Goal: Task Accomplishment & Management: Manage account settings

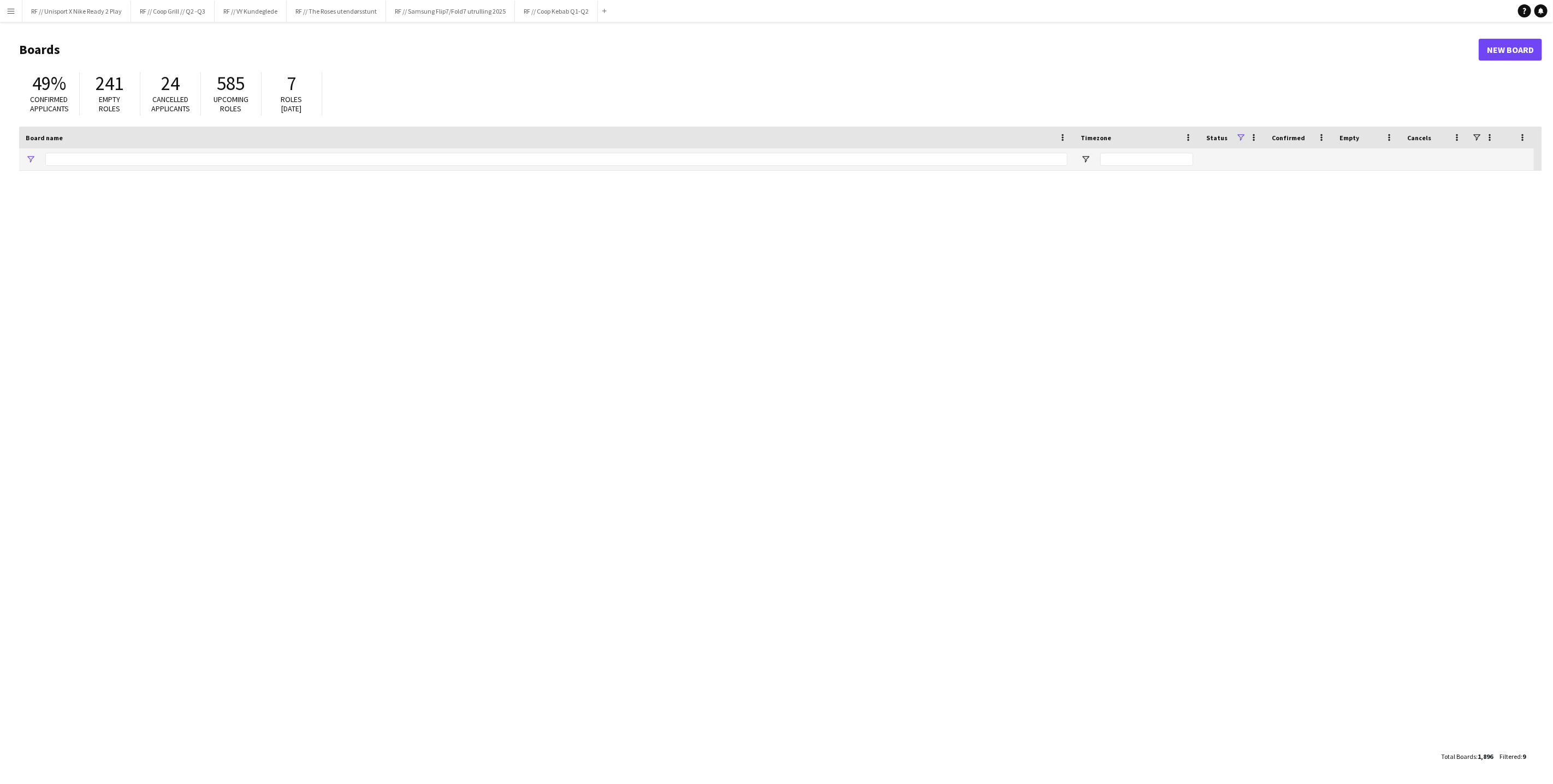
type input "**********"
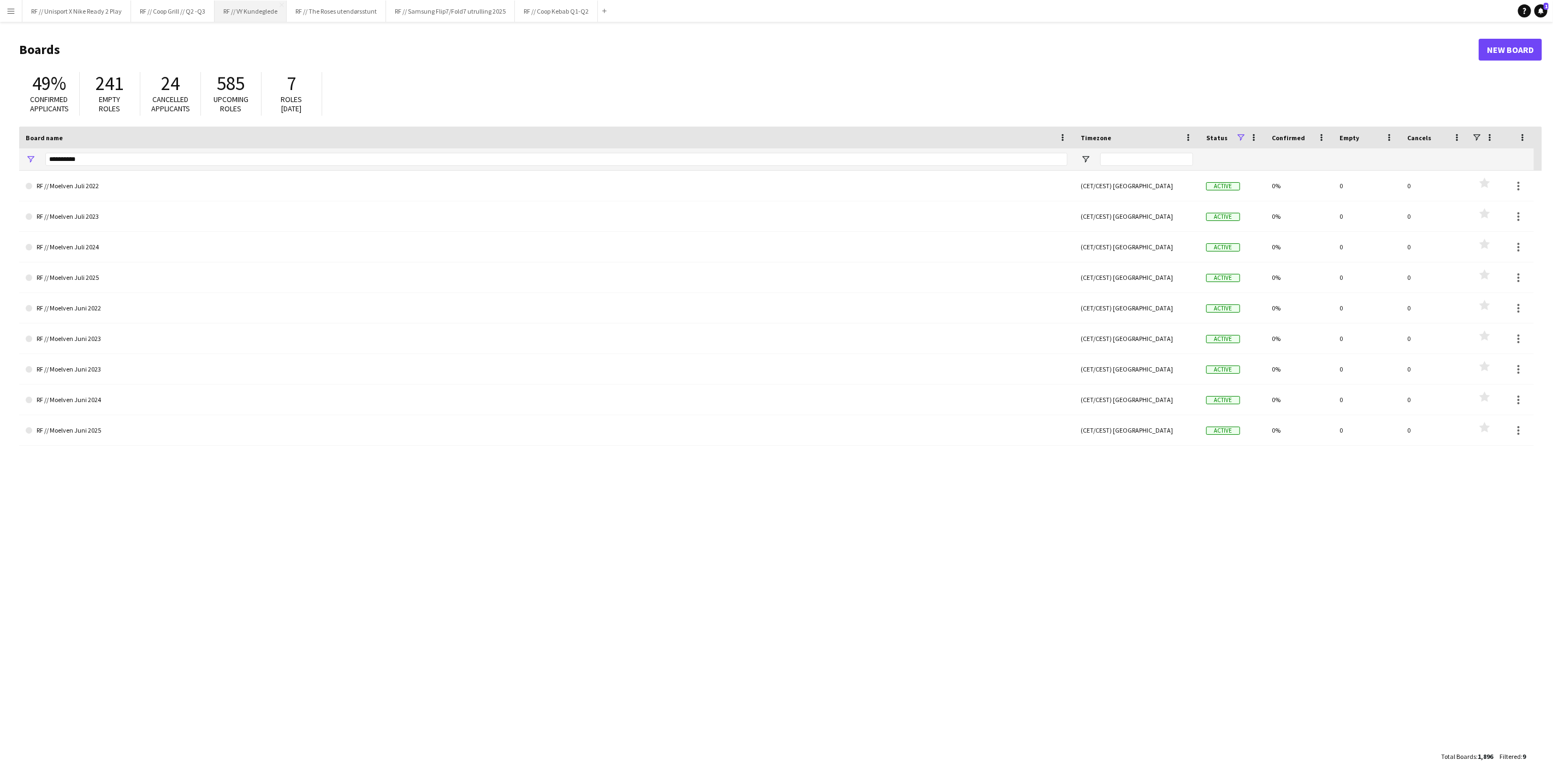
click at [242, 14] on button "RF // VY Kundeglede Close" at bounding box center [251, 12] width 72 height 22
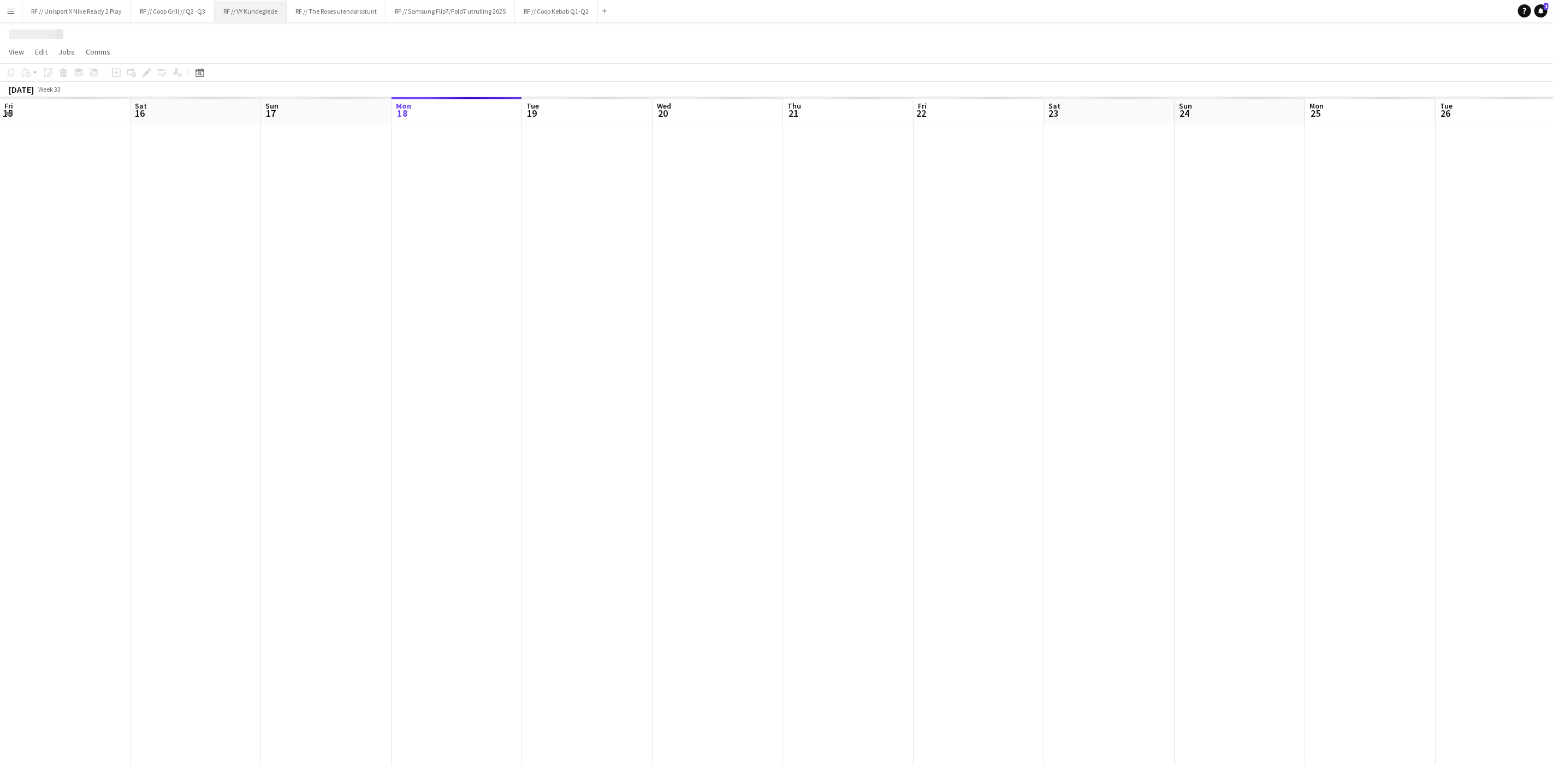
scroll to position [0, 260]
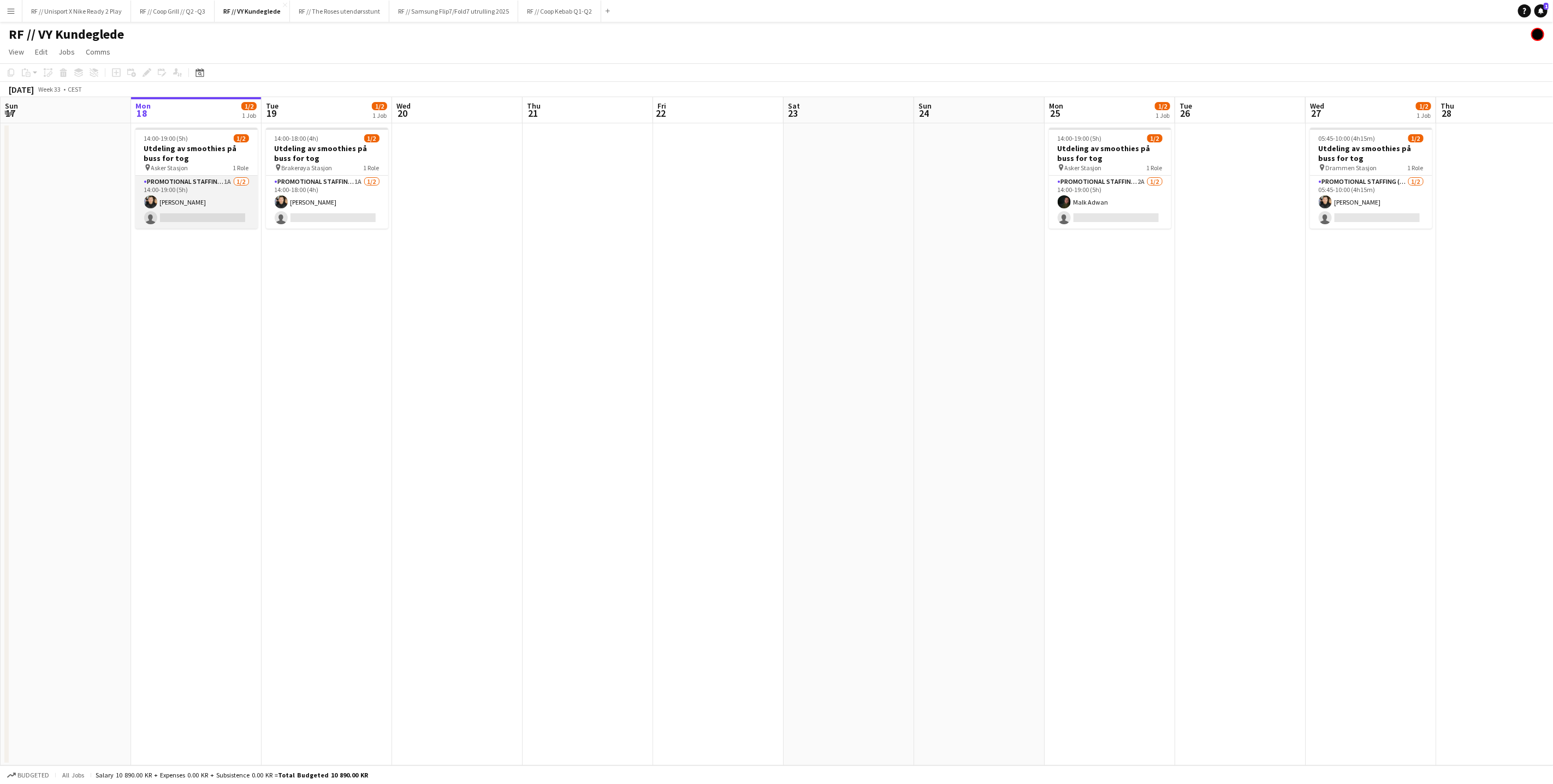
click at [200, 219] on app-card-role "Promotional Staffing (Sampling Staff) 1A [DATE] 14:00-19:00 (5h) [PERSON_NAME] …" at bounding box center [197, 202] width 123 height 53
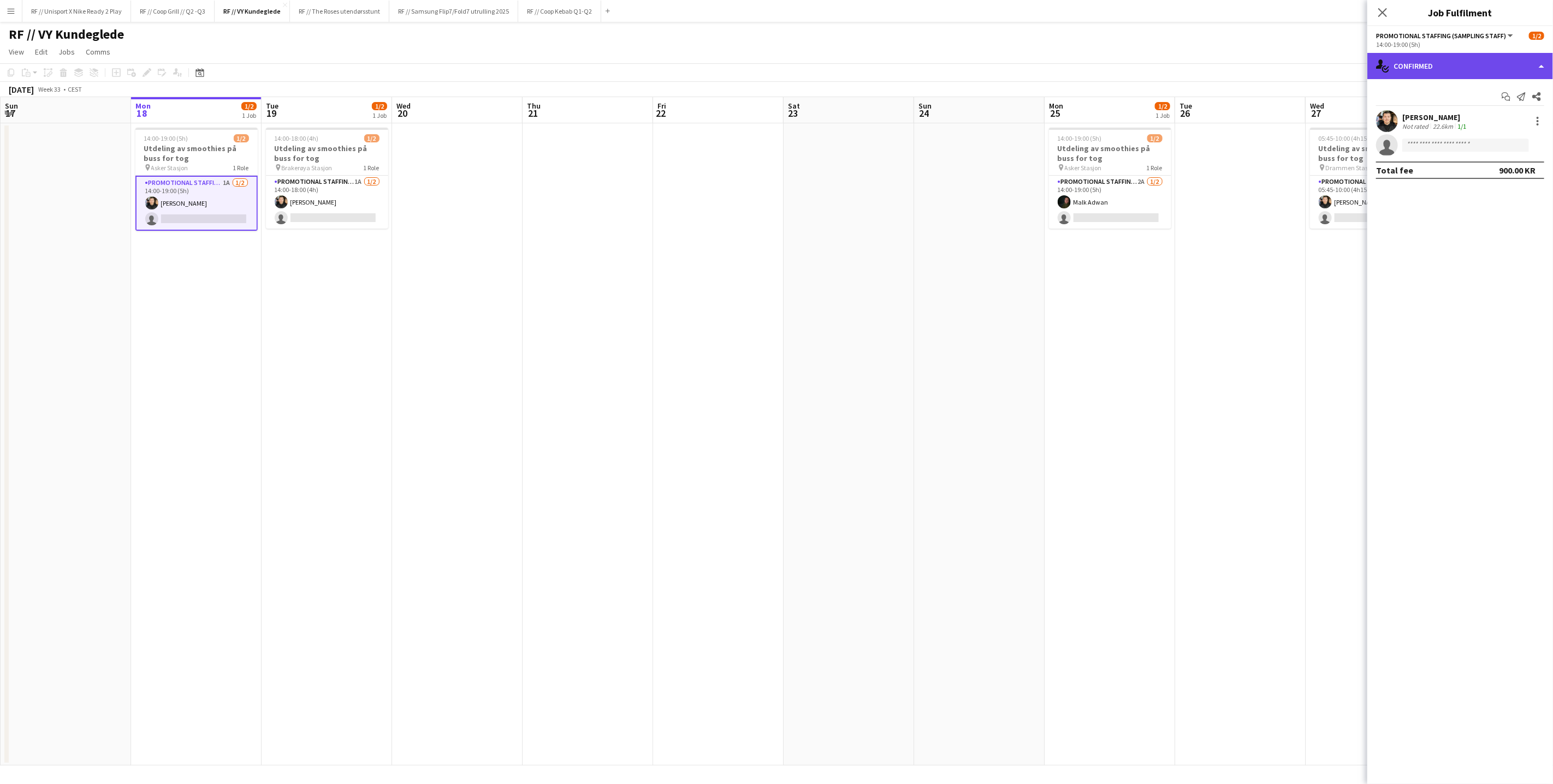
click at [1541, 59] on div "single-neutral-actions-check-2 Confirmed" at bounding box center [1460, 66] width 186 height 26
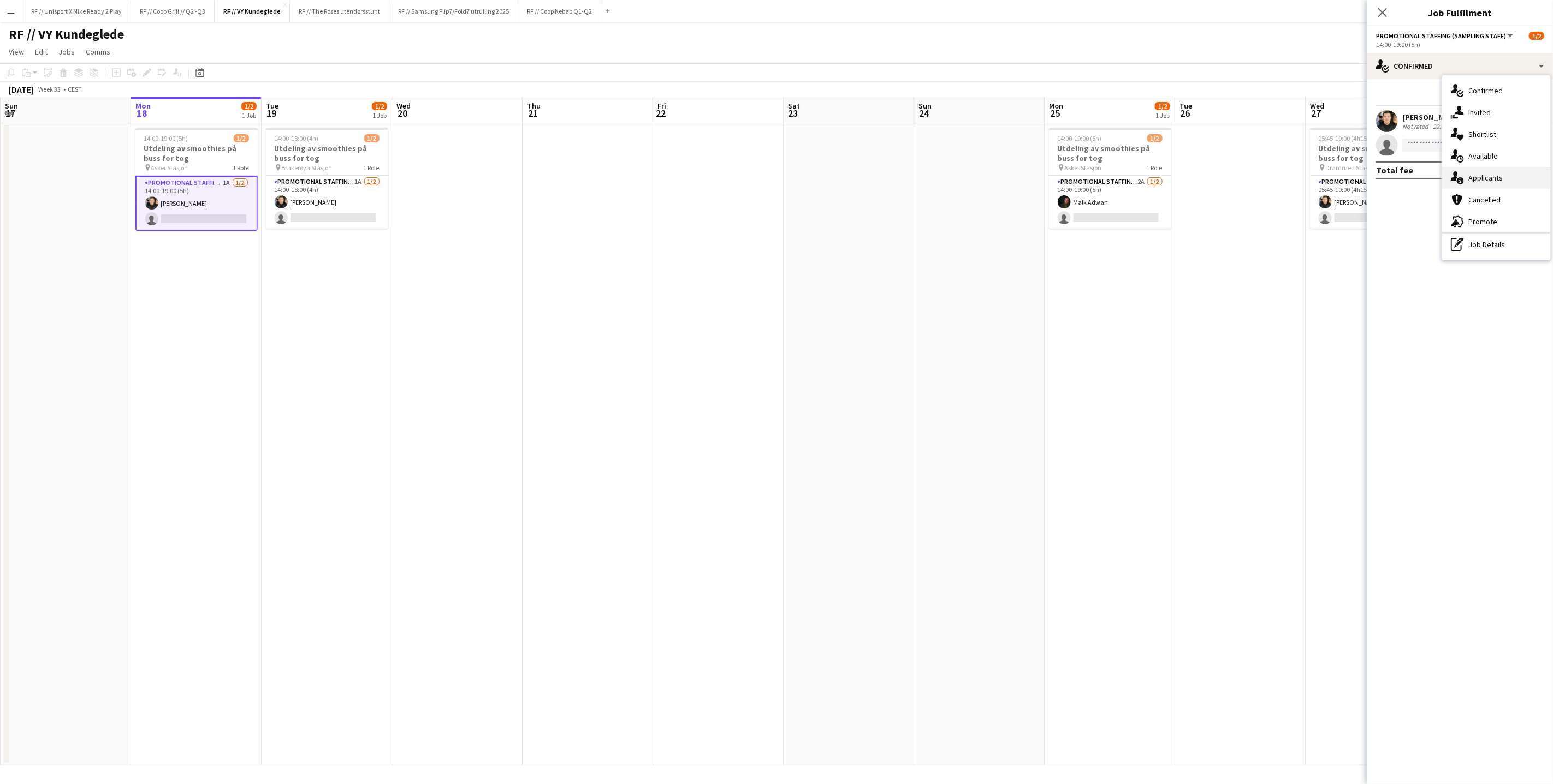
click at [1497, 175] on div "single-neutral-actions-information Applicants" at bounding box center [1496, 178] width 108 height 22
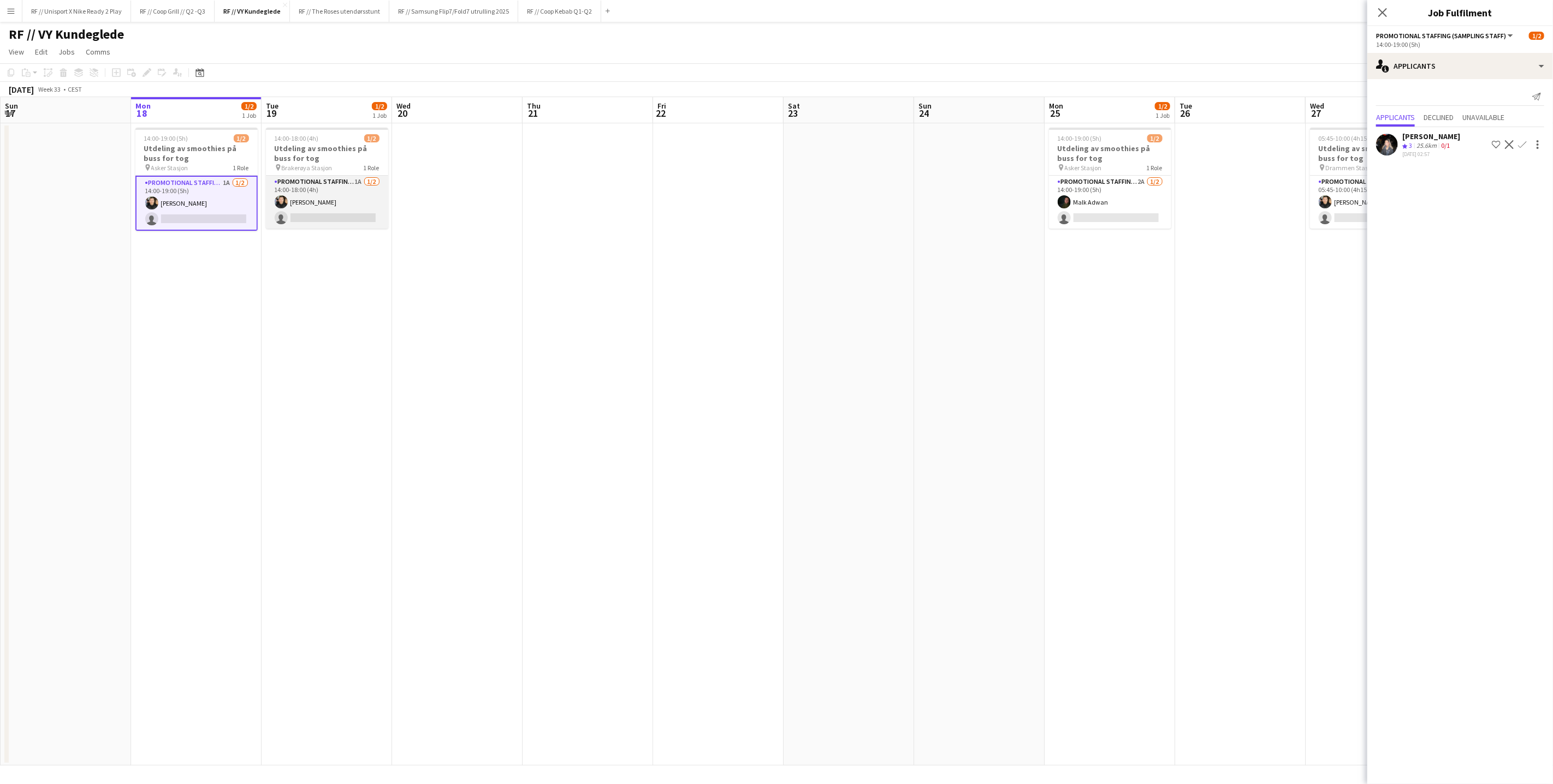
click at [323, 221] on app-card-role "Promotional Staffing (Sampling Staff) 1A [DATE] 14:00-18:00 (4h) [PERSON_NAME] …" at bounding box center [327, 202] width 123 height 53
click at [231, 215] on app-card-role "Promotional Staffing (Sampling Staff) 1A [DATE] 14:00-19:00 (5h) [PERSON_NAME] …" at bounding box center [197, 202] width 123 height 53
click at [331, 213] on app-card-role "Promotional Staffing (Sampling Staff) 1A [DATE] 14:00-18:00 (4h) [PERSON_NAME] …" at bounding box center [327, 202] width 123 height 53
click at [345, 14] on button "RF // The Roses utendørsstunt Close" at bounding box center [340, 12] width 99 height 22
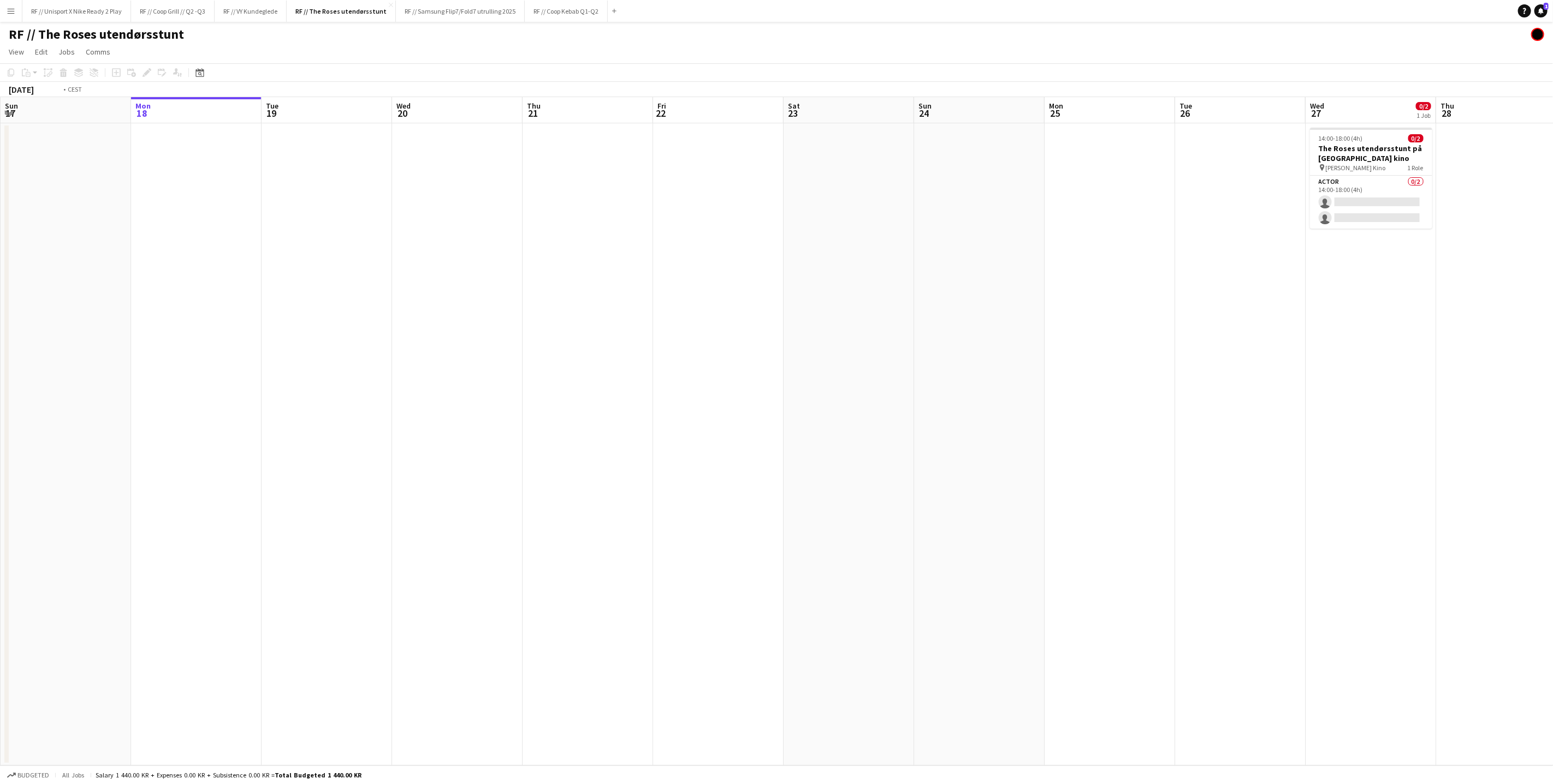
drag, startPoint x: 854, startPoint y: 274, endPoint x: 573, endPoint y: 277, distance: 281.0
click at [620, 275] on app-calendar-viewport "Fri 15 Sat 16 Sun 17 Mon 18 Tue 19 Wed 20 Thu 21 Fri 22 Sat 23 Sun 24 Mon 25 Tu…" at bounding box center [776, 432] width 1553 height 669
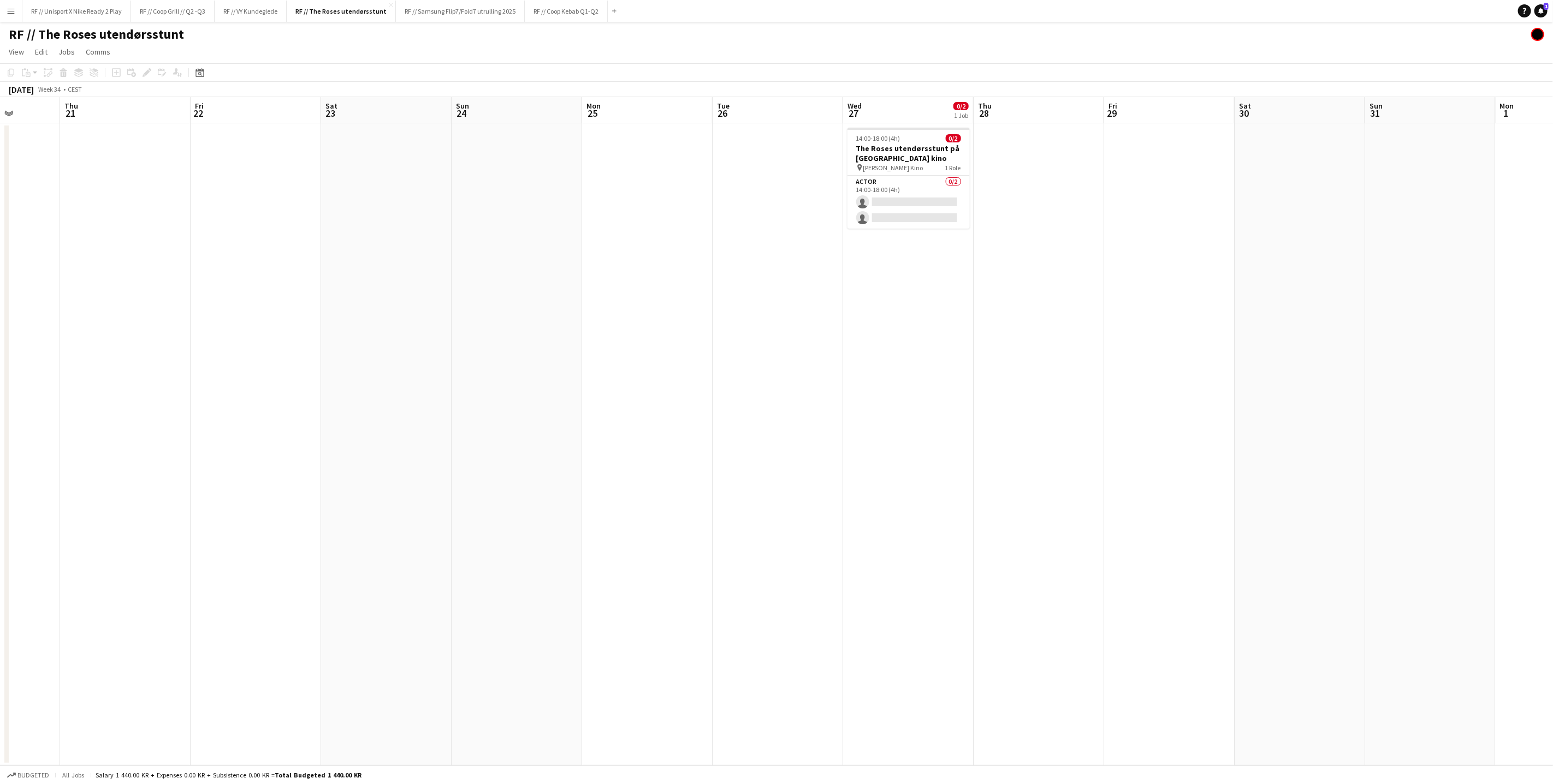
drag, startPoint x: 828, startPoint y: 286, endPoint x: 492, endPoint y: 293, distance: 336.1
click at [526, 295] on app-calendar-viewport "Mon 18 Tue 19 Wed 20 Thu 21 Fri 22 Sat 23 Sun 24 Mon 25 Tue 26 Wed 27 0/2 1 Job…" at bounding box center [776, 432] width 1553 height 669
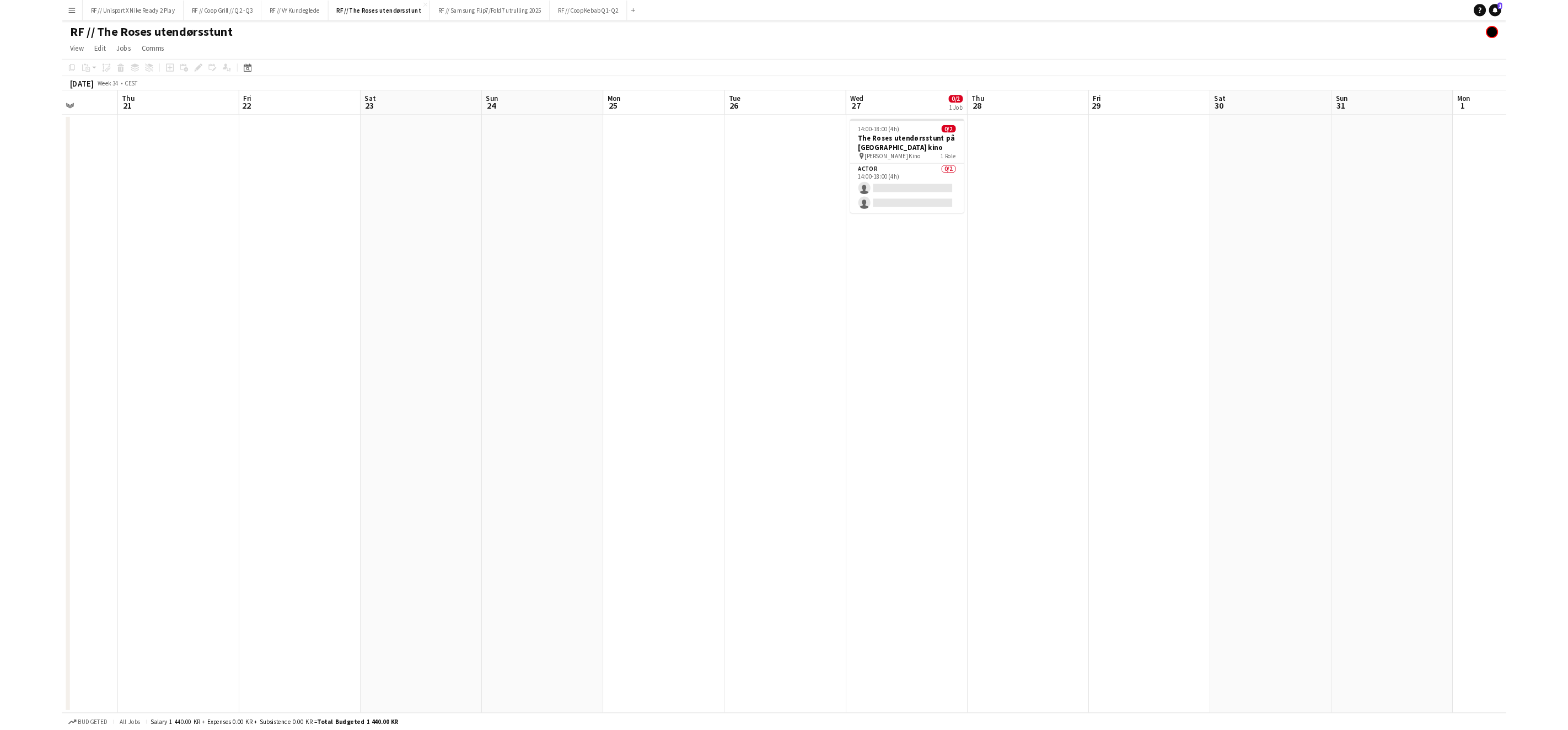
scroll to position [0, 375]
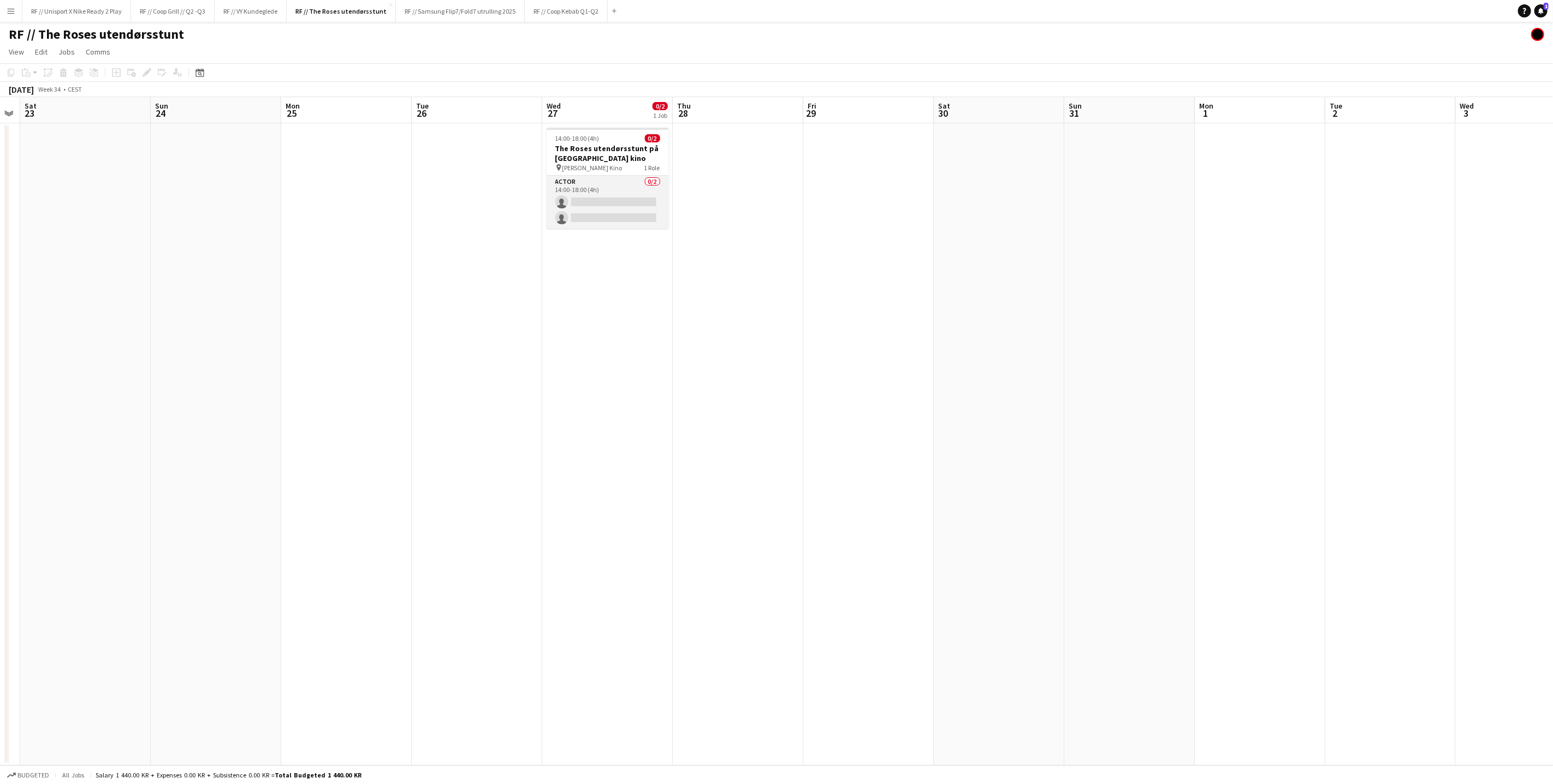
click at [608, 199] on app-card-role "Actor 0/2 14:00-18:00 (4h) single-neutral-actions single-neutral-actions" at bounding box center [608, 202] width 123 height 53
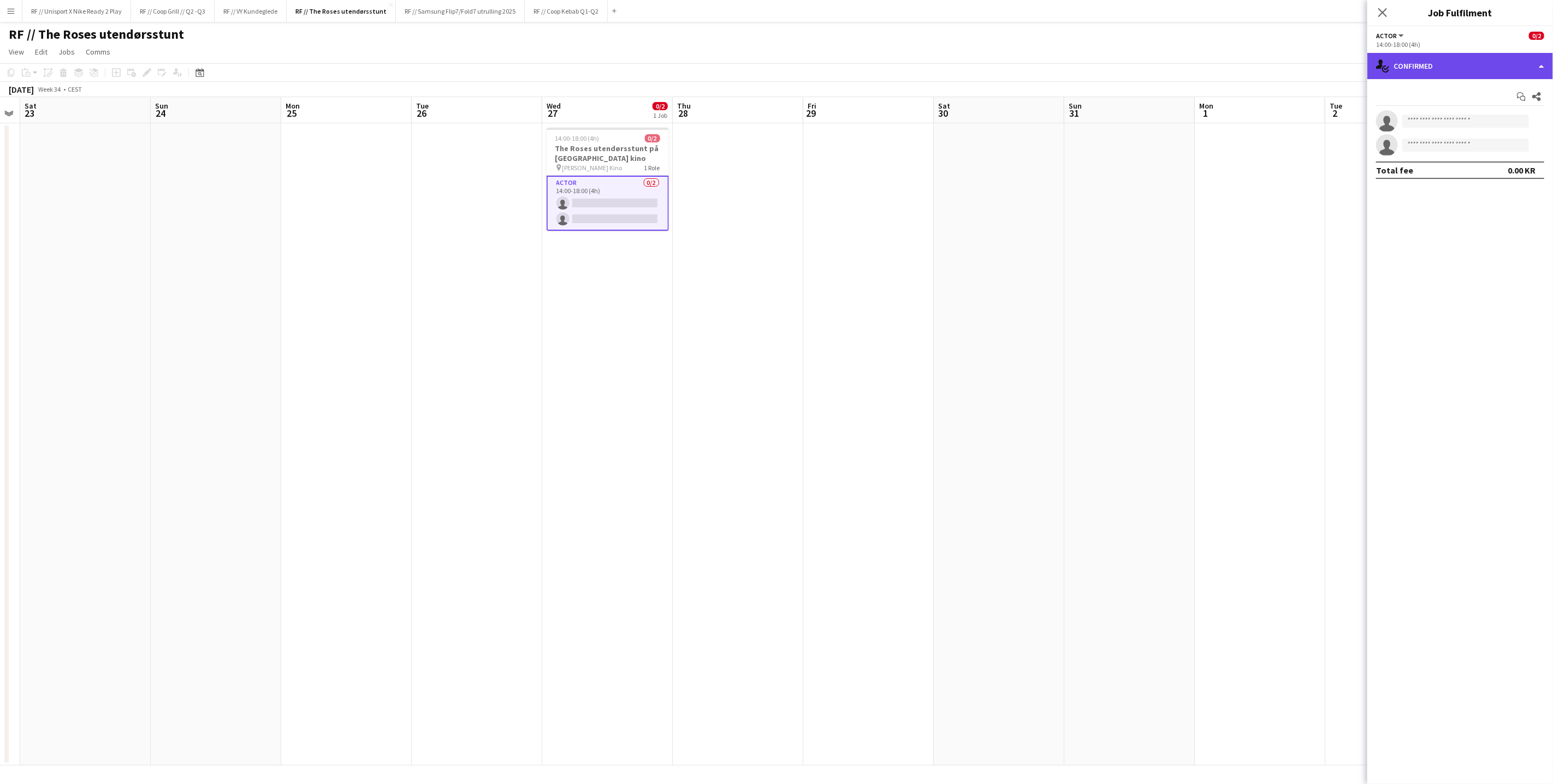
click at [1532, 73] on div "single-neutral-actions-check-2 Confirmed" at bounding box center [1460, 66] width 186 height 26
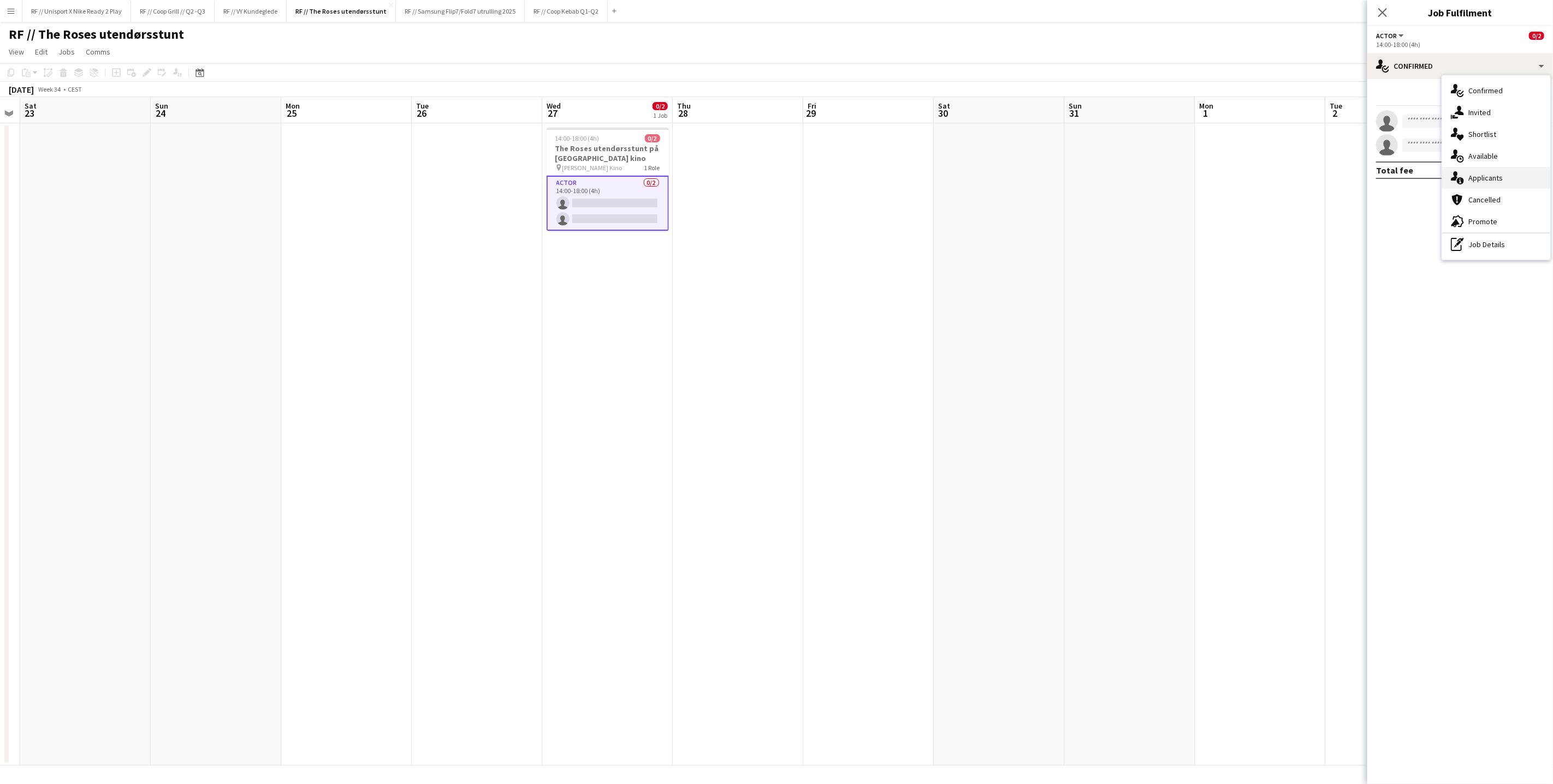
click at [1507, 180] on div "single-neutral-actions-information Applicants" at bounding box center [1496, 178] width 108 height 22
click at [642, 177] on app-card-role "Actor 0/2 14:00-18:00 (4h) single-neutral-actions single-neutral-actions" at bounding box center [608, 203] width 123 height 55
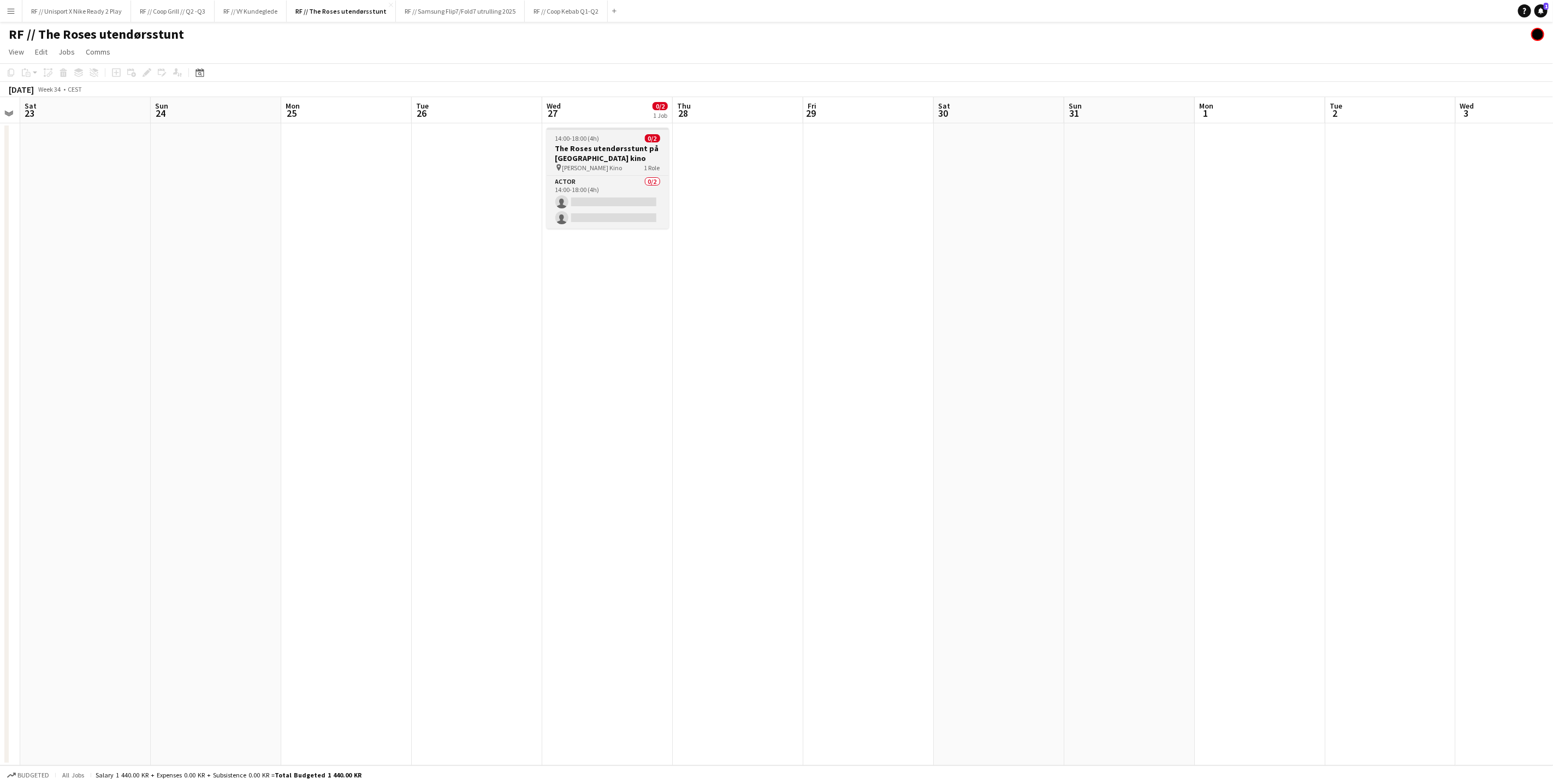
click at [611, 149] on h3 "The Roses utendørsstunt på [GEOGRAPHIC_DATA] kino" at bounding box center [608, 153] width 123 height 19
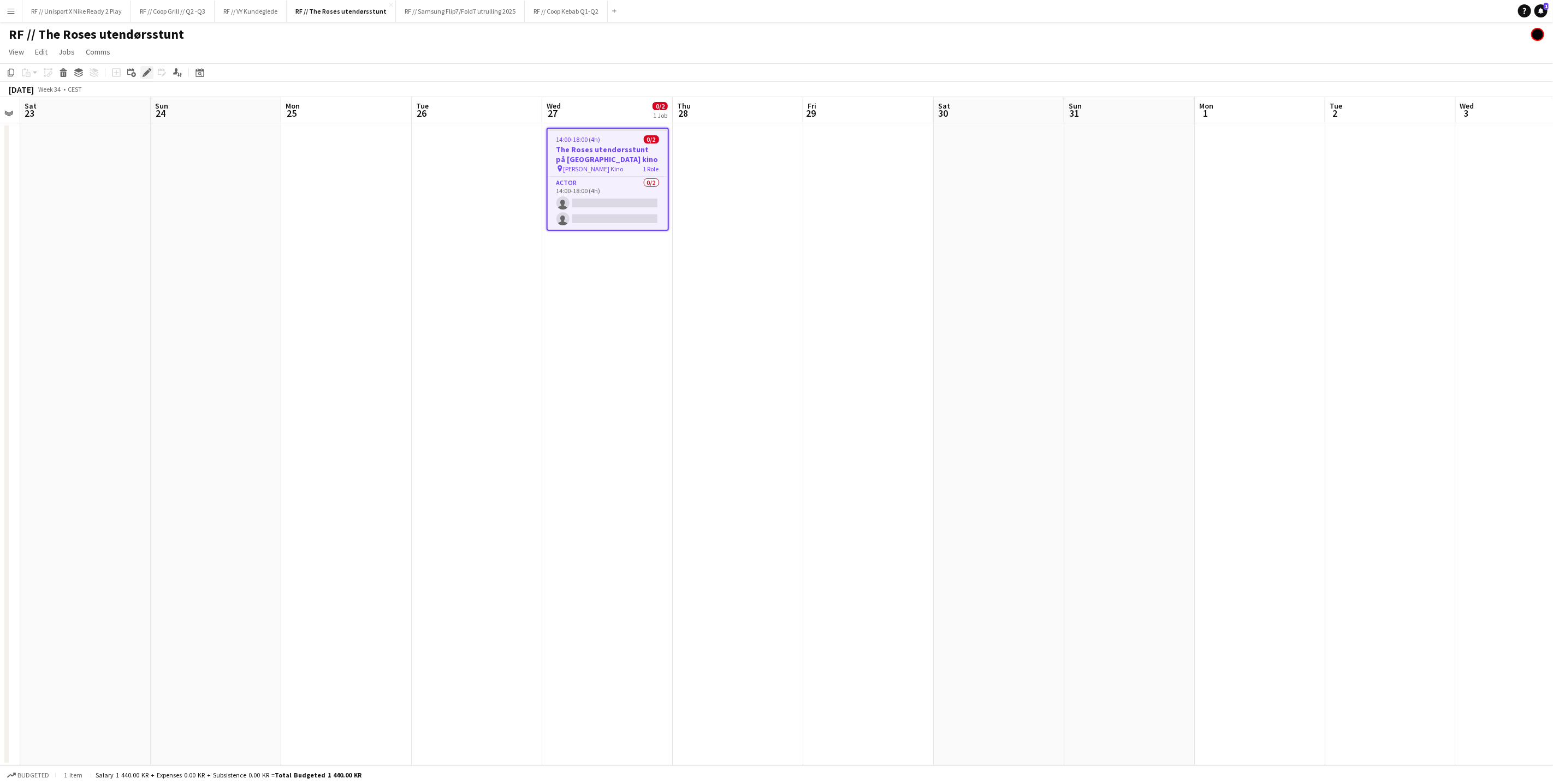
click at [149, 71] on icon "Edit" at bounding box center [147, 73] width 9 height 9
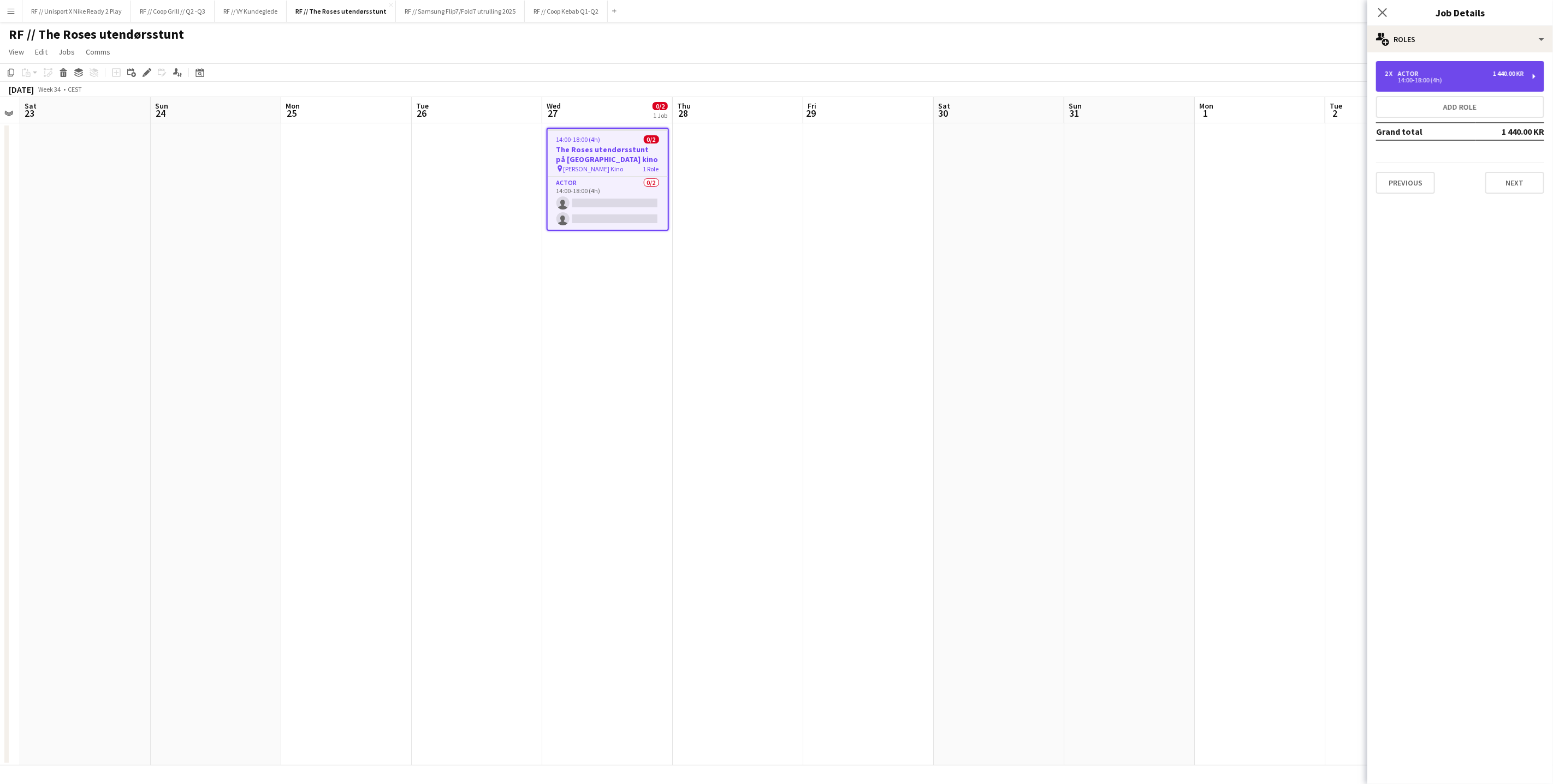
click at [1421, 79] on div "14:00-18:00 (4h)" at bounding box center [1454, 81] width 139 height 6
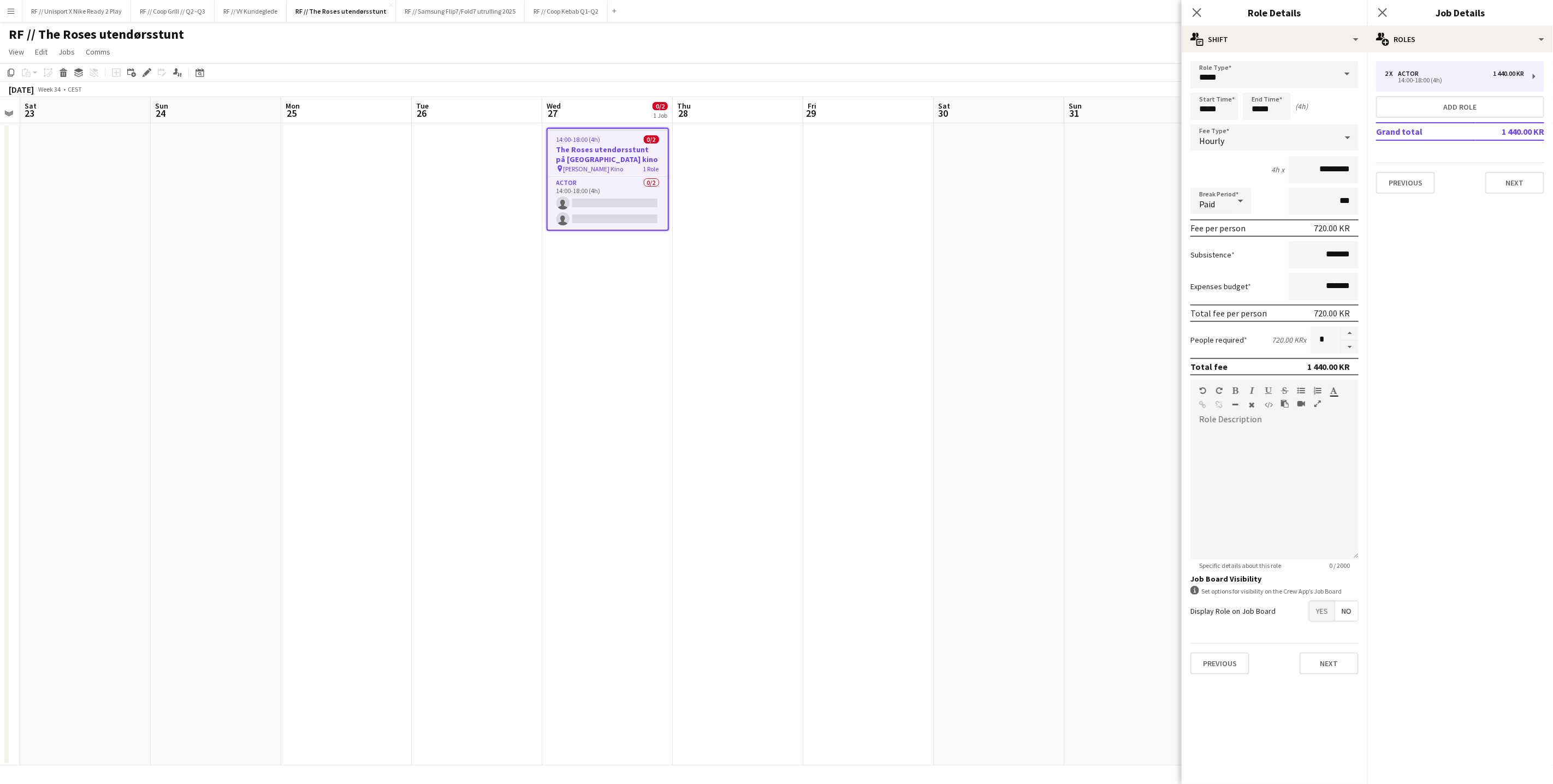
click at [1327, 618] on mat-button-toggle-group "Yes No" at bounding box center [1333, 611] width 50 height 21
click at [1324, 614] on span "Yes" at bounding box center [1322, 611] width 25 height 19
click at [1327, 716] on button "Next" at bounding box center [1329, 720] width 59 height 22
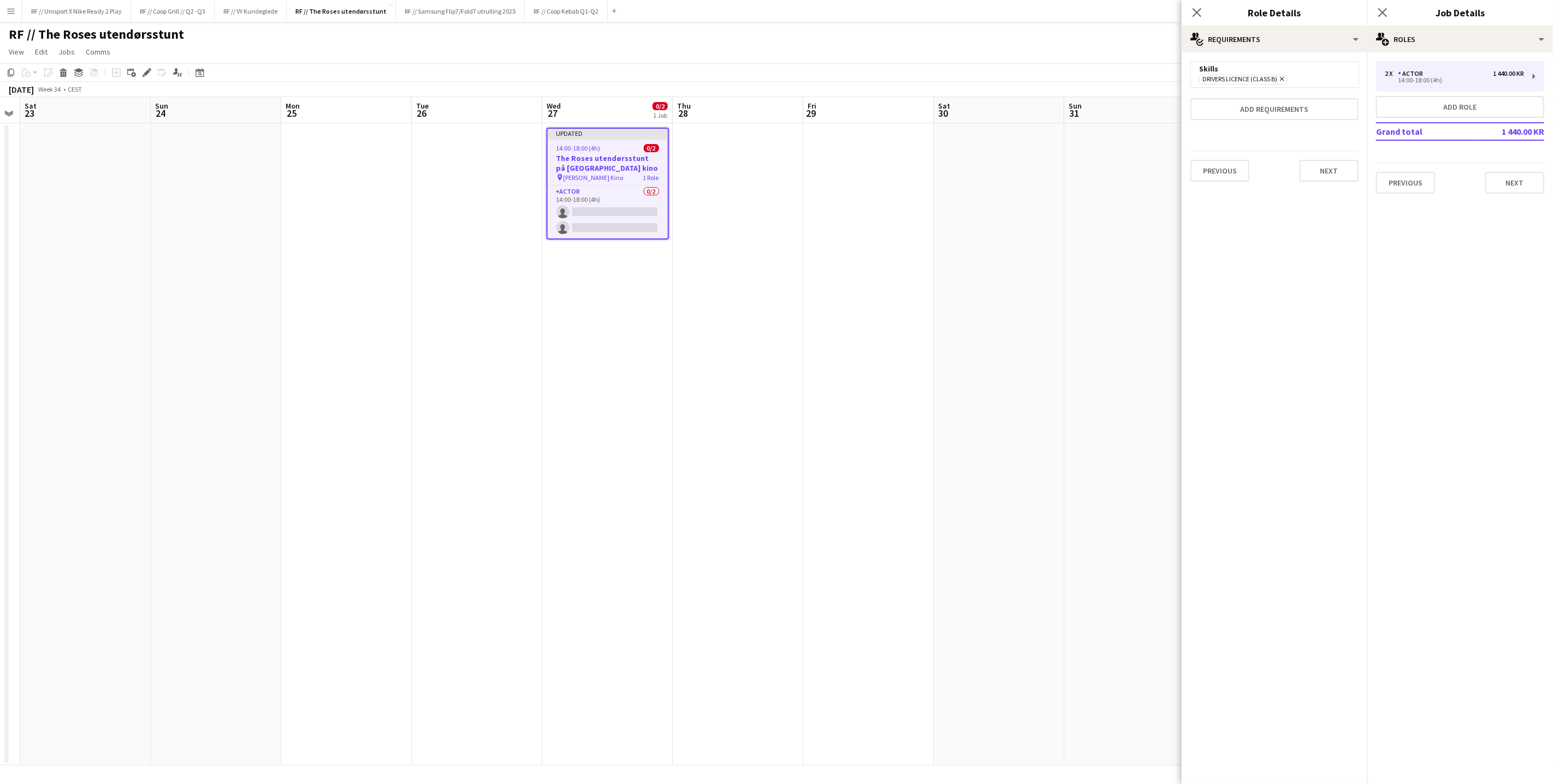
click at [1097, 377] on app-date-cell at bounding box center [1129, 444] width 130 height 642
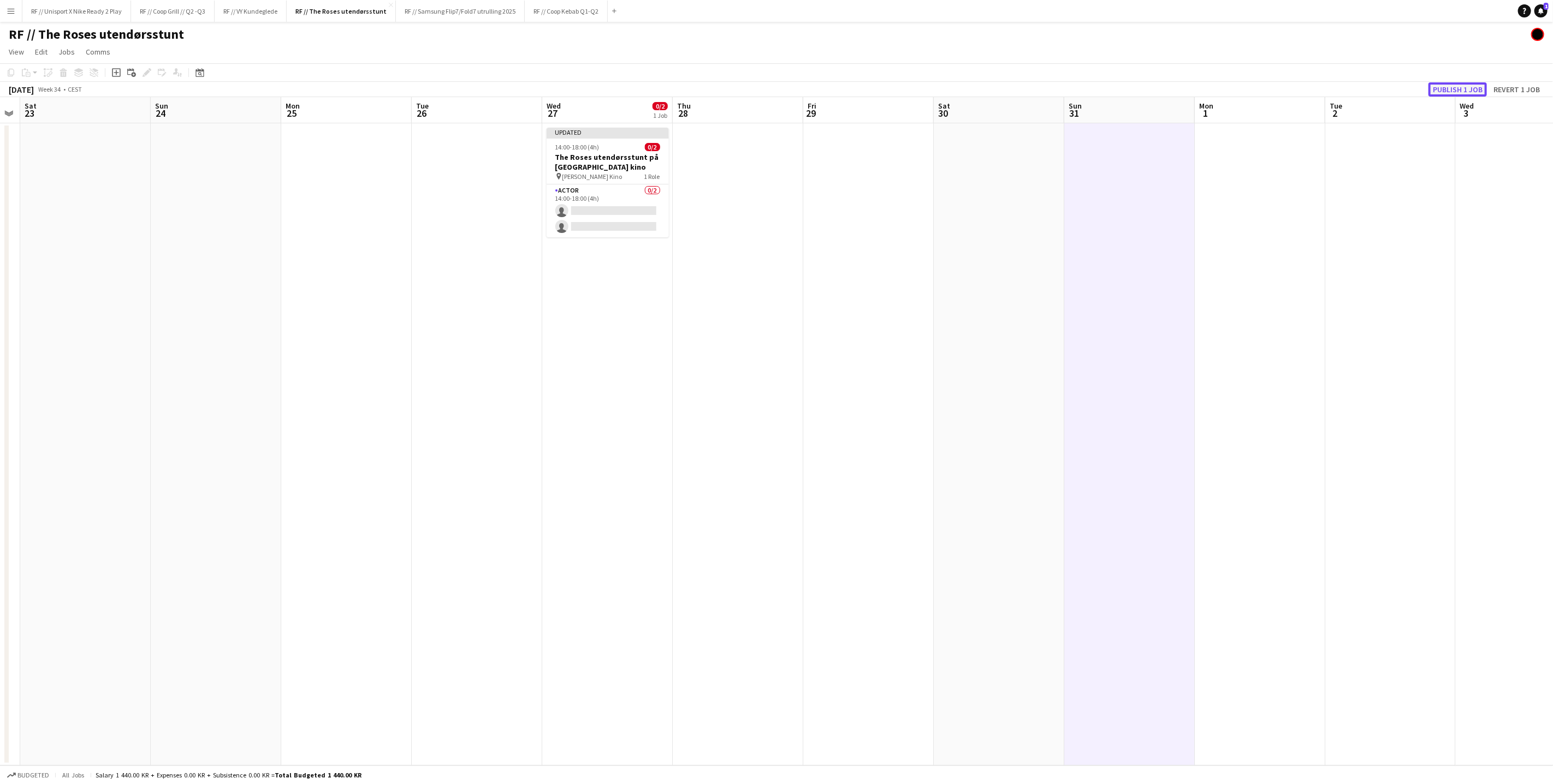
click at [1448, 91] on button "Publish 1 job" at bounding box center [1457, 89] width 58 height 14
click at [8, 13] on app-icon "Menu" at bounding box center [11, 11] width 9 height 9
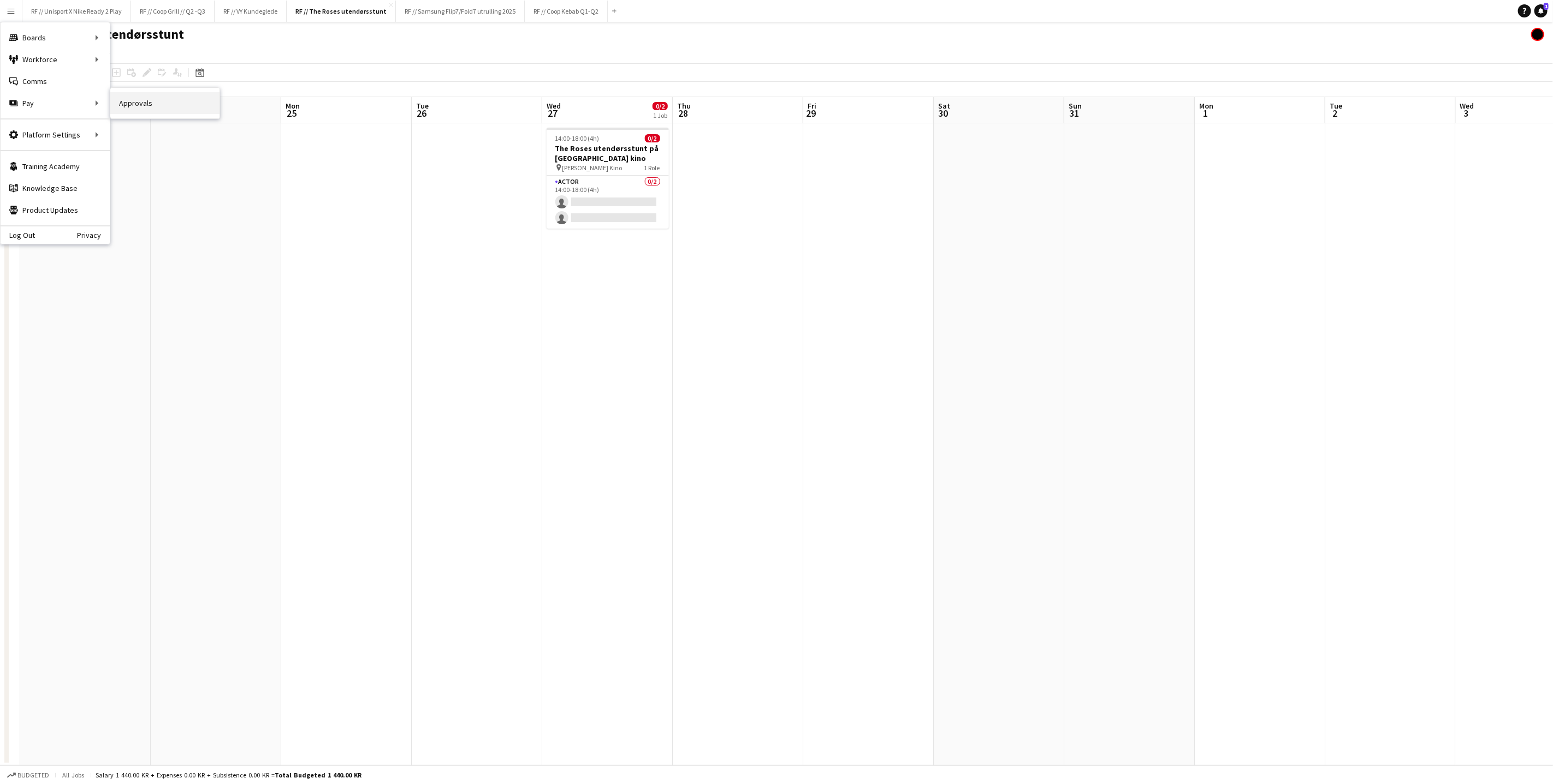
click at [172, 94] on link "Approvals" at bounding box center [164, 103] width 109 height 22
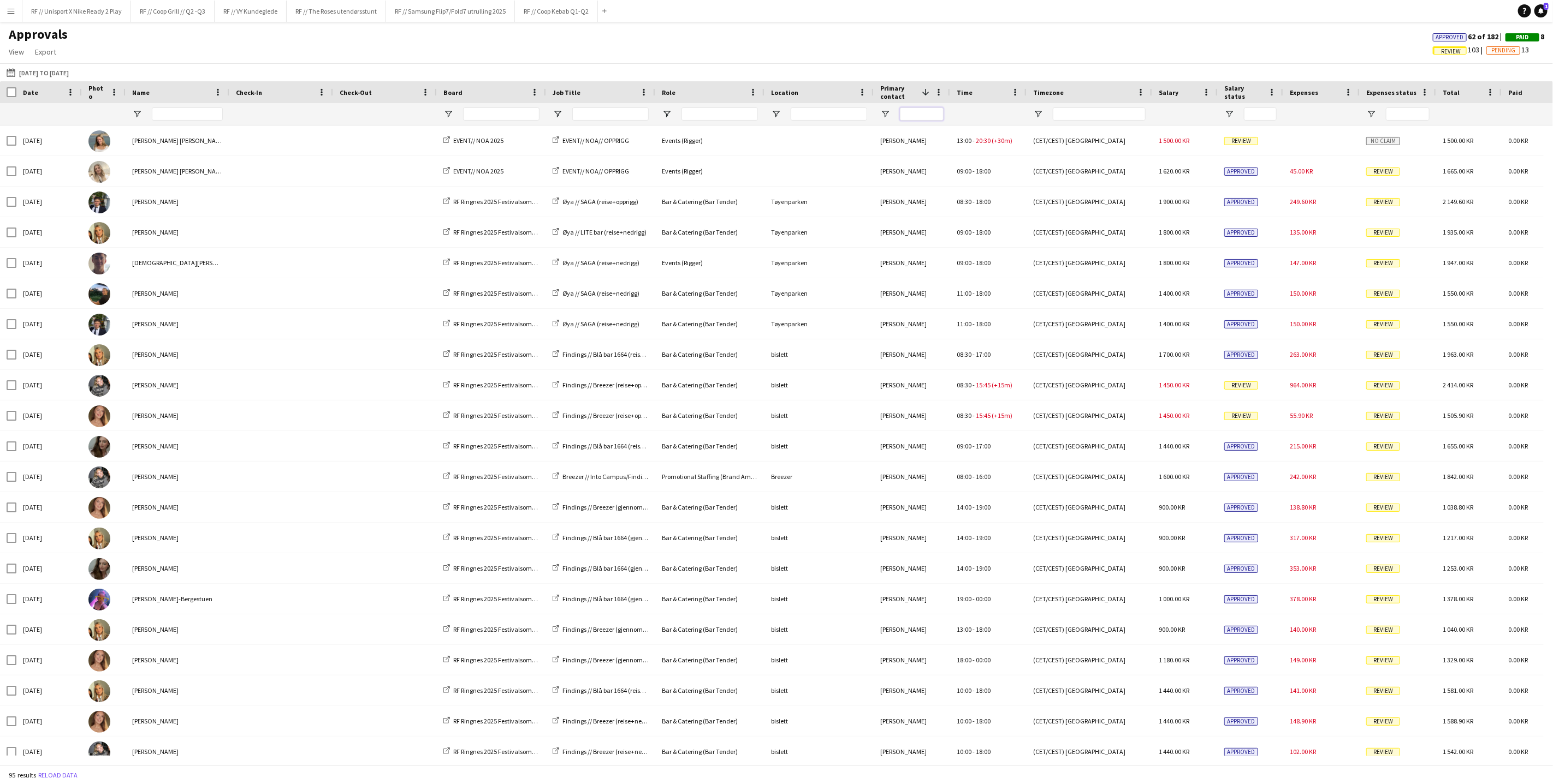
click at [915, 120] on input "Primary contact Filter Input" at bounding box center [921, 114] width 44 height 13
click at [919, 118] on input "Primary contact Filter Input" at bounding box center [921, 114] width 44 height 13
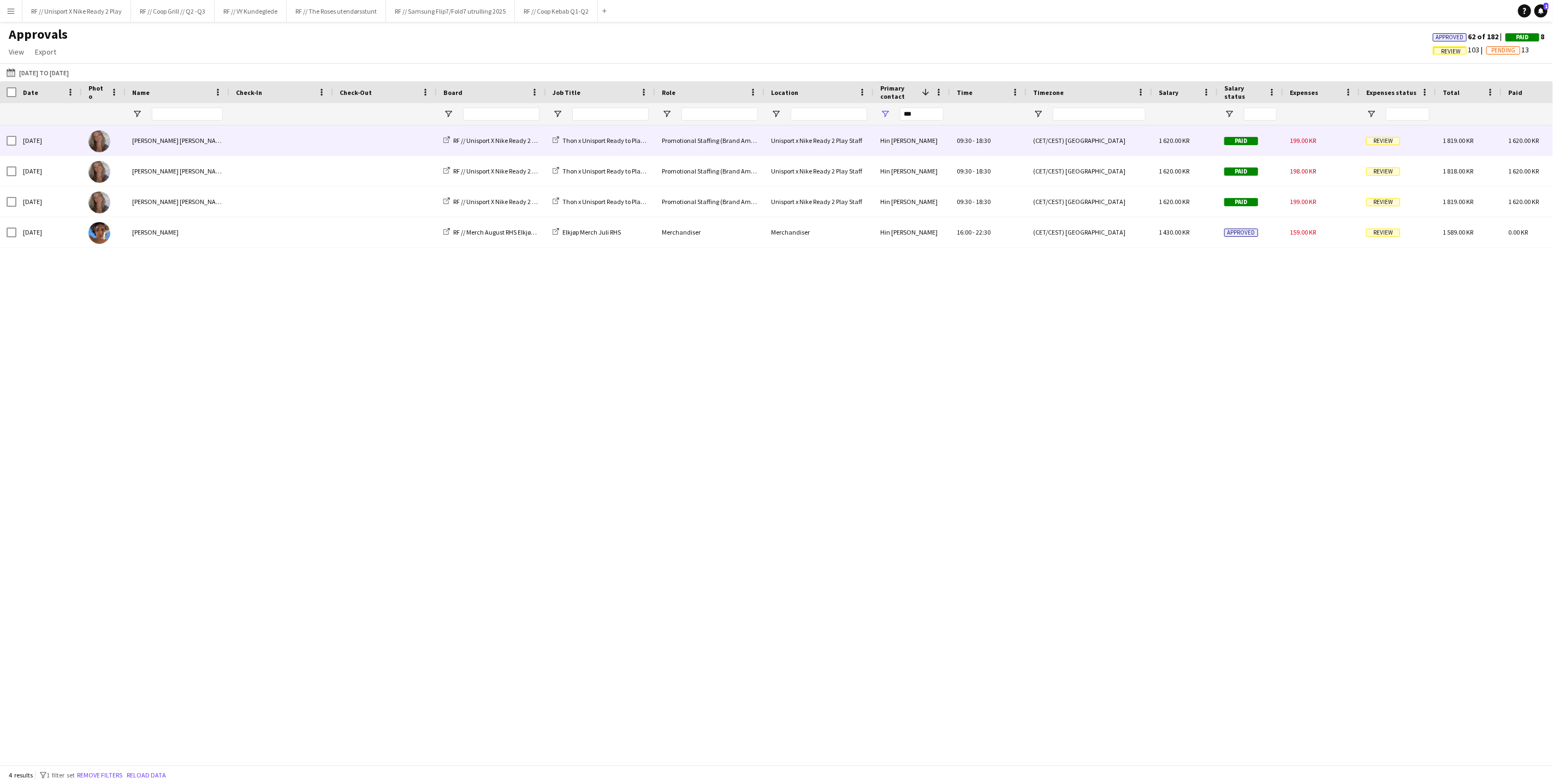
click at [1389, 145] on span "Review" at bounding box center [1383, 141] width 34 height 8
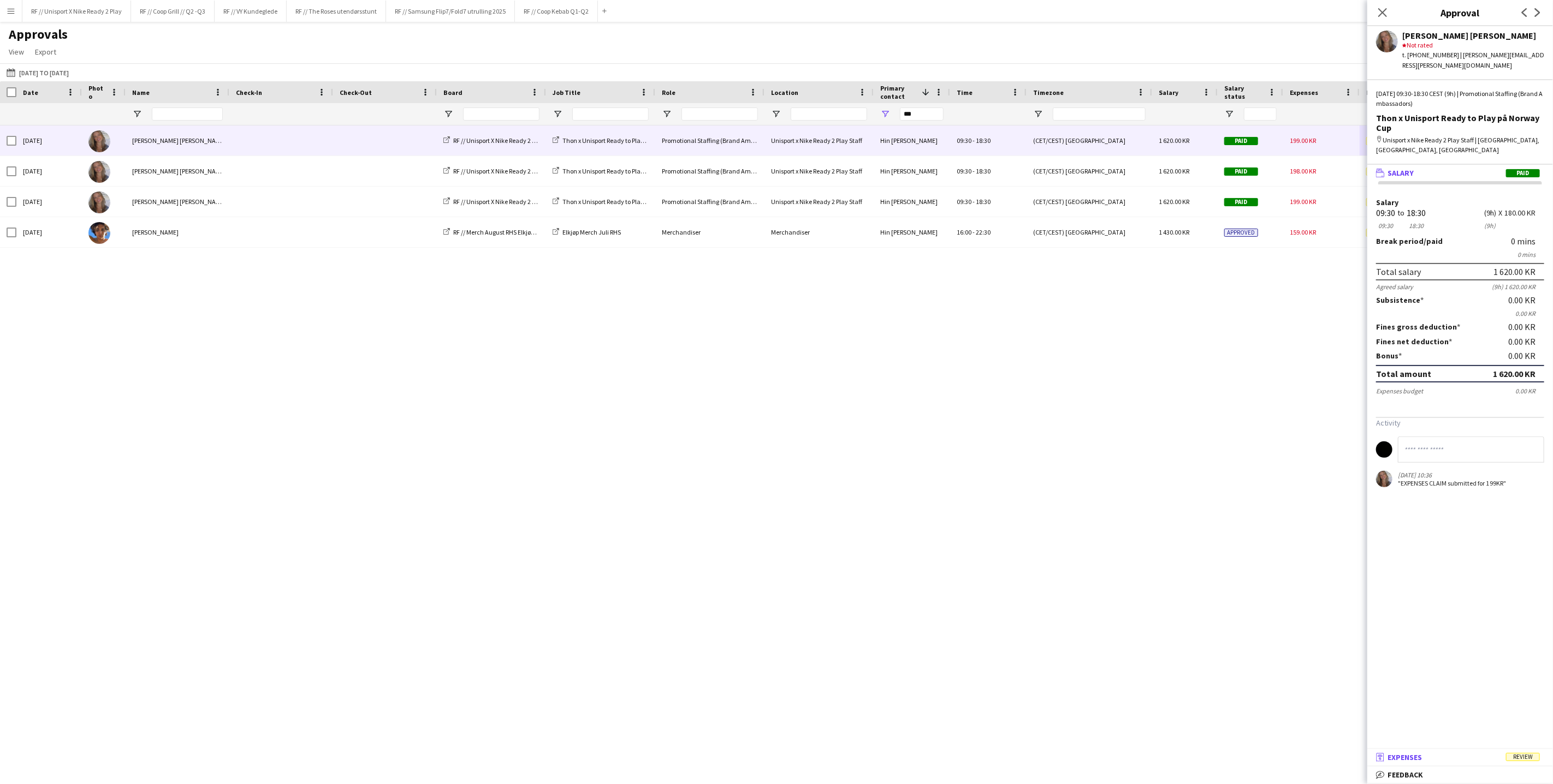
click at [1407, 757] on span "Expenses" at bounding box center [1404, 757] width 35 height 10
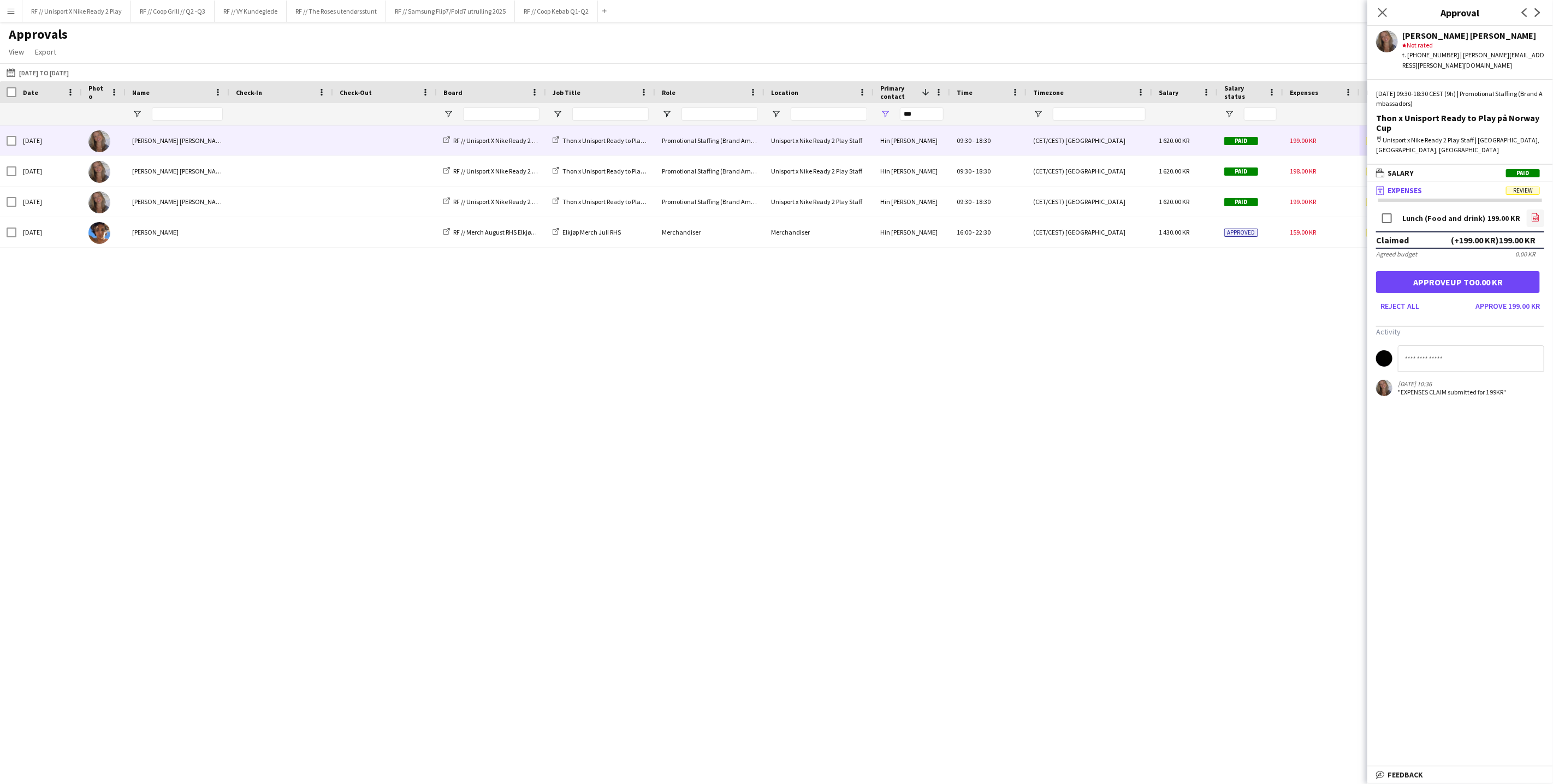
click at [1529, 213] on link "file-image" at bounding box center [1536, 218] width 17 height 17
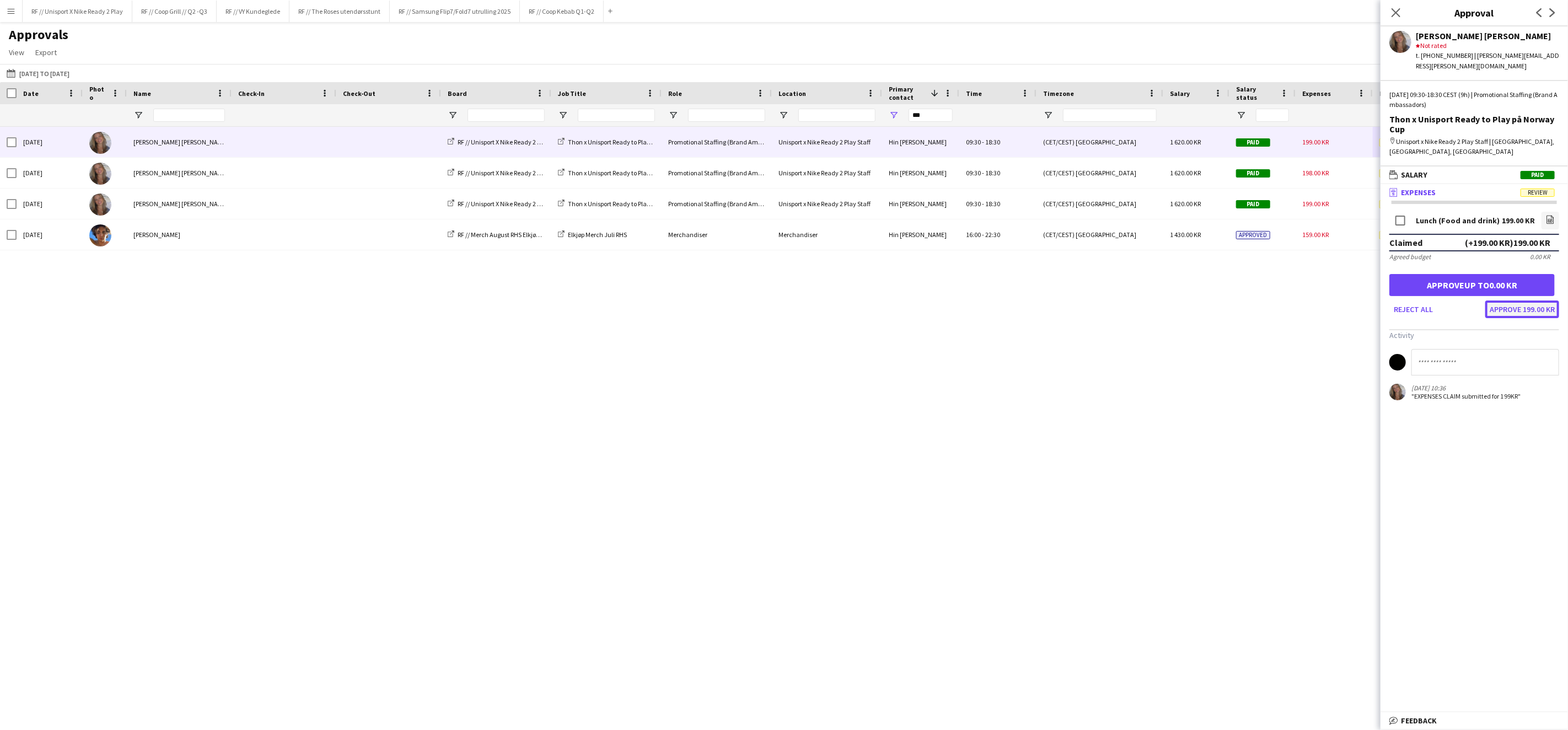
click at [1521, 301] on button "Approve 199.00 KR" at bounding box center [1521, 309] width 74 height 17
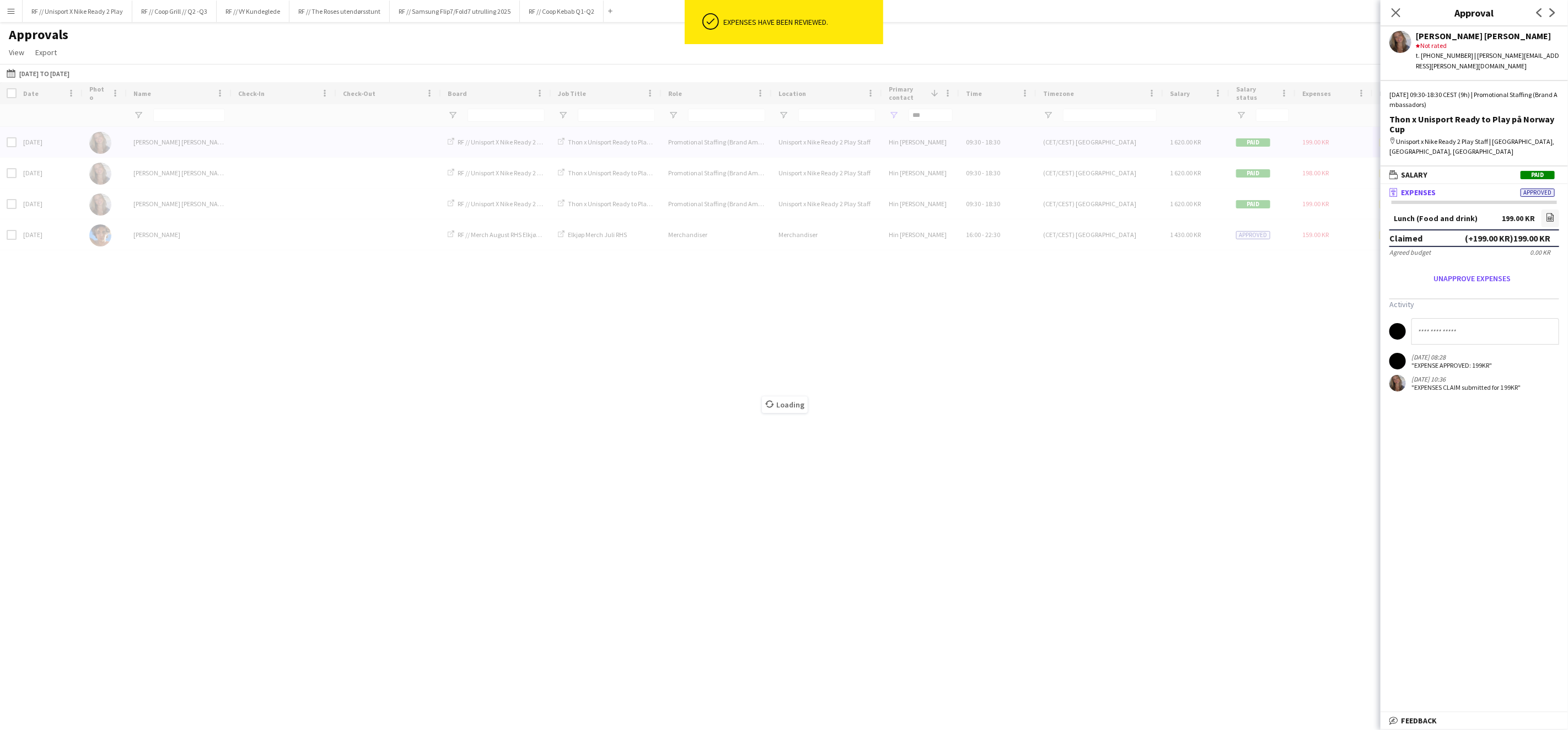
click at [1267, 281] on div "Loading" at bounding box center [784, 396] width 1568 height 628
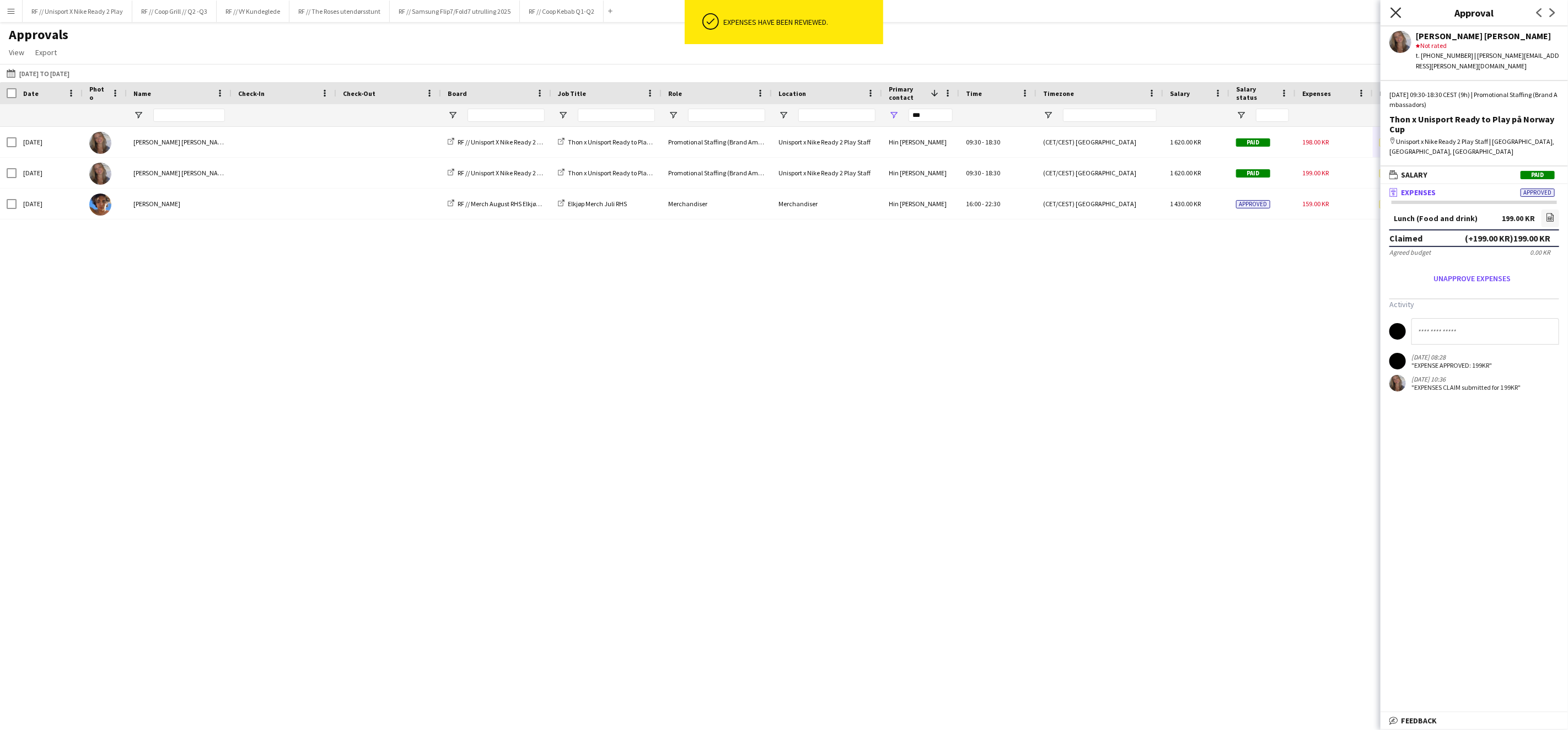
click at [1398, 10] on icon at bounding box center [1395, 12] width 10 height 10
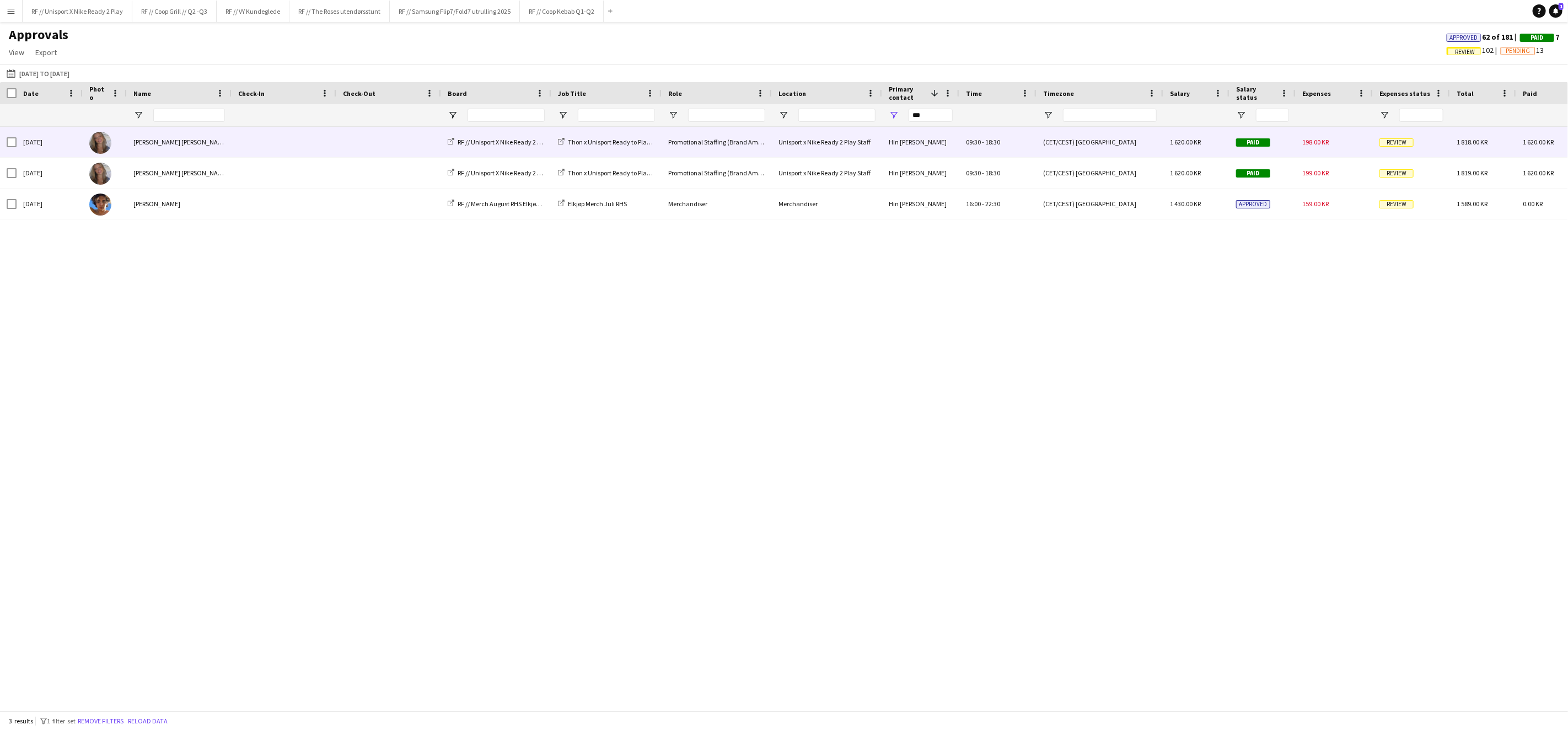
click at [1396, 140] on span "Review" at bounding box center [1396, 142] width 34 height 8
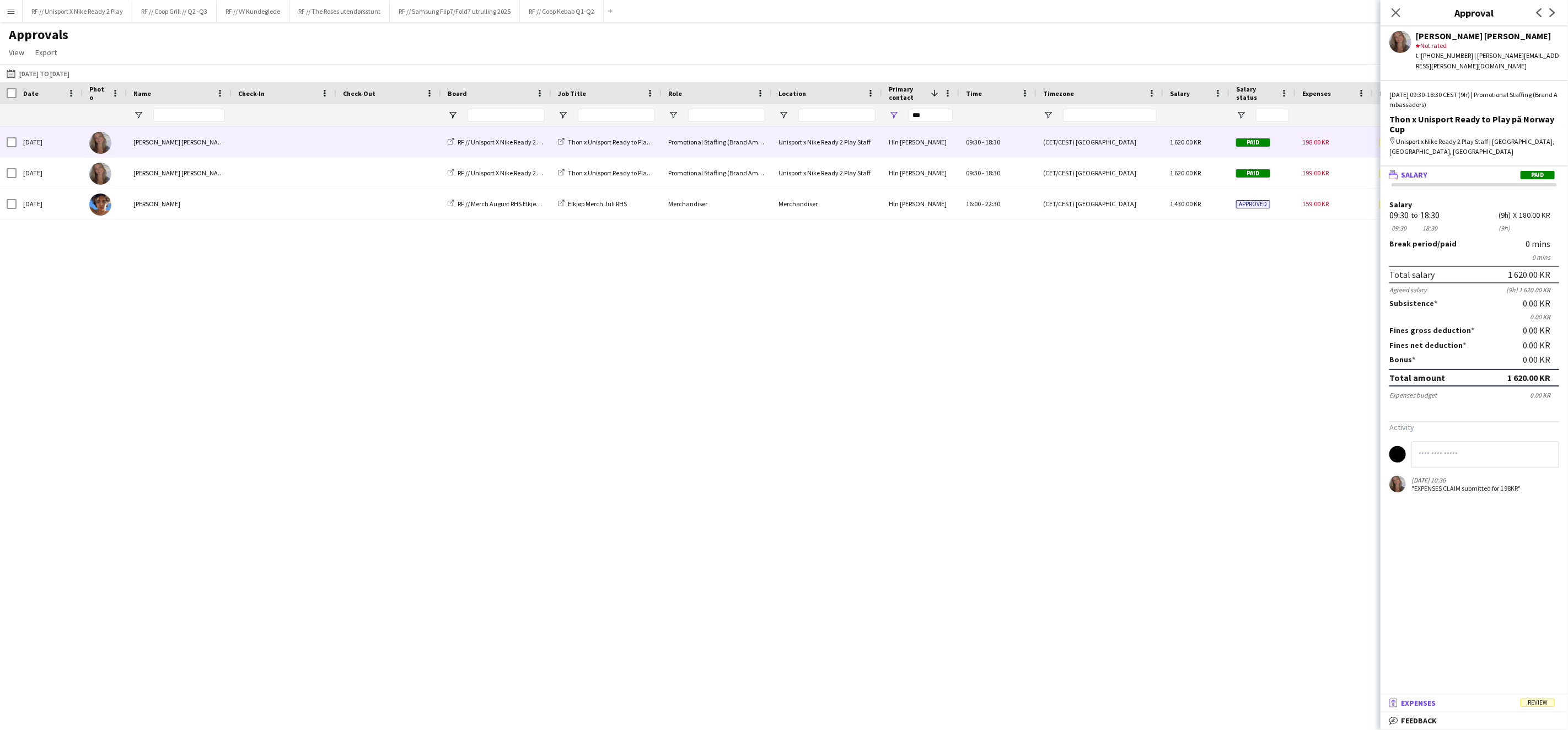
click at [1443, 701] on mat-panel-title "receipt Expenses Review" at bounding box center [1471, 703] width 183 height 10
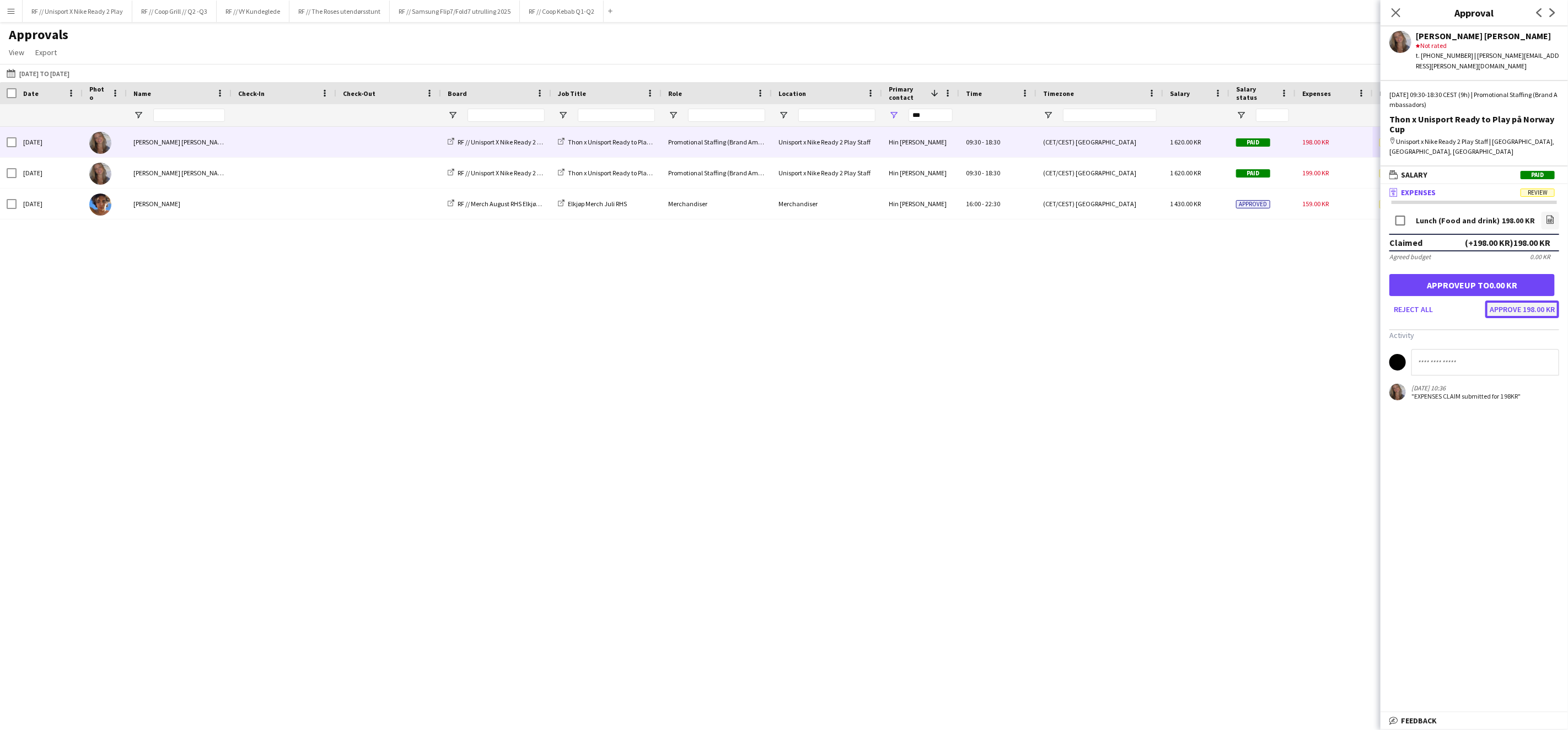
click at [1510, 301] on button "Approve 198.00 KR" at bounding box center [1521, 309] width 74 height 17
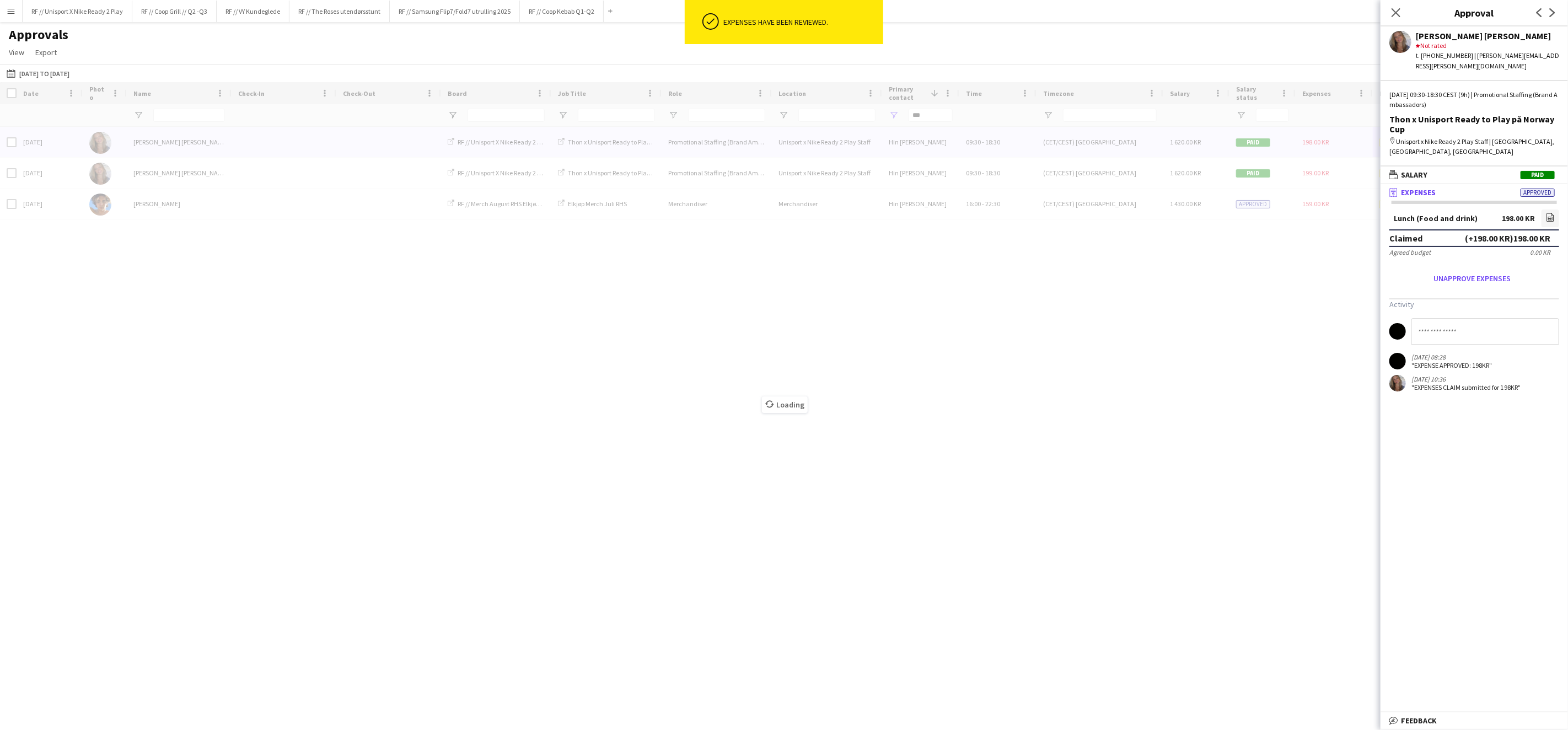
click at [1278, 317] on div "Loading" at bounding box center [784, 396] width 1568 height 628
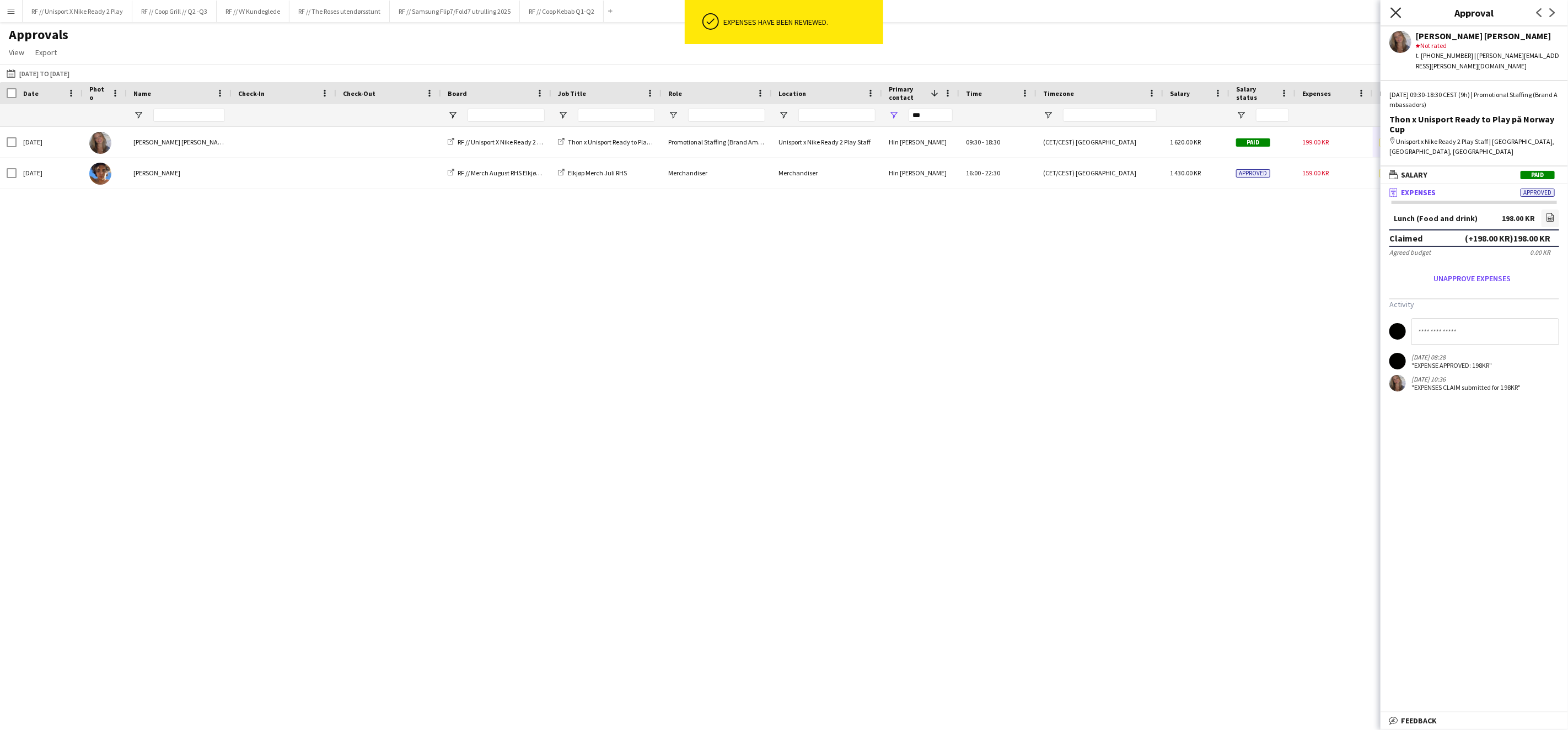
click at [1398, 8] on icon "Close pop-in" at bounding box center [1395, 12] width 10 height 10
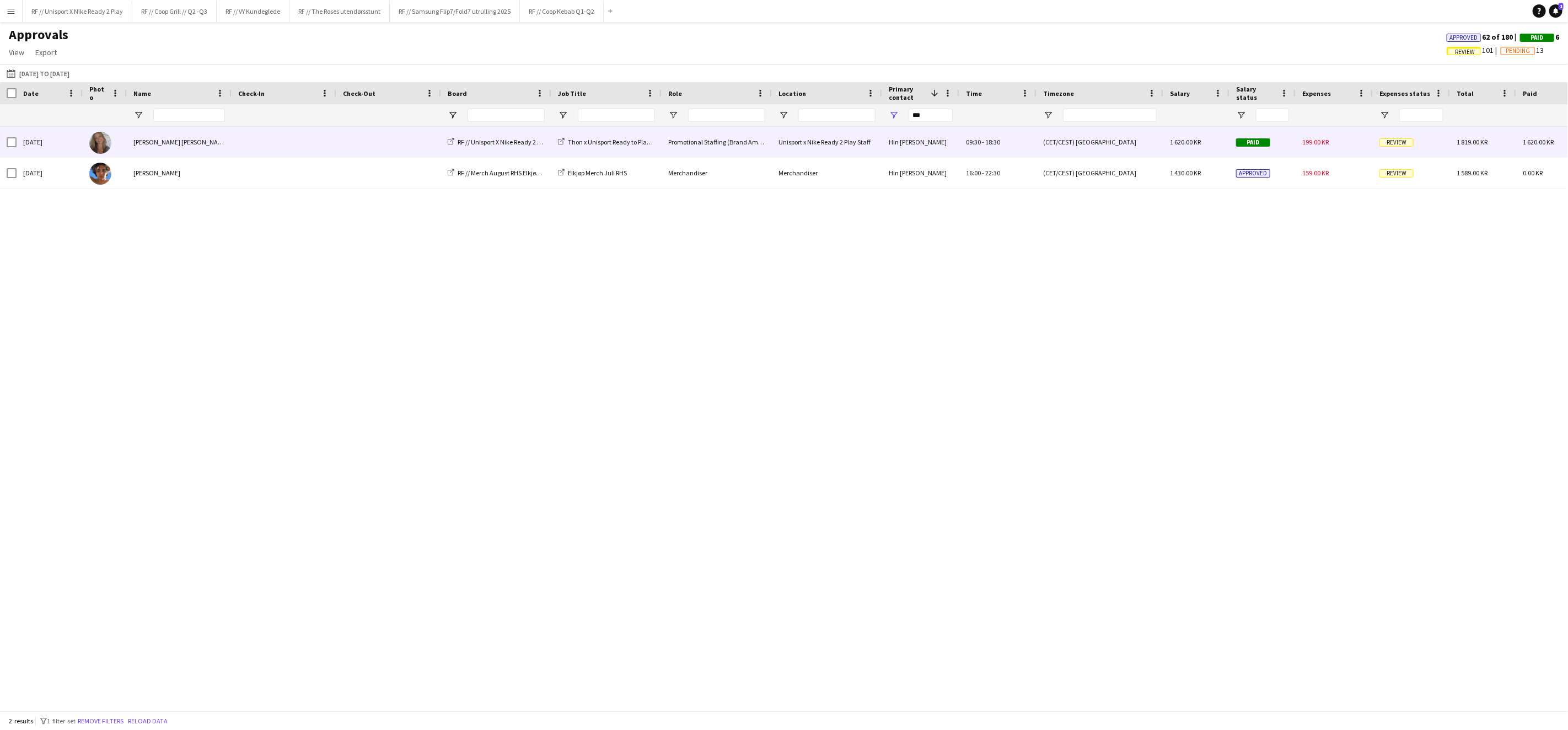
click at [1387, 144] on span "Review" at bounding box center [1396, 142] width 34 height 8
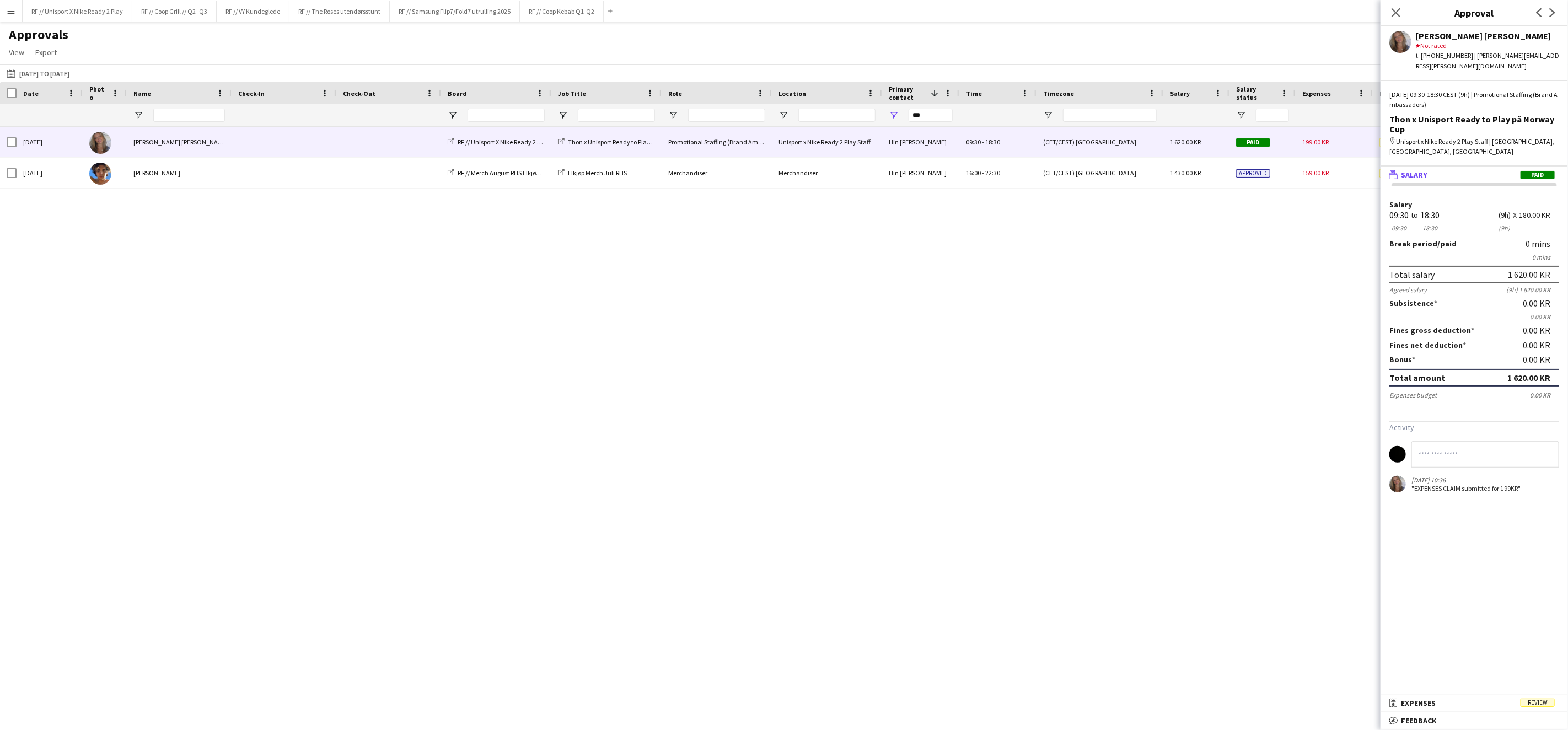
click at [1442, 707] on mat-panel-title "receipt Expenses Review" at bounding box center [1471, 703] width 183 height 10
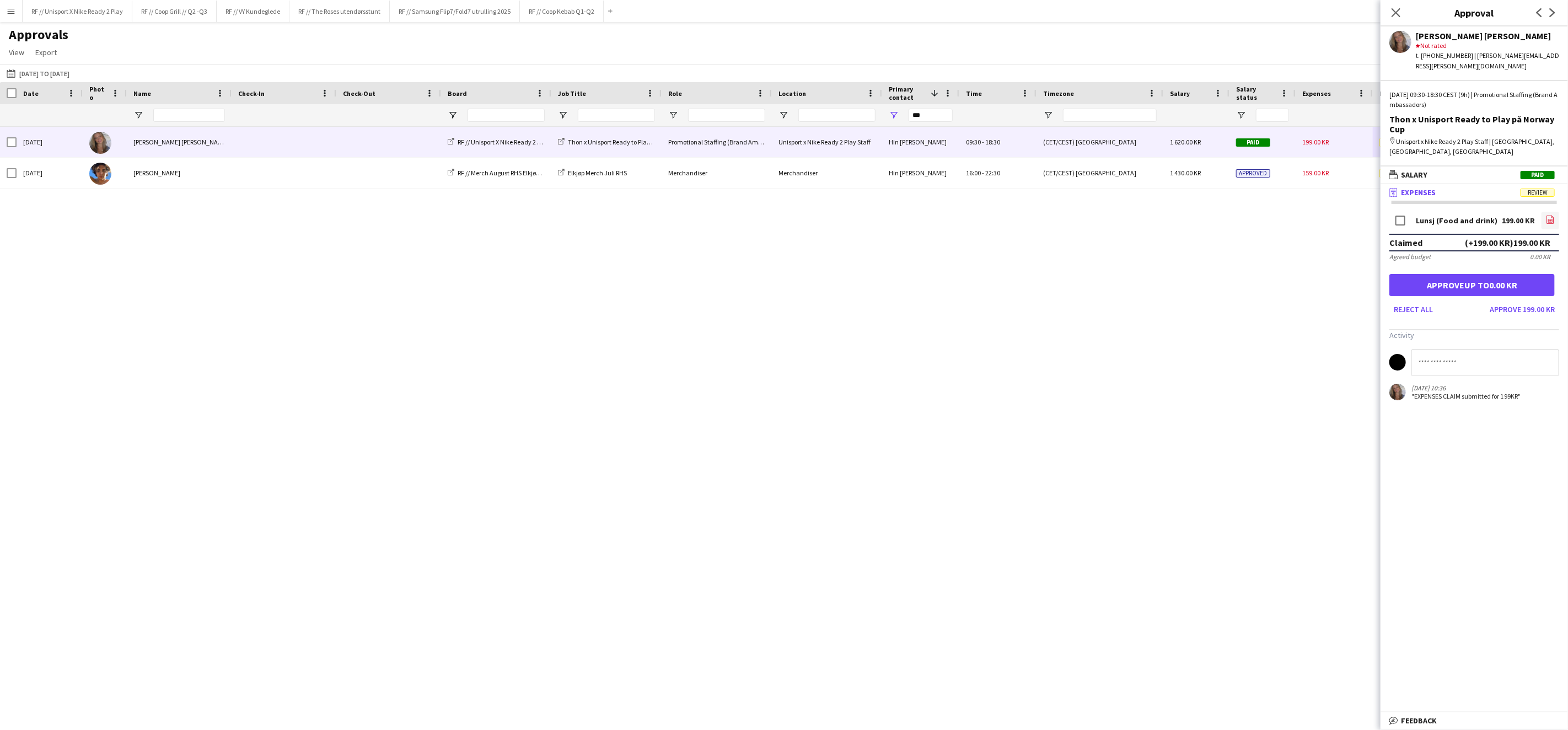
click at [1548, 212] on link "file-image" at bounding box center [1551, 221] width 17 height 17
click at [1502, 301] on button "Approve 199.00 KR" at bounding box center [1521, 309] width 74 height 17
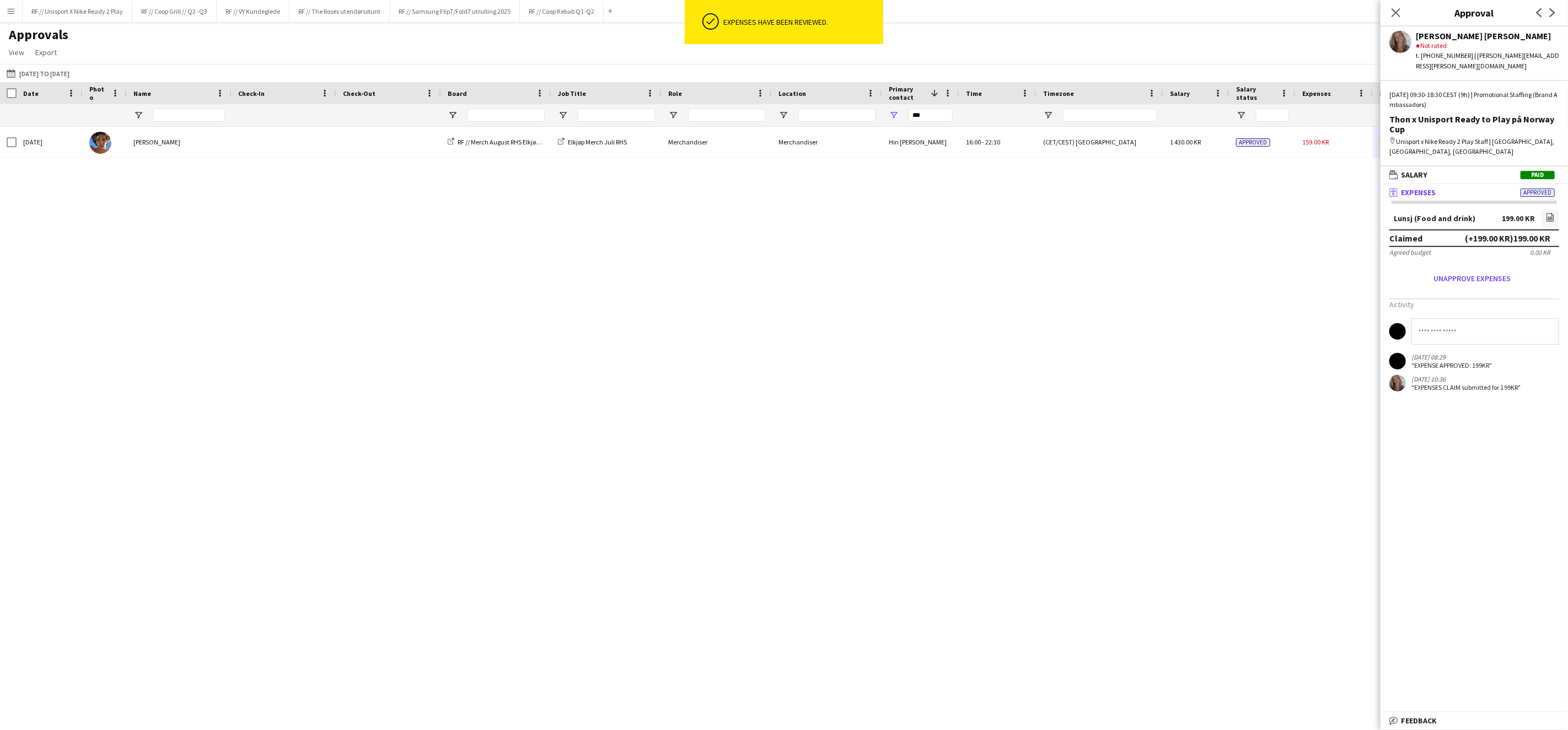
click at [1291, 297] on div "[DATE] [PERSON_NAME] [PERSON_NAME] RF // Unisport X Nike Ready 2 Play Thon x Un…" at bounding box center [784, 413] width 1568 height 574
click at [1398, 15] on icon "Close pop-in" at bounding box center [1396, 12] width 9 height 9
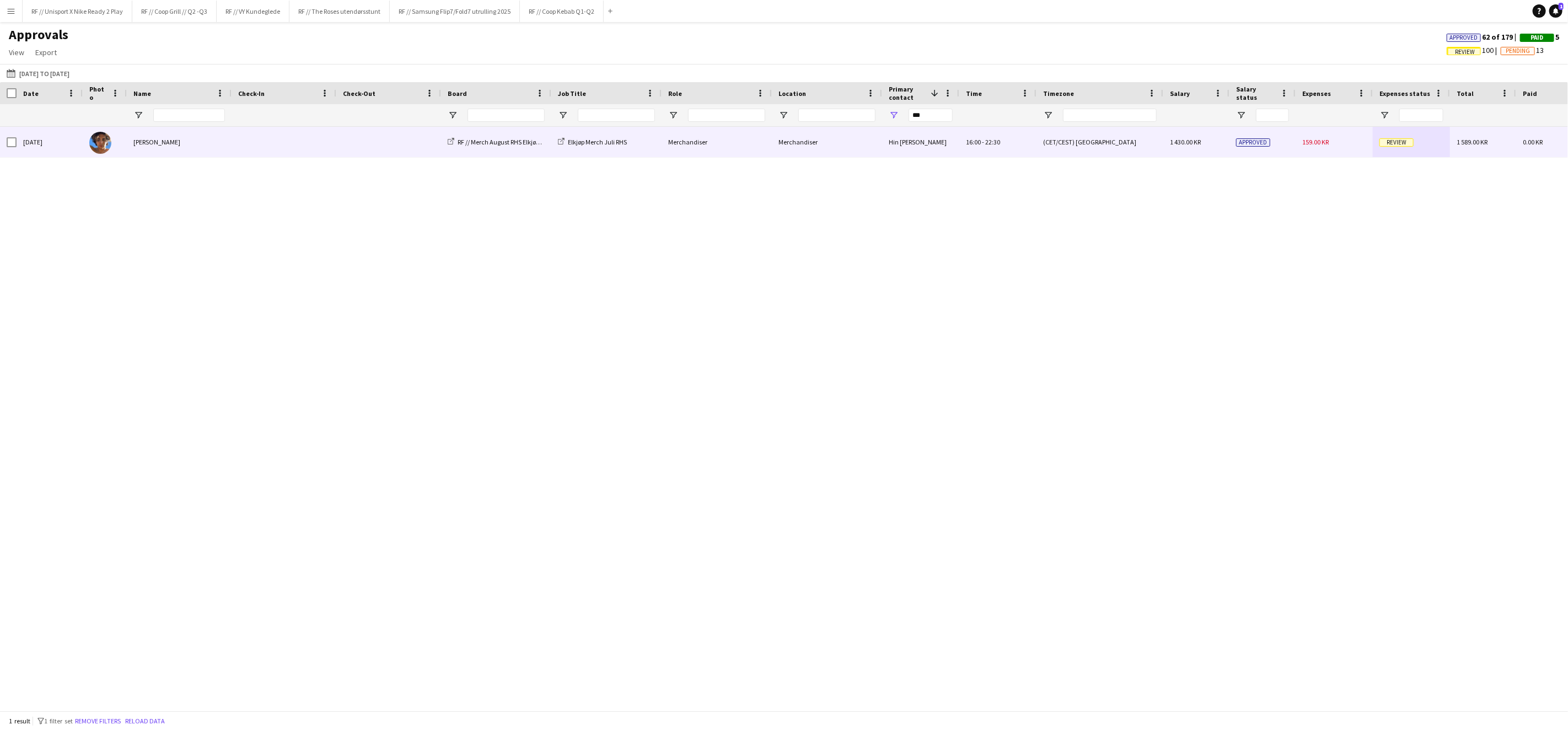
click at [1398, 142] on span "Review" at bounding box center [1396, 142] width 34 height 8
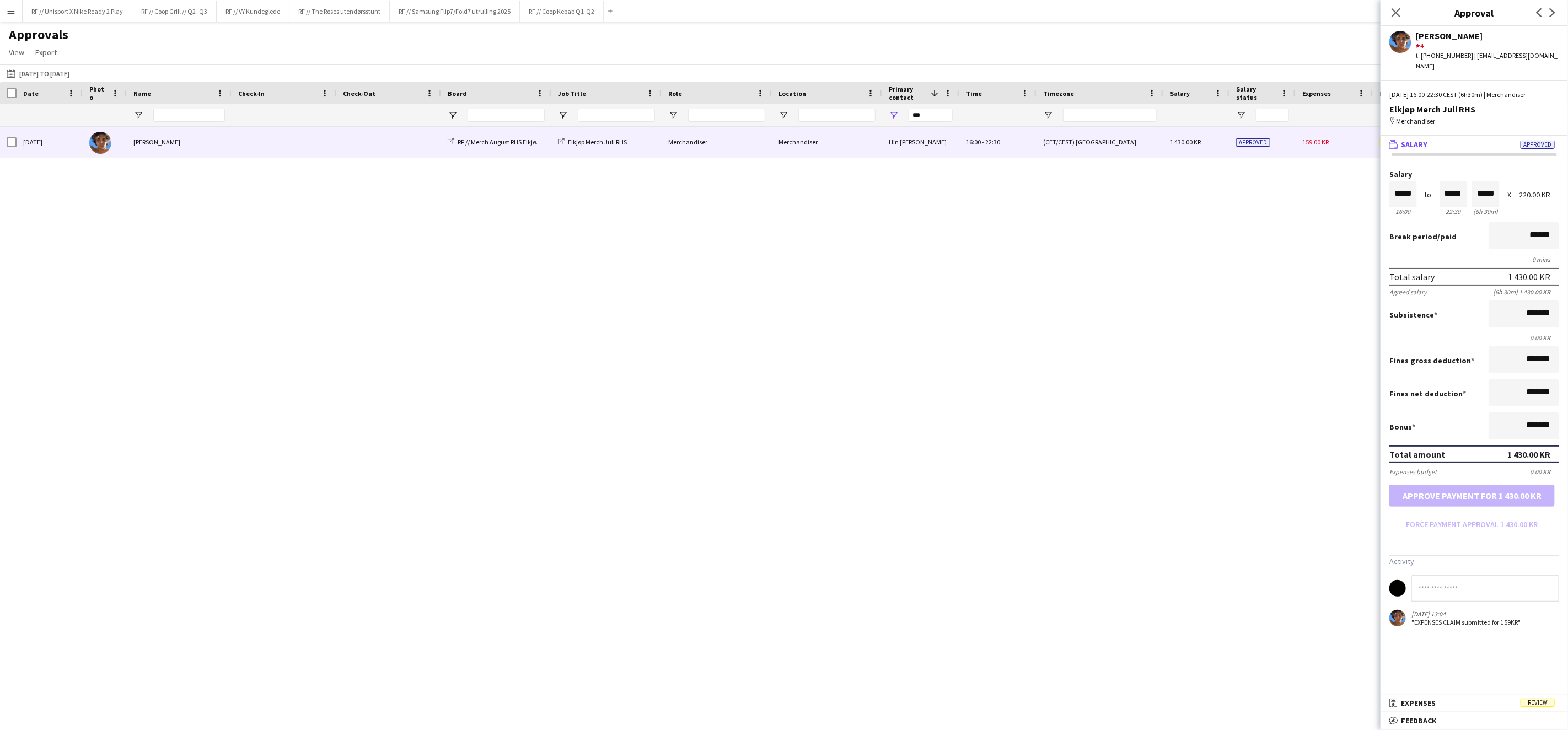
click at [1444, 699] on mat-panel-title "receipt Expenses Review" at bounding box center [1471, 703] width 183 height 10
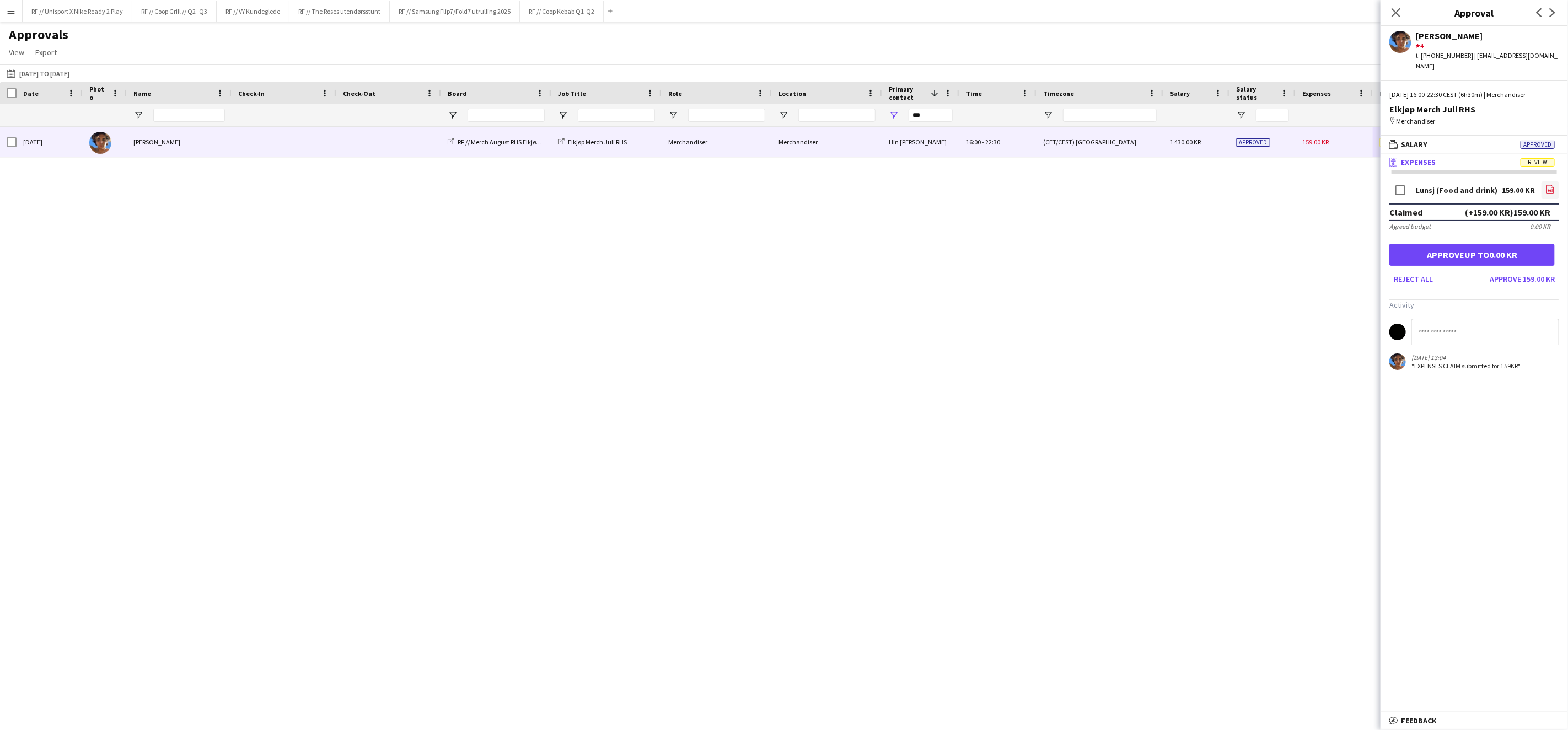
click at [1546, 181] on link "file-image" at bounding box center [1551, 190] width 17 height 17
click at [919, 114] on input "***" at bounding box center [930, 115] width 44 height 13
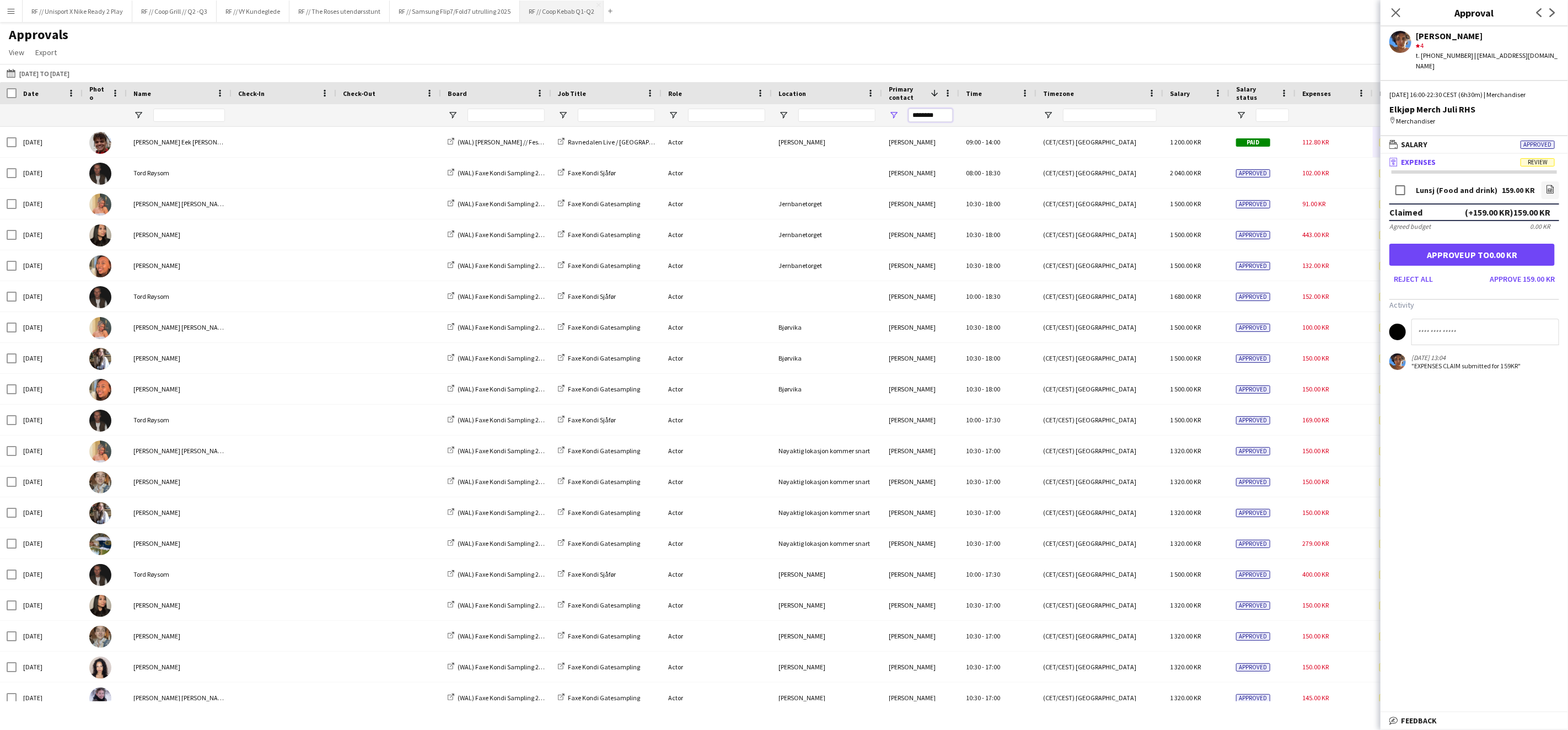
type input "********"
click at [562, 17] on button "RF // Coop Kebab Q1-Q2 Close" at bounding box center [561, 12] width 84 height 22
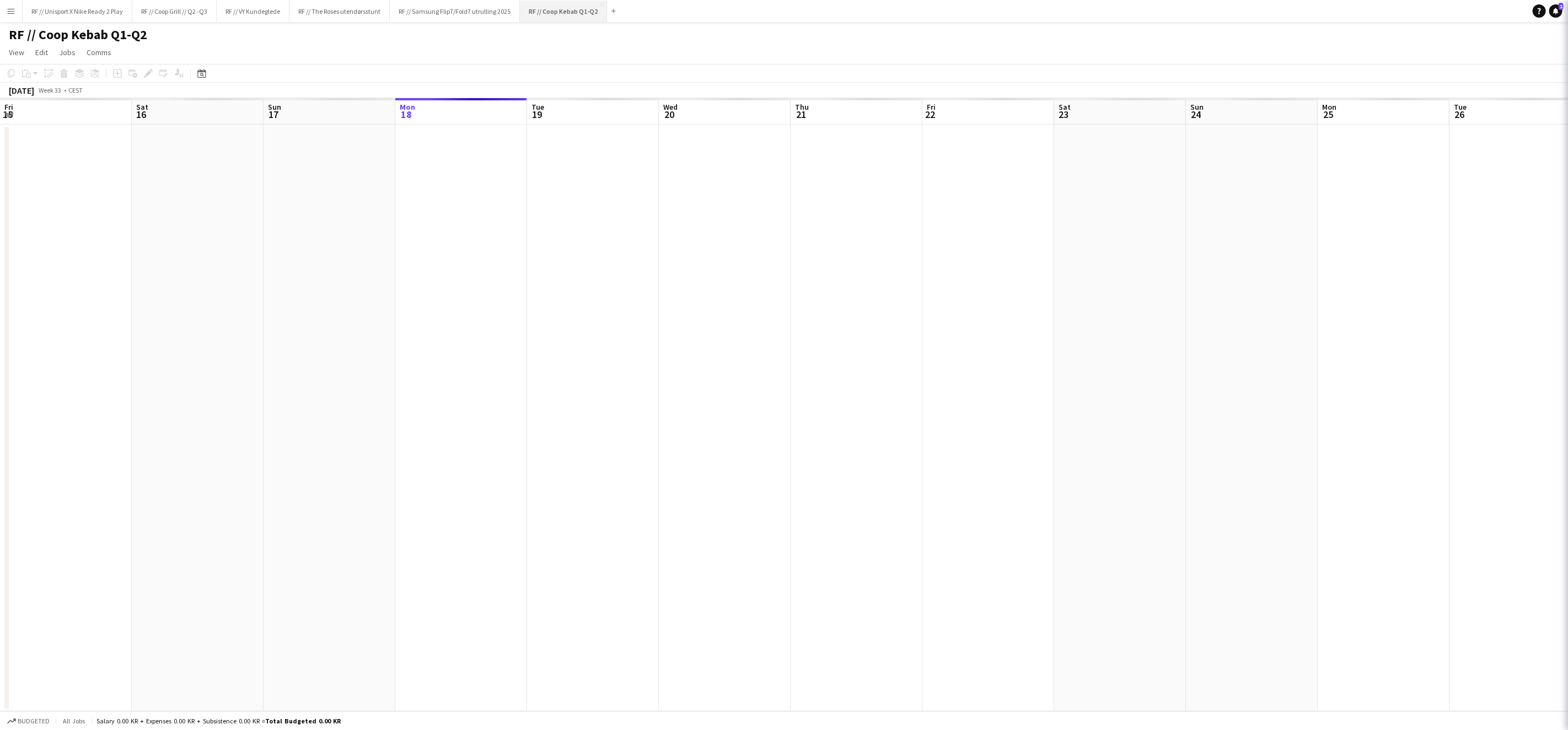
scroll to position [0, 263]
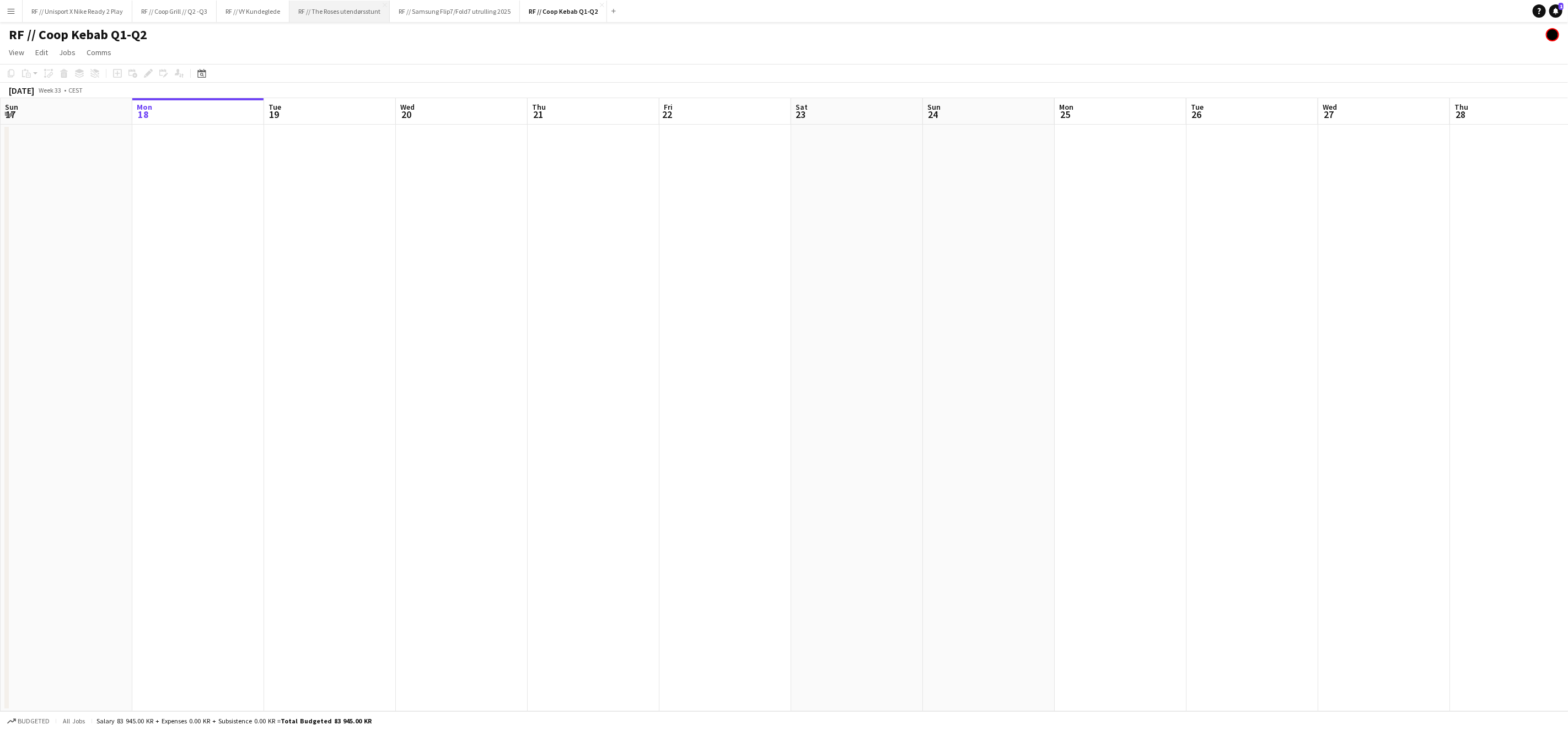
click at [346, 14] on button "RF // The Roses utendørsstunt Close" at bounding box center [340, 12] width 100 height 22
click at [250, 11] on button "RF // VY Kundeglede Close" at bounding box center [253, 12] width 73 height 22
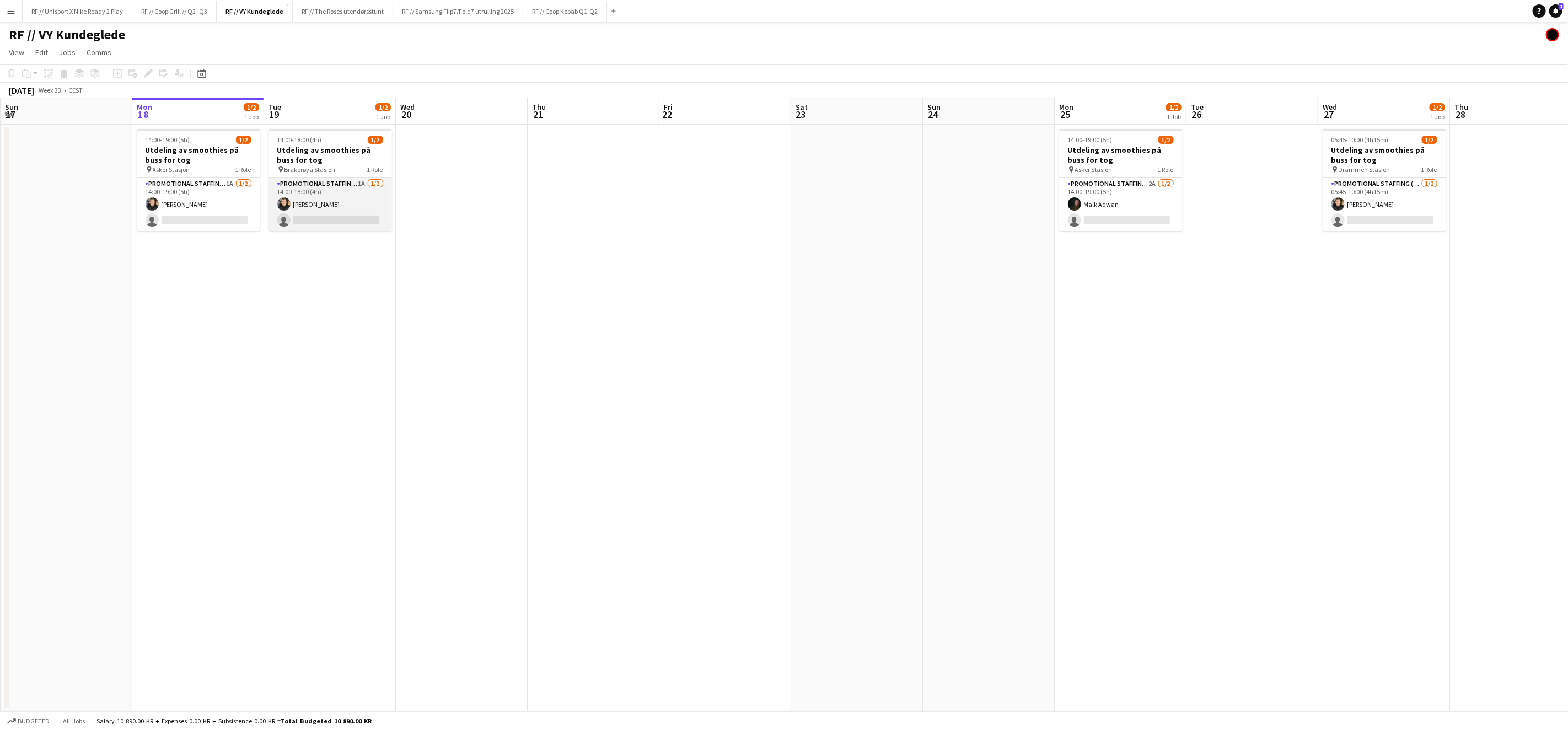
click at [314, 213] on app-card-role "Promotional Staffing (Sampling Staff) 1A [DATE] 14:00-18:00 (4h) [PERSON_NAME] …" at bounding box center [330, 204] width 124 height 53
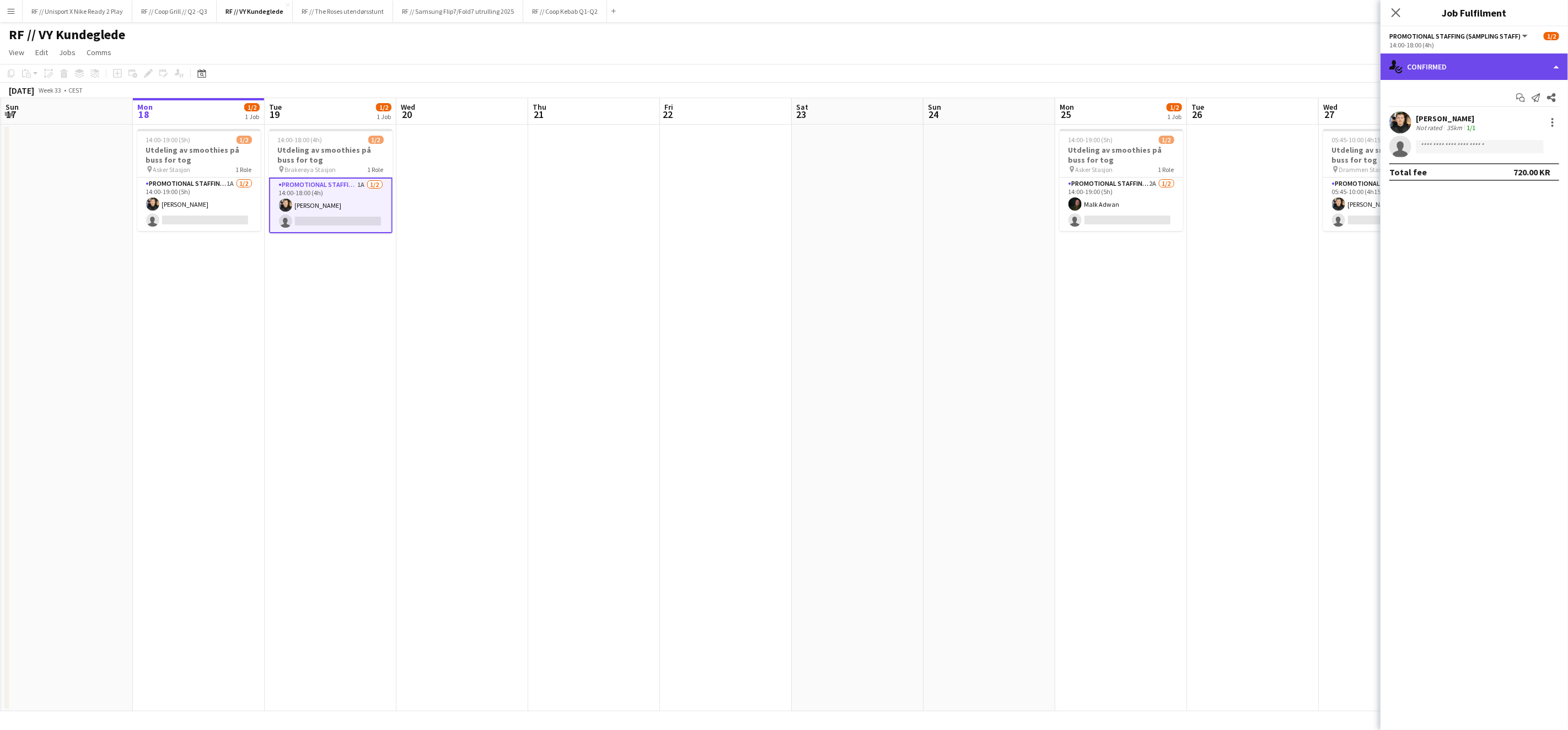
click at [1545, 65] on div "single-neutral-actions-check-2 Confirmed" at bounding box center [1474, 66] width 188 height 26
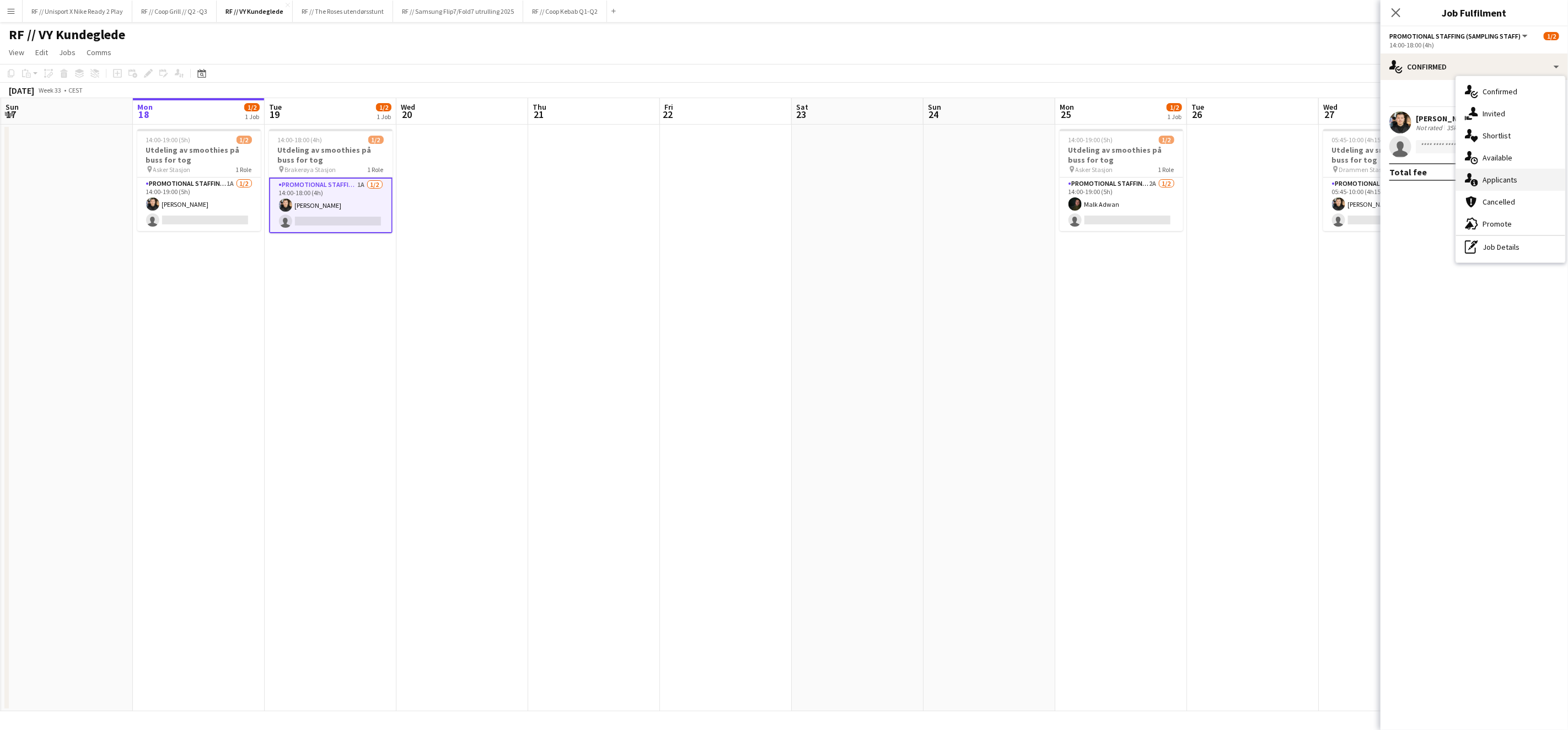
click at [1519, 181] on div "single-neutral-actions-information Applicants" at bounding box center [1510, 180] width 109 height 22
click at [10, 15] on button "Menu" at bounding box center [11, 11] width 22 height 22
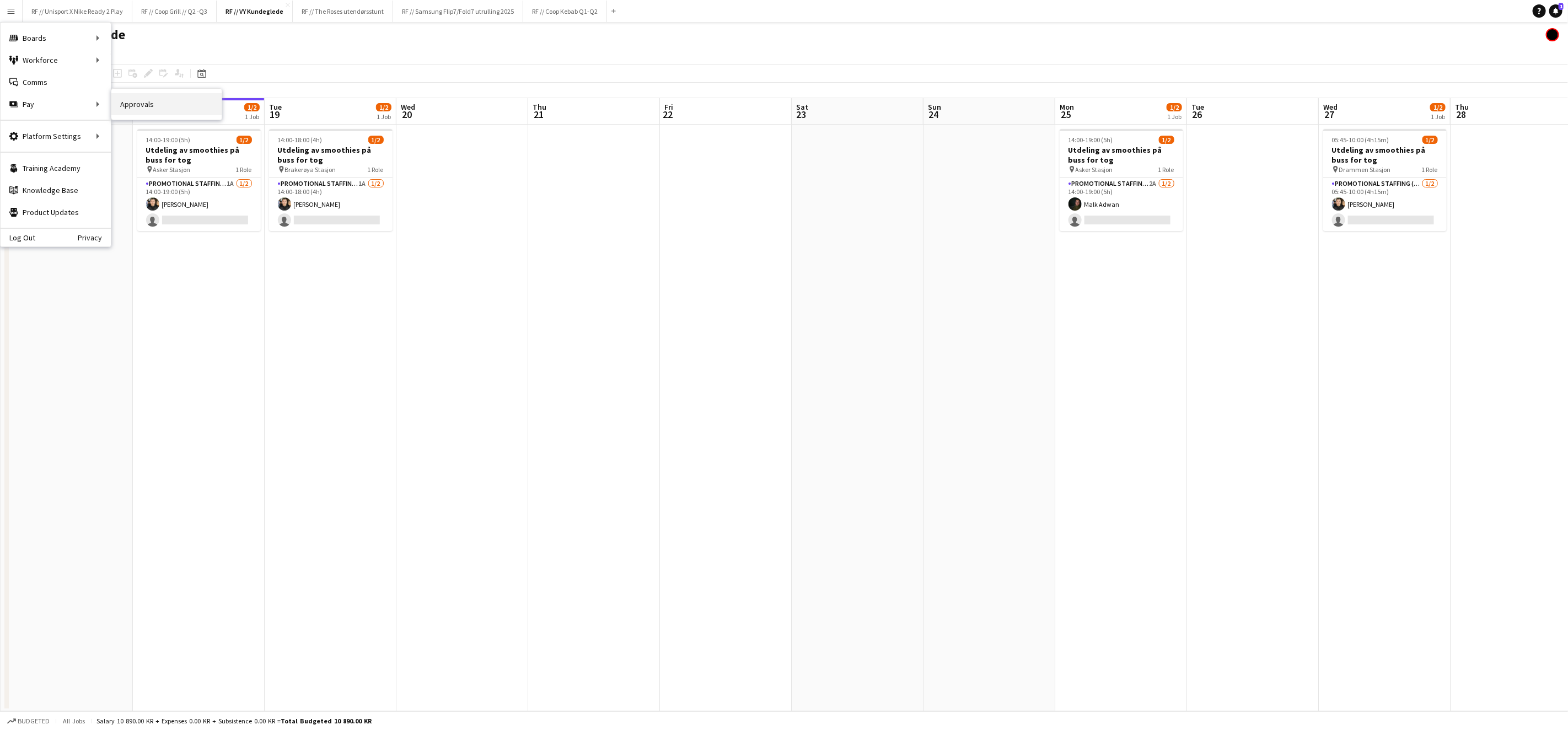
click at [202, 113] on link "Approvals" at bounding box center [166, 104] width 110 height 22
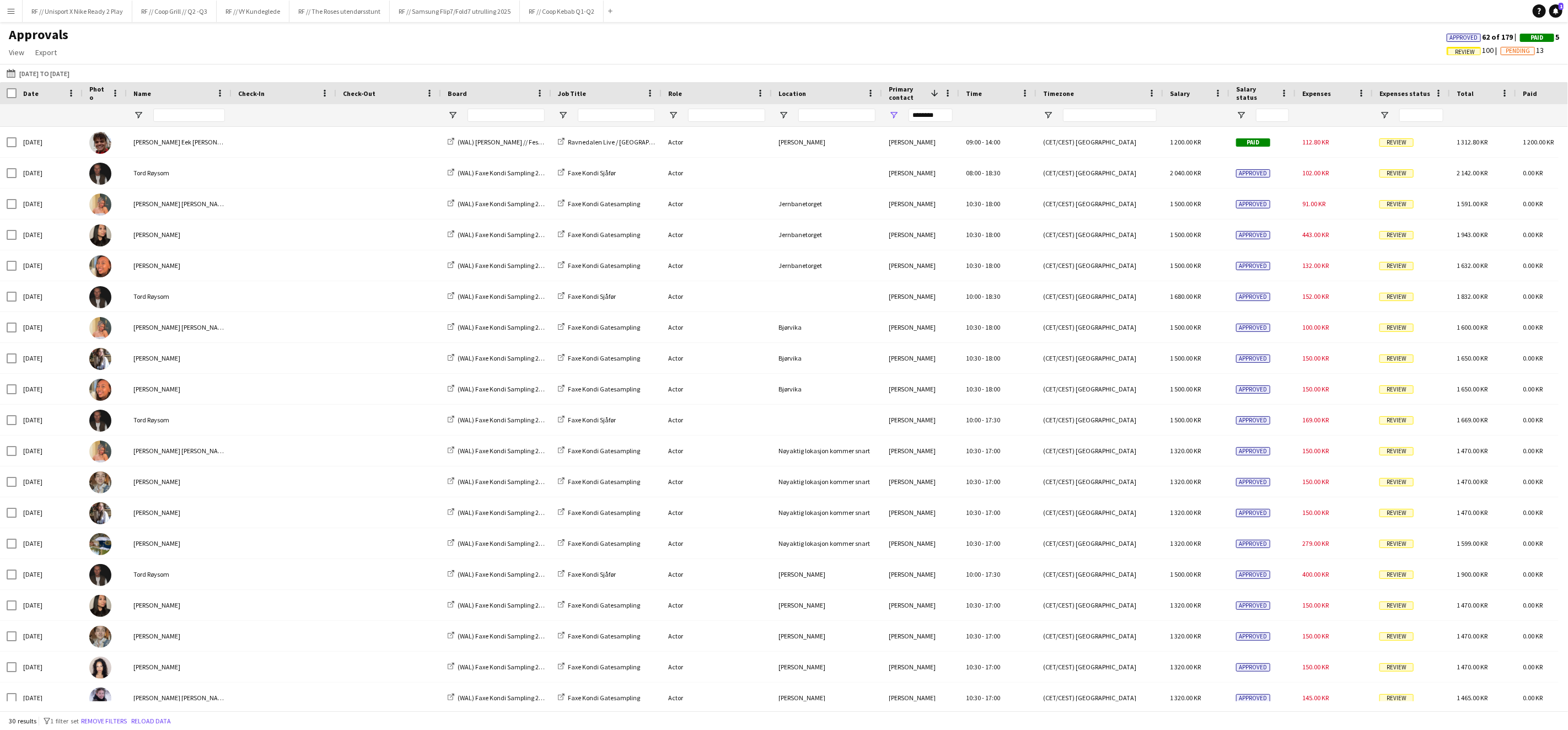
click at [919, 124] on div "********" at bounding box center [930, 115] width 44 height 22
click at [922, 119] on input "********" at bounding box center [930, 115] width 44 height 13
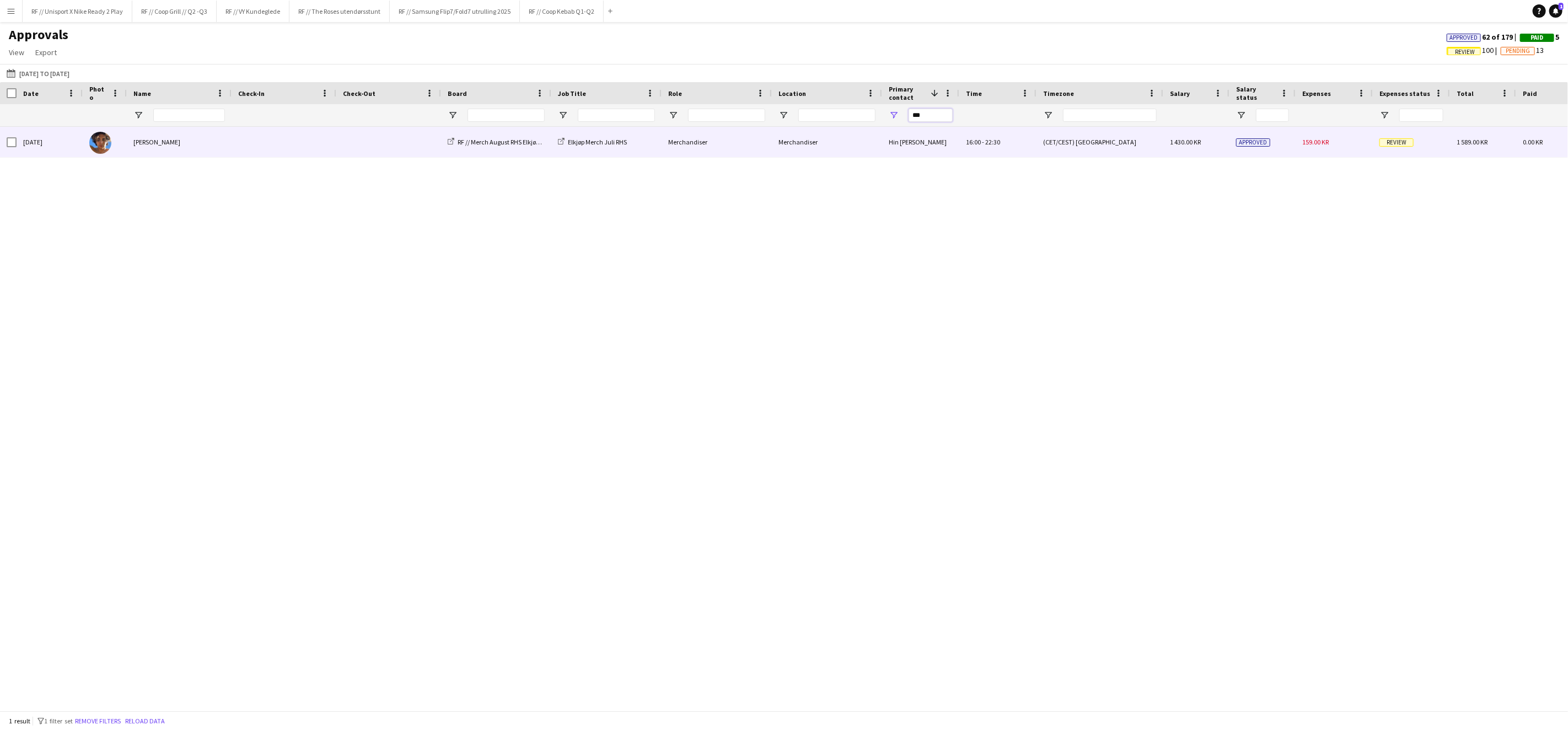
type input "***"
click at [1393, 146] on span "Review" at bounding box center [1396, 142] width 34 height 8
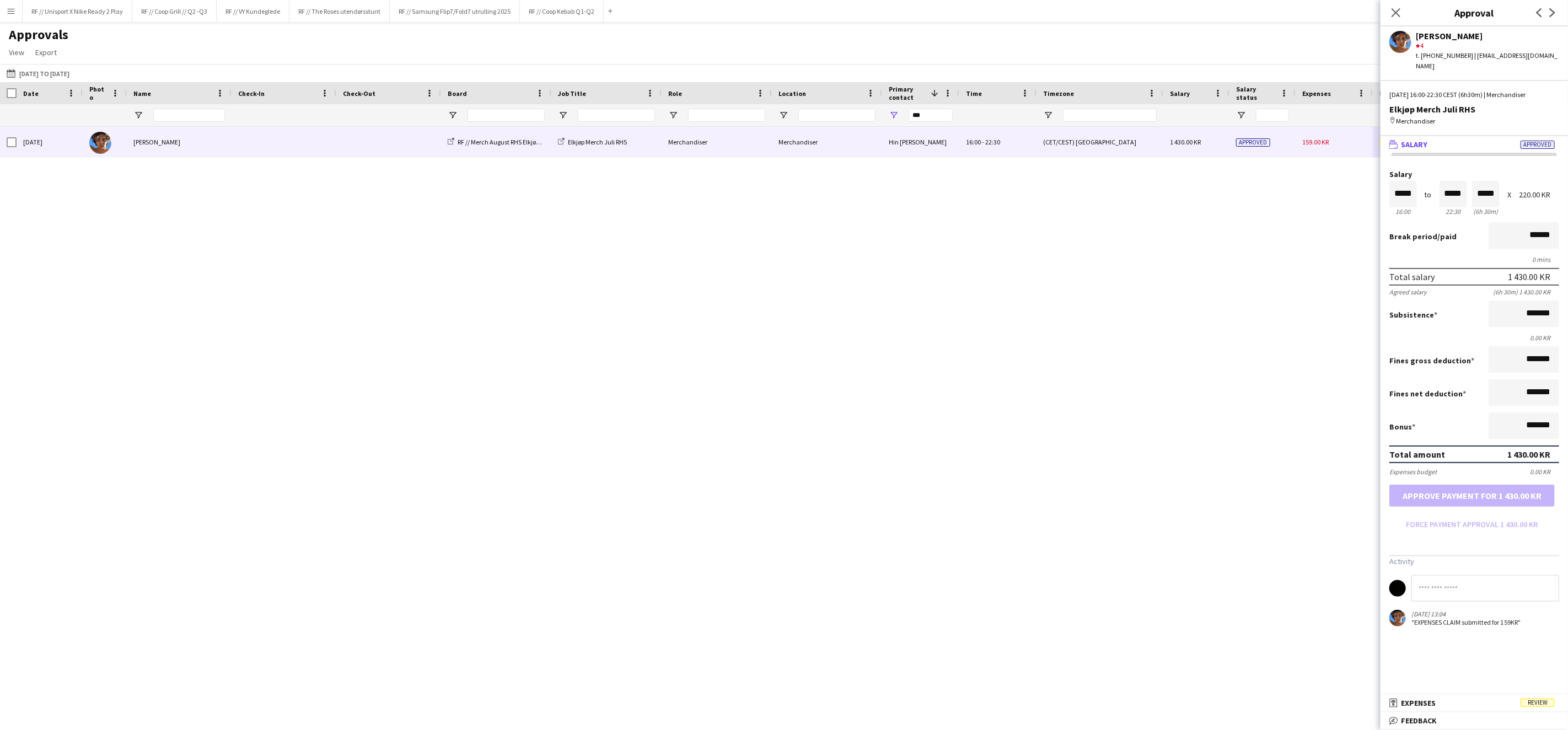
click at [1433, 702] on span "Expenses" at bounding box center [1418, 703] width 35 height 10
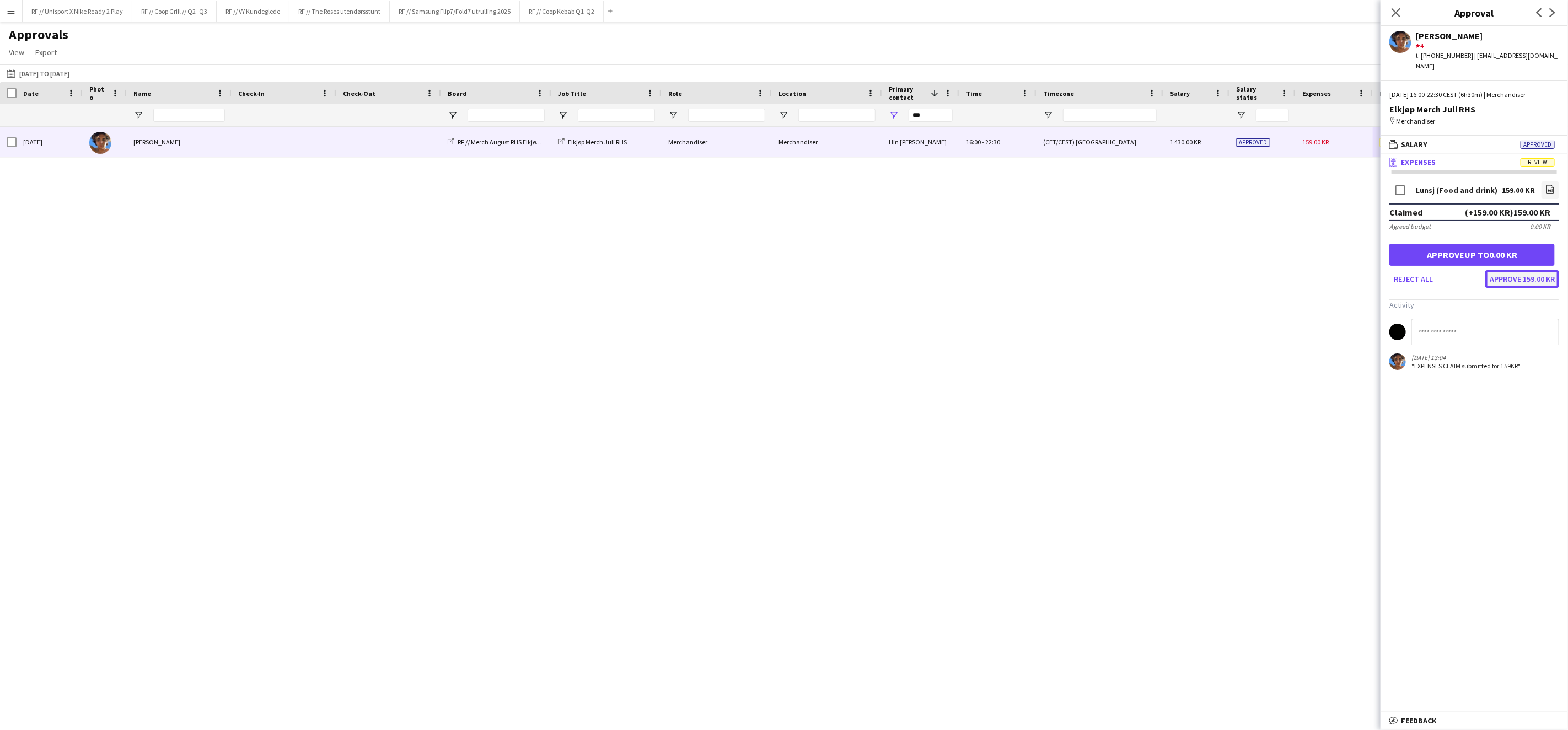
click at [1506, 270] on button "Approve 159.00 KR" at bounding box center [1521, 279] width 74 height 17
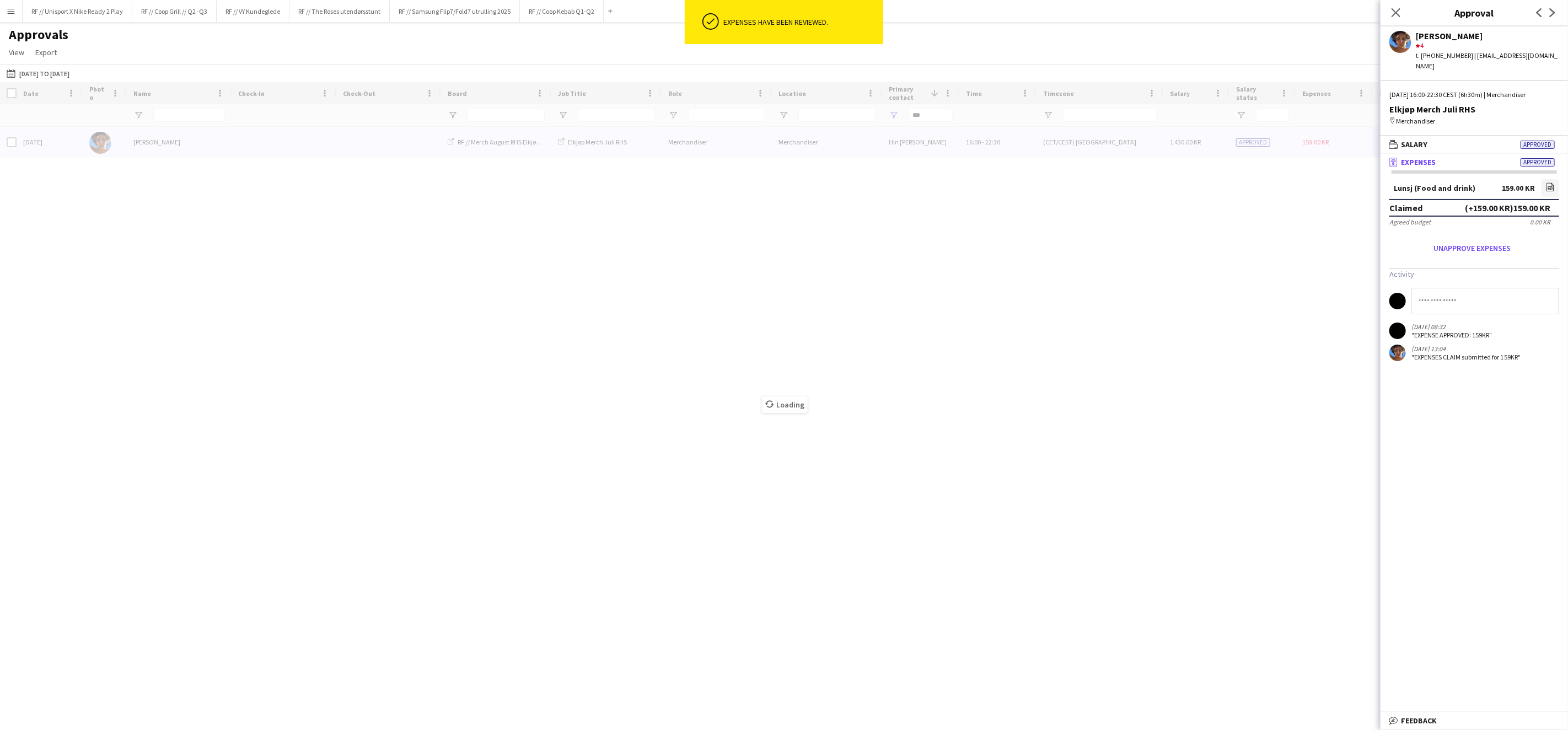
click at [1092, 250] on div "Loading" at bounding box center [784, 396] width 1568 height 628
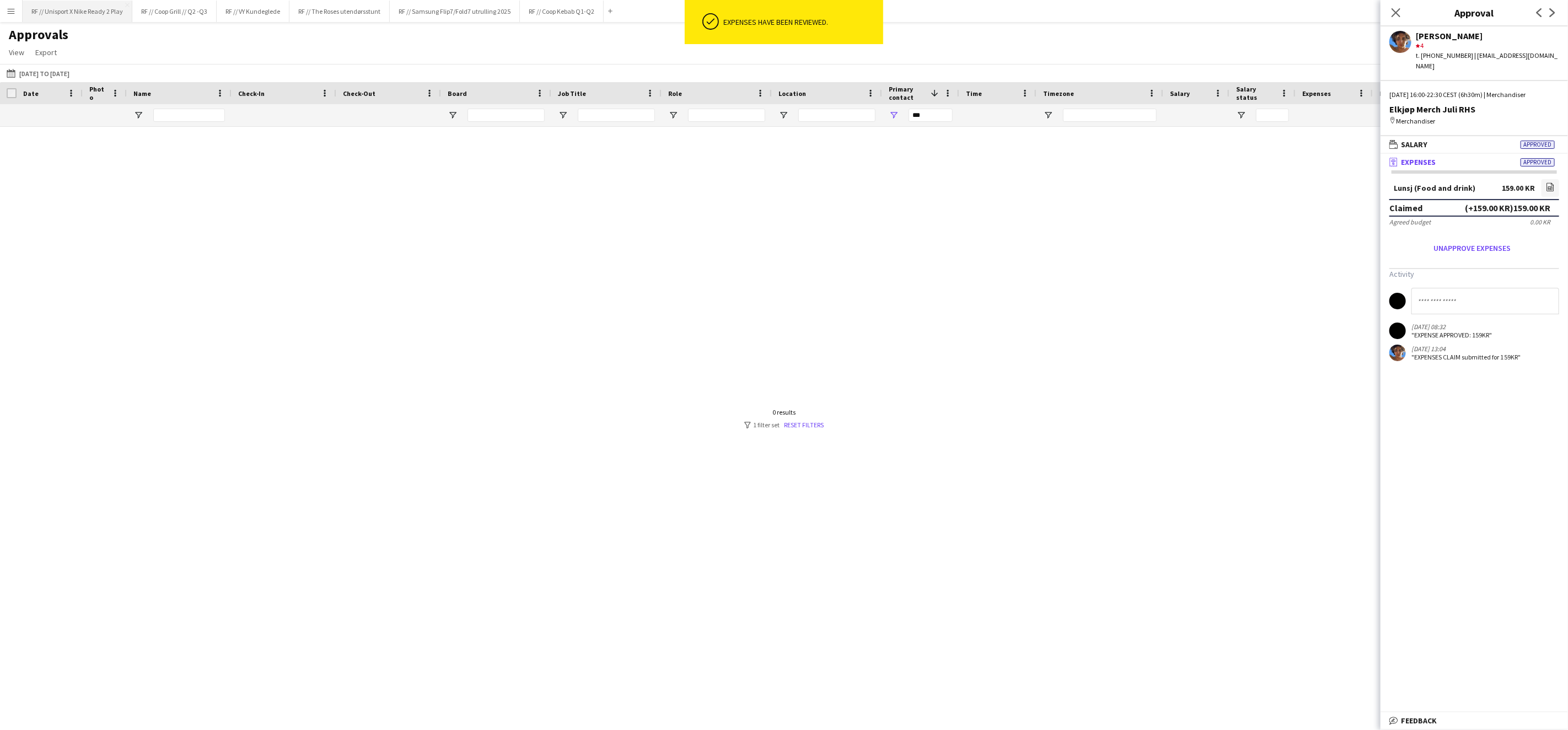
click at [89, 14] on button "RF // Unisport X Nike Ready 2 Play Close" at bounding box center [77, 12] width 110 height 22
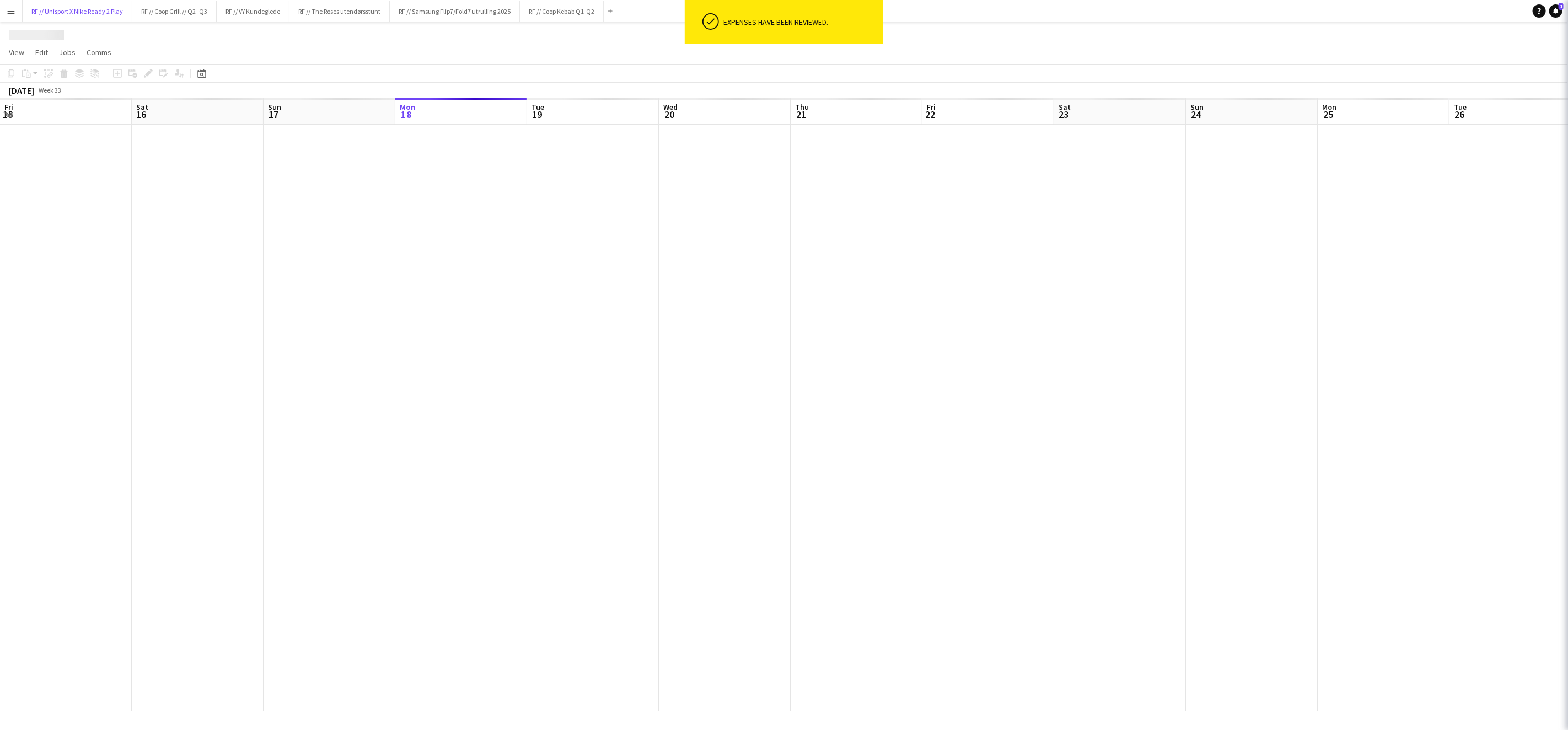
scroll to position [0, 263]
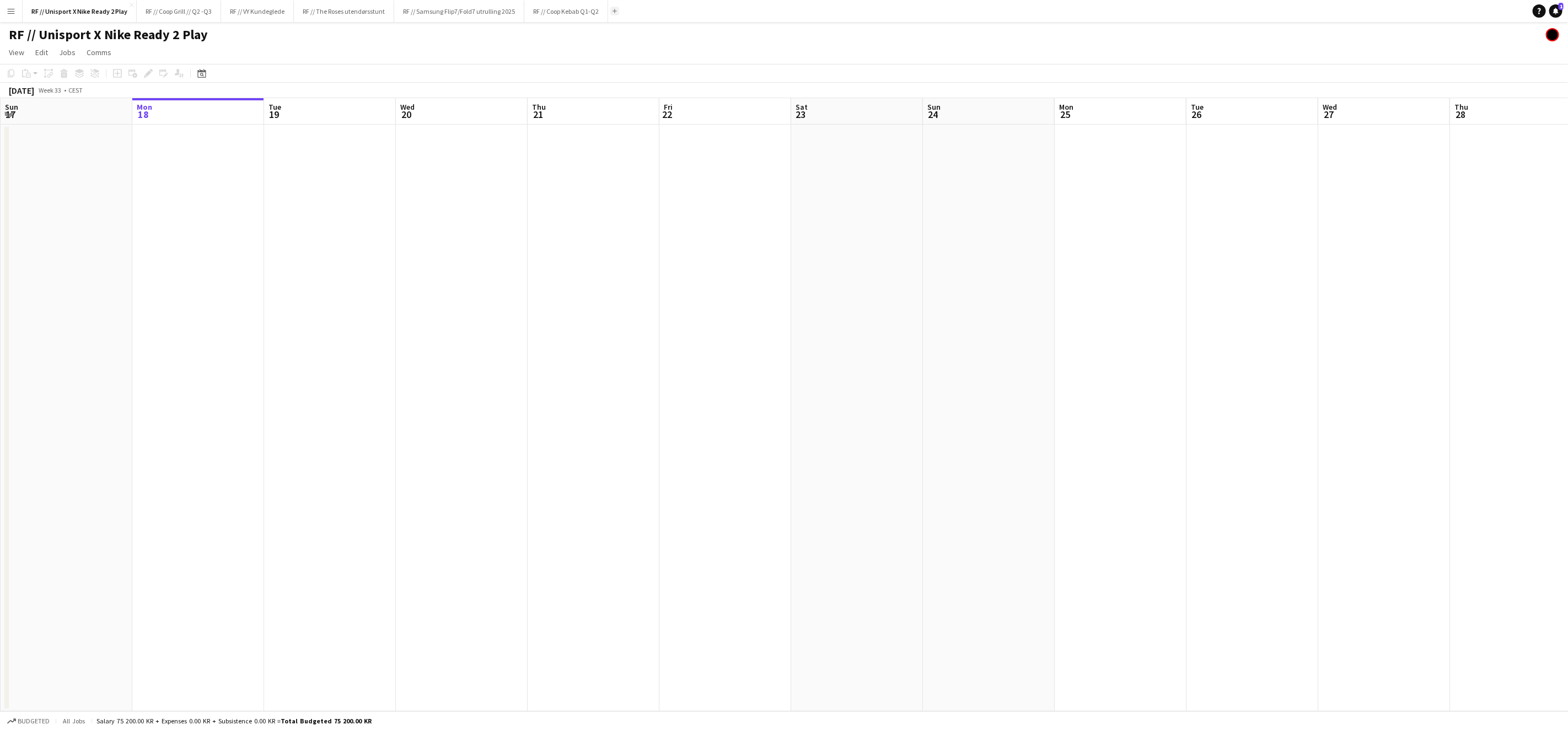
click at [617, 11] on app-icon "Add" at bounding box center [614, 11] width 4 height 4
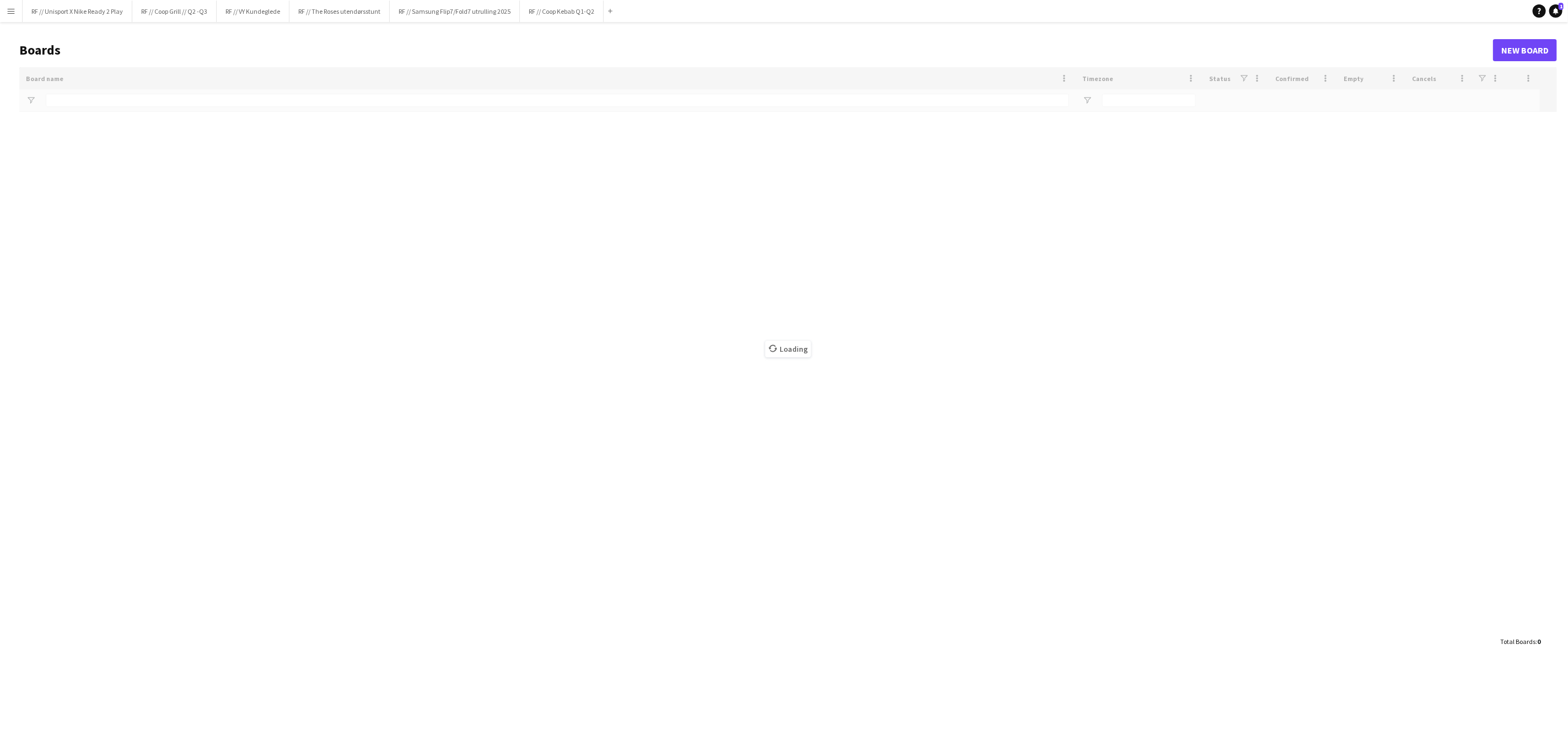
type input "**********"
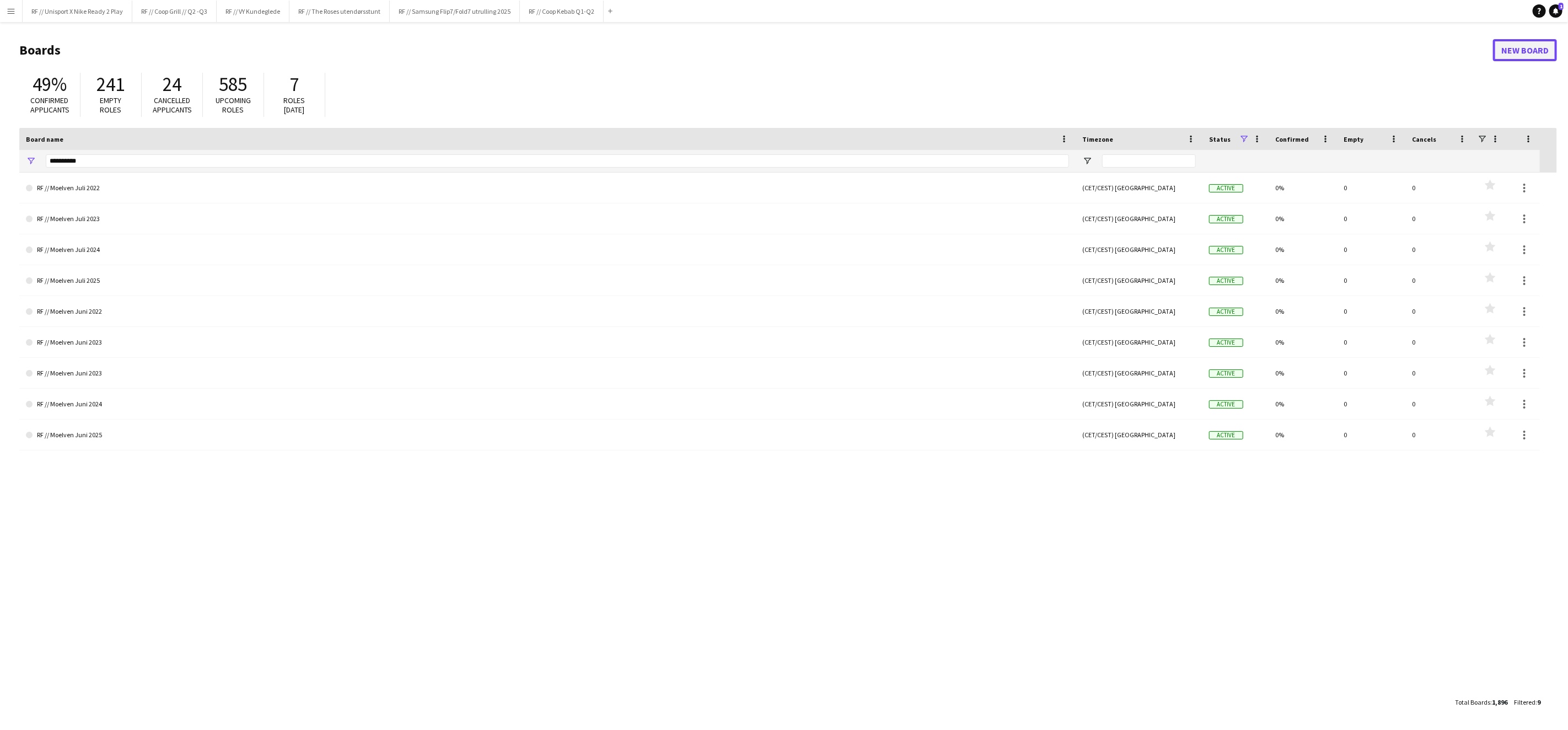
click at [1515, 47] on link "New Board" at bounding box center [1525, 50] width 64 height 22
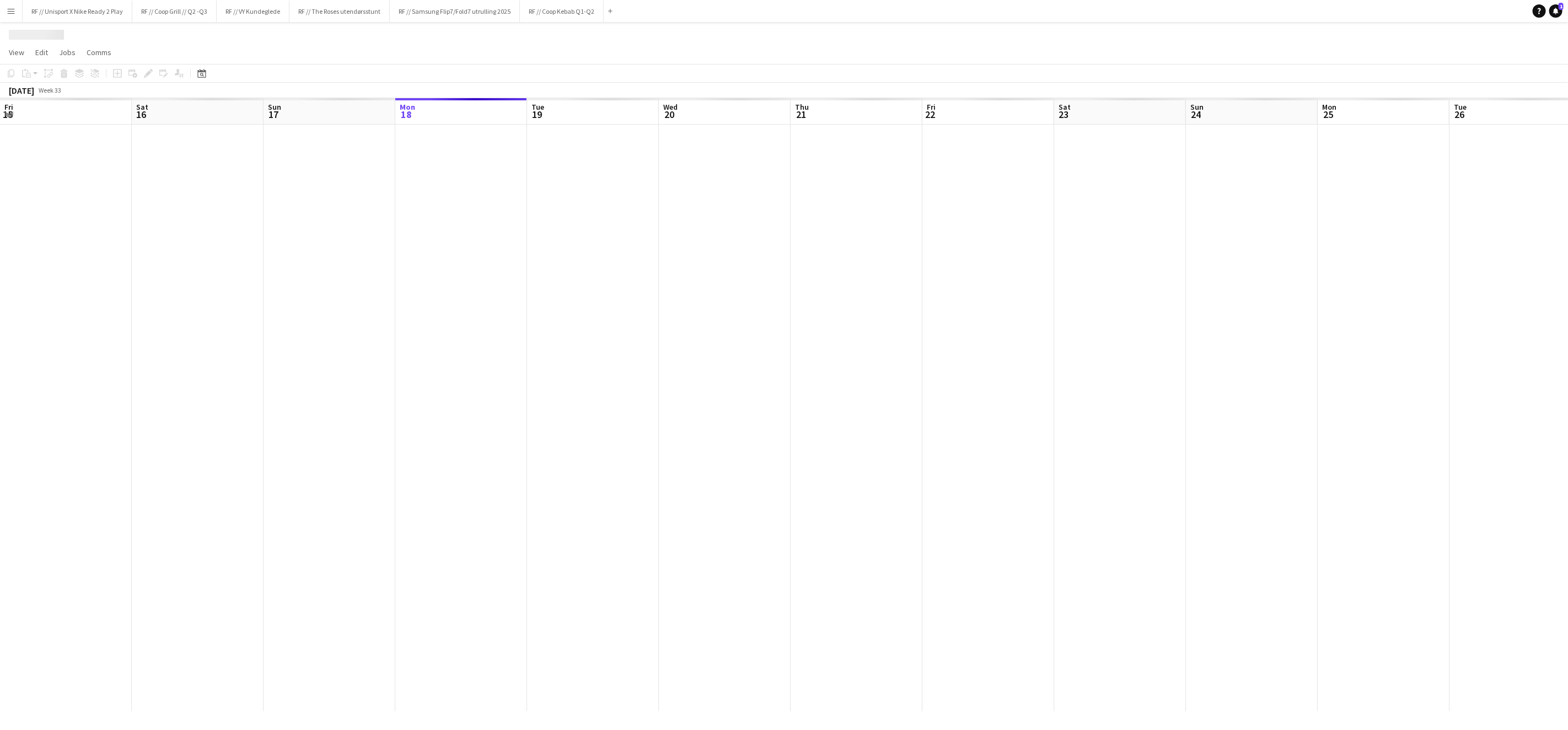
scroll to position [0, 263]
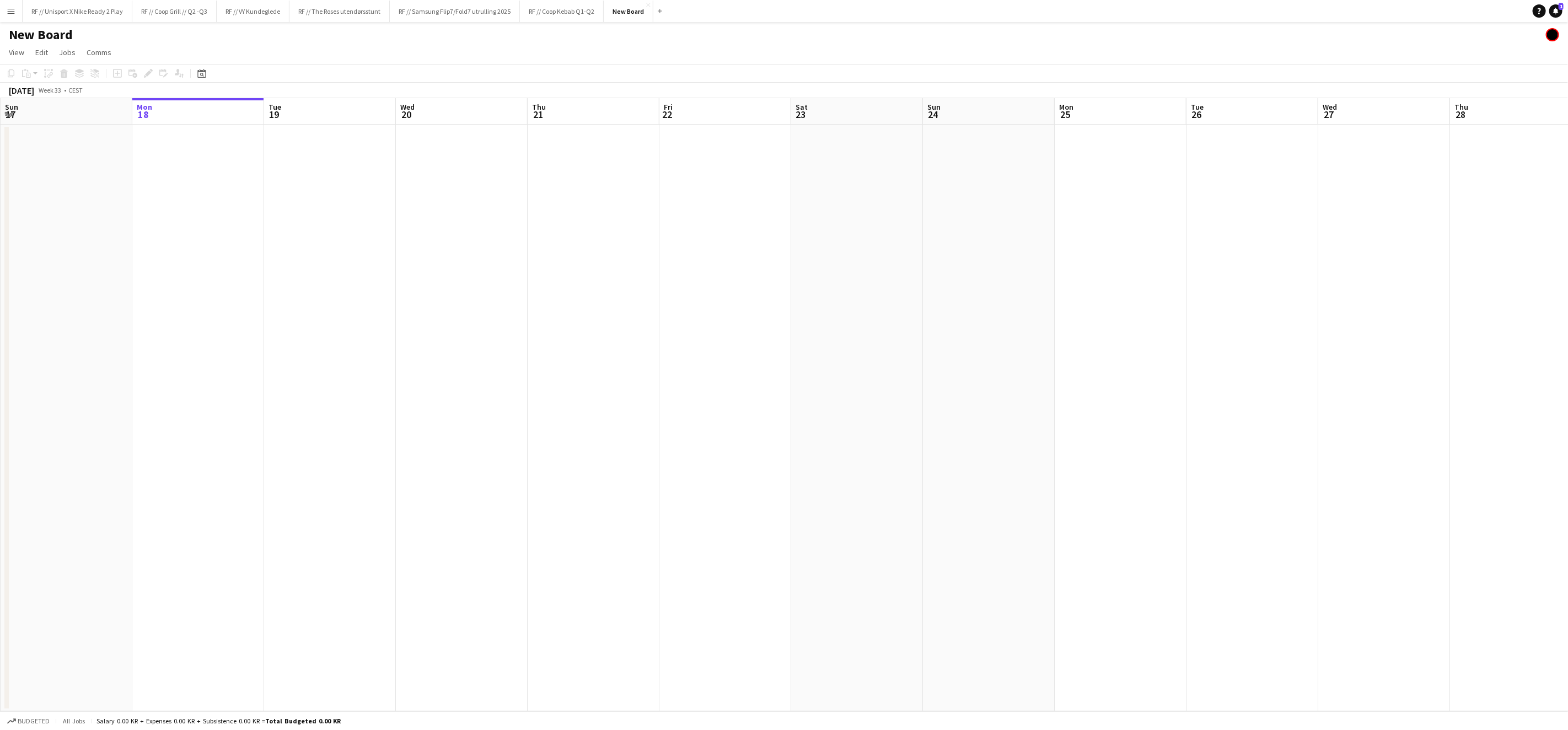
click at [63, 42] on h1 "New Board" at bounding box center [41, 34] width 64 height 17
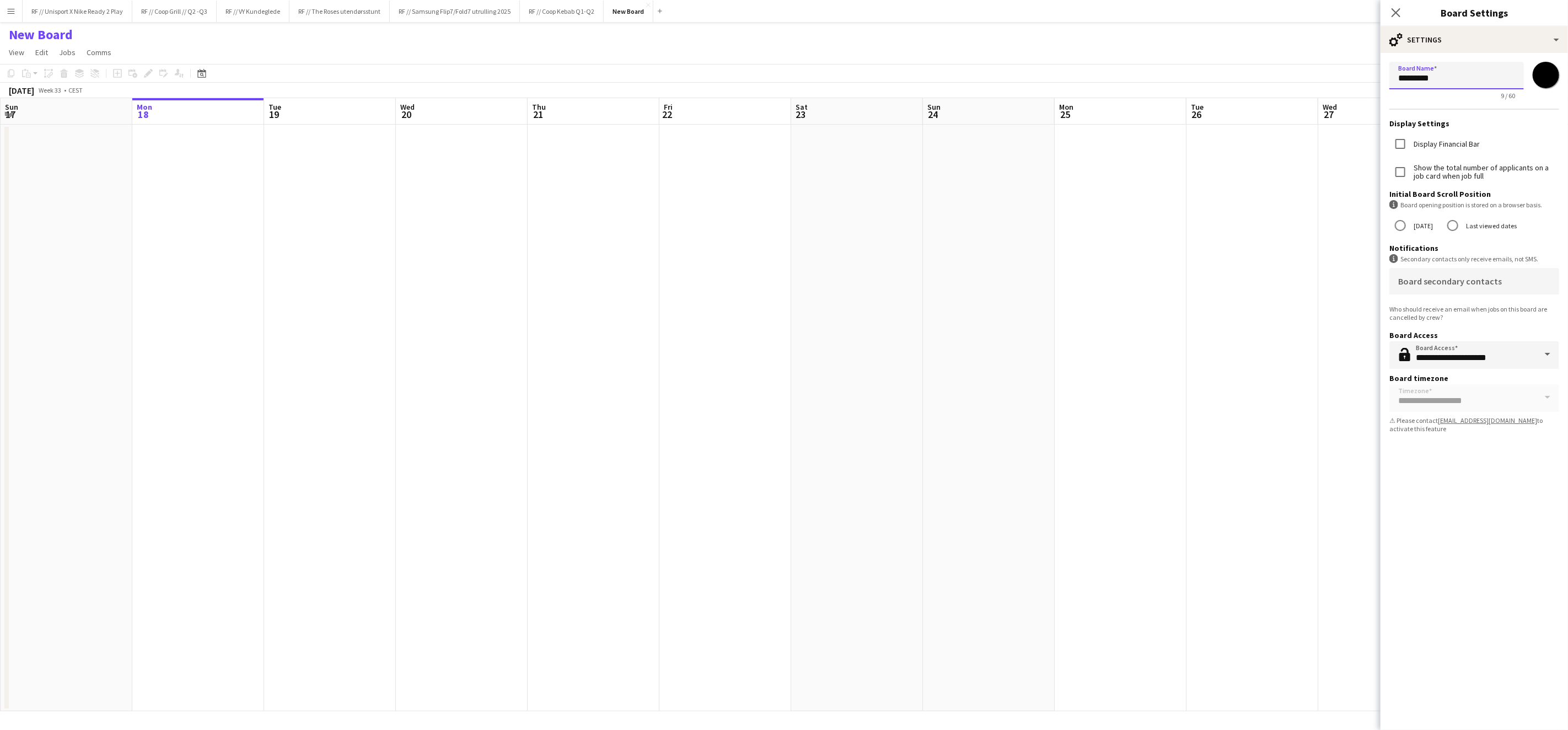
drag, startPoint x: 1482, startPoint y: 85, endPoint x: 1312, endPoint y: 68, distance: 170.8
click at [1312, 67] on body "Menu Boards Boards Boards All jobs Status Workforce Workforce My Workforce Recr…" at bounding box center [784, 365] width 1568 height 730
type input "*"
type input "**********"
click at [1249, 432] on app-date-cell at bounding box center [1252, 418] width 132 height 587
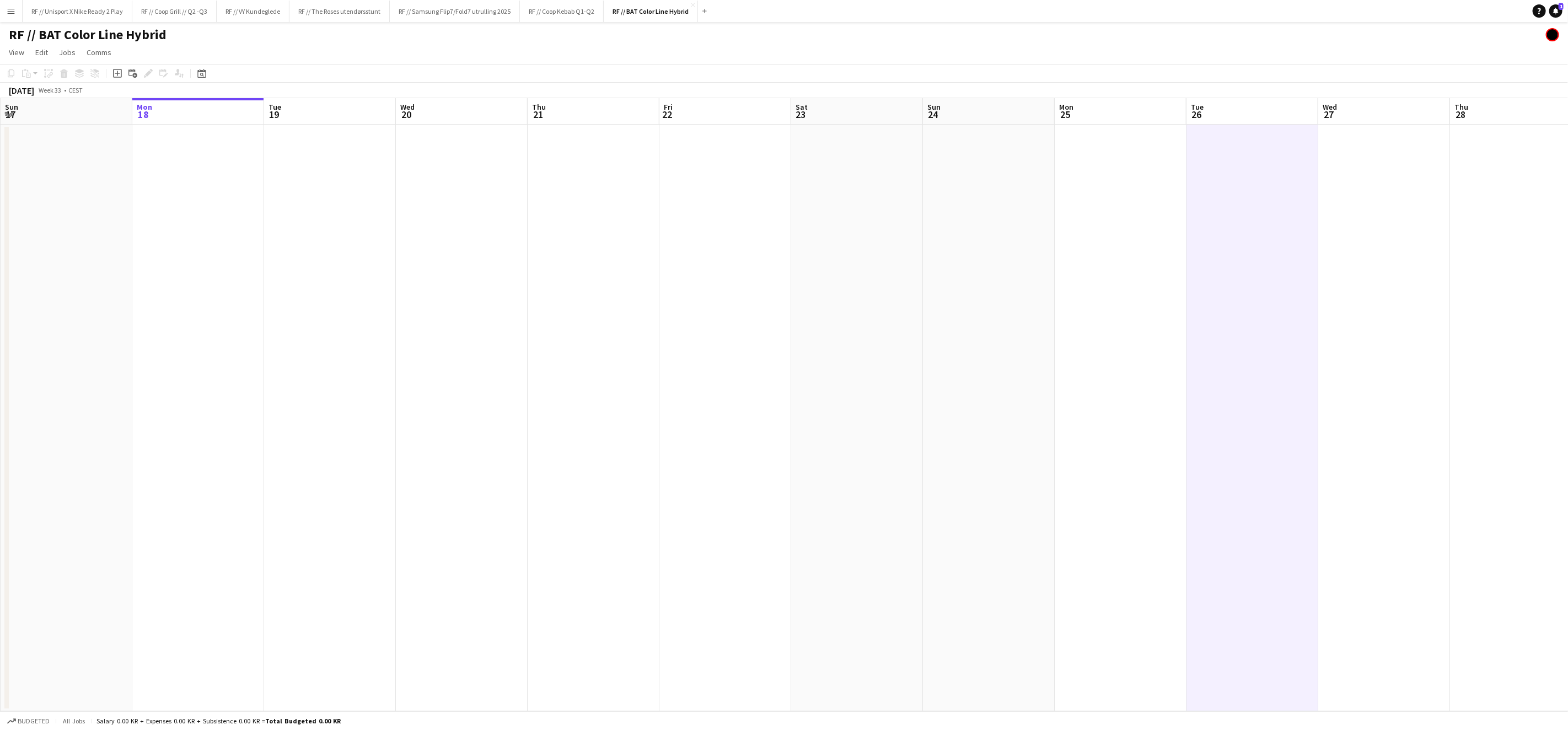
drag, startPoint x: 829, startPoint y: 403, endPoint x: 593, endPoint y: 394, distance: 236.2
click at [603, 392] on app-calendar-viewport "Fri 15 Sat 16 Sun 17 Mon 18 Tue 19 Wed 20 Thu 21 Fri 22 Sat 23 Sun 24 Mon 25 Tu…" at bounding box center [784, 405] width 1568 height 613
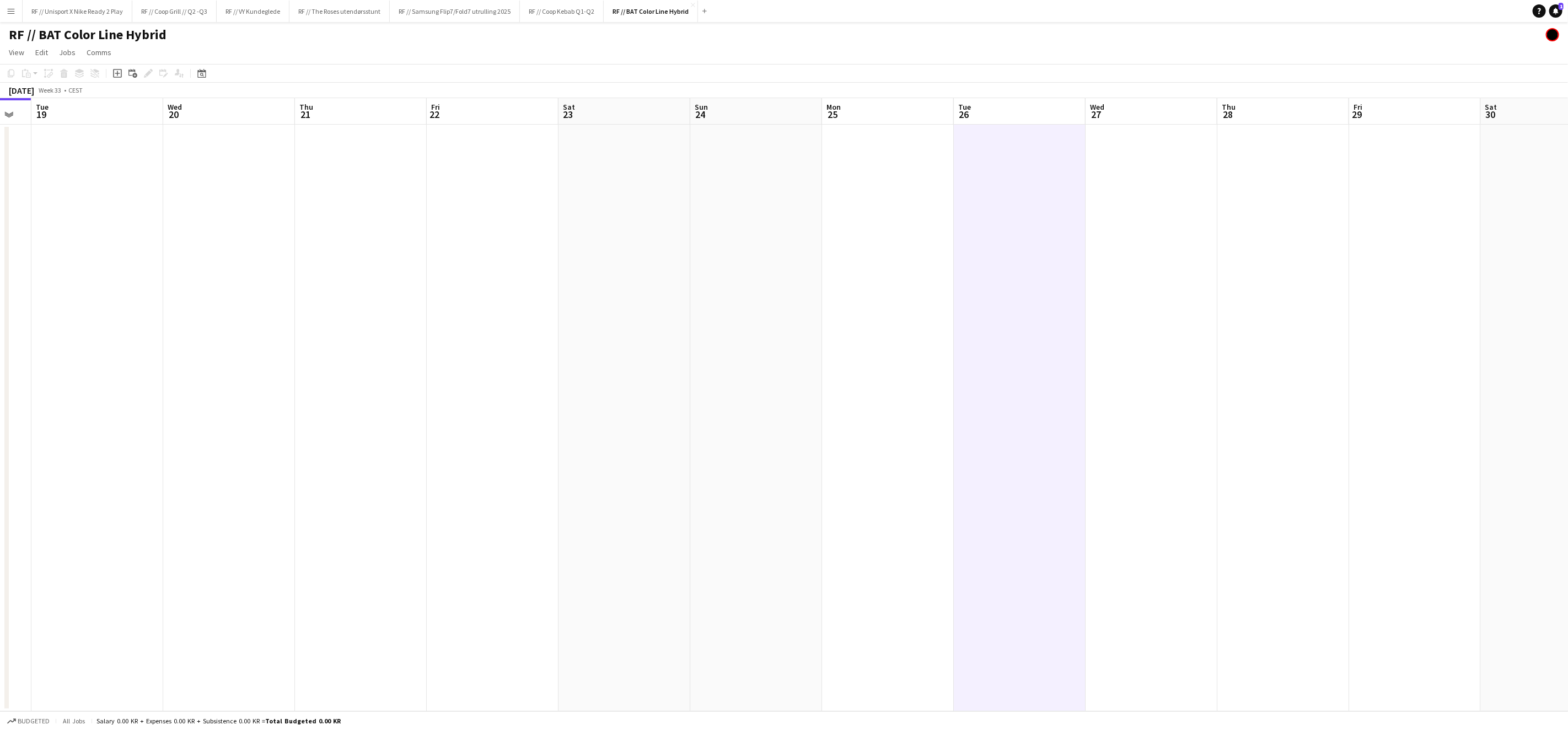
drag, startPoint x: 576, startPoint y: 396, endPoint x: 708, endPoint y: 402, distance: 132.1
click at [513, 392] on app-calendar-viewport "Sat 16 Sun 17 Mon 18 Tue 19 Wed 20 Thu 21 Fri 22 Sat 23 Sun 24 Mon 25 Tue 26 We…" at bounding box center [784, 405] width 1568 height 613
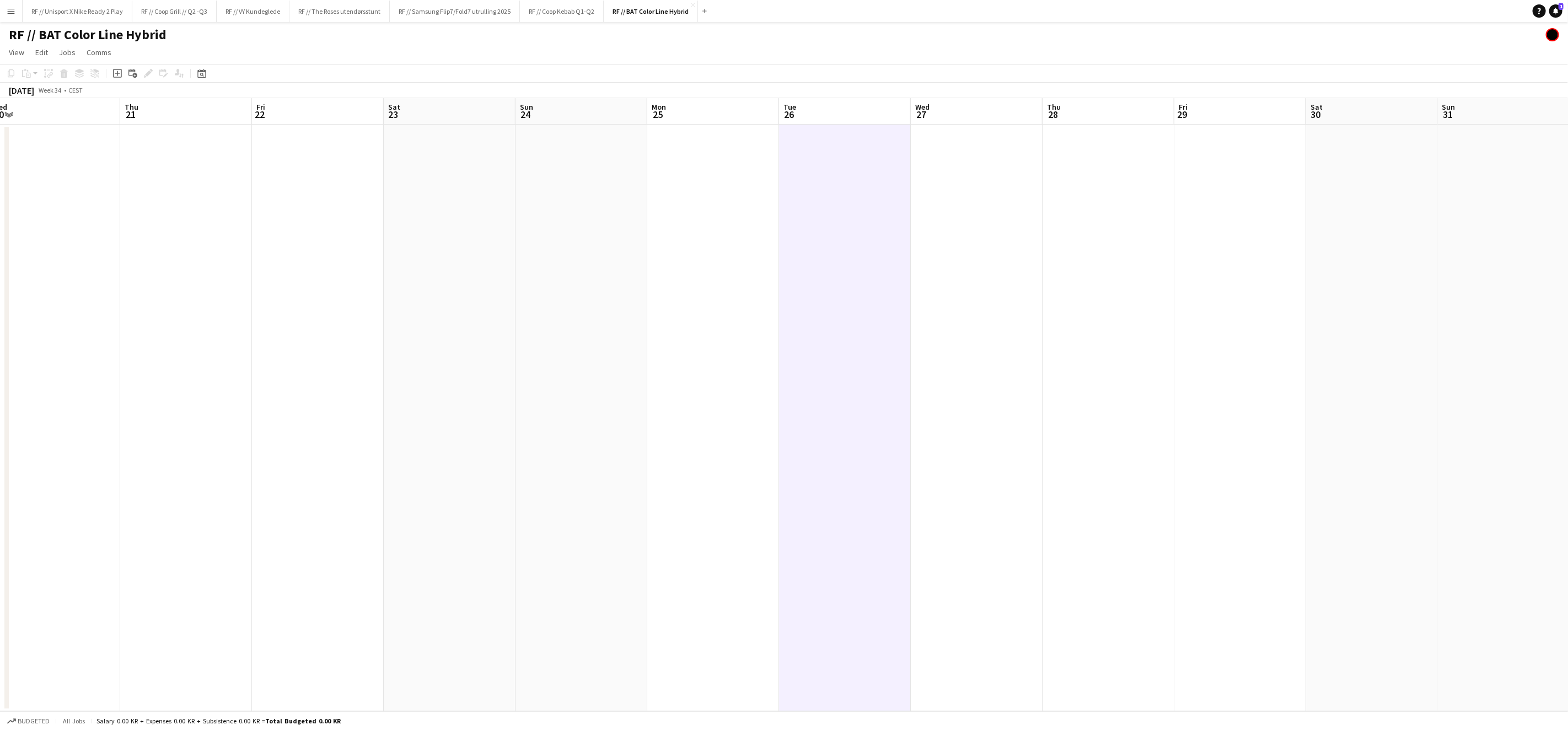
click at [599, 401] on app-calendar-viewport "Sun 17 Mon 18 Tue 19 Wed 20 Thu 21 Fri 22 Sat 23 Sun 24 Mon 25 Tue 26 Wed 27 Th…" at bounding box center [784, 405] width 1568 height 613
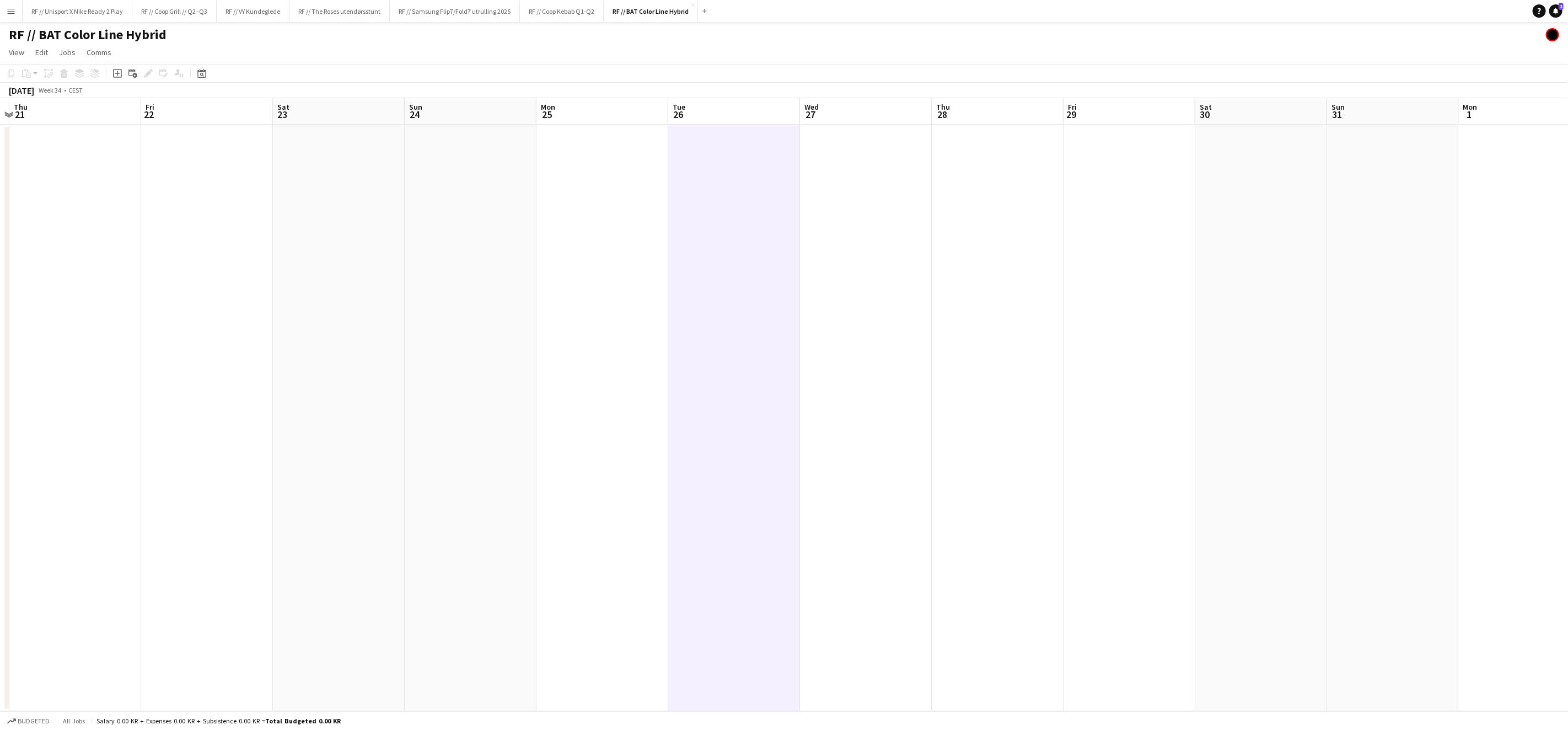
drag, startPoint x: 824, startPoint y: 413, endPoint x: 322, endPoint y: 389, distance: 502.6
click at [338, 389] on app-calendar-viewport "Mon 18 Tue 19 Wed 20 Thu 21 Fri 22 Sat 23 Sun 24 Mon 25 Tue 26 Wed 27 Thu 28 Fr…" at bounding box center [784, 405] width 1568 height 613
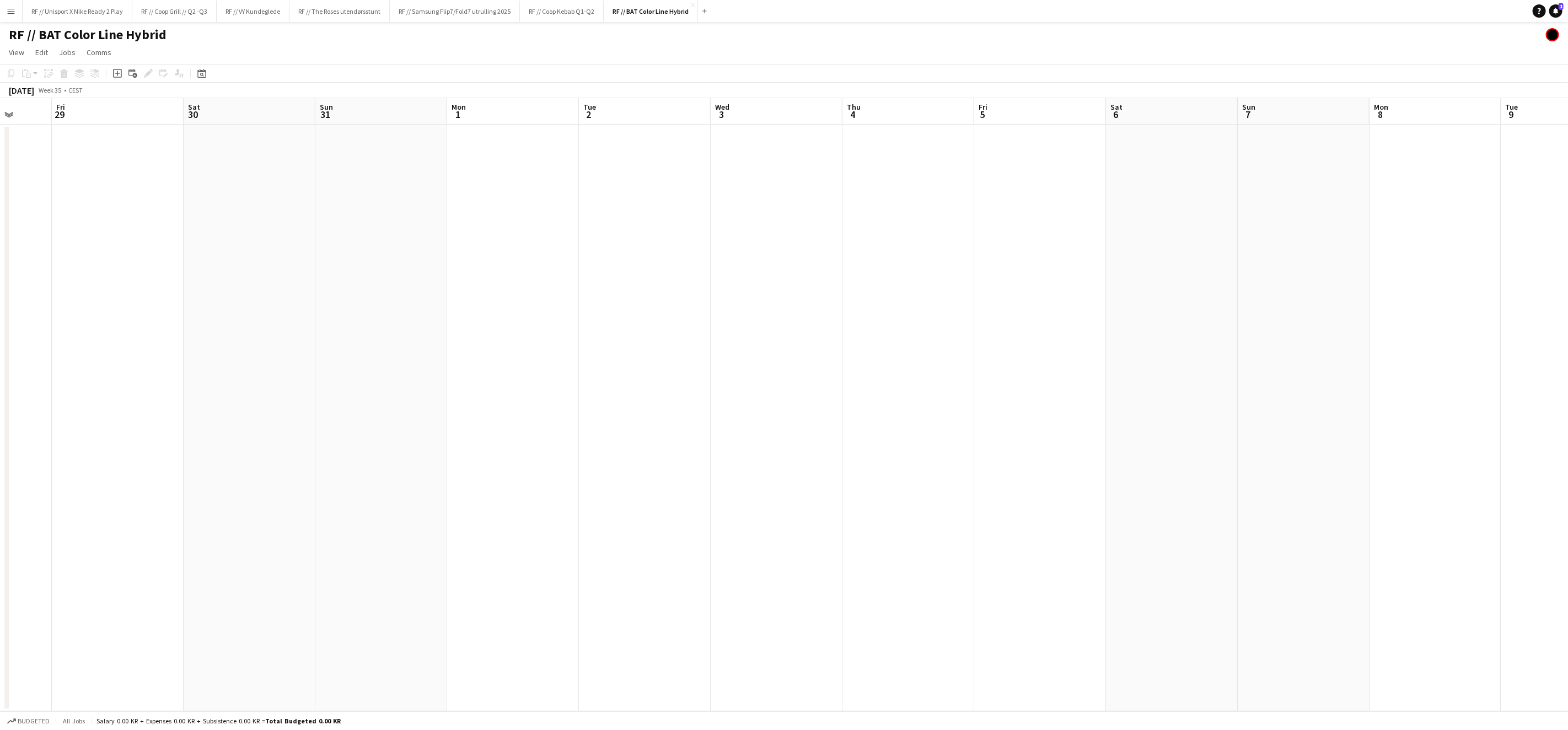
drag, startPoint x: 854, startPoint y: 408, endPoint x: 308, endPoint y: 406, distance: 546.0
click at [291, 413] on app-calendar-viewport "Tue 26 Wed 27 Thu 28 Fri 29 Sat 30 Sun 31 Mon 1 Tue 2 Wed 3 Thu 4 Fri 5 Sat 6 S…" at bounding box center [784, 405] width 1568 height 613
click at [669, 251] on app-date-cell at bounding box center [666, 418] width 132 height 587
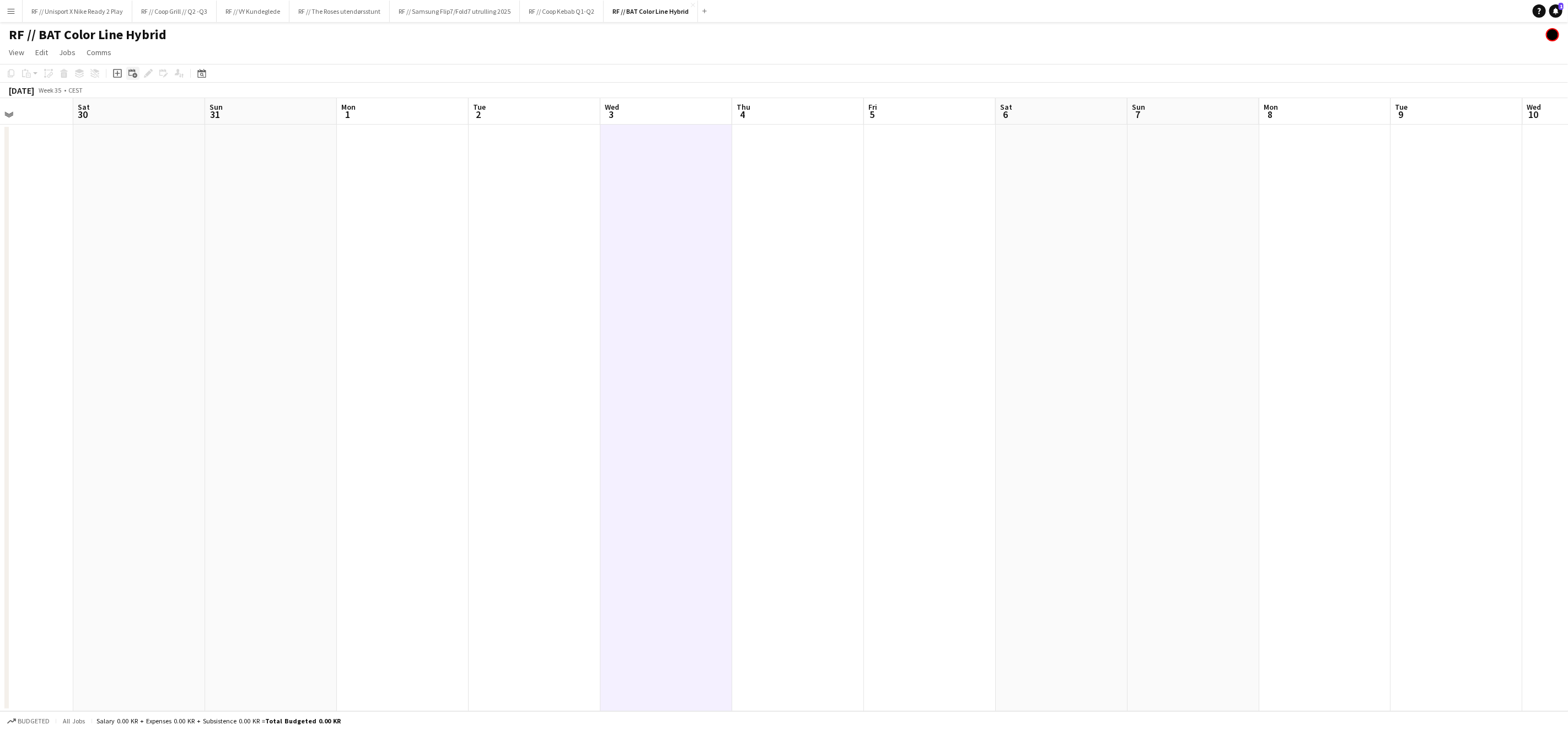
click at [132, 71] on icon "Add linked Job" at bounding box center [132, 74] width 9 height 9
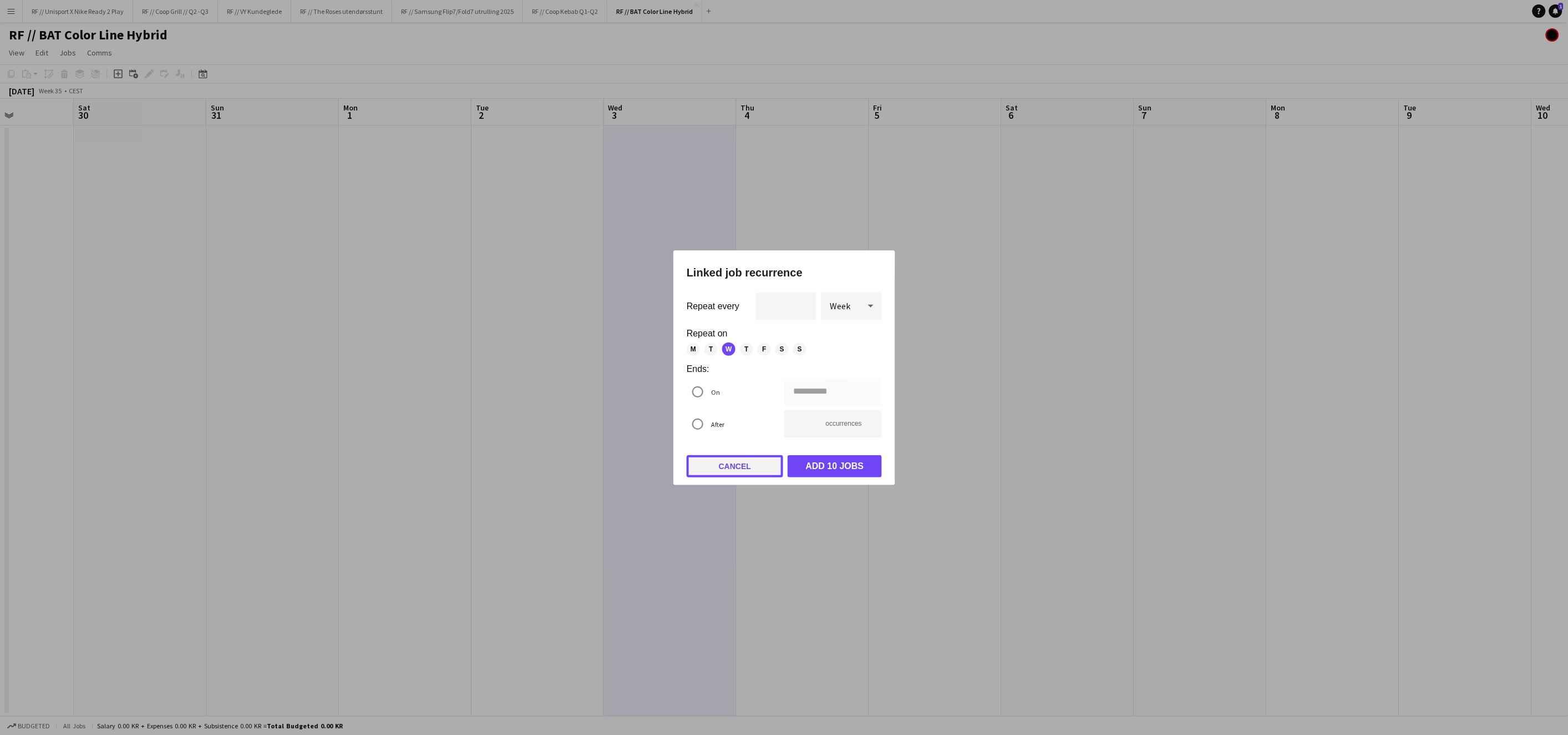
click at [739, 471] on button "Cancel" at bounding box center [735, 466] width 97 height 22
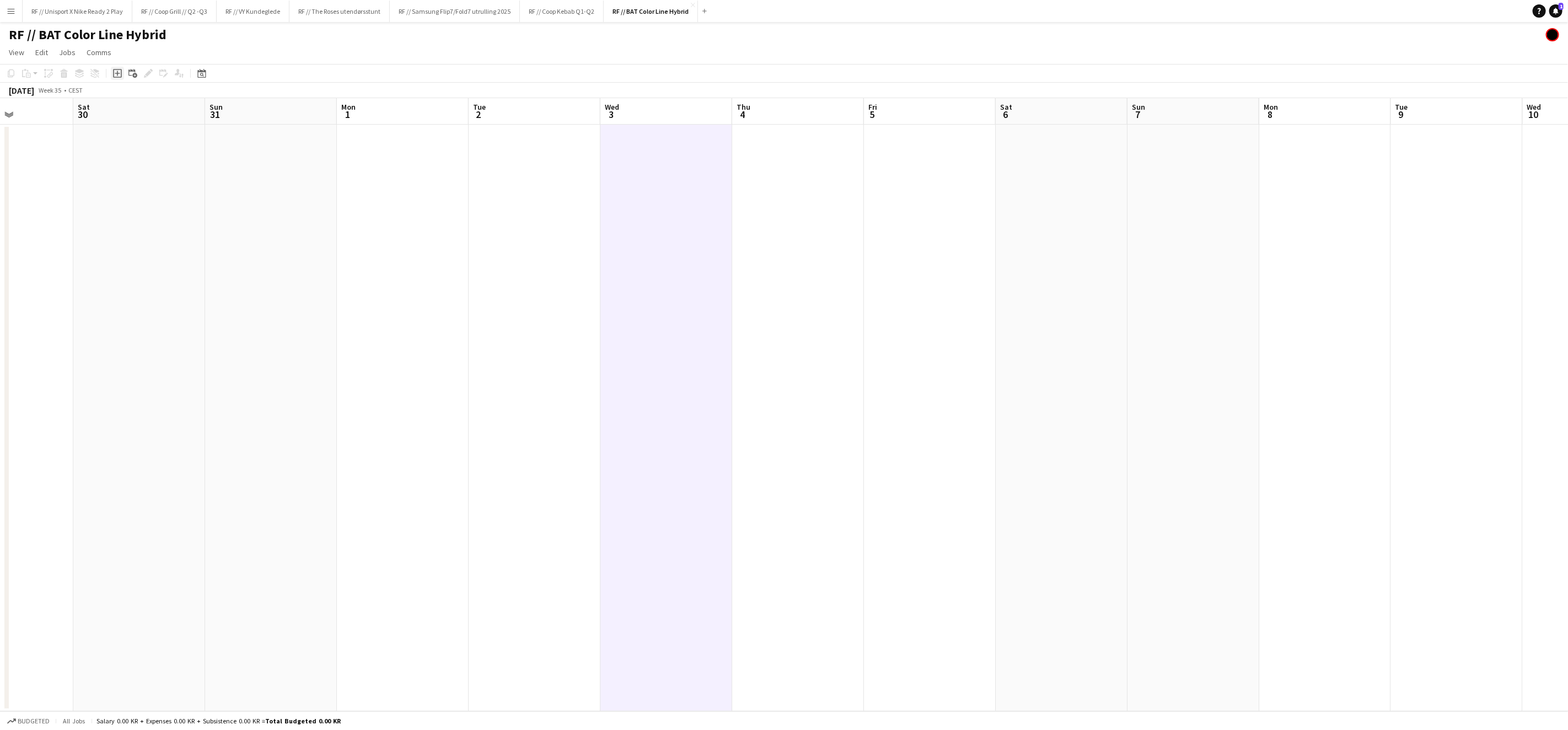
click at [113, 74] on icon at bounding box center [117, 74] width 9 height 9
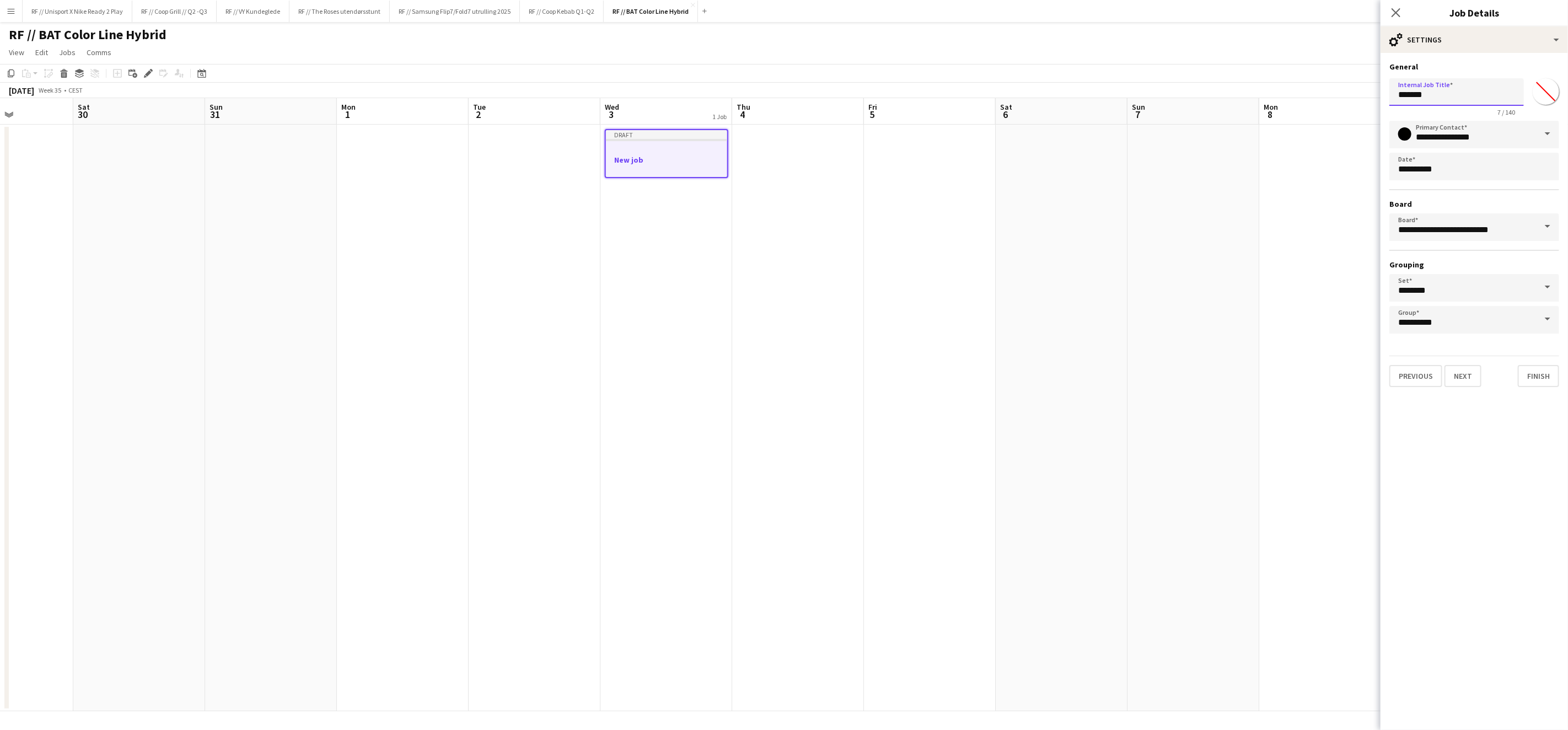
drag, startPoint x: 1451, startPoint y: 101, endPoint x: 1342, endPoint y: 92, distance: 109.4
click at [1342, 92] on body "Menu Boards Boards Boards All jobs Status Workforce Workforce My Workforce Recr…" at bounding box center [784, 365] width 1568 height 730
type input "**********"
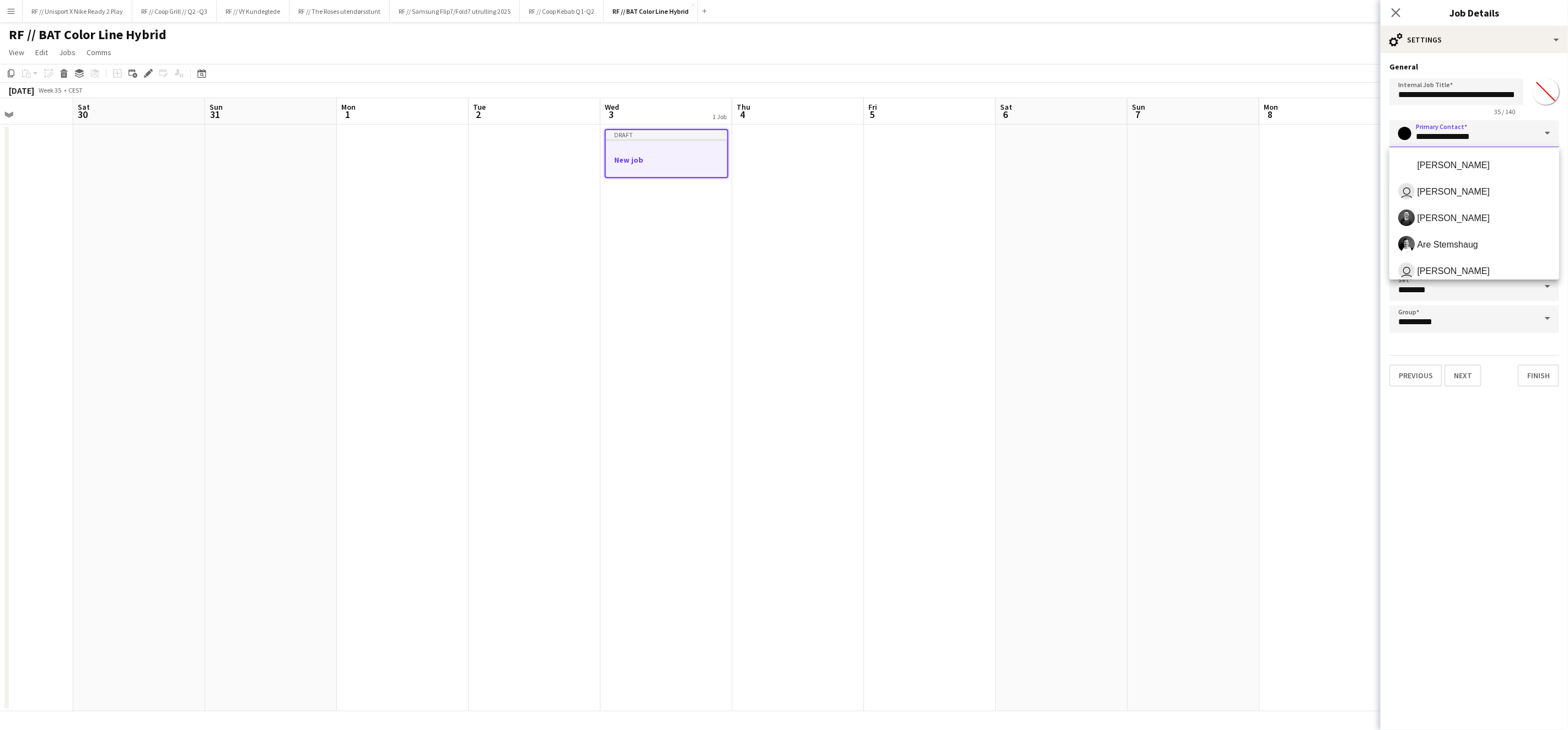
click at [1494, 138] on input "**********" at bounding box center [1474, 134] width 170 height 28
drag, startPoint x: 1494, startPoint y: 138, endPoint x: 1392, endPoint y: 132, distance: 102.2
click at [1392, 132] on input "**********" at bounding box center [1474, 134] width 170 height 28
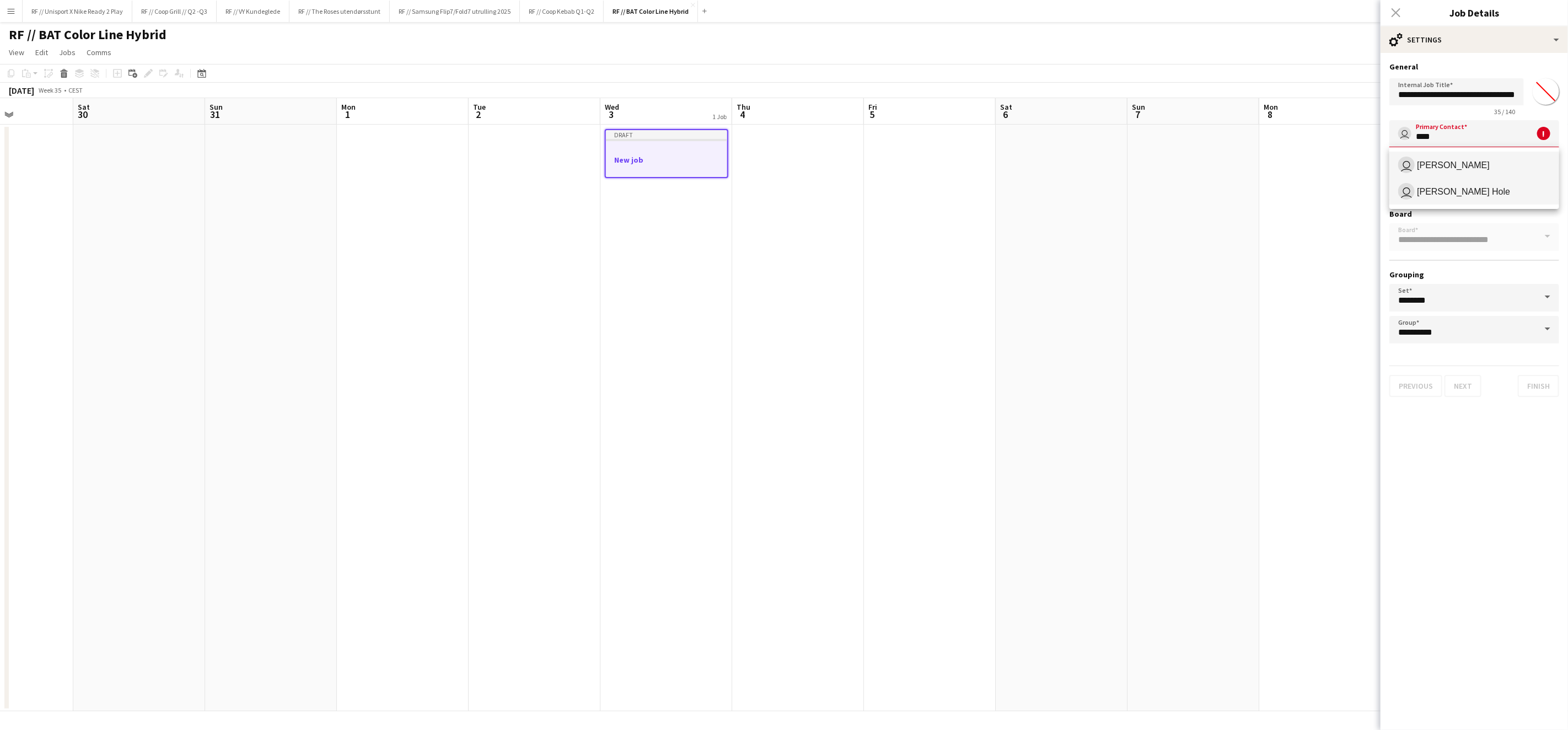
click at [1510, 188] on span "[PERSON_NAME] Hole" at bounding box center [1463, 191] width 93 height 10
type input "**********"
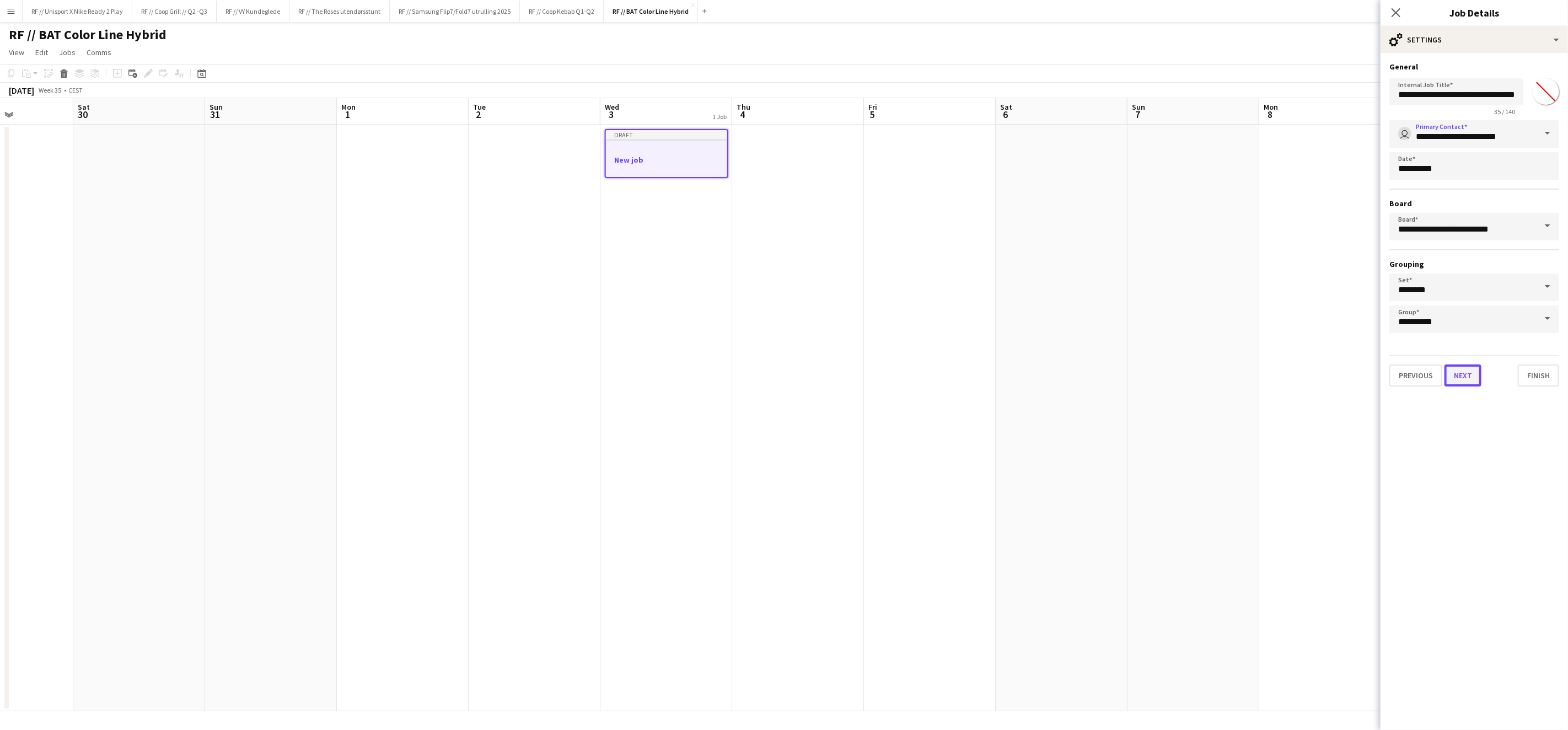
click at [1463, 376] on button "Next" at bounding box center [1462, 376] width 37 height 22
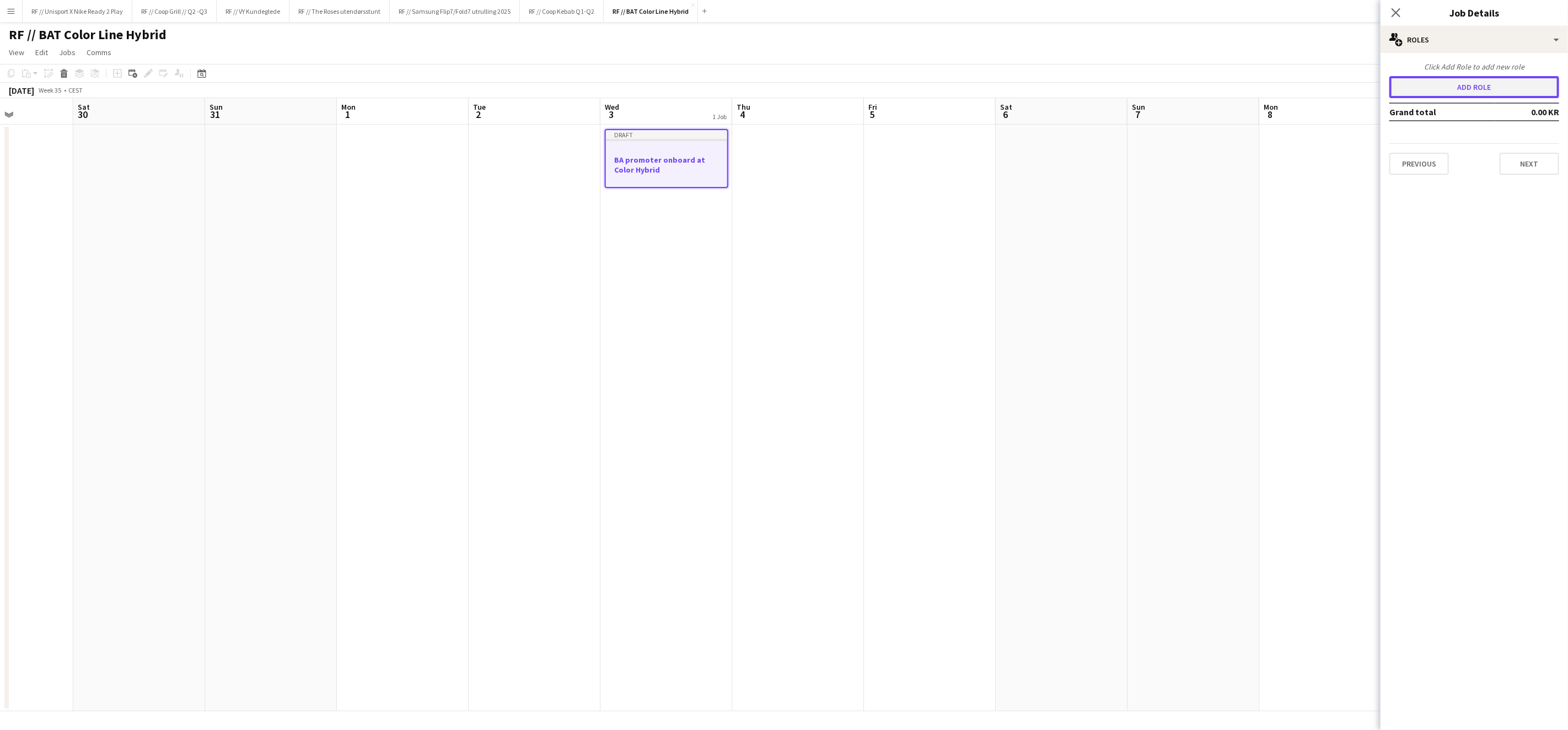
click at [1491, 85] on button "Add role" at bounding box center [1474, 87] width 170 height 22
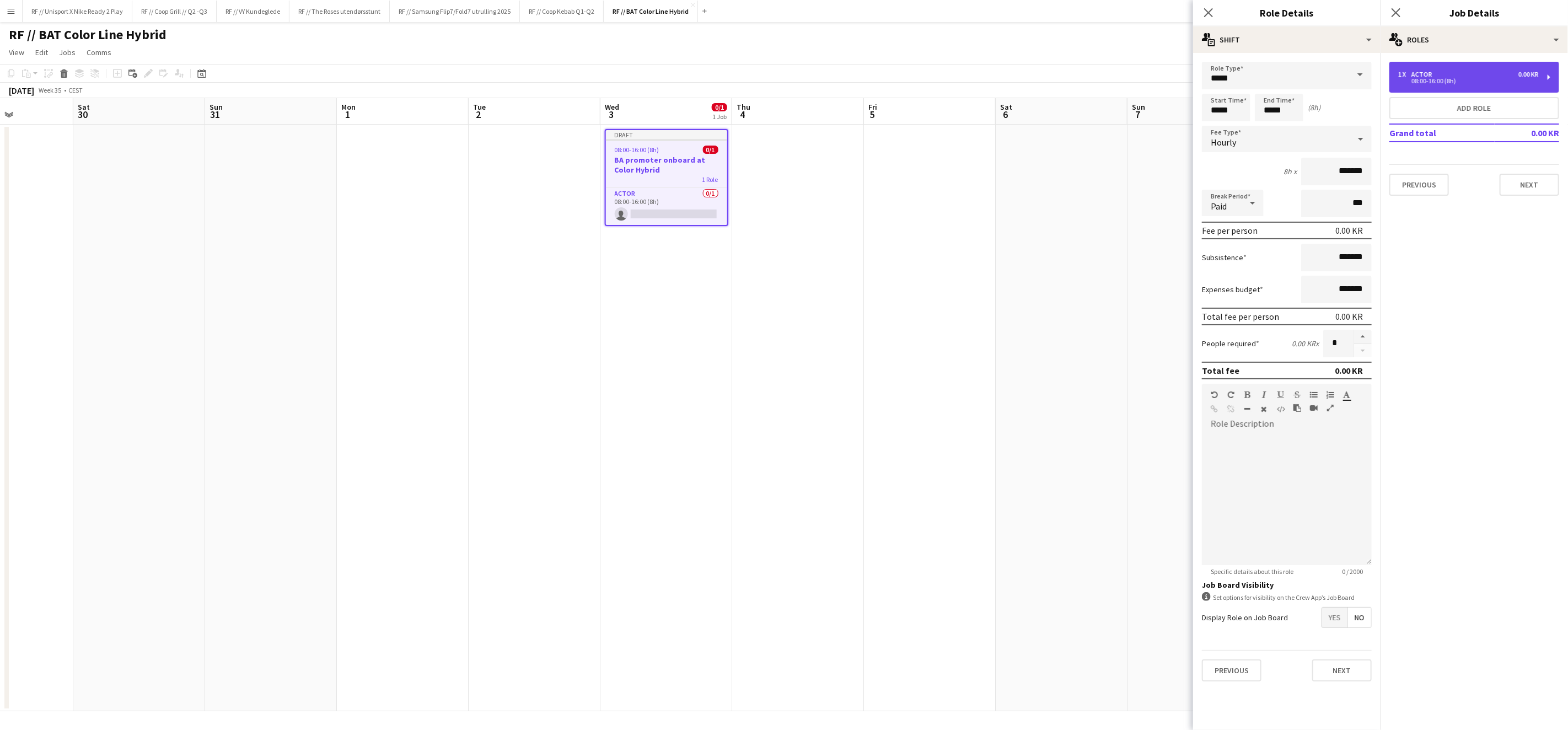
click at [1446, 85] on div "1 x Actor 0.00 KR 08:00-16:00 (8h)" at bounding box center [1474, 77] width 170 height 31
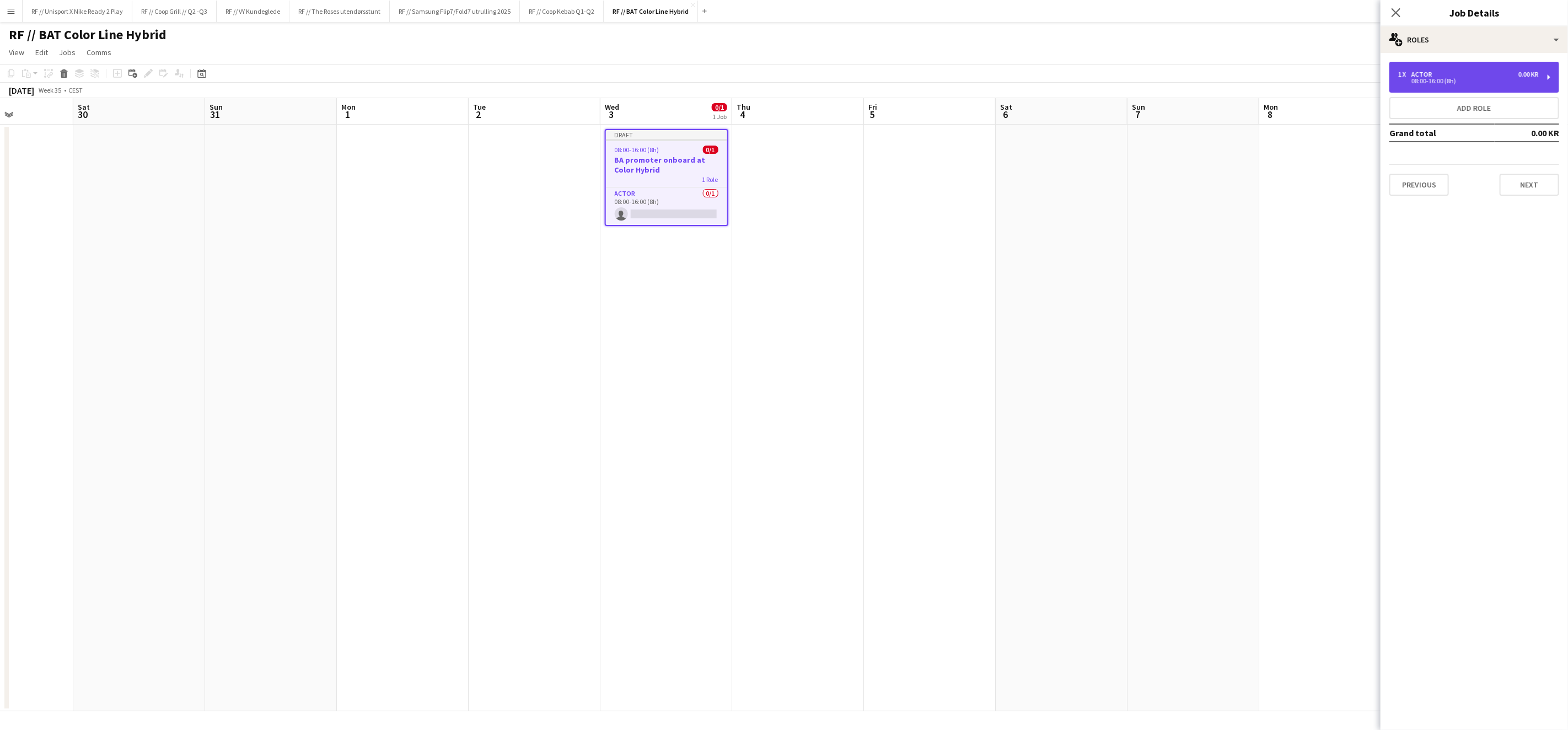
click at [1460, 75] on div "1 x Actor 0.00 KR" at bounding box center [1468, 74] width 140 height 8
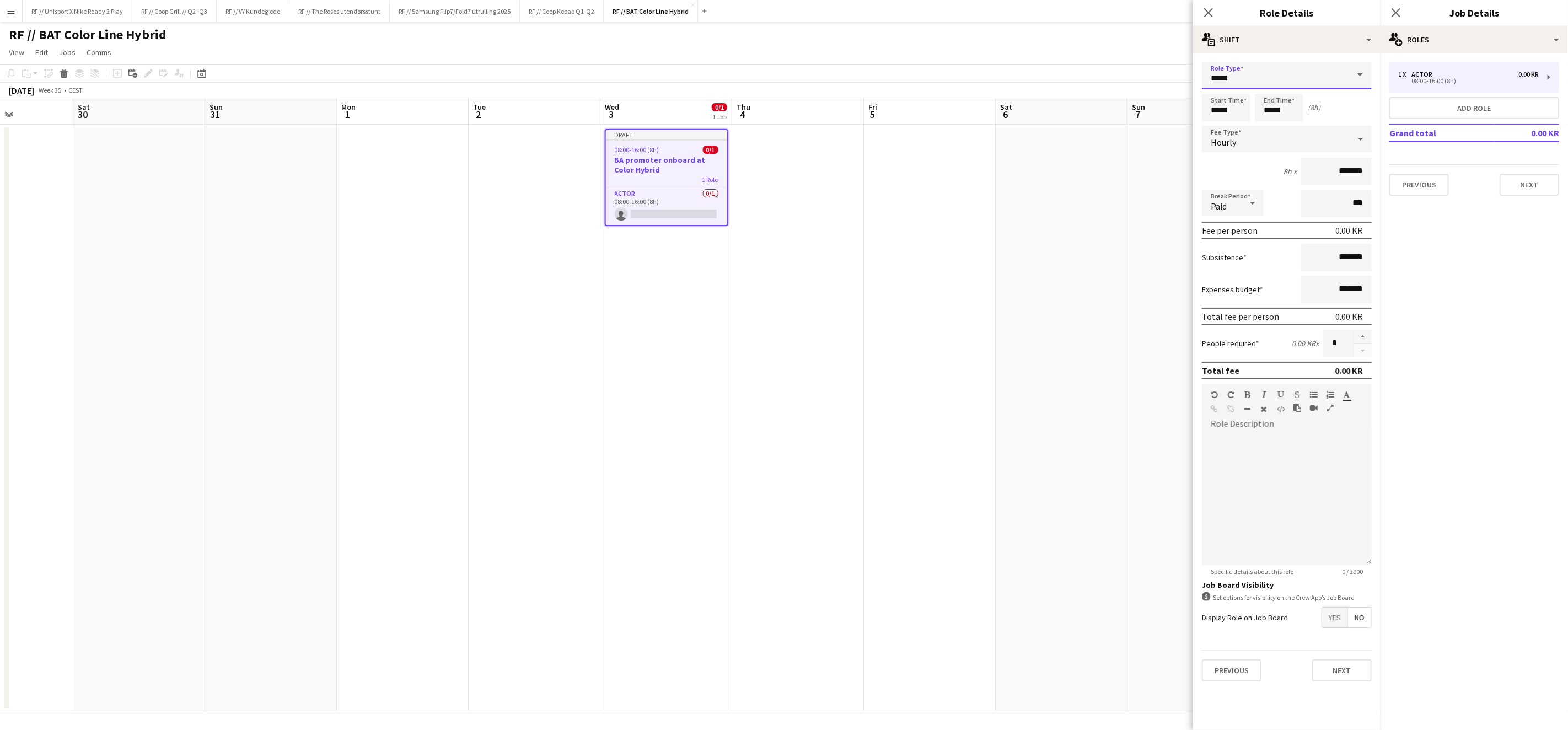
click at [1275, 76] on input "*****" at bounding box center [1286, 76] width 170 height 28
click at [1312, 146] on span "Promotional Staffing (Brand Ambassadors)" at bounding box center [1286, 147] width 152 height 10
type input "**********"
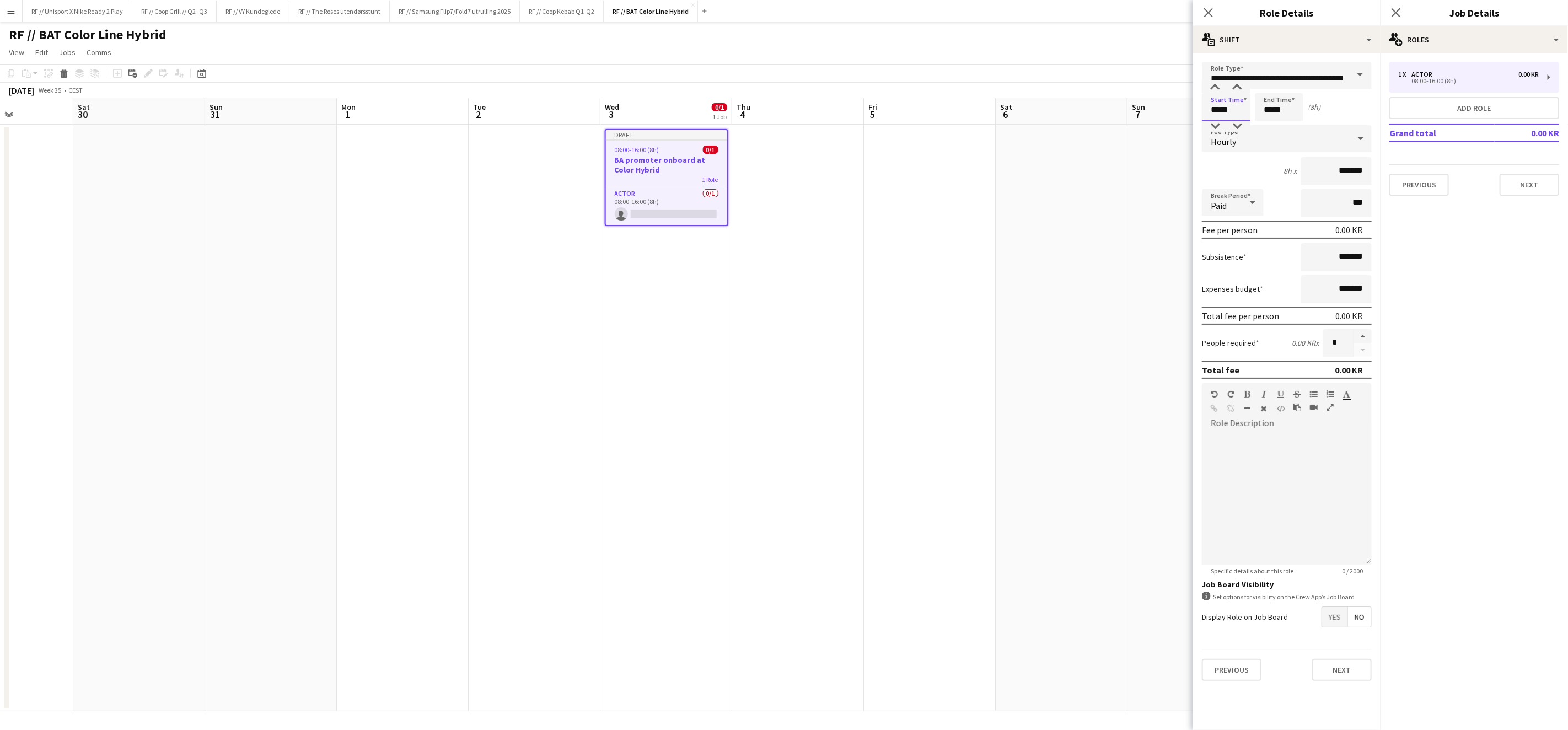
drag, startPoint x: 1236, startPoint y: 106, endPoint x: 1198, endPoint y: 108, distance: 38.1
click at [1198, 108] on form "**********" at bounding box center [1287, 376] width 188 height 628
type input "*****"
drag, startPoint x: 1285, startPoint y: 111, endPoint x: 1251, endPoint y: 103, distance: 34.9
click at [1251, 103] on div "Start Time ***** End Time ***** (7h)" at bounding box center [1286, 107] width 170 height 28
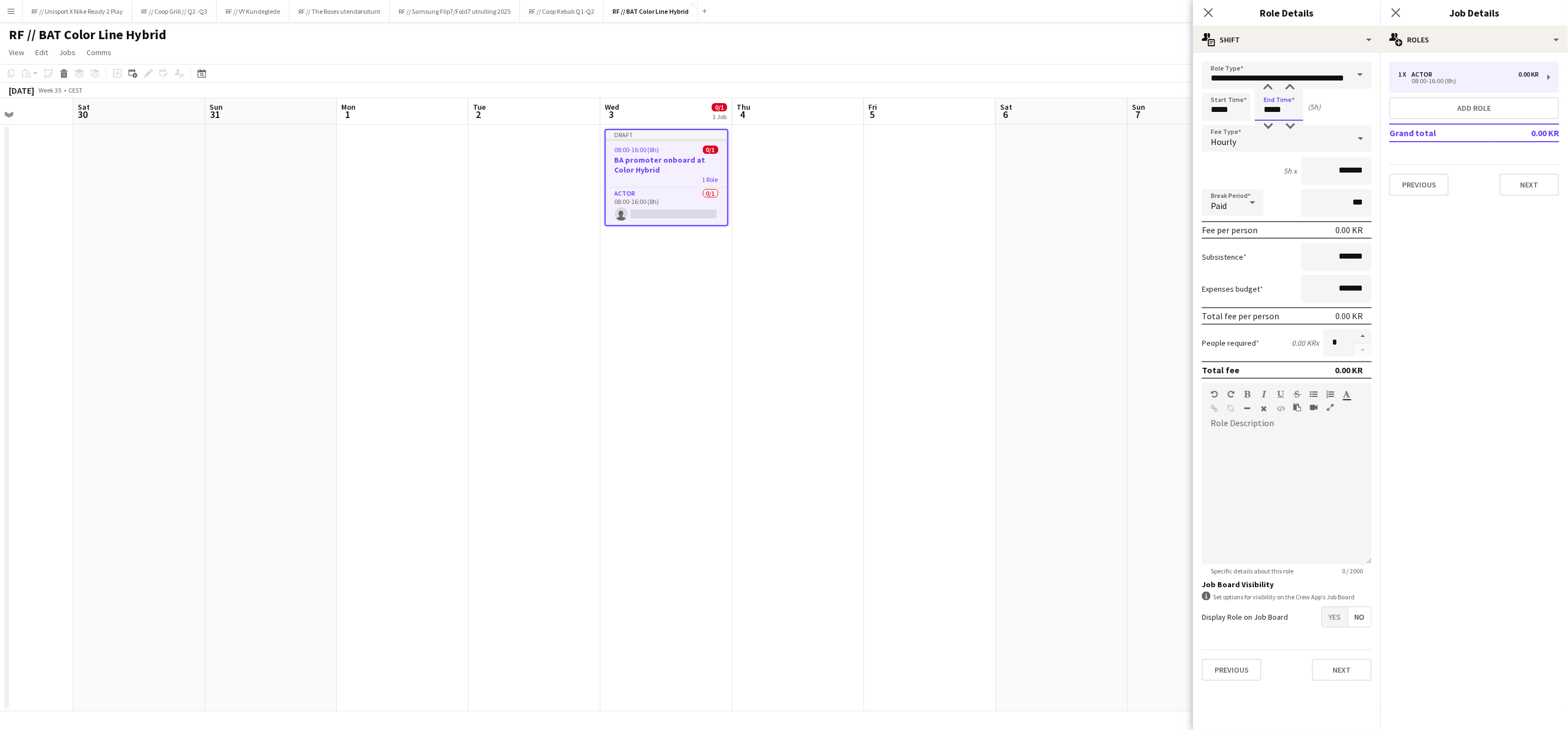
type input "*****"
drag, startPoint x: 1335, startPoint y: 160, endPoint x: 1334, endPoint y: 165, distance: 5.1
click at [1335, 163] on input "*******" at bounding box center [1336, 171] width 71 height 28
click at [1334, 165] on input "*******" at bounding box center [1336, 171] width 71 height 28
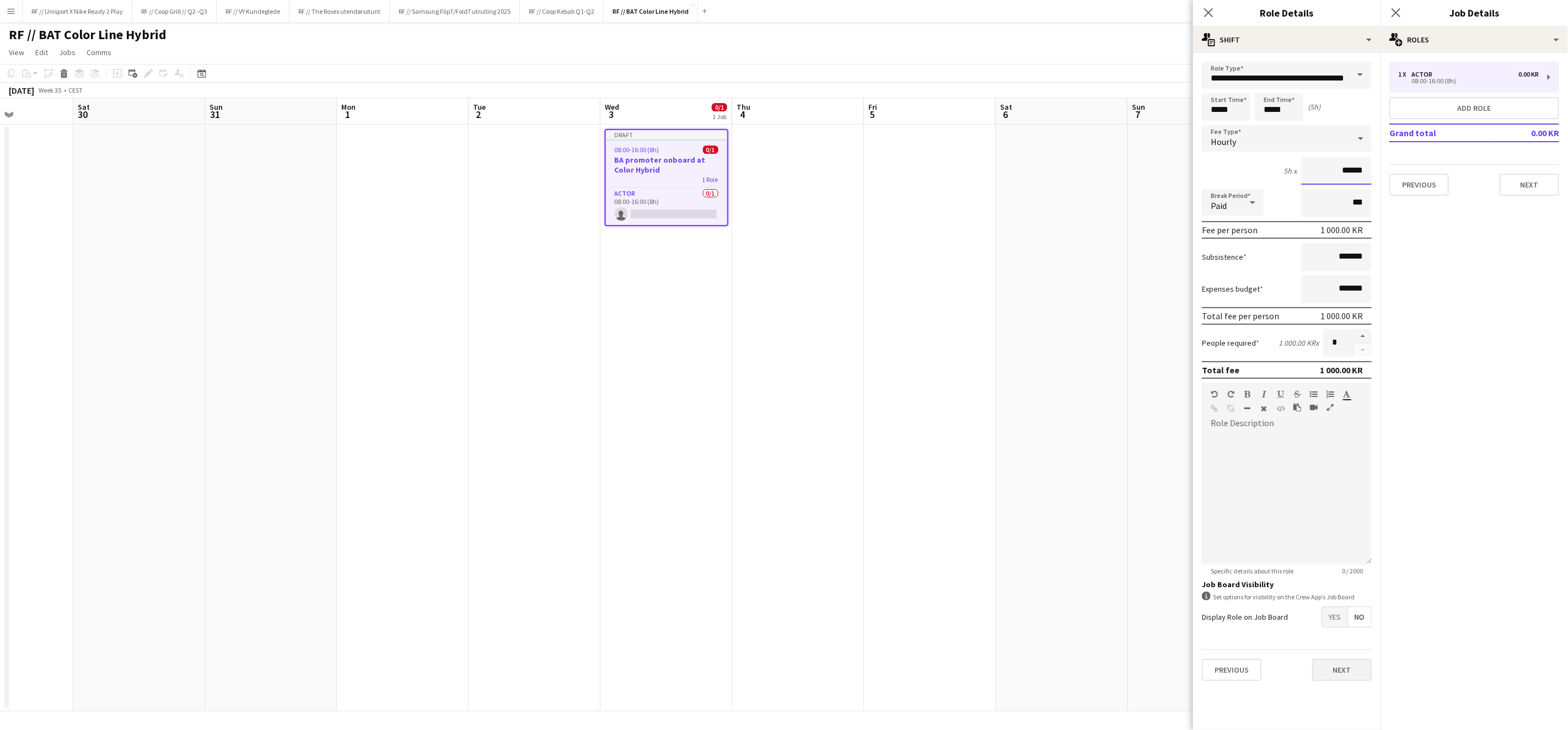
type input "******"
click at [1354, 663] on button "Next" at bounding box center [1342, 670] width 60 height 22
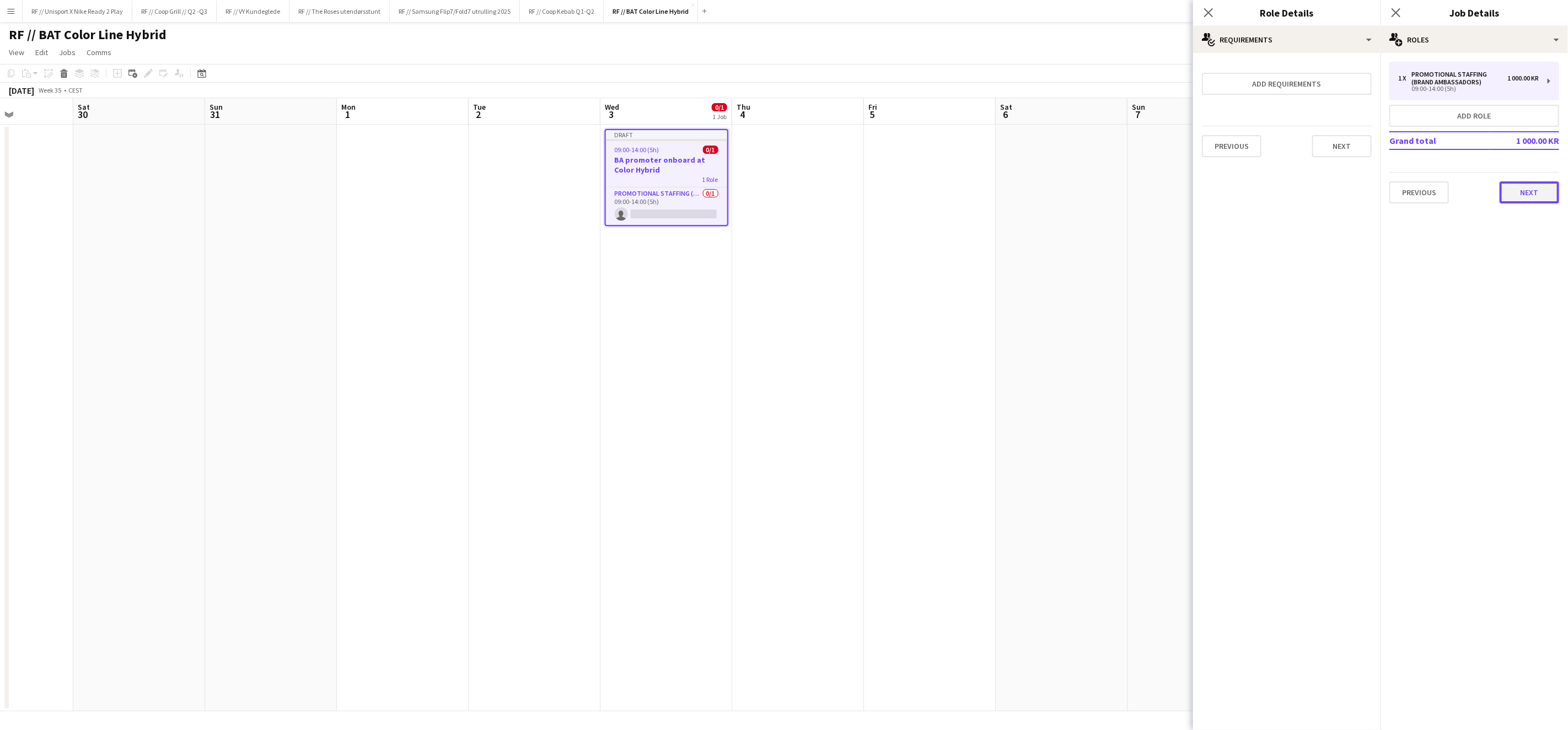
click at [1531, 189] on button "Next" at bounding box center [1529, 192] width 60 height 22
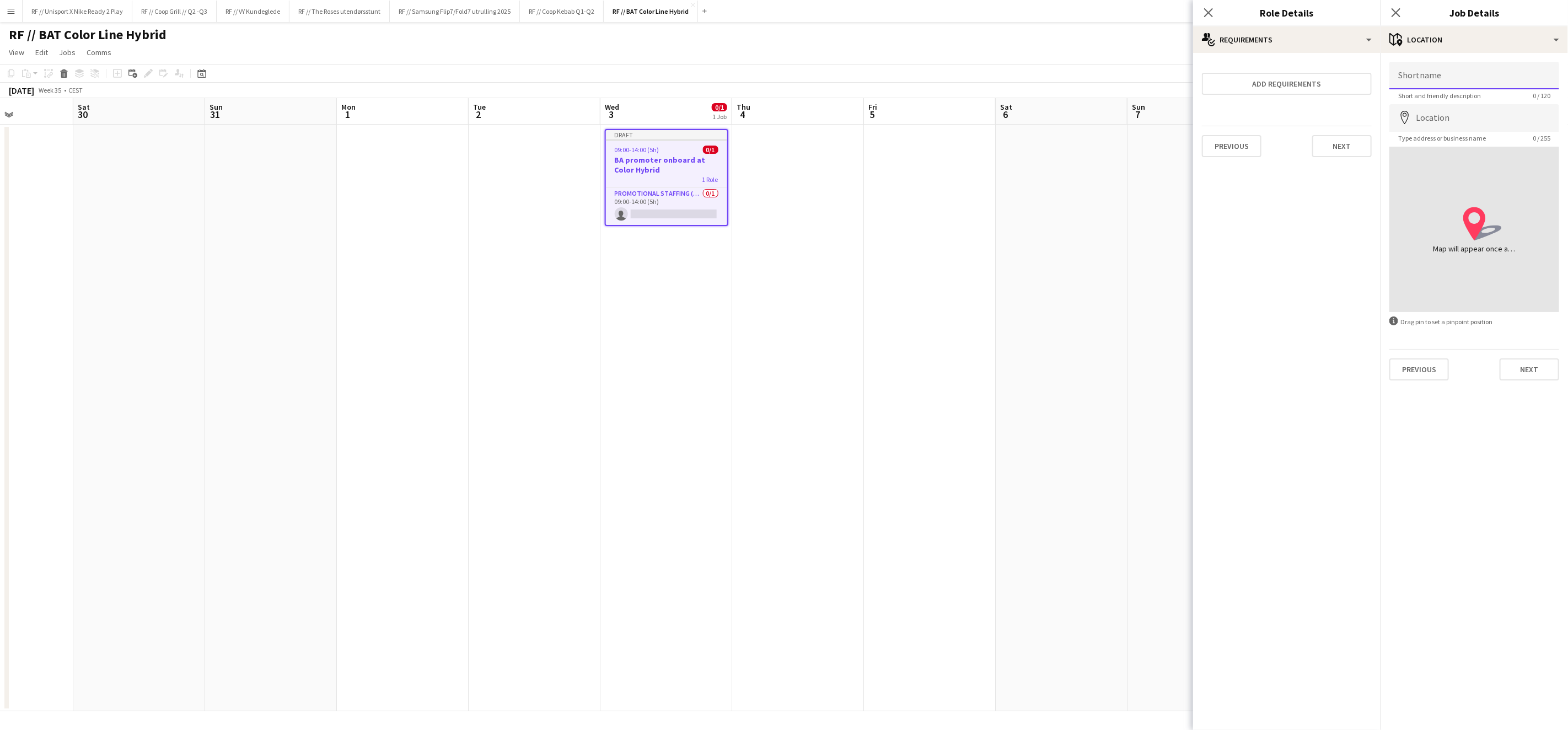
click at [1422, 82] on input "Shortname" at bounding box center [1474, 76] width 170 height 28
click at [1409, 115] on icon at bounding box center [1404, 117] width 8 height 13
click at [1437, 116] on input "Location" at bounding box center [1474, 118] width 170 height 28
type input "**********"
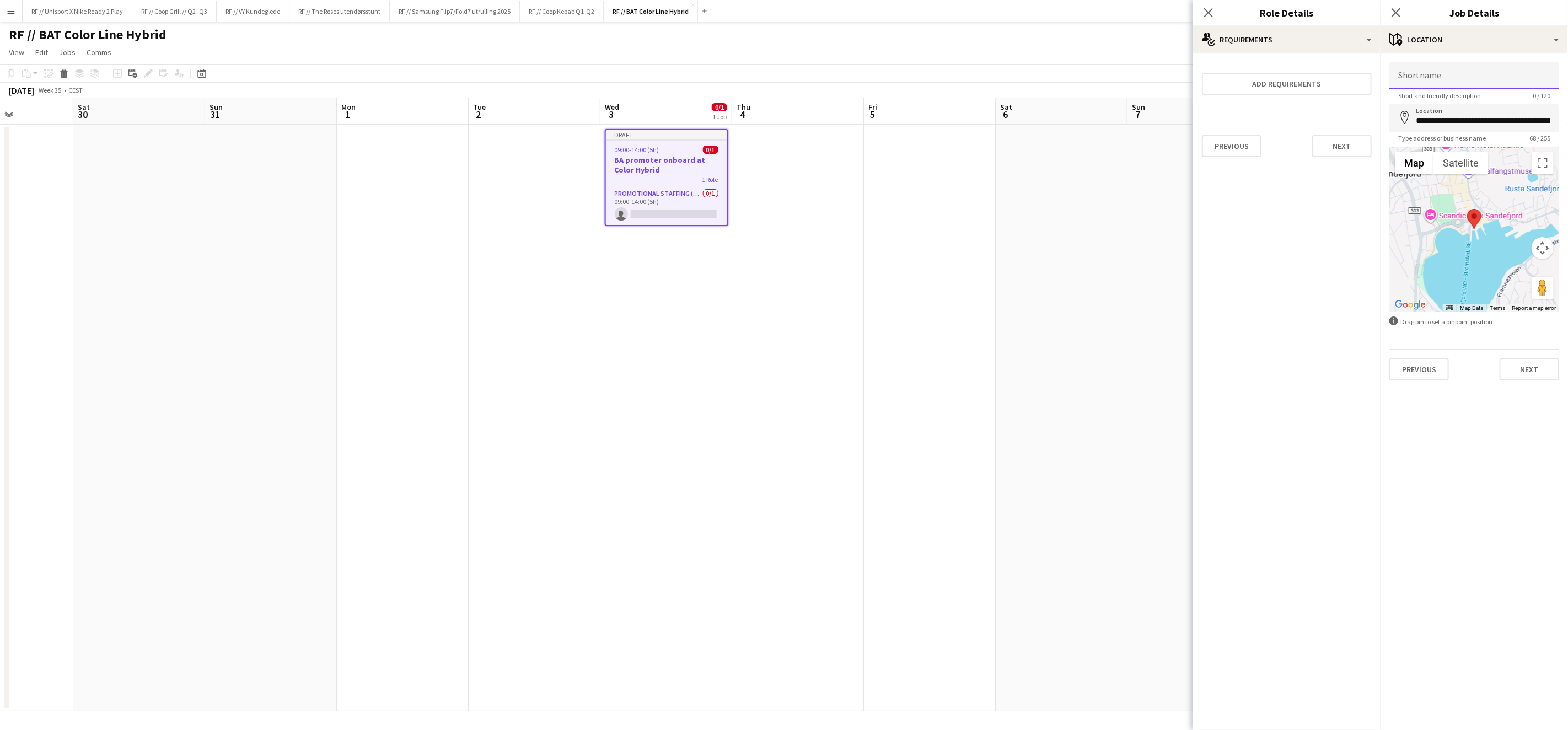
click at [1429, 76] on input "Shortname" at bounding box center [1474, 76] width 170 height 28
type input "**********"
click at [1530, 372] on button "Next" at bounding box center [1529, 369] width 60 height 22
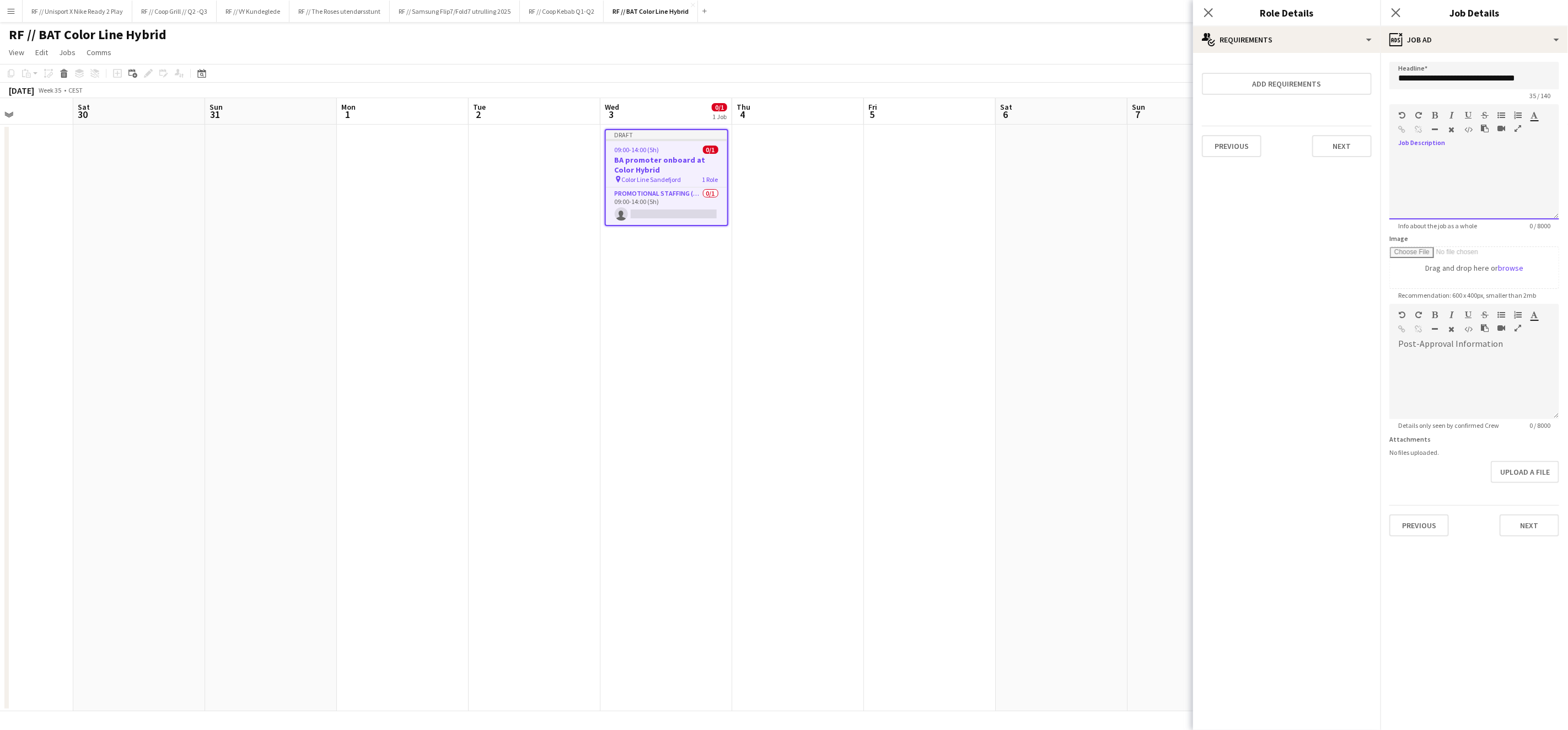
click at [1452, 158] on div at bounding box center [1474, 186] width 170 height 66
drag, startPoint x: 1405, startPoint y: 148, endPoint x: 1315, endPoint y: 108, distance: 98.5
click at [1306, 99] on body "Menu Boards Boards Boards All jobs Status Workforce Workforce My Workforce Recr…" at bounding box center [784, 365] width 1568 height 730
copy div "**********"
click at [1544, 523] on button "Next" at bounding box center [1529, 525] width 60 height 22
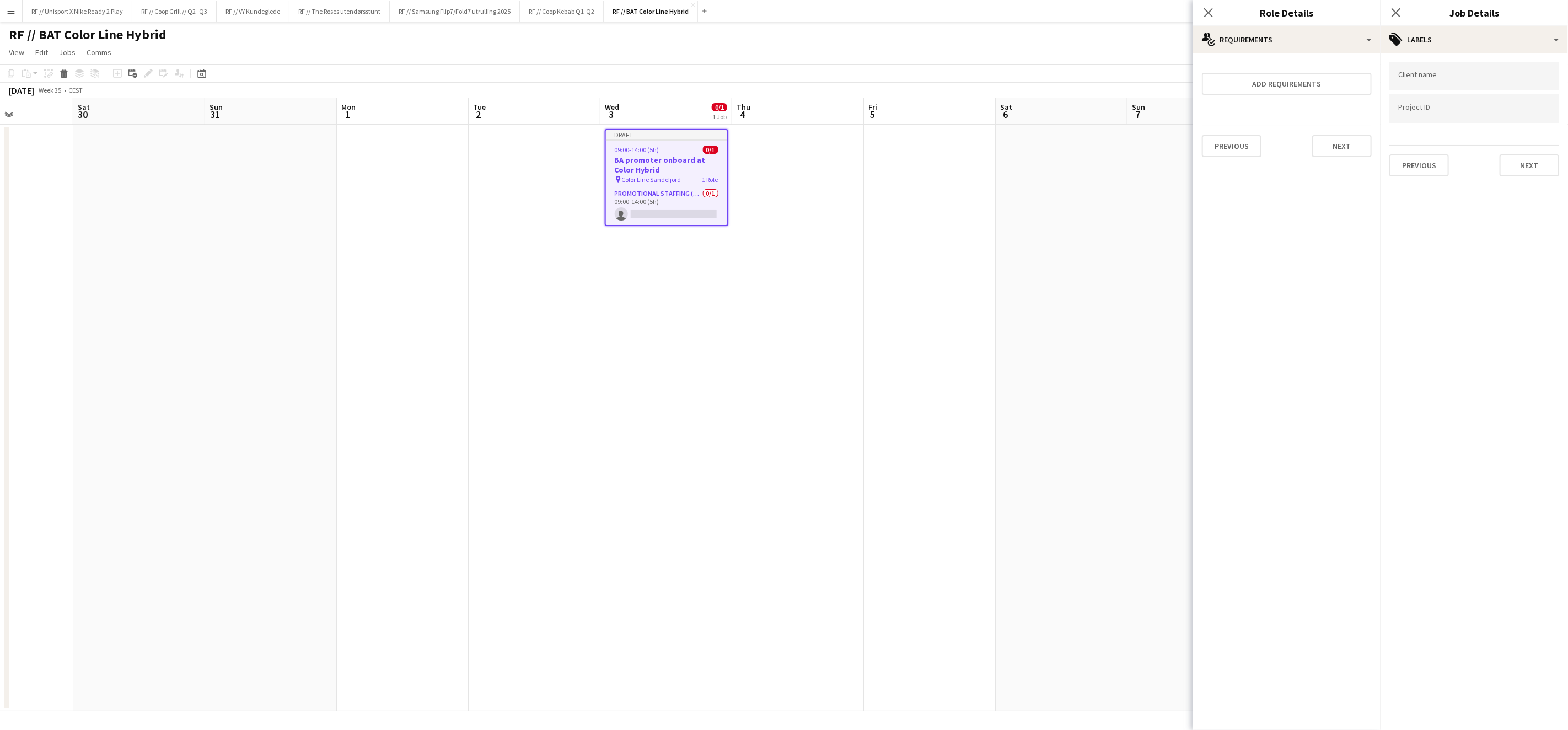
click at [1431, 81] on div at bounding box center [1474, 76] width 170 height 28
type input "***"
click at [1446, 110] on input "Type to search project ID labels..." at bounding box center [1474, 109] width 152 height 10
click at [1519, 166] on button "Next" at bounding box center [1529, 165] width 60 height 22
click at [1518, 128] on div "Publish the job to add notes Previous Next" at bounding box center [1474, 93] width 188 height 81
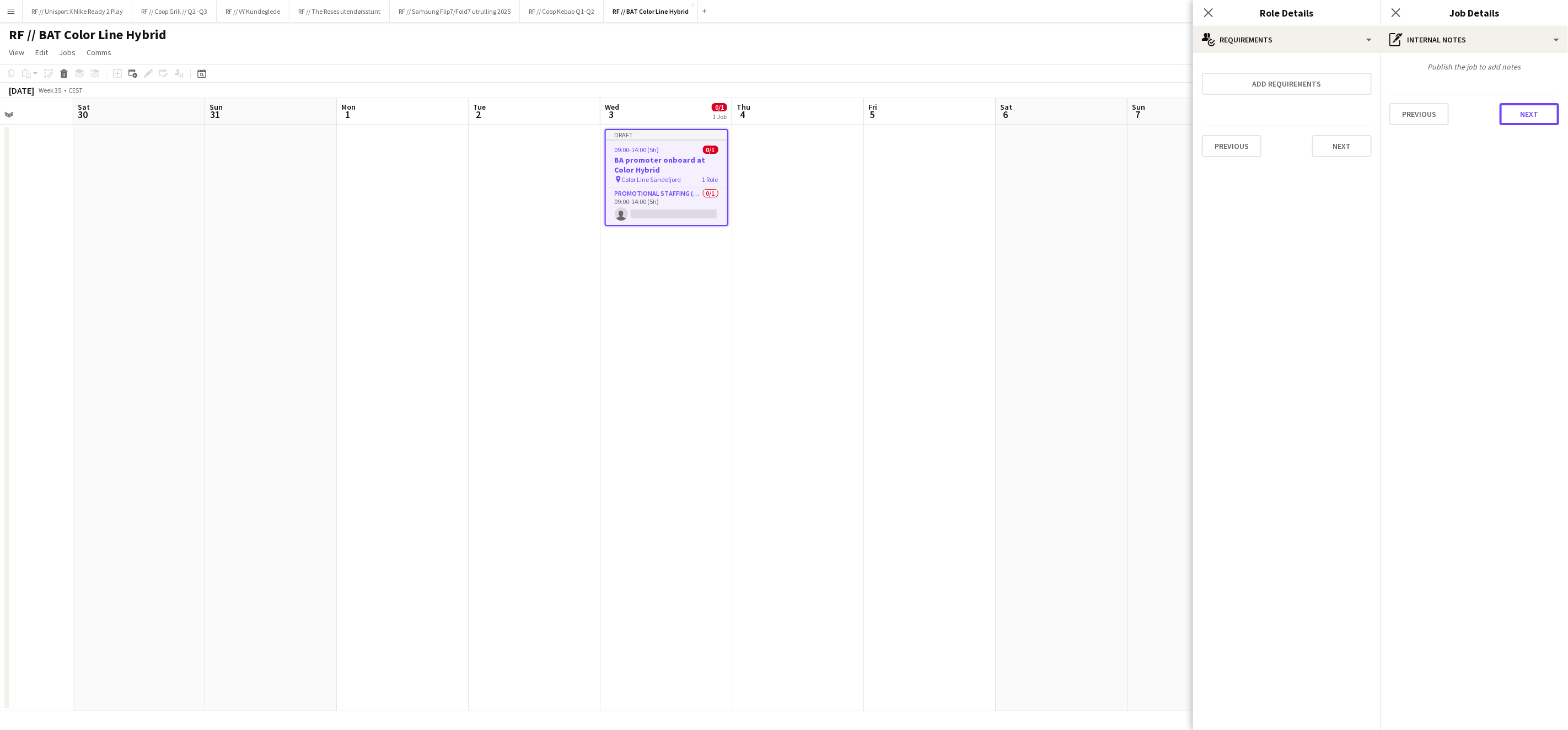
click at [1524, 119] on button "Next" at bounding box center [1529, 114] width 60 height 22
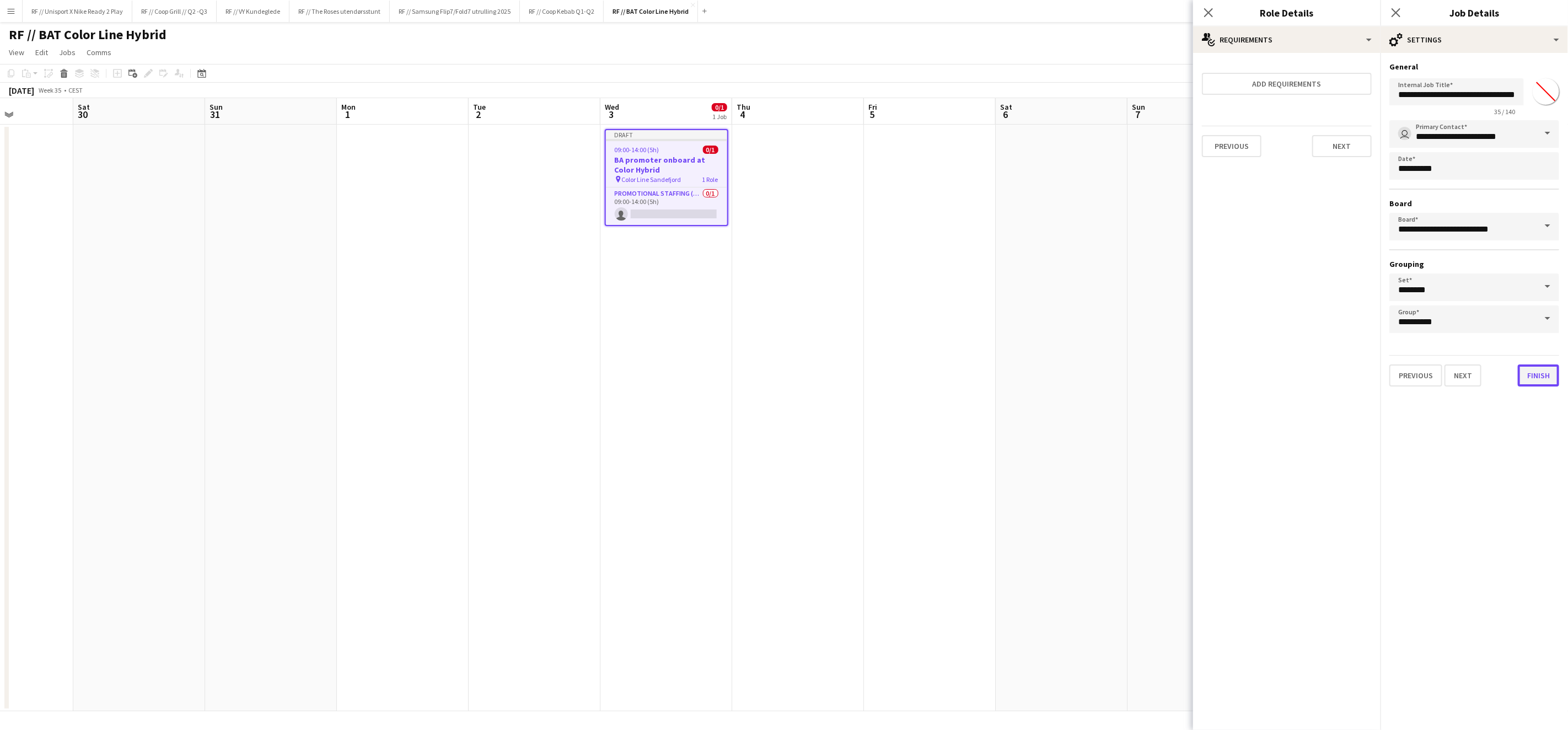
click at [1545, 370] on button "Finish" at bounding box center [1538, 376] width 41 height 22
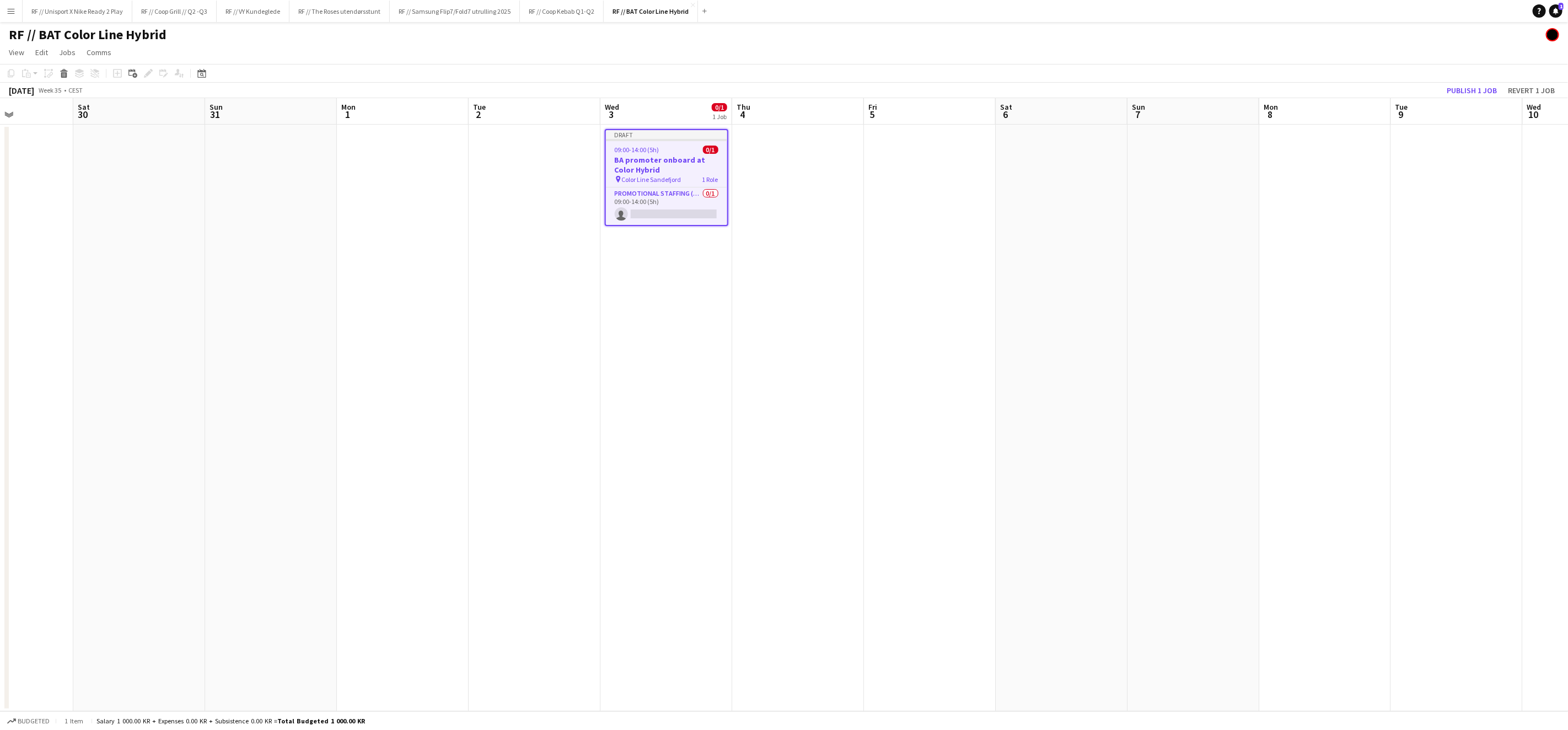
click at [987, 312] on app-date-cell at bounding box center [930, 418] width 132 height 587
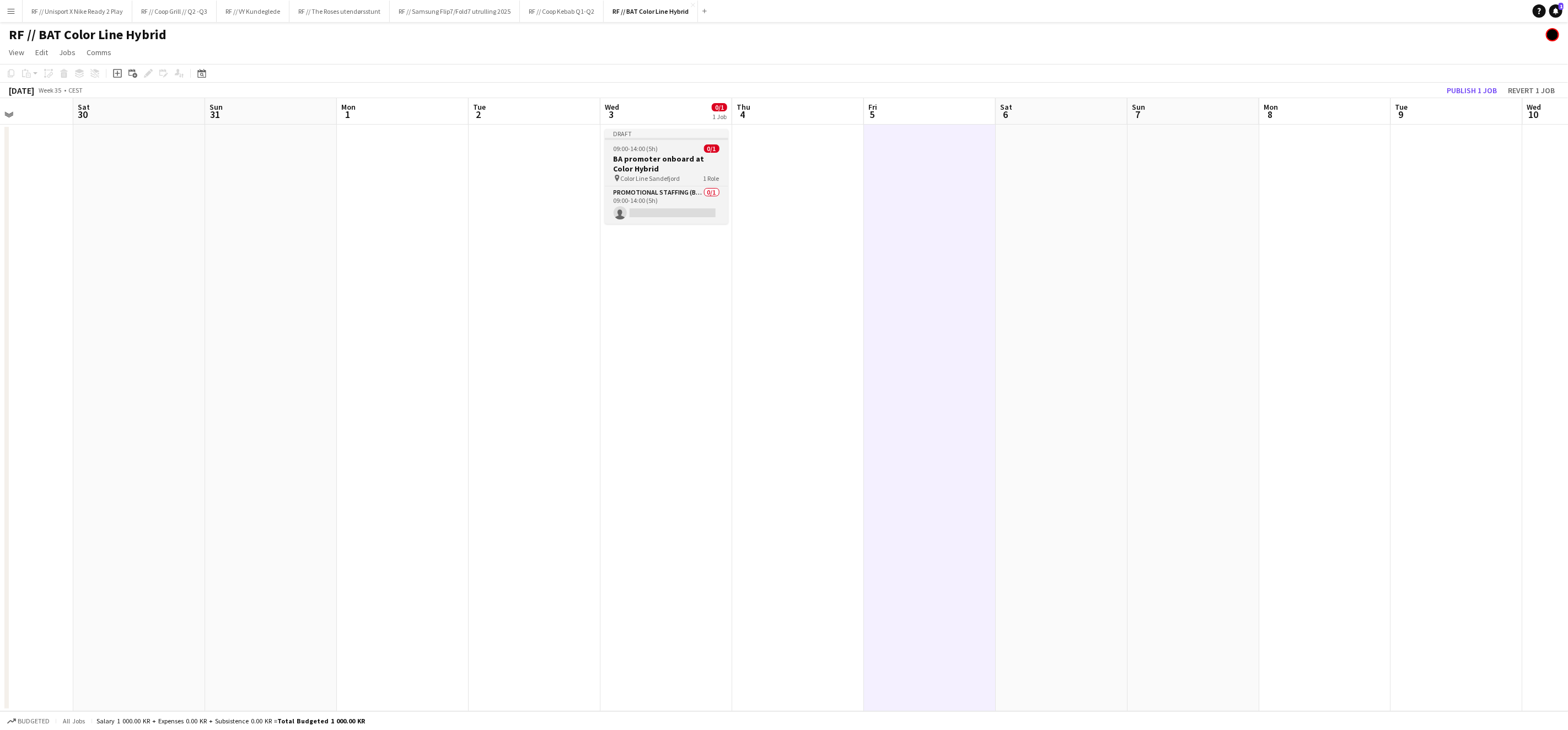
click at [662, 158] on h3 "BA promoter onboard at Color Hybrid" at bounding box center [667, 163] width 124 height 20
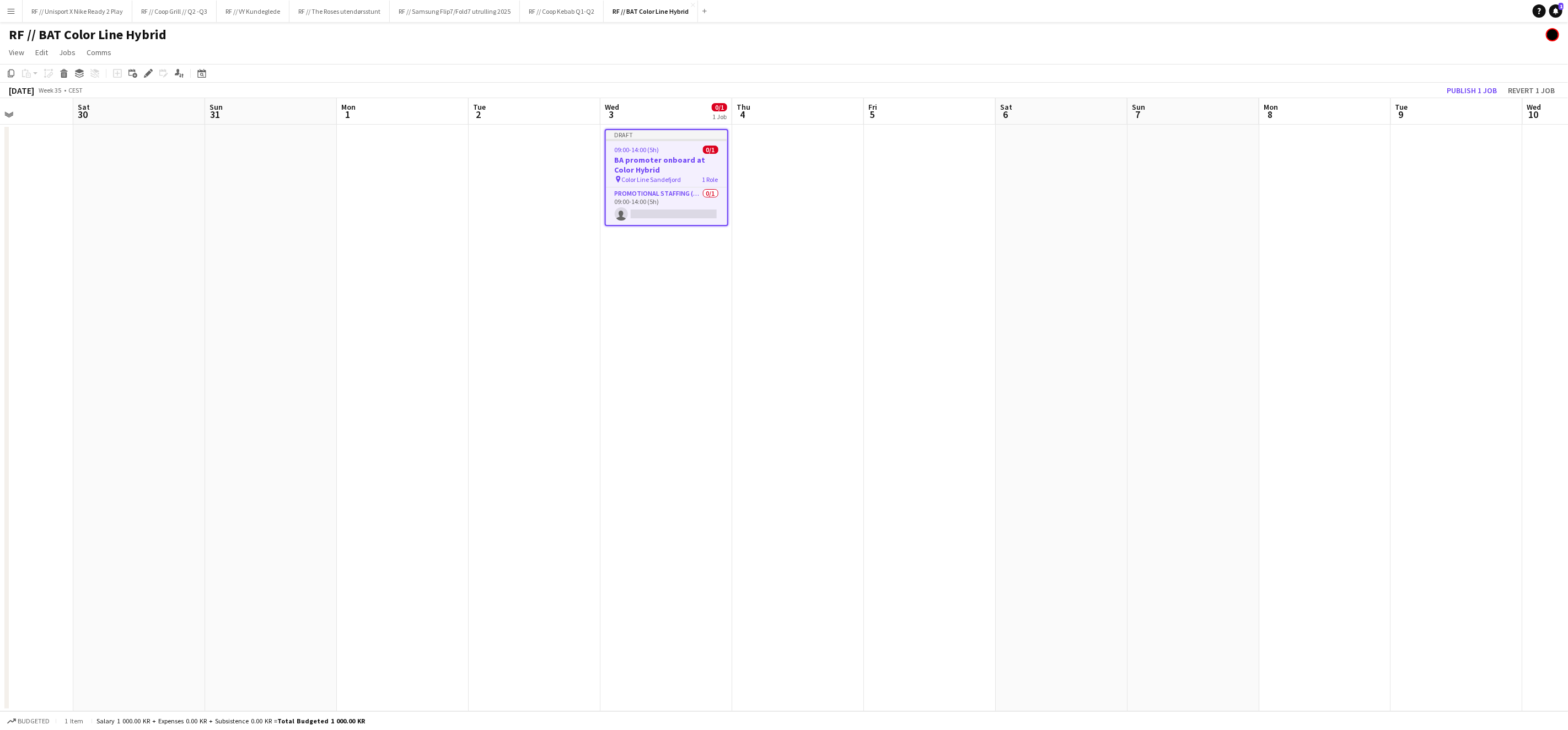
click at [1084, 178] on app-date-cell at bounding box center [1061, 418] width 132 height 587
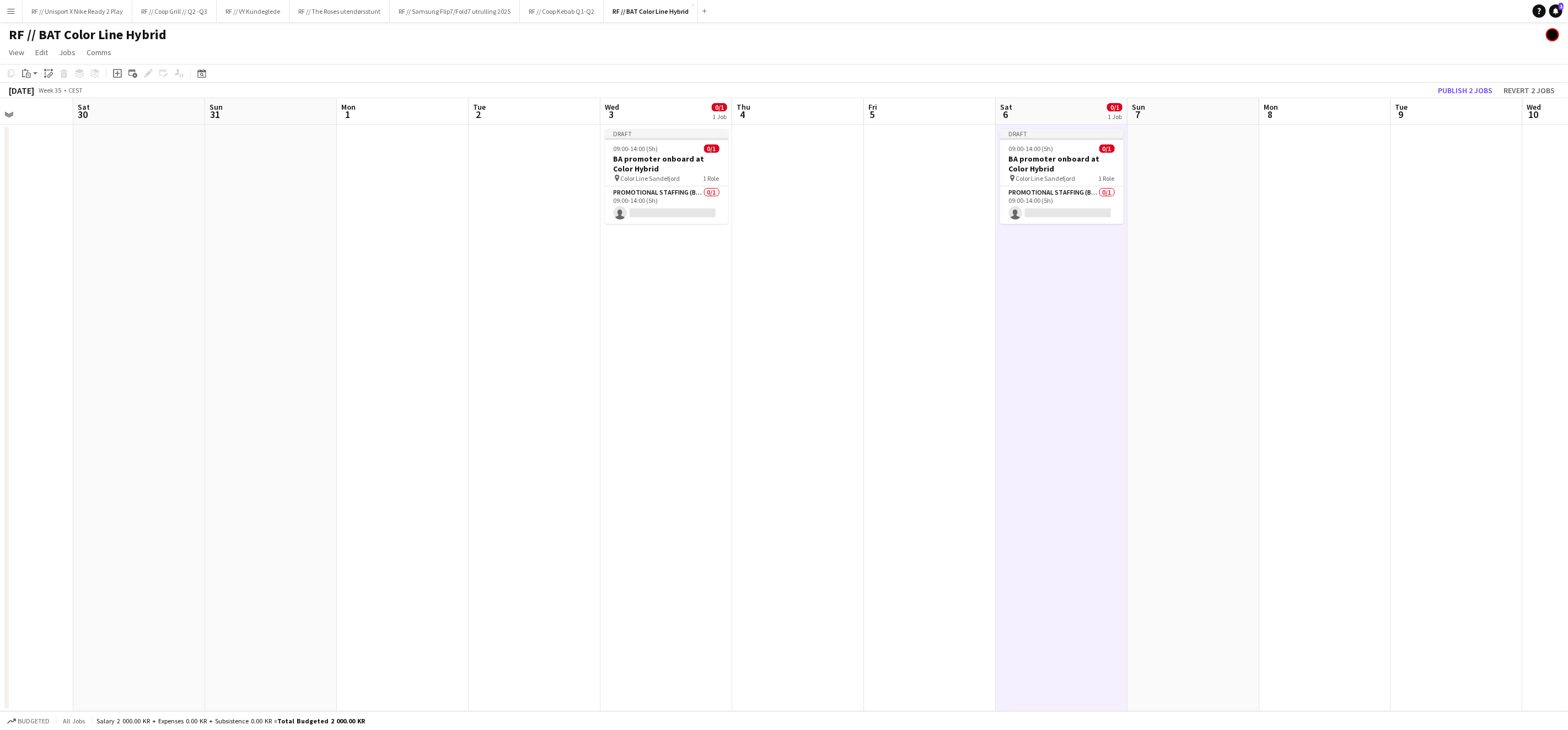
click at [1168, 166] on app-date-cell at bounding box center [1193, 418] width 132 height 587
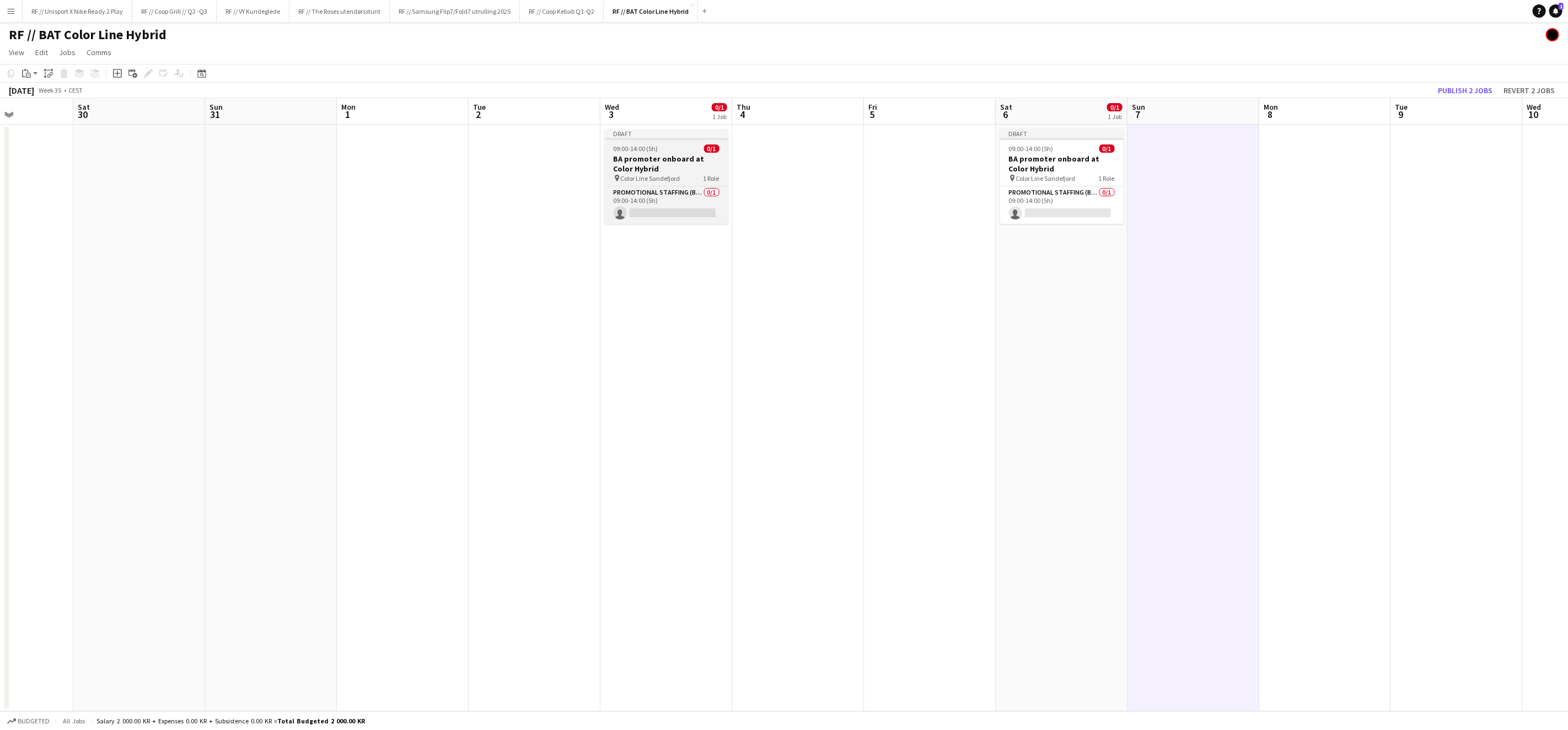
click at [663, 164] on h3 "BA promoter onboard at Color Hybrid" at bounding box center [667, 163] width 124 height 20
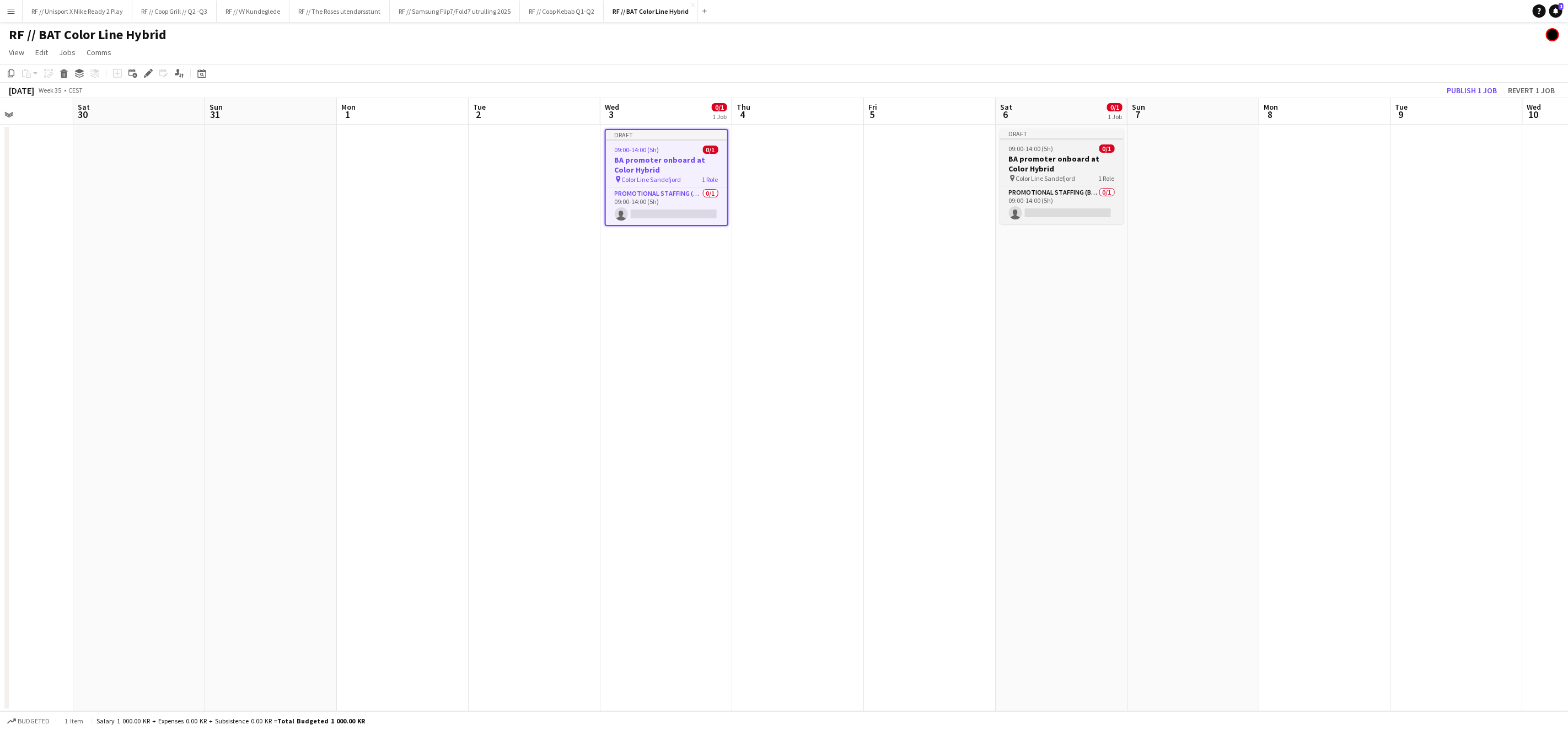
click at [1040, 155] on h3 "BA promoter onboard at Color Hybrid" at bounding box center [1062, 163] width 124 height 20
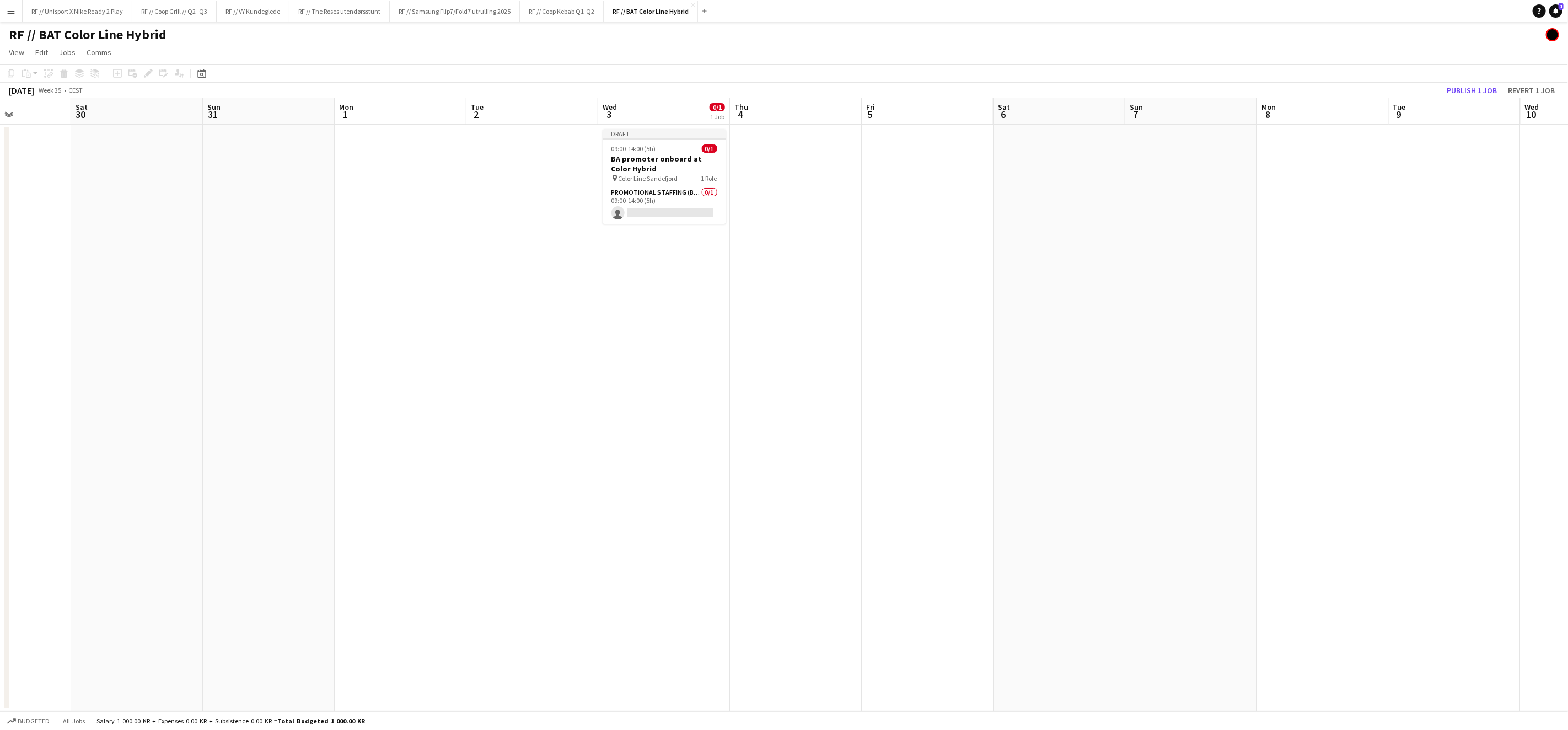
drag, startPoint x: 715, startPoint y: 386, endPoint x: 619, endPoint y: 357, distance: 100.3
click at [592, 376] on app-calendar-viewport "Tue 26 Wed 27 Thu 28 Fri 29 Sat 30 Sun 31 Mon 1 Tue 2 Wed 3 0/1 1 Job Thu 4 Fri…" at bounding box center [784, 405] width 1568 height 613
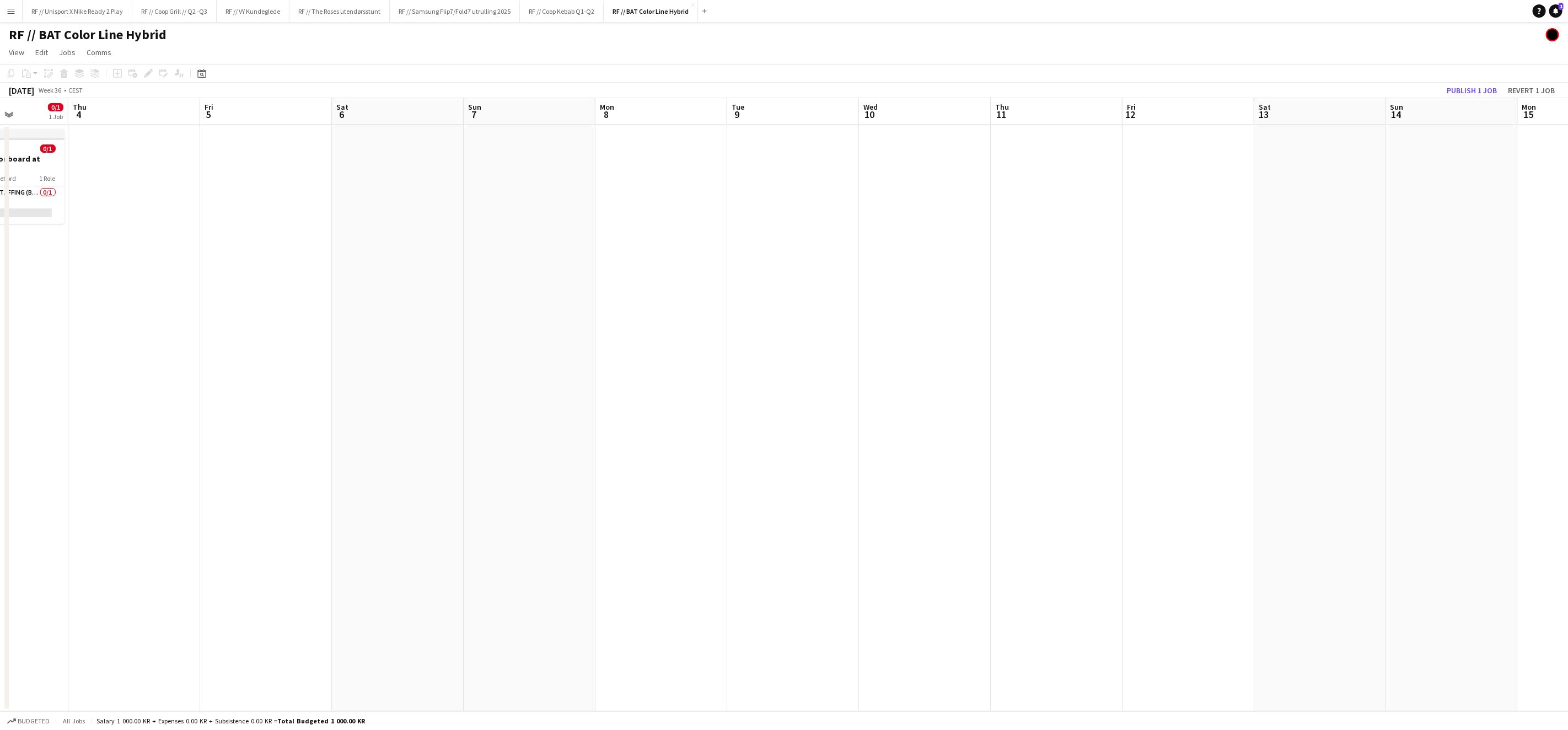
drag, startPoint x: 713, startPoint y: 321, endPoint x: 635, endPoint y: 318, distance: 78.1
click at [635, 319] on app-calendar-viewport "Sun 31 Mon 1 Tue 2 Wed 3 0/1 1 Job Thu 4 Fri 5 Sat 6 Sun 7 Mon 8 Tue 9 Wed 10 T…" at bounding box center [784, 405] width 1568 height 613
drag, startPoint x: 746, startPoint y: 311, endPoint x: 876, endPoint y: 308, distance: 130.0
click at [687, 310] on app-calendar-viewport "Thu 4 Fri 5 Sat 6 Sun 7 Mon 8 Tue 9 Wed 10 Thu 11 Fri 12 Sat 13 Sun 14 Mon 15 T…" at bounding box center [784, 405] width 1568 height 613
drag, startPoint x: 1012, startPoint y: 292, endPoint x: 811, endPoint y: 293, distance: 201.0
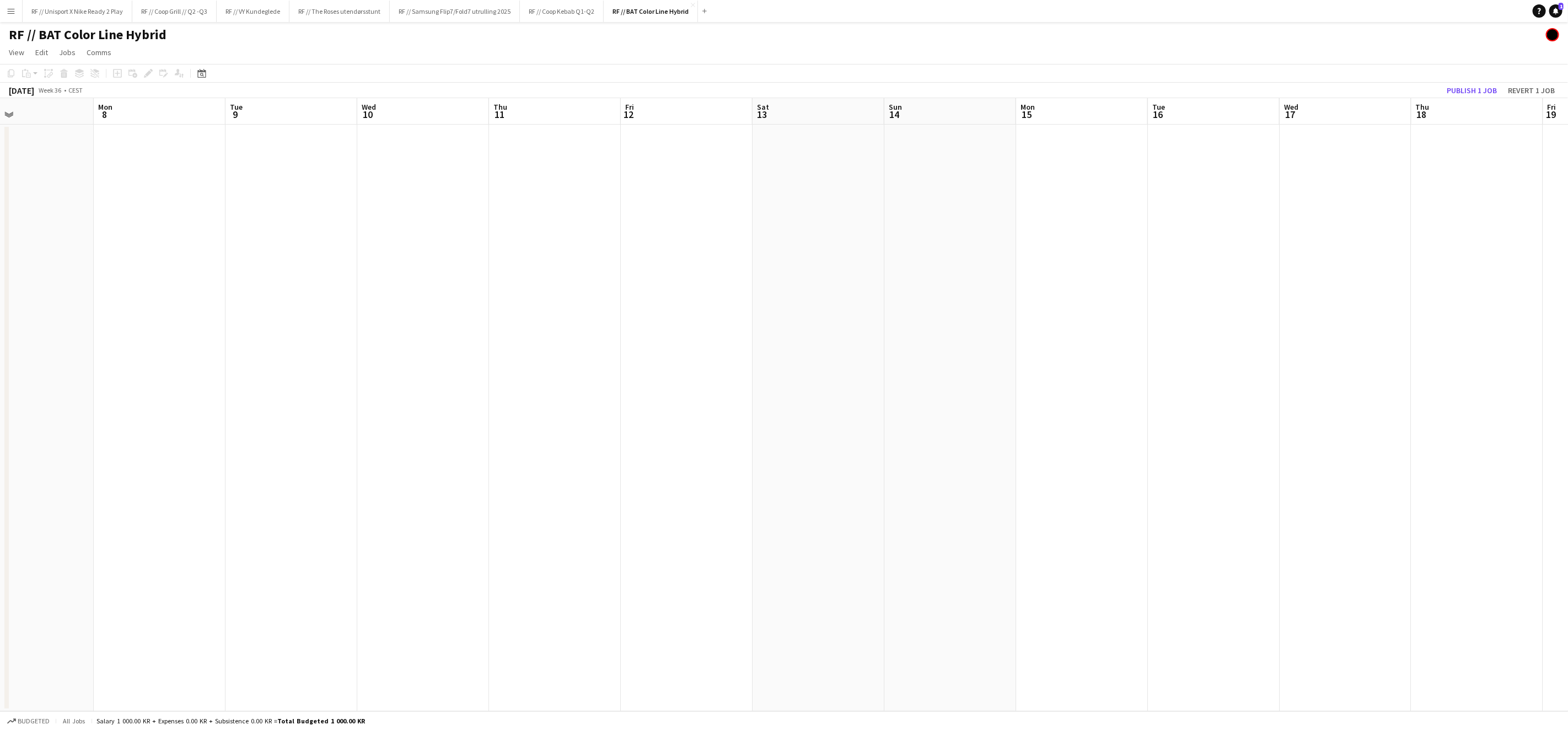
click at [553, 295] on app-calendar-viewport "Thu 4 Fri 5 Sat 6 Sun 7 Mon 8 Tue 9 Wed 10 Thu 11 Fri 12 Sat 13 Sun 14 Mon 15 T…" at bounding box center [784, 405] width 1568 height 613
click at [516, 302] on app-calendar-viewport "Sun 7 Mon 8 Tue 9 Wed 10 Thu 11 Fri 12 Sat 13 Sun 14 Mon 15 Tue 16 Wed 17 Thu 1…" at bounding box center [784, 405] width 1568 height 613
drag, startPoint x: 825, startPoint y: 303, endPoint x: 444, endPoint y: 308, distance: 381.0
click at [415, 306] on app-calendar-viewport "Wed 10 Thu 11 Fri 12 Sat 13 Sun 14 Mon 15 Tue 16 Wed 17 Thu 18 Fri 19 Sat 20 Su…" at bounding box center [784, 405] width 1568 height 613
drag, startPoint x: 608, startPoint y: 301, endPoint x: 507, endPoint y: 294, distance: 101.2
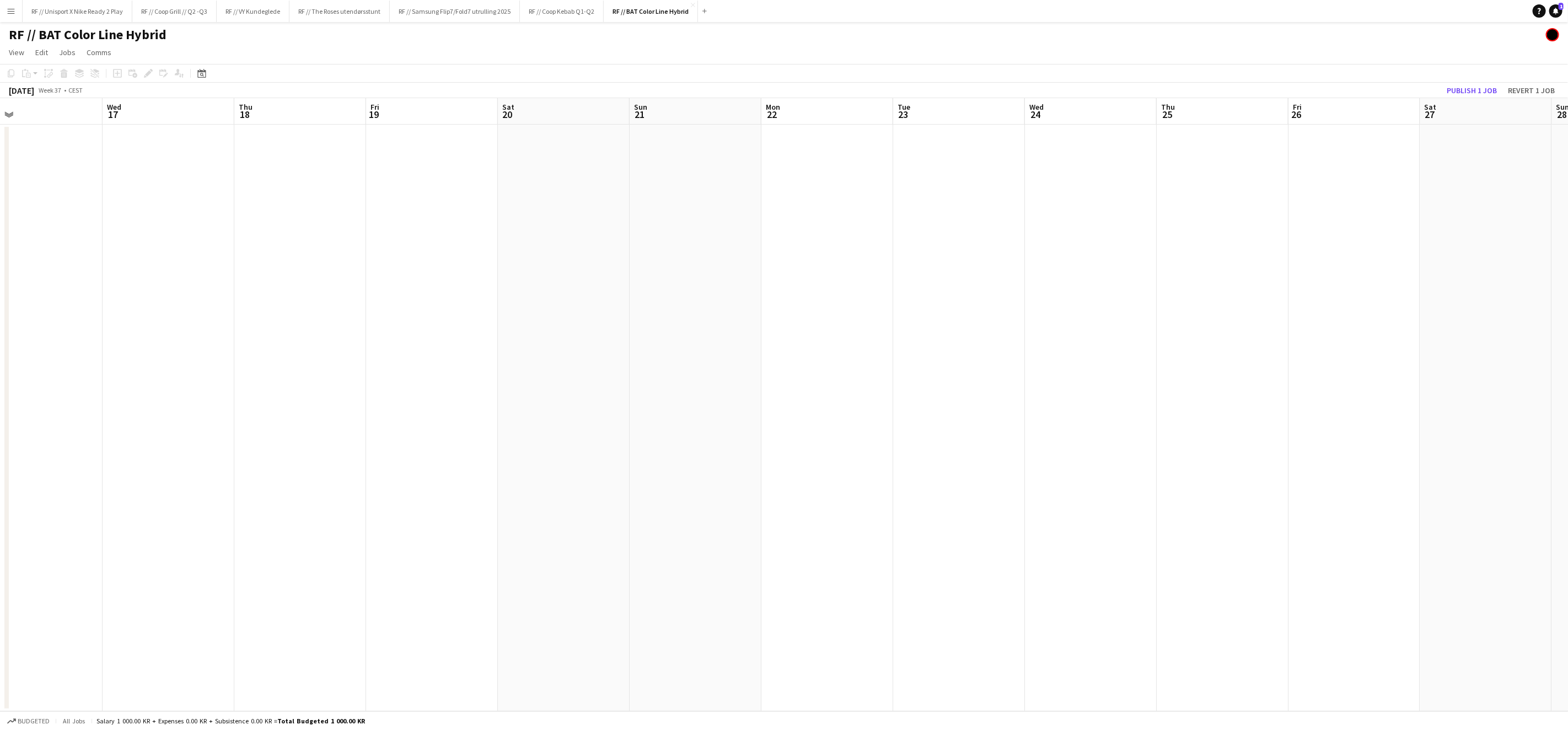
click at [365, 306] on app-calendar-viewport "Sat 13 Sun 14 Mon 15 Tue 16 Wed 17 Thu 18 Fri 19 Sat 20 Sun 21 Mon 22 Tue 23 We…" at bounding box center [784, 405] width 1568 height 613
drag, startPoint x: 496, startPoint y: 299, endPoint x: 461, endPoint y: 298, distance: 35.0
click at [433, 301] on app-calendar-viewport "Tue 16 Wed 17 Thu 18 Fri 19 Sat 20 Sun 21 Mon 22 Tue 23 Wed 24 Thu 25 Fri 26 Sa…" at bounding box center [784, 405] width 1568 height 613
click at [377, 293] on app-calendar-viewport "Fri 19 Sat 20 Sun 21 Mon 22 Tue 23 Wed 24 Thu 25 Fri 26 Sat 27 Sun 28 Mon 29 Tu…" at bounding box center [784, 405] width 1568 height 613
drag, startPoint x: 649, startPoint y: 287, endPoint x: 215, endPoint y: 290, distance: 434.0
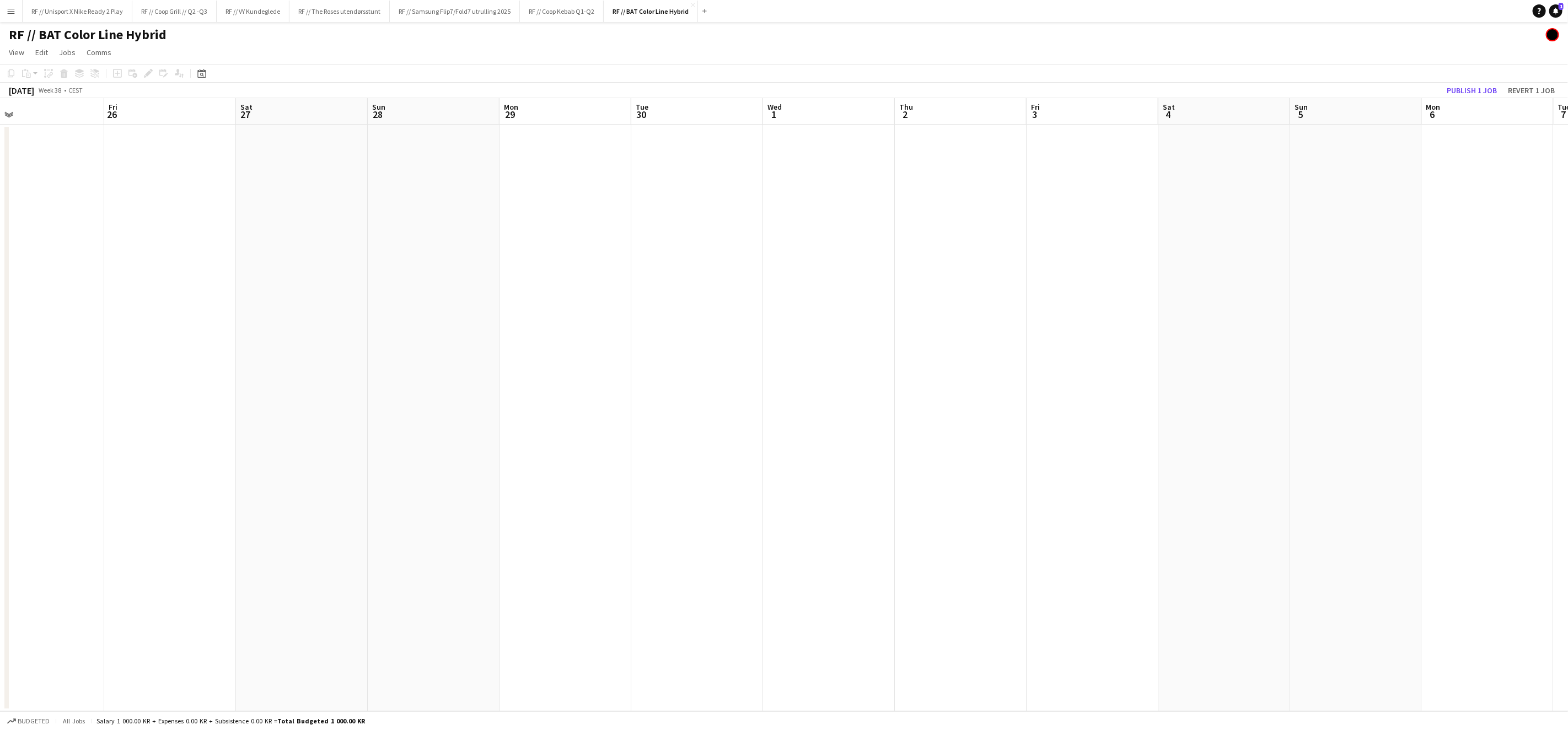
click at [197, 290] on app-calendar-viewport "Mon 22 Tue 23 Wed 24 Thu 25 Fri 26 Sat 27 Sun 28 Mon 29 Tue 30 Wed 1 Thu 2 Fri …" at bounding box center [784, 405] width 1568 height 613
drag, startPoint x: 772, startPoint y: 298, endPoint x: 294, endPoint y: 260, distance: 479.5
click at [146, 276] on app-calendar-viewport "Thu 2 Fri 3 Sat 4 Sun 5 Mon 6 Tue 7 Wed 8 Thu 9 Fri 10 Sat 11 Sun 12 Mon 13 Tue…" at bounding box center [784, 405] width 1568 height 613
drag, startPoint x: 617, startPoint y: 265, endPoint x: 363, endPoint y: 277, distance: 254.3
click at [363, 277] on app-calendar-viewport "Thu 2 Fri 3 Sat 4 Sun 5 Mon 6 Tue 7 Wed 8 Thu 9 Fri 10 Sat 11 Sun 12 Mon 13 Tue…" at bounding box center [784, 405] width 1568 height 613
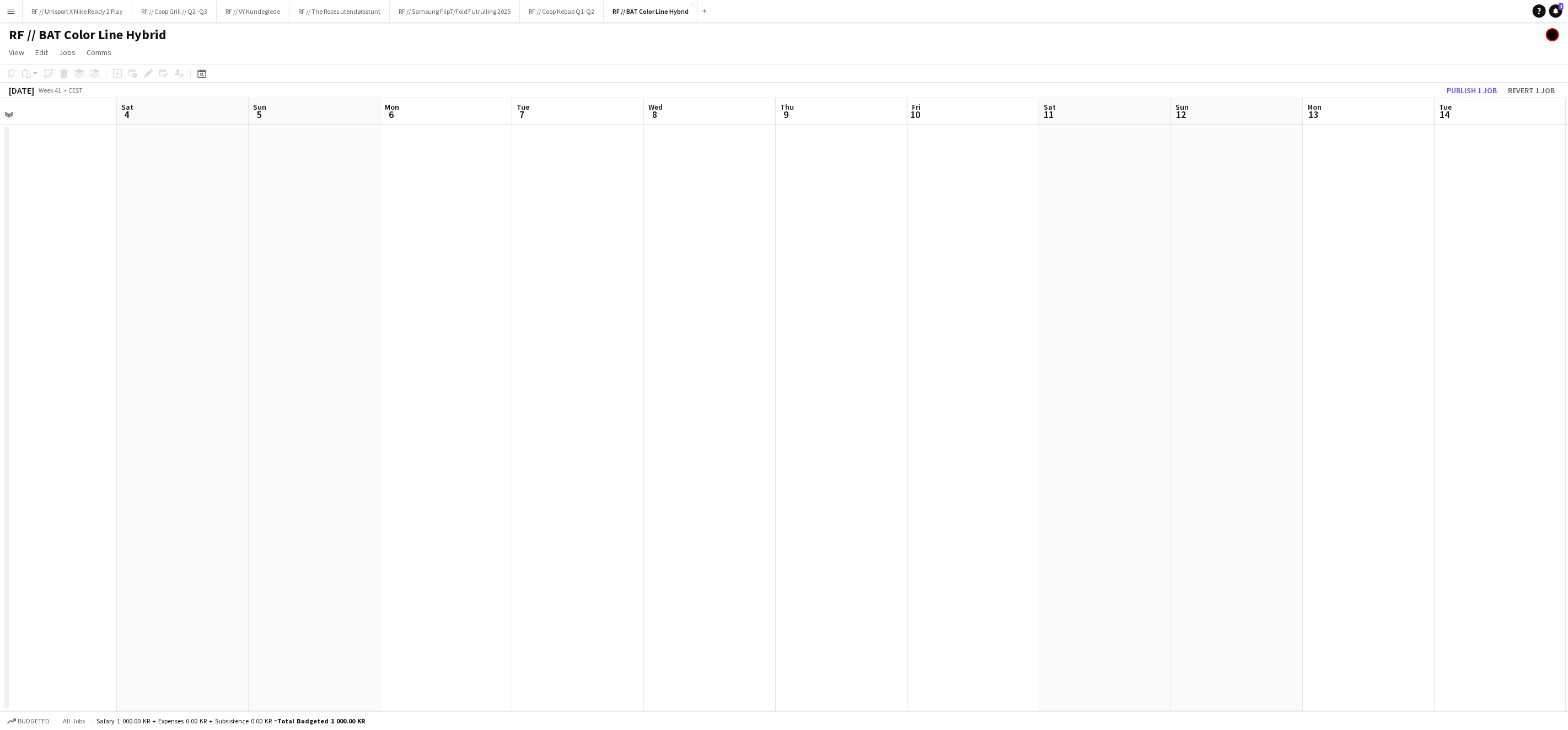
drag, startPoint x: 380, startPoint y: 271, endPoint x: 908, endPoint y: 288, distance: 528.3
click at [908, 288] on app-calendar-viewport "Wed 1 Thu 2 Fri 3 Sat 4 Sun 5 Mon 6 Tue 7 Wed 8 Thu 9 Fri 10 Sat 11 Sun 12 Mon …" at bounding box center [784, 405] width 1568 height 613
drag, startPoint x: 618, startPoint y: 288, endPoint x: 906, endPoint y: 292, distance: 288.0
click at [906, 292] on app-calendar-viewport "Tue 30 Wed 1 Thu 2 Fri 3 Sat 4 Sun 5 Mon 6 Tue 7 Wed 8 Thu 9 Fri 10 Sat 11 Sun …" at bounding box center [784, 405] width 1568 height 613
drag, startPoint x: 649, startPoint y: 279, endPoint x: 722, endPoint y: 274, distance: 73.2
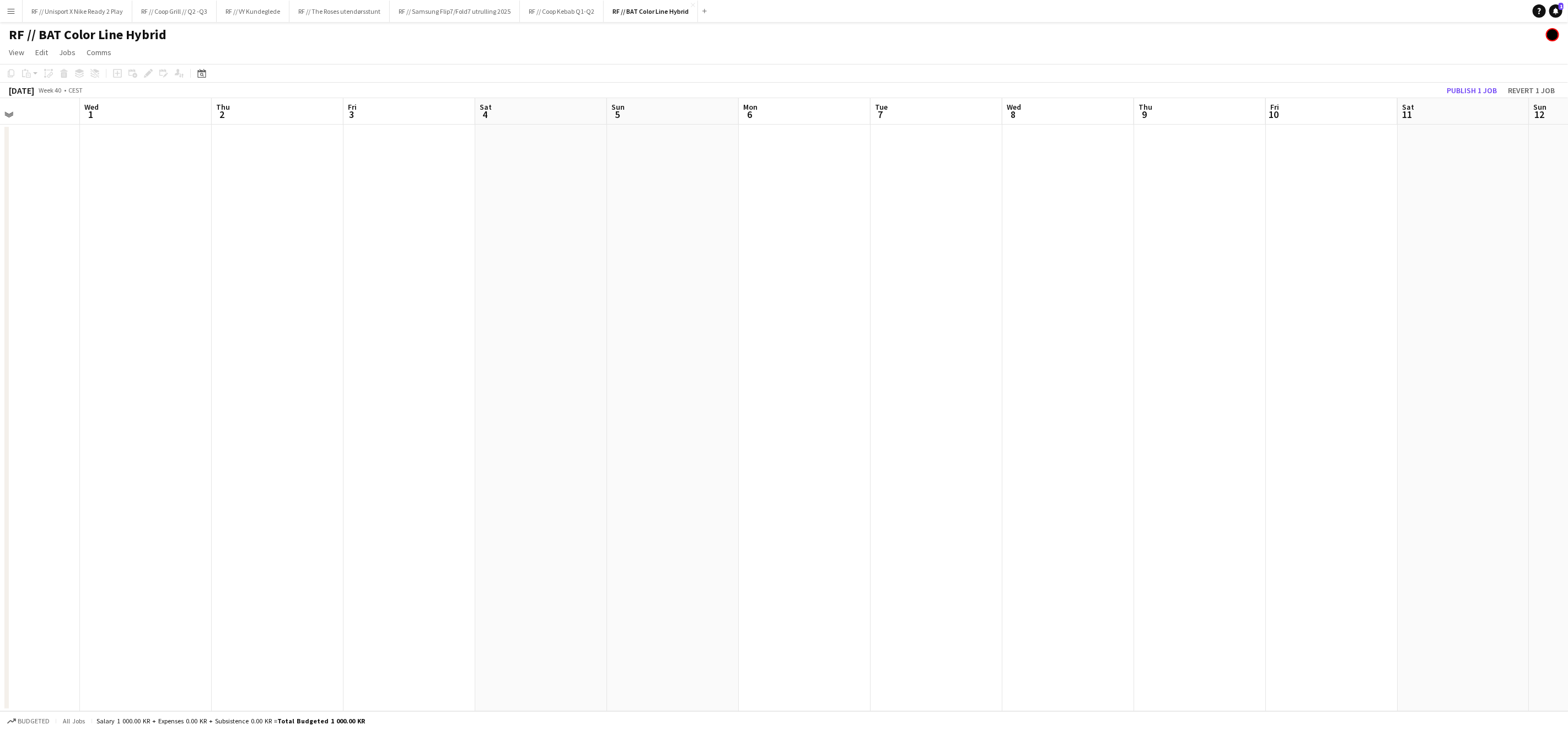
click at [868, 281] on app-calendar-viewport "Sun 28 Mon 29 Tue 30 Wed 1 Thu 2 Fri 3 Sat 4 Sun 5 Mon 6 Tue 7 Wed 8 Thu 9 Fri …" at bounding box center [784, 405] width 1568 height 613
click at [298, 204] on app-date-cell at bounding box center [318, 418] width 132 height 587
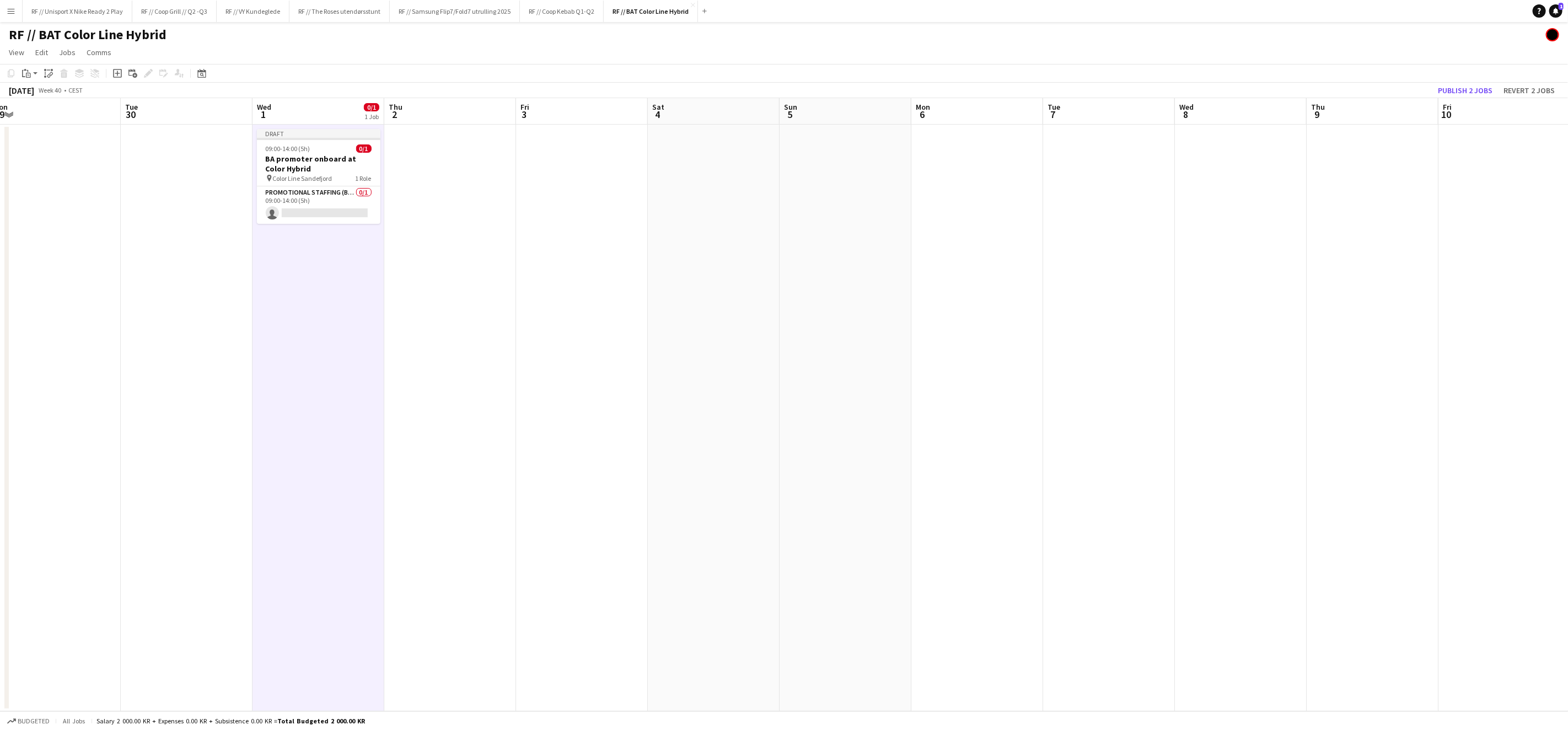
click at [682, 188] on app-date-cell at bounding box center [713, 418] width 132 height 587
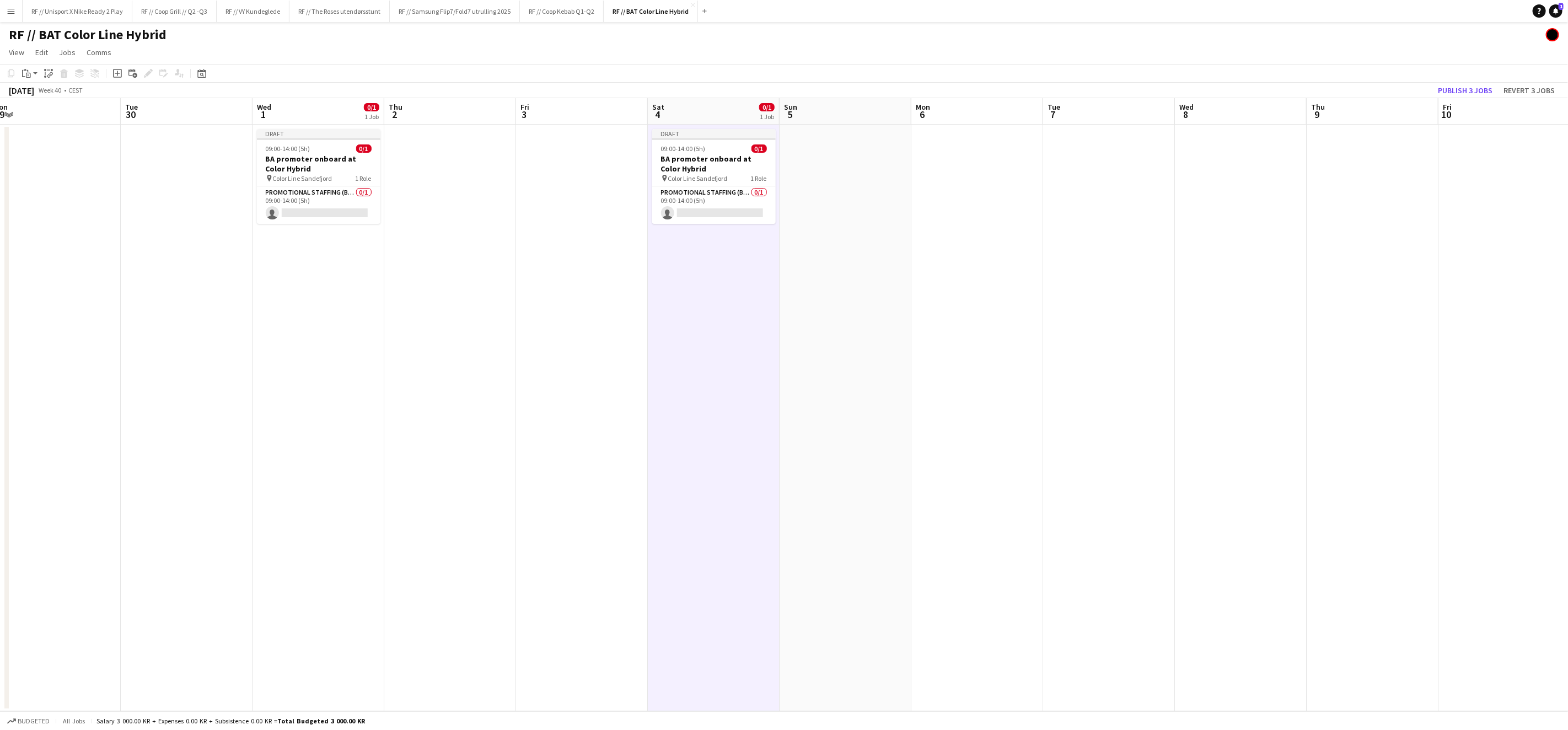
click at [809, 172] on app-date-cell at bounding box center [845, 418] width 132 height 587
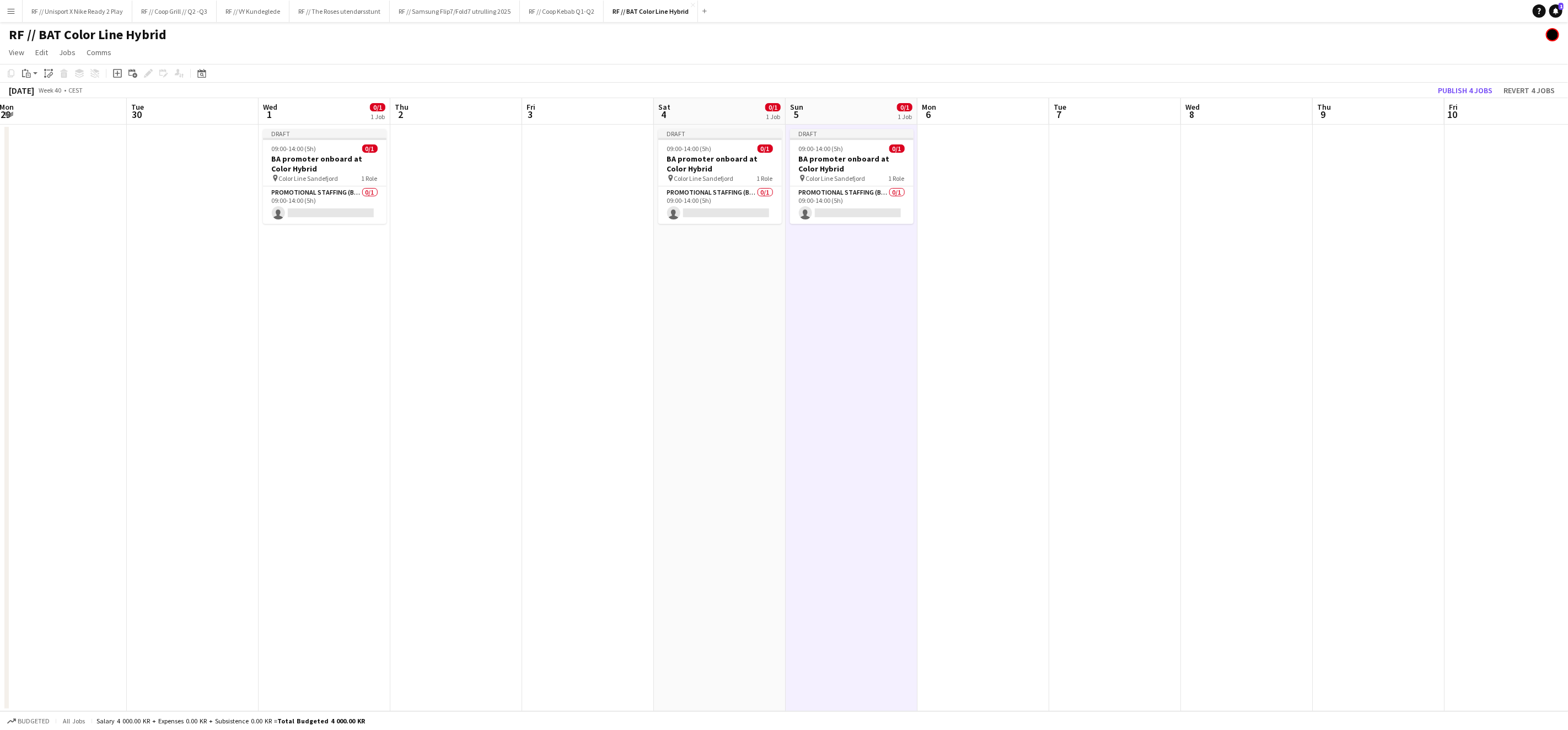
drag, startPoint x: 530, startPoint y: 326, endPoint x: 963, endPoint y: 320, distance: 433.0
click at [962, 320] on app-calendar-viewport "Sat 27 Sun 28 Mon 29 Tue 30 Wed 1 0/1 1 Job Thu 2 Fri 3 Sat 4 0/1 1 Job Sun 5 0…" at bounding box center [784, 405] width 1568 height 613
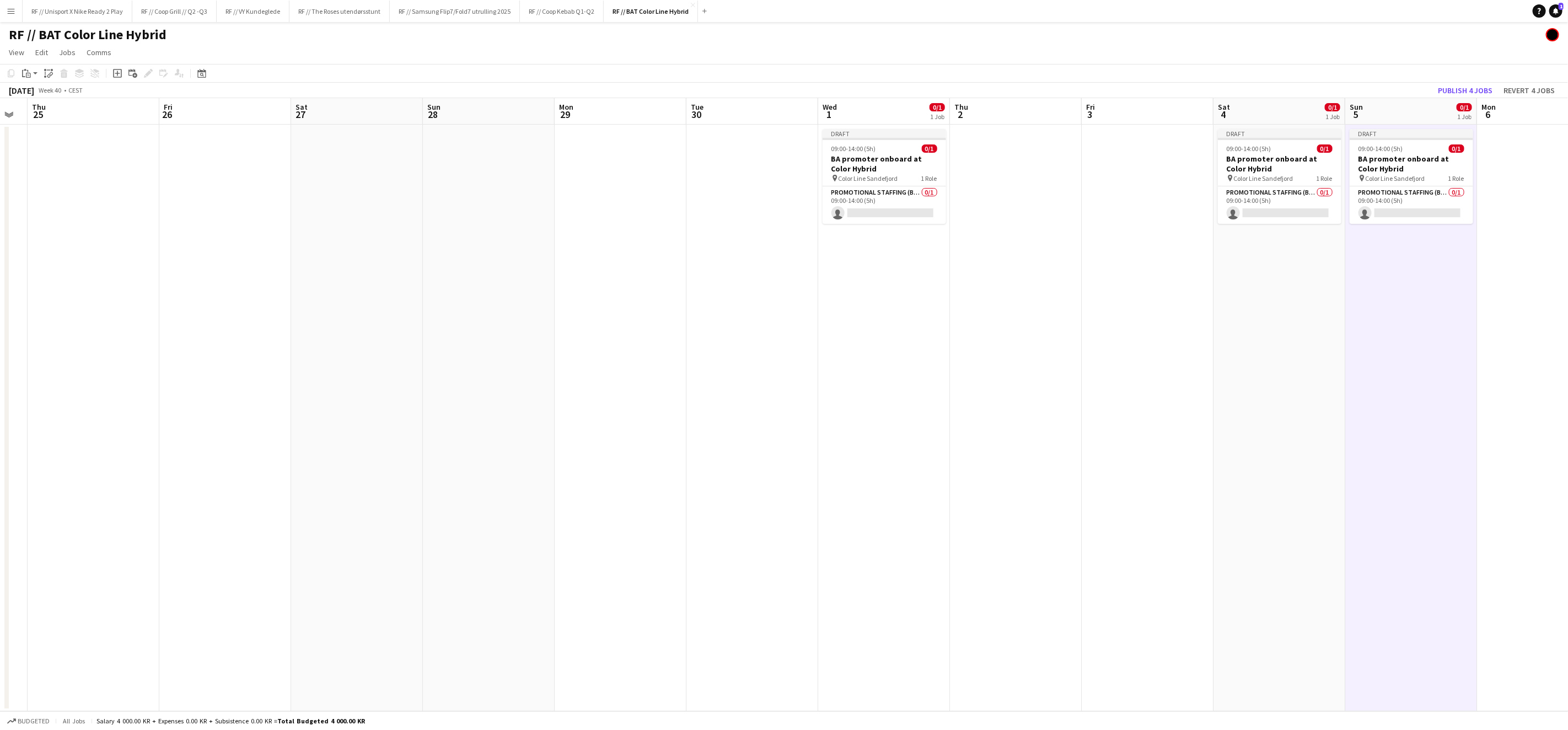
drag, startPoint x: 570, startPoint y: 352, endPoint x: 1001, endPoint y: 325, distance: 431.8
click at [1002, 324] on app-calendar-viewport "Tue 23 Wed 24 Thu 25 Fri 26 Sat 27 Sun 28 Mon 29 Tue 30 Wed 1 0/1 1 Job Thu 2 F…" at bounding box center [784, 405] width 1568 height 613
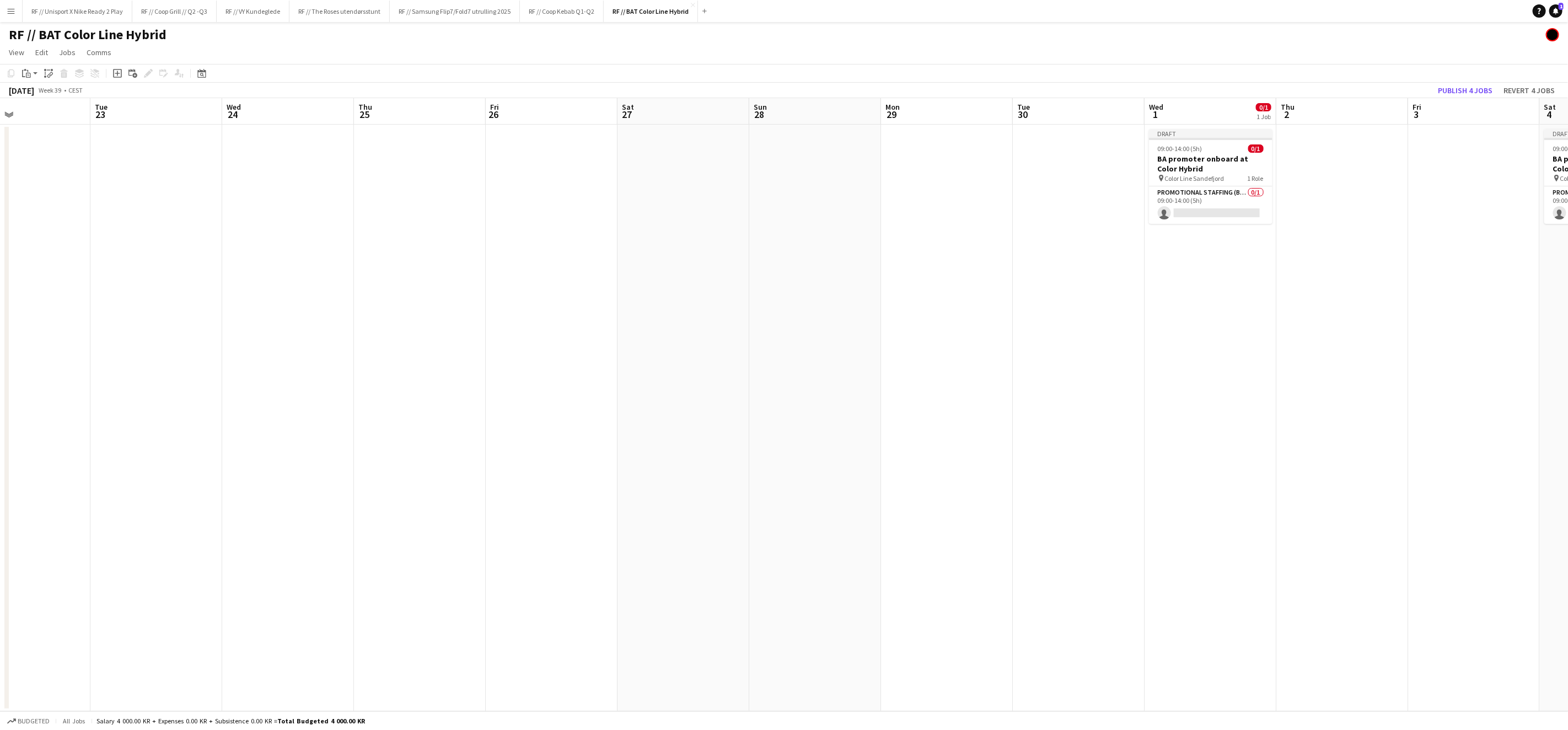
drag, startPoint x: 534, startPoint y: 347, endPoint x: 1037, endPoint y: 313, distance: 504.1
click at [1026, 314] on app-calendar-viewport "Sat 20 Sun 21 Mon 22 Tue 23 Wed 24 Thu 25 Fri 26 Sat 27 Sun 28 Mon 29 Tue 30 We…" at bounding box center [784, 405] width 1568 height 613
drag, startPoint x: 655, startPoint y: 330, endPoint x: 1278, endPoint y: 292, distance: 624.2
click at [1278, 292] on app-calendar-viewport "Tue 16 Wed 17 Thu 18 Fri 19 Sat 20 Sun 21 Mon 22 Tue 23 Wed 24 Thu 25 Fri 26 Sa…" at bounding box center [784, 405] width 1568 height 613
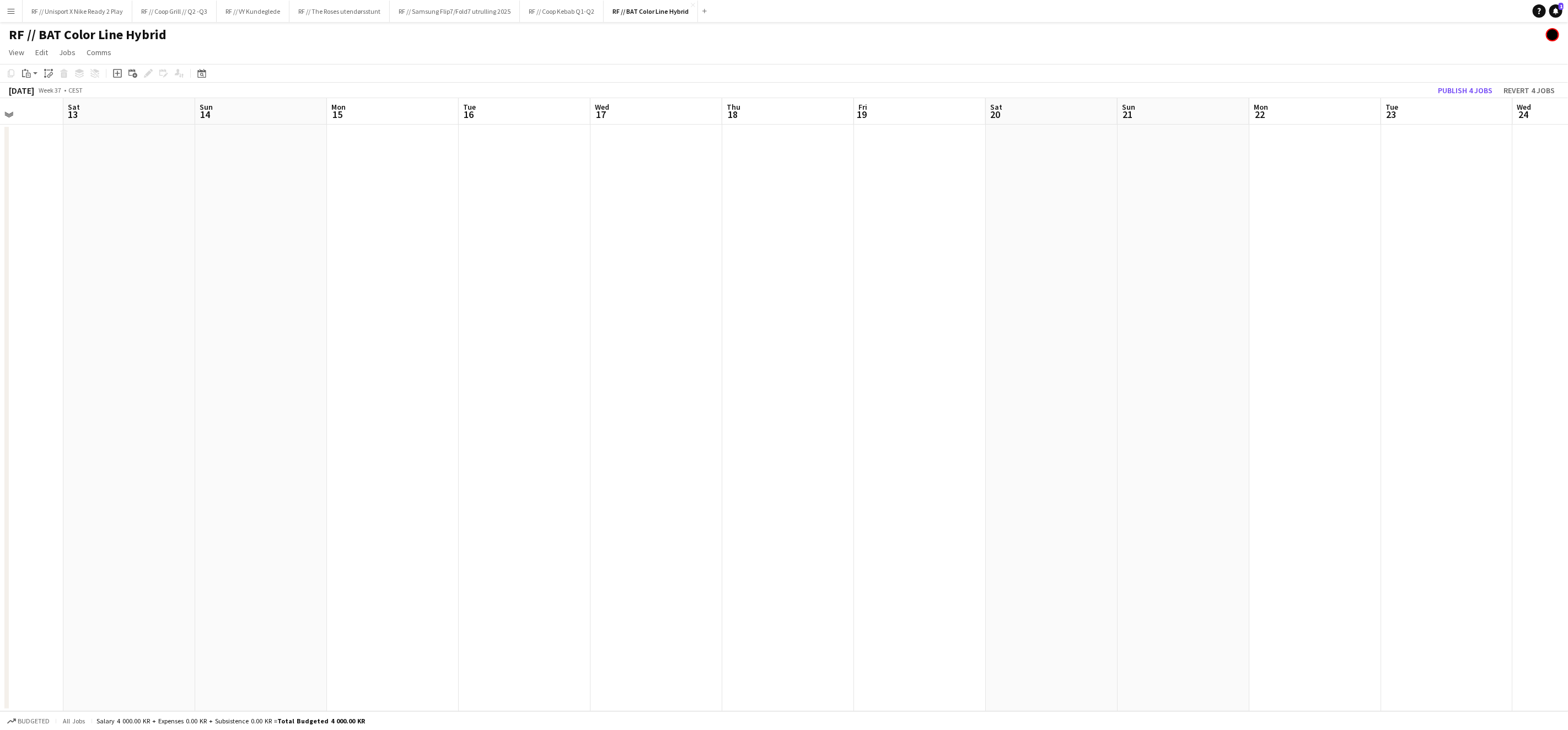
drag, startPoint x: 1078, startPoint y: 313, endPoint x: 1326, endPoint y: 301, distance: 248.3
click at [1326, 301] on app-calendar-viewport "Wed 10 Thu 11 Fri 12 Sat 13 Sun 14 Mon 15 Tue 16 Wed 17 Thu 18 Fri 19 Sat 20 Su…" at bounding box center [784, 405] width 1568 height 613
drag, startPoint x: 1457, startPoint y: 287, endPoint x: 1339, endPoint y: 298, distance: 118.5
click at [1479, 285] on app-calendar-viewport "Sun 7 Mon 8 Tue 9 Wed 10 Thu 11 Fri 12 Sat 13 Sun 14 Mon 15 Tue 16 Wed 17 Thu 1…" at bounding box center [784, 405] width 1568 height 613
drag, startPoint x: 1062, startPoint y: 289, endPoint x: 1256, endPoint y: 279, distance: 194.3
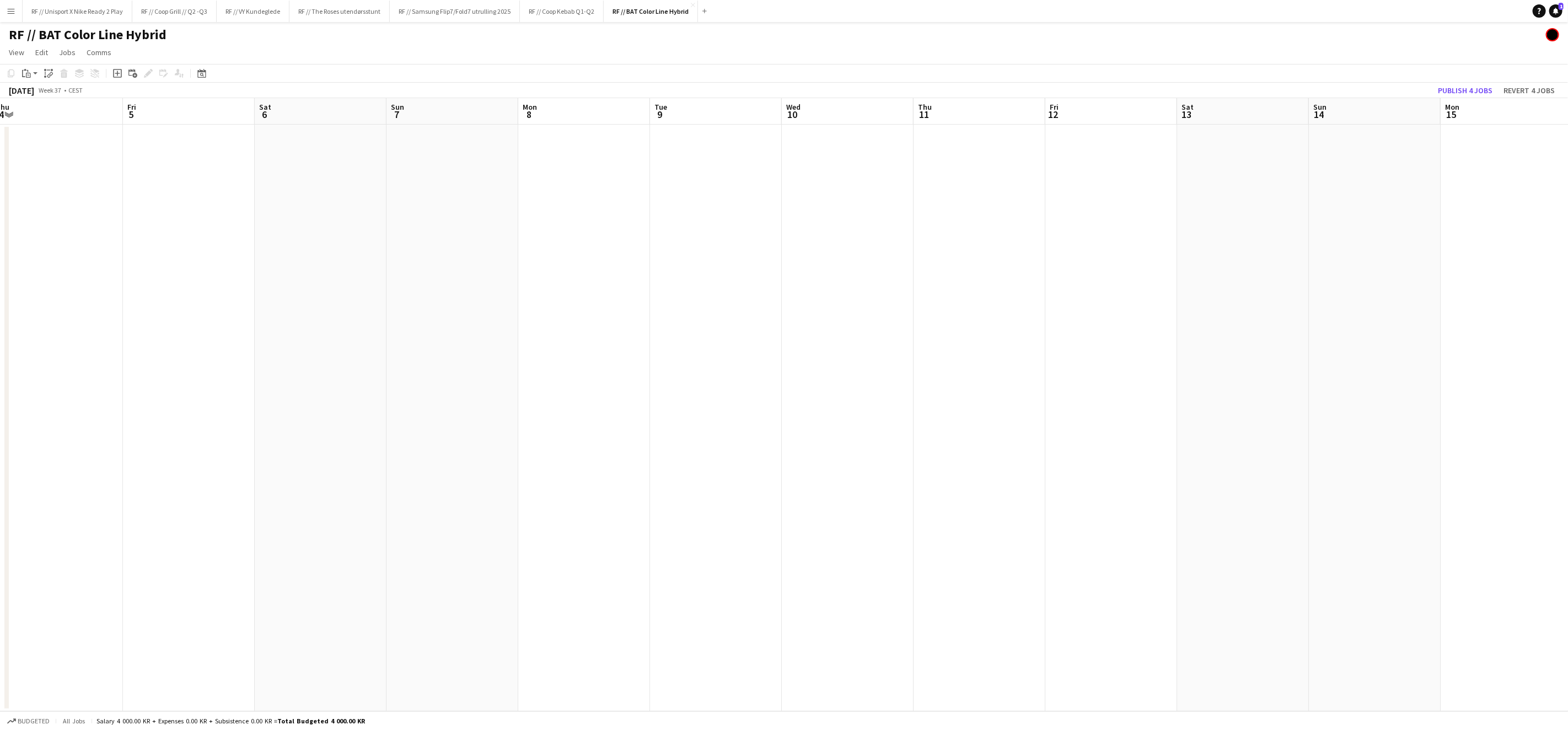
click at [1255, 278] on app-calendar-viewport "Tue 2 Wed 3 0/1 1 Job Thu 4 Fri 5 Sat 6 Sun 7 Mon 8 Tue 9 Wed 10 Thu 11 Fri 12 …" at bounding box center [784, 405] width 1568 height 613
click at [997, 308] on app-calendar-viewport "Sat 30 Sun 31 Mon 1 Tue 2 Wed 3 0/1 1 Job Thu 4 Fri 5 Sat 6 Sun 7 Mon 8 Tue 9 W…" at bounding box center [784, 405] width 1568 height 613
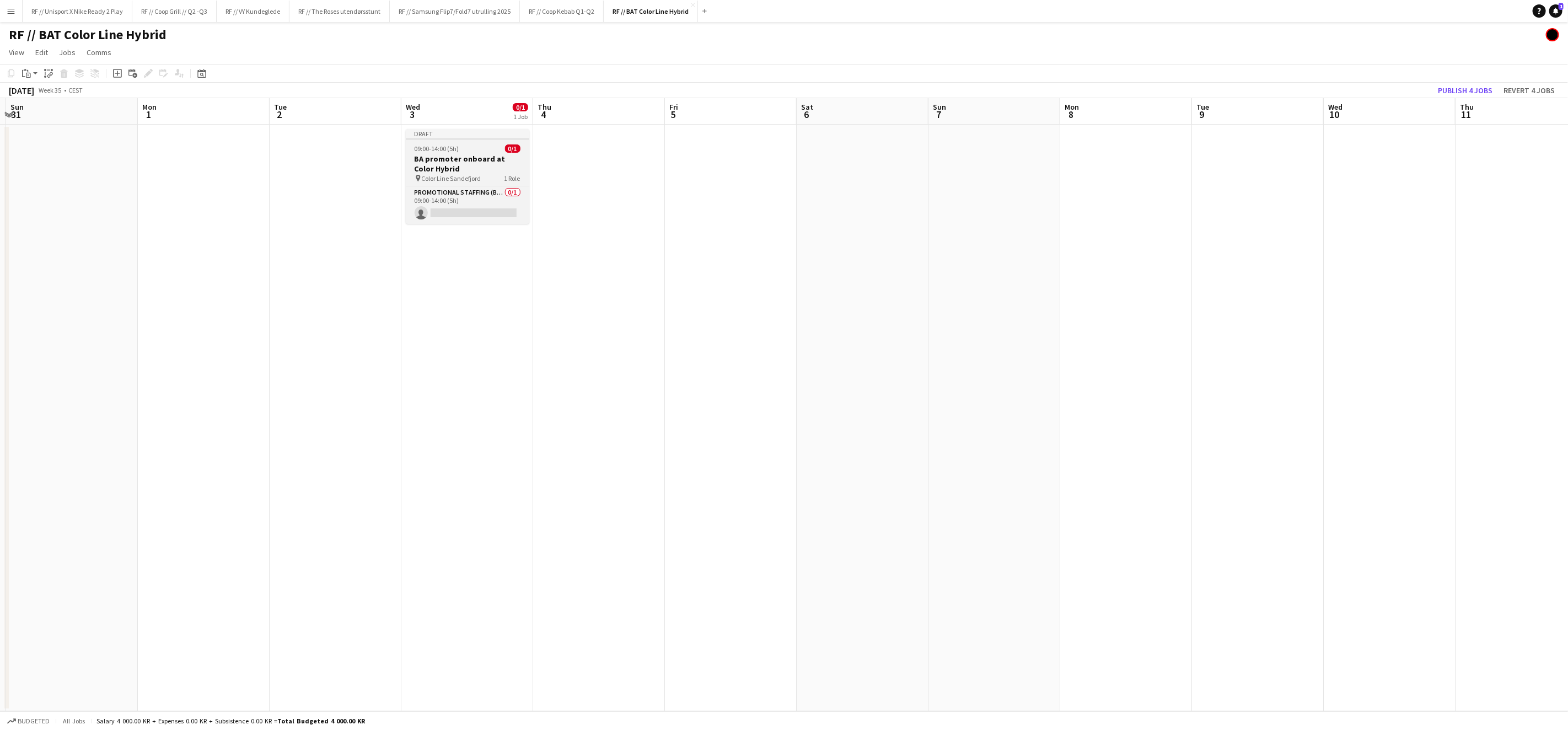
click at [464, 170] on h3 "BA promoter onboard at Color Hybrid" at bounding box center [467, 163] width 124 height 20
drag, startPoint x: 1239, startPoint y: 242, endPoint x: 844, endPoint y: 253, distance: 395.2
click at [941, 248] on app-calendar-viewport "Fri 29 Sat 30 Sun 31 Mon 1 Tue 2 Wed 3 Thu 4 Fri 5 Sat 6 Sun 7 Mon 8 Tue 9 Wed …" at bounding box center [784, 405] width 1568 height 613
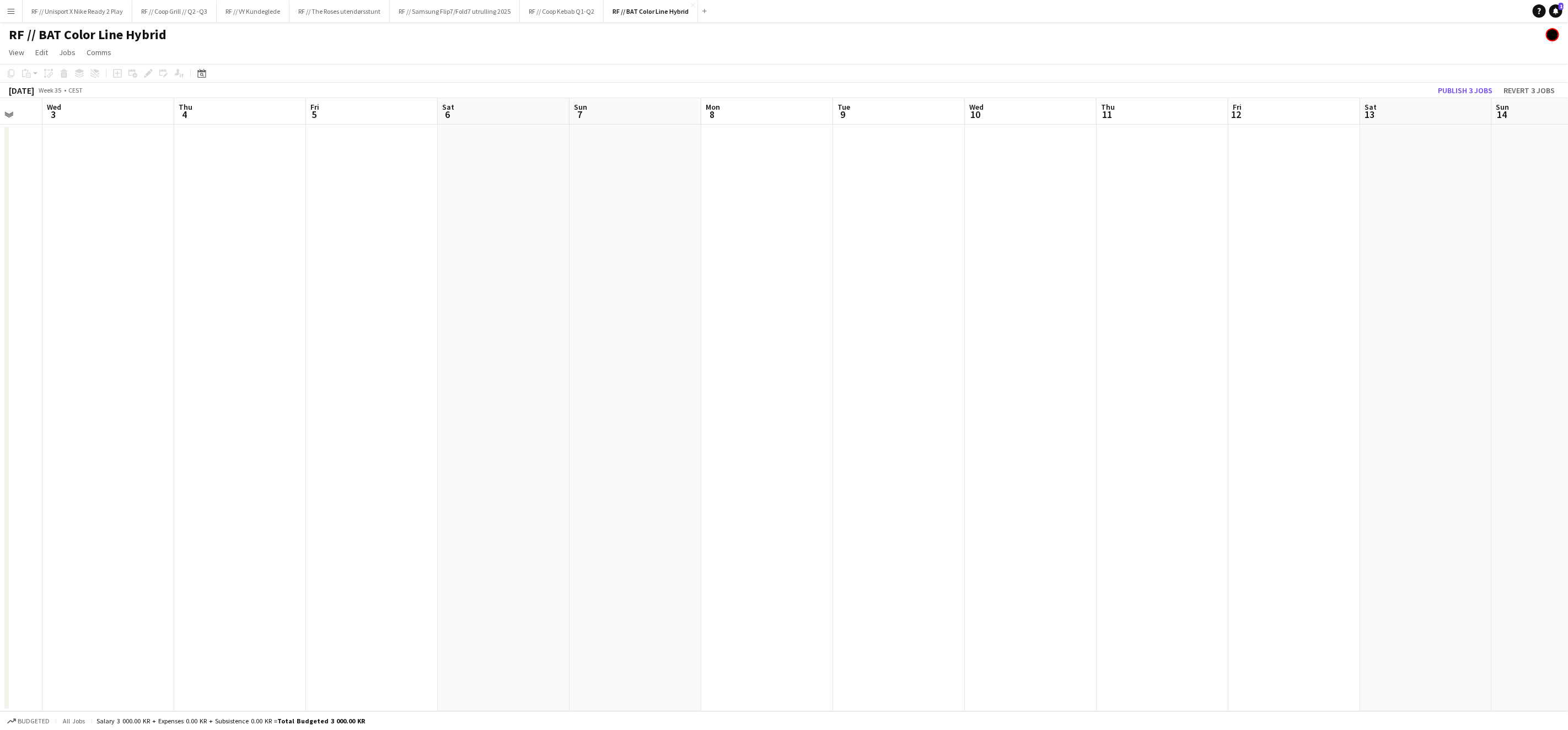
drag, startPoint x: 1054, startPoint y: 314, endPoint x: 873, endPoint y: 316, distance: 181.0
click at [894, 313] on app-calendar-viewport "Sun 31 Mon 1 Tue 2 Wed 3 Thu 4 Fri 5 Sat 6 Sun 7 Mon 8 Tue 9 Wed 10 Thu 11 Fri …" at bounding box center [784, 405] width 1568 height 613
click at [847, 322] on app-calendar-viewport "Wed 3 Thu 4 Fri 5 Sat 6 Sun 7 Mon 8 Tue 9 Wed 10 Thu 11 Fri 12 Sat 13 Sun 14 Mo…" at bounding box center [784, 405] width 1568 height 613
drag, startPoint x: 1283, startPoint y: 354, endPoint x: 837, endPoint y: 373, distance: 446.4
click at [876, 368] on app-calendar-viewport "Sun 7 Mon 8 Tue 9 Wed 10 Thu 11 Fri 12 Sat 13 Sun 14 Mon 15 Tue 16 Wed 17 Thu 1…" at bounding box center [784, 405] width 1568 height 613
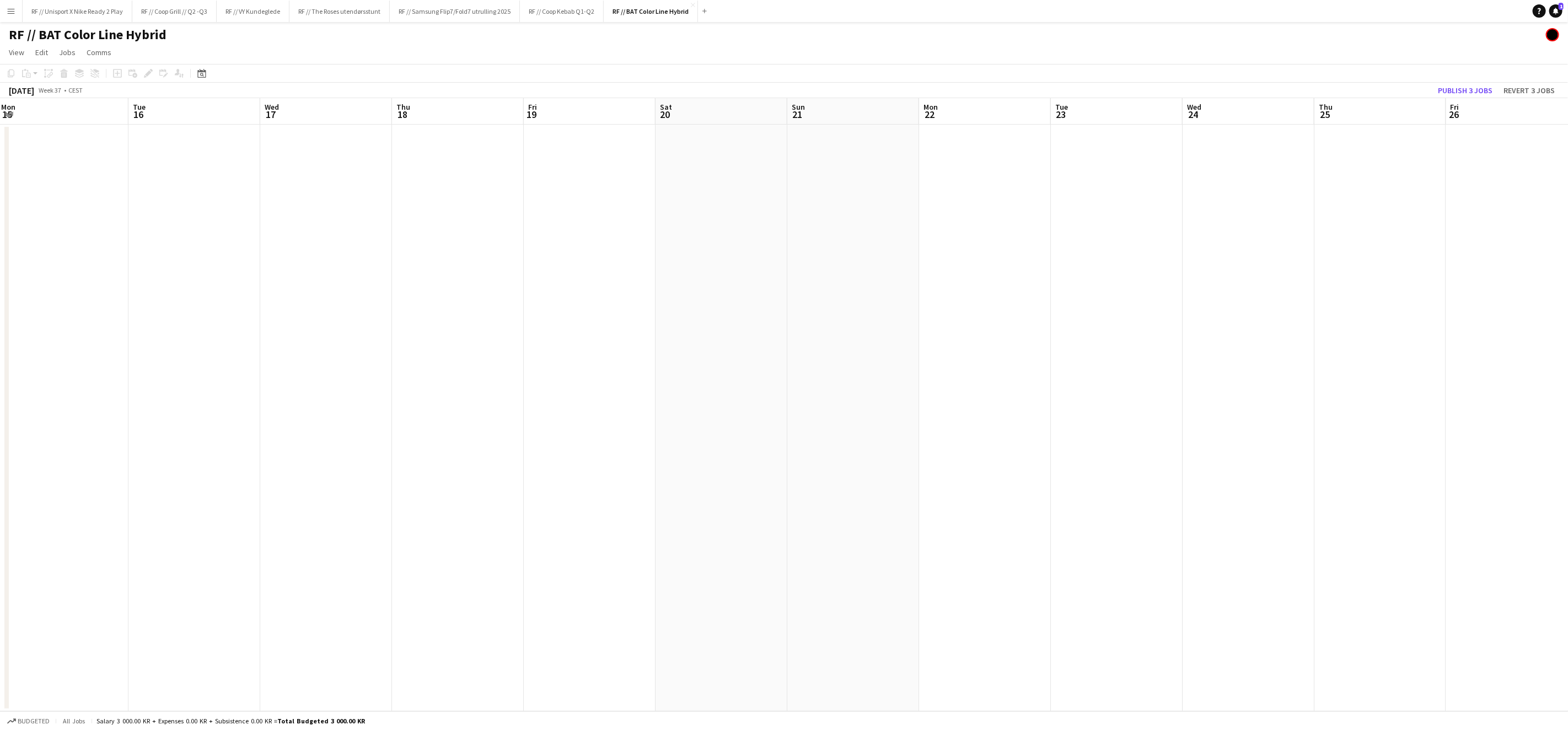
drag, startPoint x: 934, startPoint y: 401, endPoint x: 684, endPoint y: 413, distance: 250.3
click at [775, 406] on app-calendar-viewport "Fri 12 Sat 13 Sun 14 Mon 15 Tue 16 Wed 17 Thu 18 Fri 19 Sat 20 Sun 21 Mon 22 Tu…" at bounding box center [784, 405] width 1568 height 613
drag, startPoint x: 1021, startPoint y: 437, endPoint x: 844, endPoint y: 440, distance: 177.0
click at [785, 443] on app-calendar-viewport "Sun 14 Mon 15 Tue 16 Wed 17 Thu 18 Fri 19 Sat 20 Sun 21 Mon 22 Tue 23 Wed 24 Th…" at bounding box center [784, 405] width 1568 height 613
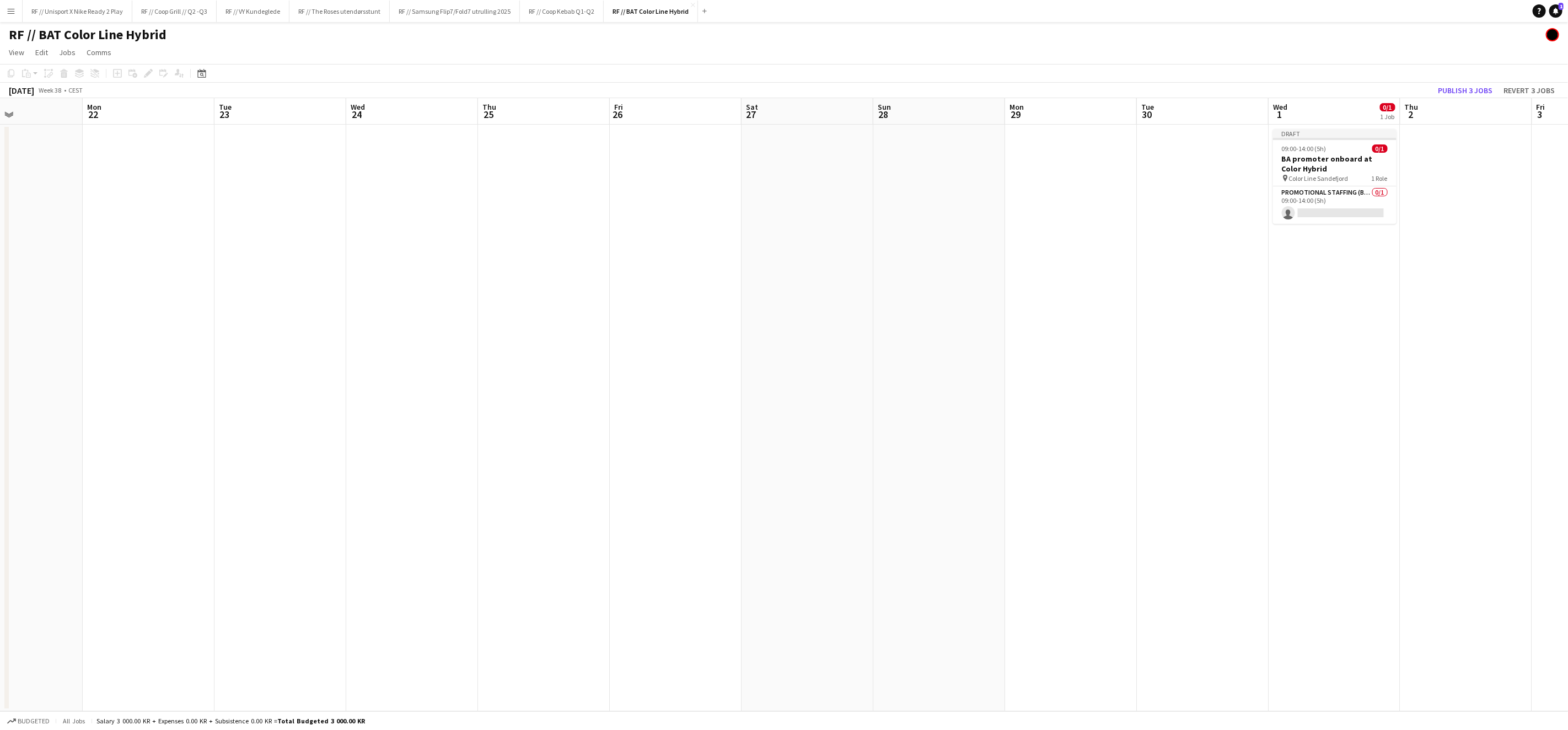
drag, startPoint x: 906, startPoint y: 445, endPoint x: 1082, endPoint y: 435, distance: 176.3
click at [715, 444] on app-calendar-viewport "Thu 18 Fri 19 Sat 20 Sun 21 Mon 22 Tue 23 Wed 24 Thu 25 Fri 26 Sat 27 Sun 28 Mo…" at bounding box center [784, 405] width 1568 height 613
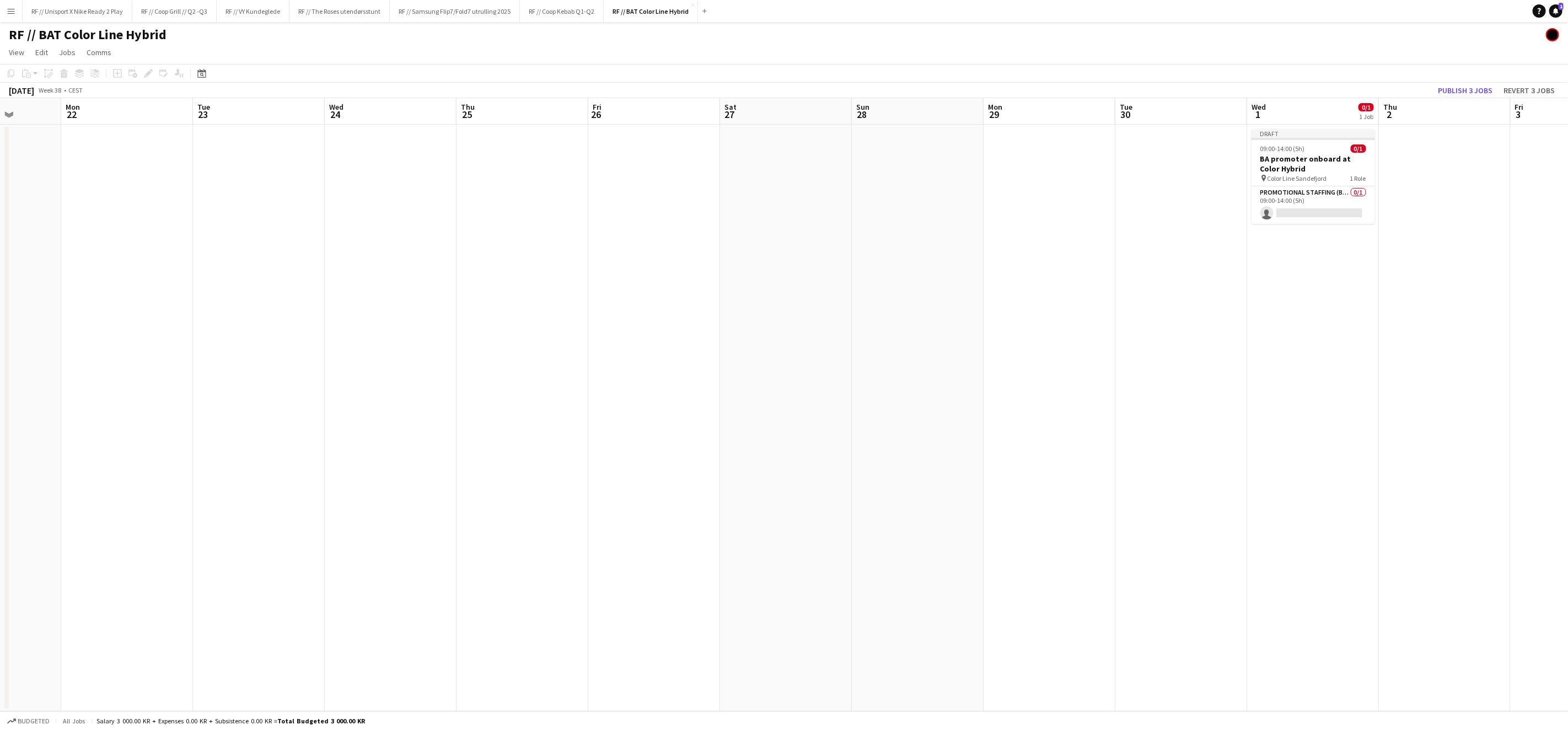
drag, startPoint x: 989, startPoint y: 447, endPoint x: 710, endPoint y: 455, distance: 279.1
click at [728, 453] on app-calendar-viewport "Fri 19 Sat 20 Sun 21 Mon 22 Tue 23 Wed 24 Thu 25 Fri 26 Sat 27 Sun 28 Mon 29 Tu…" at bounding box center [784, 405] width 1568 height 613
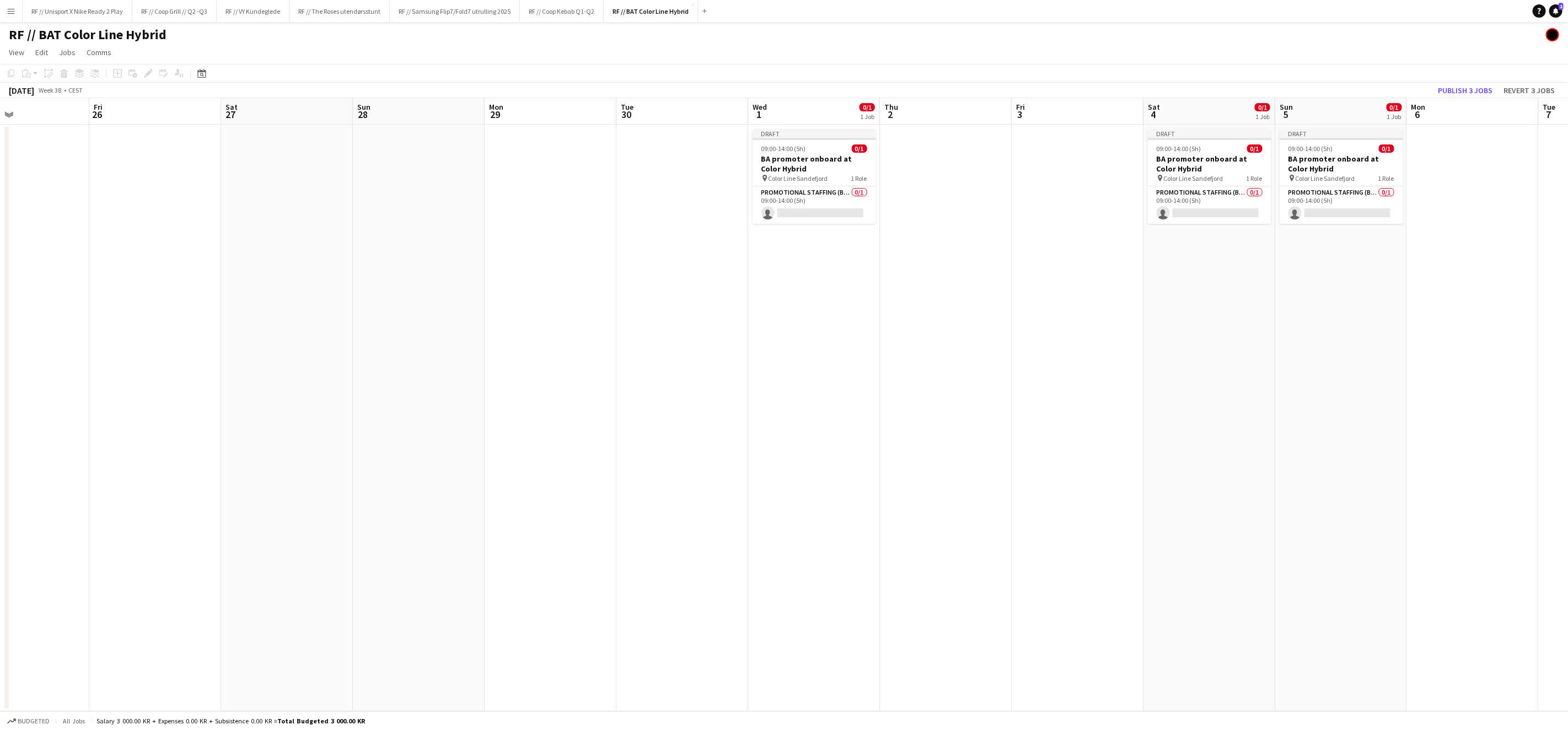
drag, startPoint x: 1081, startPoint y: 453, endPoint x: 878, endPoint y: 446, distance: 203.1
click at [689, 456] on app-calendar-viewport "Mon 22 Tue 23 Wed 24 Thu 25 Fri 26 Sat 27 Sun 28 Mon 29 Tue 30 Wed 1 0/1 1 Job …" at bounding box center [784, 405] width 1568 height 613
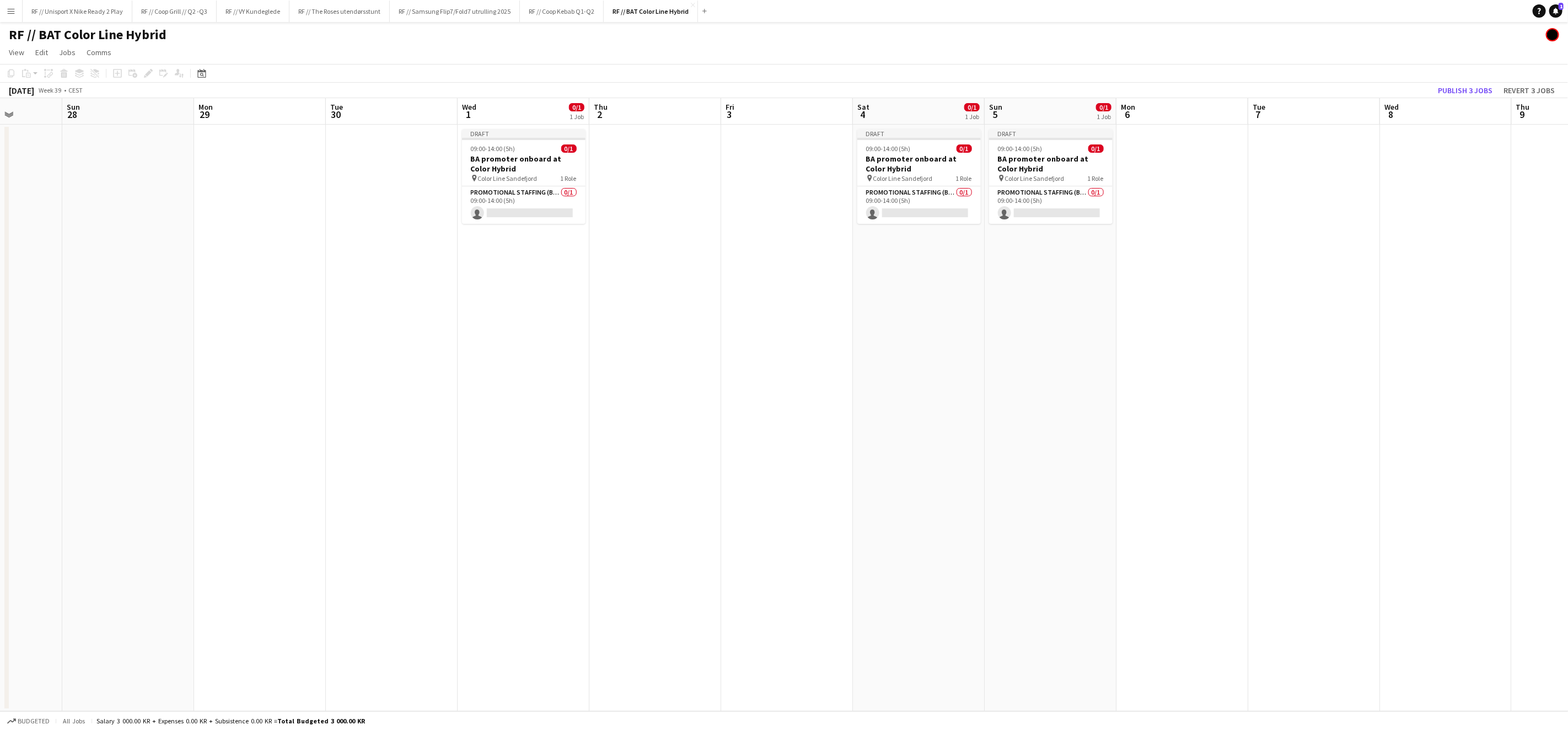
drag, startPoint x: 772, startPoint y: 445, endPoint x: 635, endPoint y: 436, distance: 137.3
click at [688, 442] on app-calendar-viewport "Thu 25 Fri 26 Sat 27 Sun 28 Mon 29 Tue 30 Wed 1 0/1 1 Job Thu 2 Fri 3 Sat 4 0/1…" at bounding box center [784, 405] width 1568 height 613
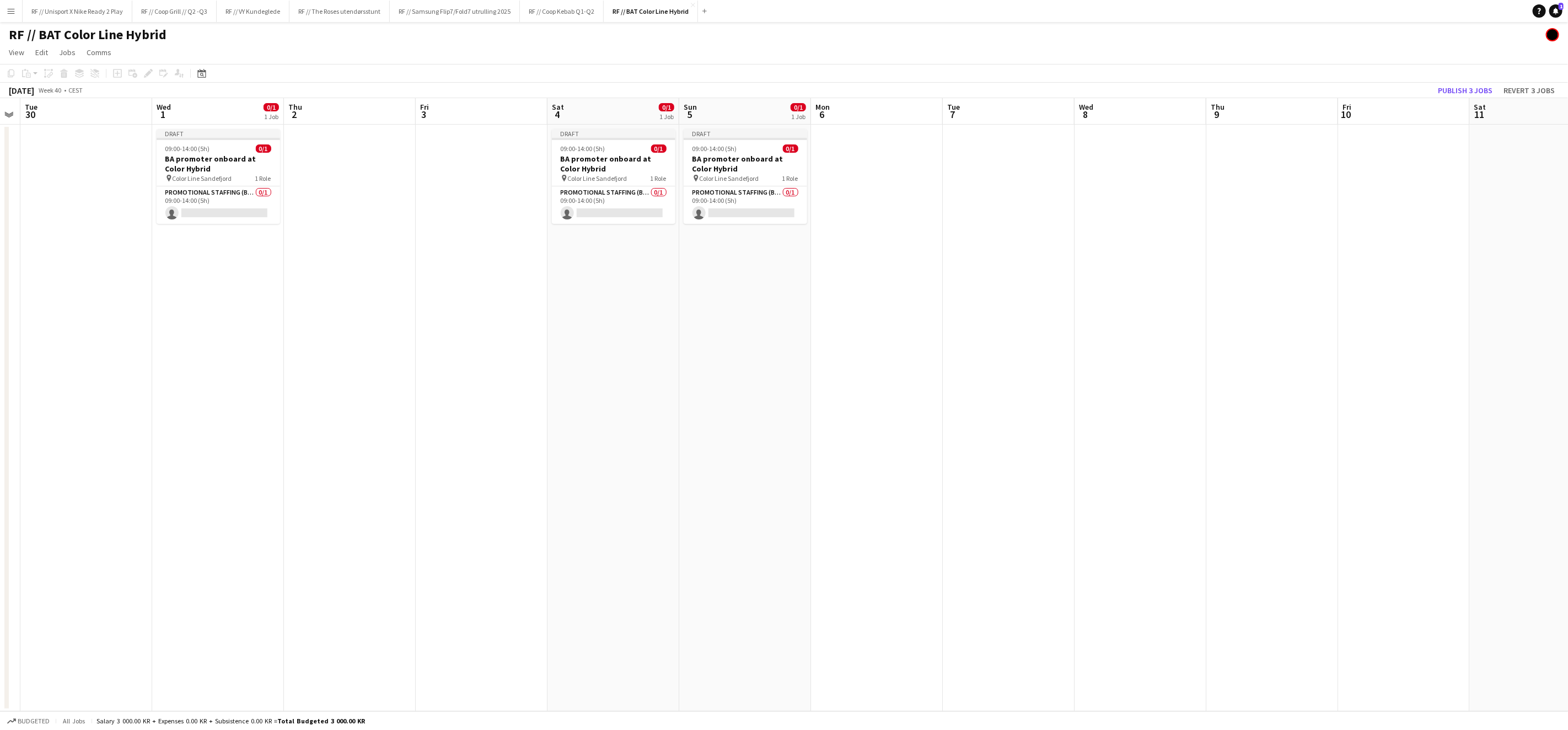
scroll to position [0, 353]
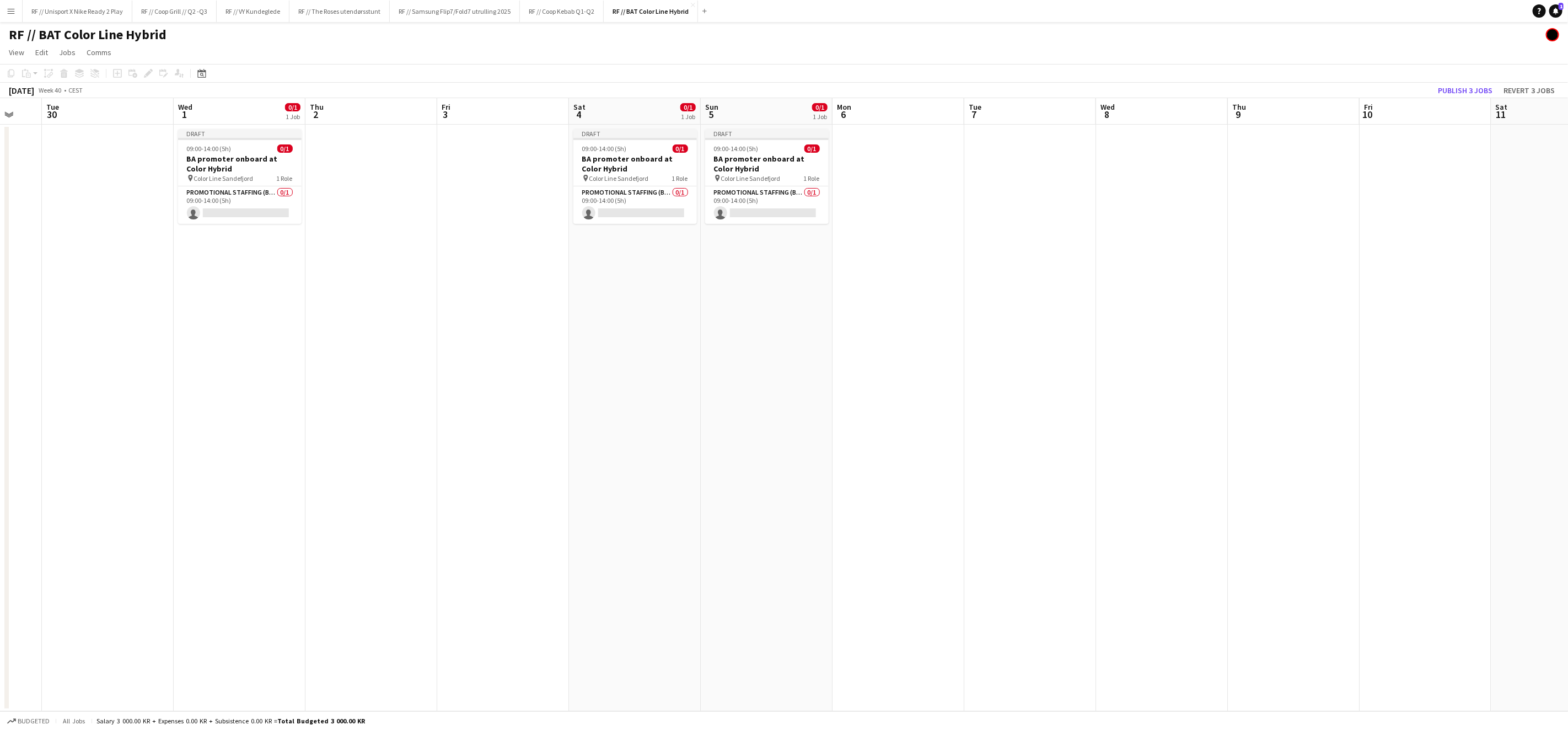
drag
click at [761, 418] on app-calendar-viewport "Sat 27 Sun 28 Mon 29 Tue 30 Wed 1 0/1 1 Job Thu 2 Fri 3 Sat 4 0/1 1 Job Sun 5 0…" at bounding box center [784, 405] width 1568 height 613
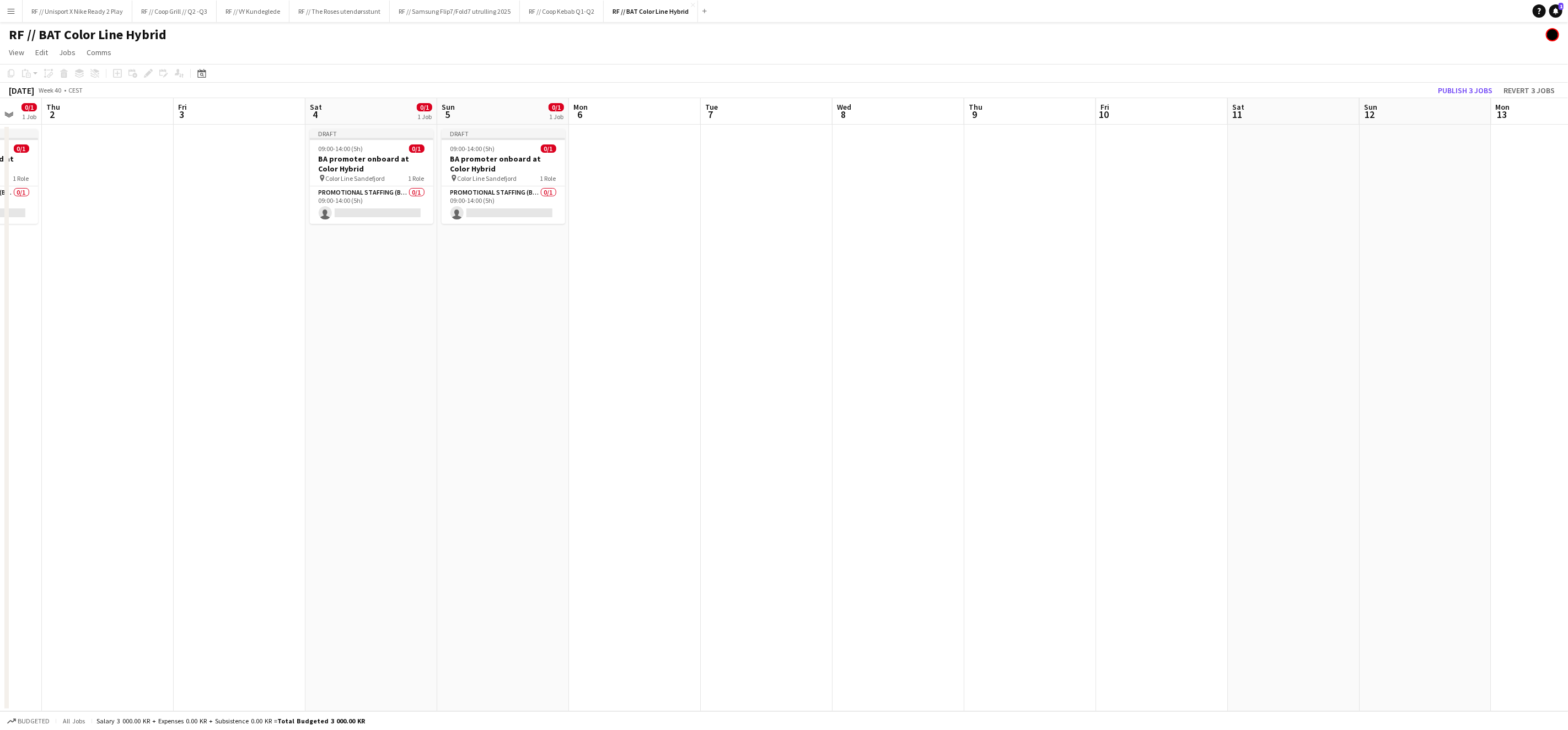
click at [906, 165] on app-date-cell at bounding box center [898, 418] width 132 height 587
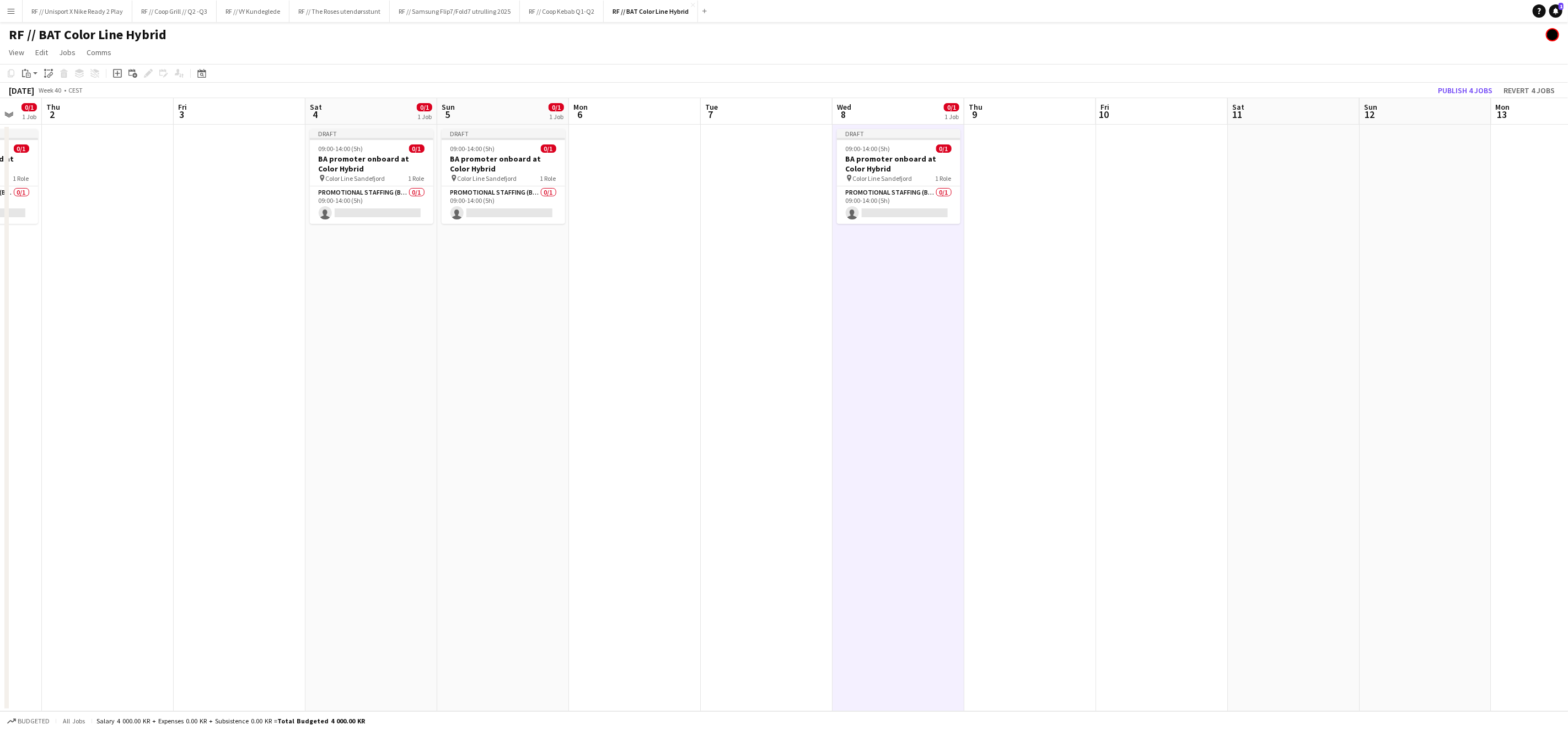
click at [1264, 205] on app-date-cell at bounding box center [1294, 418] width 132 height 587
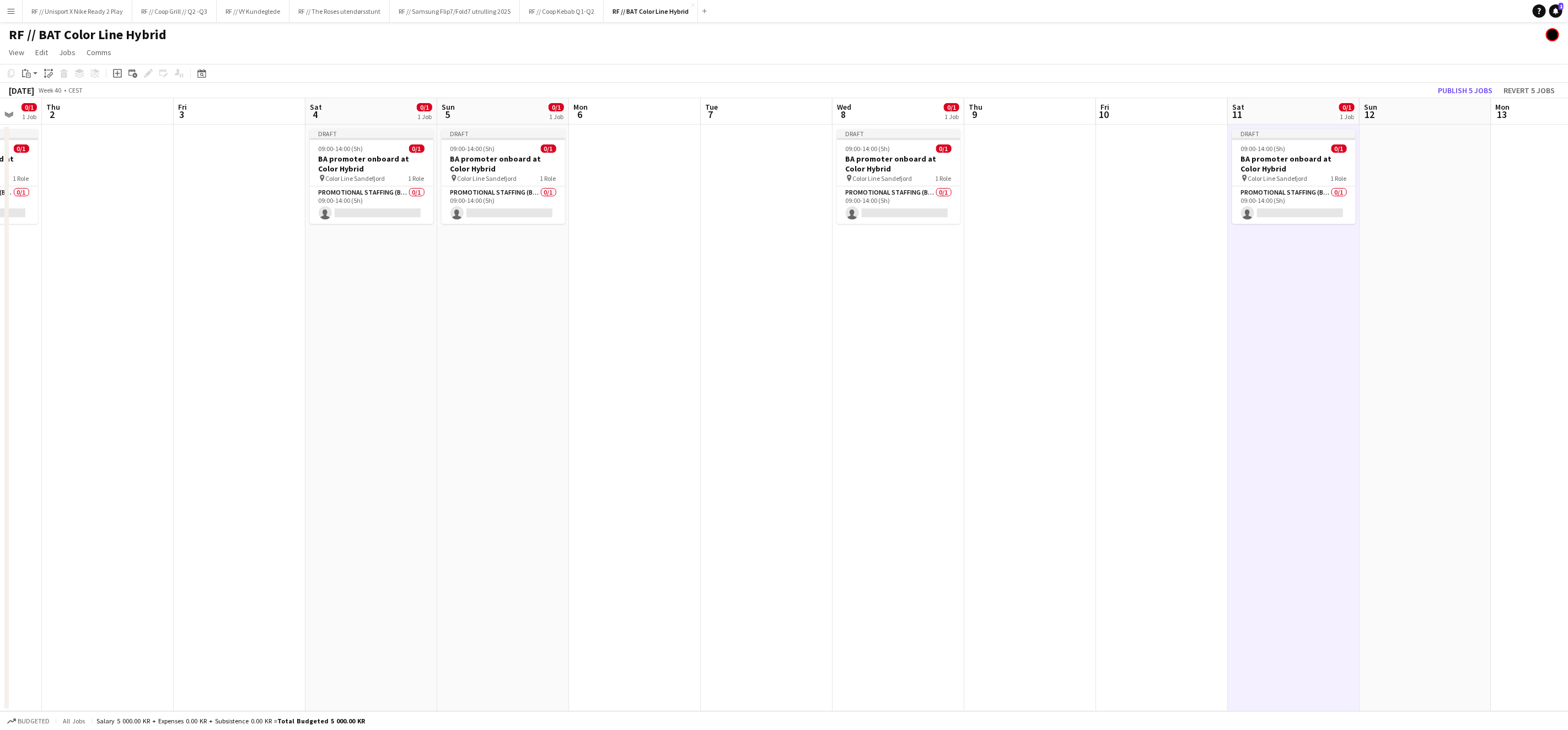
click at [1426, 186] on app-date-cell at bounding box center [1425, 418] width 132 height 587
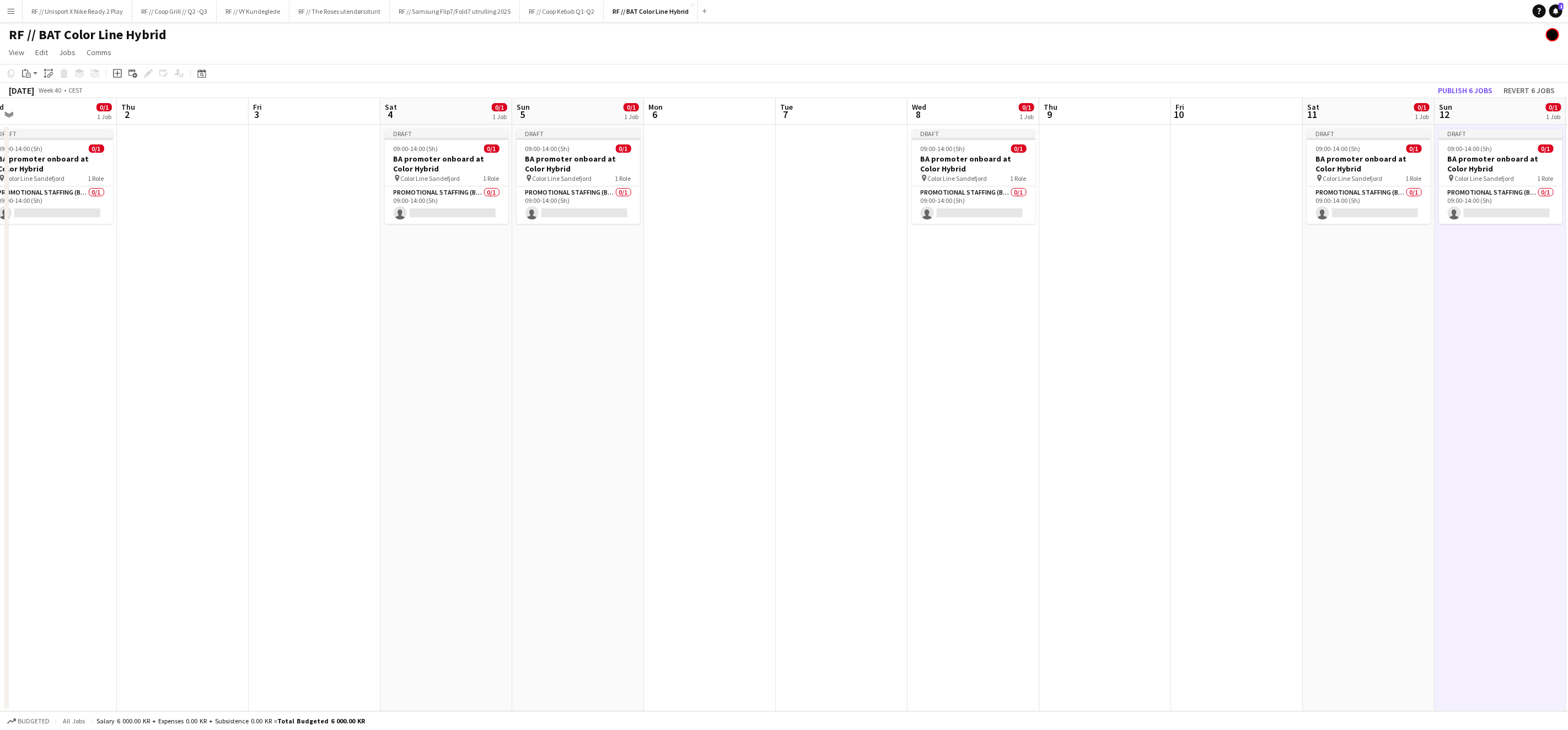
click at [1081, 362] on app-calendar-viewport "Mon 29 Tue 30 Wed 1 0/1 1 Job Thu 2 Fri 3 Sat 4 0/1 1 Job Sun 5 0/1 1 Job Mon 6…" at bounding box center [784, 405] width 1568 height 613
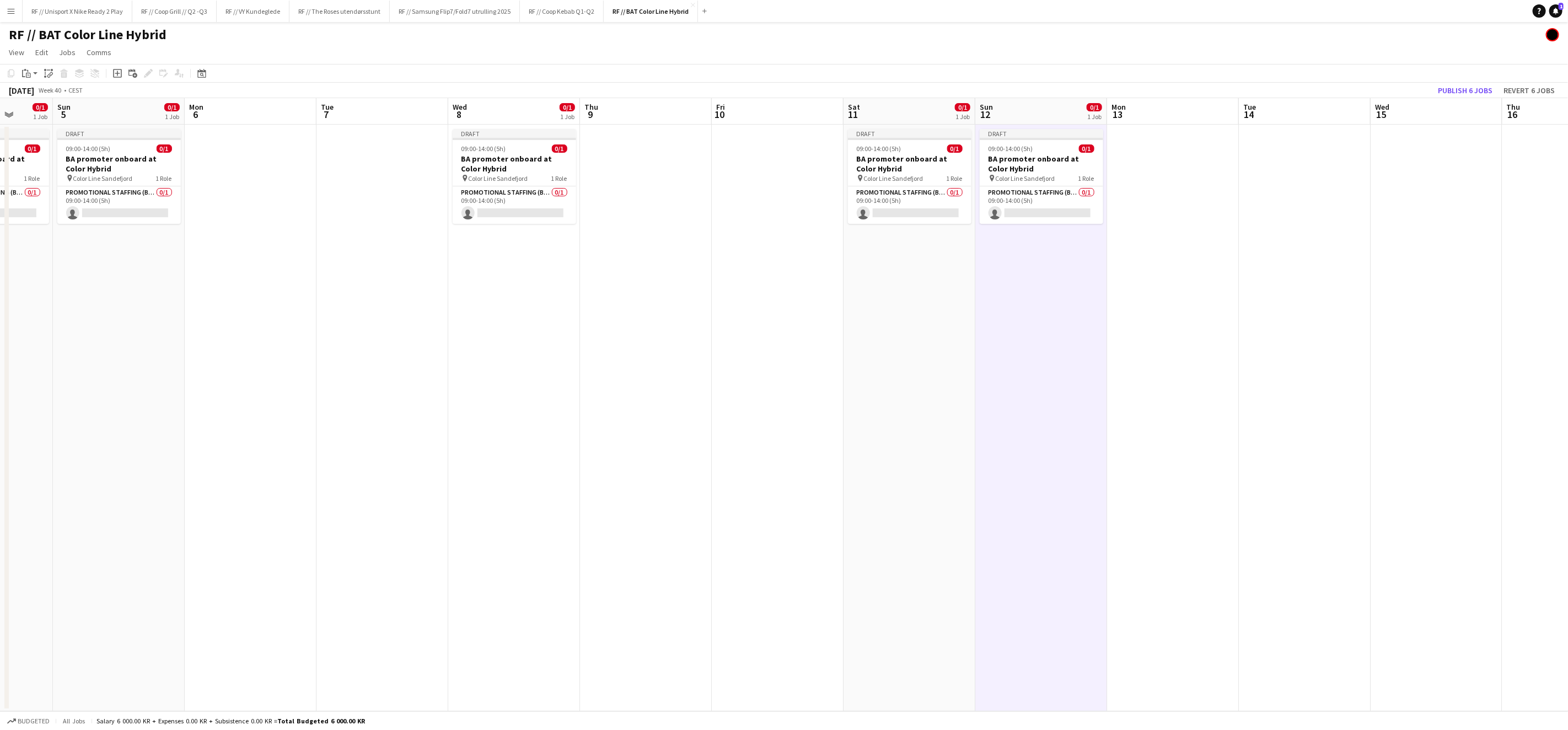
click at [860, 367] on app-calendar-viewport "Thu 2 Fri 3 Sat 4 0/1 1 Job Sun 5 0/1 1 Job Mon 6 Tue 7 Wed 8 0/1 1 Job Thu 9 F…" at bounding box center [784, 405] width 1568 height 613
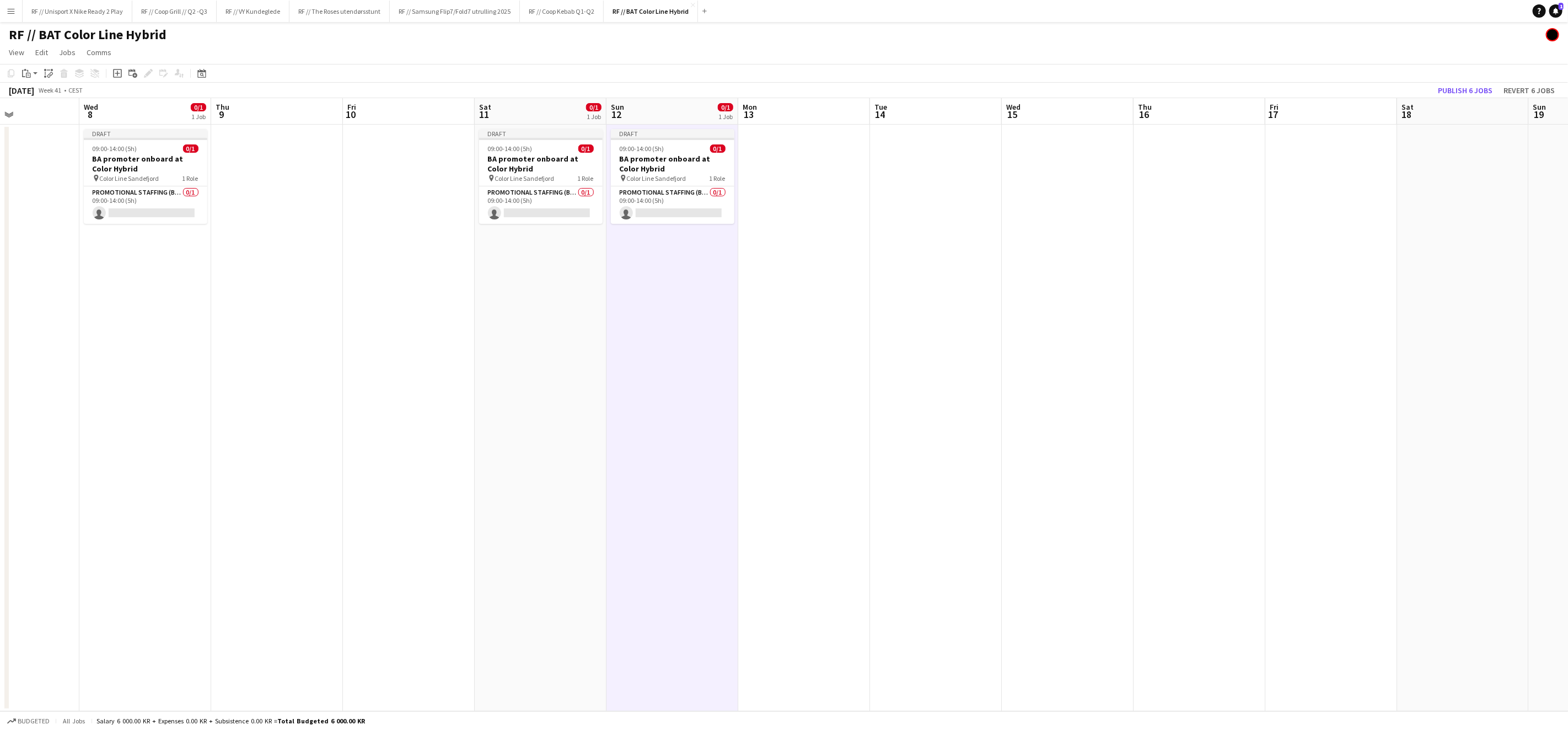
click at [1044, 251] on app-date-cell at bounding box center [1067, 418] width 132 height 587
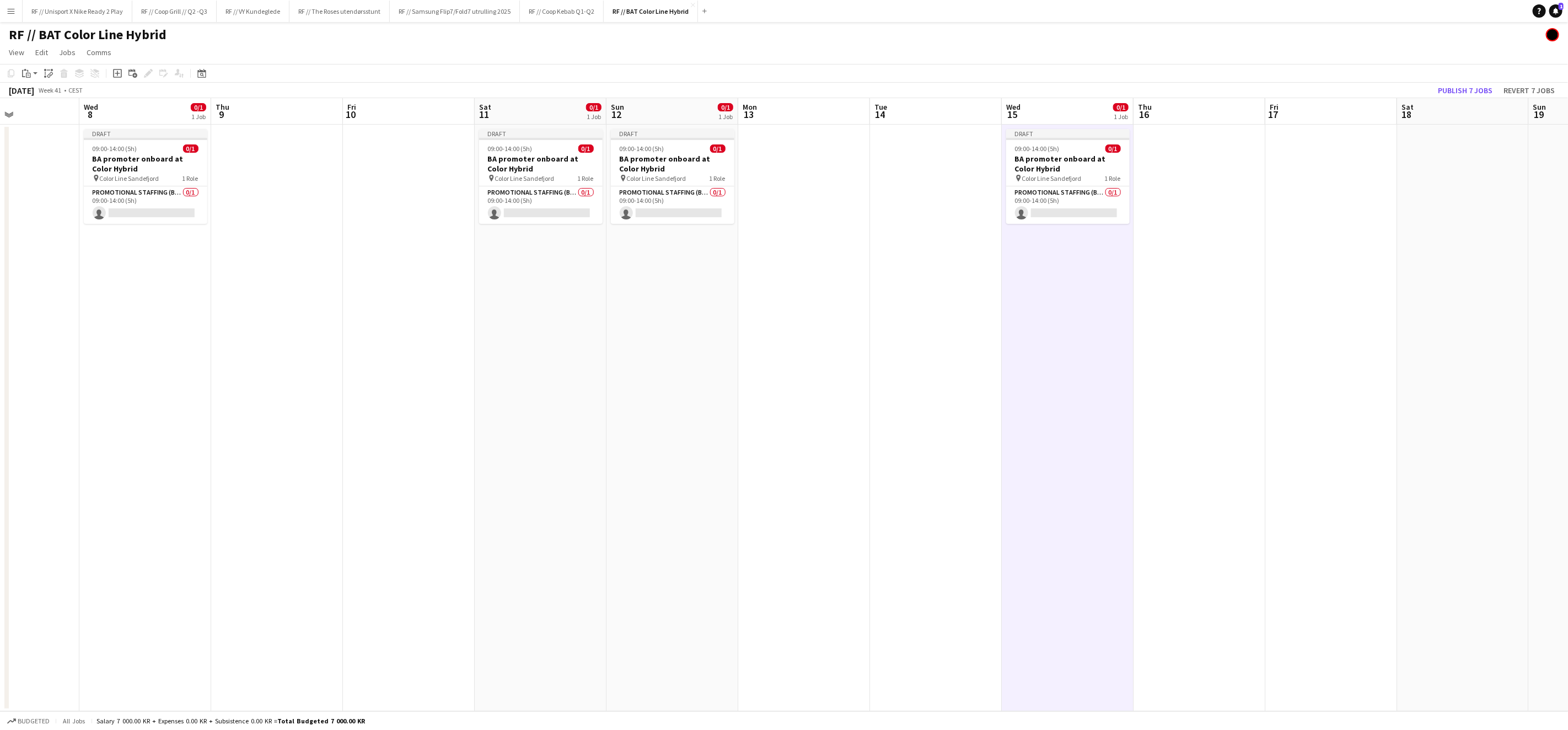
click at [844, 250] on app-calendar-viewport "Sun 5 0/1 1 Job Mon 6 Tue 7 Wed 8 0/1 1 Job Thu 9 Fri 10 Sat 11 0/1 1 Job Sun 1…" at bounding box center [784, 405] width 1568 height 613
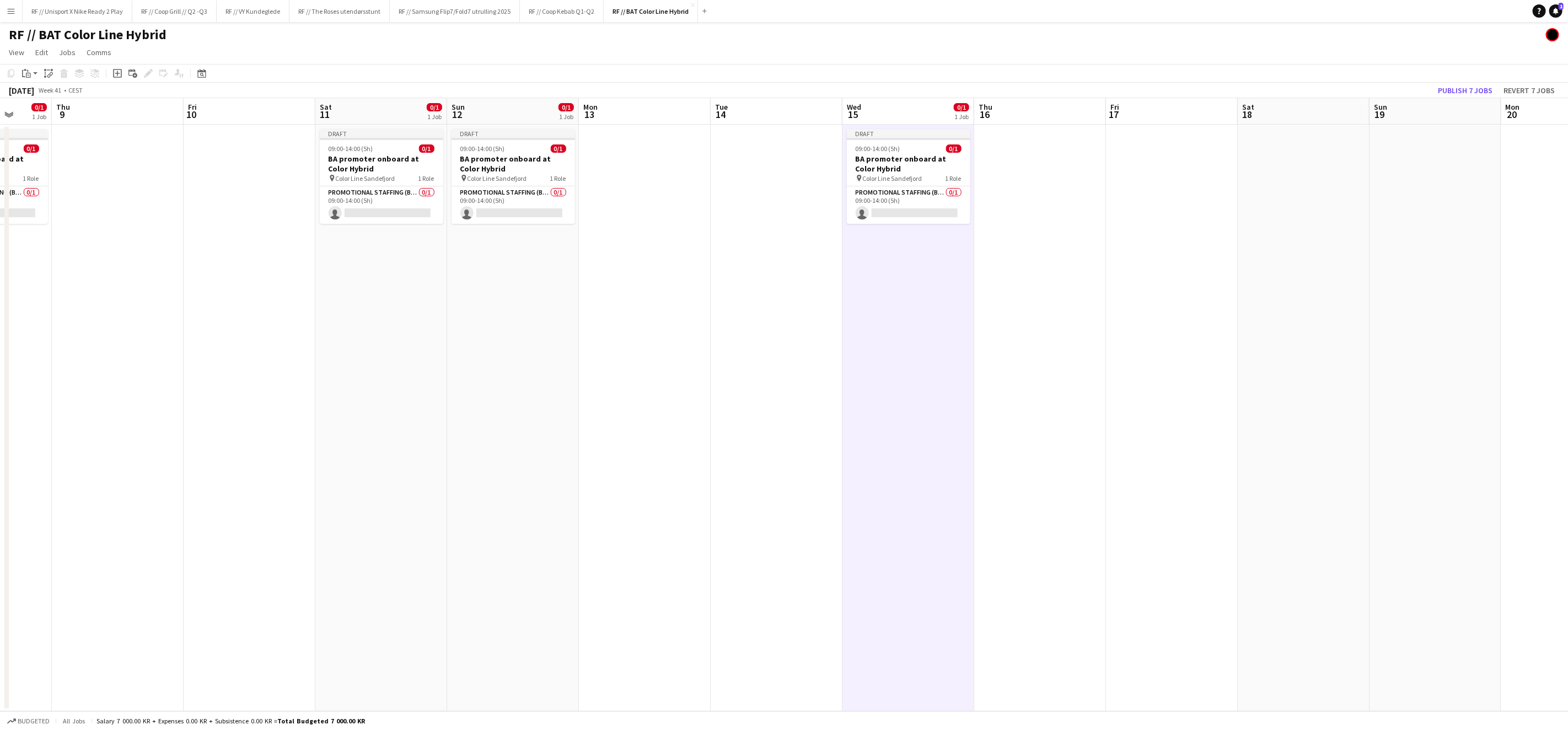
click at [1305, 213] on app-date-cell at bounding box center [1303, 418] width 132 height 587
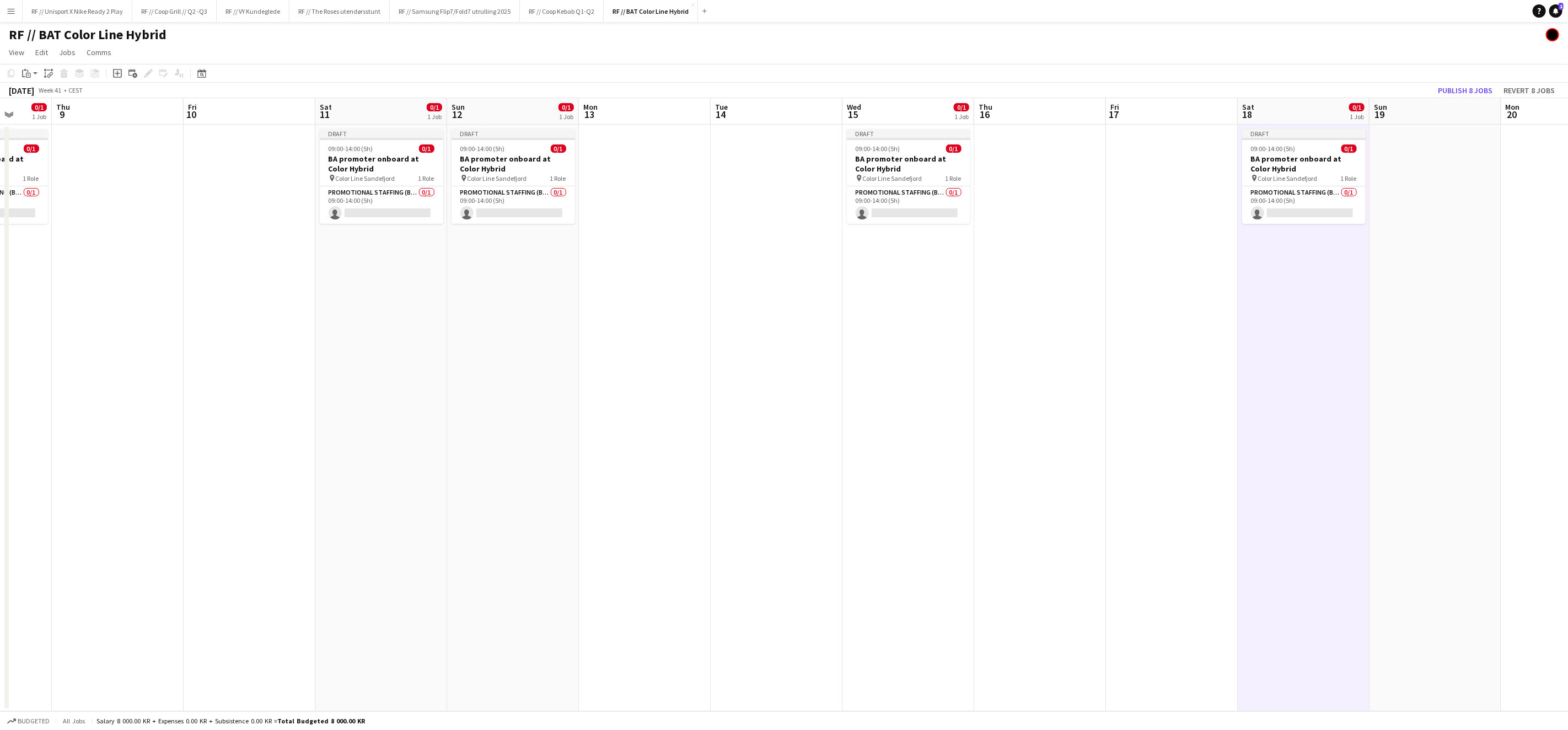
click at [1447, 199] on app-date-cell at bounding box center [1435, 418] width 132 height 587
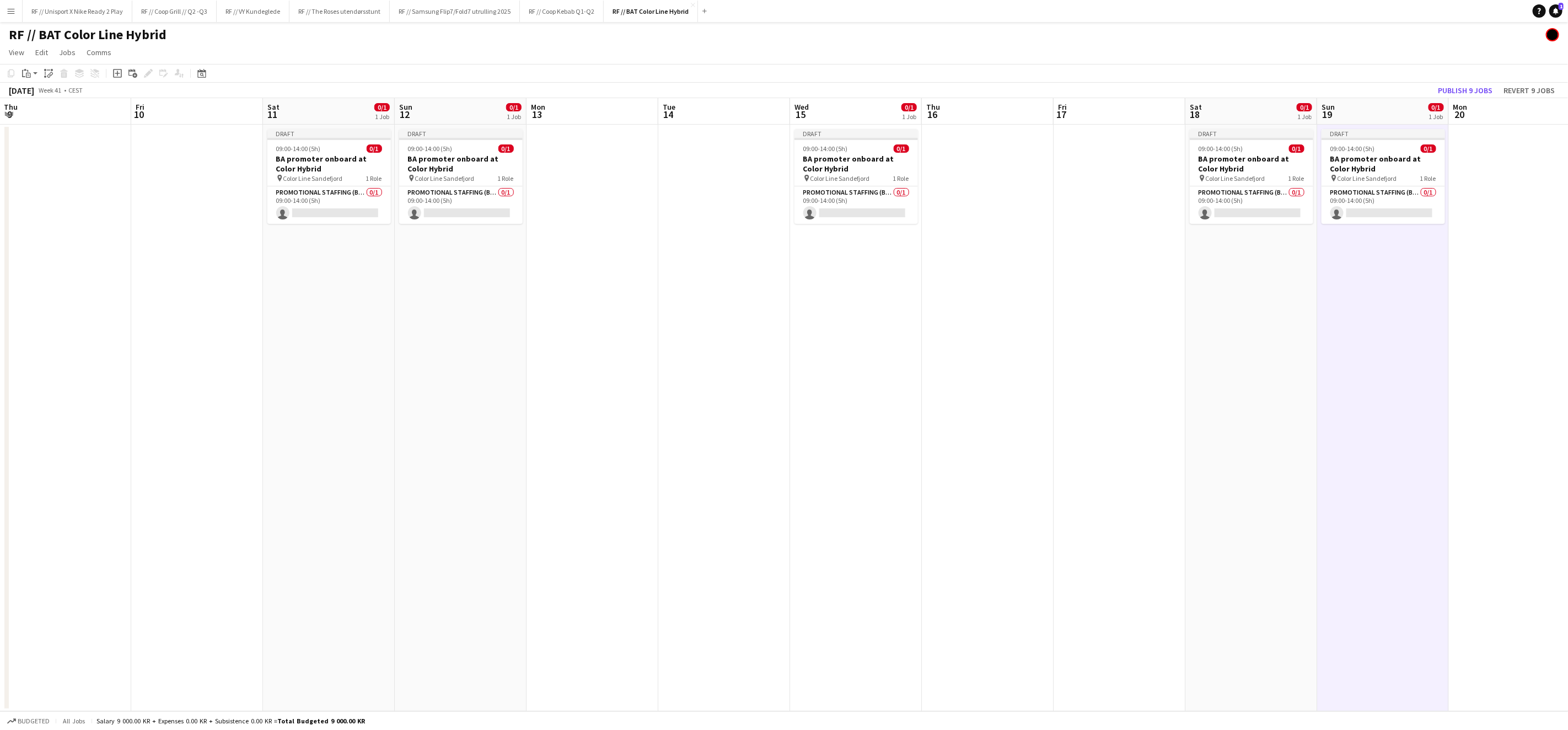
click at [705, 365] on app-calendar-viewport "Mon 6 Tue 7 Wed 8 0/1 1 Job Thu 9 Fri 10 Sat 11 0/1 1 Job Sun 12 0/1 1 Job Mon …" at bounding box center [784, 405] width 1568 height 613
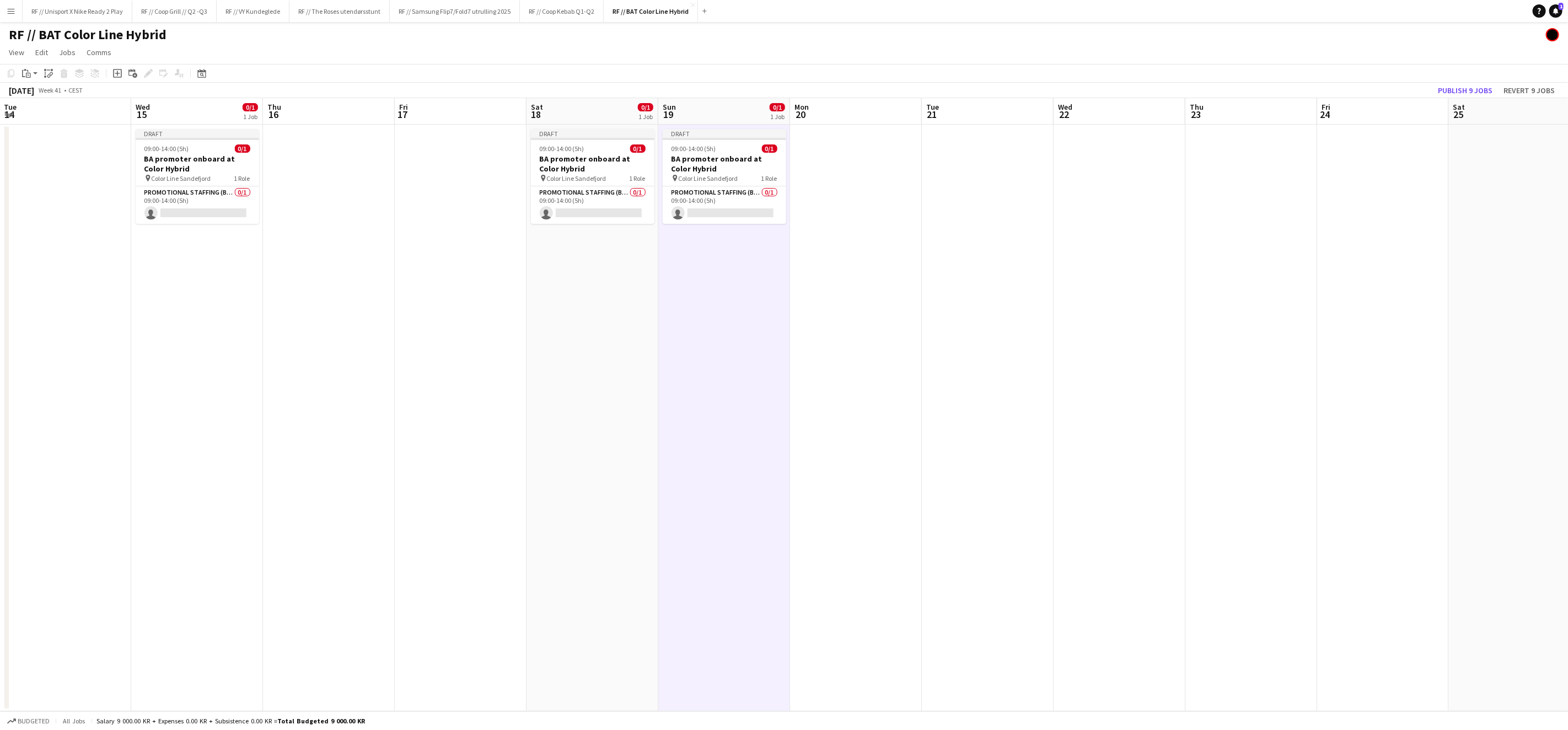
scroll to position [0, 410]
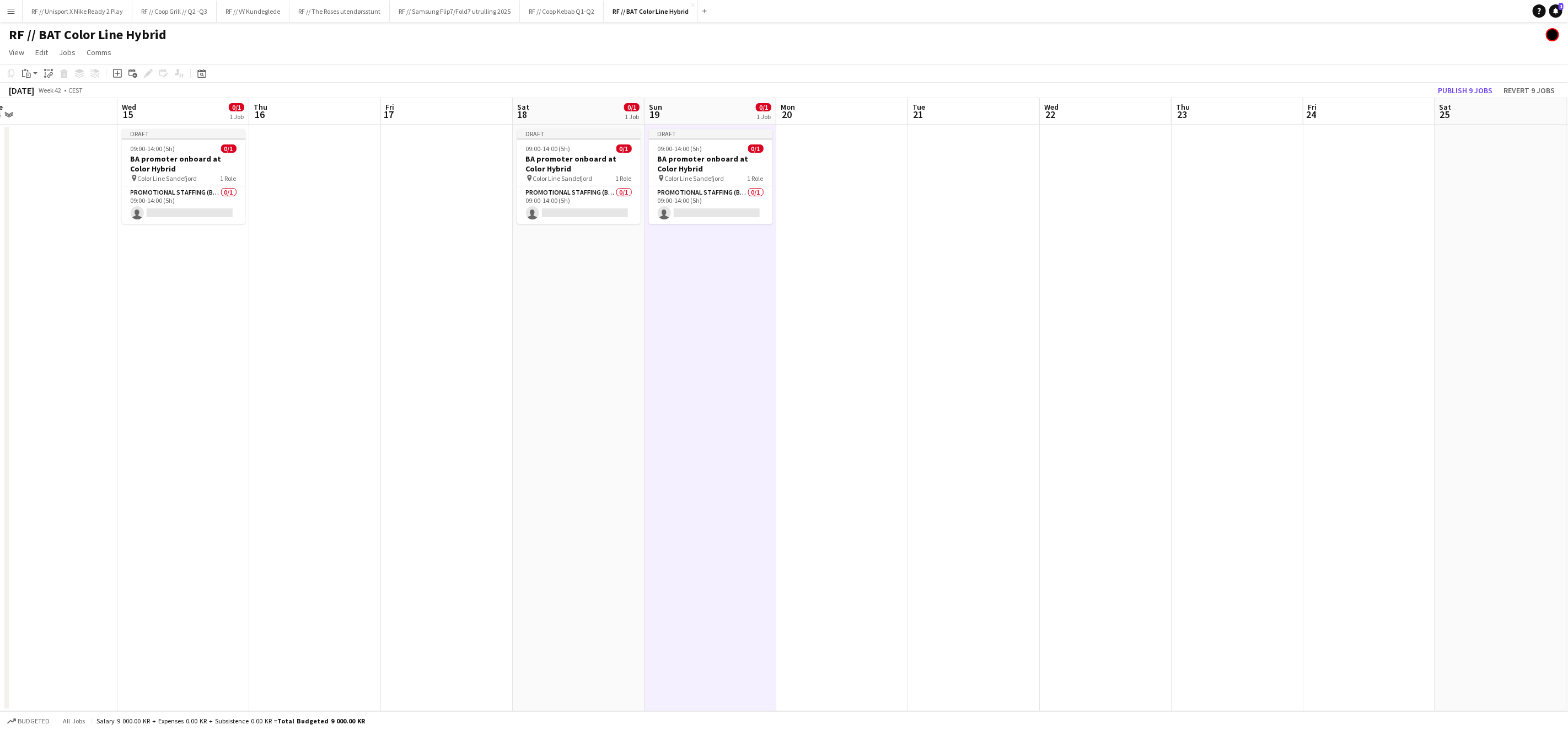
click at [975, 207] on app-date-cell at bounding box center [973, 418] width 132 height 587
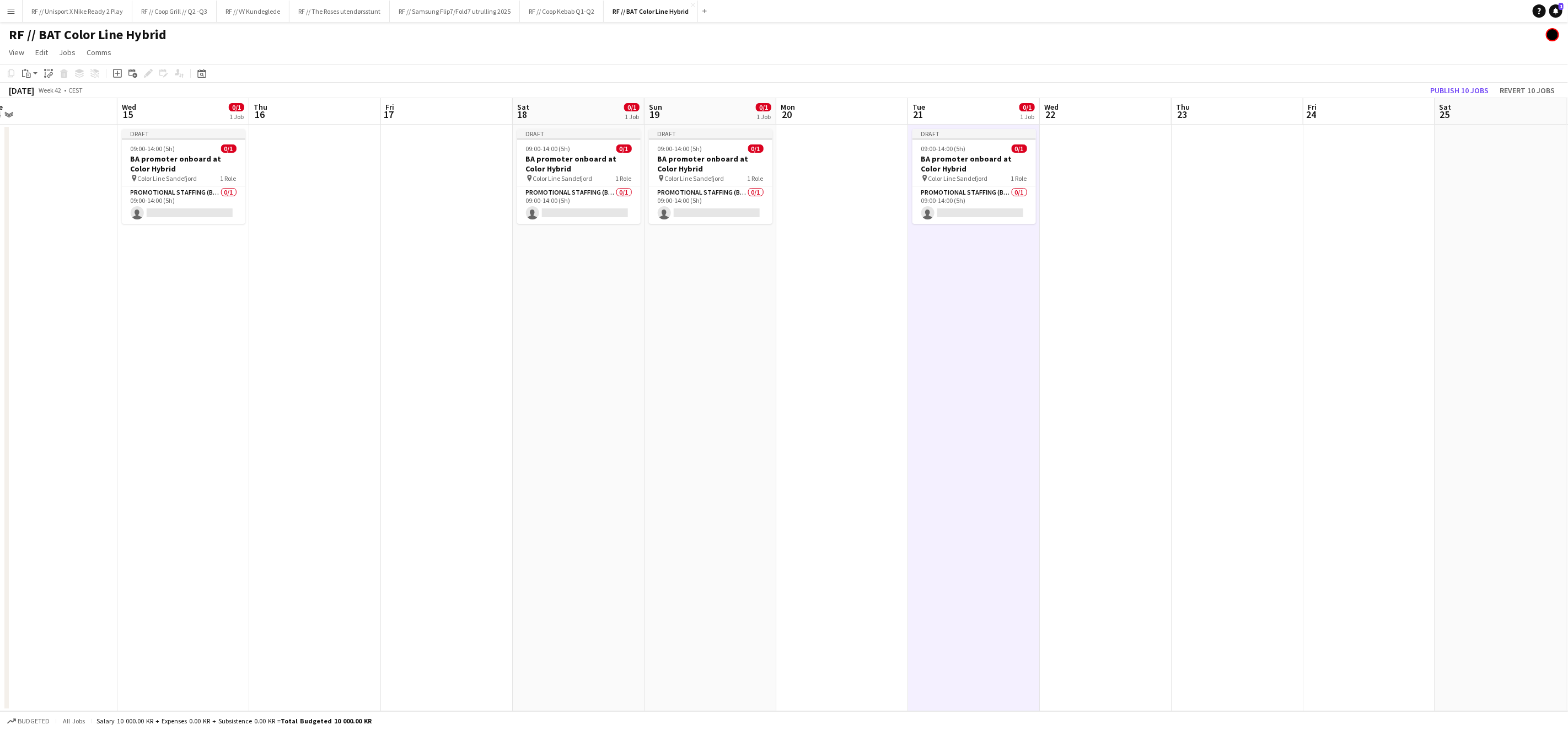
click at [1109, 202] on app-date-cell at bounding box center [1105, 418] width 132 height 587
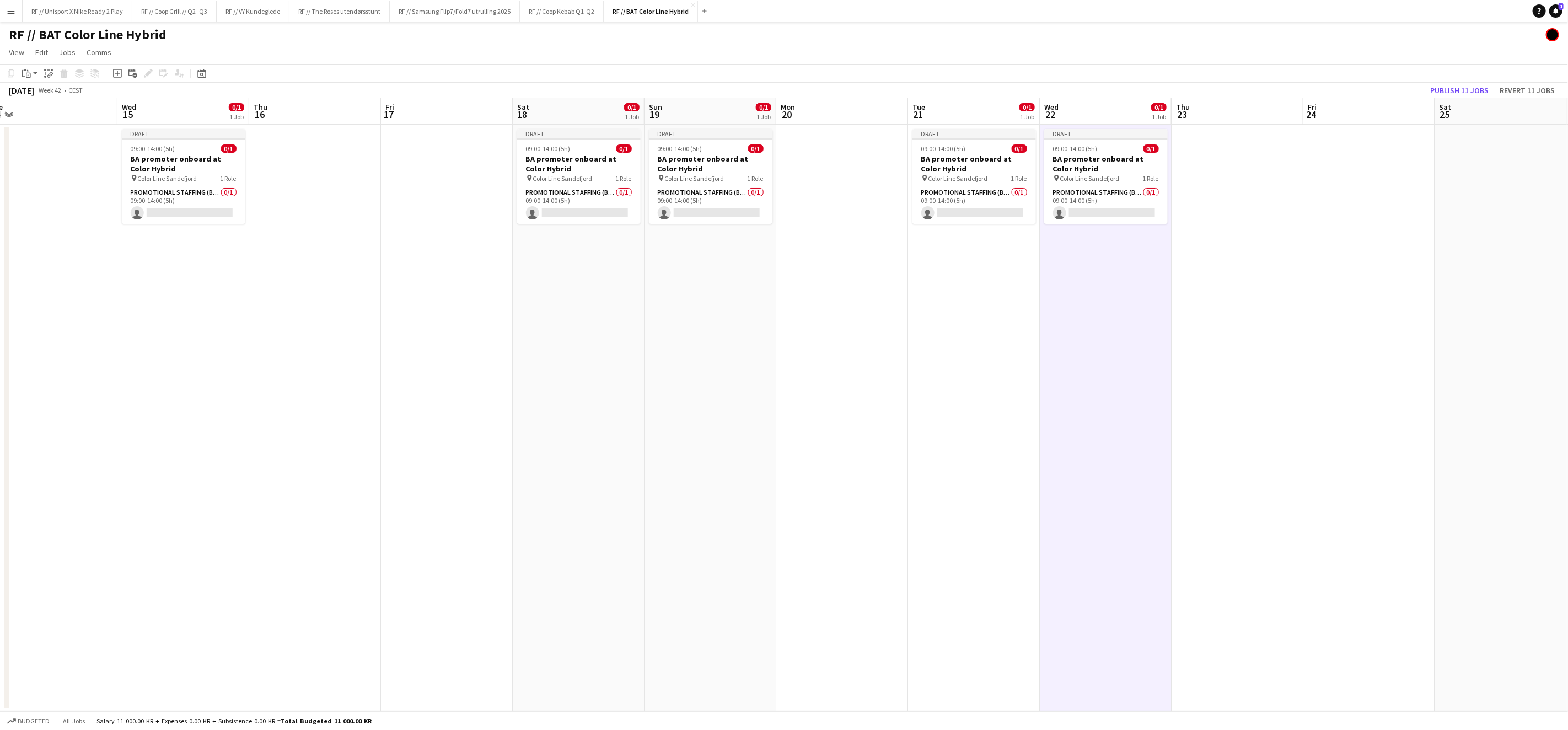
click at [1403, 203] on app-date-cell at bounding box center [1369, 418] width 132 height 587
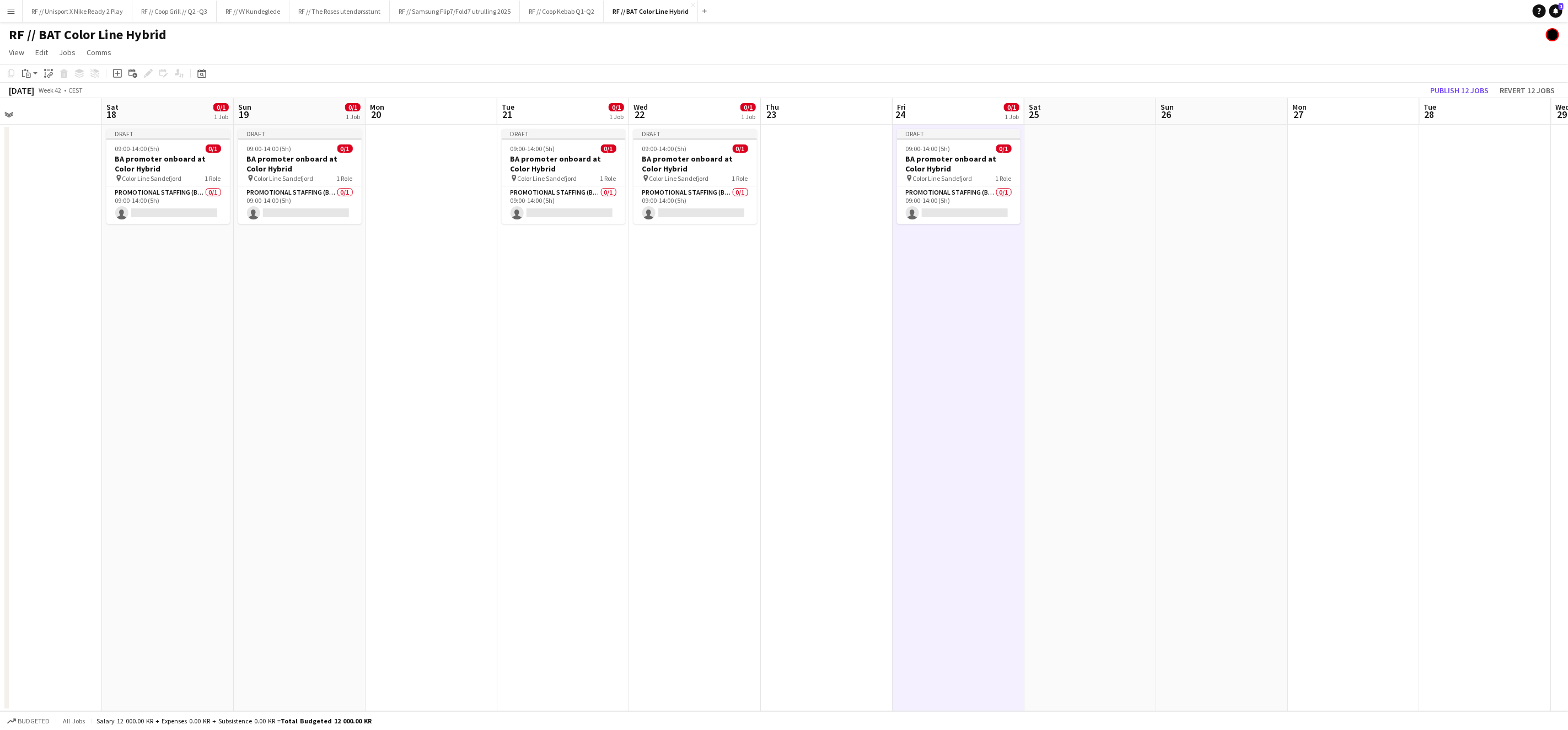
click at [845, 337] on app-calendar-viewport "Tue 14 Wed 15 0/1 1 Job Thu 16 Fri 17 Sat 18 0/1 1 Job Sun 19 0/1 1 Job Mon 20 …" at bounding box center [784, 405] width 1568 height 613
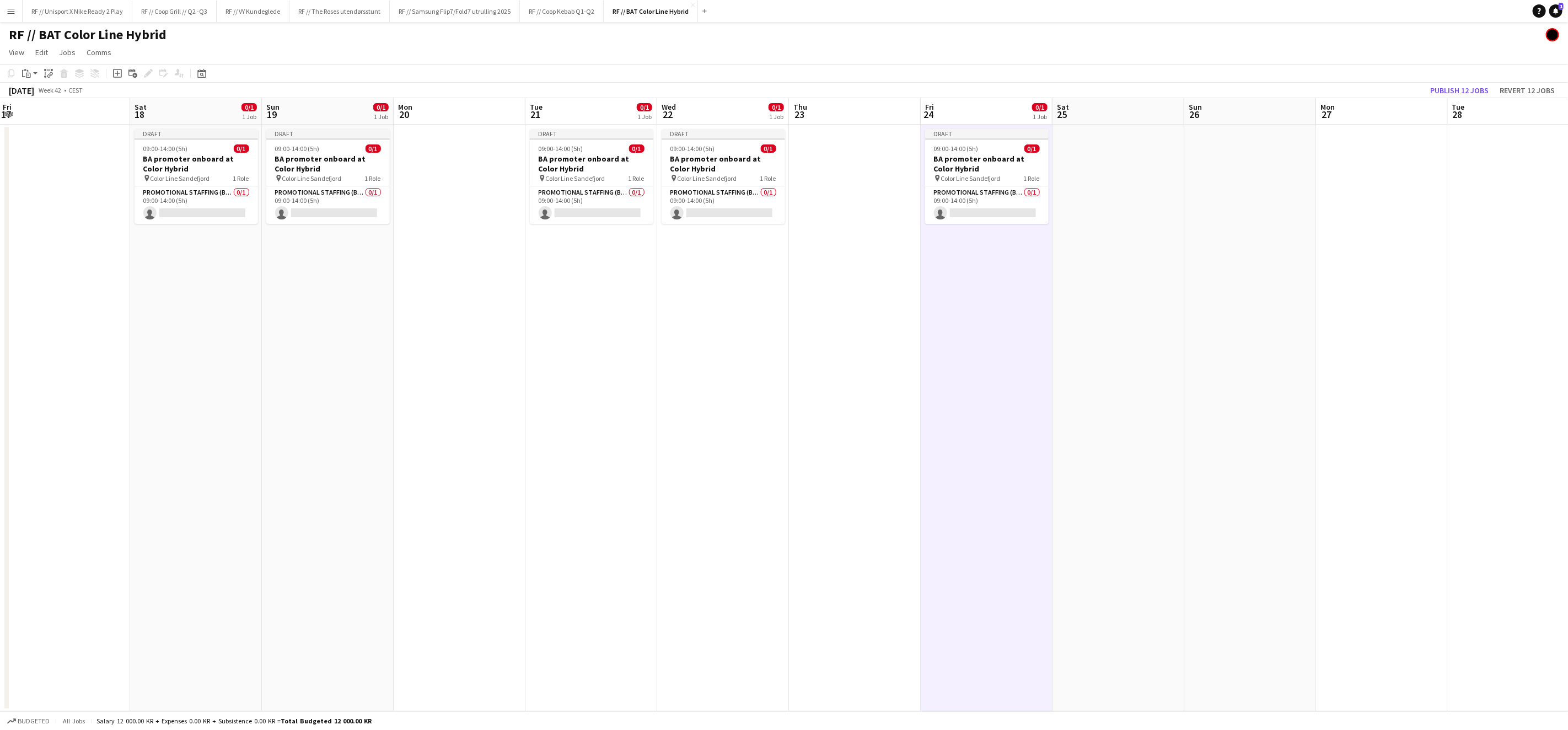
click at [903, 338] on app-calendar-viewport "Tue 14 Wed 15 0/1 1 Job Thu 16 Fri 17 Sat 18 0/1 1 Job Sun 19 0/1 1 Job Mon 20 …" at bounding box center [784, 405] width 1568 height 613
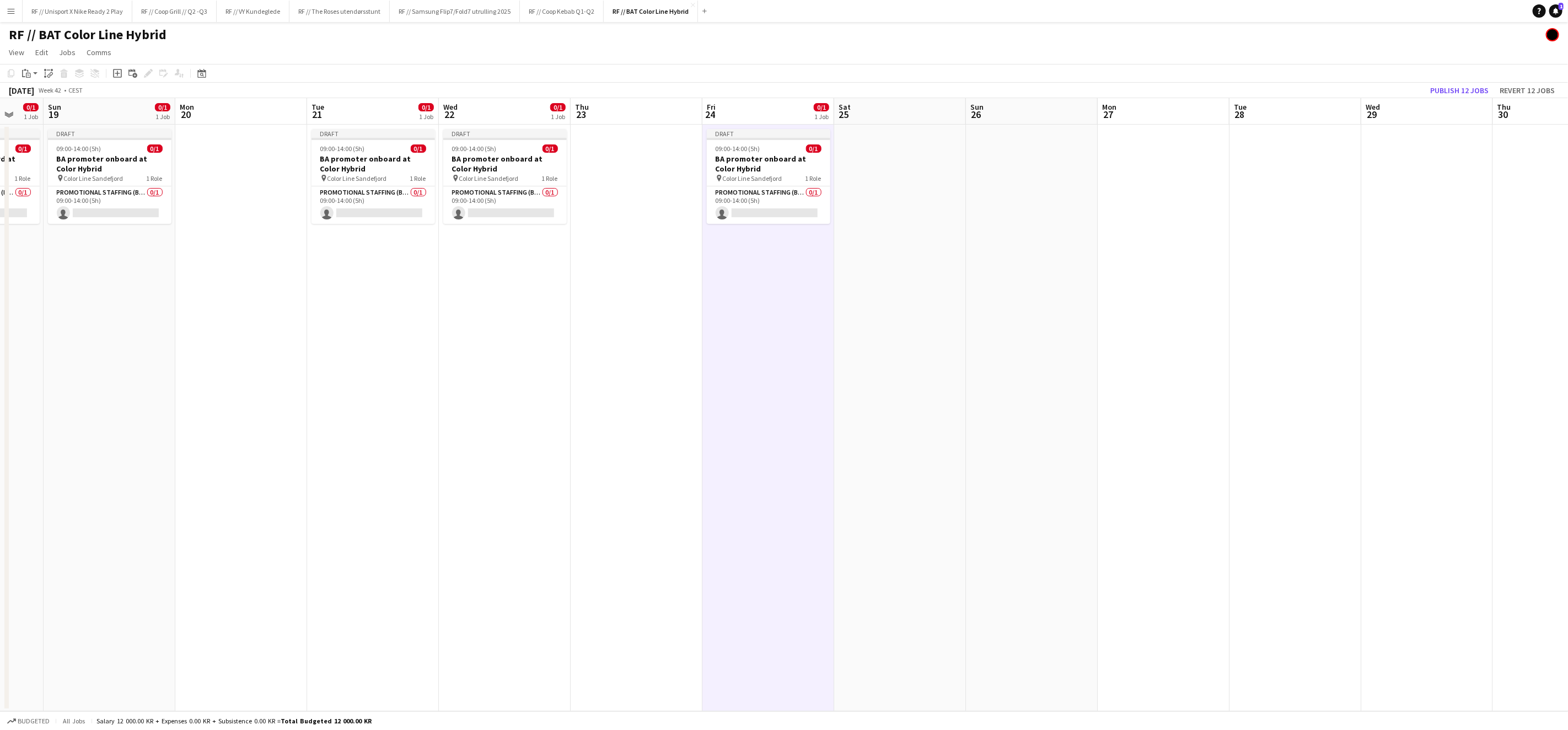
click at [1417, 207] on app-date-cell at bounding box center [1427, 418] width 132 height 587
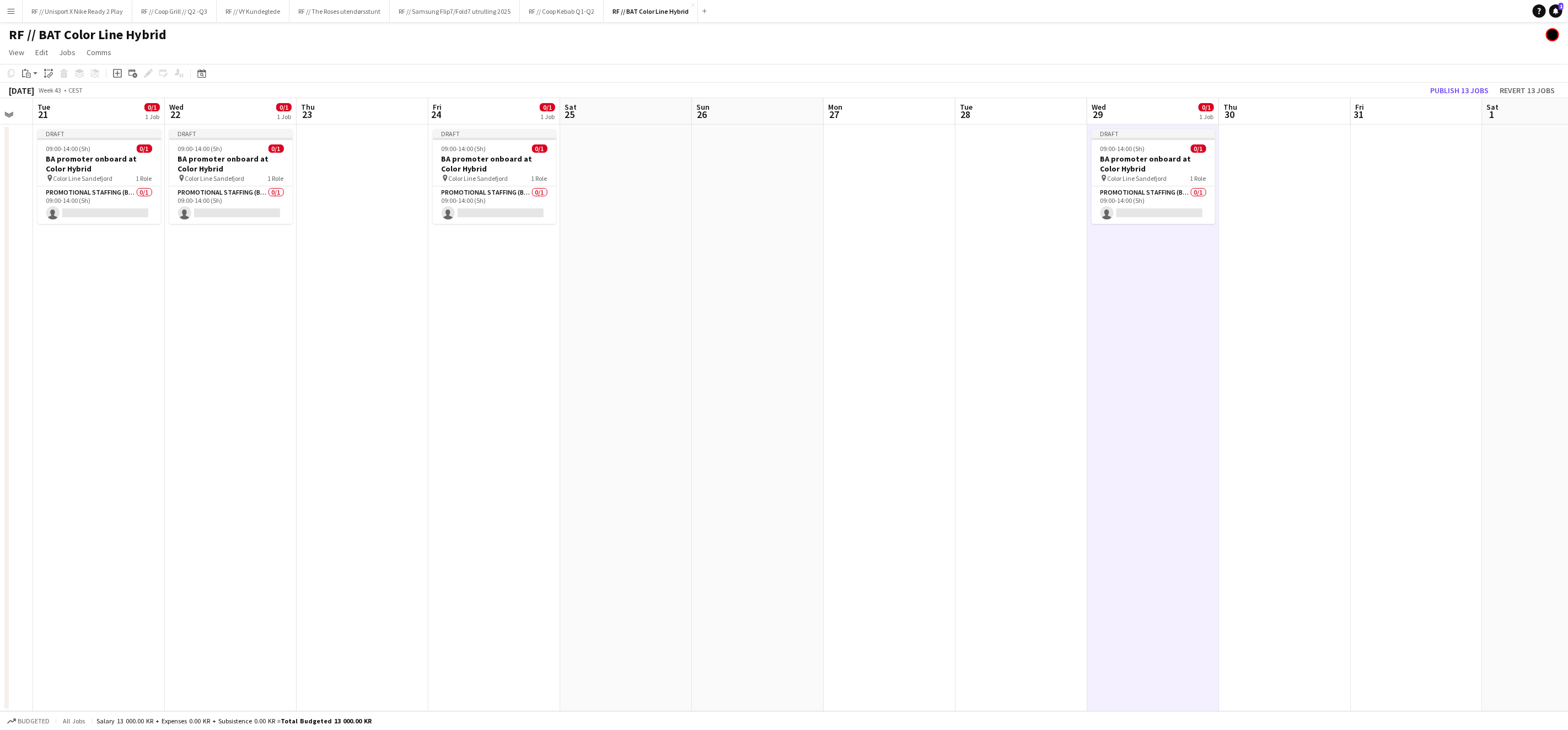
drag, startPoint x: 1433, startPoint y: 276, endPoint x: 1069, endPoint y: 307, distance: 365.3
click at [1128, 295] on app-calendar-viewport "Sat 18 0/1 1 Job Sun 19 0/1 1 Job Mon 20 Tue 21 0/1 1 Job Wed 22 0/1 1 Job Thu …" at bounding box center [784, 405] width 1568 height 613
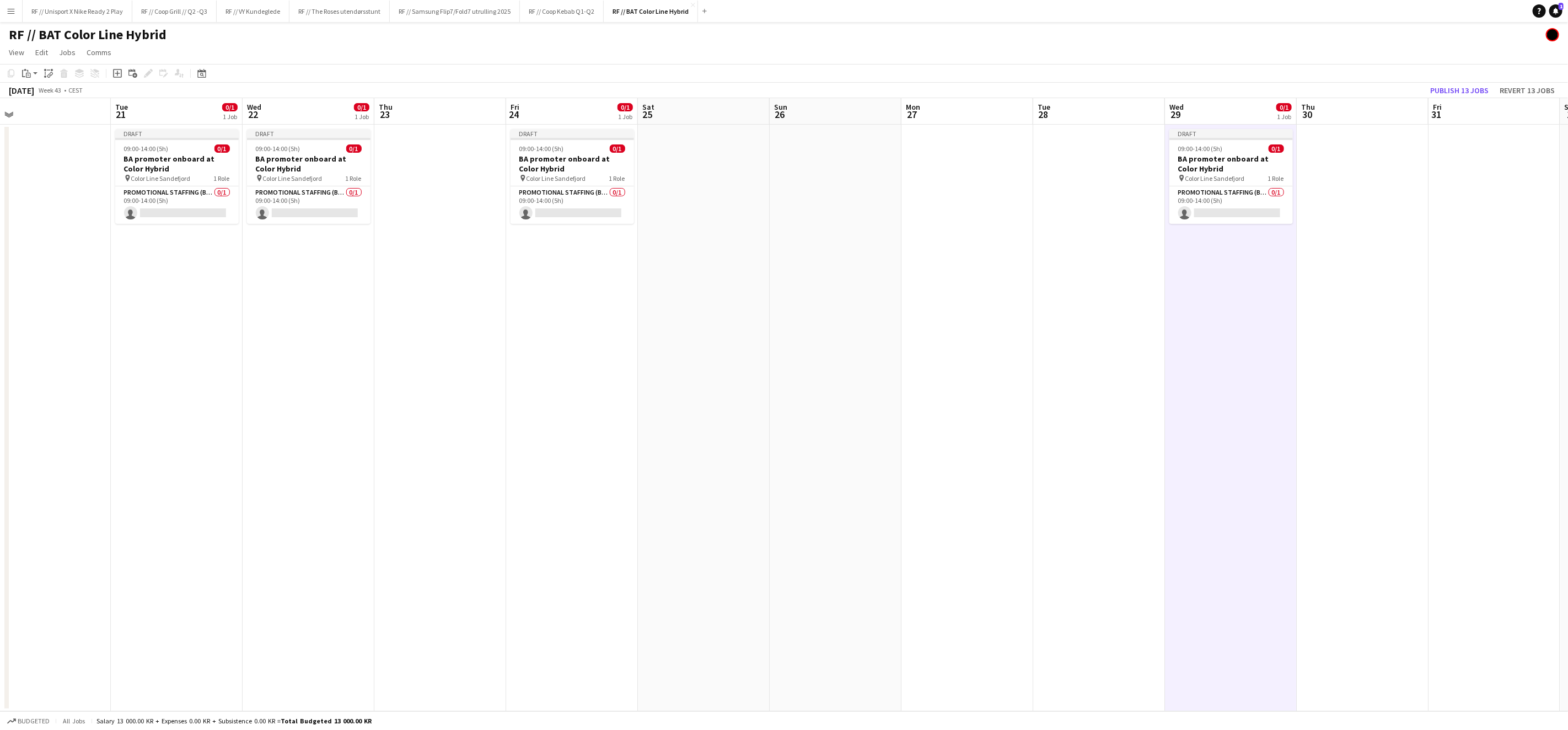
drag, startPoint x: 1147, startPoint y: 322, endPoint x: 1192, endPoint y: 319, distance: 45.1
click at [1191, 320] on app-calendar-viewport "Sat 18 0/1 1 Job Sun 19 0/1 1 Job Mon 20 Tue 21 0/1 1 Job Wed 22 0/1 1 Job Thu …" at bounding box center [784, 405] width 1568 height 613
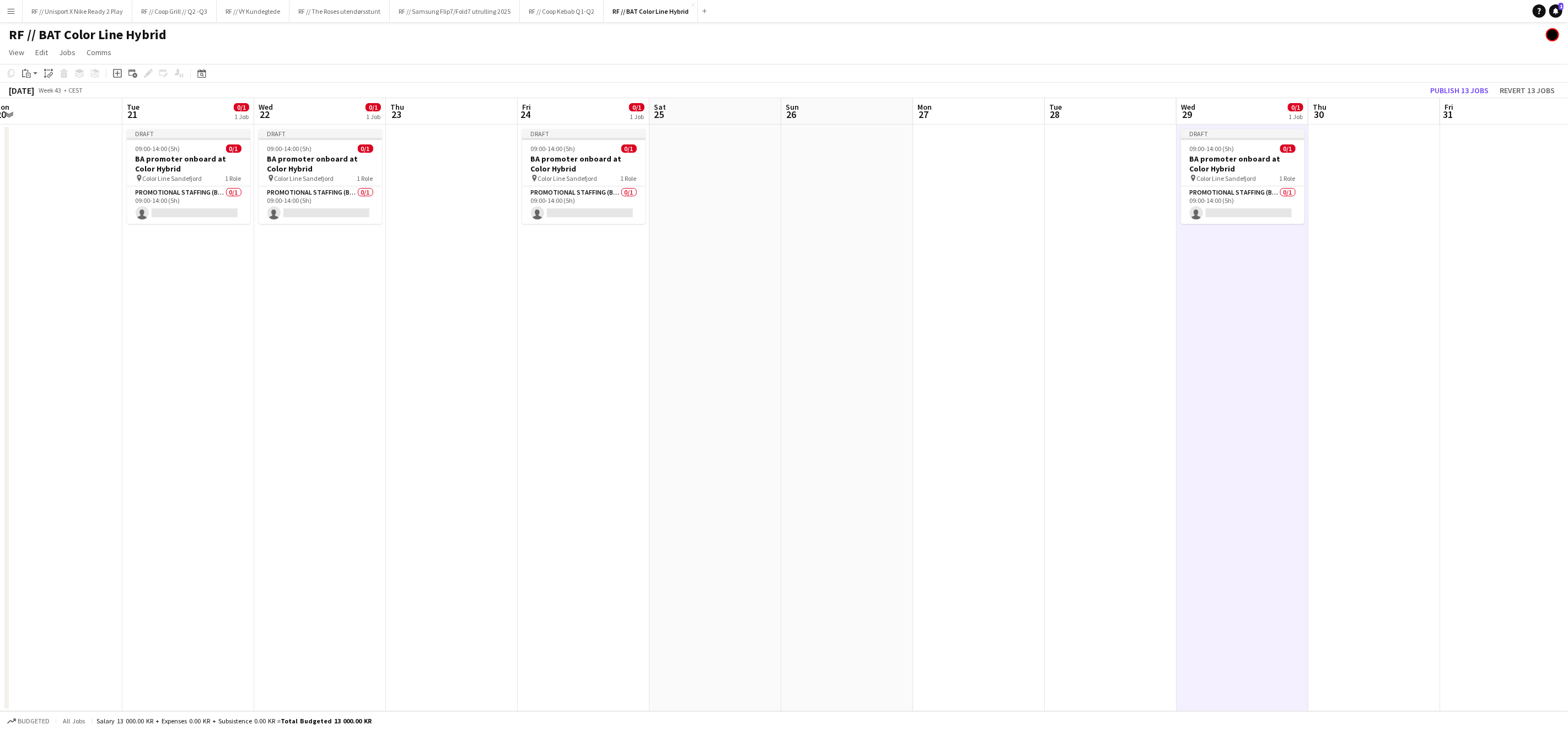
drag, startPoint x: 1093, startPoint y: 328, endPoint x: 1155, endPoint y: 334, distance: 62.3
click at [1146, 333] on app-calendar-viewport "Sat 18 0/1 1 Job Sun 19 0/1 1 Job Mon 20 Tue 21 0/1 1 Job Wed 22 0/1 1 Job Thu …" at bounding box center [784, 405] width 1568 height 613
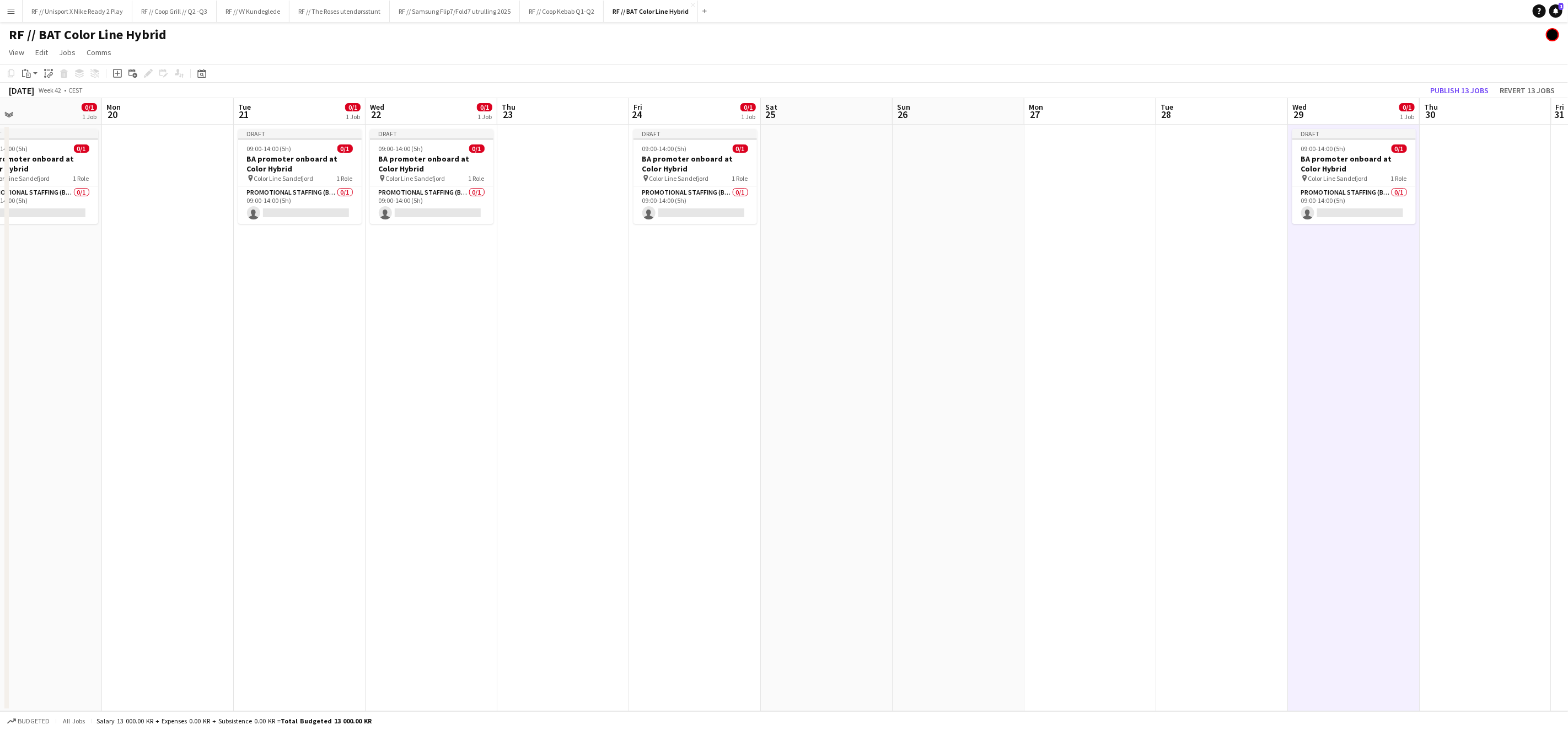
drag, startPoint x: 1210, startPoint y: 351, endPoint x: 1254, endPoint y: 360, distance: 44.9
click at [1261, 353] on app-calendar-viewport "Fri 17 Sat 18 0/1 1 Job Sun 19 0/1 1 Job Mon 20 Tue 21 0/1 1 Job Wed 22 0/1 1 J…" at bounding box center [784, 405] width 1568 height 613
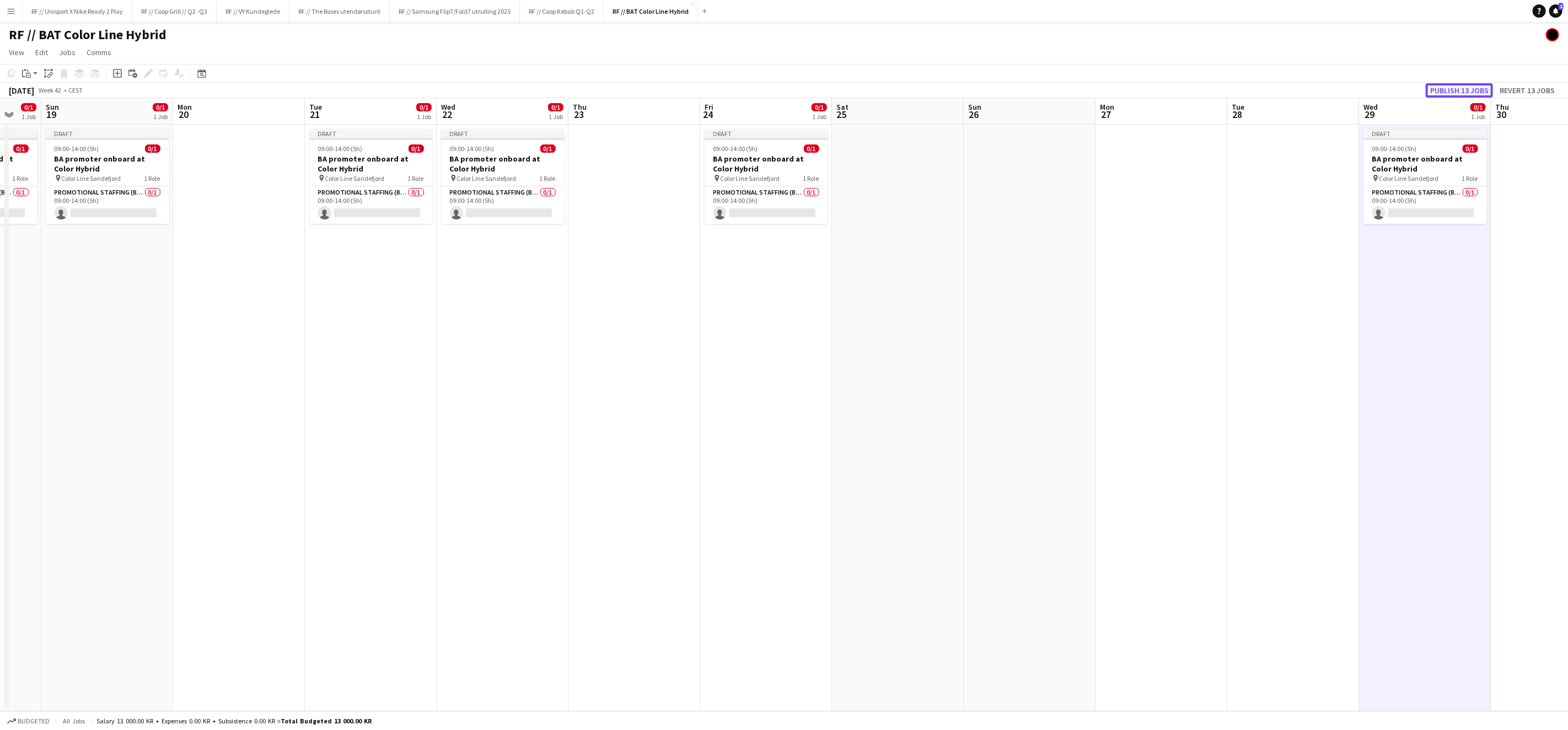
click at [1462, 92] on button "Publish 13 jobs" at bounding box center [1460, 90] width 67 height 15
drag, startPoint x: 856, startPoint y: 394, endPoint x: 863, endPoint y: 405, distance: 13.0
click at [871, 397] on app-calendar-viewport "Fri 17 Sat 18 0/1 1 Job Sun 19 0/1 1 Job Mon 20 Tue 21 0/1 1 Job Wed 22 0/1 1 J…" at bounding box center [784, 405] width 1568 height 613
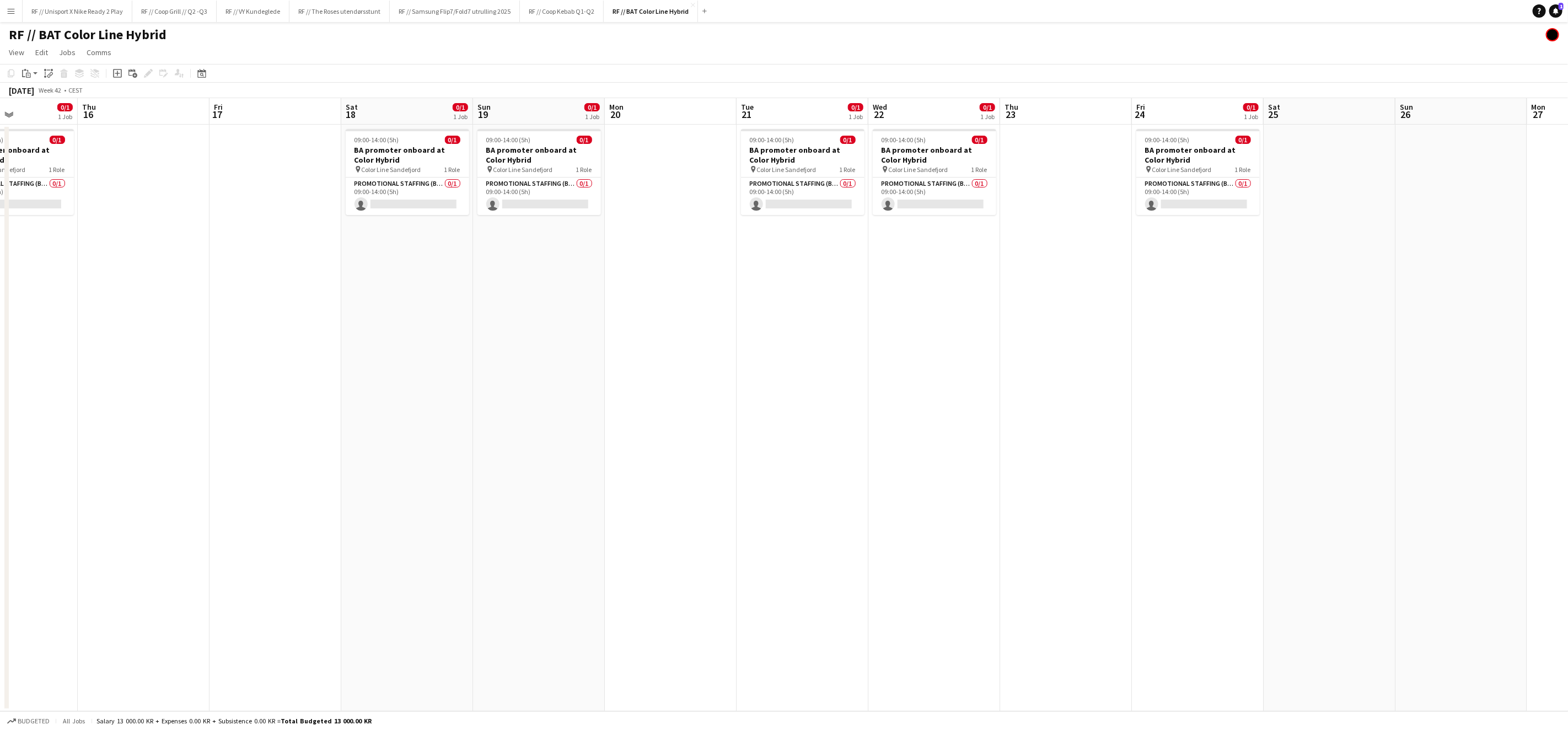
drag, startPoint x: 995, startPoint y: 380, endPoint x: 796, endPoint y: 397, distance: 199.7
click at [1007, 381] on app-calendar-viewport "Mon 13 Tue 14 Wed 15 0/1 1 Job Thu 16 Fri 17 Sat 18 0/1 1 Job Sun 19 0/1 1 Job …" at bounding box center [784, 405] width 1568 height 613
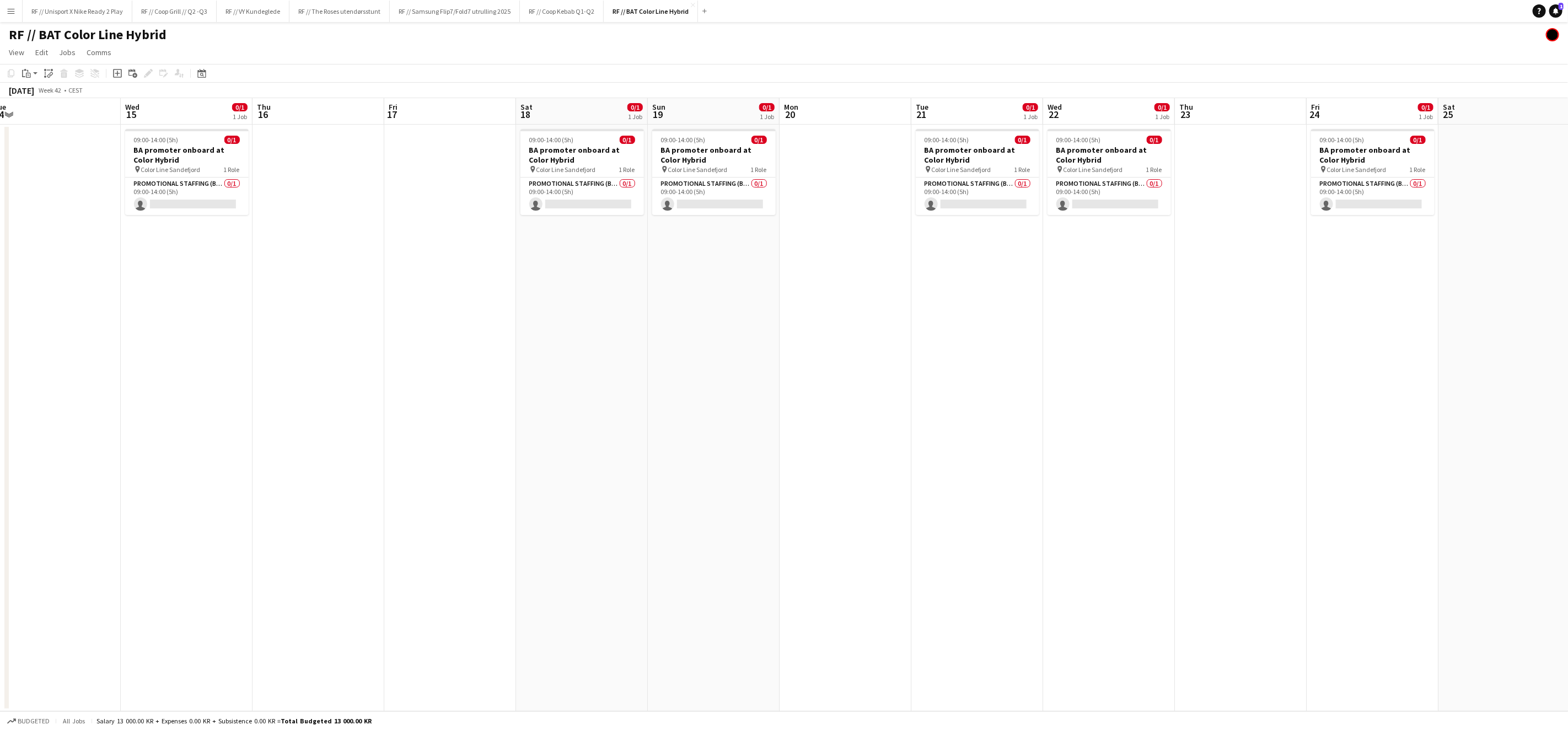
drag, startPoint x: 916, startPoint y: 389, endPoint x: 879, endPoint y: 397, distance: 37.9
click at [1058, 386] on app-calendar-viewport "Sun 12 0/1 1 Job Mon 13 Tue 14 Wed 15 0/1 1 Job Thu 16 Fri 17 Sat 18 0/1 1 Job …" at bounding box center [784, 405] width 1568 height 613
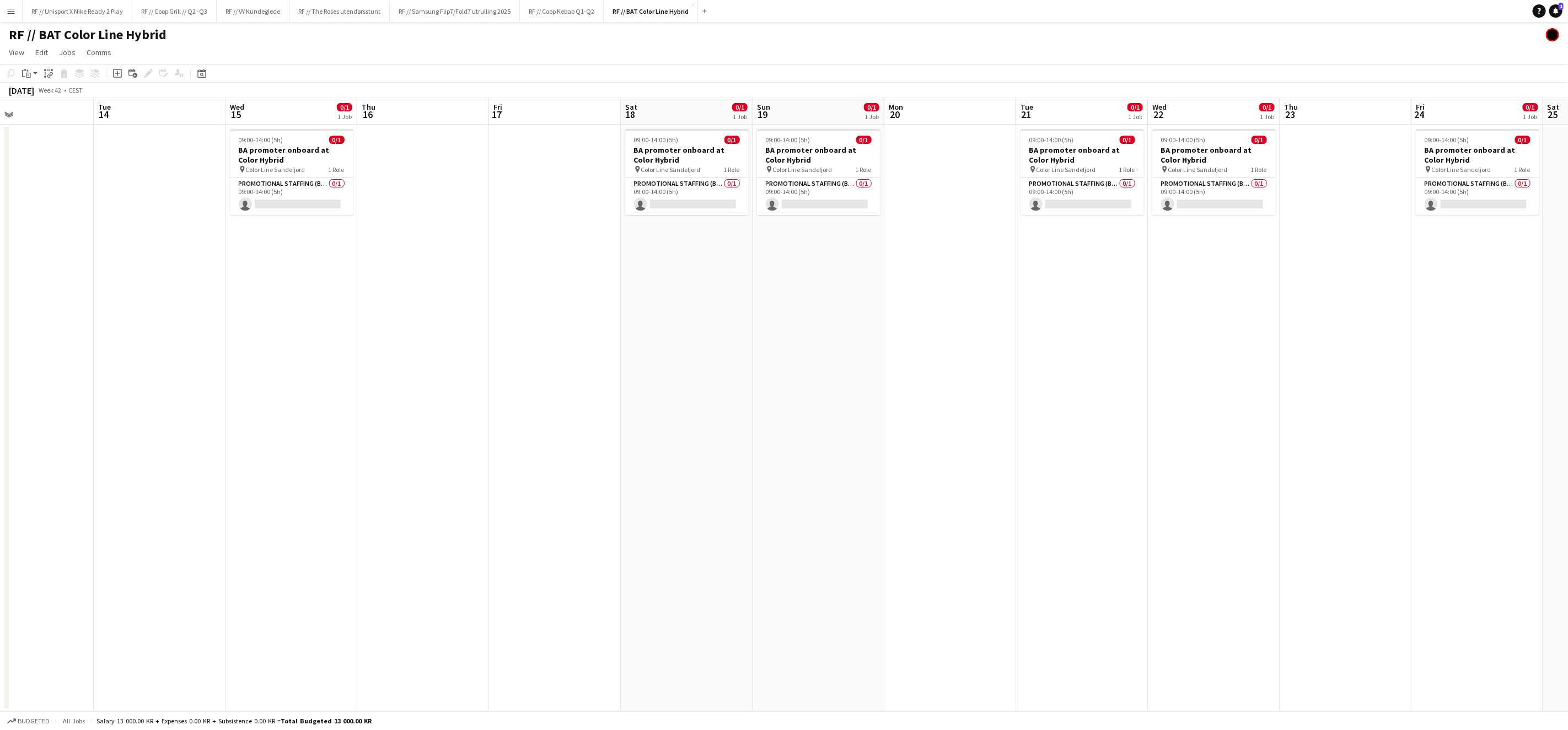
drag, startPoint x: 859, startPoint y: 396, endPoint x: 922, endPoint y: 392, distance: 63.1
click at [922, 391] on app-calendar-viewport "Sat 11 0/1 1 Job Sun 12 0/1 1 Job Mon 13 Tue 14 Wed 15 0/1 1 Job Thu 16 Fri 17 …" at bounding box center [784, 405] width 1568 height 613
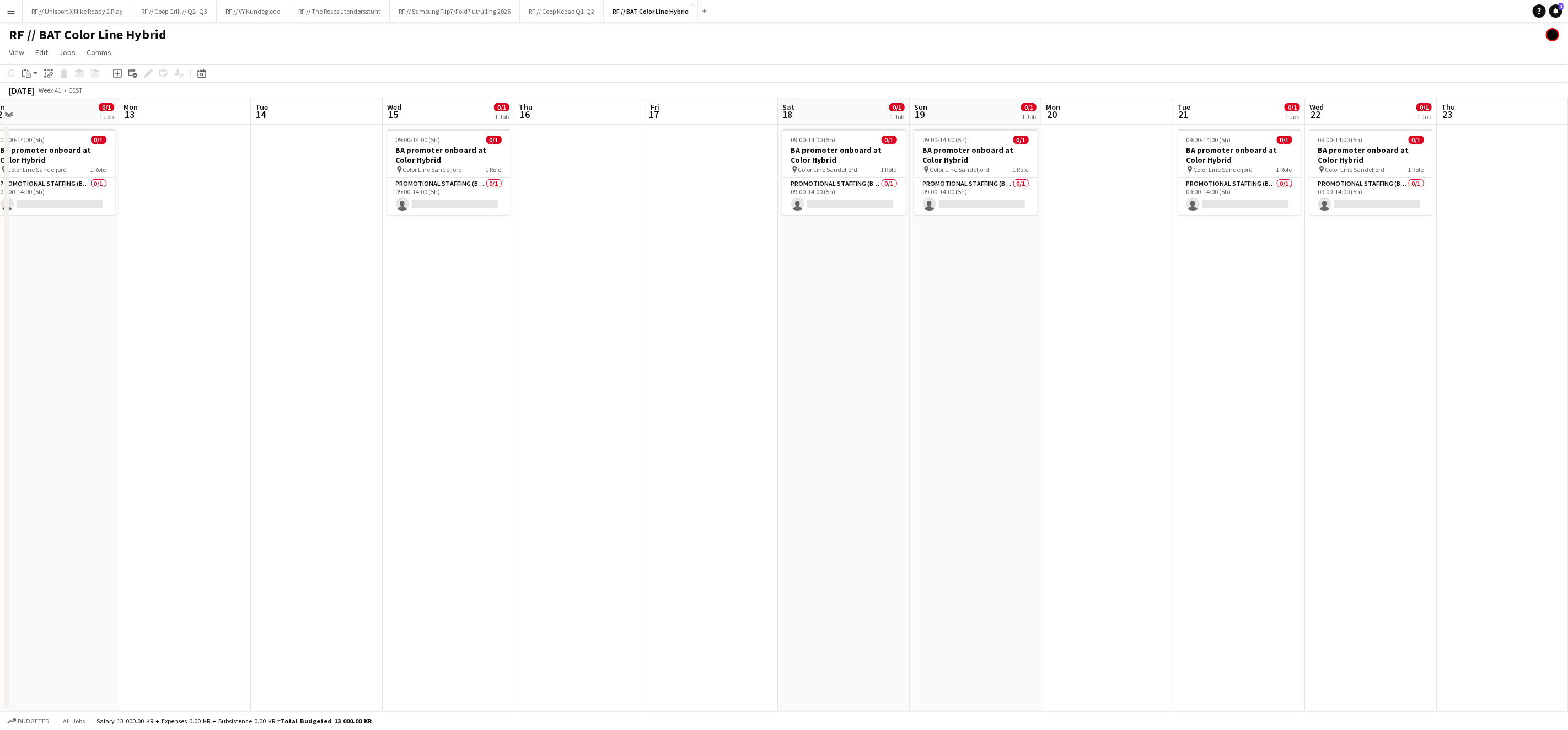
drag, startPoint x: 708, startPoint y: 395, endPoint x: 956, endPoint y: 385, distance: 248.2
click at [959, 385] on app-calendar-viewport "Fri 10 Sat 11 0/1 1 Job Sun 12 0/1 1 Job Mon 13 Tue 14 Wed 15 0/1 1 Job Thu 16 …" at bounding box center [784, 405] width 1568 height 613
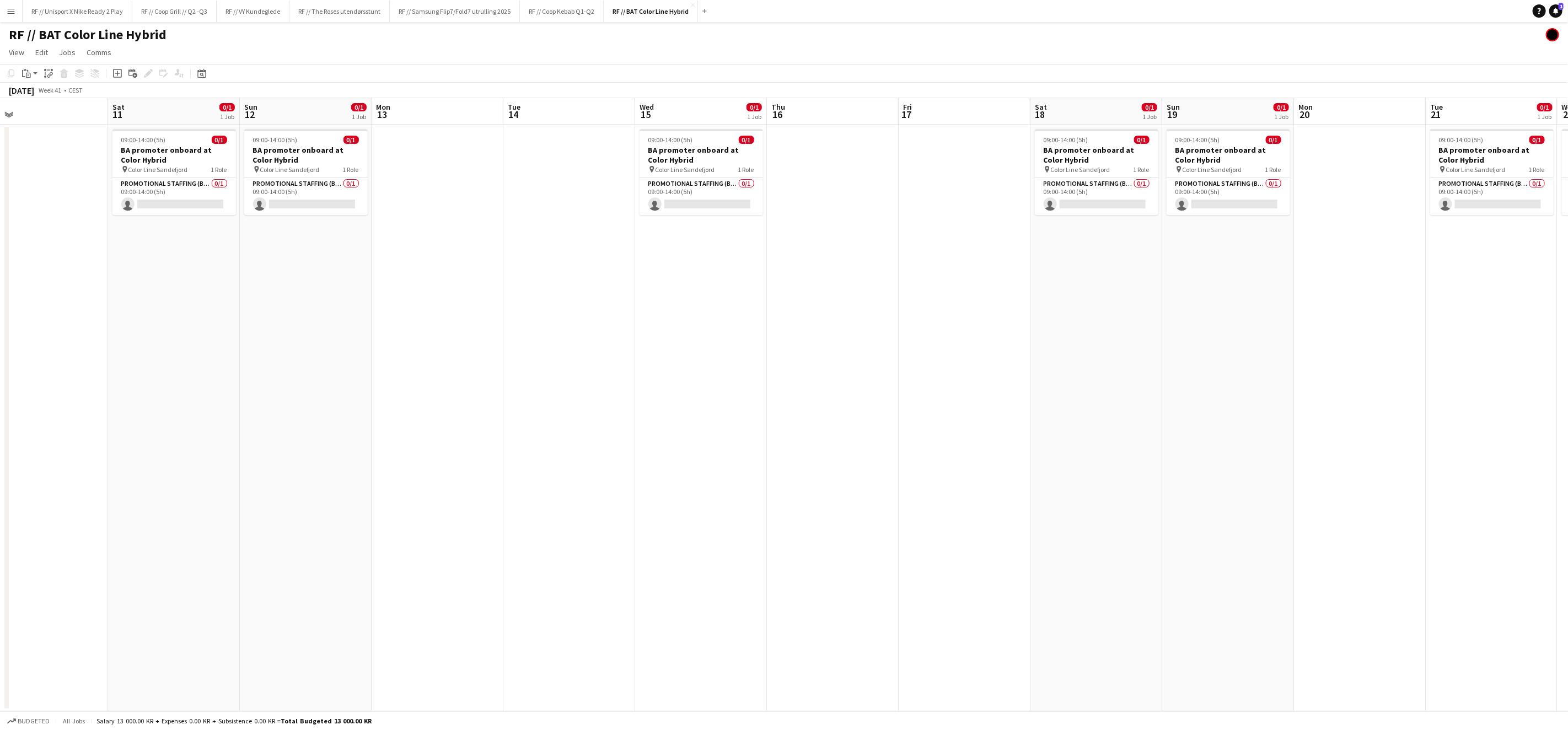
drag, startPoint x: 863, startPoint y: 402, endPoint x: 1034, endPoint y: 410, distance: 171.2
click at [1021, 406] on app-calendar-viewport "Wed 8 0/1 1 Job Thu 9 Fri 10 Sat 11 0/1 1 Job Sun 12 0/1 1 Job Mon 13 Tue 14 We…" at bounding box center [784, 405] width 1568 height 613
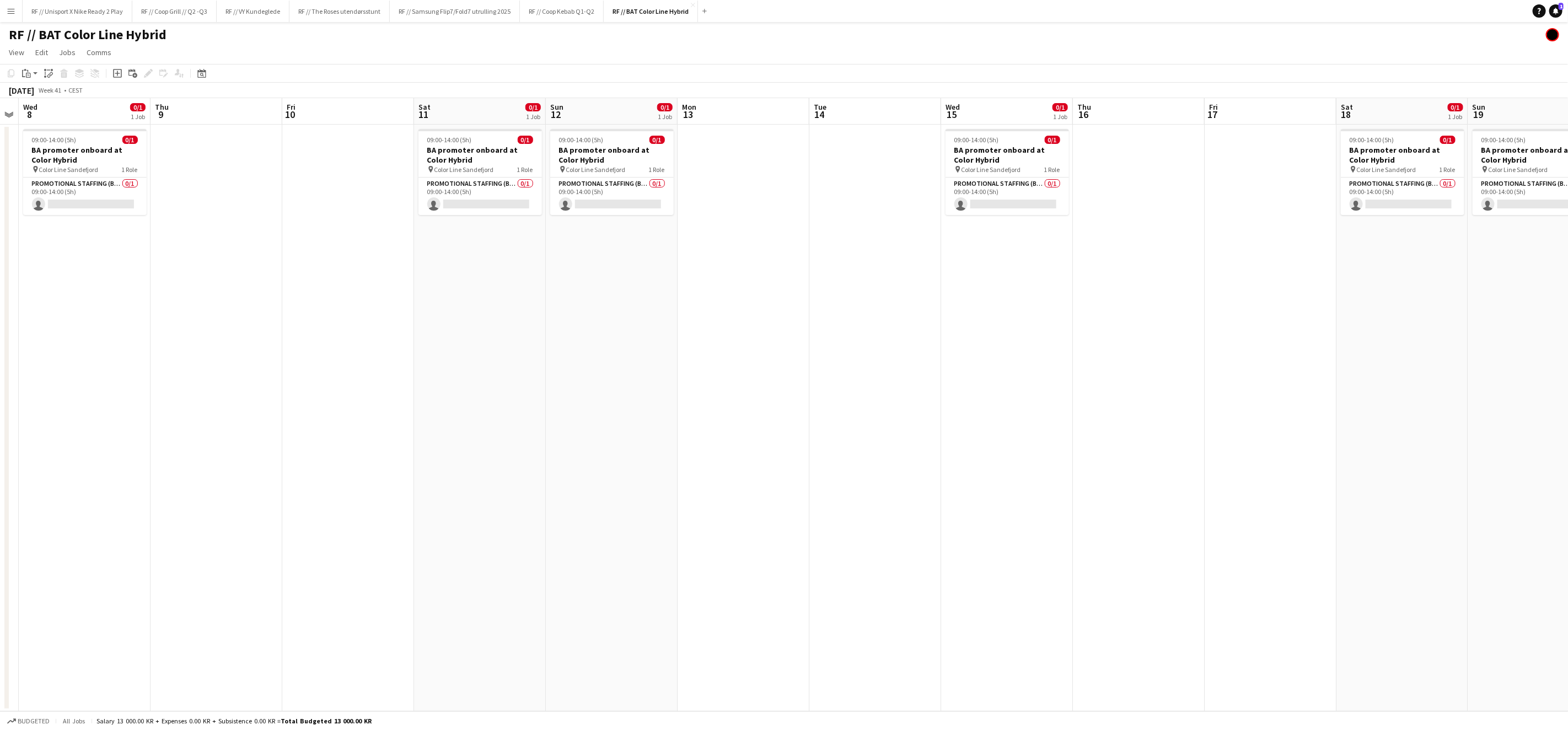
drag, startPoint x: 844, startPoint y: 413, endPoint x: 810, endPoint y: 413, distance: 34.0
click at [815, 413] on app-calendar-viewport "Sun 5 0/1 1 Job Mon 6 Tue 7 Wed 8 0/1 1 Job Thu 9 Fri 10 Sat 11 0/1 1 Job Sun 1…" at bounding box center [784, 405] width 1568 height 613
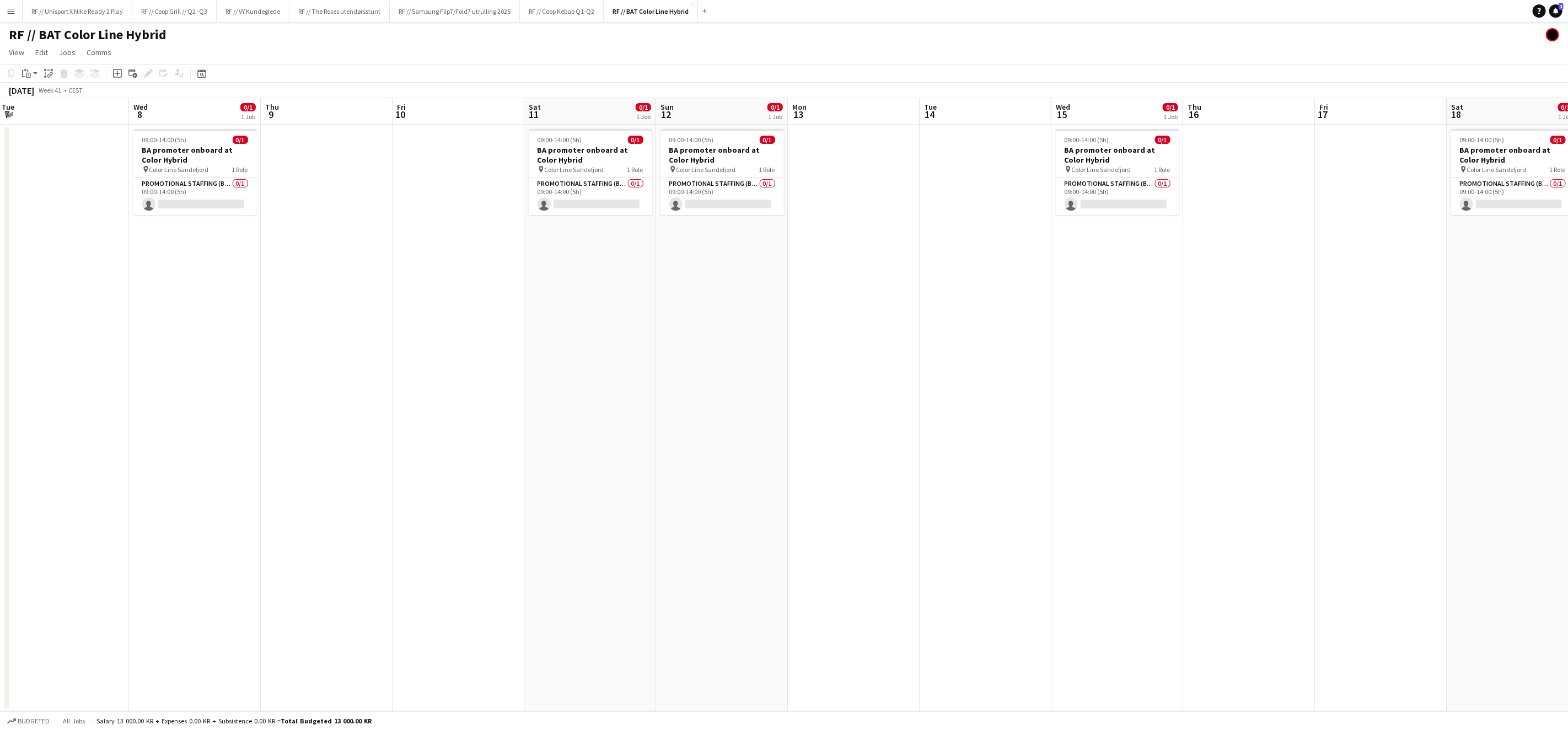
scroll to position [0, 288]
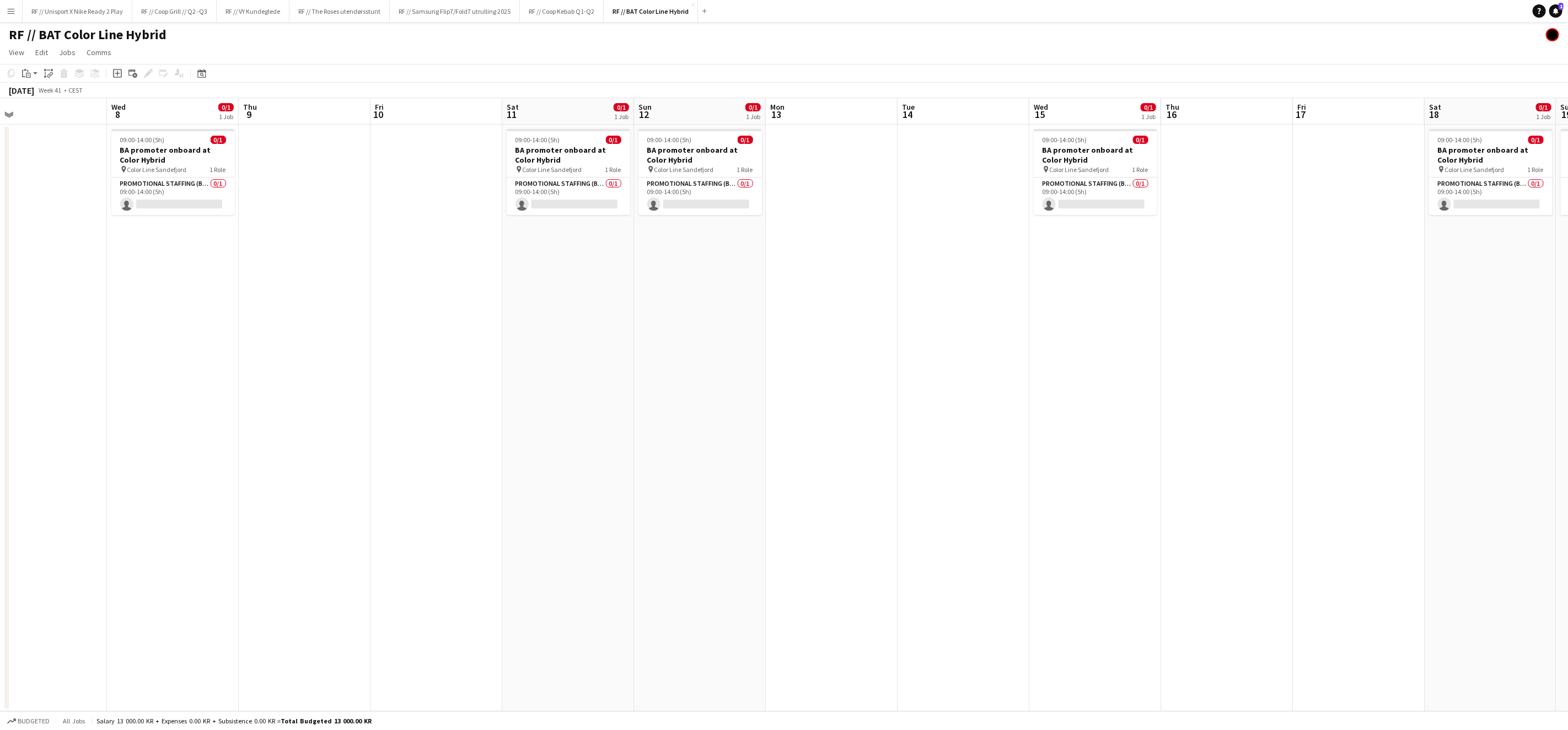
drag, startPoint x: 692, startPoint y: 378, endPoint x: 971, endPoint y: 401, distance: 279.9
click at [952, 397] on app-calendar-viewport "Sun 5 0/1 1 Job Mon 6 Tue 7 Wed 8 0/1 1 Job Thu 9 Fri 10 Sat 11 0/1 1 Job Sun 1…" at bounding box center [784, 405] width 1568 height 613
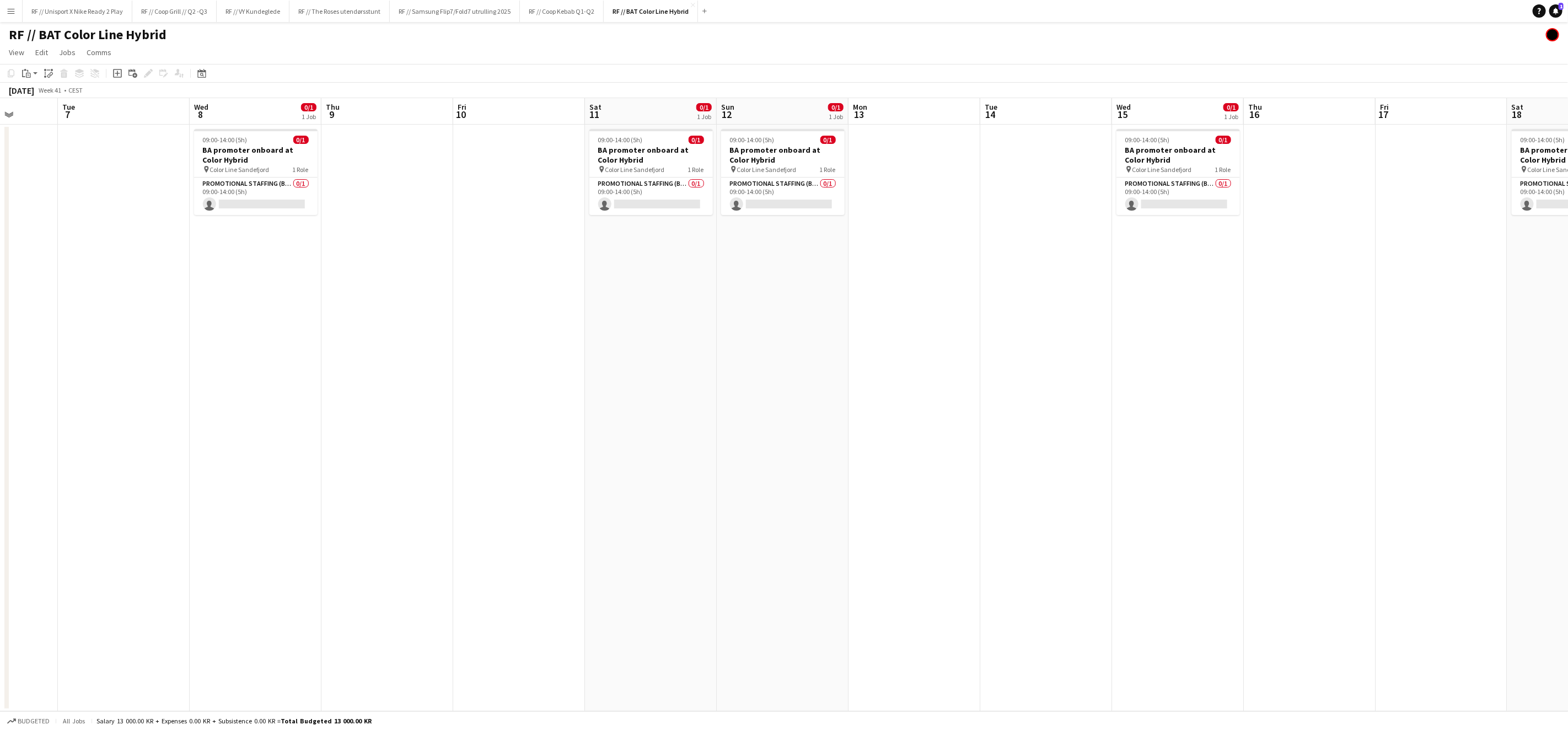
scroll to position [0, 338]
drag, startPoint x: 857, startPoint y: 330, endPoint x: 938, endPoint y: 334, distance: 81.1
click at [938, 334] on app-calendar-viewport "Sat 4 0/1 1 Job Sun 5 0/1 1 Job Mon 6 Tue 7 Wed 8 0/1 1 Job Thu 9 Fri 10 Sat 11…" at bounding box center [784, 405] width 1568 height 613
click at [1074, 354] on app-date-cell at bounding box center [1045, 418] width 132 height 587
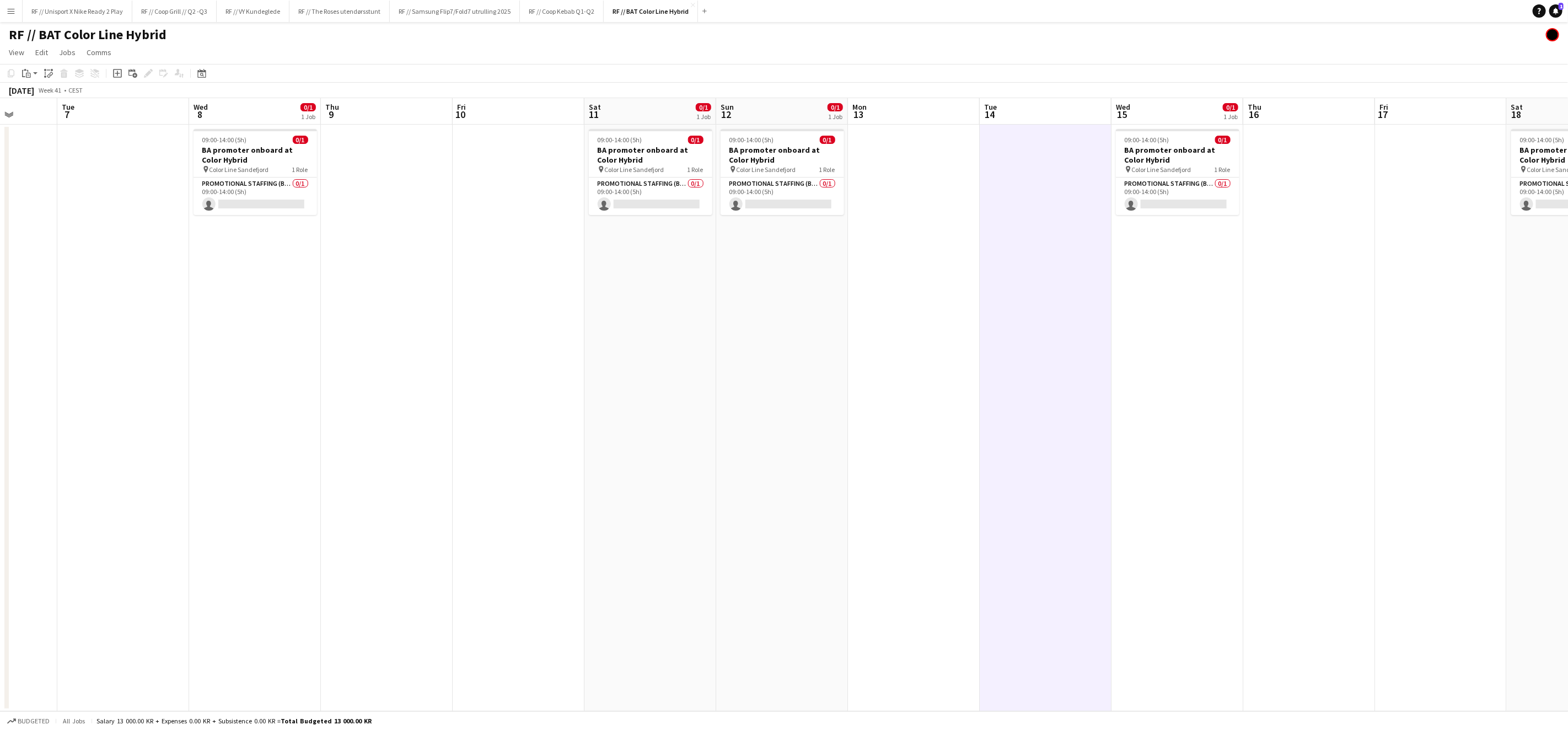
drag, startPoint x: 1038, startPoint y: 365, endPoint x: 994, endPoint y: 373, distance: 44.7
click at [982, 367] on app-calendar-viewport "Sat 4 0/1 1 Job Sun 5 0/1 1 Job Mon 6 Tue 7 Wed 8 0/1 1 Job Thu 9 Fri 10 Sat 11…" at bounding box center [784, 405] width 1568 height 613
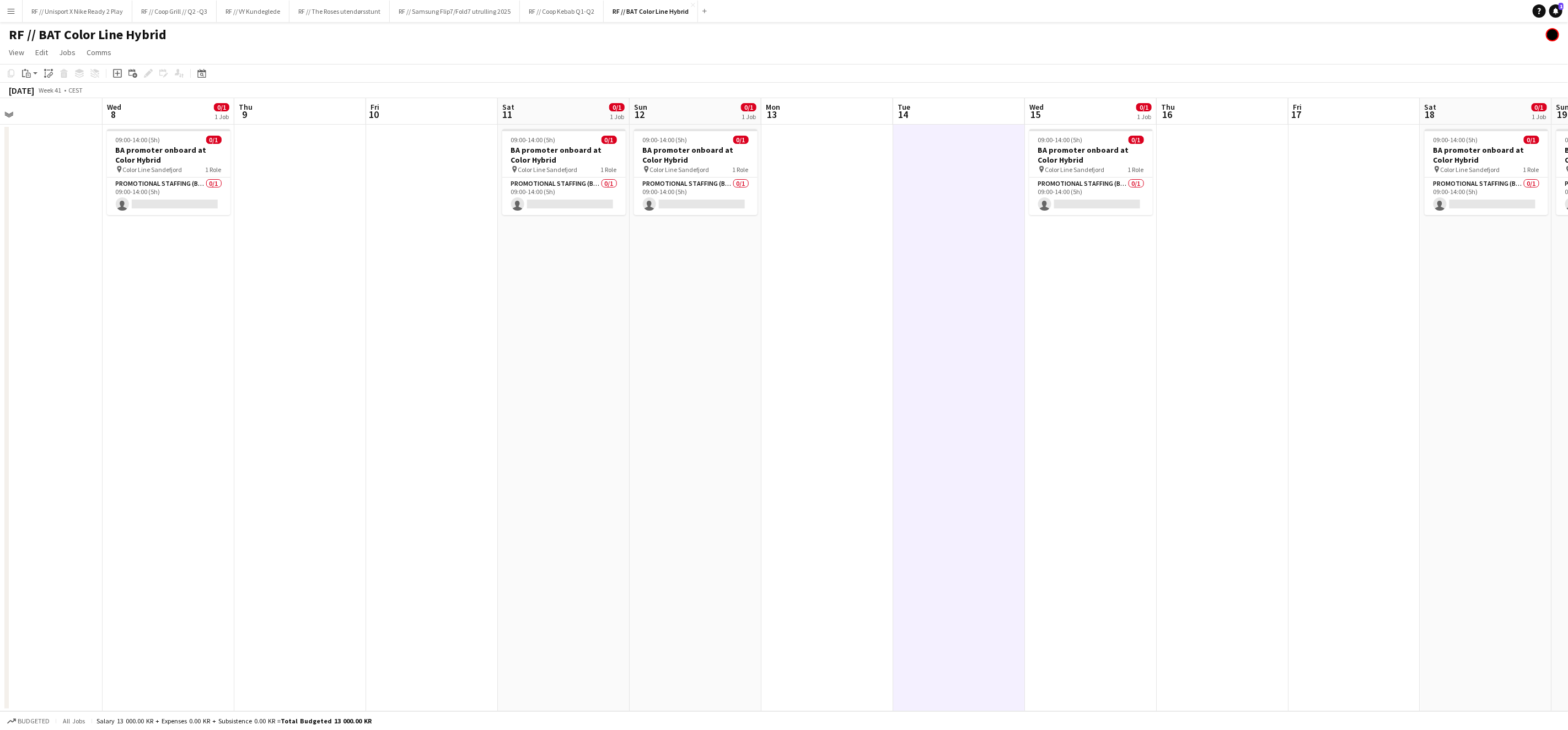
click at [1152, 397] on app-date-cell "09:00-14:00 (5h) 0/1 BA promoter onboard at Color Hybrid pin Color Line Sandefj…" at bounding box center [1090, 418] width 132 height 587
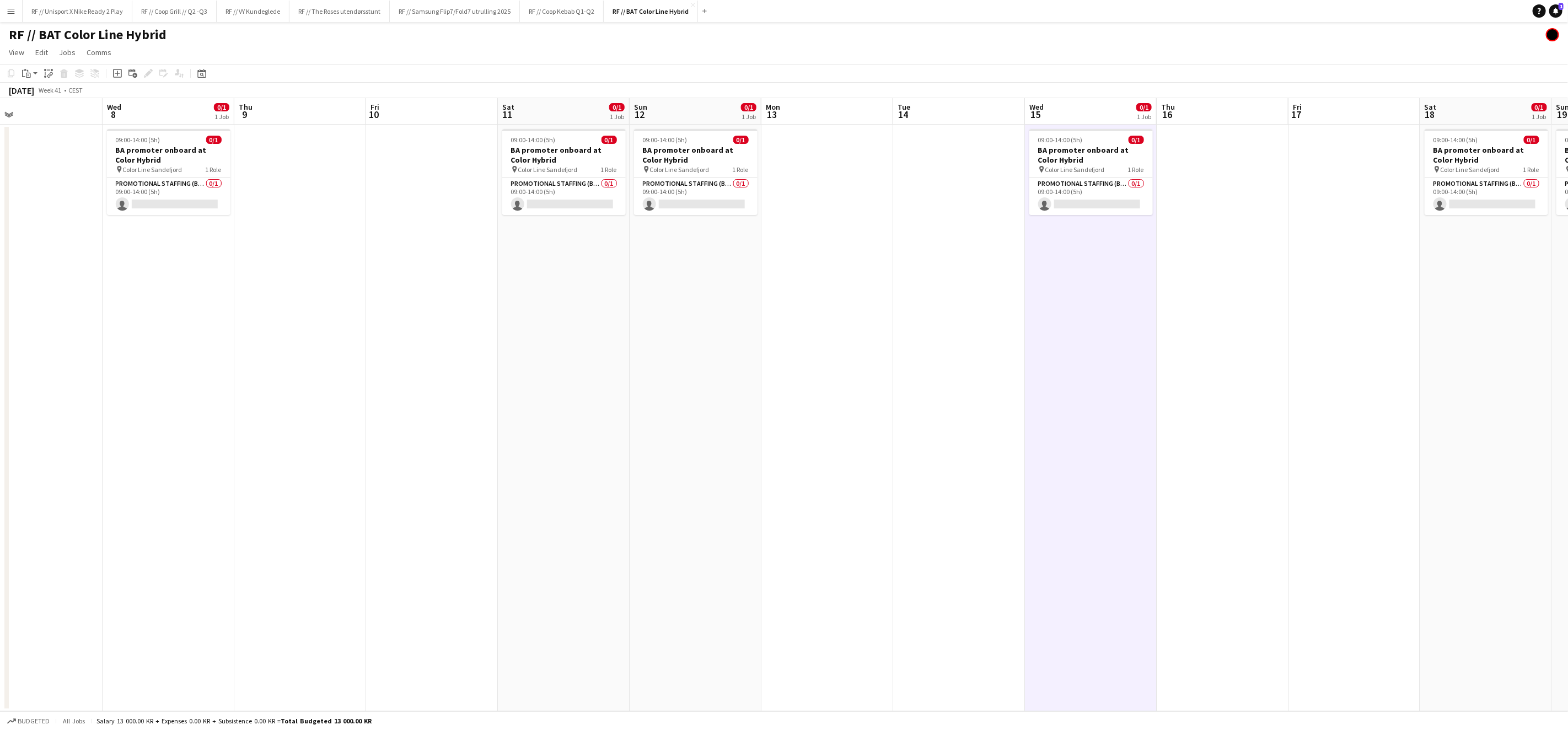
drag, startPoint x: 876, startPoint y: 407, endPoint x: 905, endPoint y: 408, distance: 29.0
click at [876, 407] on app-date-cell at bounding box center [827, 418] width 132 height 587
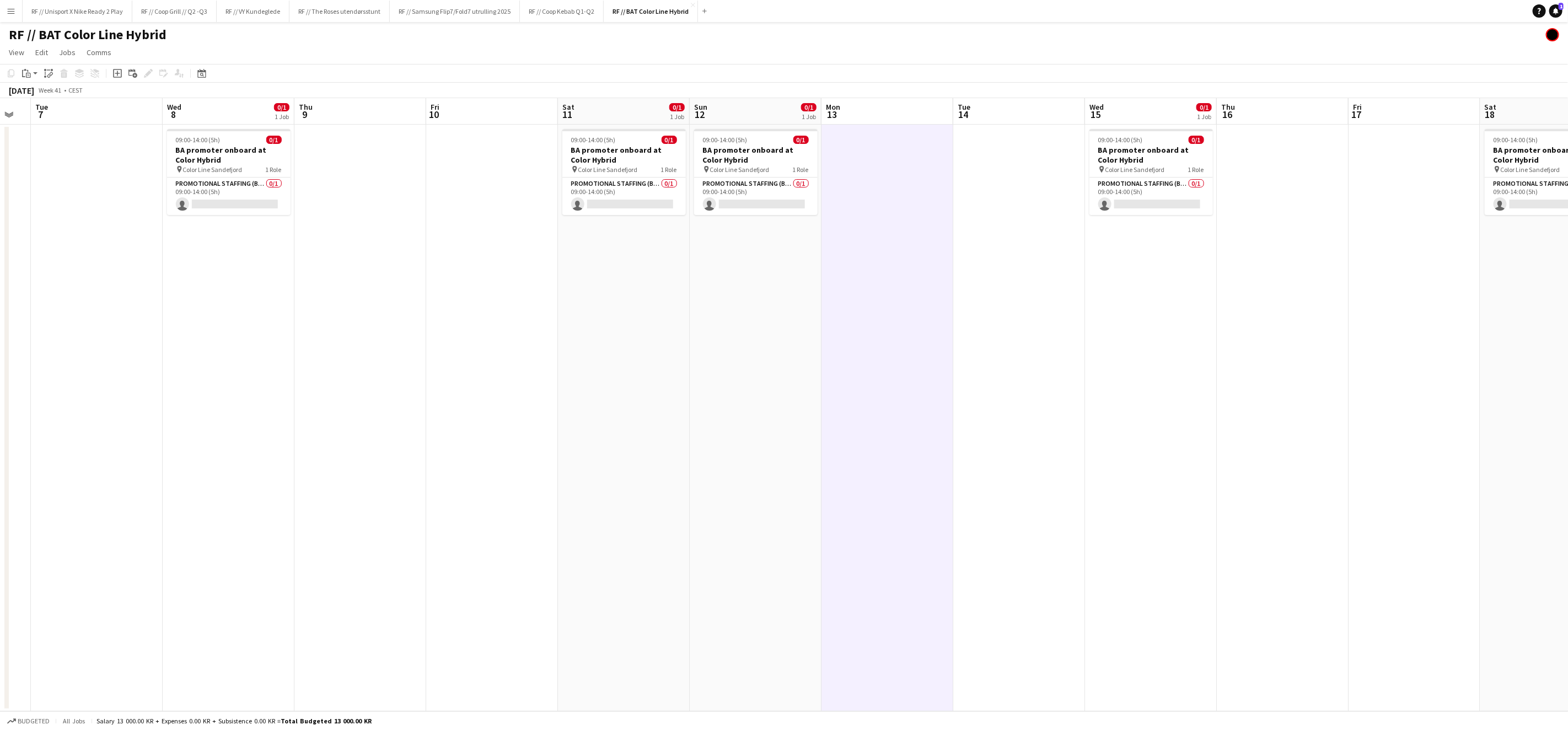
drag, startPoint x: 949, startPoint y: 407, endPoint x: 1021, endPoint y: 410, distance: 72.1
click at [1021, 410] on app-calendar-viewport "Sat 4 0/1 1 Job Sun 5 0/1 1 Job Mon 6 Tue 7 Wed 8 0/1 1 Job Thu 9 Fri 10 Sat 11…" at bounding box center [784, 405] width 1568 height 613
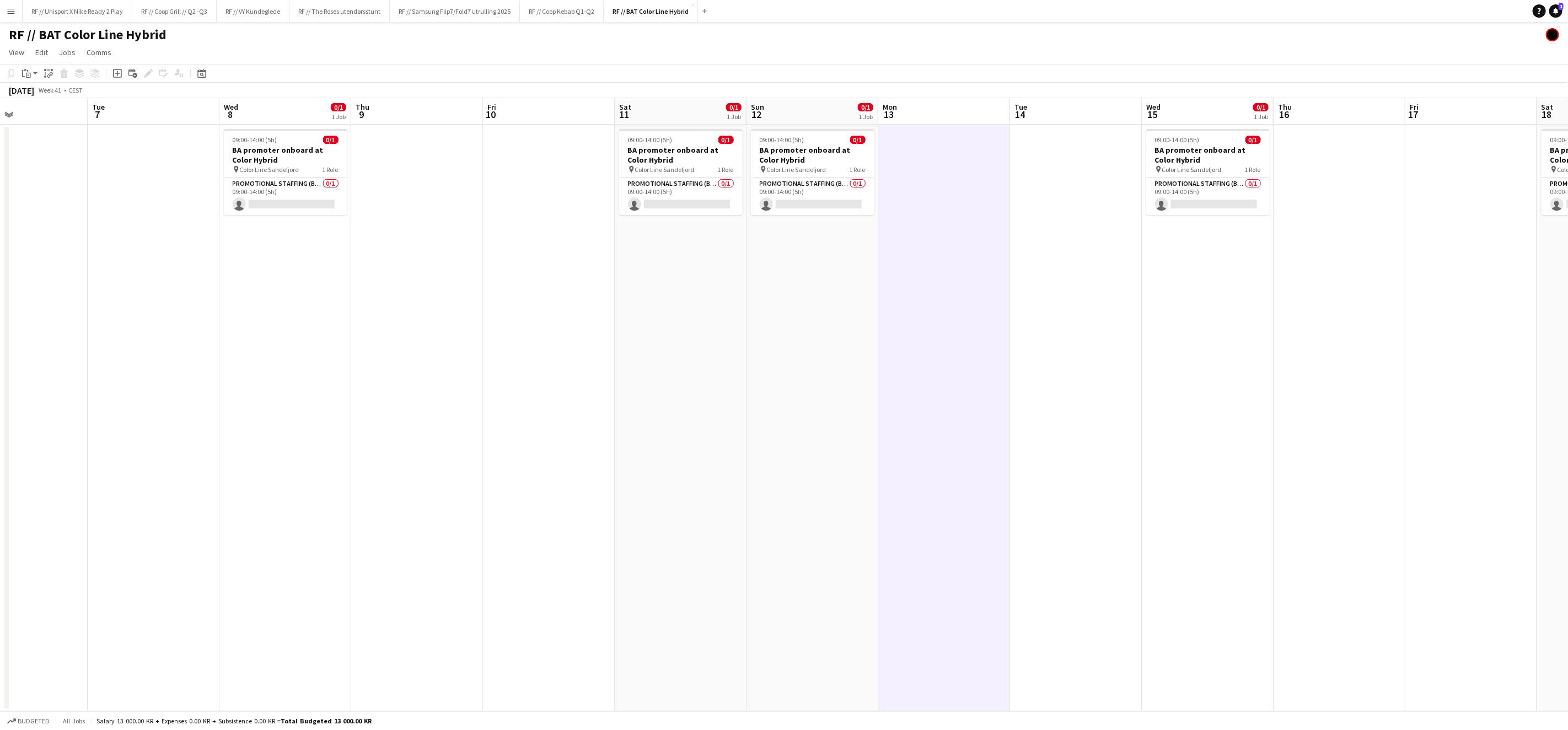
drag, startPoint x: 675, startPoint y: 422, endPoint x: 719, endPoint y: 422, distance: 44.0
click at [719, 422] on app-calendar-viewport "Sat 4 0/1 1 Job Sun 5 0/1 1 Job Mon 6 Tue 7 Wed 8 0/1 1 Job Thu 9 Fri 10 Sat 11…" at bounding box center [784, 405] width 1568 height 613
drag, startPoint x: 609, startPoint y: 424, endPoint x: 619, endPoint y: 423, distance: 10.0
click at [617, 421] on app-calendar-viewport "Sat 4 0/1 1 Job Sun 5 0/1 1 Job Mon 6 Tue 7 Wed 8 0/1 1 Job Thu 9 Fri 10 Sat 11…" at bounding box center [784, 405] width 1568 height 613
drag, startPoint x: 608, startPoint y: 425, endPoint x: 663, endPoint y: 427, distance: 55.0
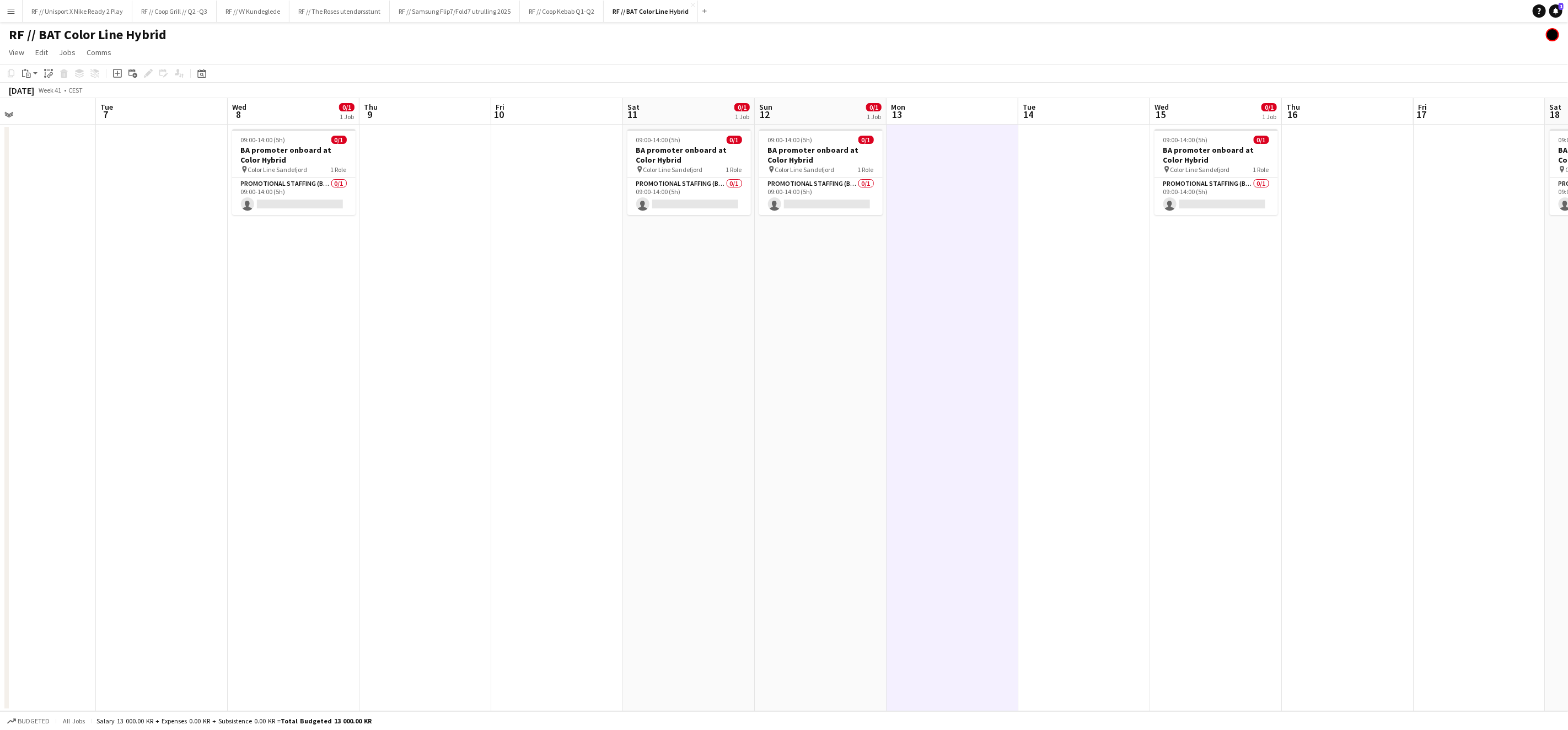
click at [688, 427] on app-calendar-viewport "Sat 4 0/1 1 Job Sun 5 0/1 1 Job Mon 6 Tue 7 Wed 8 0/1 1 Job Thu 9 Fri 10 Sat 11…" at bounding box center [784, 405] width 1568 height 613
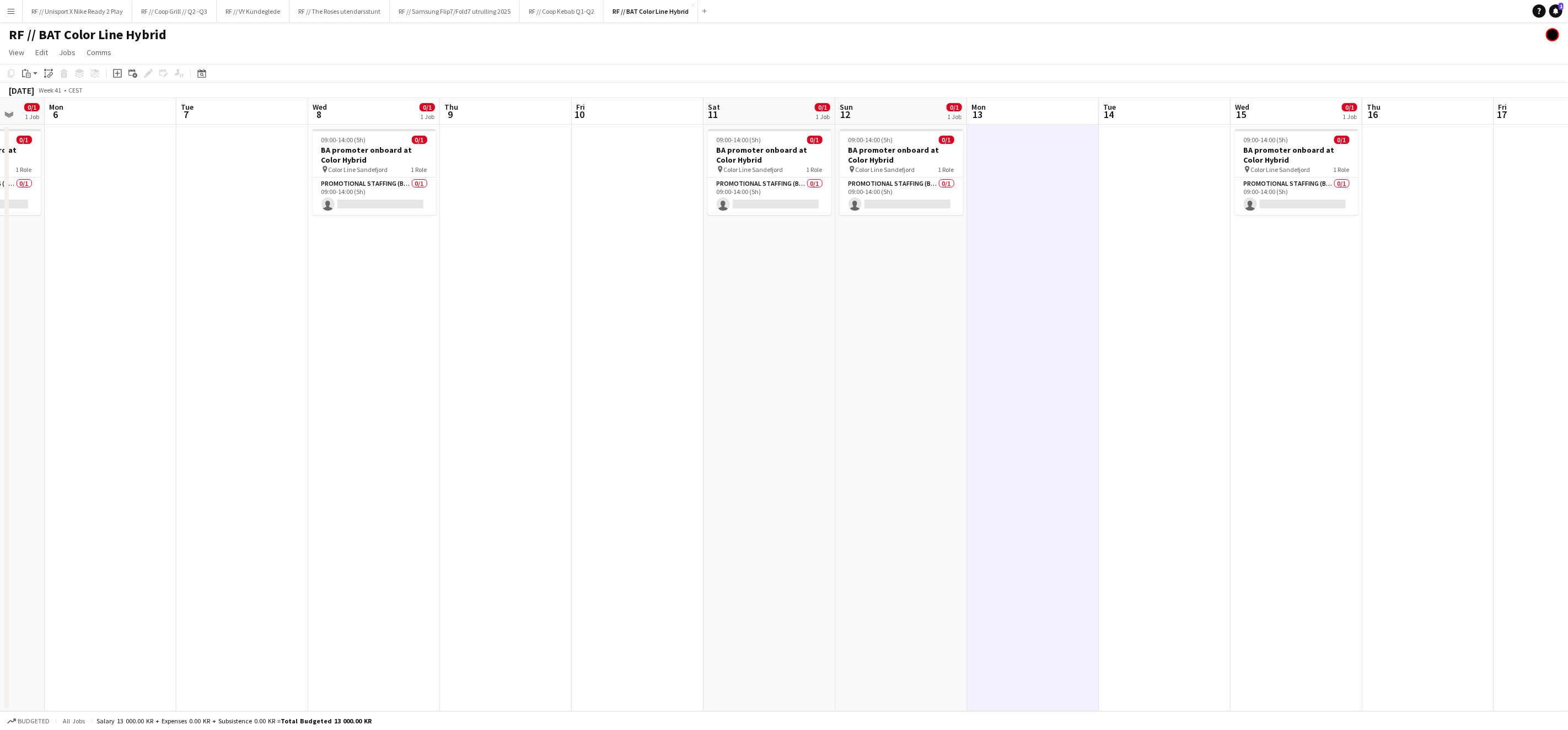
drag, startPoint x: 585, startPoint y: 428, endPoint x: 701, endPoint y: 427, distance: 116.0
click at [703, 426] on app-calendar-viewport "Fri 3 Sat 4 0/1 1 Job Sun 5 0/1 1 Job Mon 6 Tue 7 Wed 8 0/1 1 Job Thu 9 Fri 10 …" at bounding box center [784, 405] width 1568 height 613
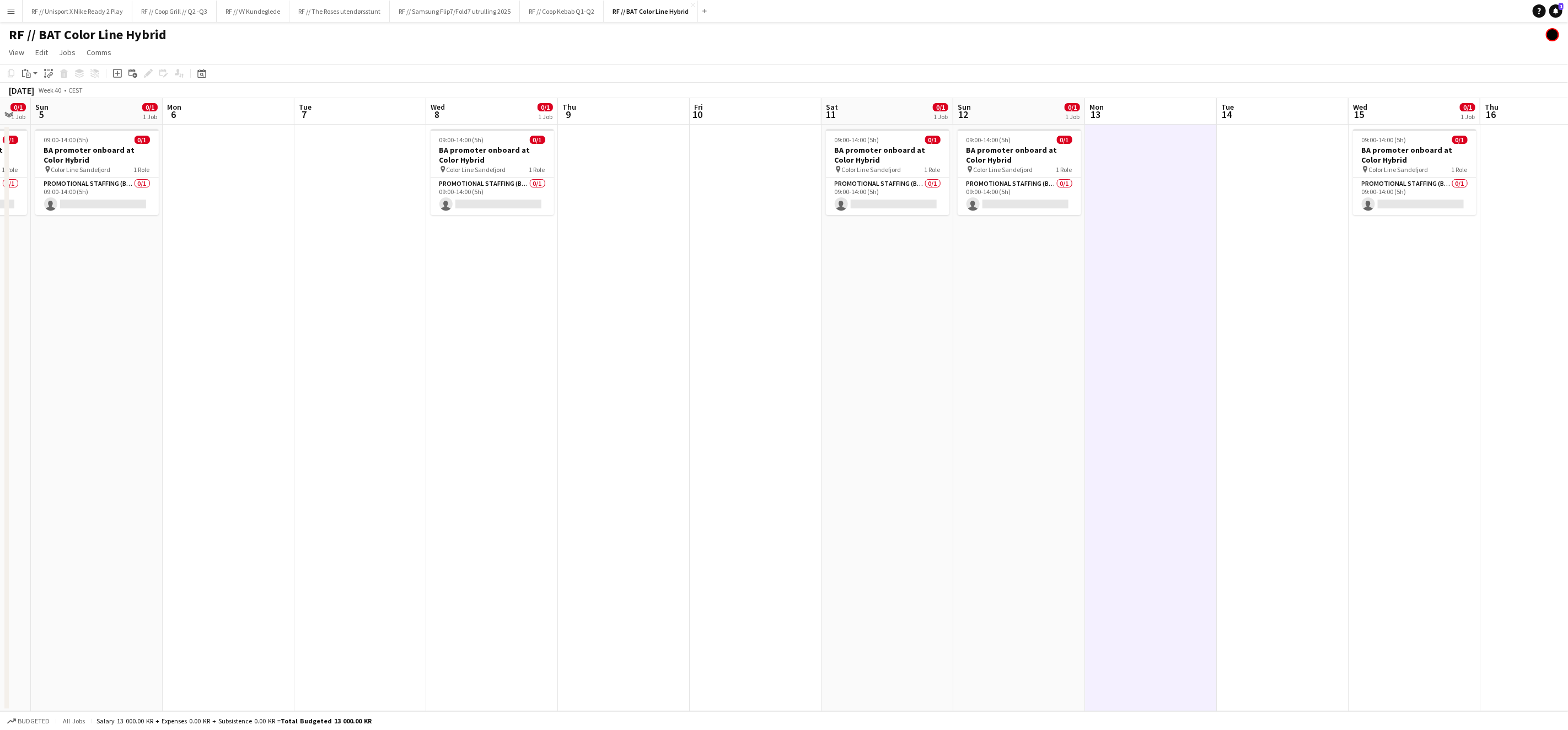
drag, startPoint x: 697, startPoint y: 401, endPoint x: 860, endPoint y: 419, distance: 164.0
click at [821, 410] on app-calendar-viewport "Fri 3 Sat 4 0/1 1 Job Sun 5 0/1 1 Job Mon 6 Tue 7 Wed 8 0/1 1 Job Thu 9 Fri 10 …" at bounding box center [784, 405] width 1568 height 613
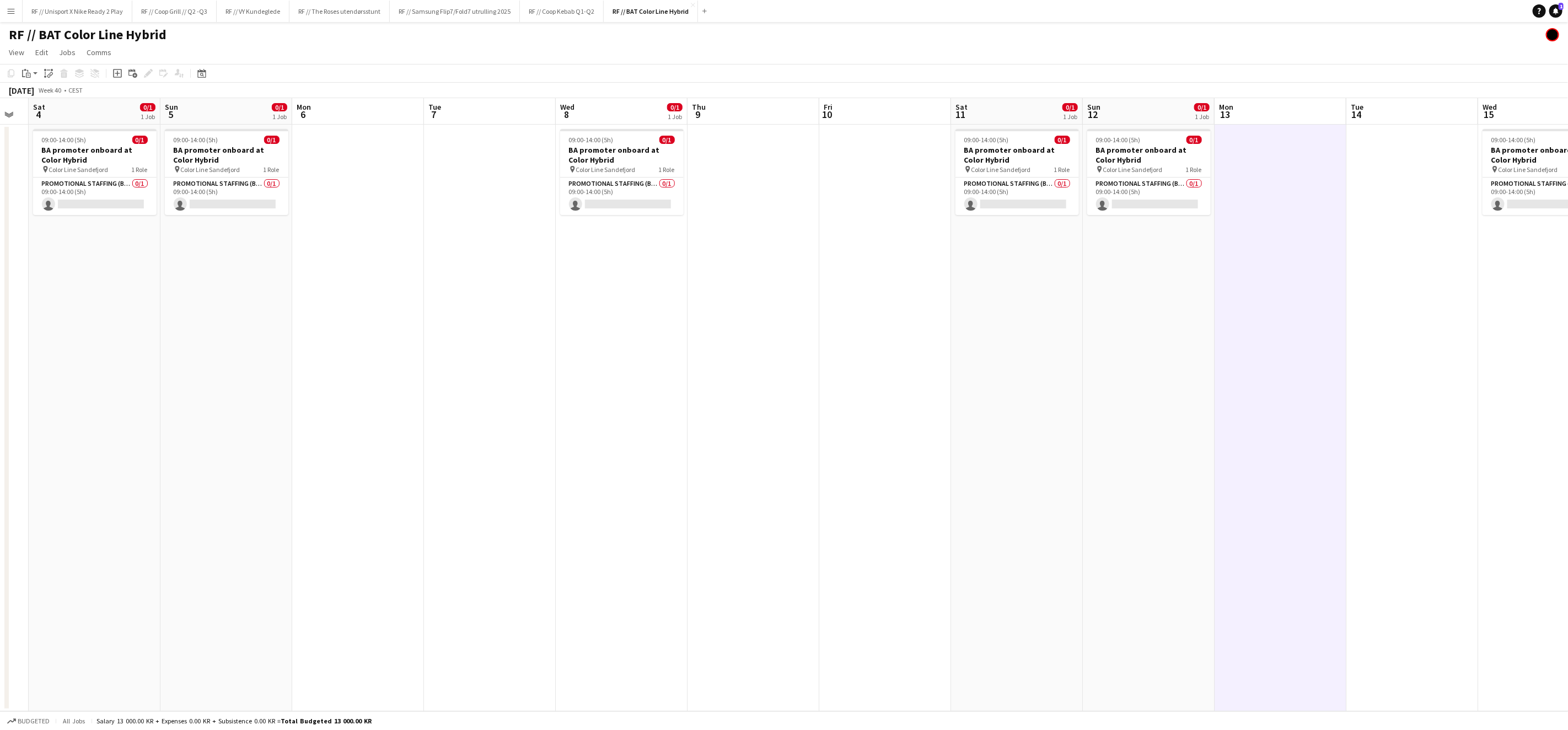
click at [829, 339] on app-date-cell at bounding box center [884, 418] width 132 height 587
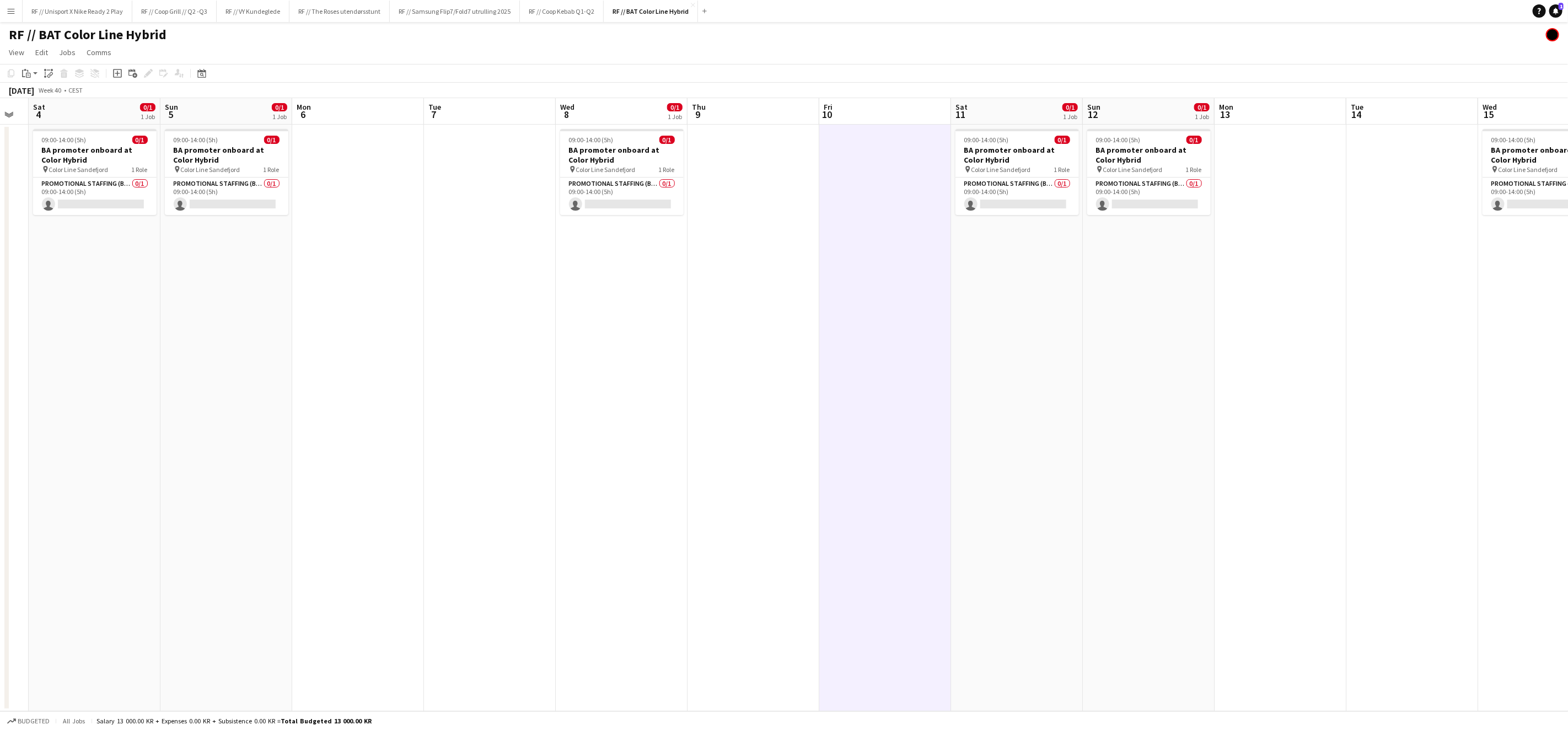
click at [1128, 339] on app-date-cell "09:00-14:00 (5h) 0/1 BA promoter onboard at Color Hybrid pin Color Line Sandefj…" at bounding box center [1148, 418] width 132 height 587
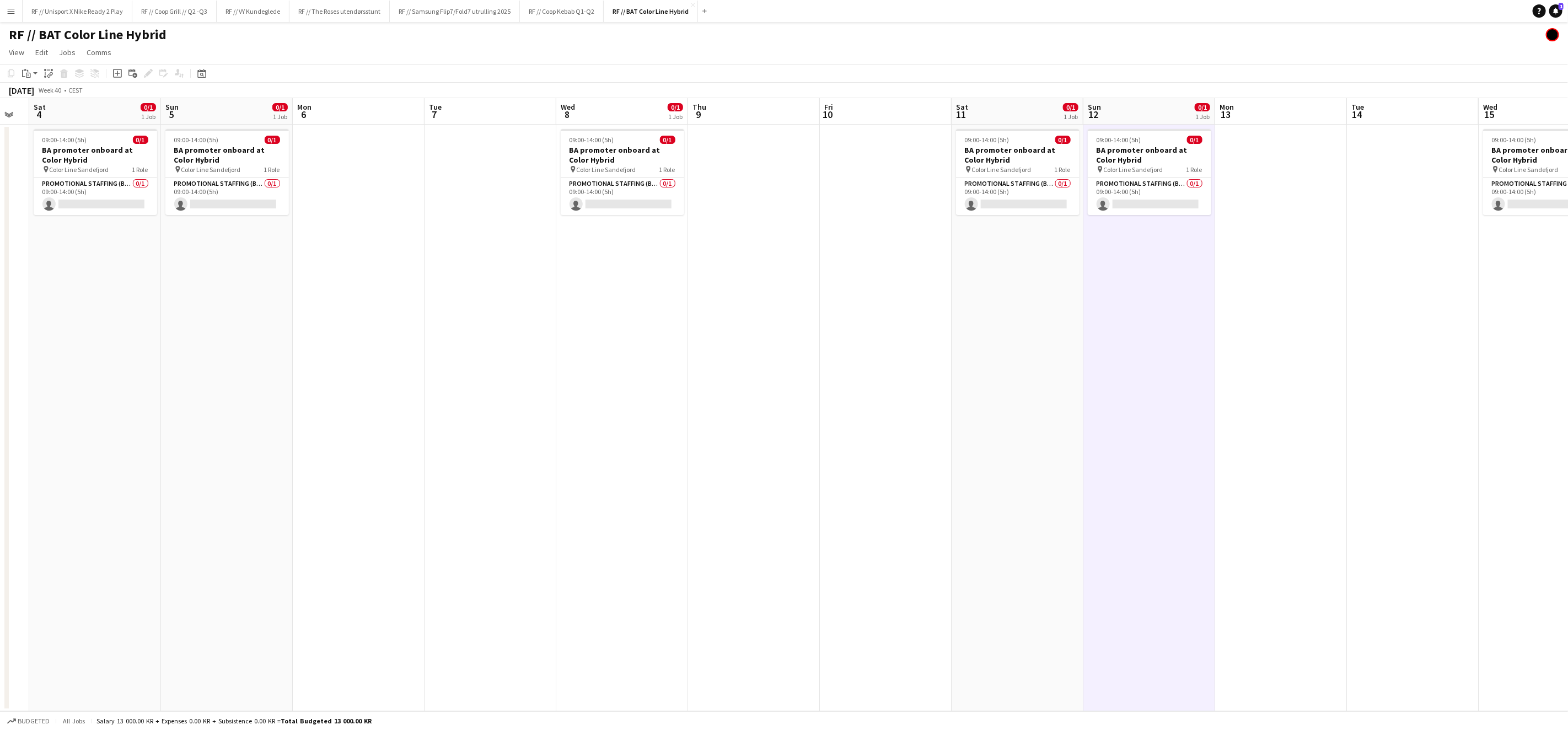
click at [1396, 346] on app-date-cell at bounding box center [1412, 418] width 132 height 587
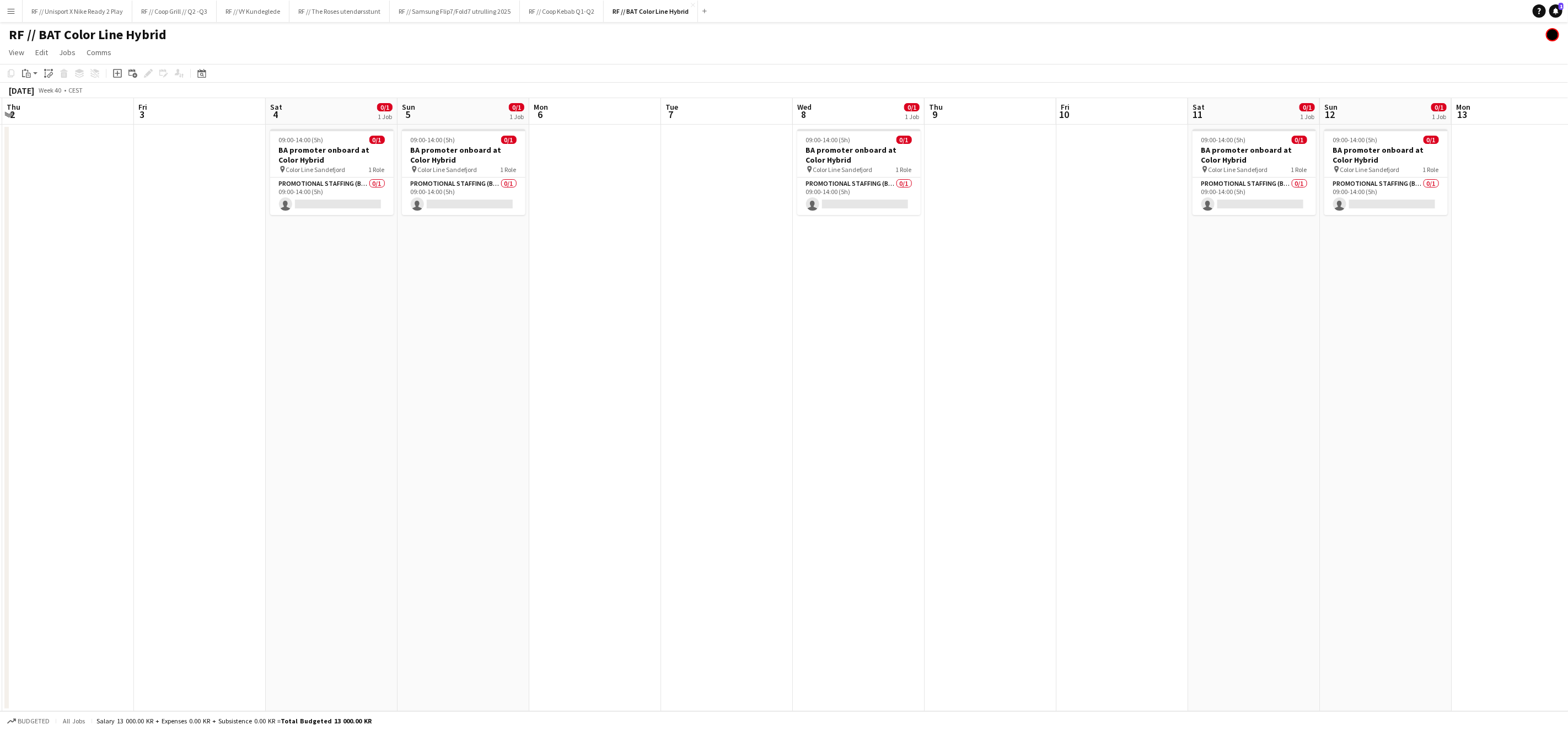
drag, startPoint x: 685, startPoint y: 394, endPoint x: 896, endPoint y: 399, distance: 211.1
click at [896, 399] on app-calendar-viewport "Tue 30 Wed 1 0/1 1 Job Thu 2 Fri 3 Sat 4 0/1 1 Job Sun 5 0/1 1 Job Mon 6 Tue 7 …" at bounding box center [784, 405] width 1568 height 613
click at [328, 157] on h3 "BA promoter onboard at Color Hybrid" at bounding box center [333, 154] width 124 height 20
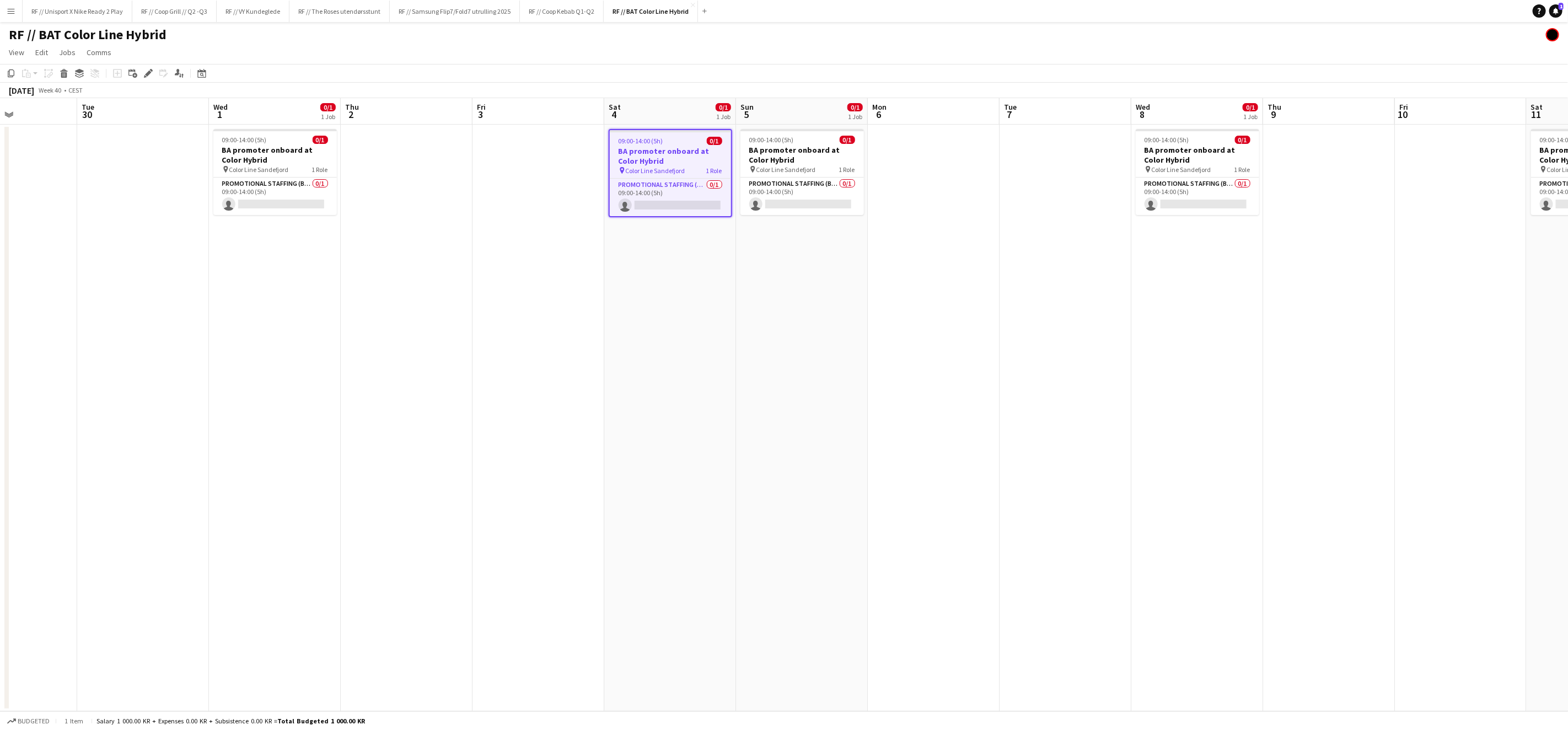
drag, startPoint x: 478, startPoint y: 320, endPoint x: 933, endPoint y: 328, distance: 455.1
click at [948, 324] on app-calendar-viewport "Sat 27 Sun 28 Mon 29 Tue 30 Wed 1 0/1 1 Job Thu 2 Fri 3 Sat 4 0/1 1 Job Sun 5 0…" at bounding box center [784, 405] width 1568 height 613
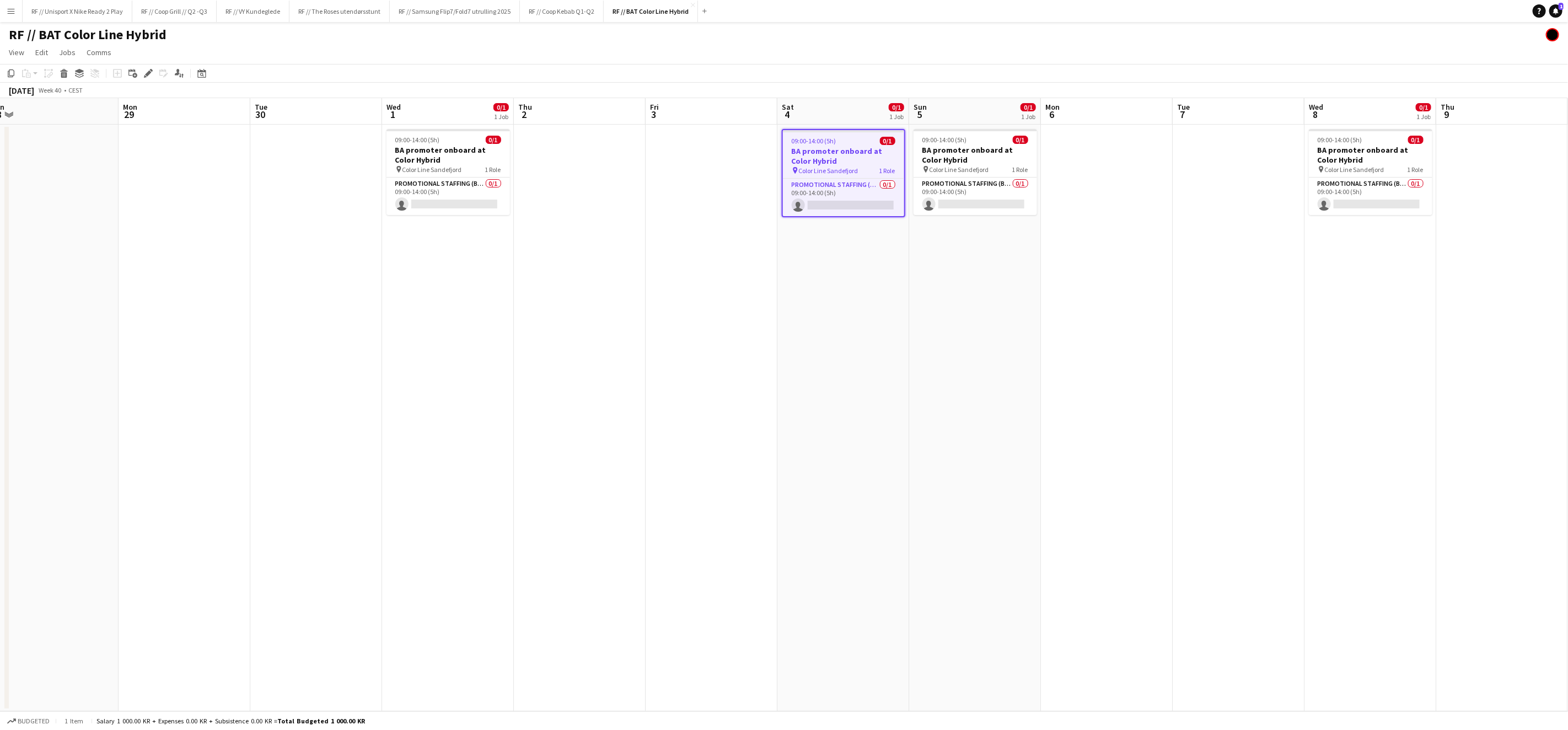
drag, startPoint x: 669, startPoint y: 340, endPoint x: 887, endPoint y: 335, distance: 218.1
click at [911, 335] on app-calendar-viewport "Fri 26 Sat 27 Sun 28 Mon 29 Tue 30 Wed 1 0/1 1 Job Thu 2 Fri 3 Sat 4 0/1 1 Job …" at bounding box center [784, 405] width 1568 height 613
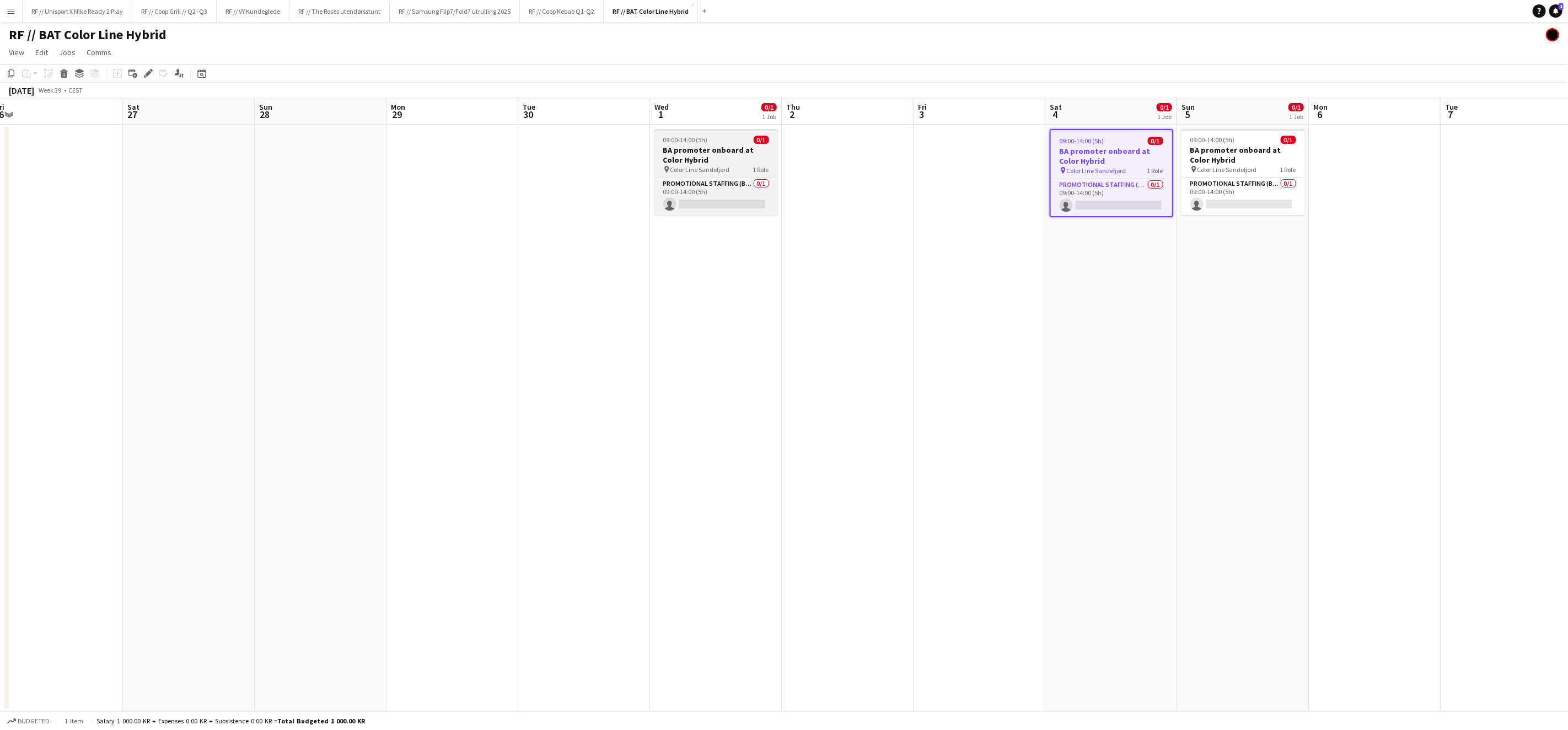
click at [693, 158] on h3 "BA promoter onboard at Color Hybrid" at bounding box center [716, 154] width 124 height 20
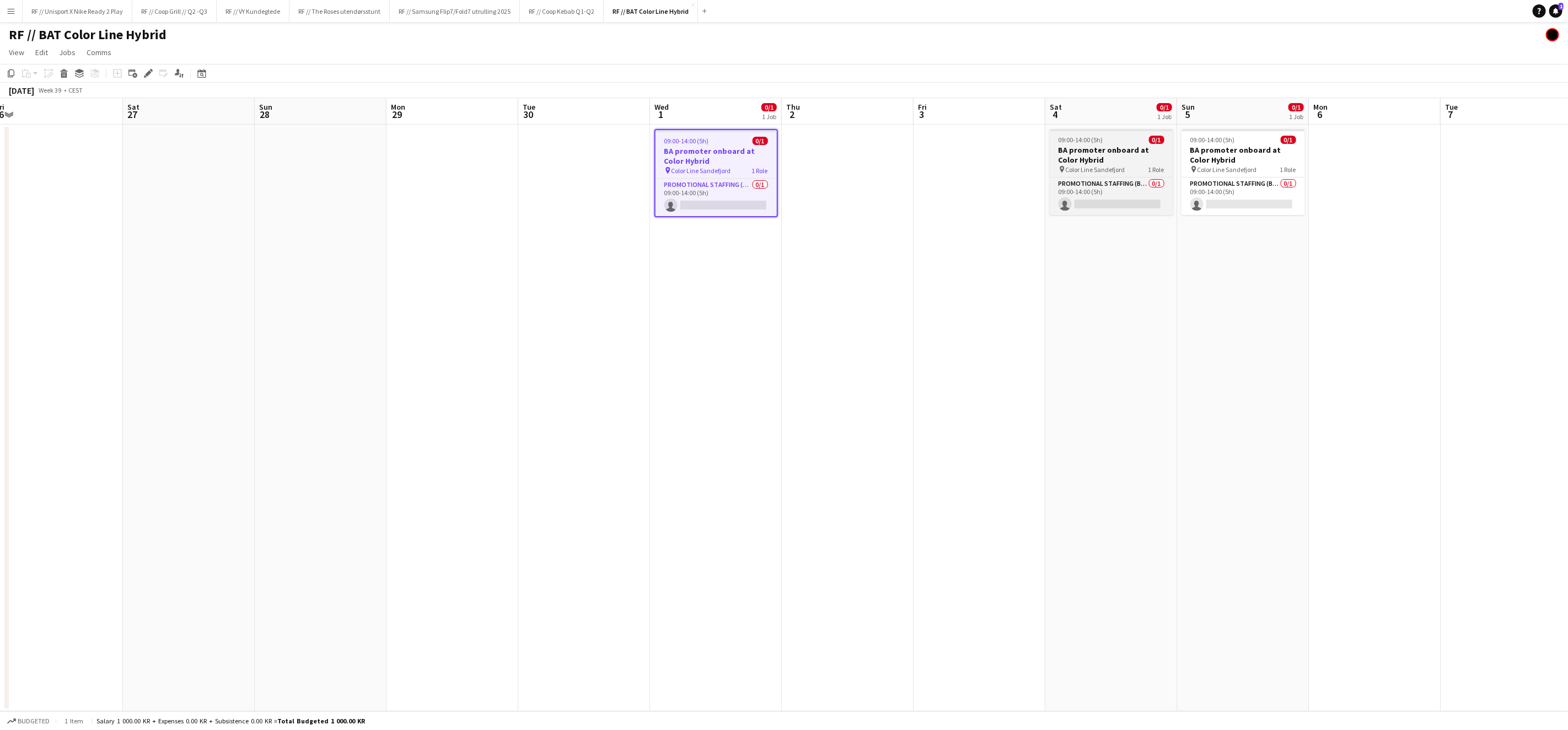
click at [1101, 140] on span "09:00-14:00 (5h)" at bounding box center [1080, 139] width 44 height 8
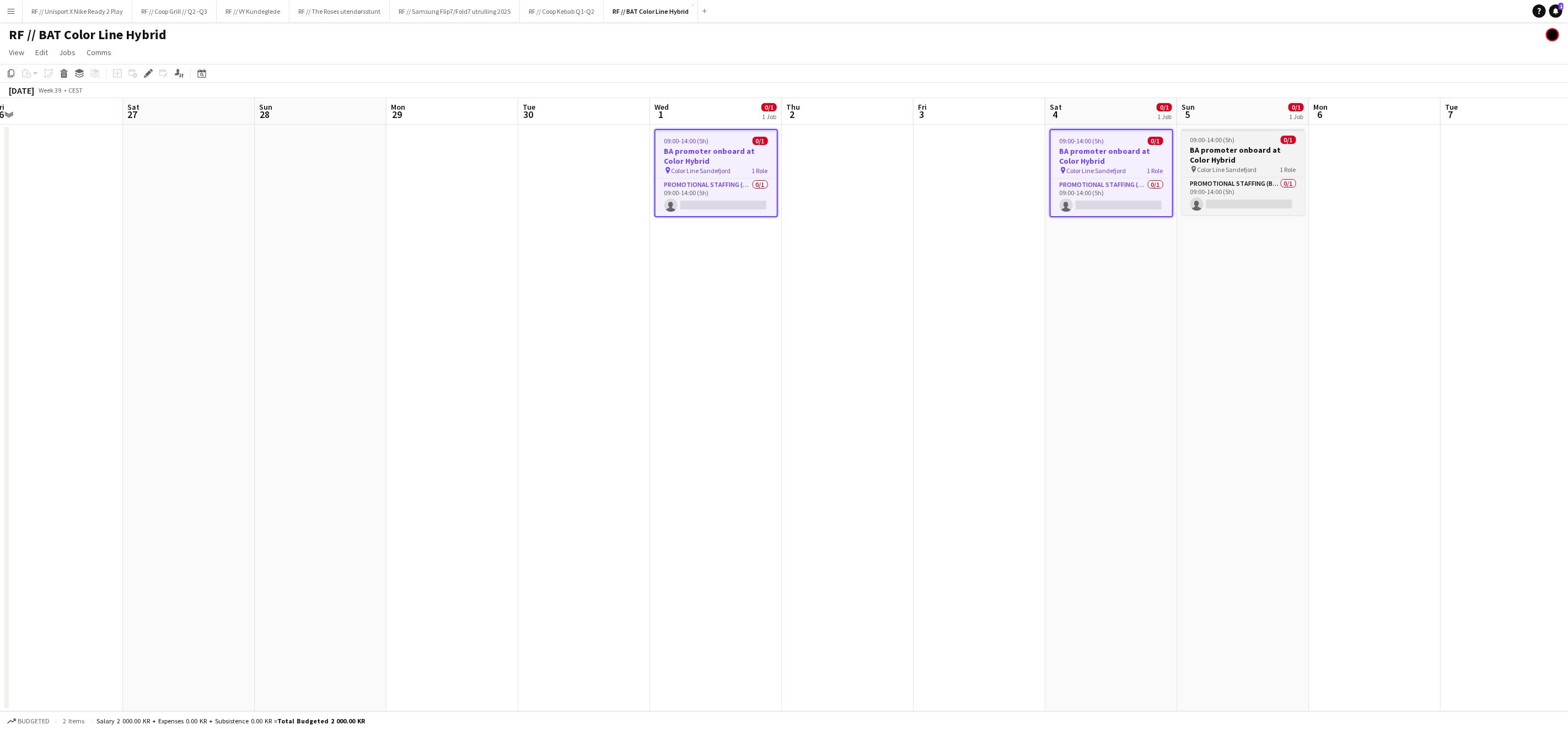
click at [1248, 153] on h3 "BA promoter onboard at Color Hybrid" at bounding box center [1243, 154] width 124 height 20
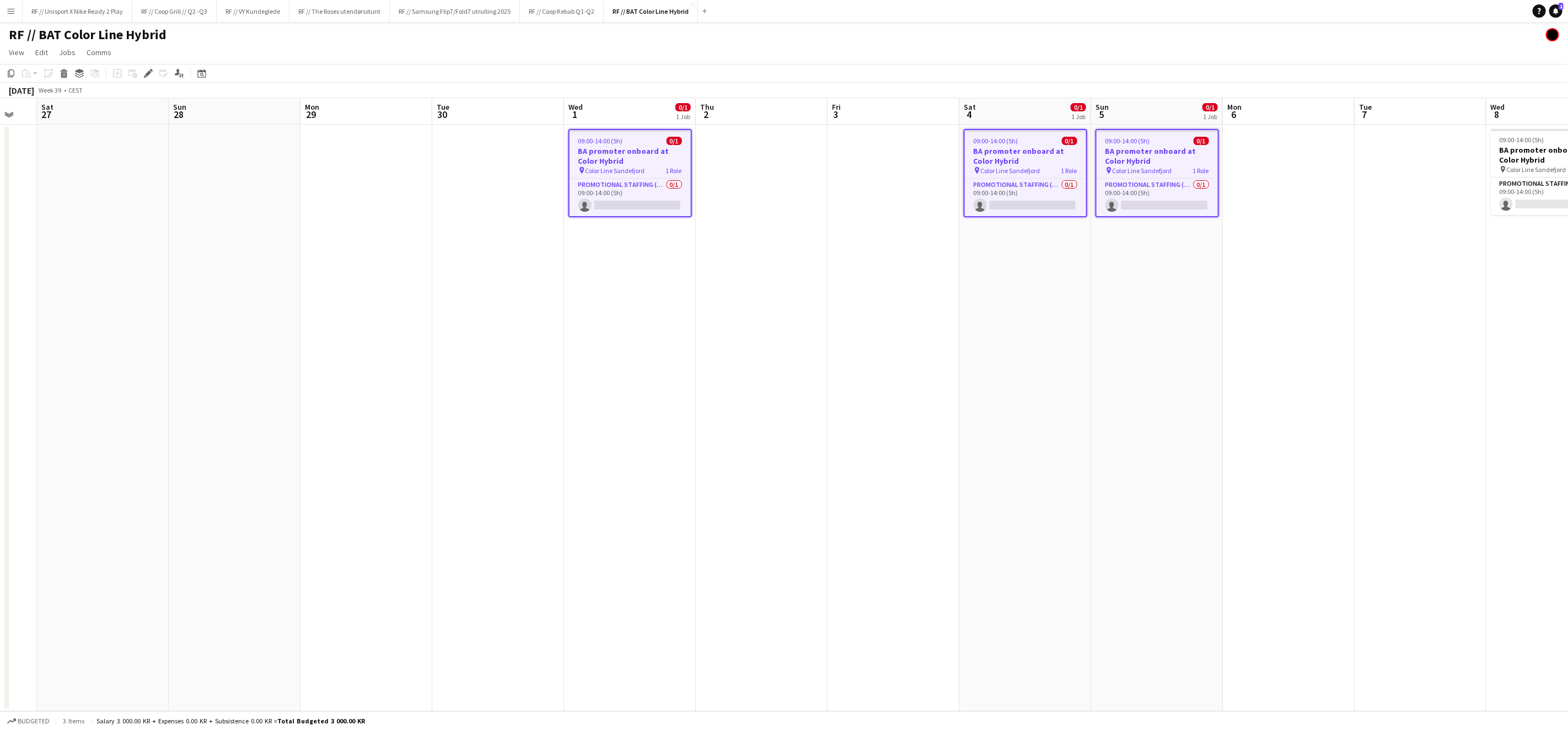
drag, startPoint x: 1422, startPoint y: 306, endPoint x: 626, endPoint y: 339, distance: 796.7
click at [669, 344] on app-calendar-viewport "Wed 24 Thu 25 Fri 26 Sat 27 Sun 28 Mon 29 Tue 30 Wed 1 0/1 1 Job Thu 2 Fri 3 Sa…" at bounding box center [784, 405] width 1568 height 613
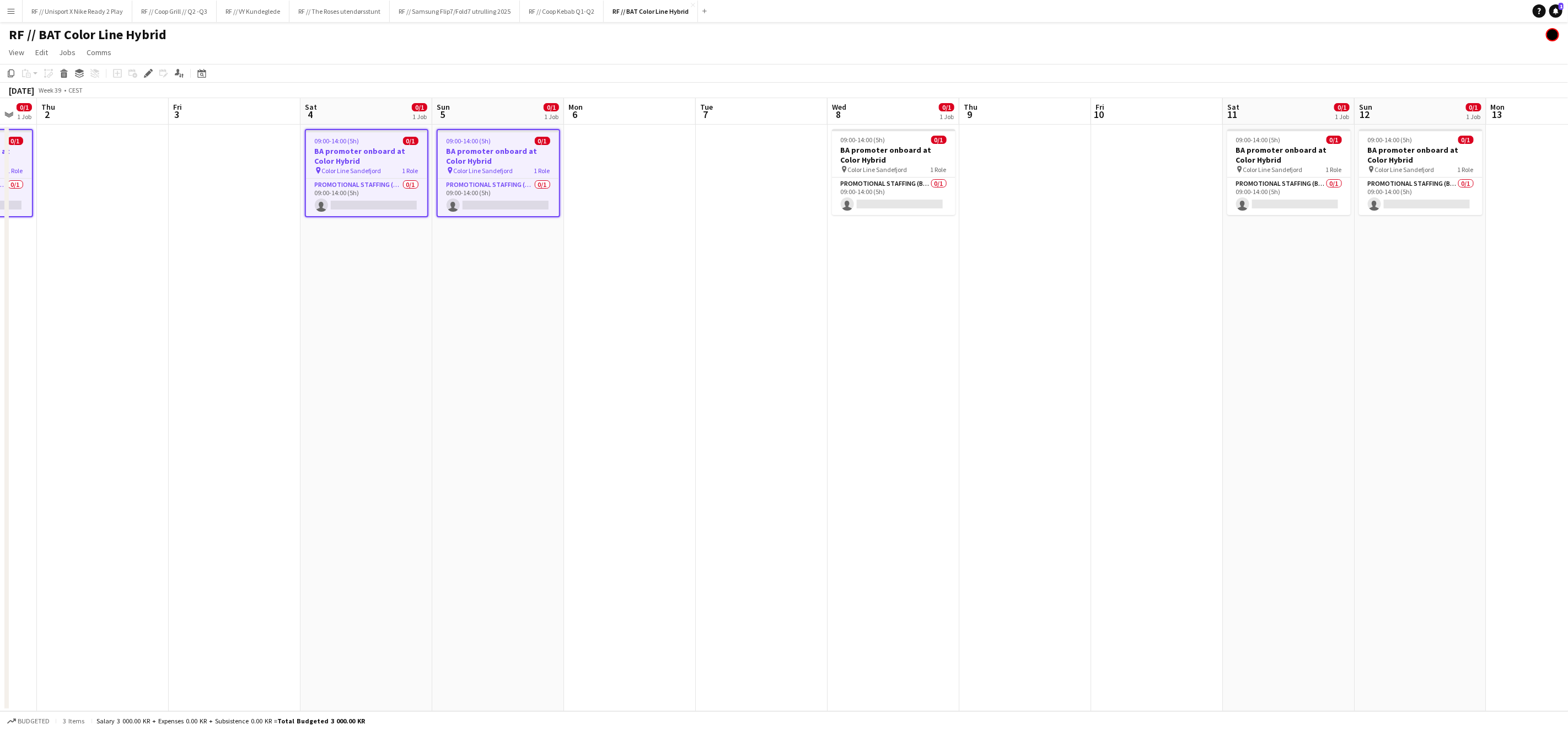
scroll to position [0, 387]
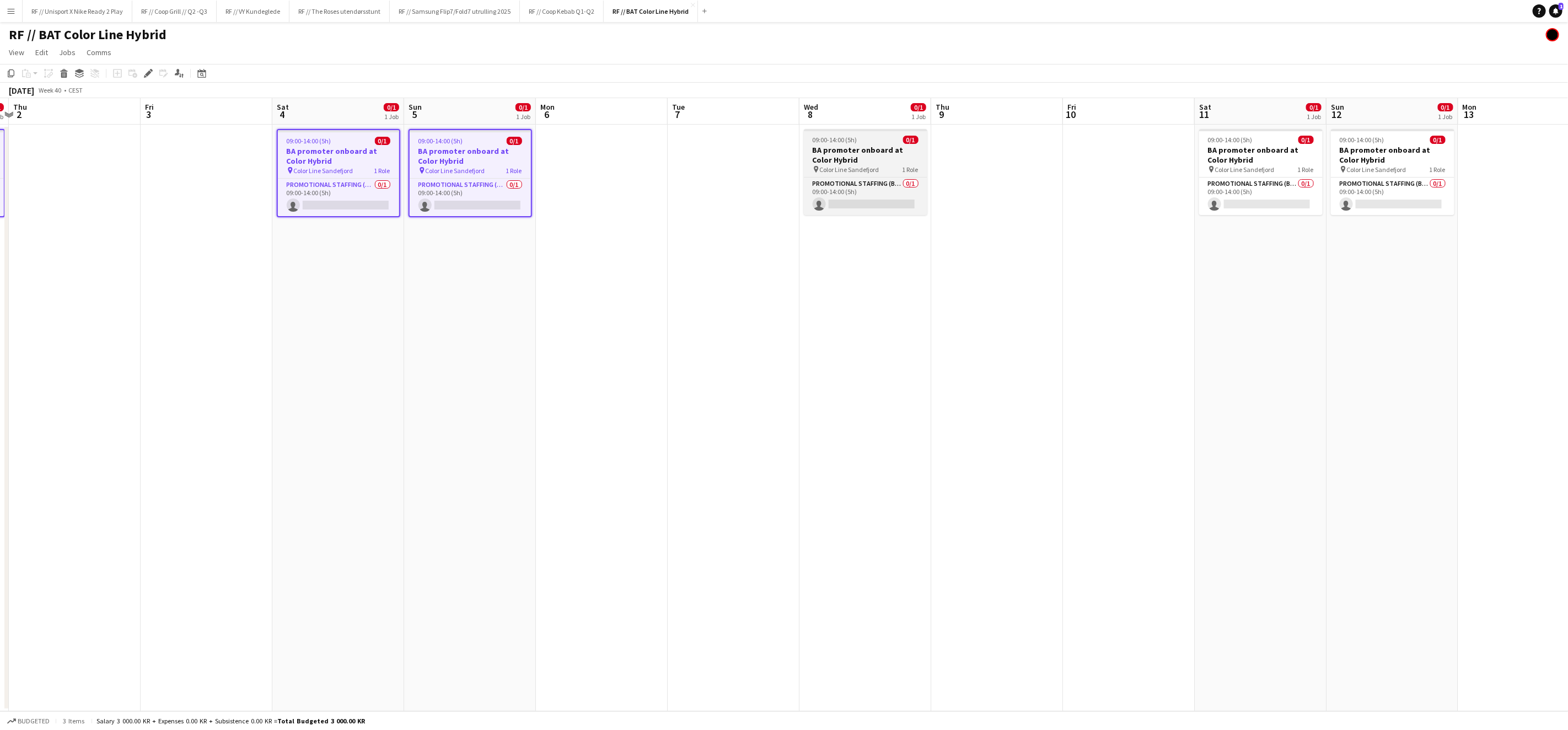
click at [876, 165] on span "Color Line Sandefjord" at bounding box center [850, 169] width 60 height 8
click at [1180, 159] on app-date-cell at bounding box center [1128, 418] width 132 height 587
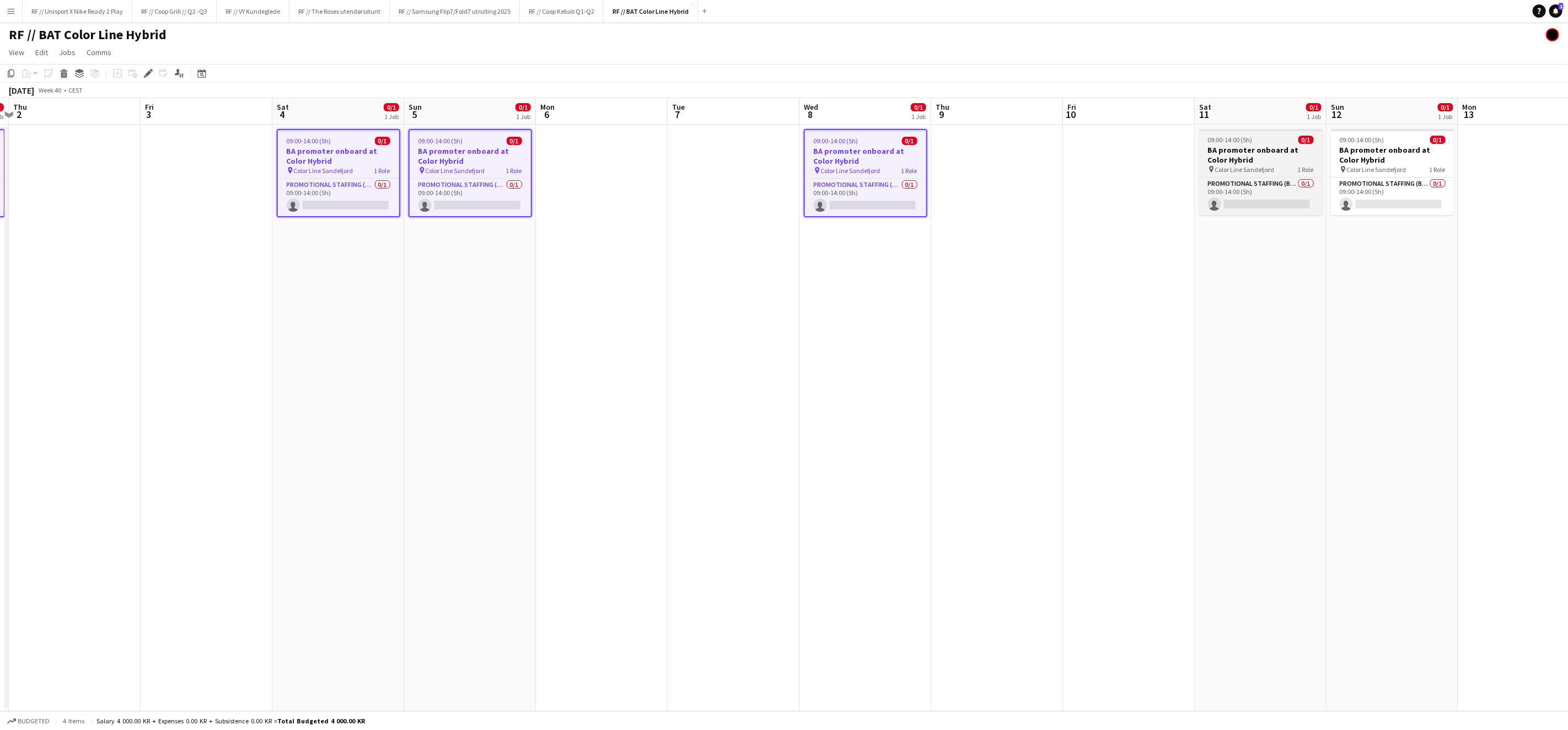
click at [1280, 159] on h3 "BA promoter onboard at Color Hybrid" at bounding box center [1261, 154] width 124 height 20
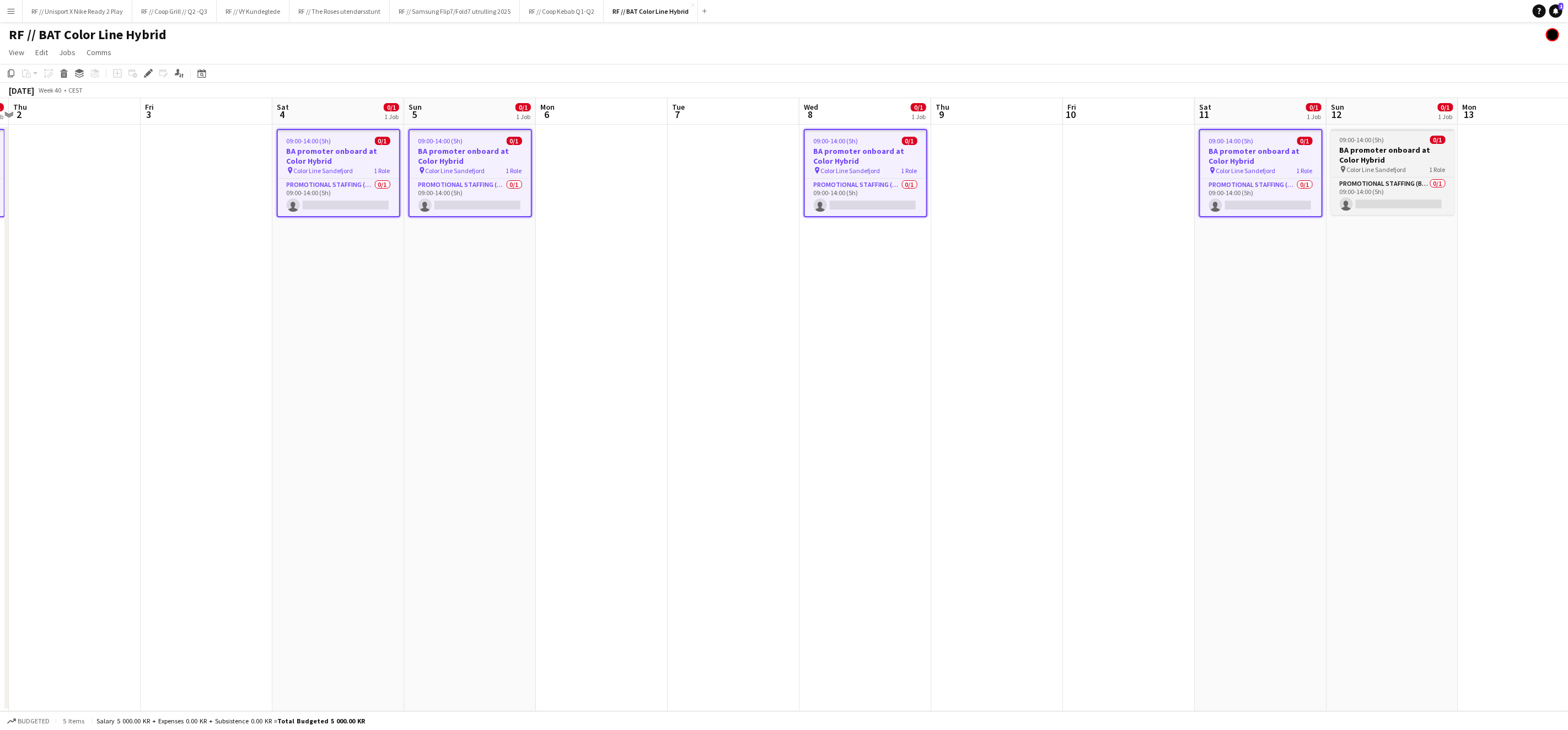
click at [1362, 155] on h3 "BA promoter onboard at Color Hybrid" at bounding box center [1393, 154] width 124 height 20
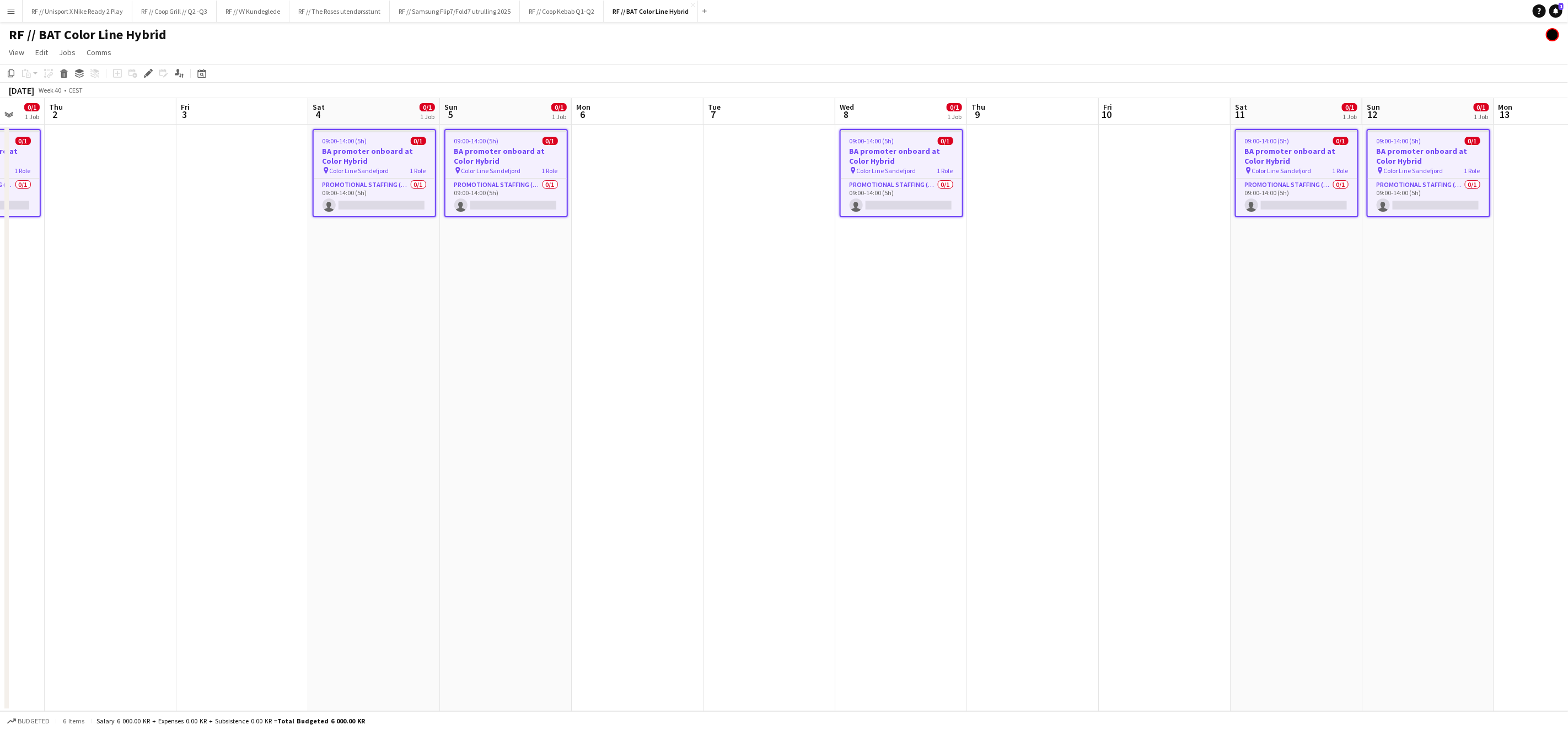
drag, startPoint x: 1190, startPoint y: 334, endPoint x: 699, endPoint y: 363, distance: 491.9
click at [710, 363] on app-calendar-viewport "Mon 29 Tue 30 Wed 1 0/1 1 Job Thu 2 Fri 3 Sat 4 0/1 1 Job Sun 5 0/1 1 Job Mon 6…" at bounding box center [784, 405] width 1568 height 613
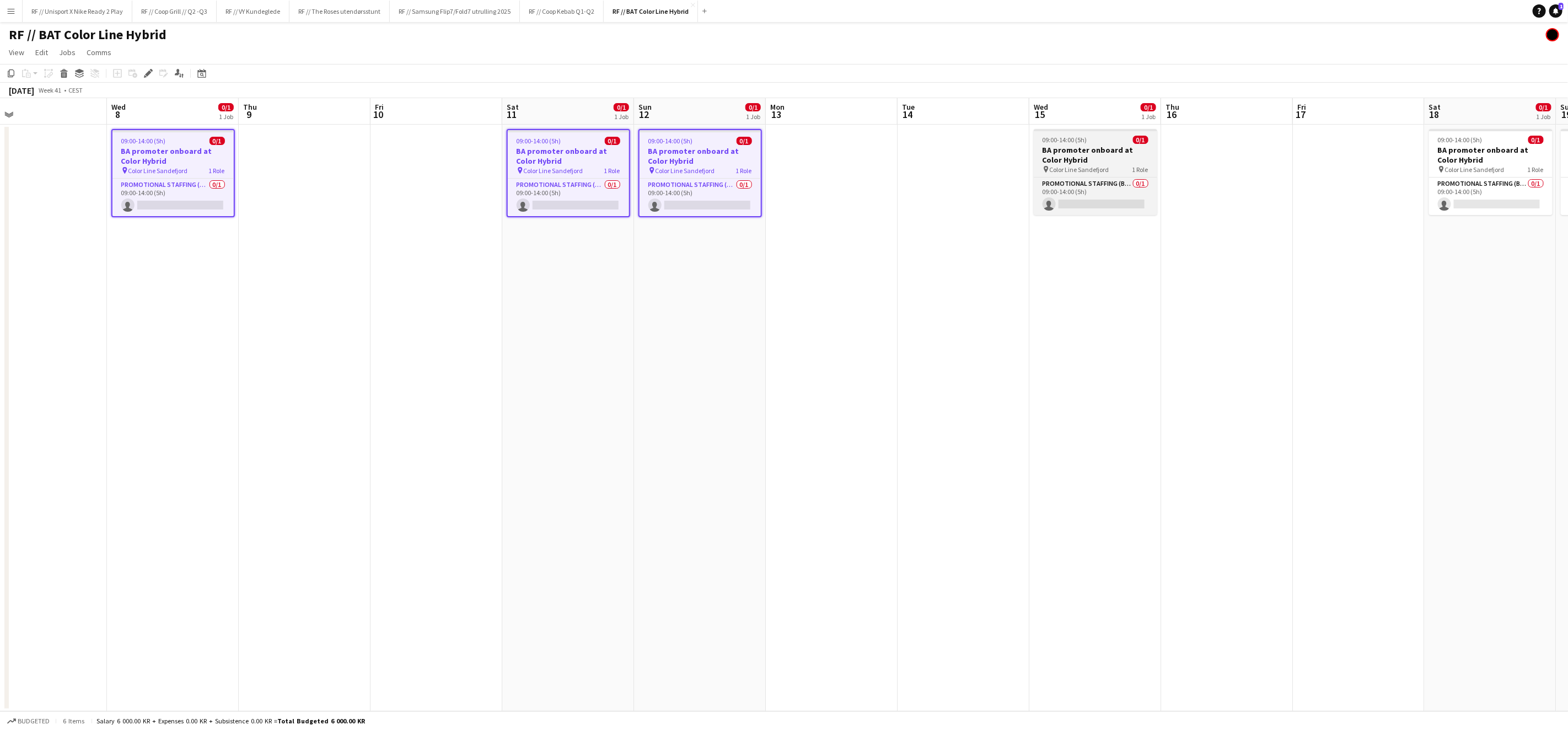
click at [1109, 153] on h3 "BA promoter onboard at Color Hybrid" at bounding box center [1096, 154] width 124 height 20
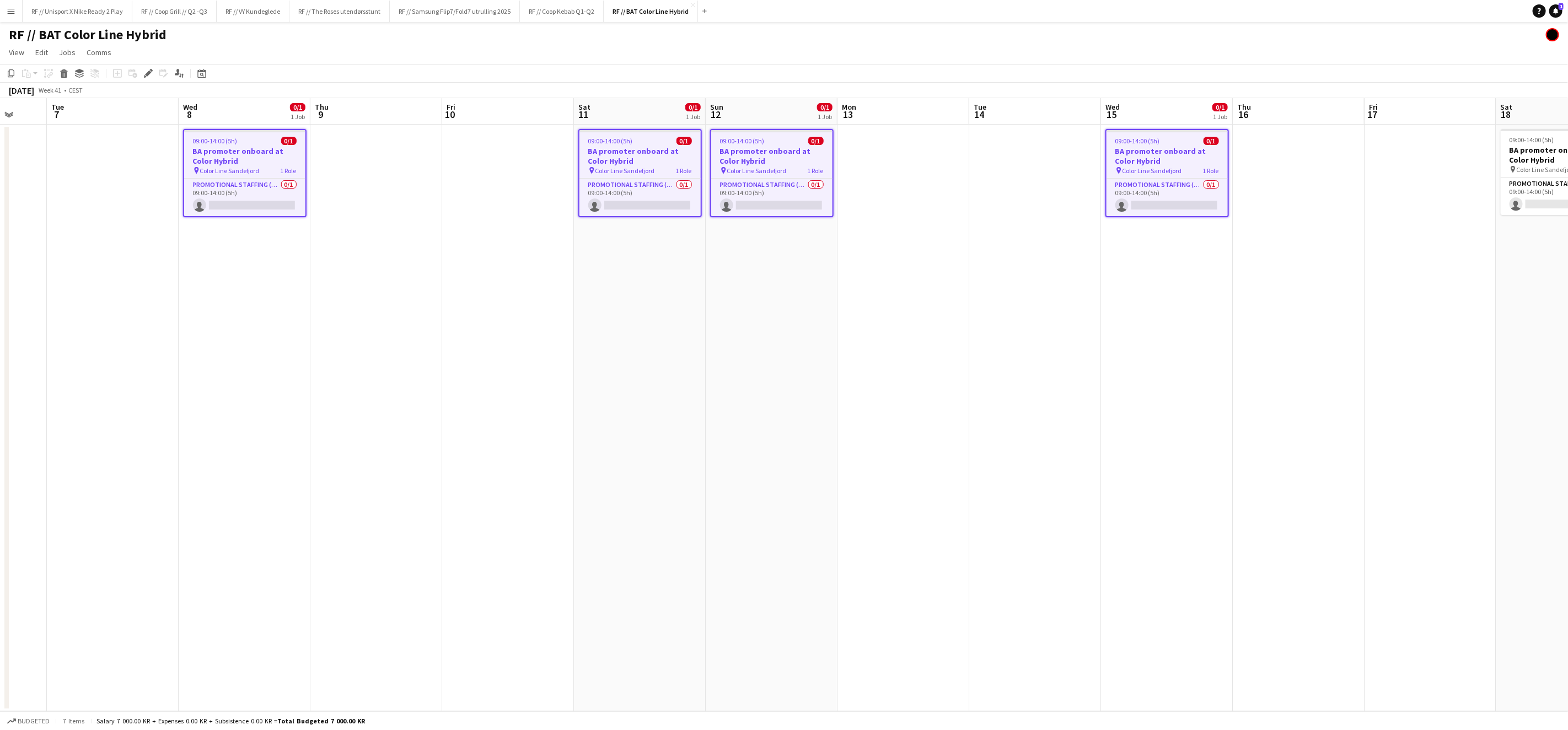
drag, startPoint x: 1319, startPoint y: 226, endPoint x: 942, endPoint y: 258, distance: 378.4
click at [929, 279] on app-calendar-viewport "Sat 4 0/1 1 Job Sun 5 0/1 1 Job Mon 6 Tue 7 Wed 8 0/1 1 Job Thu 9 Fri 10 Sat 11…" at bounding box center [784, 405] width 1568 height 613
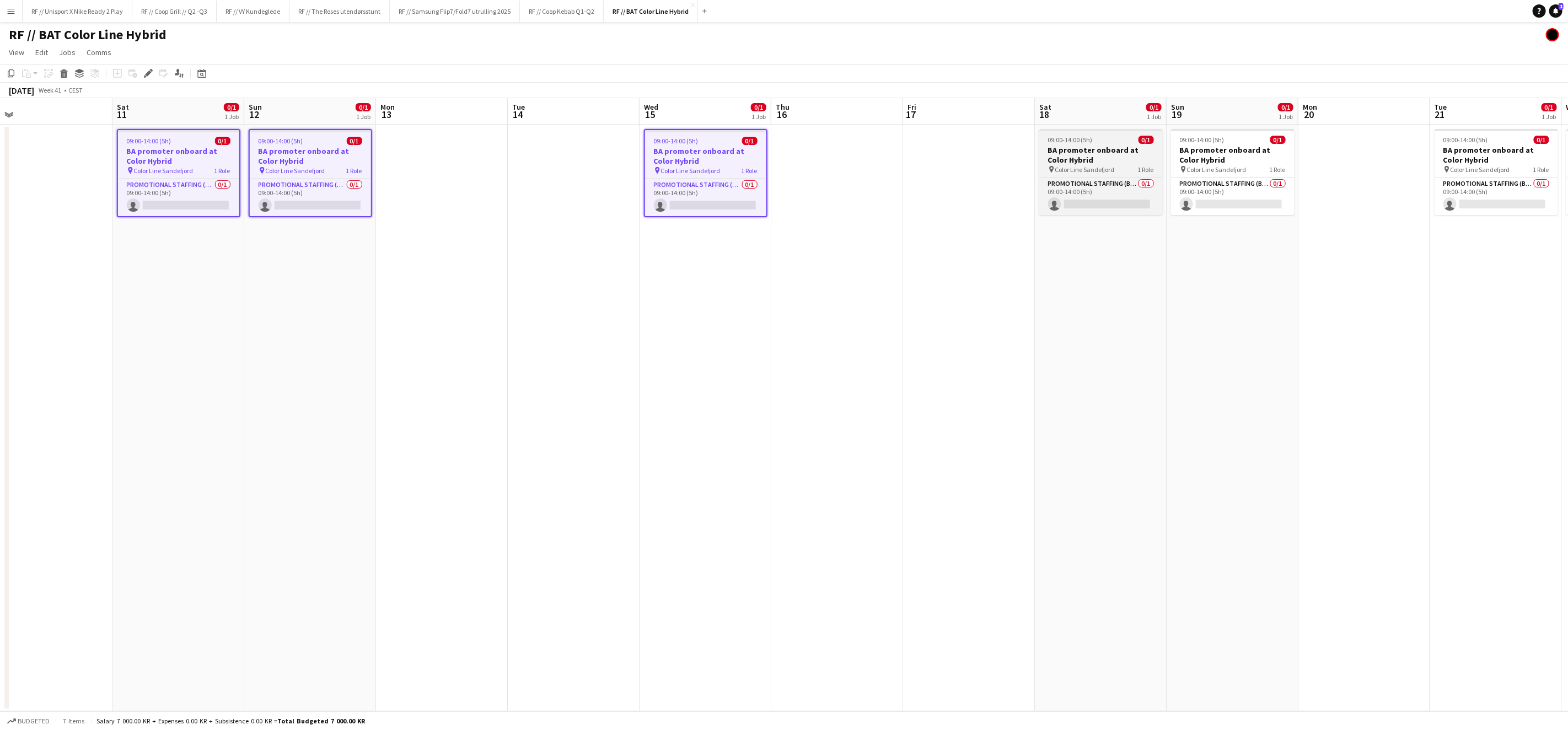
click at [1106, 155] on h3 "BA promoter onboard at Color Hybrid" at bounding box center [1101, 154] width 124 height 20
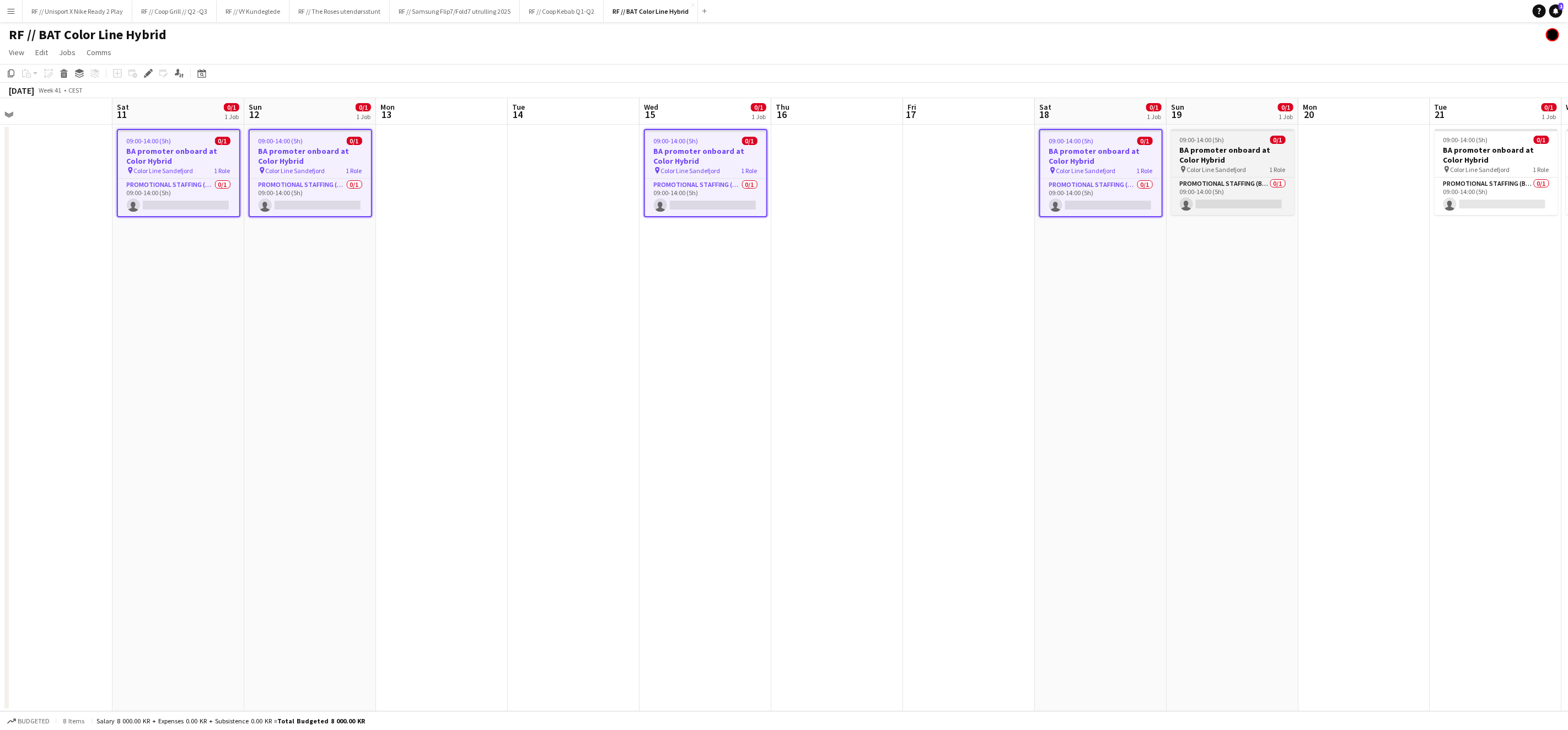
click at [1227, 162] on h3 "BA promoter onboard at Color Hybrid" at bounding box center [1233, 154] width 124 height 20
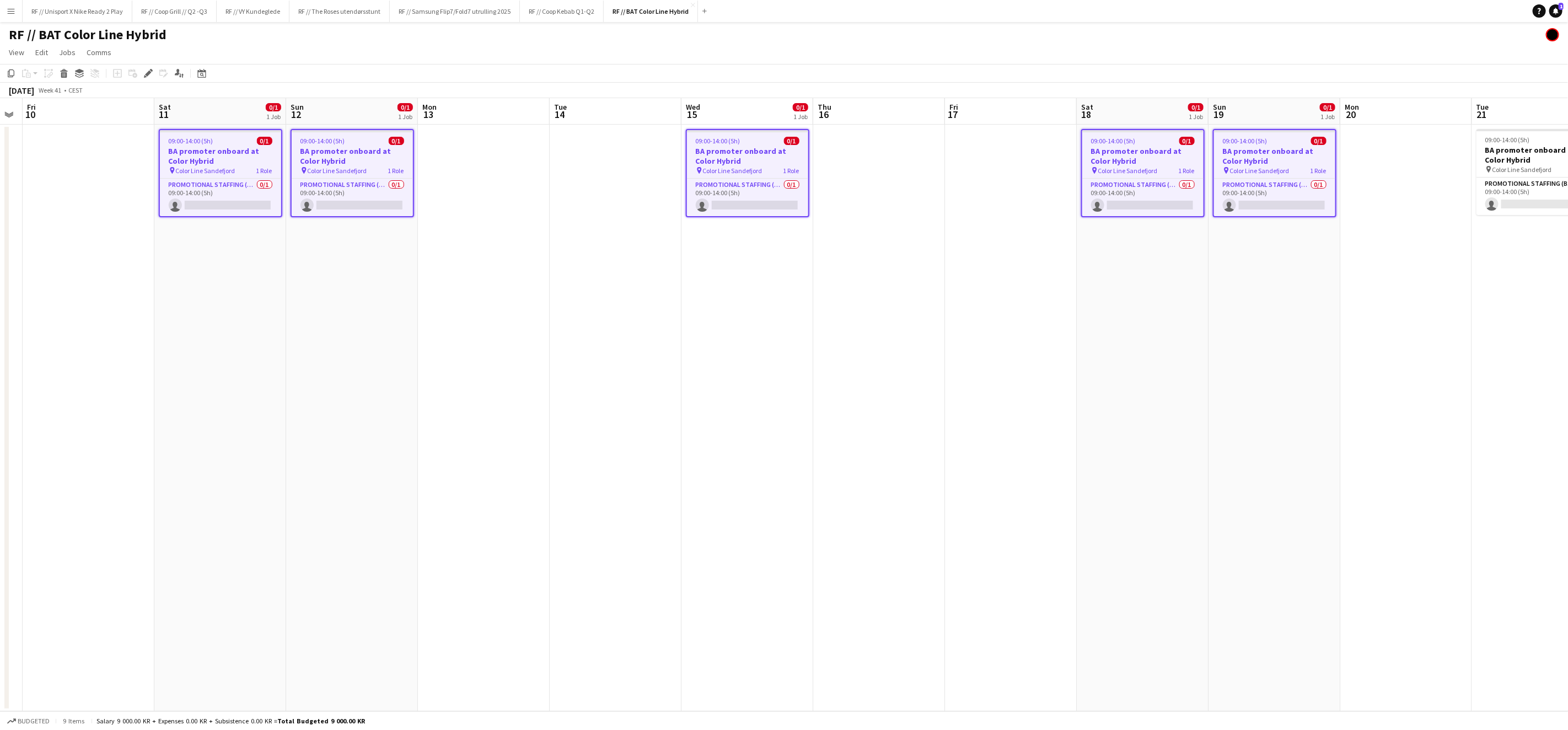
drag, startPoint x: 960, startPoint y: 363, endPoint x: 580, endPoint y: 354, distance: 380.1
click at [670, 362] on app-calendar-viewport "Tue 7 Wed 8 0/1 1 Job Thu 9 Fri 10 Sat 11 0/1 1 Job Sun 12 0/1 1 Job Mon 13 Tue…" at bounding box center [784, 405] width 1568 height 613
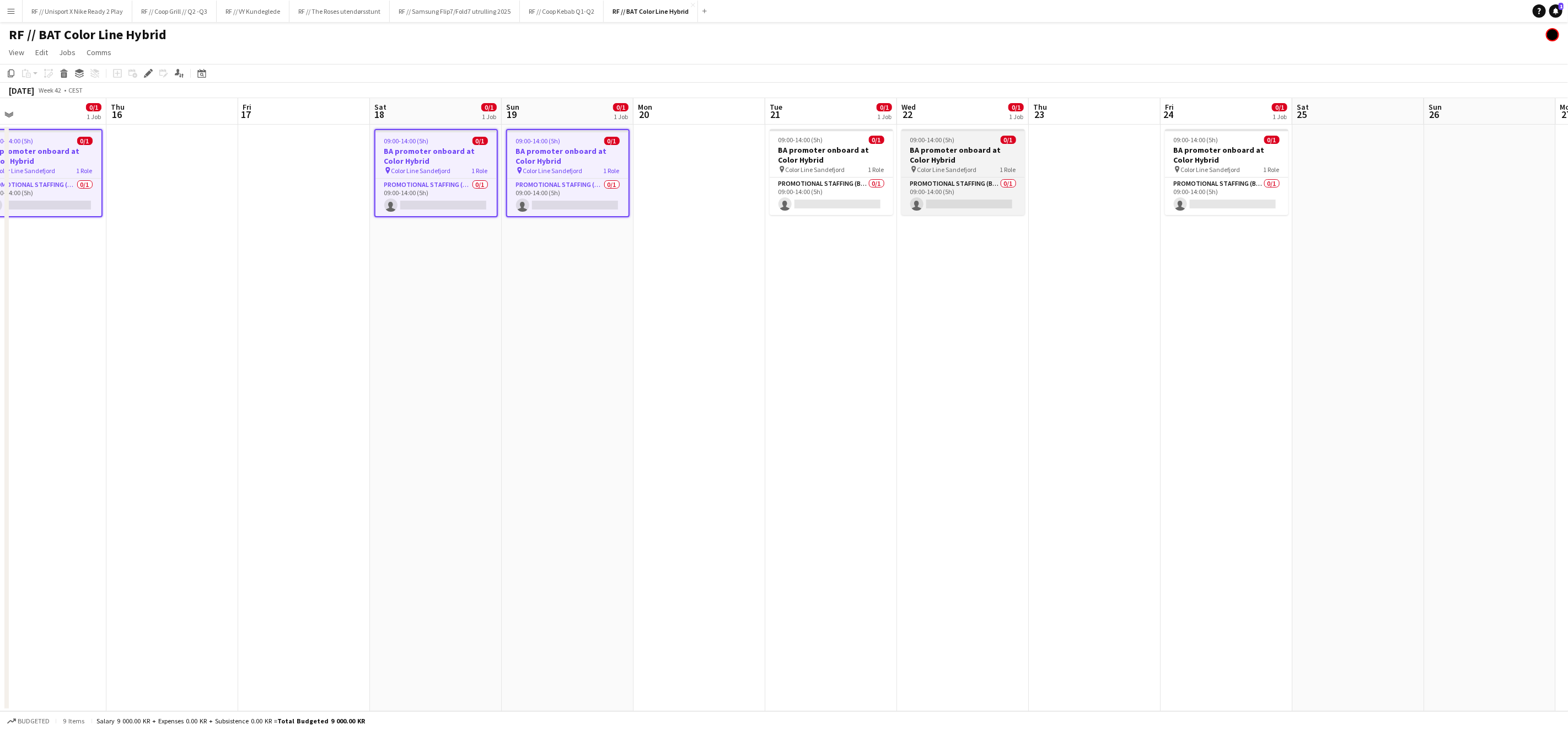
drag, startPoint x: 838, startPoint y: 163, endPoint x: 967, endPoint y: 162, distance: 129.0
click at [839, 163] on h3 "BA promoter onboard at Color Hybrid" at bounding box center [831, 154] width 124 height 20
click at [967, 160] on h3 "BA promoter onboard at Color Hybrid" at bounding box center [964, 154] width 124 height 20
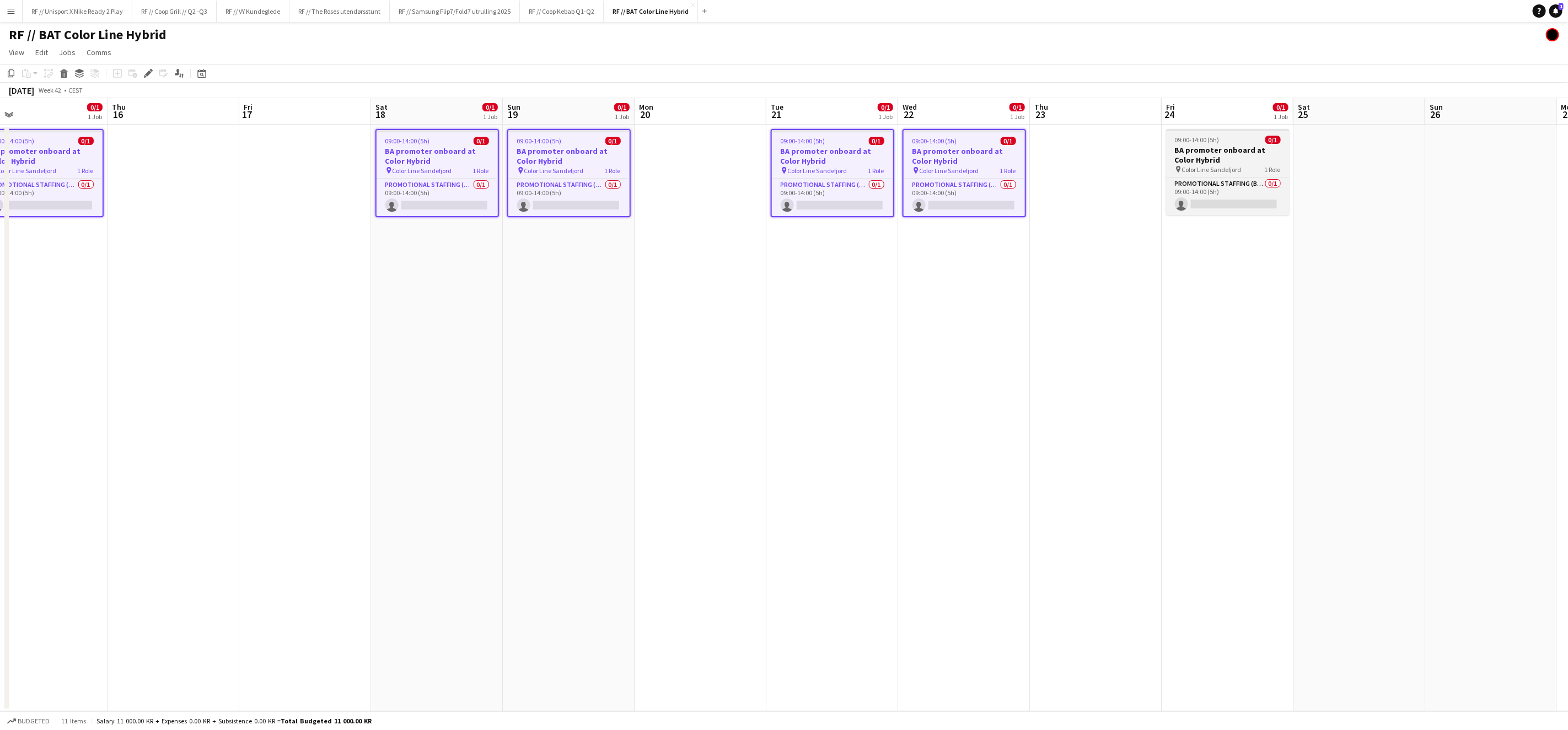
click at [1240, 149] on h3 "BA promoter onboard at Color Hybrid" at bounding box center [1228, 154] width 124 height 20
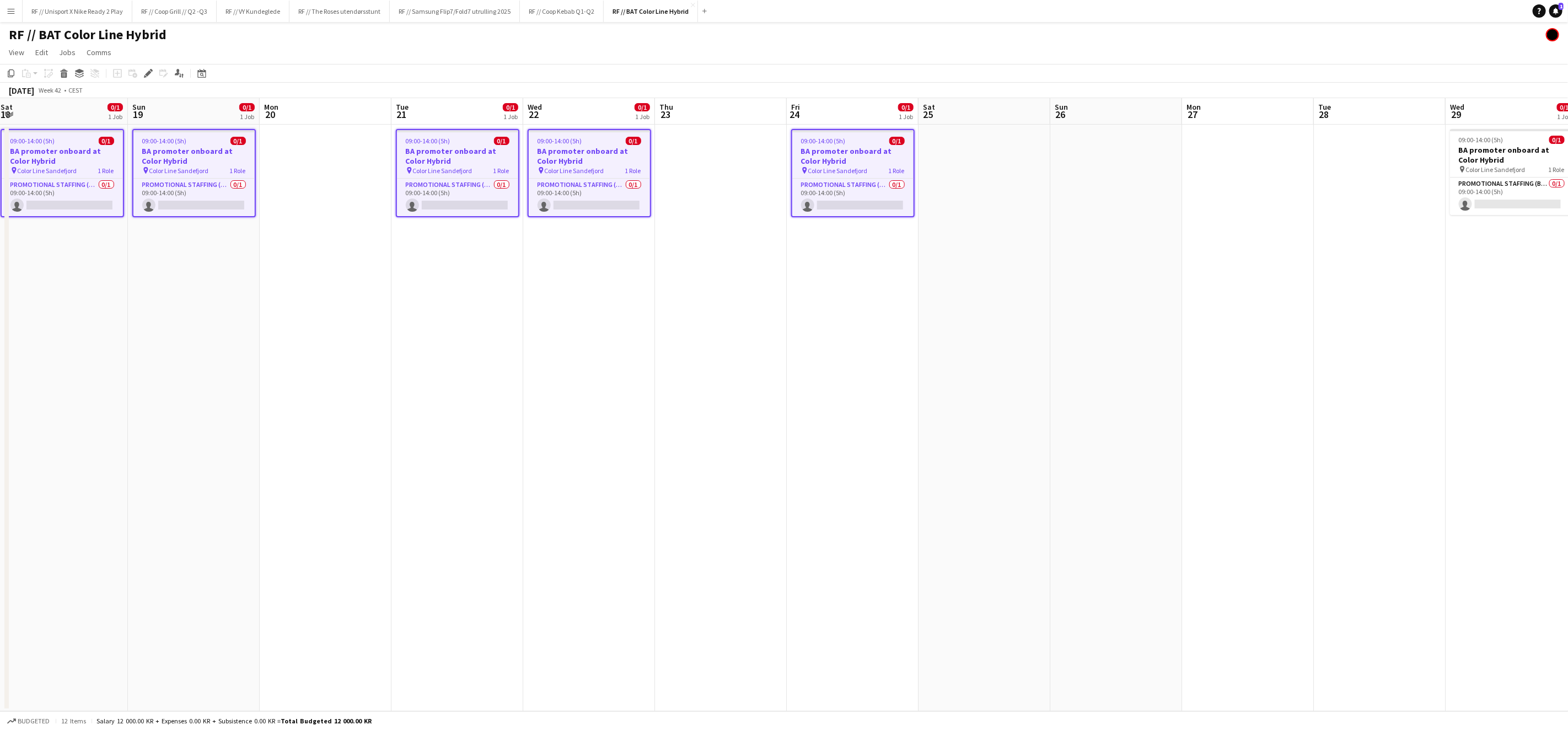
drag, startPoint x: 1264, startPoint y: 352, endPoint x: 673, endPoint y: 385, distance: 591.9
click at [751, 370] on app-calendar-viewport "Thu 16 Fri 17 Sat 18 0/1 1 Job Sun 19 0/1 1 Job Mon 20 Tue 21 0/1 1 Job Wed 22 …" at bounding box center [784, 405] width 1568 height 613
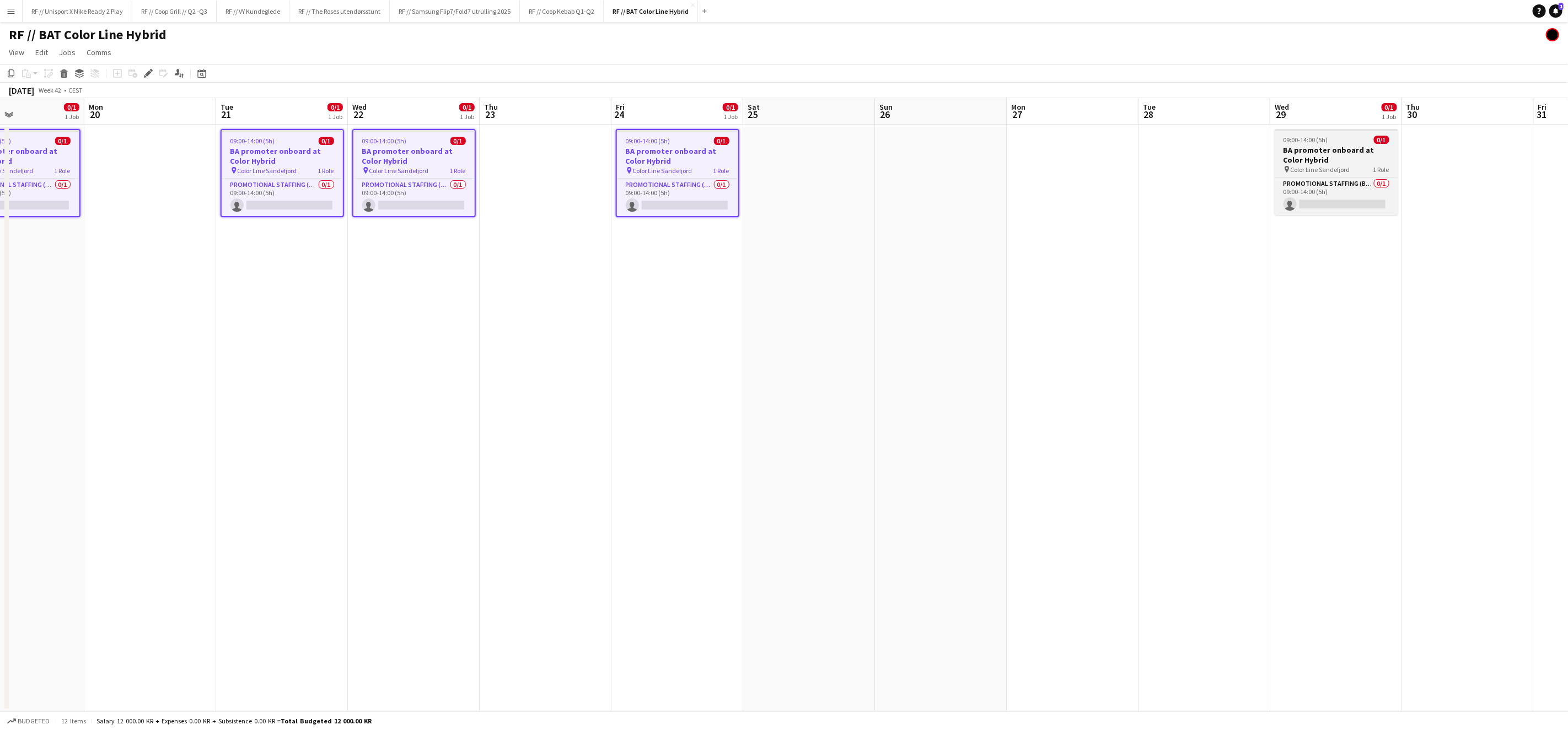
click at [1330, 159] on h3 "BA promoter onboard at Color Hybrid" at bounding box center [1337, 154] width 124 height 20
click at [148, 71] on icon at bounding box center [148, 74] width 6 height 6
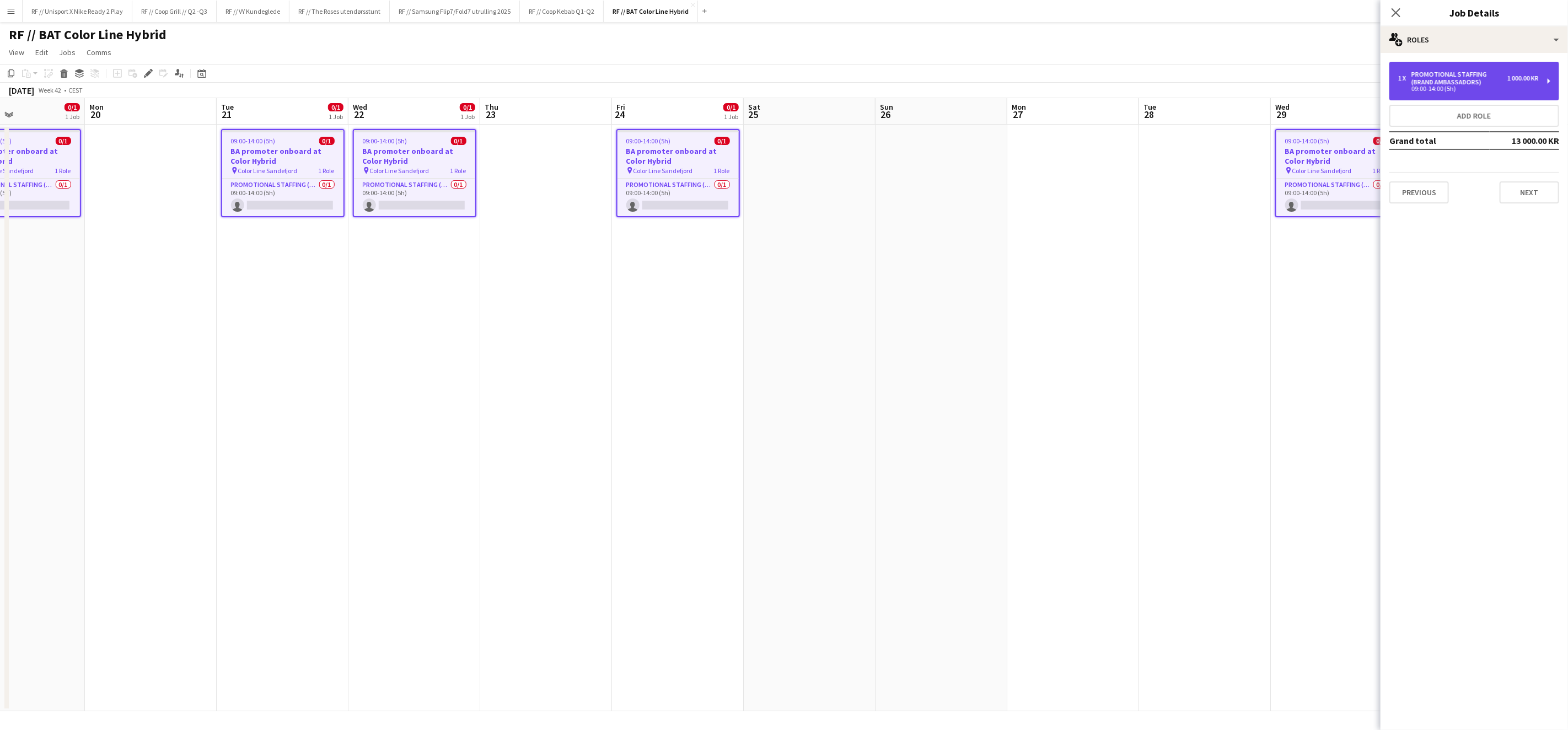
click at [1465, 82] on div "Promotional Staffing (Brand Ambassadors)" at bounding box center [1460, 78] width 96 height 15
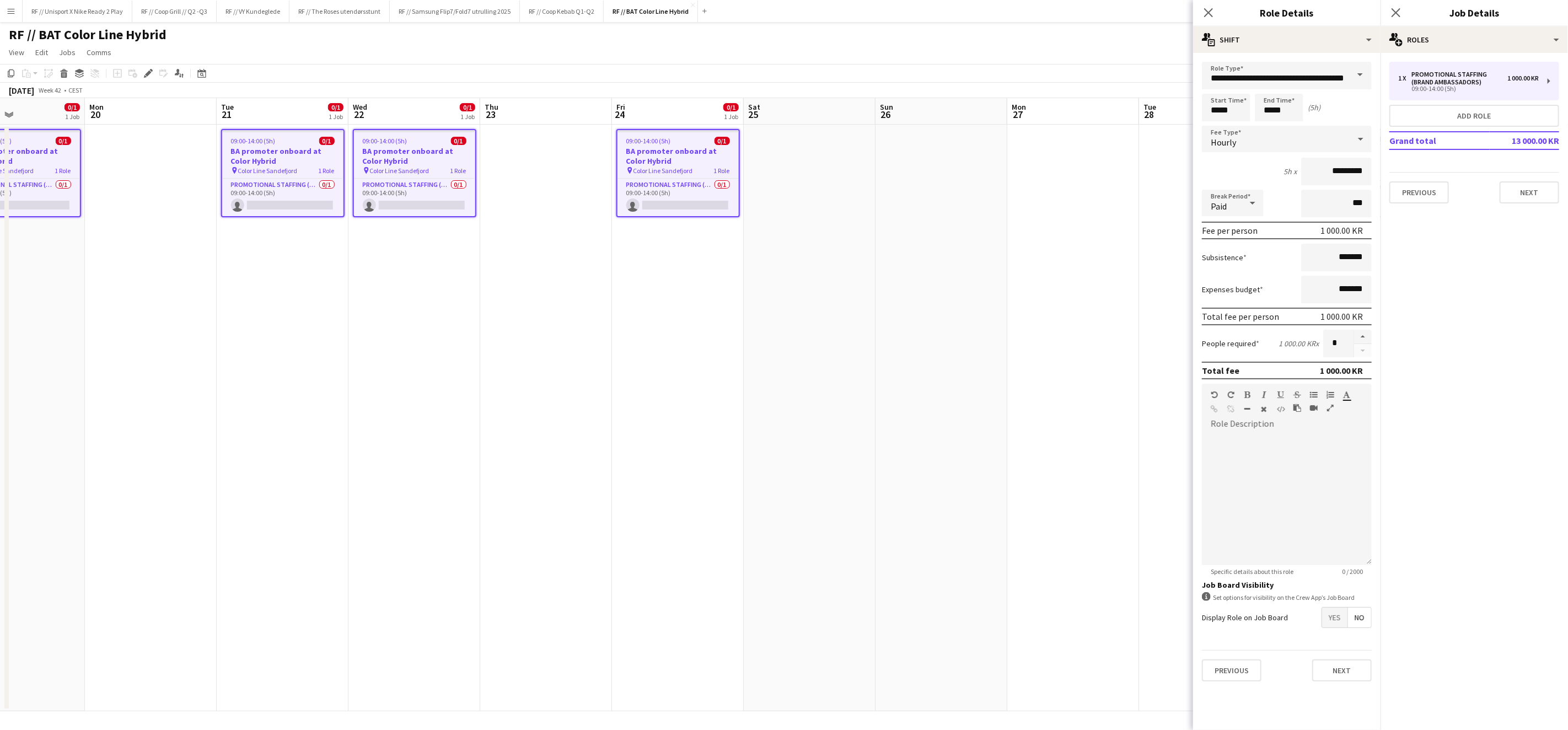
click at [1341, 619] on span "Yes" at bounding box center [1334, 617] width 25 height 20
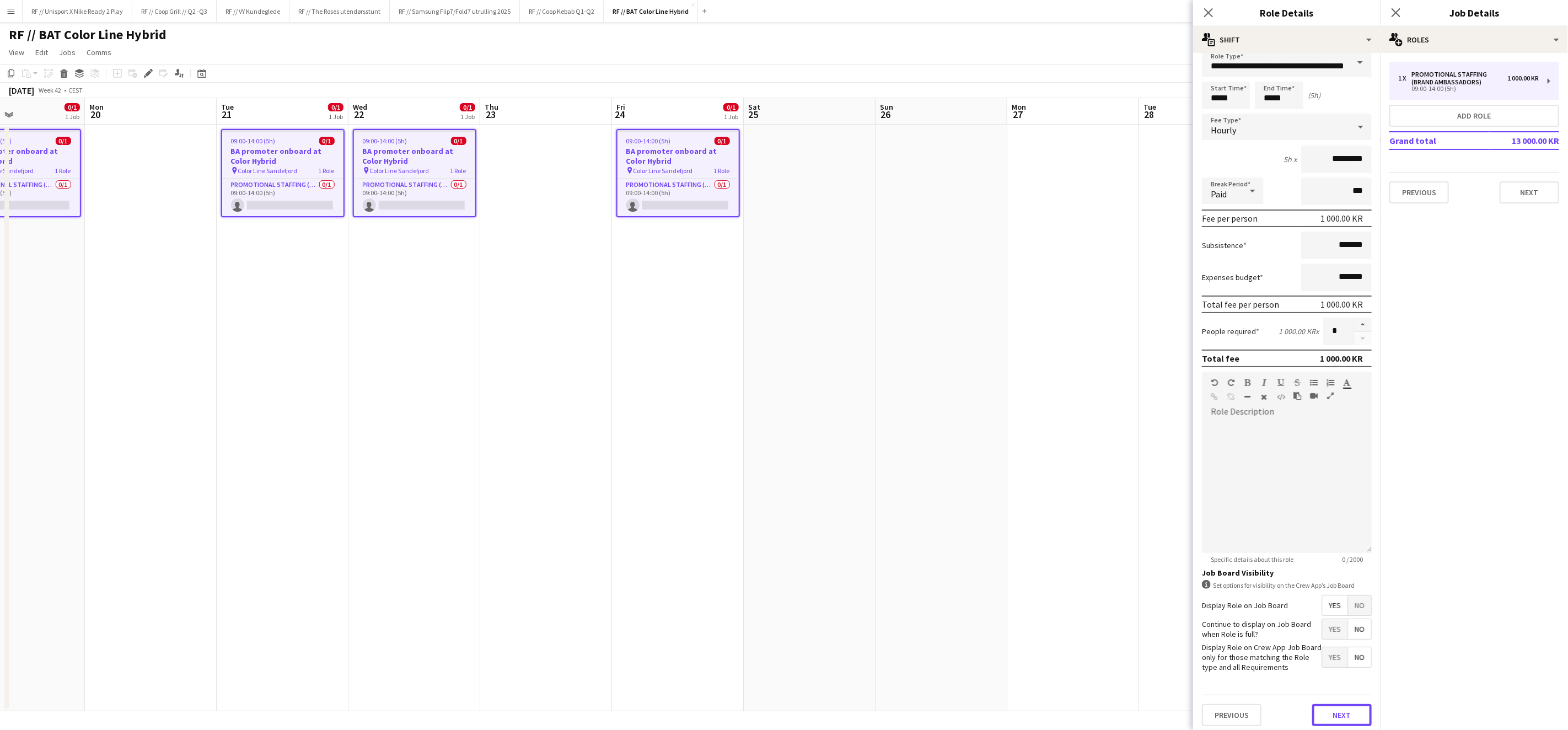
click at [1325, 714] on button "Next" at bounding box center [1342, 715] width 60 height 22
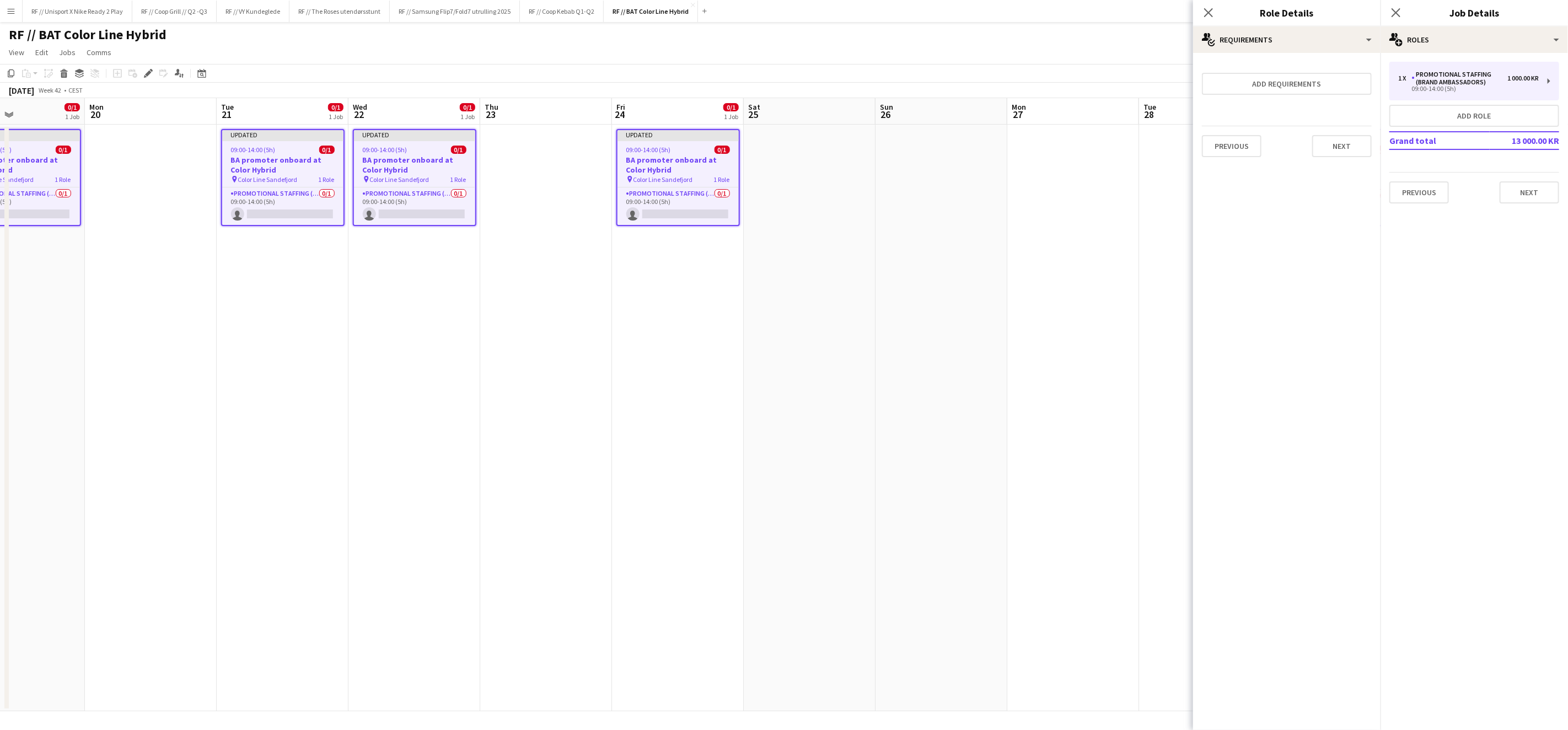
scroll to position [0, 0]
drag, startPoint x: 985, startPoint y: 326, endPoint x: 976, endPoint y: 309, distance: 19.2
click at [985, 326] on app-date-cell at bounding box center [941, 418] width 132 height 587
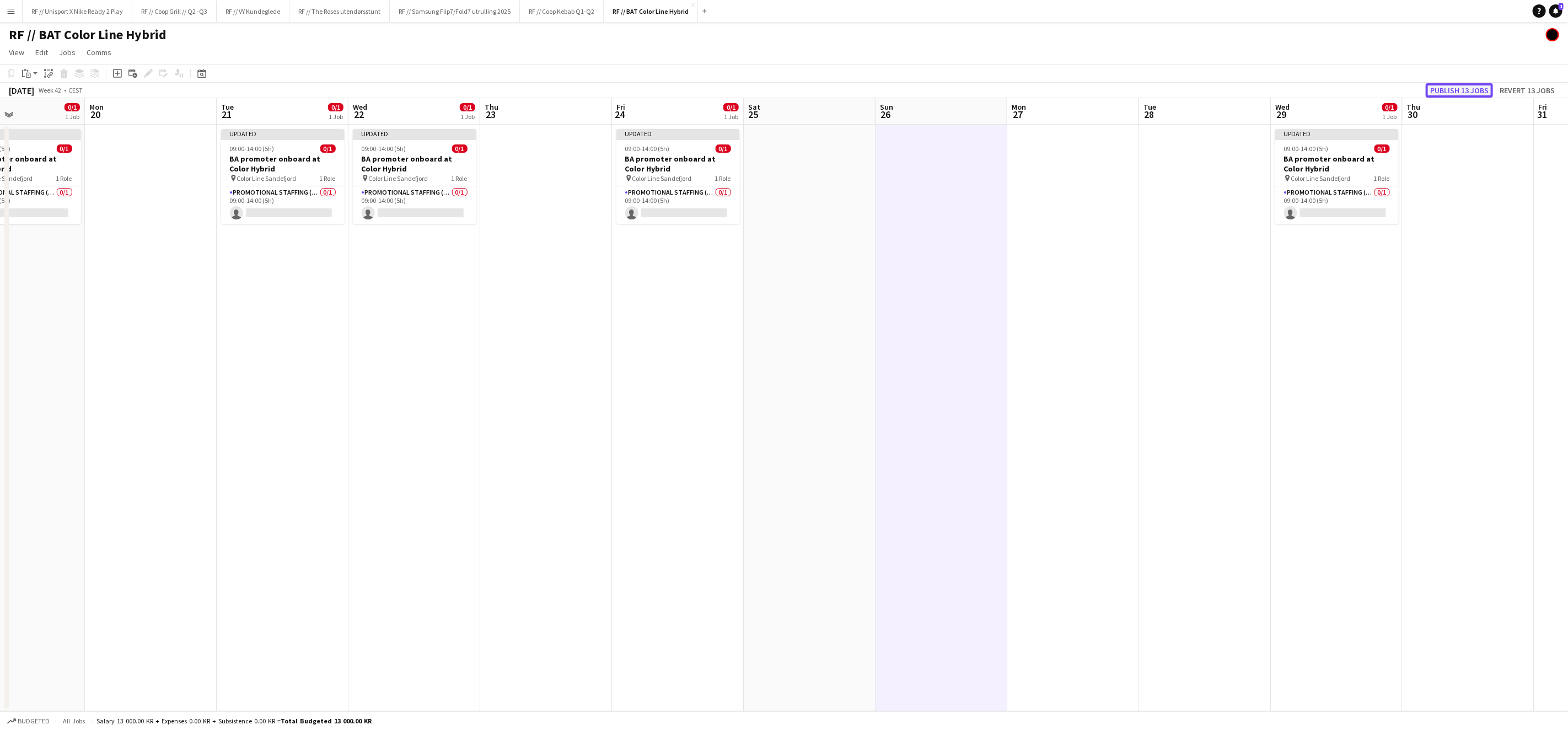
click at [1449, 96] on button "Publish 13 jobs" at bounding box center [1460, 90] width 67 height 15
click at [816, 417] on app-calendar-viewport "Thu 16 Fri 17 Sat 18 0/1 1 Job Sun 19 0/1 1 Job Mon 20 Tue 21 0/1 1 Job Wed 22 …" at bounding box center [784, 405] width 1568 height 613
drag, startPoint x: 978, startPoint y: 406, endPoint x: 993, endPoint y: 408, distance: 15.1
click at [978, 406] on app-date-cell at bounding box center [938, 418] width 132 height 587
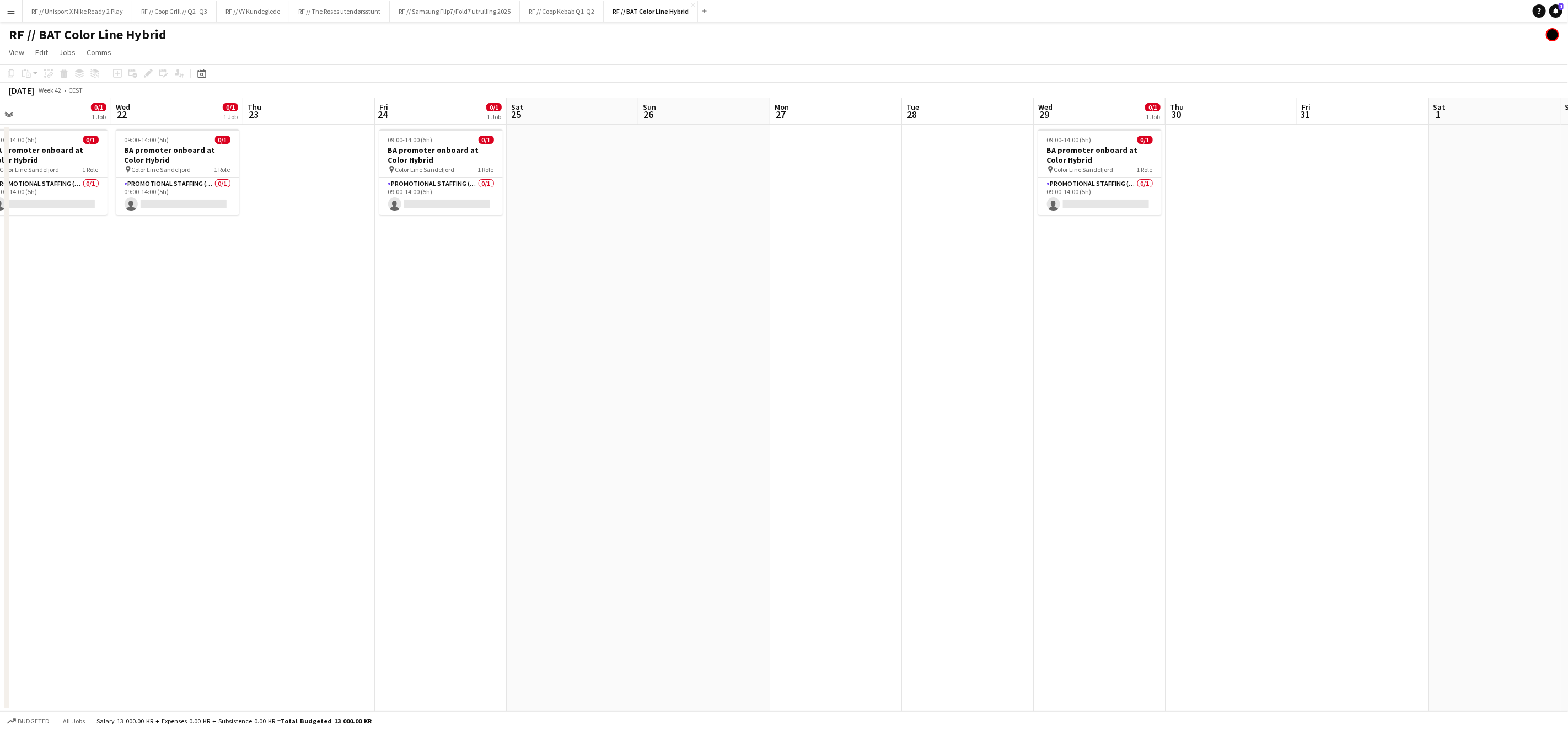
drag, startPoint x: 1094, startPoint y: 410, endPoint x: 967, endPoint y: 438, distance: 130.0
click at [880, 422] on app-calendar-viewport "Sat 18 0/1 1 Job Sun 19 0/1 1 Job Mon 20 Tue 21 0/1 1 Job Wed 22 0/1 1 Job Thu …" at bounding box center [784, 405] width 1568 height 613
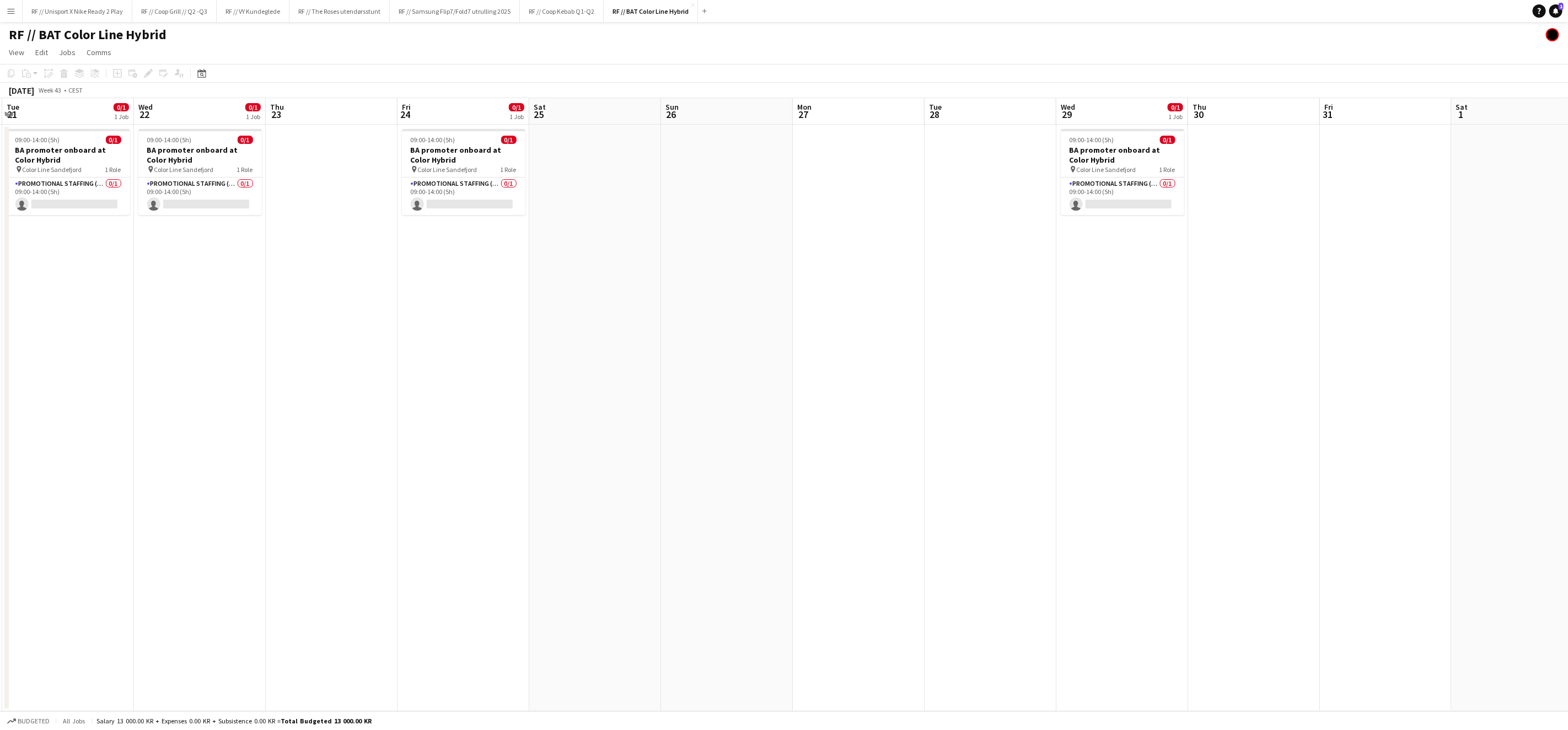
drag, startPoint x: 1013, startPoint y: 443, endPoint x: 1030, endPoint y: 446, distance: 17.3
click at [1018, 444] on app-calendar-viewport "Sat 18 0/1 1 Job Sun 19 0/1 1 Job Mon 20 Tue 21 0/1 1 Job Wed 22 0/1 1 Job Thu …" at bounding box center [784, 405] width 1568 height 613
click at [934, 394] on app-calendar-viewport "Sat 18 0/1 1 Job Sun 19 0/1 1 Job Mon 20 Tue 21 0/1 1 Job Wed 22 0/1 1 Job Thu …" at bounding box center [784, 405] width 1568 height 613
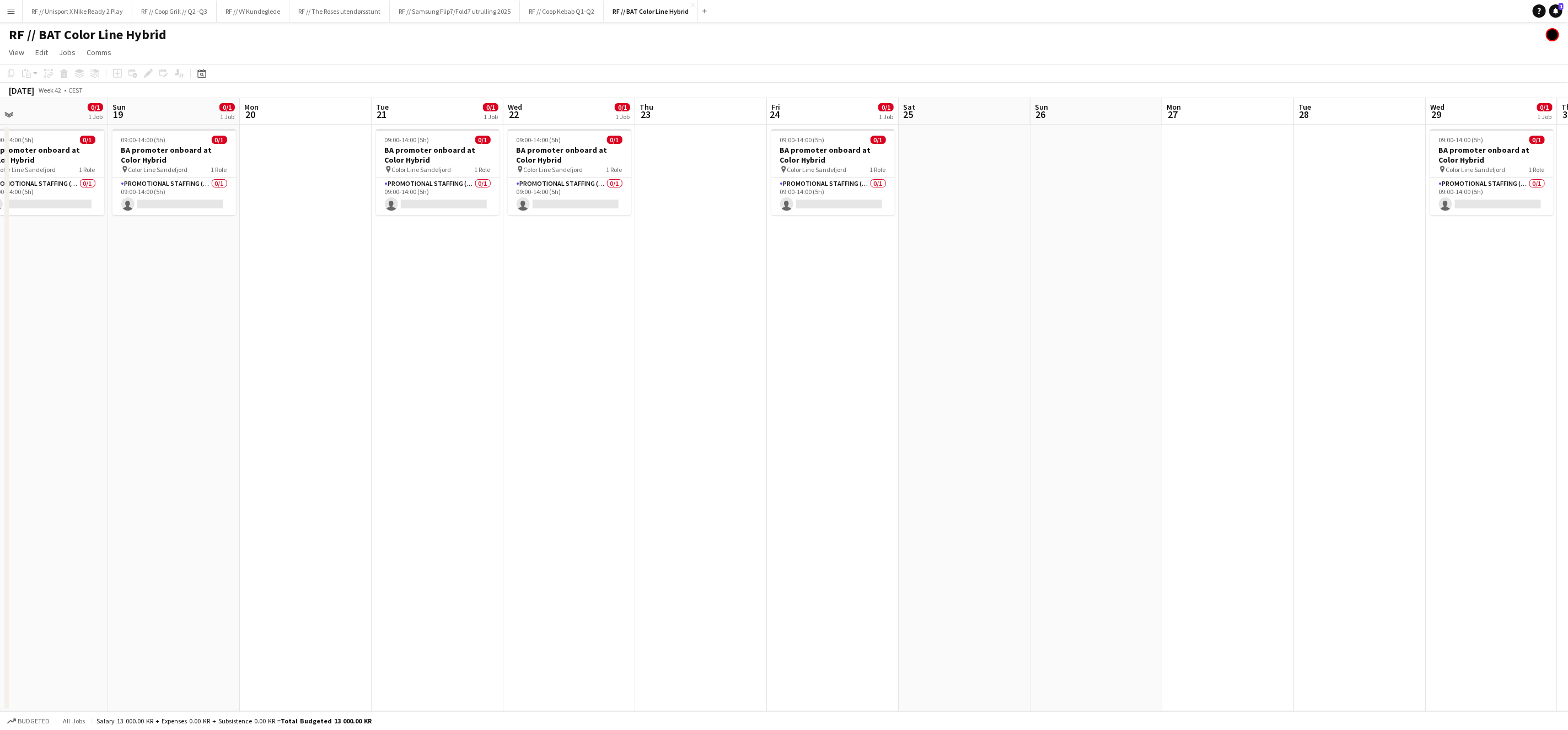
drag, startPoint x: 871, startPoint y: 445, endPoint x: 755, endPoint y: 443, distance: 116.0
click at [919, 444] on app-calendar-viewport "Thu 16 Fri 17 Sat 18 0/1 1 Job Sun 19 0/1 1 Job Mon 20 Tue 21 0/1 1 Job Wed 22 …" at bounding box center [784, 405] width 1568 height 613
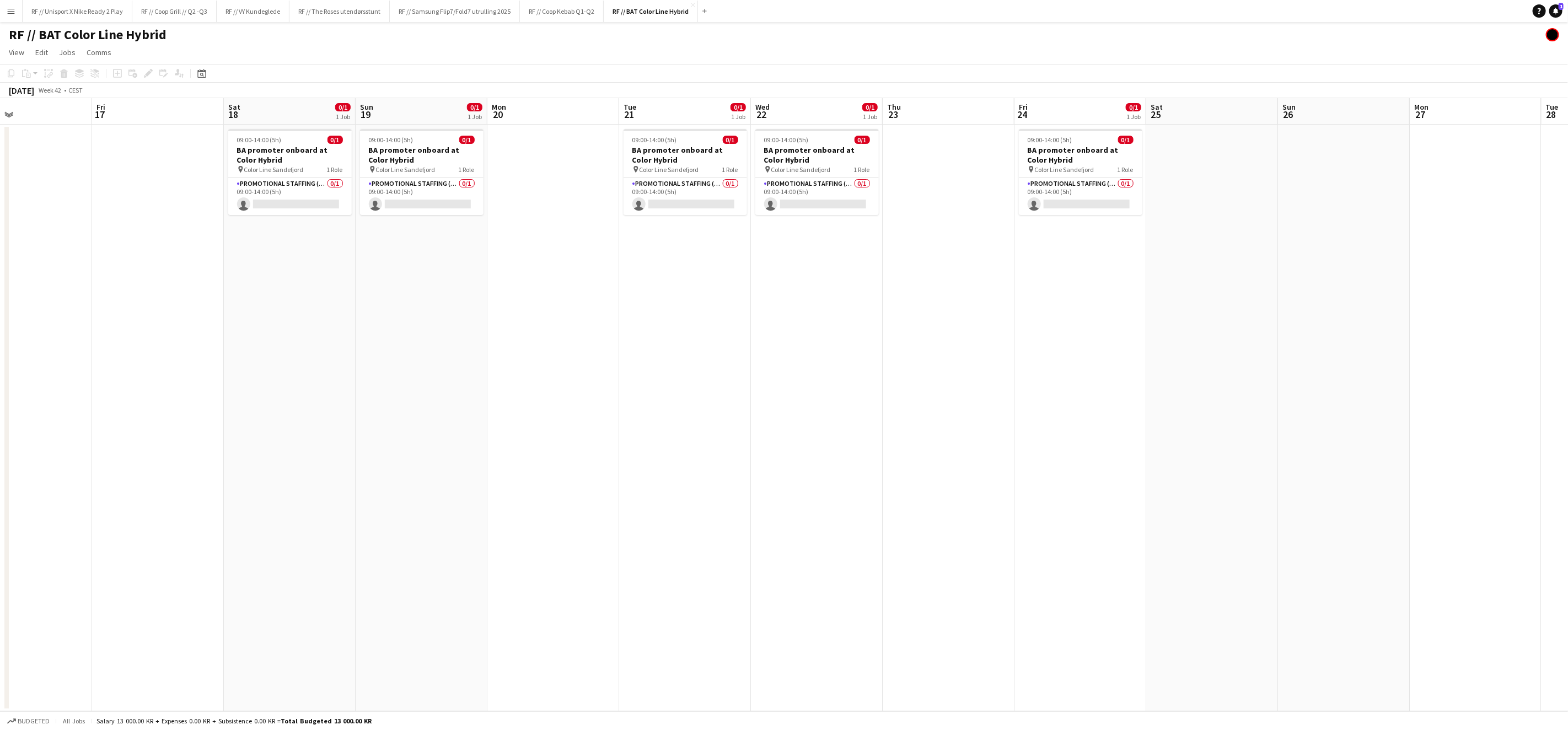
drag, startPoint x: 868, startPoint y: 439, endPoint x: 898, endPoint y: 434, distance: 30.4
click at [929, 437] on app-calendar-viewport "Tue 14 Wed 15 0/1 1 Job Thu 16 Fri 17 Sat 18 0/1 1 Job Sun 19 0/1 1 Job Mon 20 …" at bounding box center [784, 405] width 1568 height 613
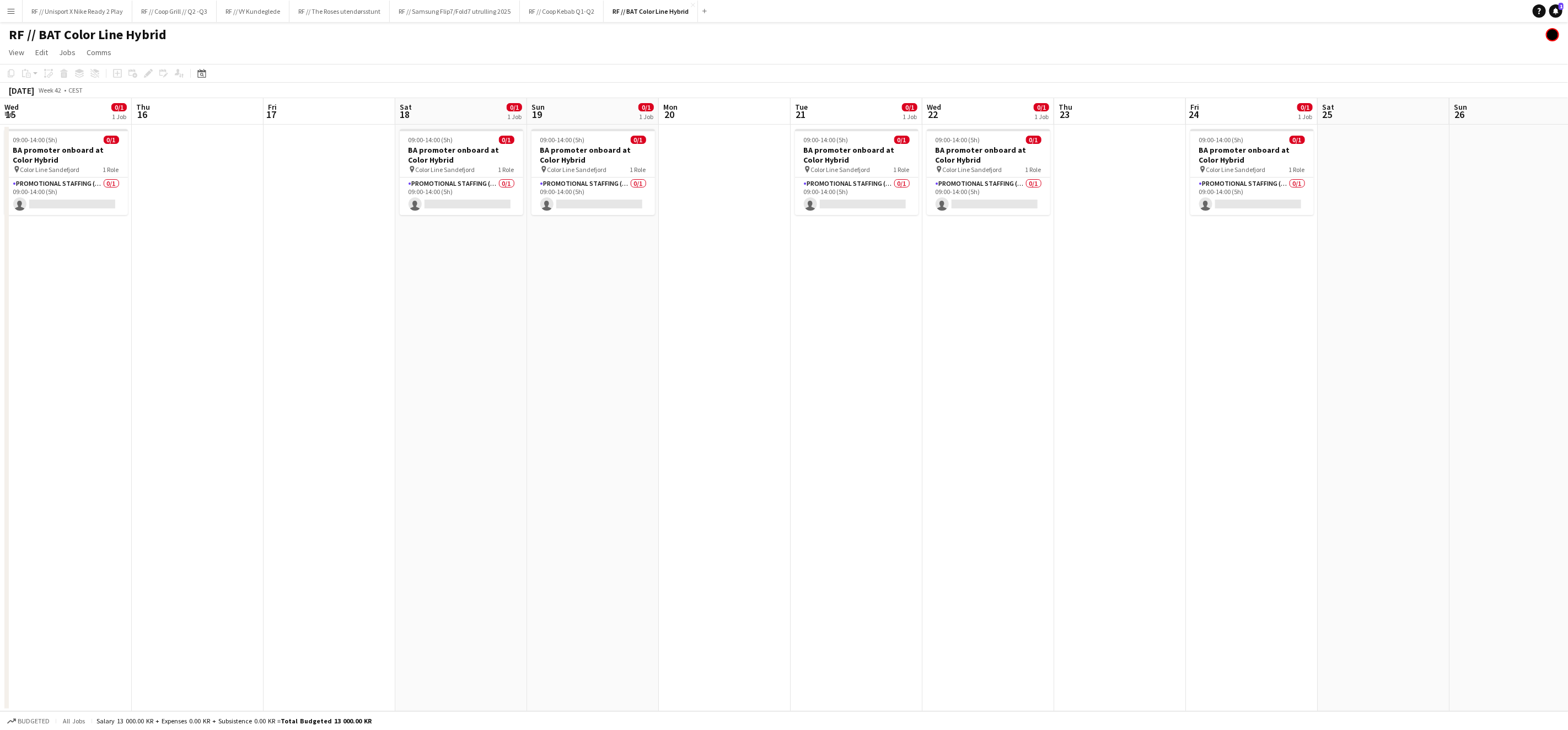
drag, startPoint x: 1019, startPoint y: 429, endPoint x: 1110, endPoint y: 433, distance: 91.1
click at [1108, 433] on app-calendar-viewport "Mon 13 Tue 14 Wed 15 0/1 1 Job Thu 16 Fri 17 Sat 18 0/1 1 Job Sun 19 0/1 1 Job …" at bounding box center [784, 405] width 1568 height 613
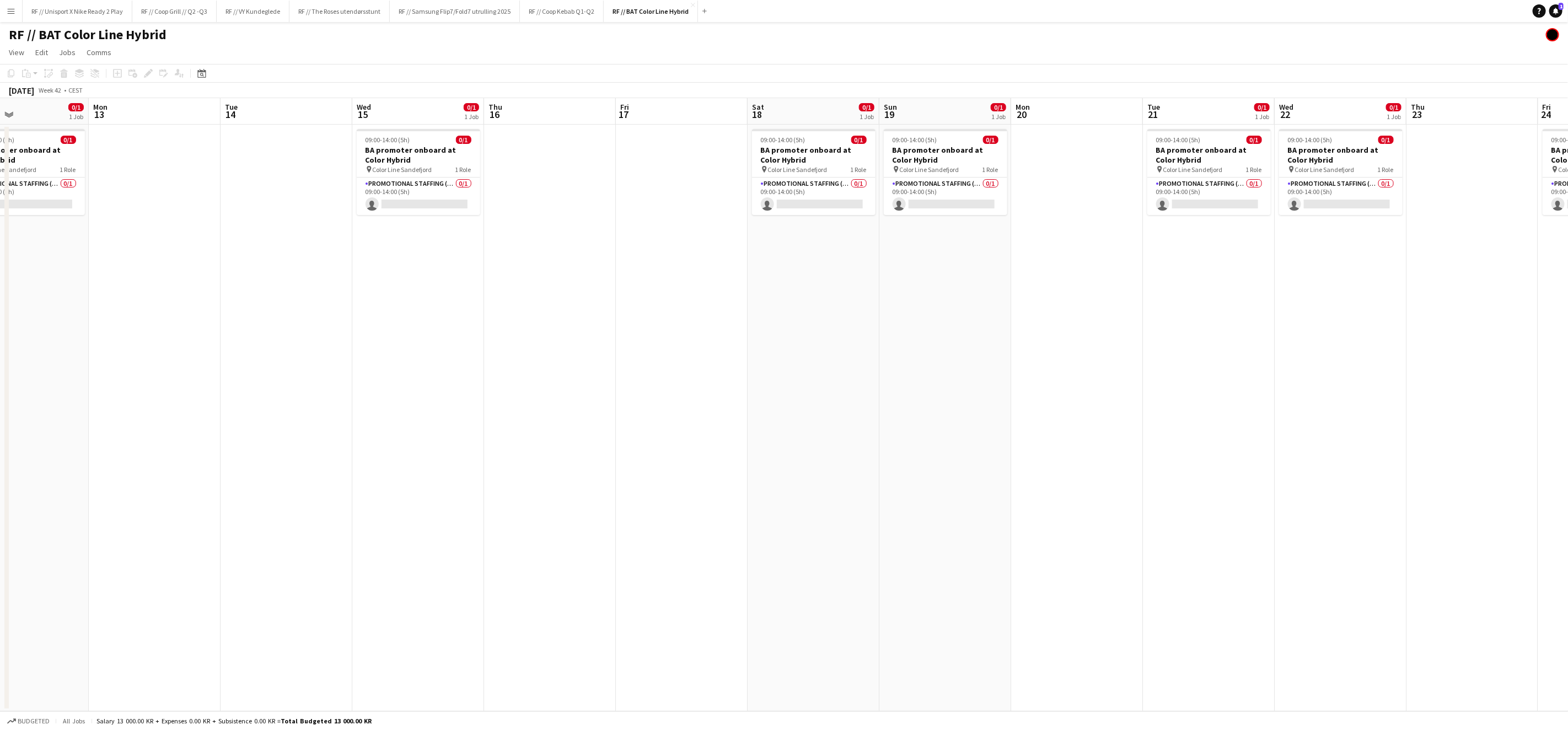
drag, startPoint x: 812, startPoint y: 402, endPoint x: 812, endPoint y: 412, distance: 10.0
click at [840, 405] on app-calendar-viewport "Fri 10 Sat 11 0/1 1 Job Sun 12 0/1 1 Job Mon 13 Tue 14 Wed 15 0/1 1 Job Thu 16 …" at bounding box center [784, 405] width 1568 height 613
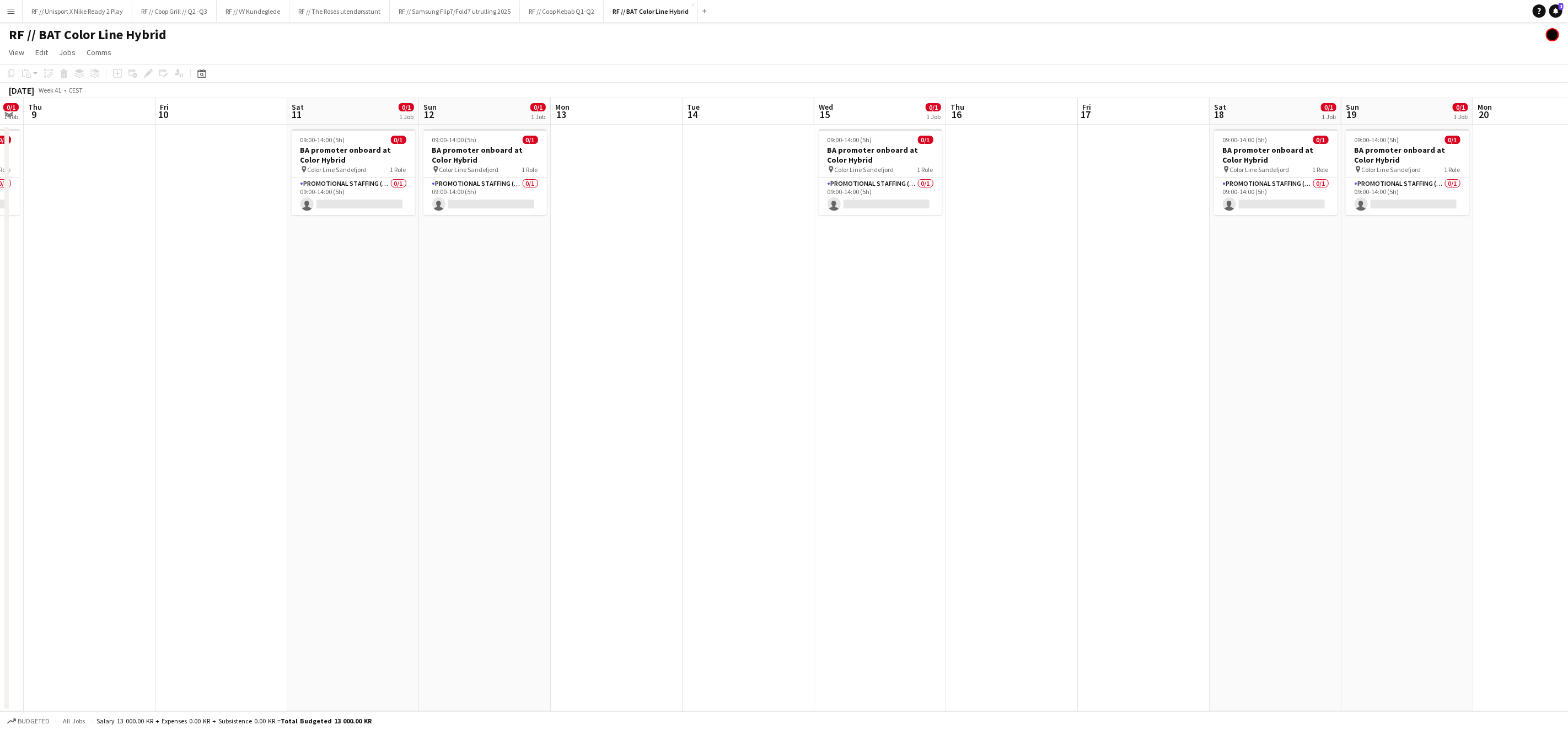
drag, startPoint x: 775, startPoint y: 367, endPoint x: 999, endPoint y: 385, distance: 224.7
click at [992, 385] on app-calendar-viewport "Tue 7 Wed 8 0/1 1 Job Thu 9 Fri 10 Sat 11 0/1 1 Job Sun 12 0/1 1 Job Mon 13 Tue…" at bounding box center [784, 405] width 1568 height 613
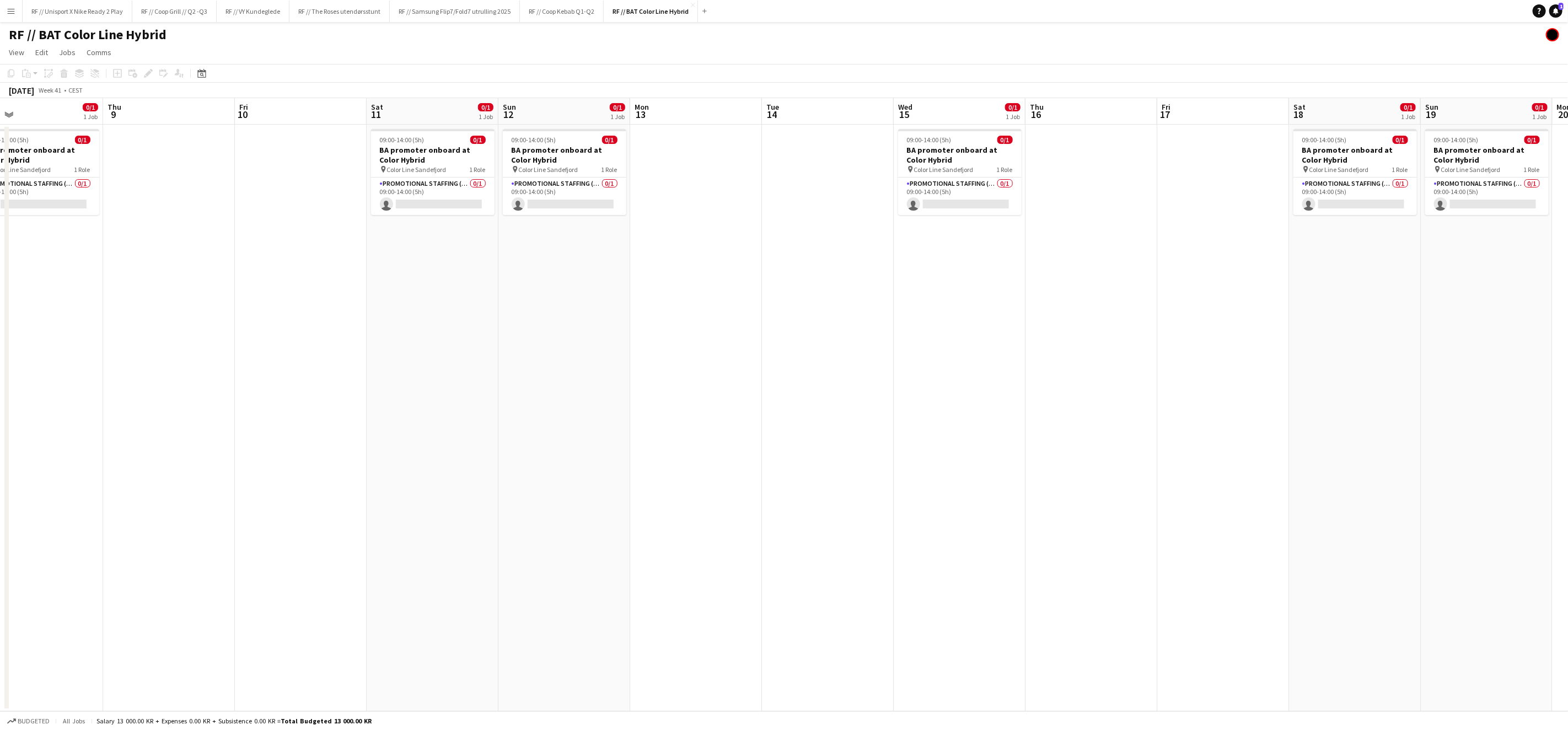
drag, startPoint x: 715, startPoint y: 373, endPoint x: 942, endPoint y: 377, distance: 227.0
click at [943, 378] on app-calendar-viewport "Mon 6 Tue 7 Wed 8 0/1 1 Job Thu 9 Fri 10 Sat 11 0/1 1 Job Sun 12 0/1 1 Job Mon …" at bounding box center [784, 405] width 1568 height 613
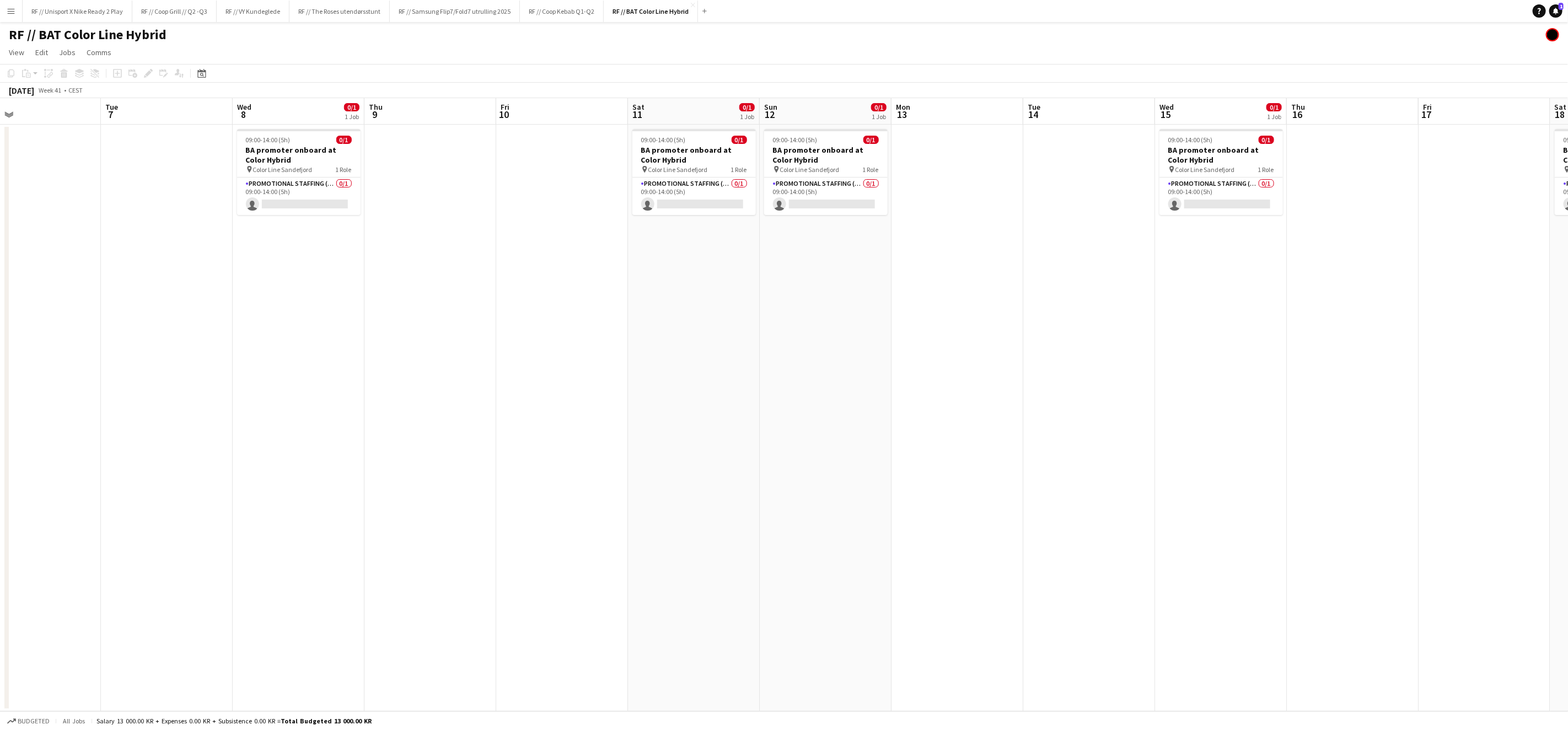
drag, startPoint x: 395, startPoint y: 370, endPoint x: 795, endPoint y: 376, distance: 400.0
click at [767, 373] on app-calendar-viewport "Sat 4 0/1 1 Job Sun 5 0/1 1 Job Mon 6 Tue 7 Wed 8 0/1 1 Job Thu 9 Fri 10 Sat 11…" at bounding box center [784, 405] width 1568 height 613
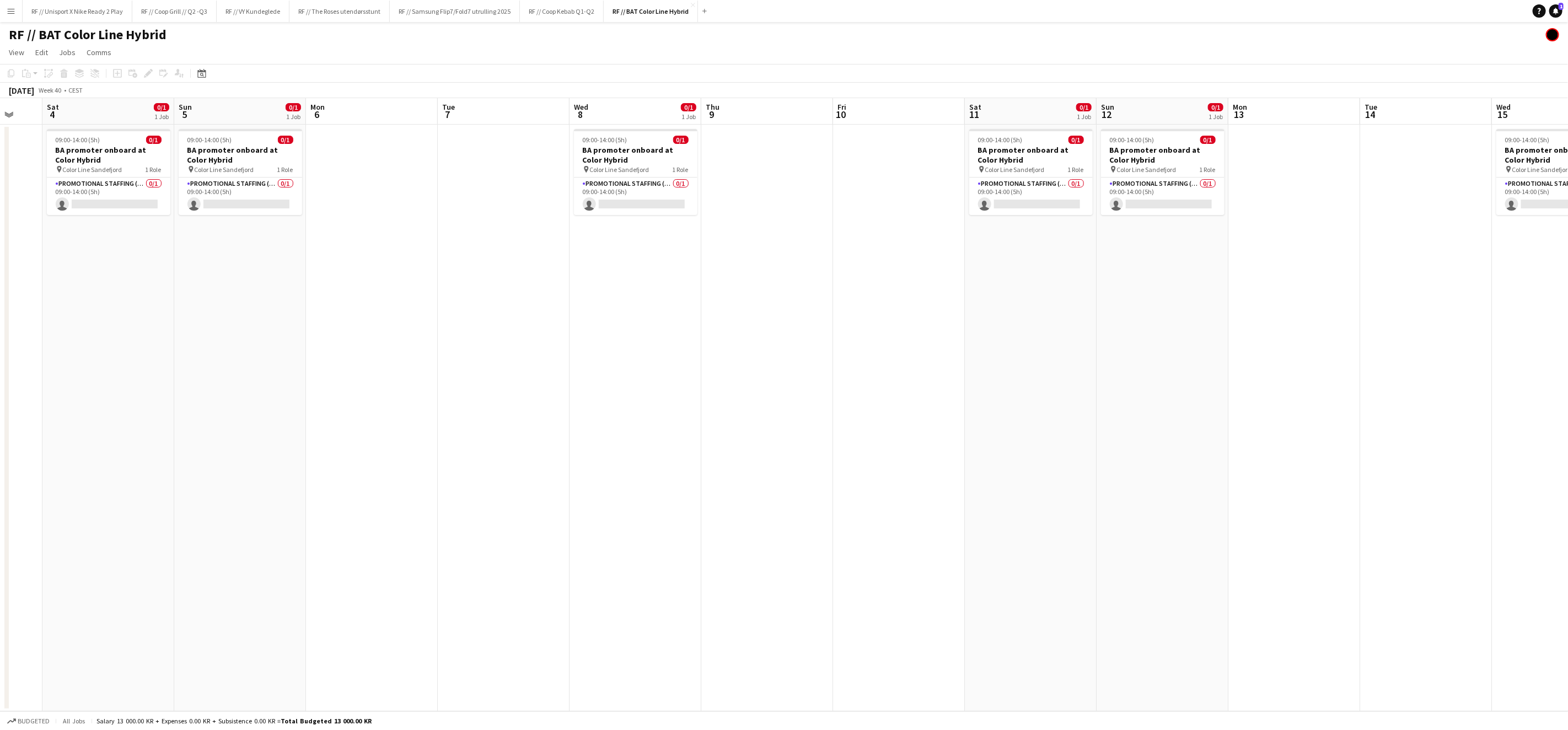
click at [887, 386] on app-calendar-viewport "Thu 2 Fri 3 Sat 4 0/1 1 Job Sun 5 0/1 1 Job Mon 6 Tue 7 Wed 8 0/1 1 Job Thu 9 F…" at bounding box center [784, 405] width 1568 height 613
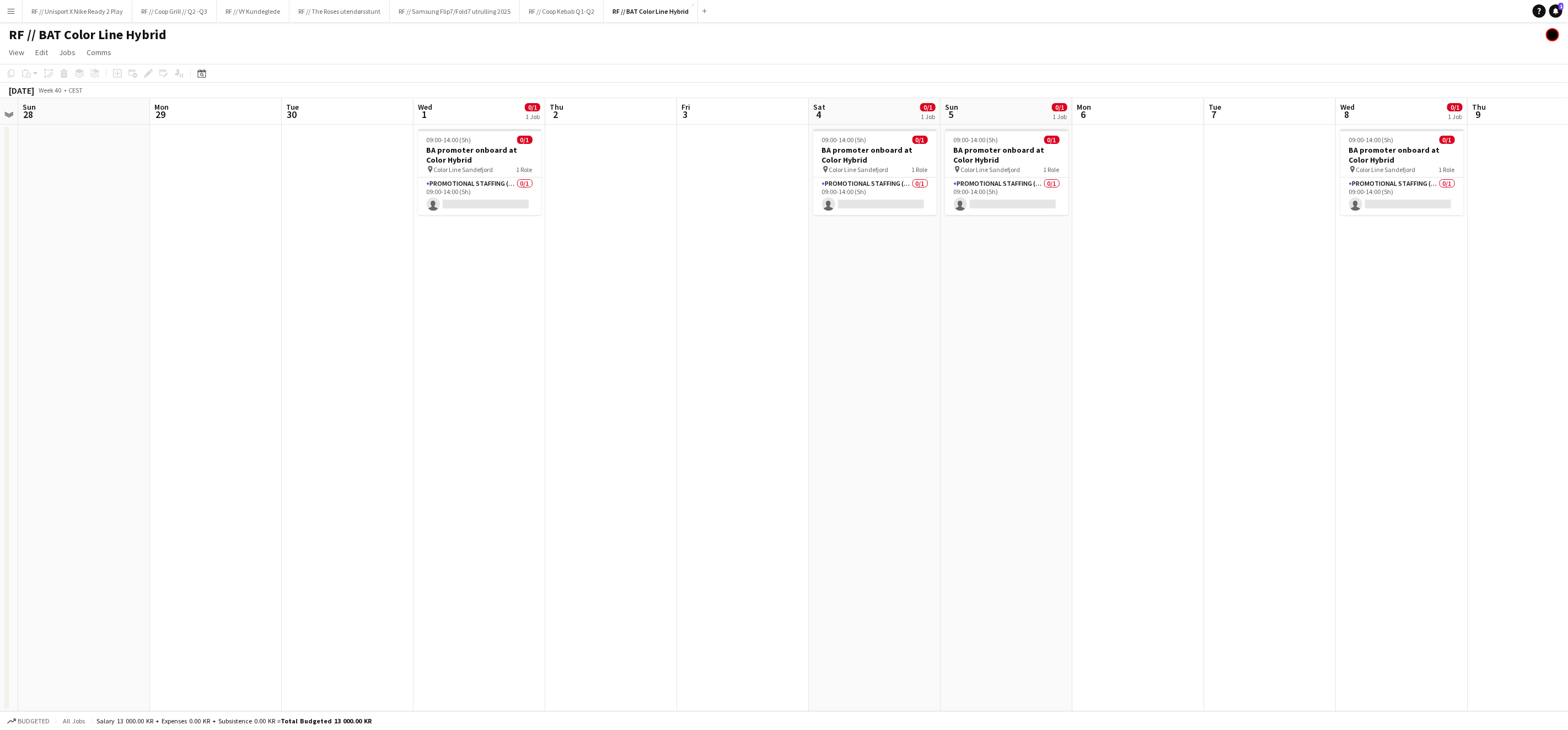
drag, startPoint x: 351, startPoint y: 380, endPoint x: 930, endPoint y: 384, distance: 579.0
click at [943, 385] on app-calendar-viewport "Fri 26 Sat 27 Sun 28 Mon 29 Tue 30 Wed 1 0/1 1 Job Thu 2 Fri 3 Sat 4 0/1 1 Job …" at bounding box center [784, 405] width 1568 height 613
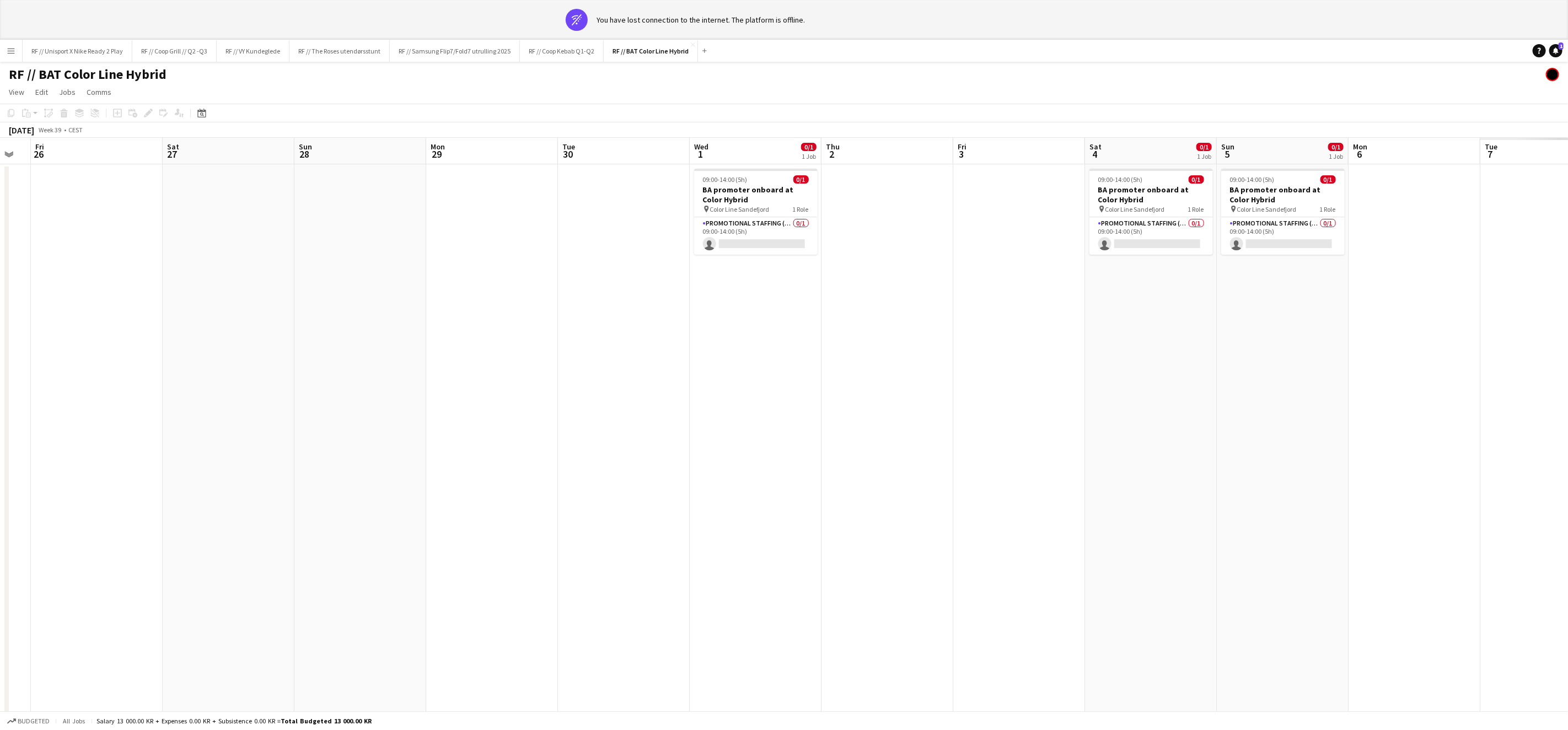
scroll to position [0, 233]
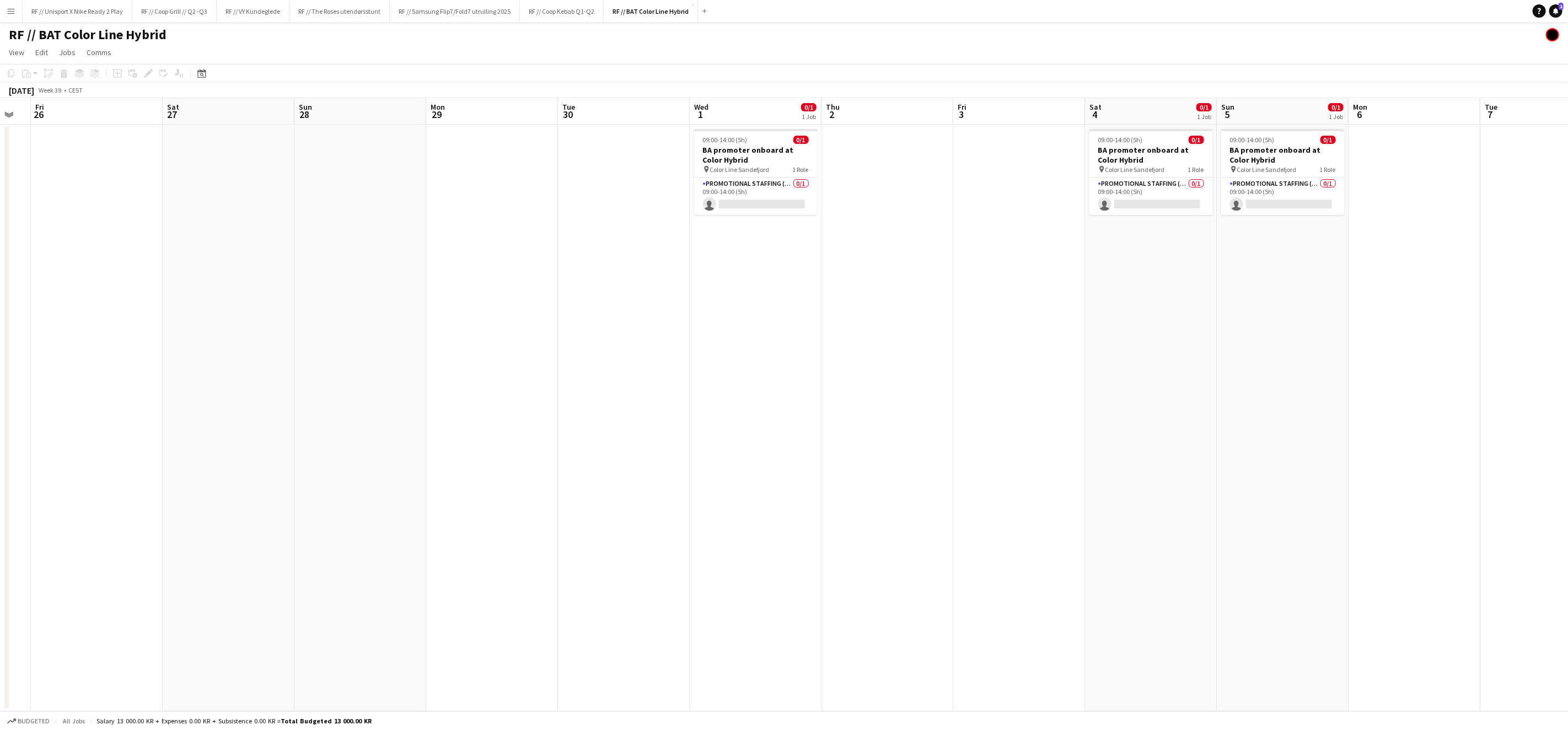
drag, startPoint x: 683, startPoint y: 268, endPoint x: 553, endPoint y: 258, distance: 130.4
click at [584, 263] on app-calendar-viewport "Wed 24 Thu 25 Fri 26 Sat 27 Sun 28 Mon 29 Tue 30 Wed 1 0/1 1 Job Thu 2 Fri 3 Sa…" at bounding box center [784, 405] width 1568 height 613
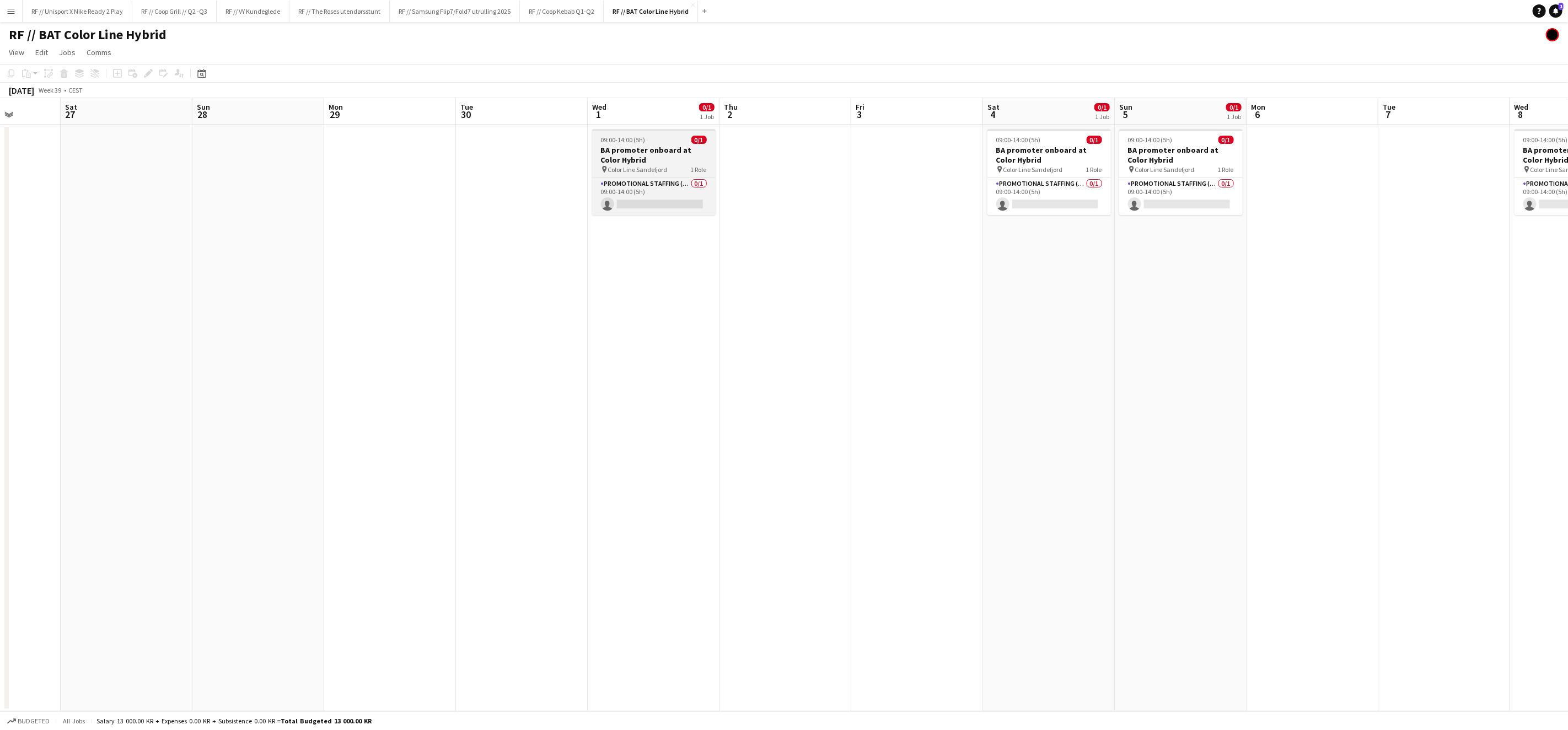
click at [641, 156] on h3 "BA promoter onboard at Color Hybrid" at bounding box center [654, 154] width 124 height 20
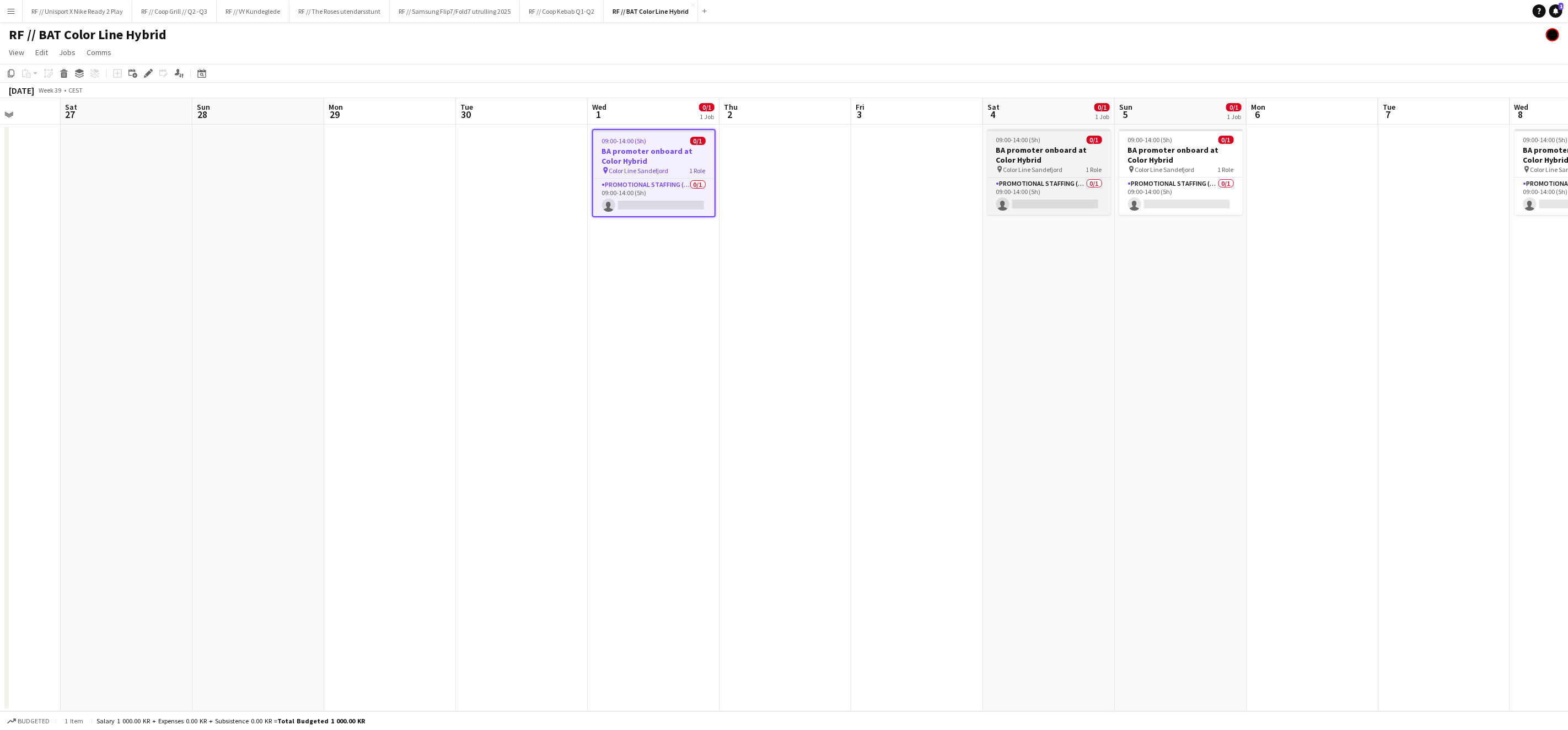
drag, startPoint x: 1022, startPoint y: 145, endPoint x: 1048, endPoint y: 154, distance: 27.5
click at [1022, 145] on h3 "BA promoter onboard at Color Hybrid" at bounding box center [1049, 154] width 124 height 20
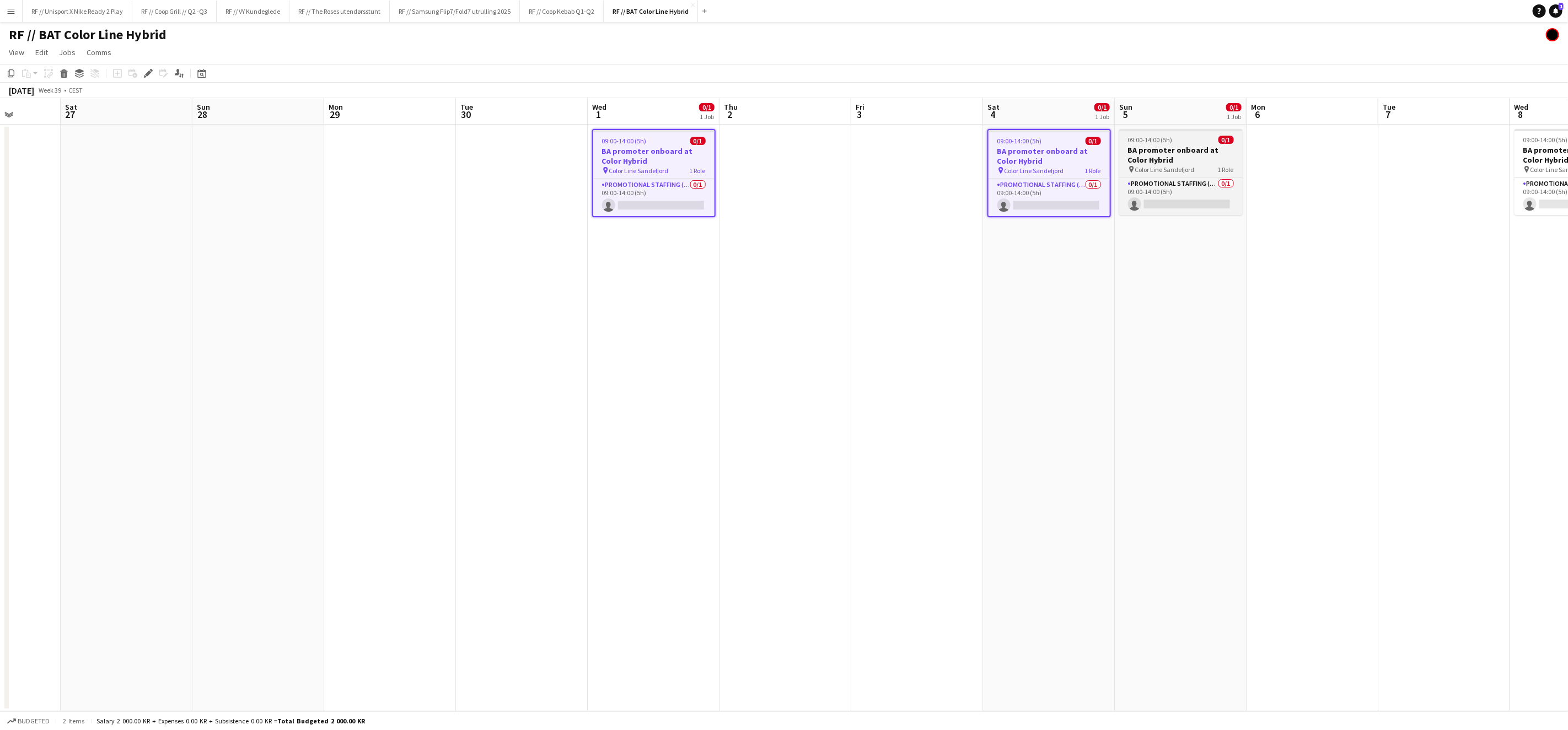
click at [1194, 158] on h3 "BA promoter onboard at Color Hybrid" at bounding box center [1181, 154] width 124 height 20
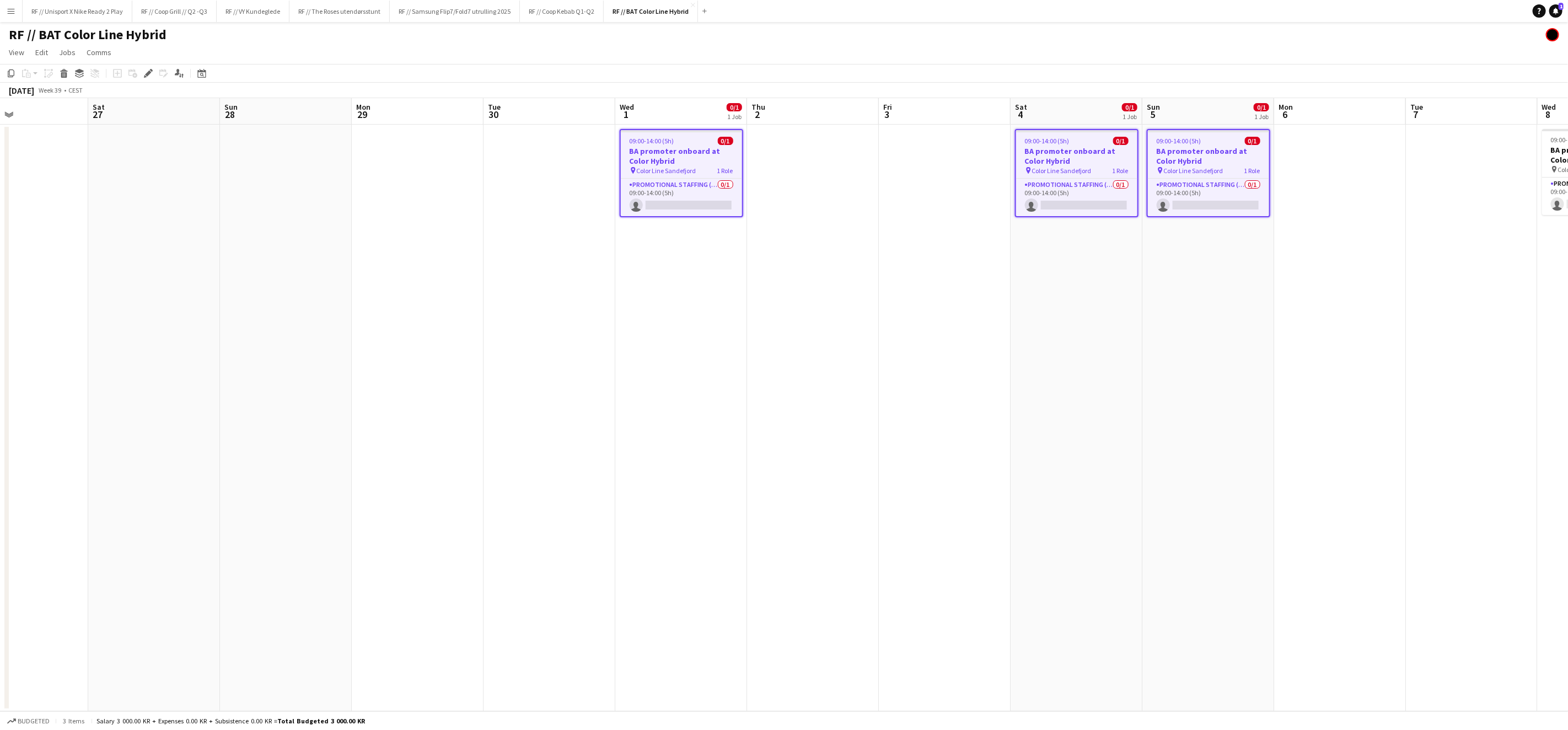
drag, startPoint x: 1289, startPoint y: 283, endPoint x: 853, endPoint y: 299, distance: 436.3
click at [882, 303] on app-calendar-viewport "Wed 24 Thu 25 Fri 26 Sat 27 Sun 28 Mon 29 Tue 30 Wed 1 0/1 1 Job Thu 2 Fri 3 Sa…" at bounding box center [784, 405] width 1568 height 613
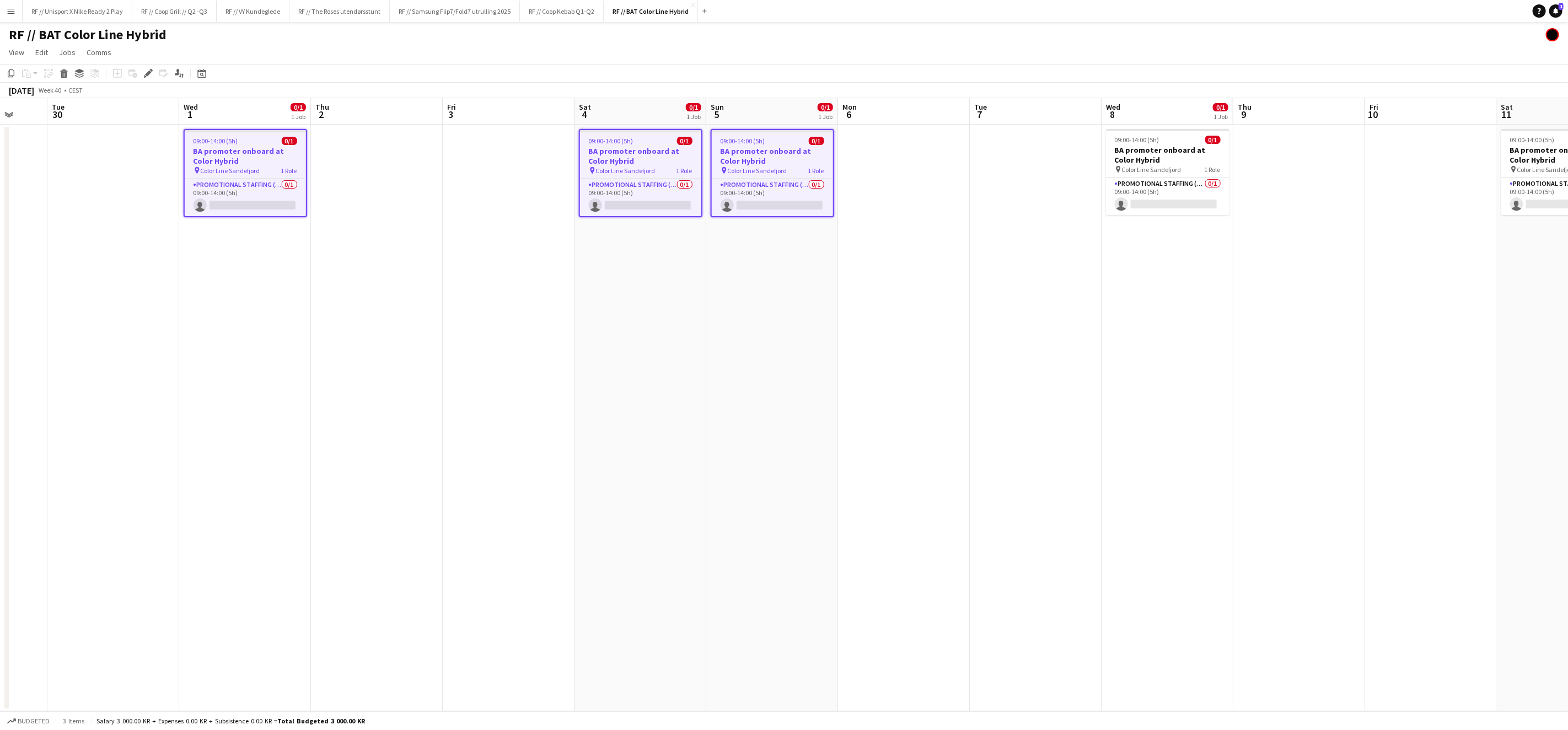
click at [1183, 158] on h3 "BA promoter onboard at Color Hybrid" at bounding box center [1168, 154] width 124 height 20
drag, startPoint x: 1101, startPoint y: 274, endPoint x: 1040, endPoint y: 274, distance: 61.0
click at [1040, 274] on app-calendar-viewport "Sat 27 Sun 28 Mon 29 Tue 30 Wed 1 0/1 1 Job Thu 2 Fri 3 Sat 4 0/1 1 Job Sun 5 0…" at bounding box center [784, 405] width 1568 height 613
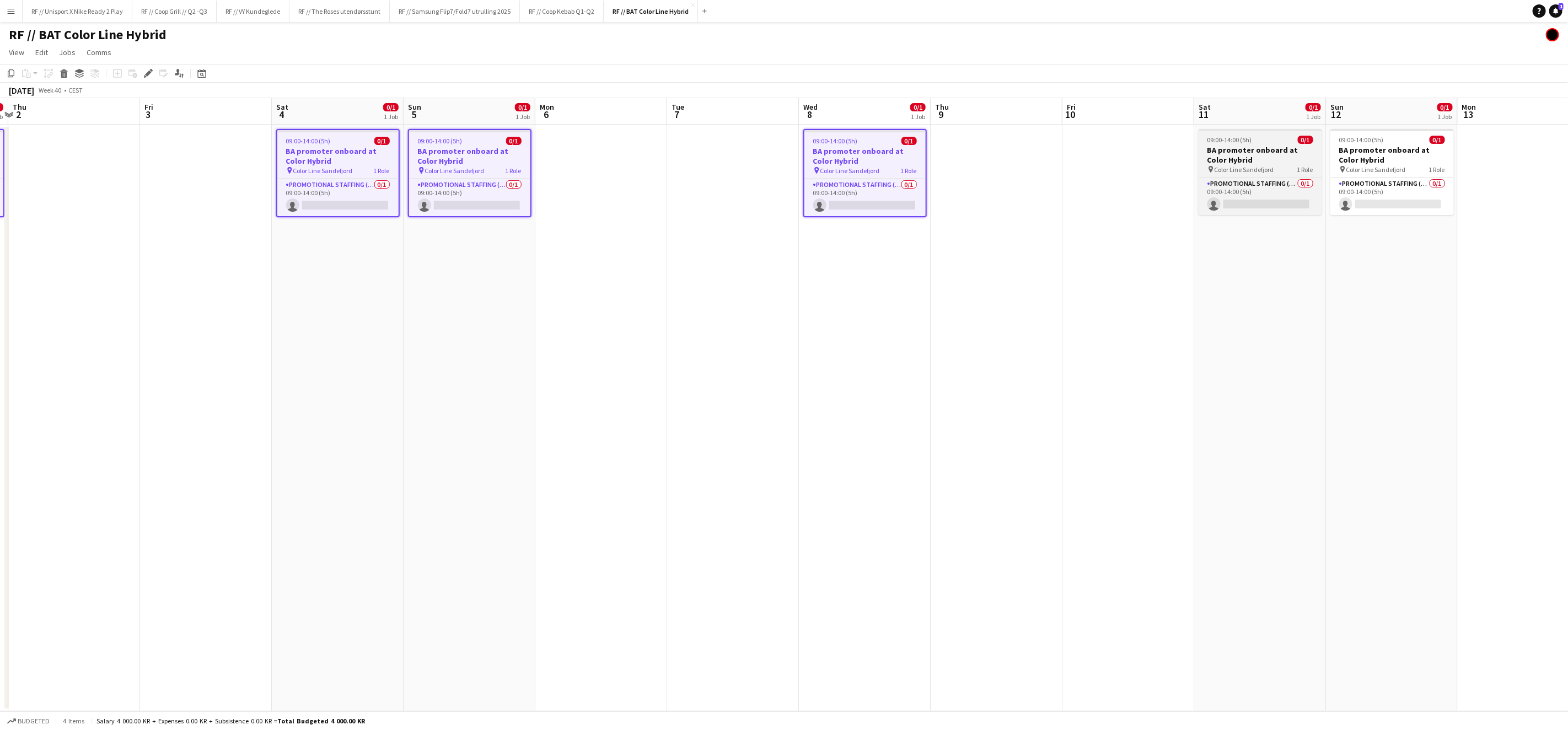
drag, startPoint x: 1262, startPoint y: 145, endPoint x: 1301, endPoint y: 151, distance: 39.5
click at [1262, 145] on h3 "BA promoter onboard at Color Hybrid" at bounding box center [1260, 154] width 124 height 20
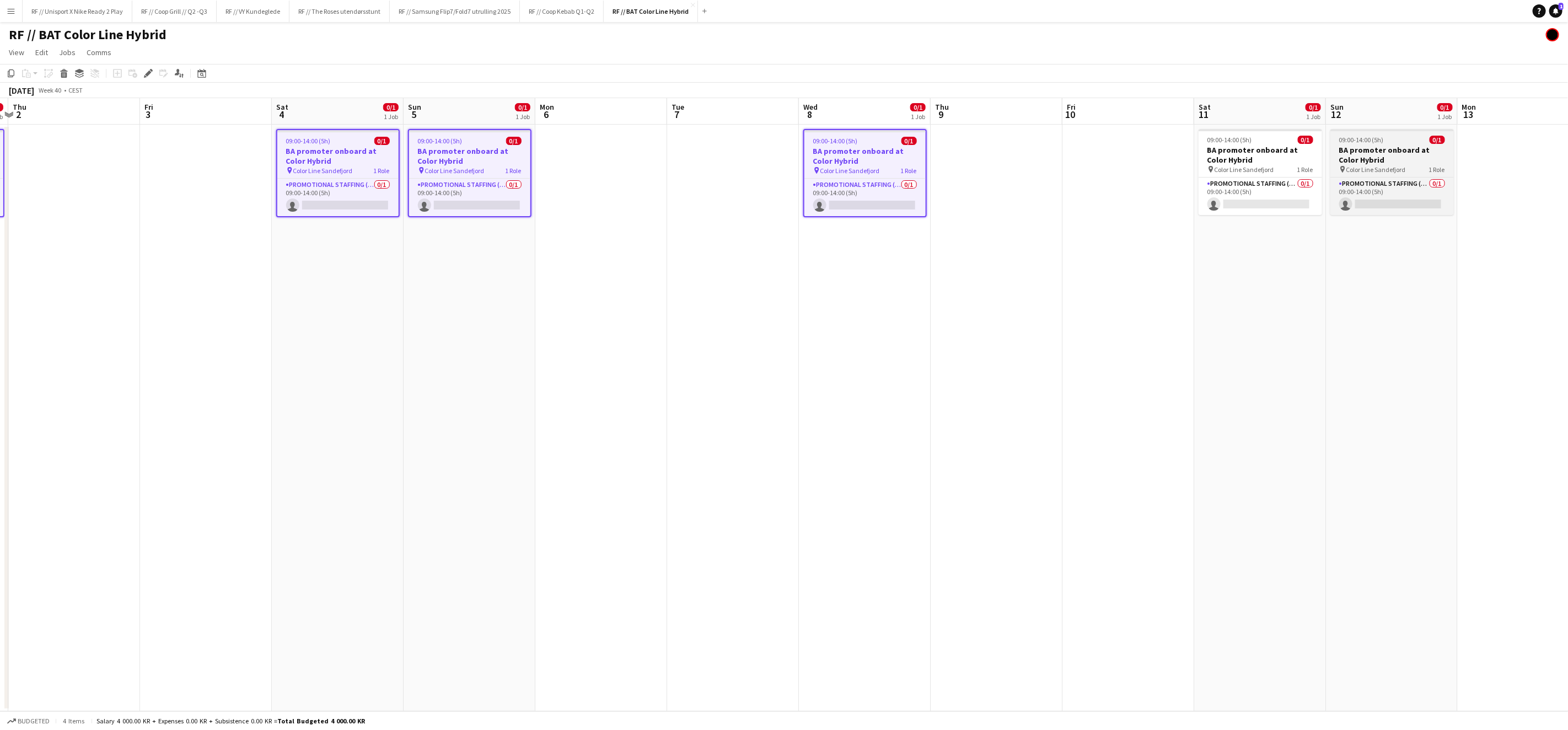
click at [1406, 159] on h3 "BA promoter onboard at Color Hybrid" at bounding box center [1392, 154] width 124 height 20
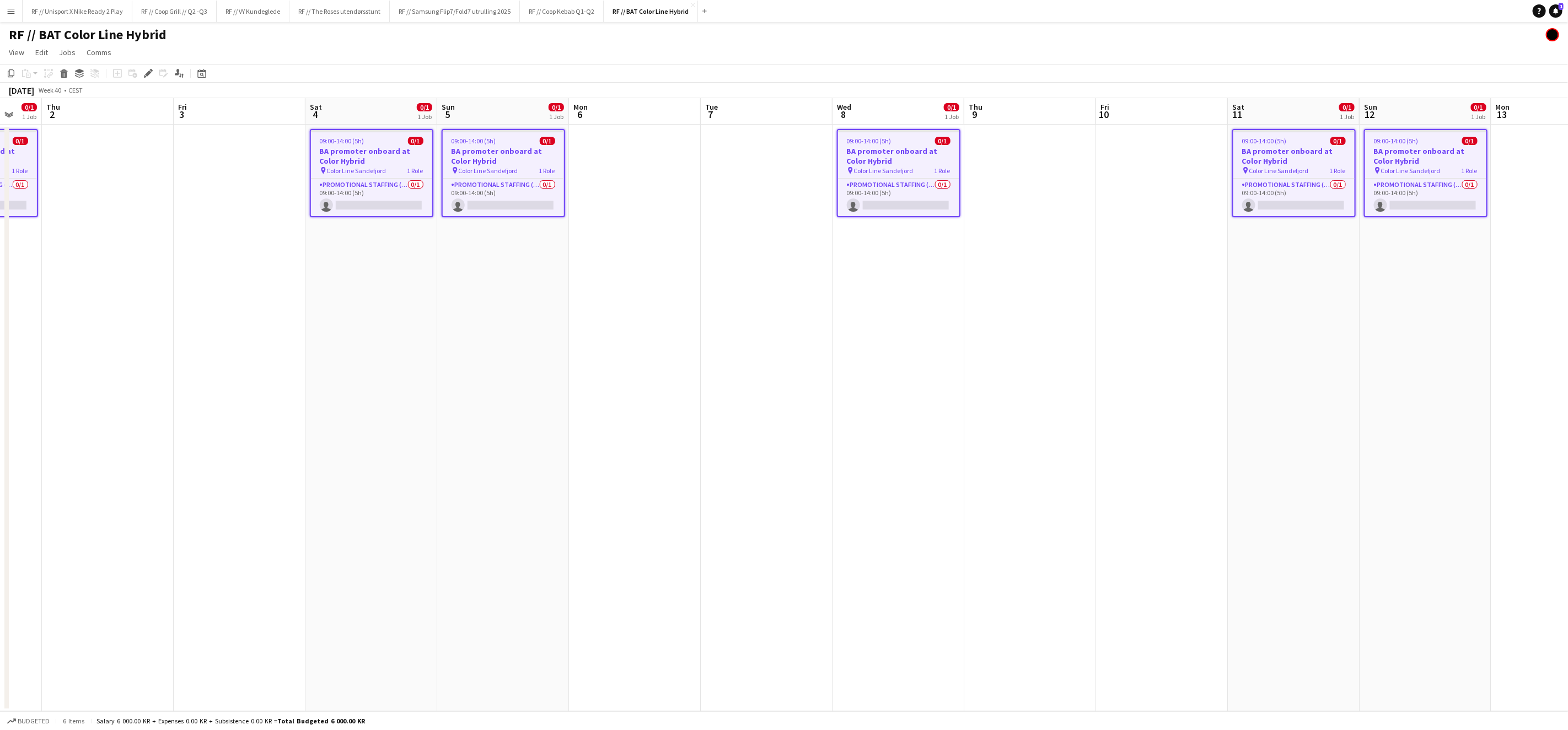
drag, startPoint x: 1345, startPoint y: 320, endPoint x: 799, endPoint y: 311, distance: 546.1
click at [764, 339] on app-calendar-viewport "Mon 29 Tue 30 Wed 1 0/1 1 Job Thu 2 Fri 3 Sat 4 0/1 1 Job Sun 5 0/1 1 Job Mon 6…" at bounding box center [784, 405] width 1568 height 613
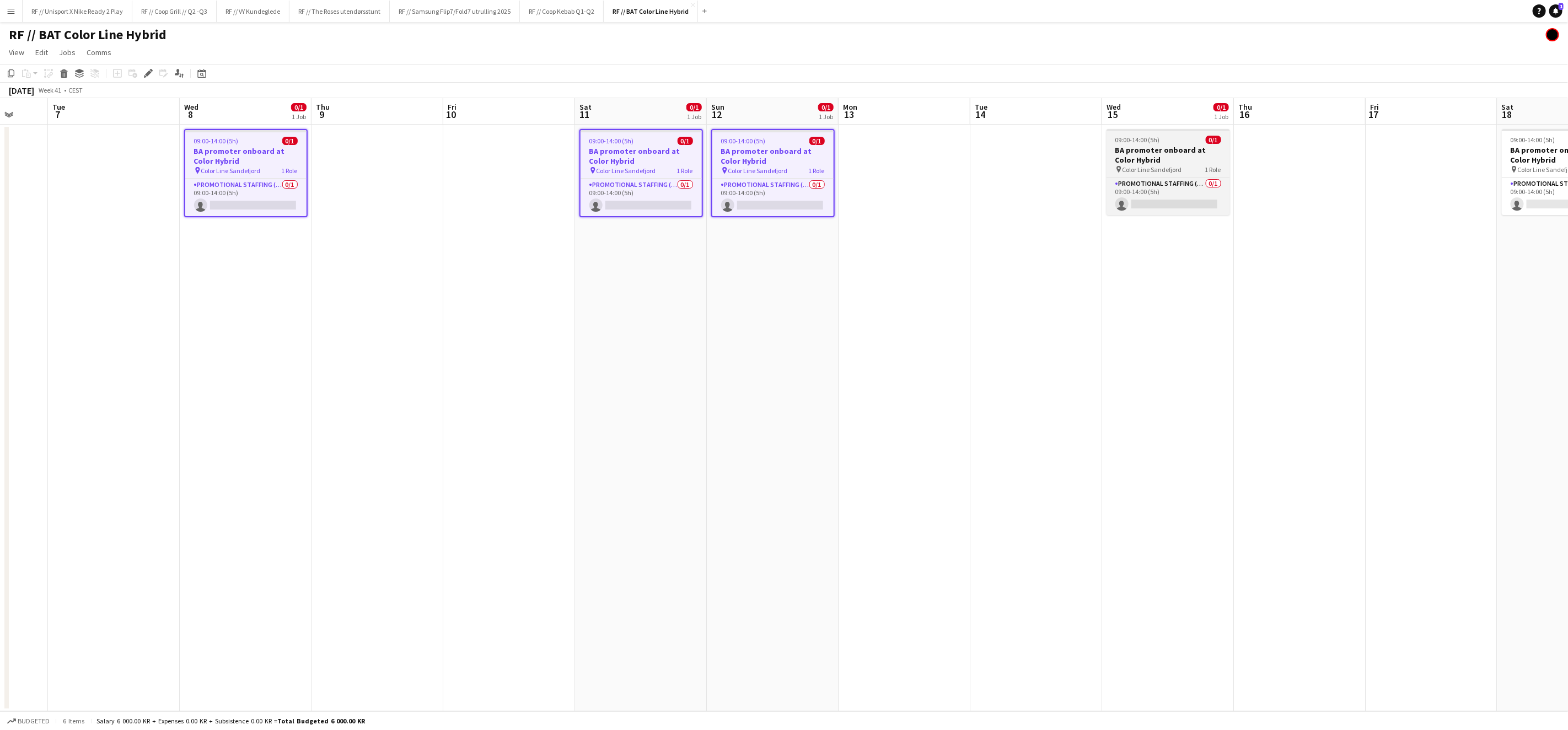
click at [1128, 164] on div "pin Color Line Sandefjord 1 Role" at bounding box center [1168, 169] width 124 height 9
drag, startPoint x: 1072, startPoint y: 253, endPoint x: 910, endPoint y: 239, distance: 162.6
click at [1003, 255] on app-calendar-viewport "Sat 4 0/1 1 Job Sun 5 0/1 1 Job Mon 6 Tue 7 Wed 8 0/1 1 Job Thu 9 Fri 10 Sat 11…" at bounding box center [784, 405] width 1568 height 613
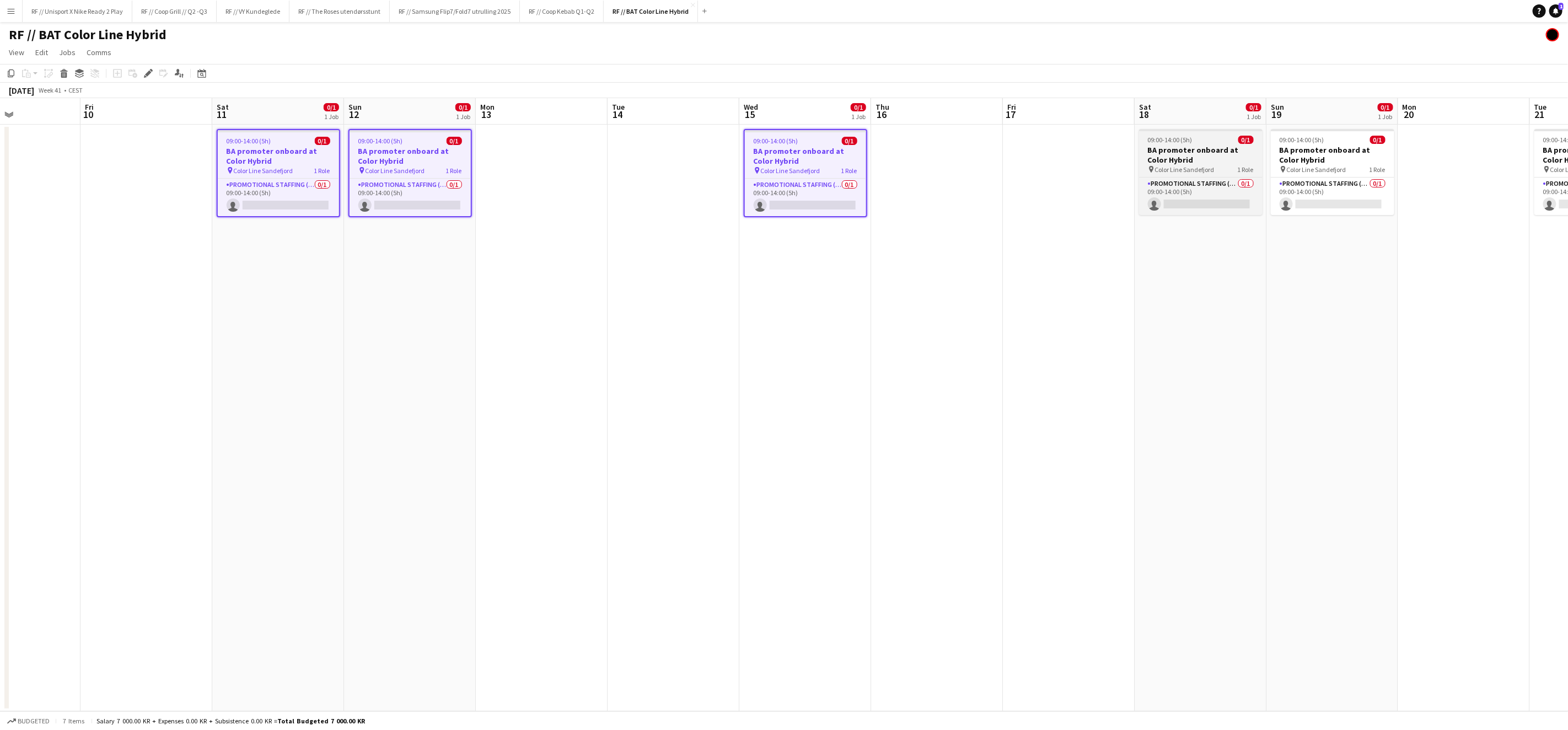
drag, startPoint x: 1196, startPoint y: 144, endPoint x: 1256, endPoint y: 151, distance: 60.4
click at [1196, 145] on h3 "BA promoter onboard at Color Hybrid" at bounding box center [1201, 154] width 124 height 20
drag, startPoint x: 1318, startPoint y: 154, endPoint x: 1320, endPoint y: 258, distance: 104.0
click at [1318, 154] on h3 "BA promoter onboard at Color Hybrid" at bounding box center [1333, 154] width 124 height 20
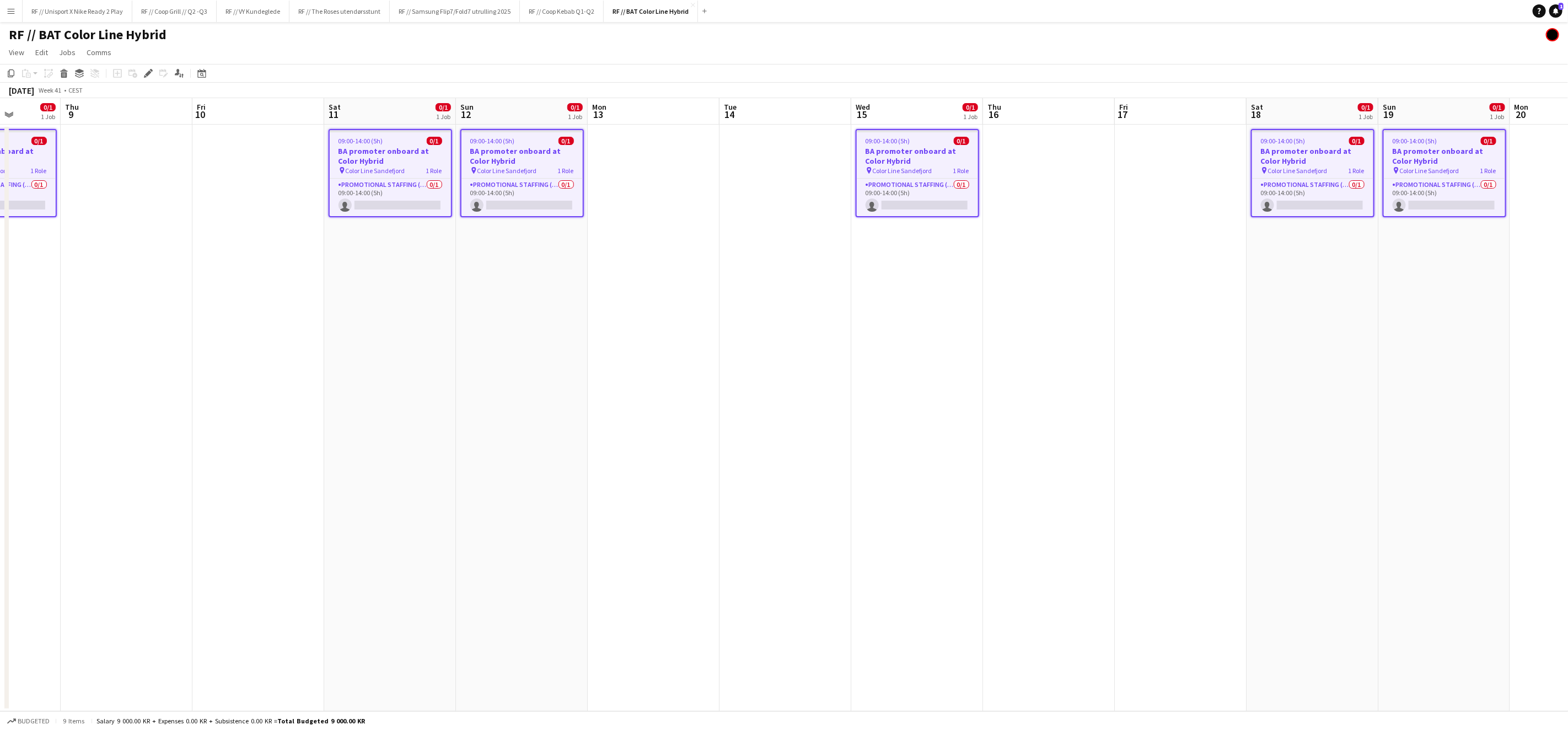
drag, startPoint x: 1120, startPoint y: 344, endPoint x: 884, endPoint y: 333, distance: 236.3
click at [914, 335] on app-calendar-viewport "Mon 6 Tue 7 Wed 8 0/1 1 Job Thu 9 Fri 10 Sat 11 0/1 1 Job Sun 12 0/1 1 Job Mon …" at bounding box center [784, 405] width 1568 height 613
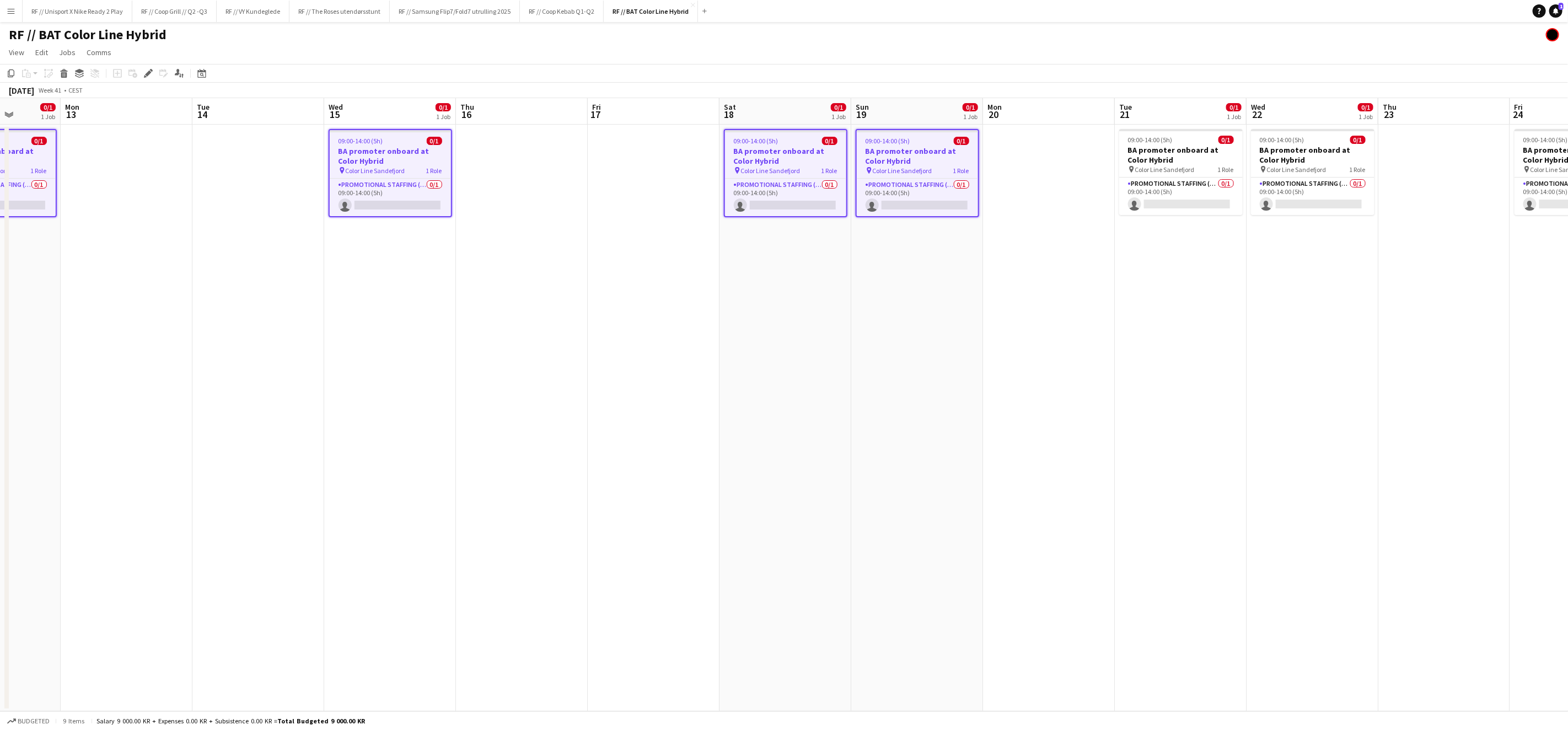
scroll to position [0, 338]
click at [1189, 158] on h3 "BA promoter onboard at Color Hybrid" at bounding box center [1177, 154] width 124 height 20
click at [1323, 162] on h3 "BA promoter onboard at Color Hybrid" at bounding box center [1309, 154] width 124 height 20
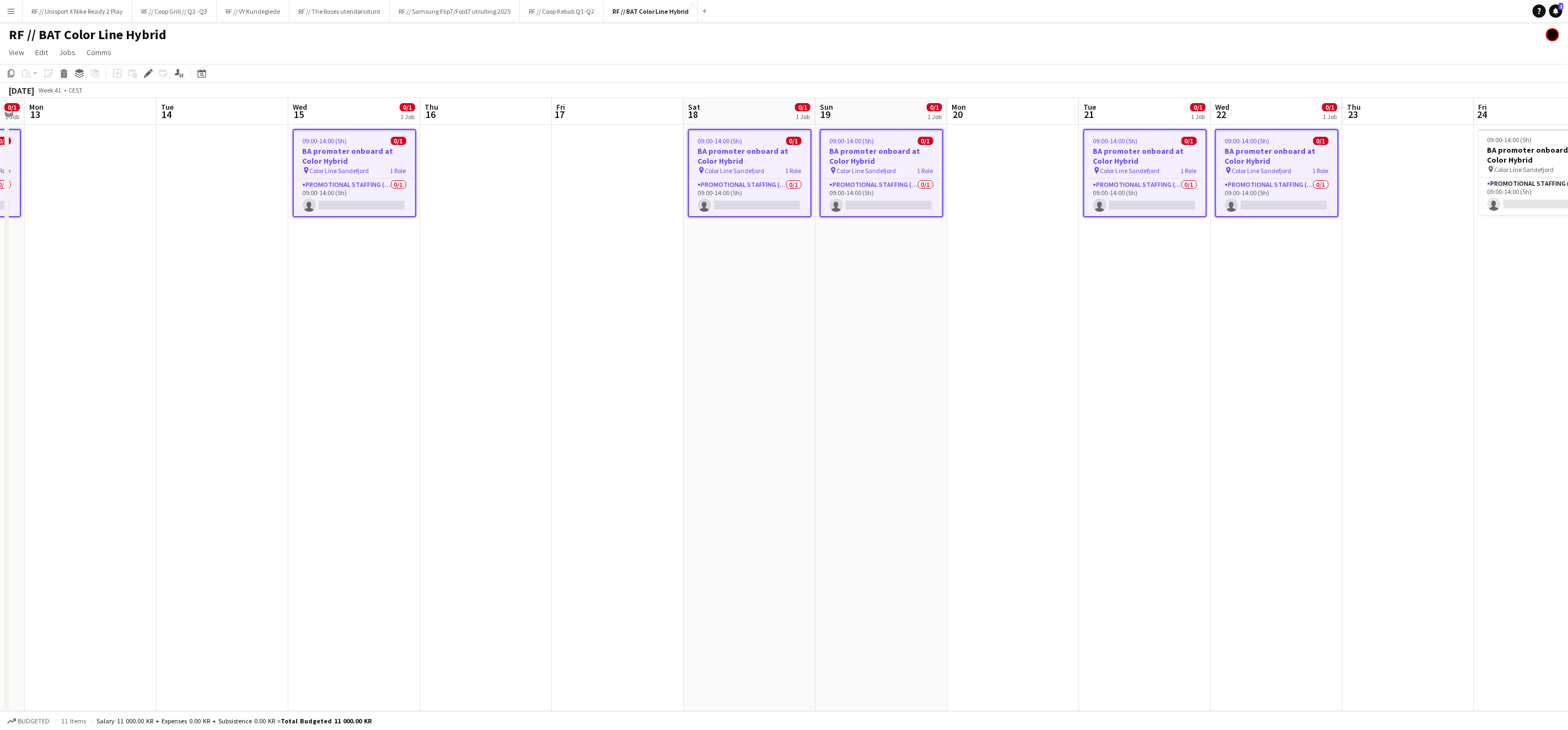
drag, startPoint x: 1341, startPoint y: 367, endPoint x: 962, endPoint y: 330, distance: 380.8
click at [982, 338] on app-calendar-viewport "Fri 10 Sat 11 0/1 1 Job Sun 12 0/1 1 Job Mon 13 Tue 14 Wed 15 0/1 1 Job Thu 16 …" at bounding box center [784, 405] width 1568 height 613
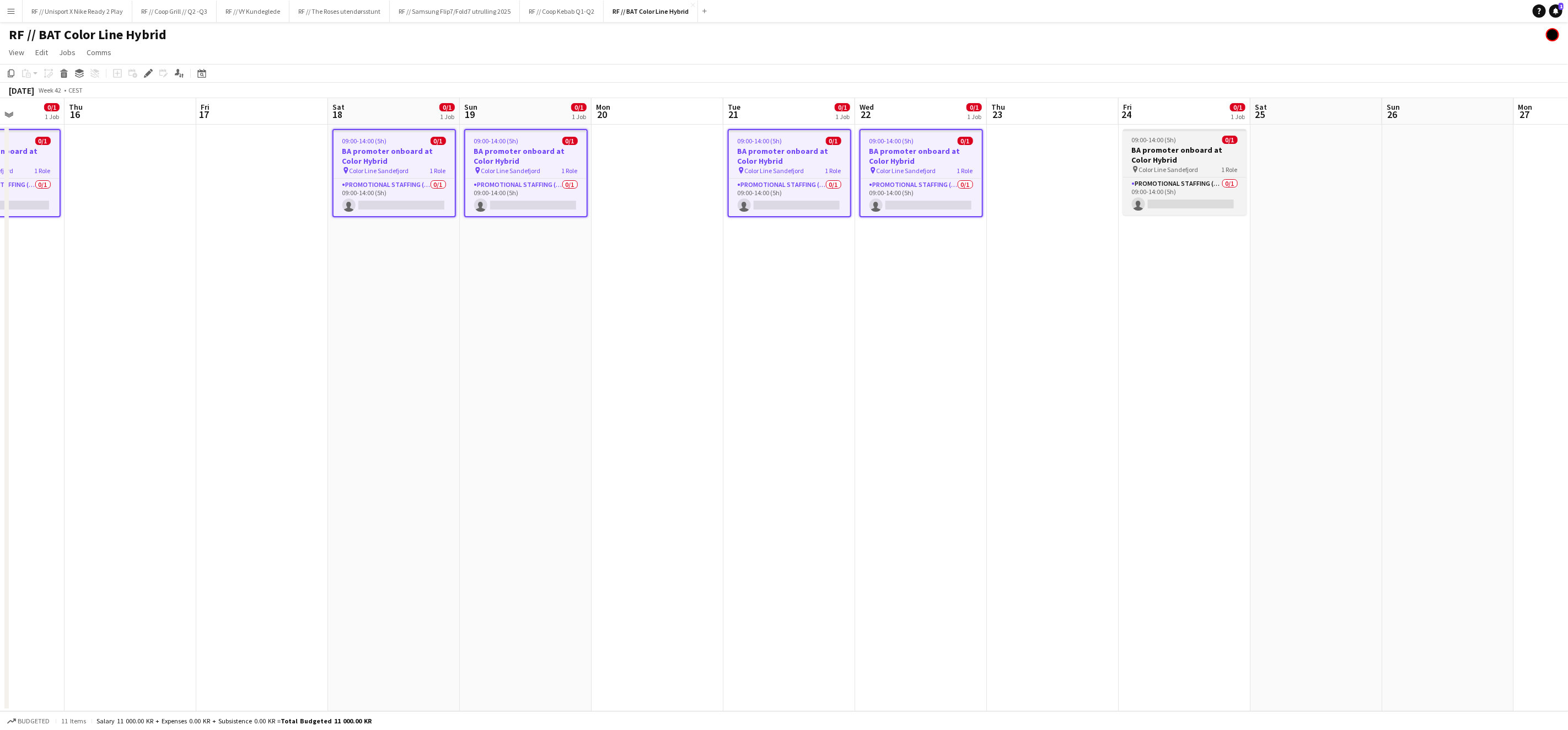
click at [1181, 146] on h3 "BA promoter onboard at Color Hybrid" at bounding box center [1185, 154] width 124 height 20
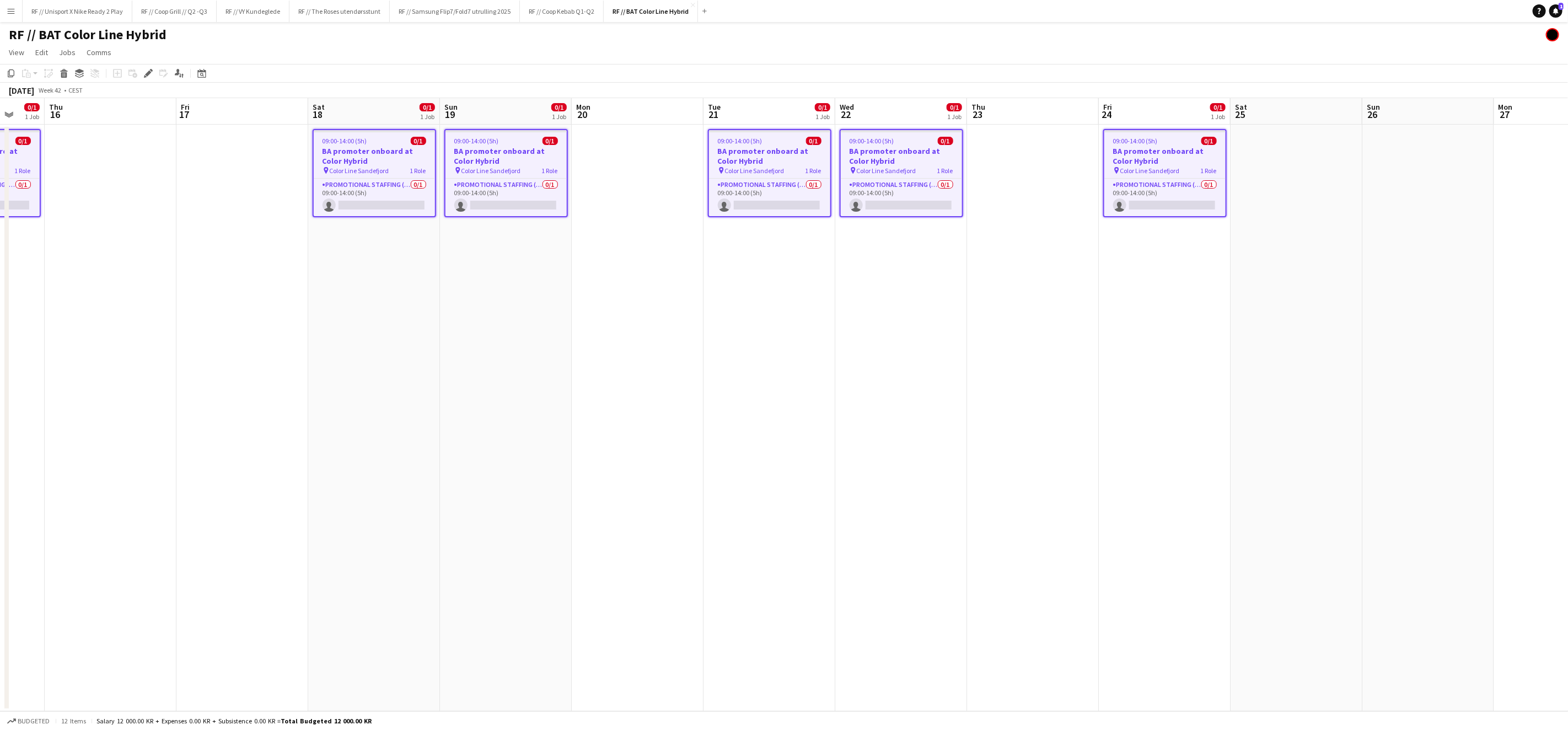
drag, startPoint x: 1366, startPoint y: 299, endPoint x: 838, endPoint y: 308, distance: 528.1
click at [838, 308] on app-calendar-viewport "Mon 13 Tue 14 Wed 15 0/1 1 Job Thu 16 Fri 17 Sat 18 0/1 1 Job Sun 19 0/1 1 Job …" at bounding box center [784, 405] width 1568 height 613
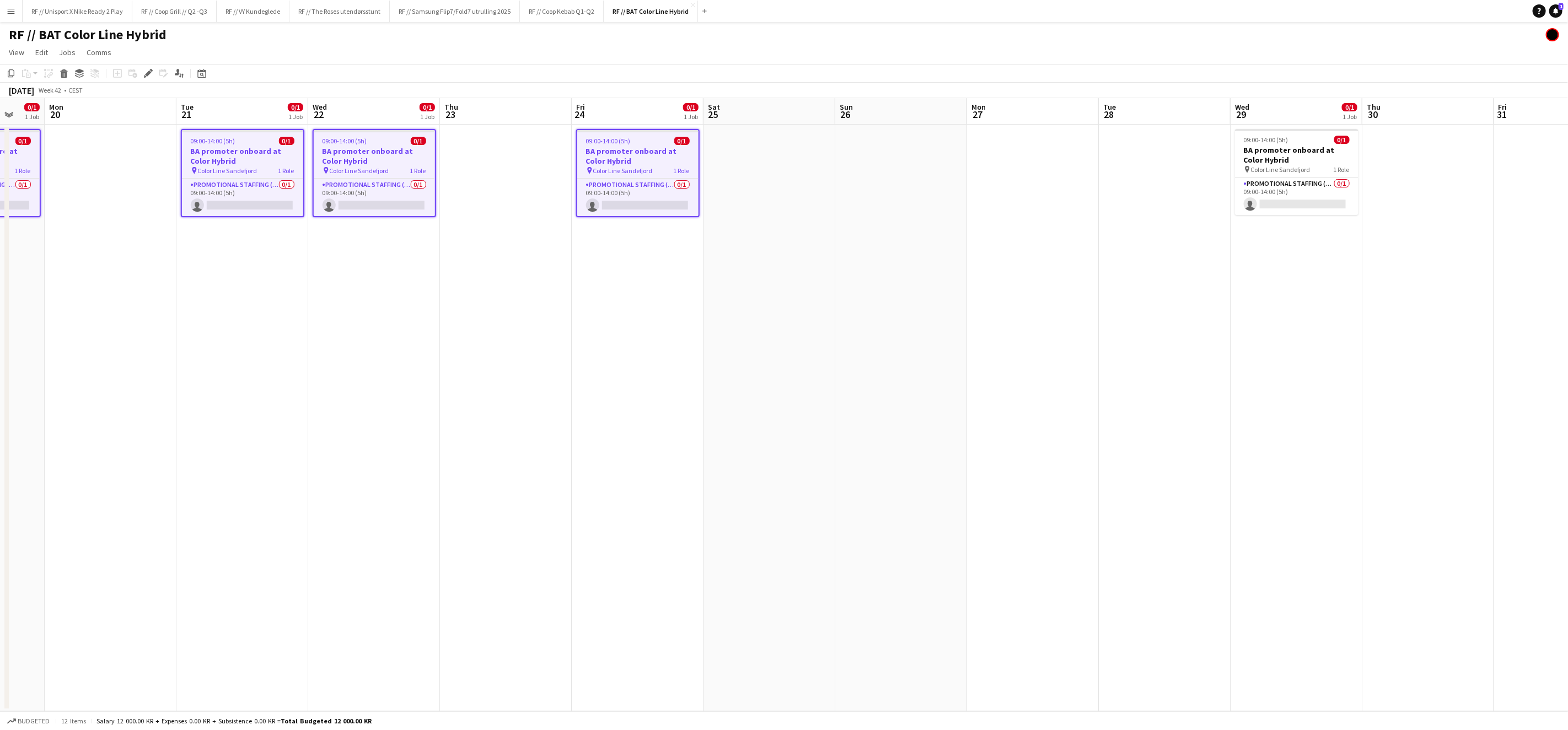
scroll to position [0, 332]
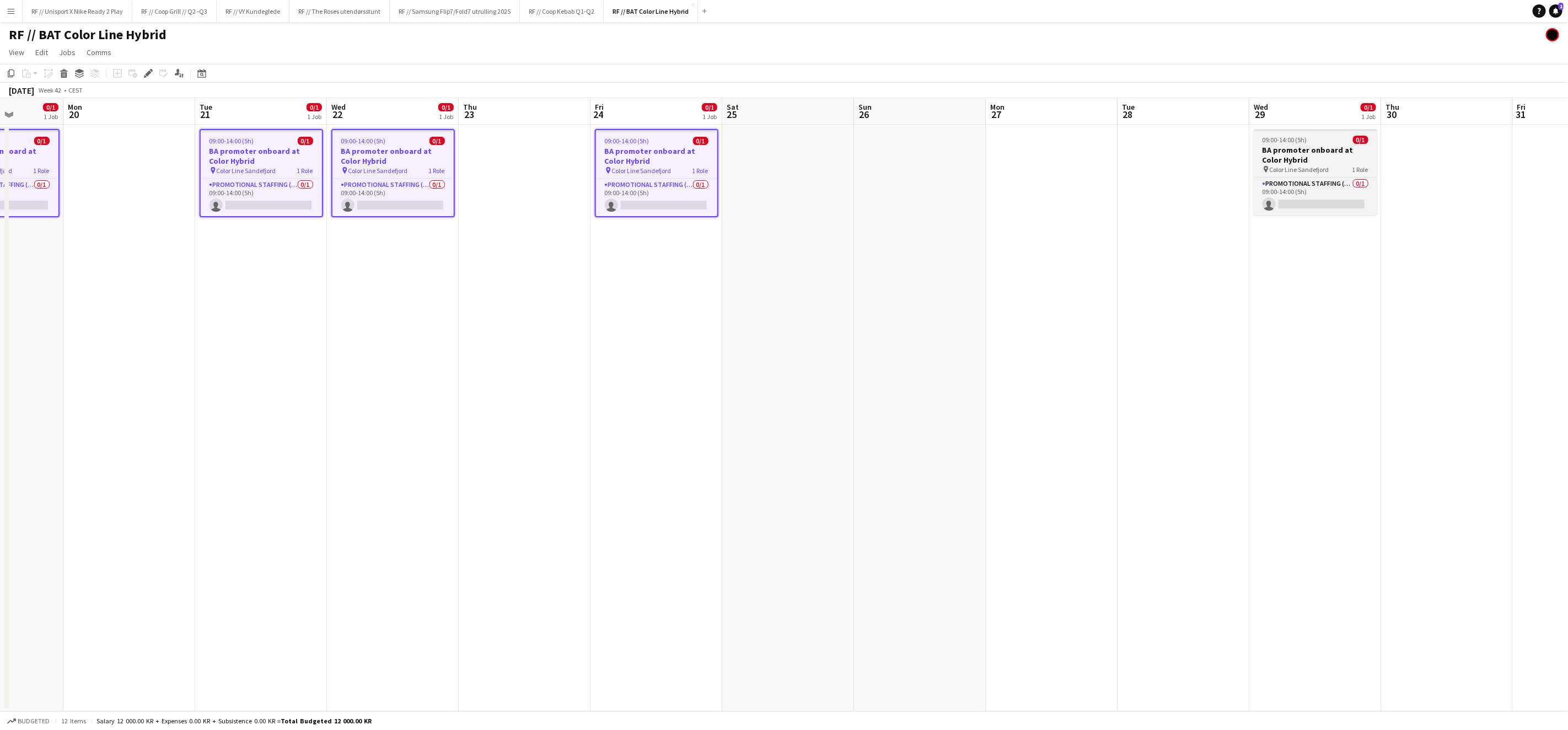
click at [1287, 151] on h3 "BA promoter onboard at Color Hybrid" at bounding box center [1315, 154] width 124 height 20
click at [143, 74] on div "Edit" at bounding box center [149, 74] width 13 height 13
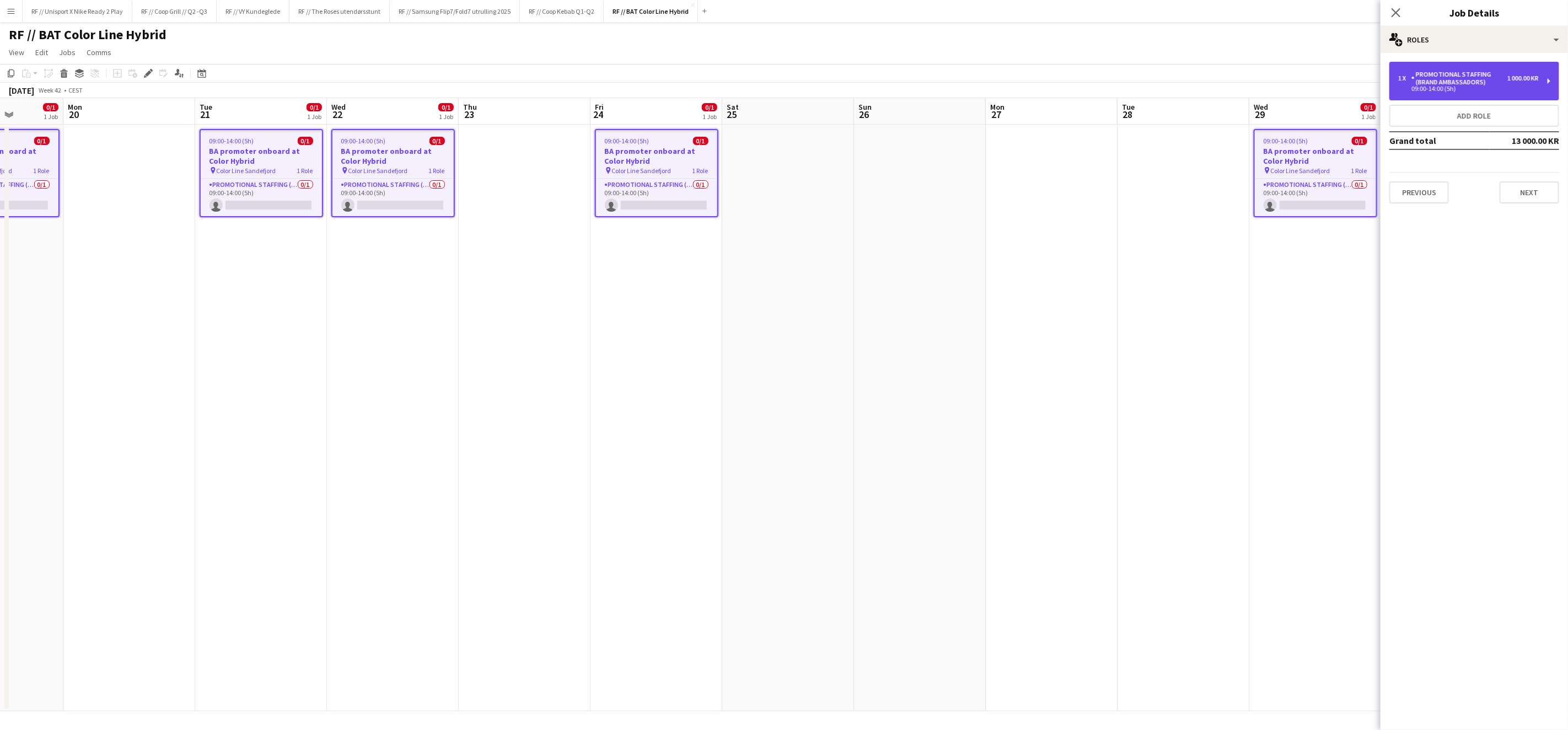
click at [1516, 86] on div "09:00-14:00 (5h)" at bounding box center [1468, 89] width 140 height 6
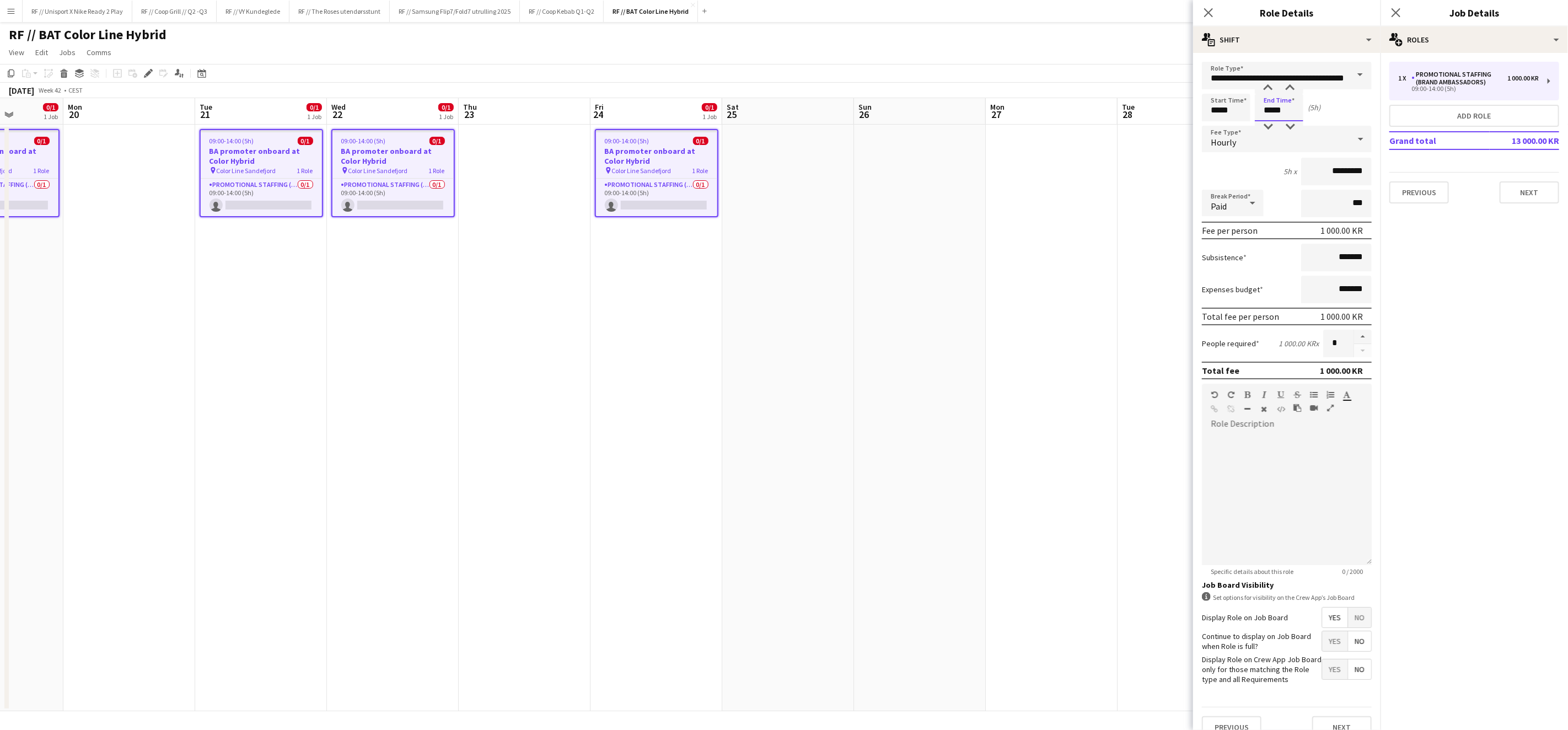
drag, startPoint x: 1272, startPoint y: 107, endPoint x: 1264, endPoint y: 108, distance: 8.1
click at [1264, 108] on input "*****" at bounding box center [1279, 108] width 49 height 28
click at [1276, 110] on input "*****" at bounding box center [1279, 108] width 49 height 28
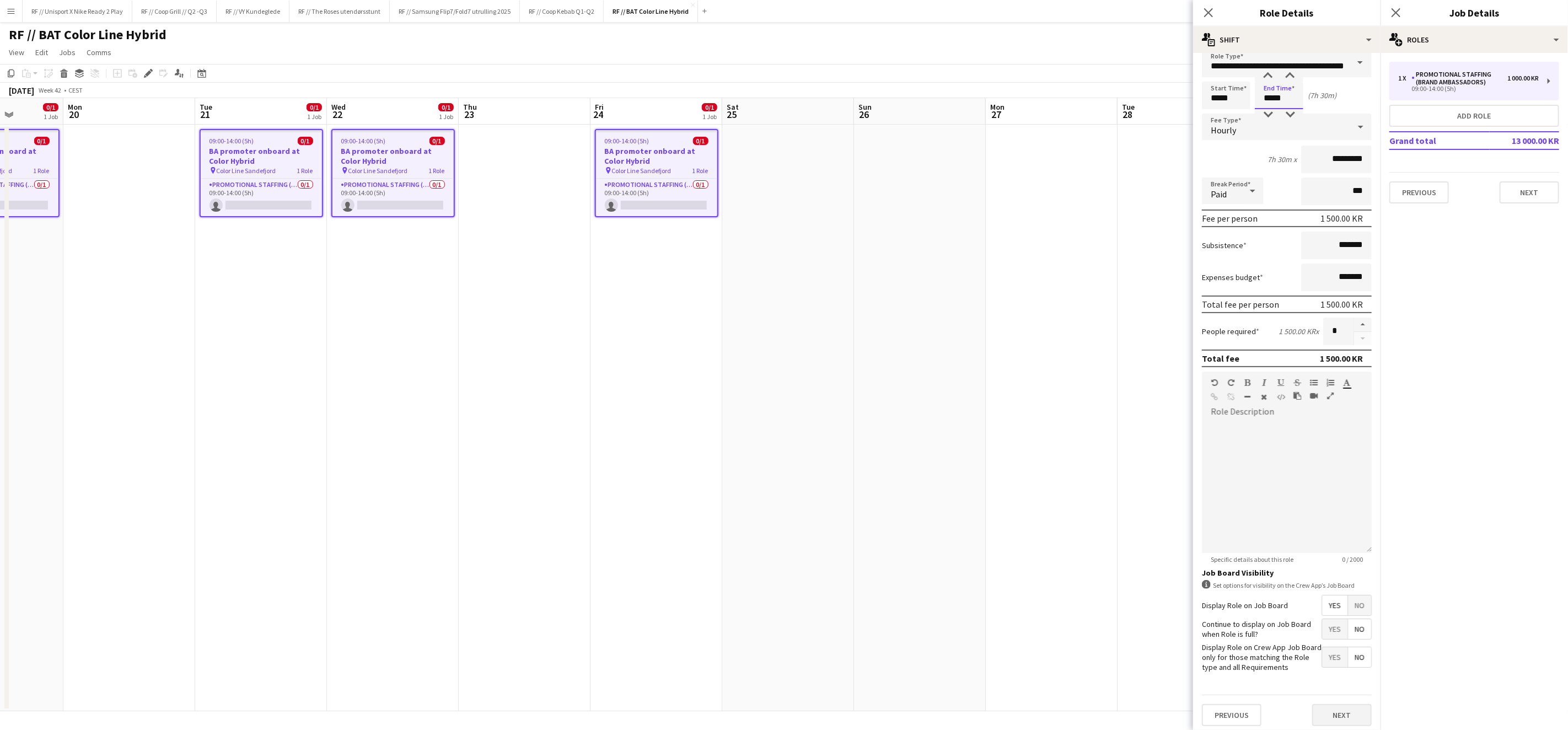
type input "*****"
click at [1316, 705] on button "Next" at bounding box center [1342, 715] width 60 height 22
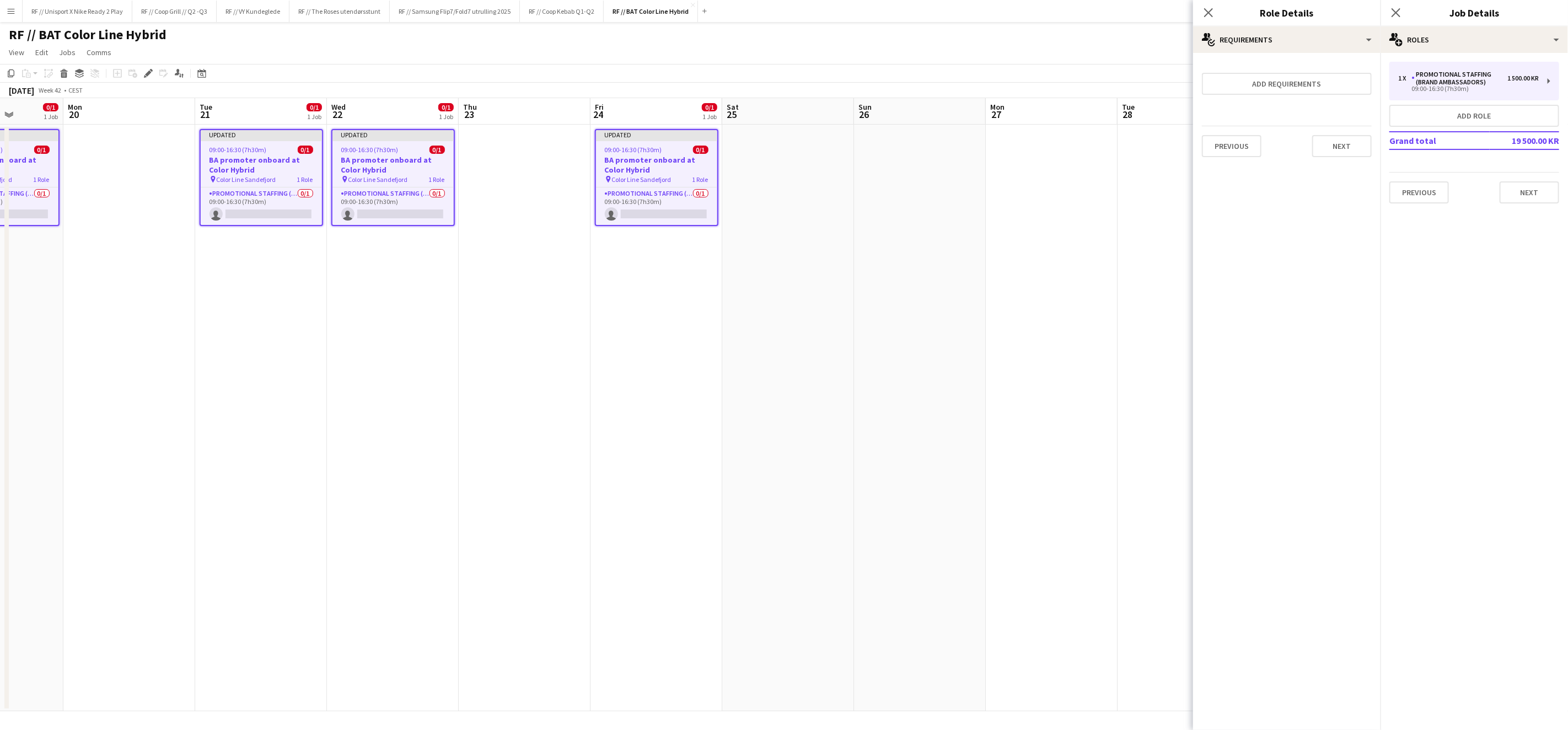
click at [1077, 365] on app-date-cell at bounding box center [1051, 418] width 132 height 587
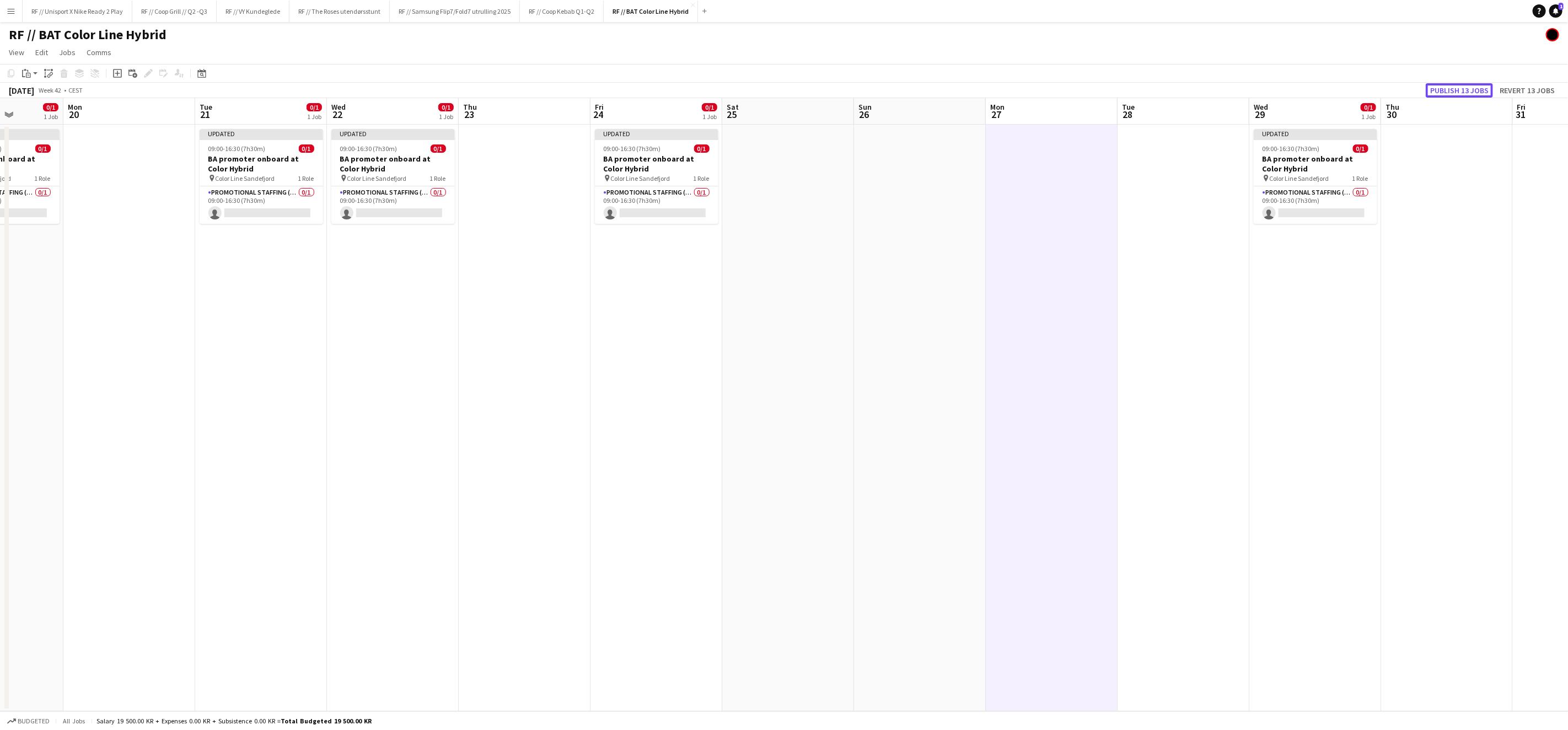
click at [1476, 87] on button "Publish 13 jobs" at bounding box center [1460, 90] width 67 height 15
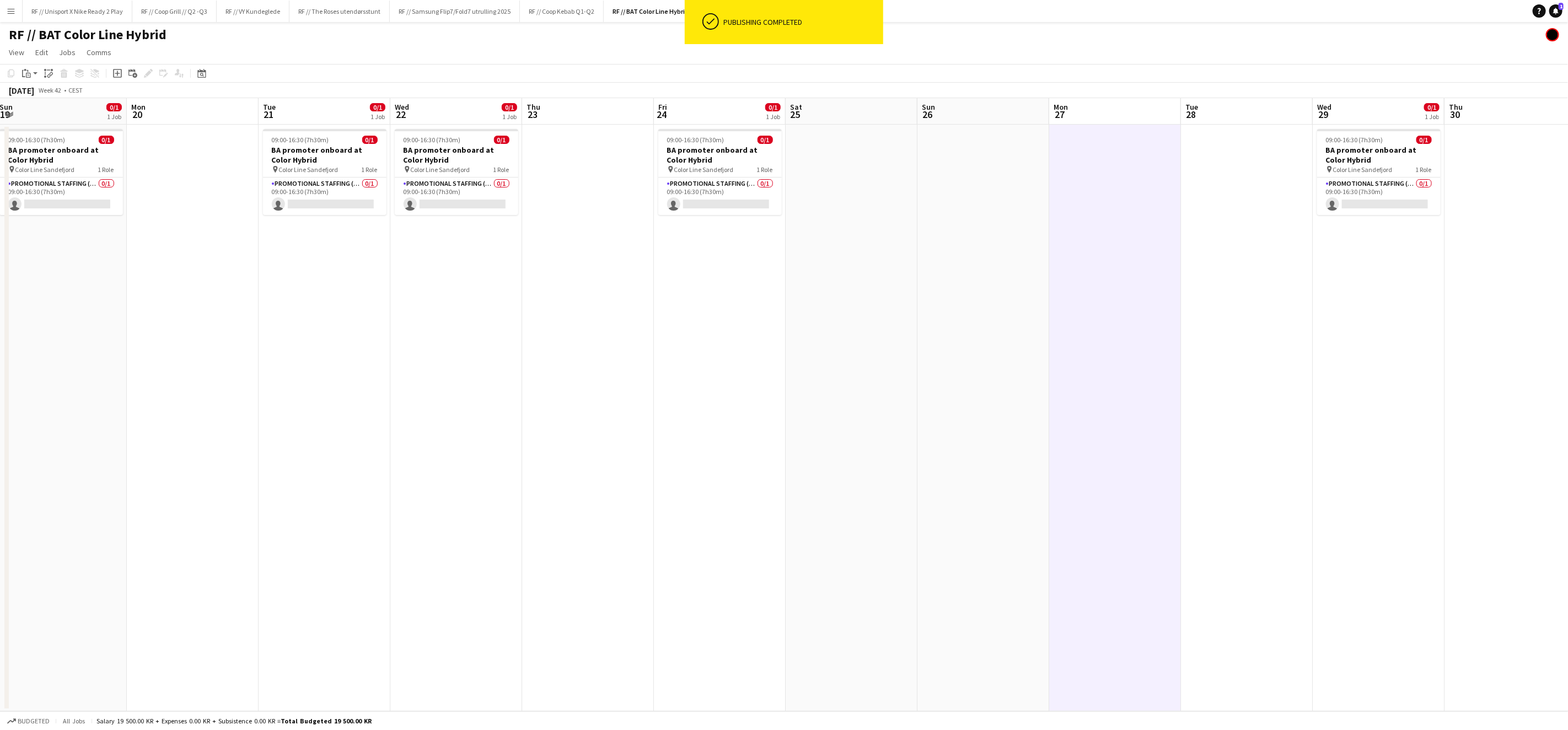
drag, startPoint x: 607, startPoint y: 380, endPoint x: 735, endPoint y: 408, distance: 131.0
click at [943, 392] on app-calendar-viewport "Fri 17 Sat 18 0/1 1 Job Sun 19 0/1 1 Job Mon 20 Tue 21 0/1 1 Job Wed 22 0/1 1 J…" at bounding box center [784, 405] width 1568 height 613
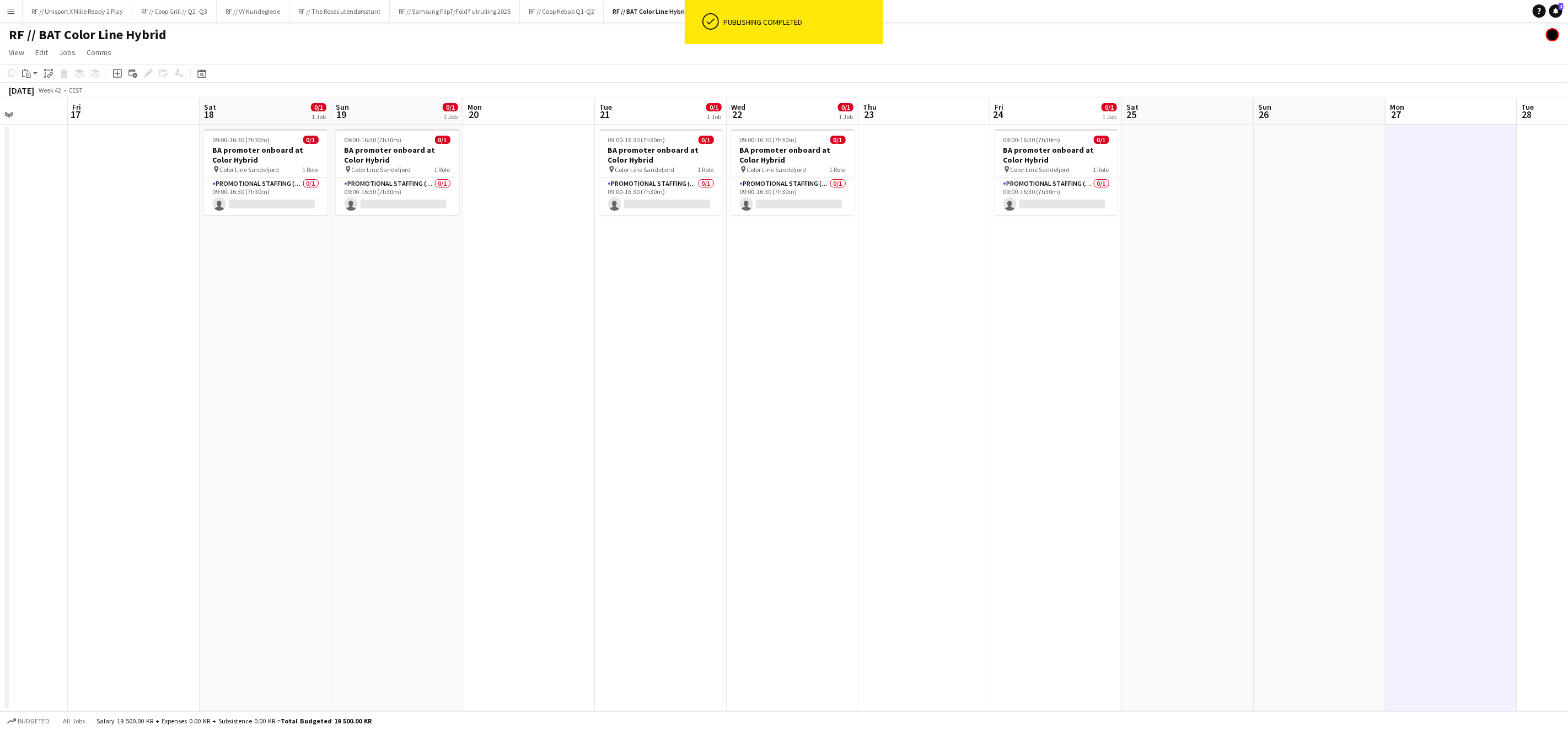
drag, startPoint x: 668, startPoint y: 408, endPoint x: 911, endPoint y: 400, distance: 243.1
click at [908, 398] on app-calendar-viewport "Tue 14 Wed 15 0/1 1 Job Thu 16 Fri 17 Sat 18 0/1 1 Job Sun 19 0/1 1 Job Mon 20 …" at bounding box center [784, 405] width 1568 height 613
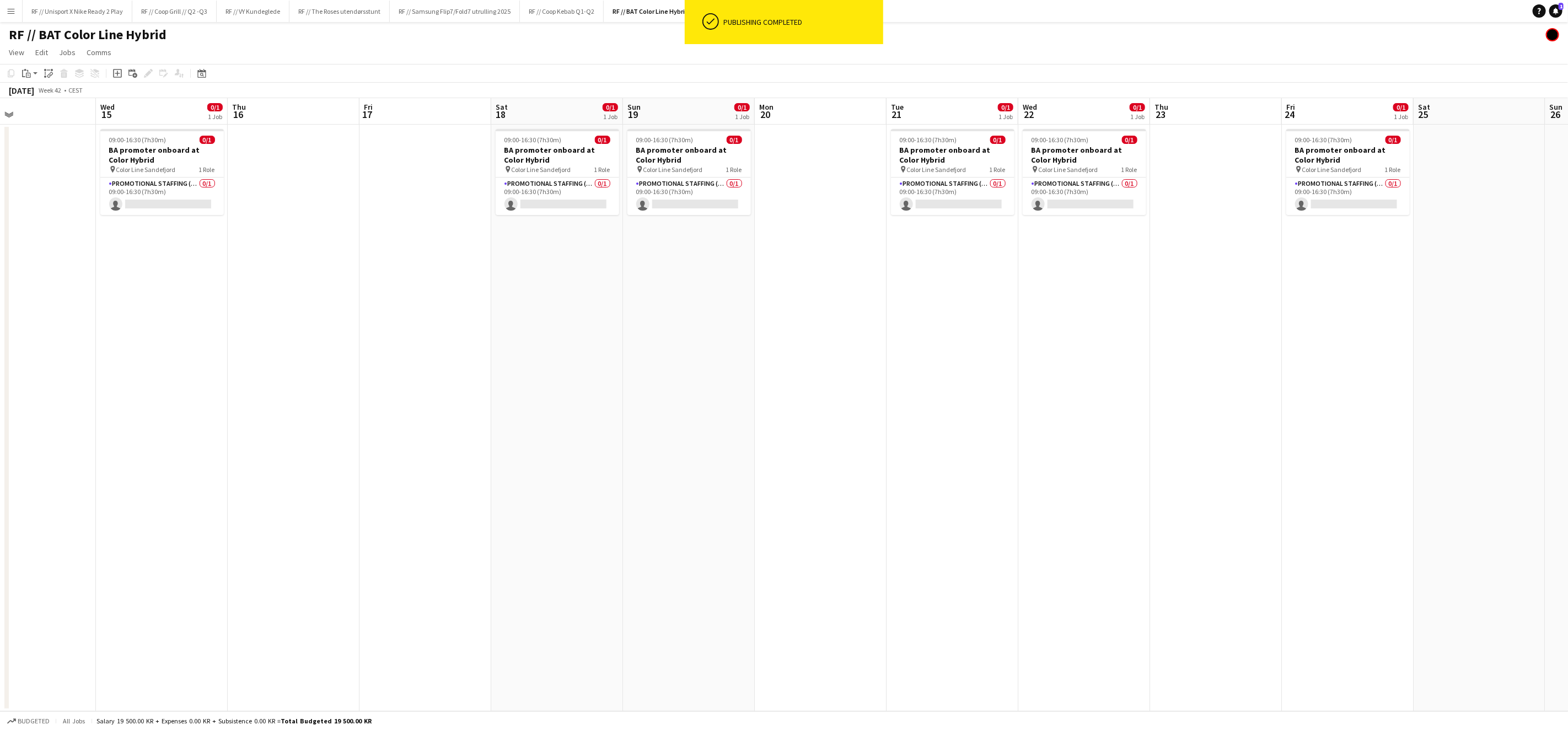
drag, startPoint x: 578, startPoint y: 398, endPoint x: 885, endPoint y: 403, distance: 307.0
click at [892, 397] on app-calendar-viewport "Sun 12 0/1 1 Job Mon 13 Tue 14 Wed 15 0/1 1 Job Thu 16 Fri 17 Sat 18 0/1 1 Job …" at bounding box center [784, 405] width 1568 height 613
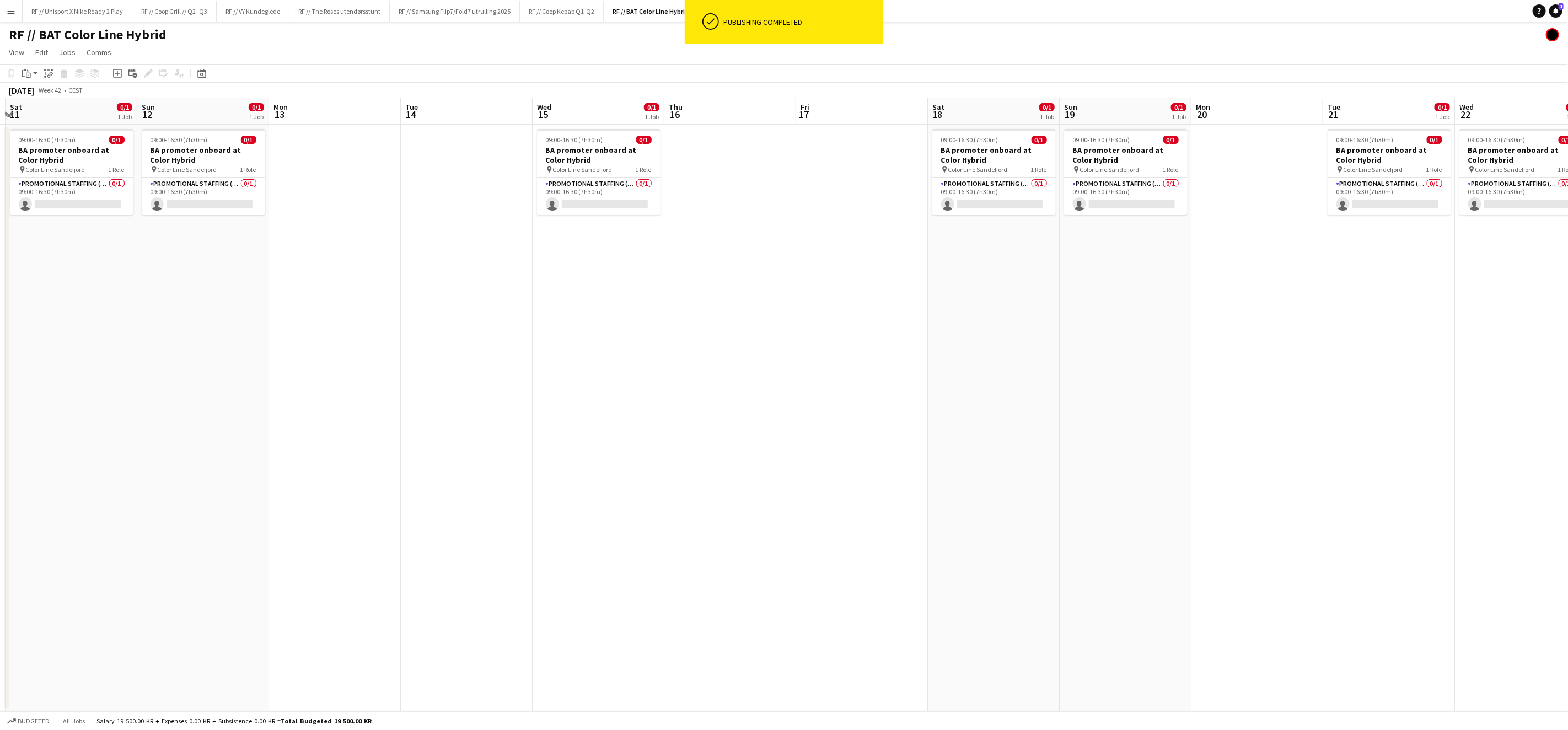
drag, startPoint x: 614, startPoint y: 402, endPoint x: 820, endPoint y: 394, distance: 206.2
click at [820, 394] on app-calendar-viewport "Thu 9 Fri 10 Sat 11 0/1 1 Job Sun 12 0/1 1 Job Mon 13 Tue 14 Wed 15 0/1 1 Job T…" at bounding box center [784, 405] width 1568 height 613
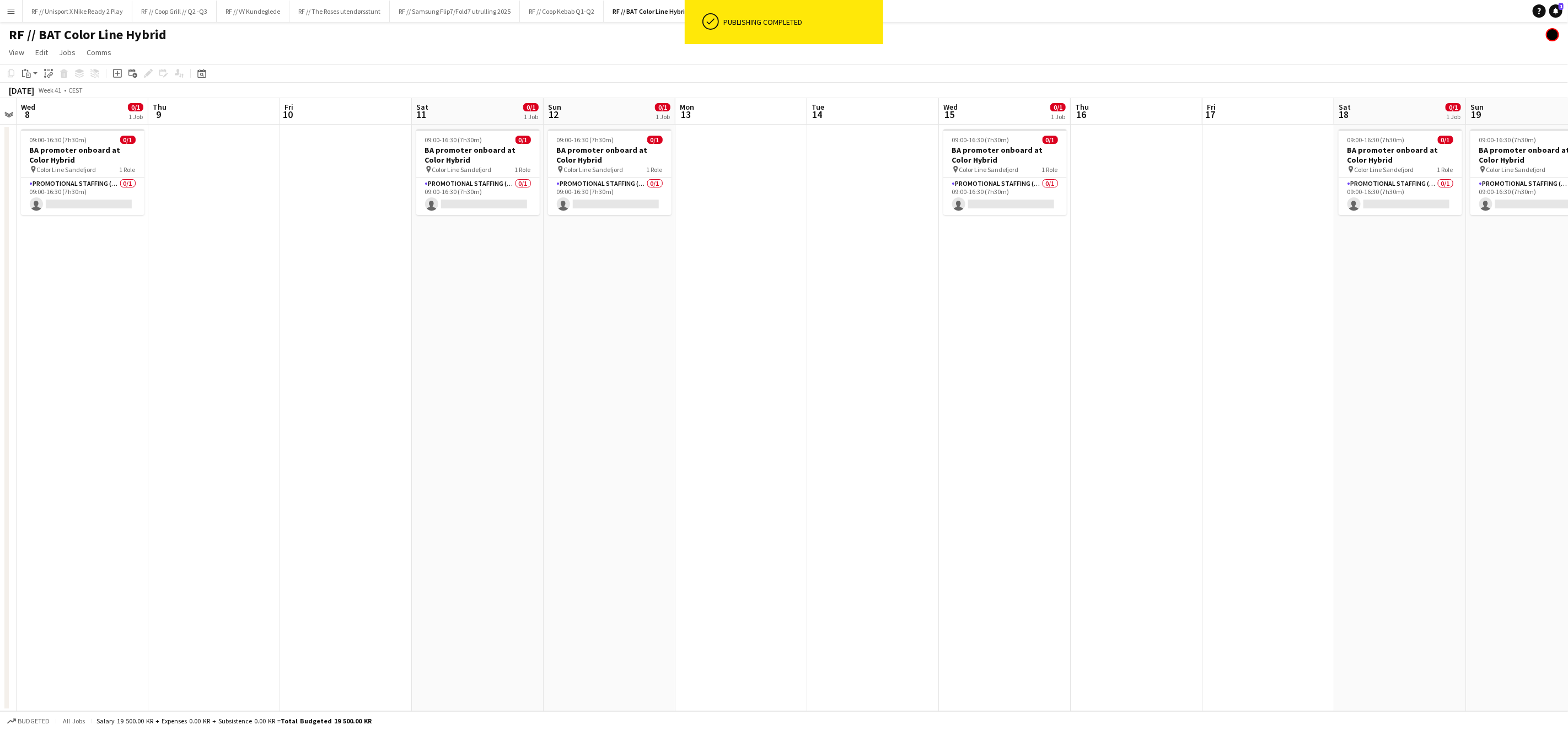
click at [874, 392] on app-calendar-viewport "Mon 6 Tue 7 Wed 8 0/1 1 Job Thu 9 Fri 10 Sat 11 0/1 1 Job Sun 12 0/1 1 Job Mon …" at bounding box center [784, 405] width 1568 height 613
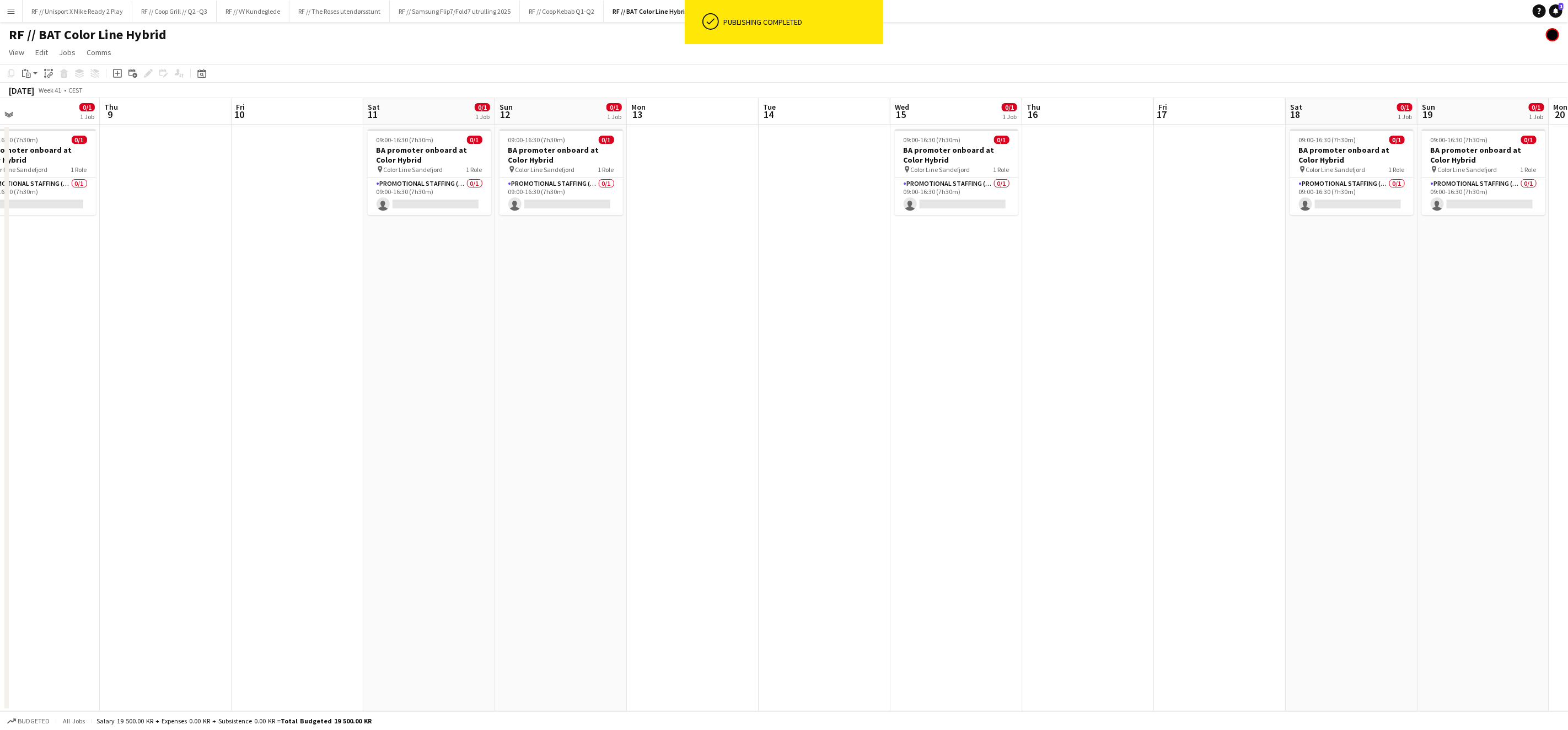
drag, startPoint x: 533, startPoint y: 344, endPoint x: 669, endPoint y: 341, distance: 136.0
click at [694, 338] on app-calendar-viewport "Mon 6 Tue 7 Wed 8 0/1 1 Job Thu 9 Fri 10 Sat 11 0/1 1 Job Sun 12 0/1 1 Job Mon …" at bounding box center [784, 405] width 1568 height 613
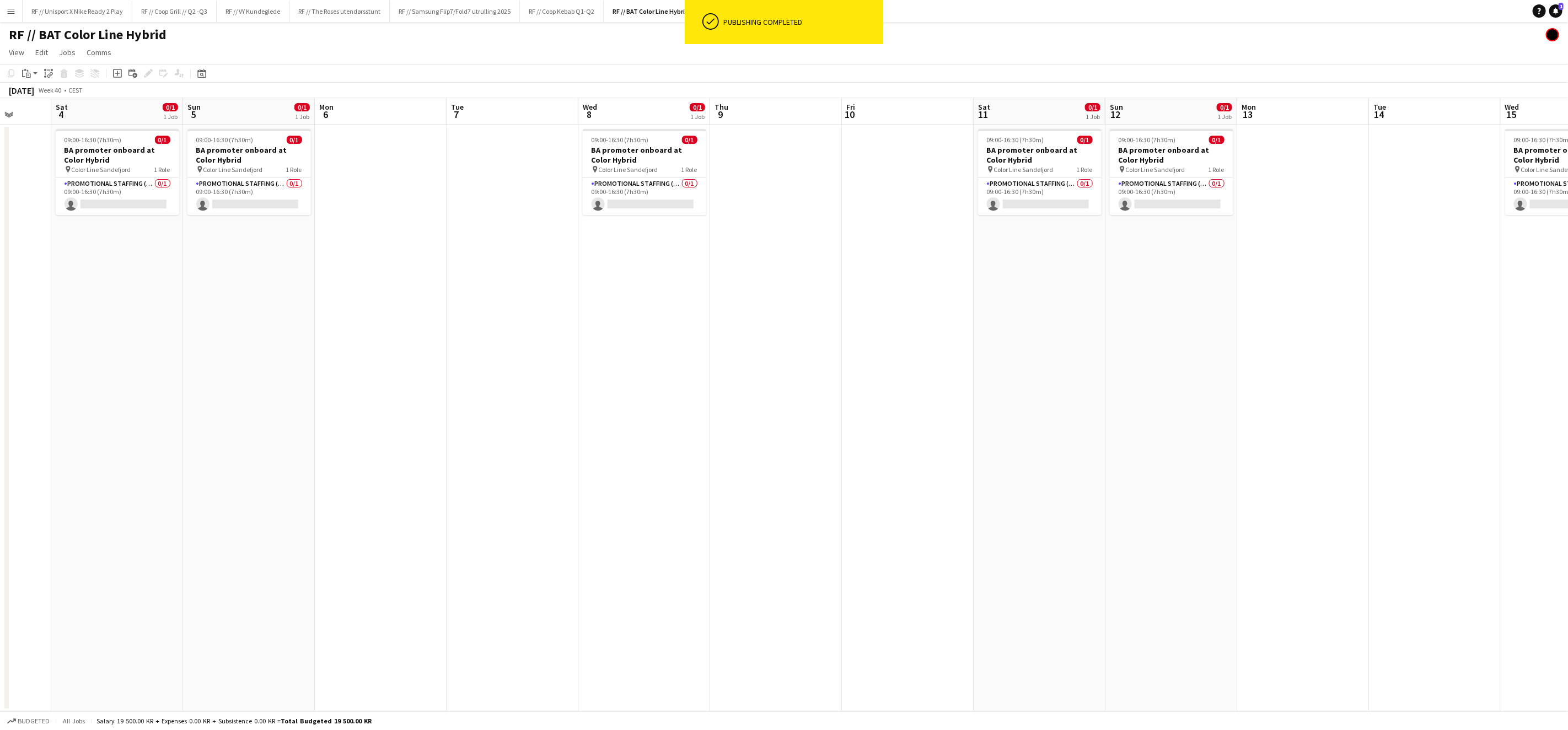
scroll to position [0, 344]
drag, startPoint x: 501, startPoint y: 349, endPoint x: 874, endPoint y: 334, distance: 373.3
click at [874, 334] on app-calendar-viewport "Wed 1 0/1 1 Job Thu 2 Fri 3 Sat 4 0/1 1 Job Sun 5 0/1 1 Job Mon 6 Tue 7 Wed 8 0…" at bounding box center [784, 405] width 1568 height 613
click at [226, 320] on app-date-cell "09:00-16:30 (7h30m) 0/1 BA promoter onboard at Color Hybrid pin Color Line Sand…" at bounding box center [249, 418] width 132 height 587
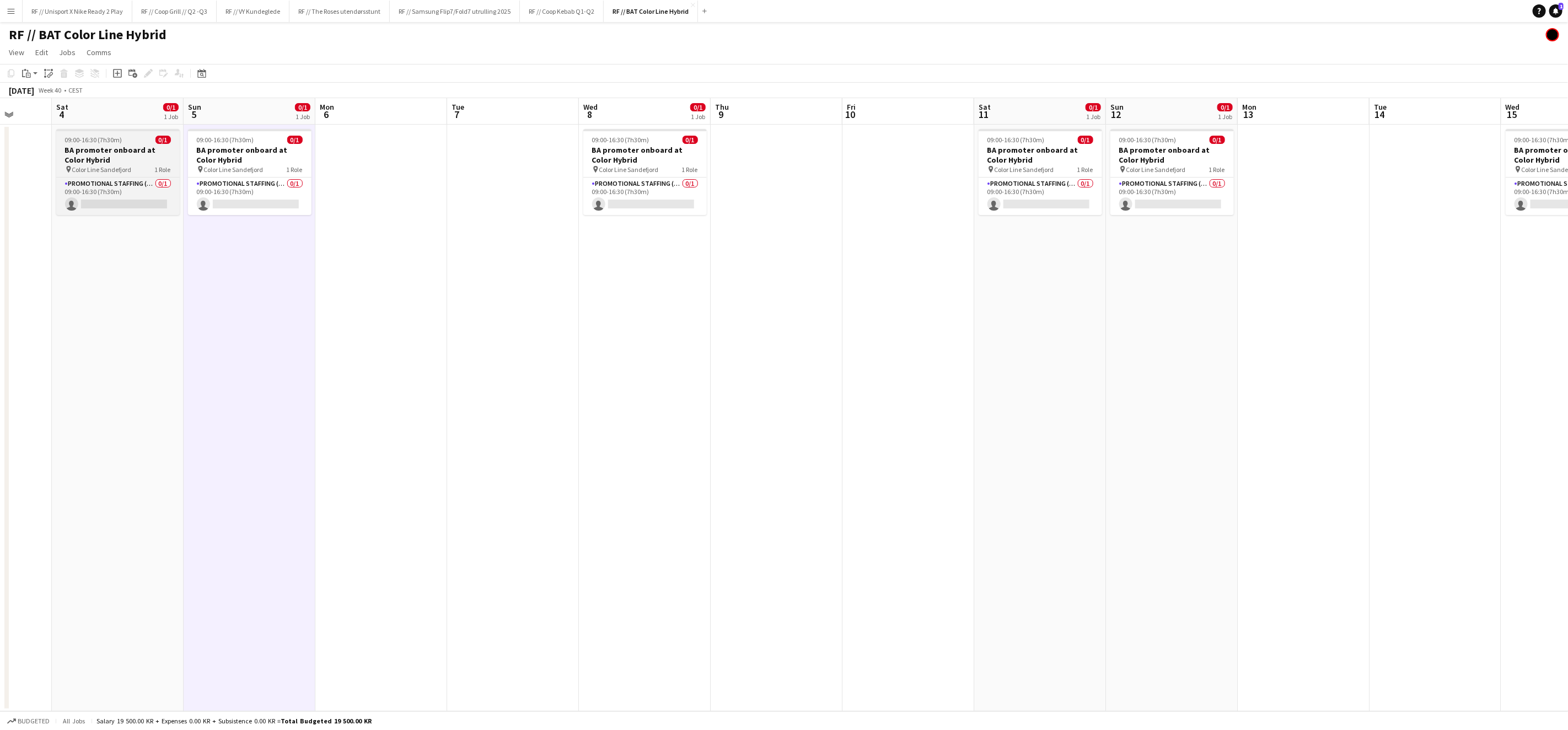
click at [130, 137] on div "09:00-16:30 (7h30m) 0/1" at bounding box center [118, 139] width 124 height 8
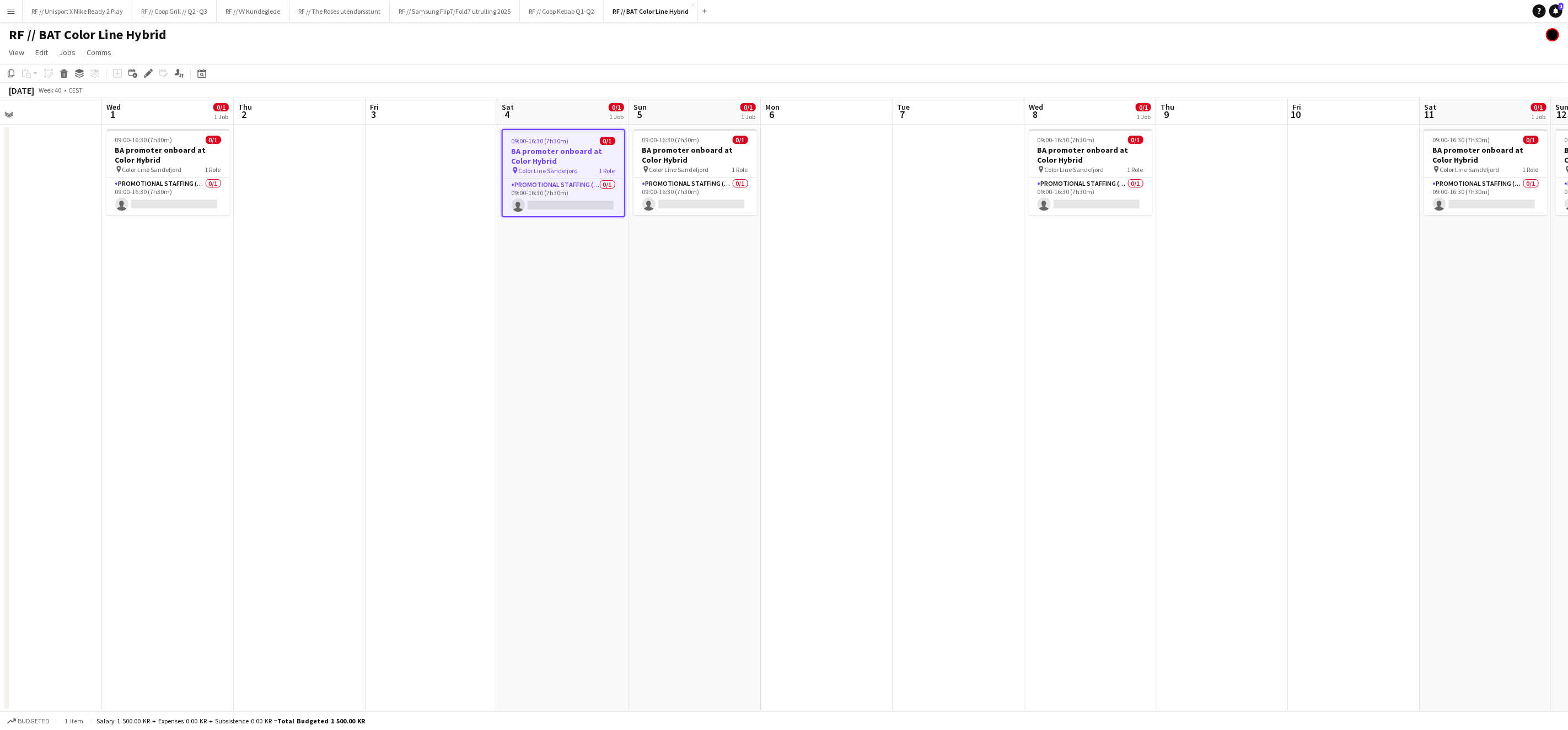
scroll to position [0, 242]
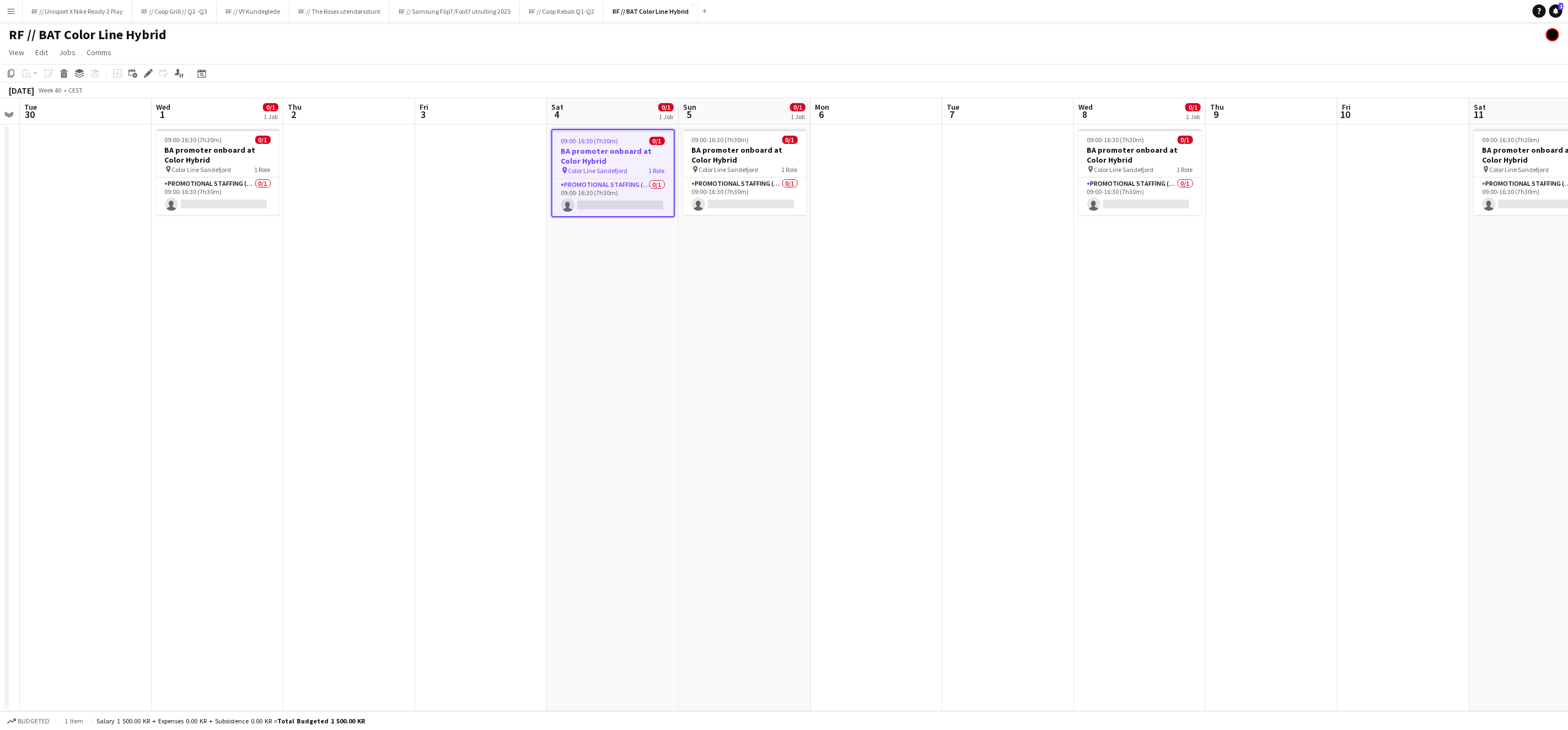
drag, startPoint x: 202, startPoint y: 352, endPoint x: 692, endPoint y: 365, distance: 490.2
click at [692, 365] on app-calendar-viewport "Sun 28 Mon 29 Tue 30 Wed 1 0/1 1 Job Thu 2 Fri 3 Sat 4 0/1 1 Job Sun 5 0/1 1 Jo…" at bounding box center [784, 405] width 1568 height 613
click at [208, 145] on h3 "BA promoter onboard at Color Hybrid" at bounding box center [220, 154] width 124 height 20
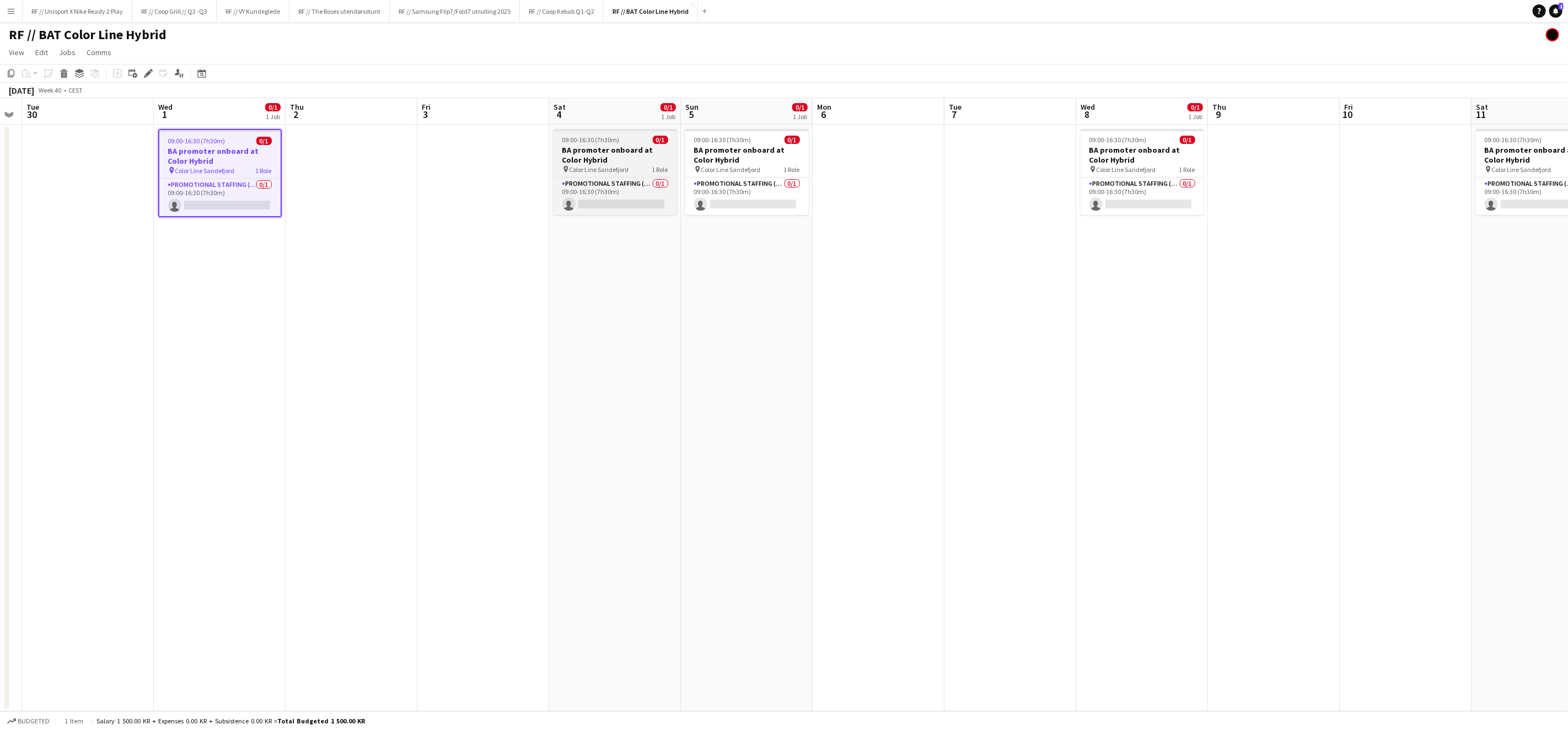
click at [652, 167] on span "1 Role" at bounding box center [660, 169] width 16 height 8
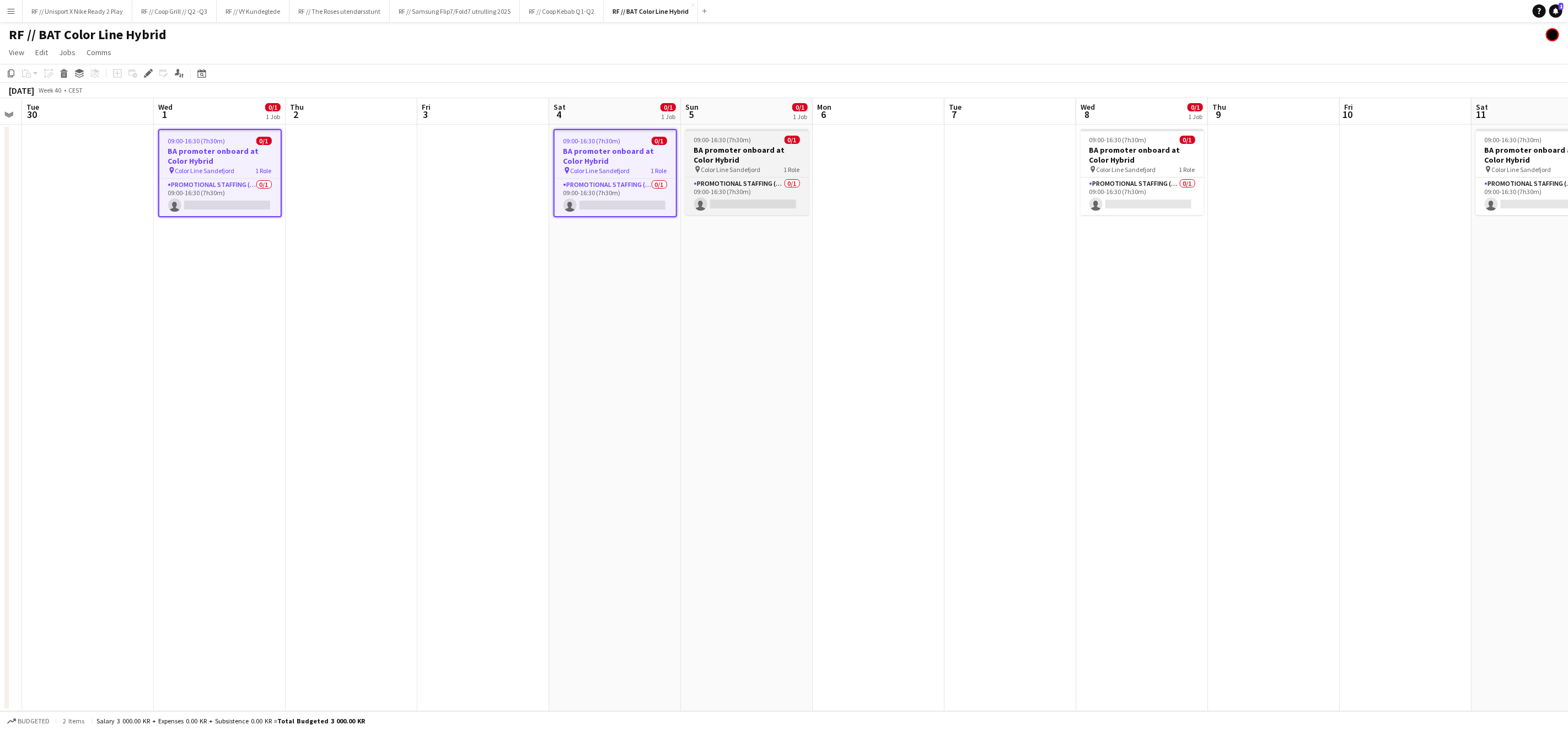
click at [757, 150] on h3 "BA promoter onboard at Color Hybrid" at bounding box center [747, 154] width 124 height 20
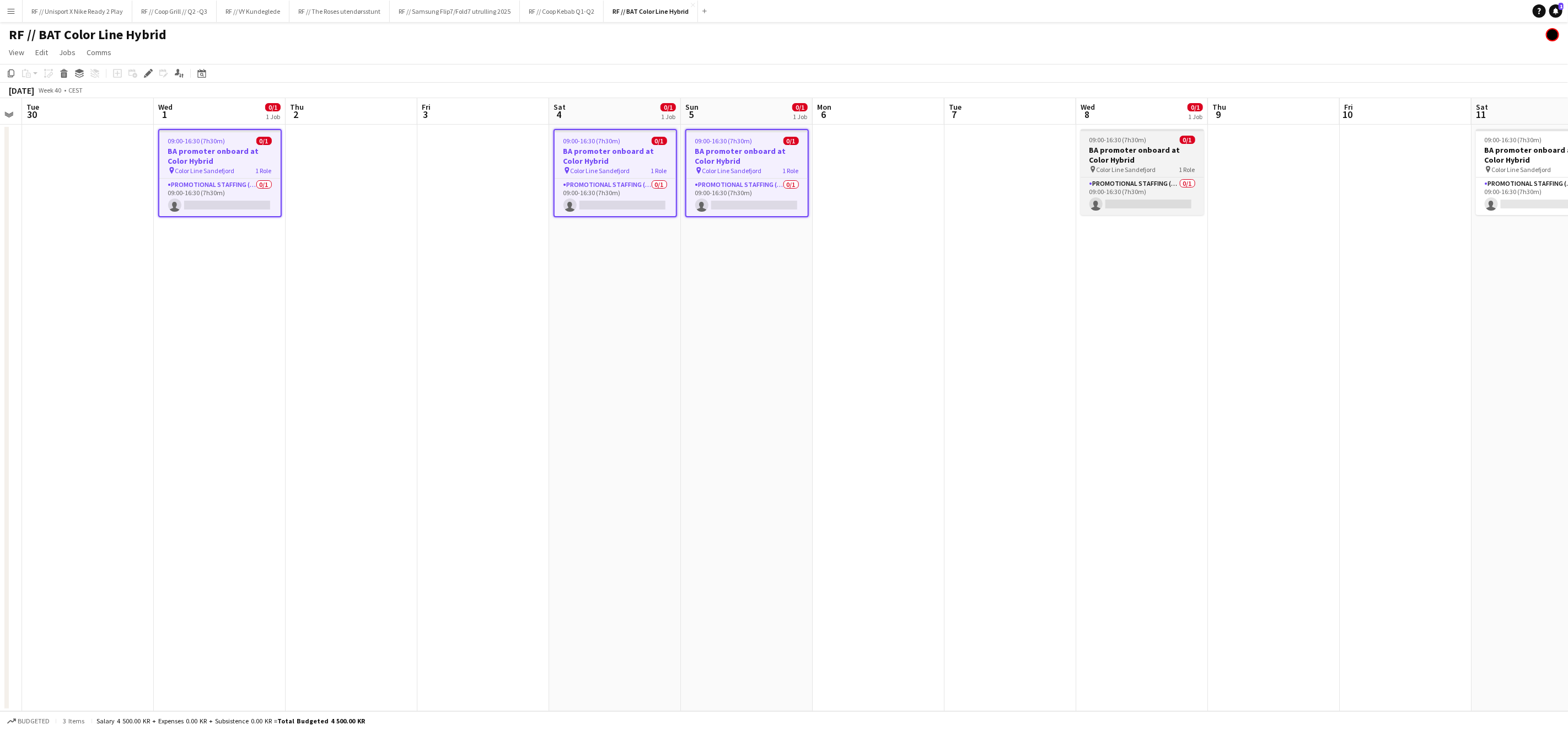
click at [1181, 132] on app-job-card "09:00-16:30 (7h30m) 0/1 BA promoter onboard at Color Hybrid pin Color Line Sand…" at bounding box center [1142, 172] width 124 height 86
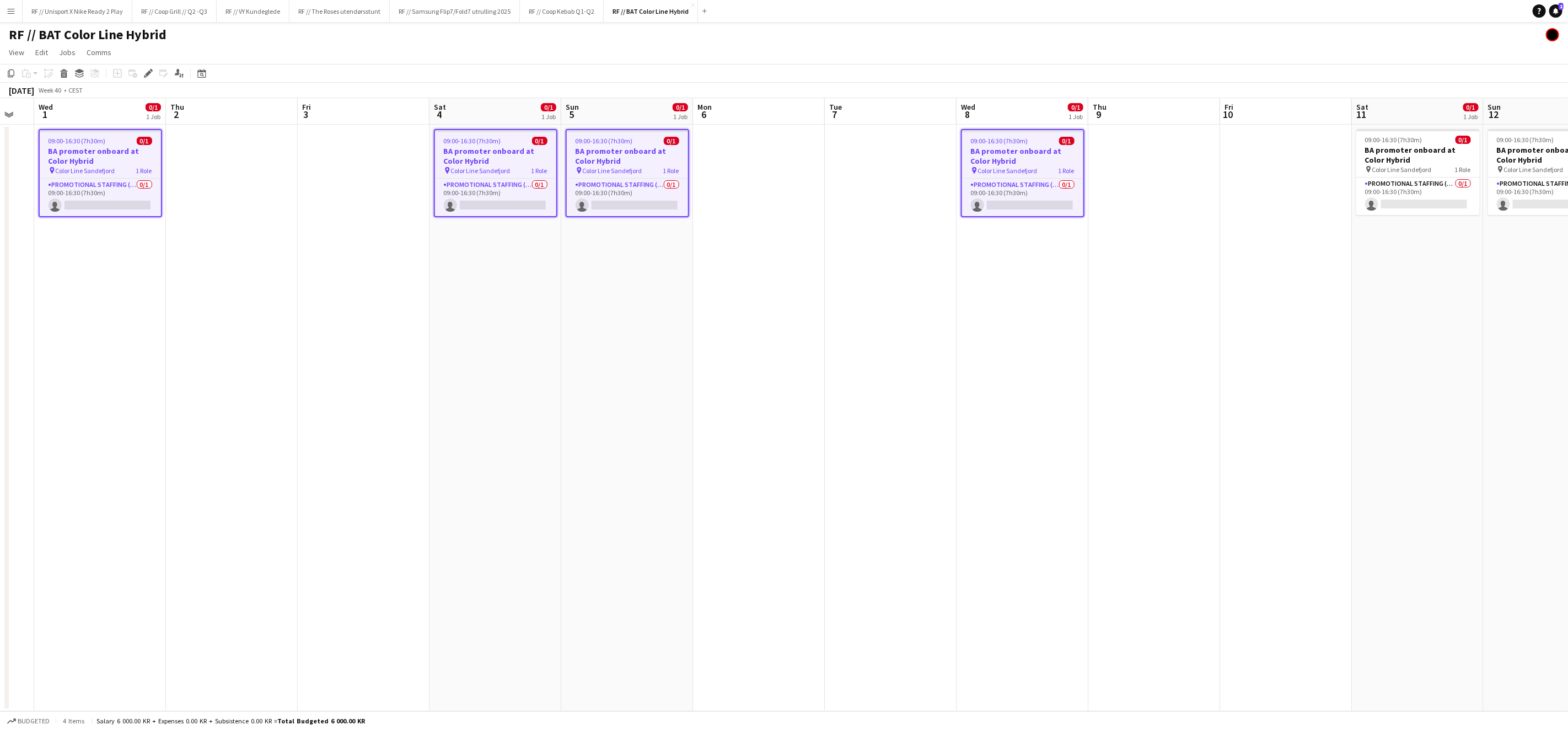
drag, startPoint x: 1100, startPoint y: 285, endPoint x: 740, endPoint y: 276, distance: 360.1
click at [737, 283] on app-calendar-viewport "Sun 28 Mon 29 Tue 30 Wed 1 0/1 1 Job Thu 2 Fri 3 Sat 4 0/1 1 Job Sun 5 0/1 1 Jo…" at bounding box center [784, 405] width 1568 height 613
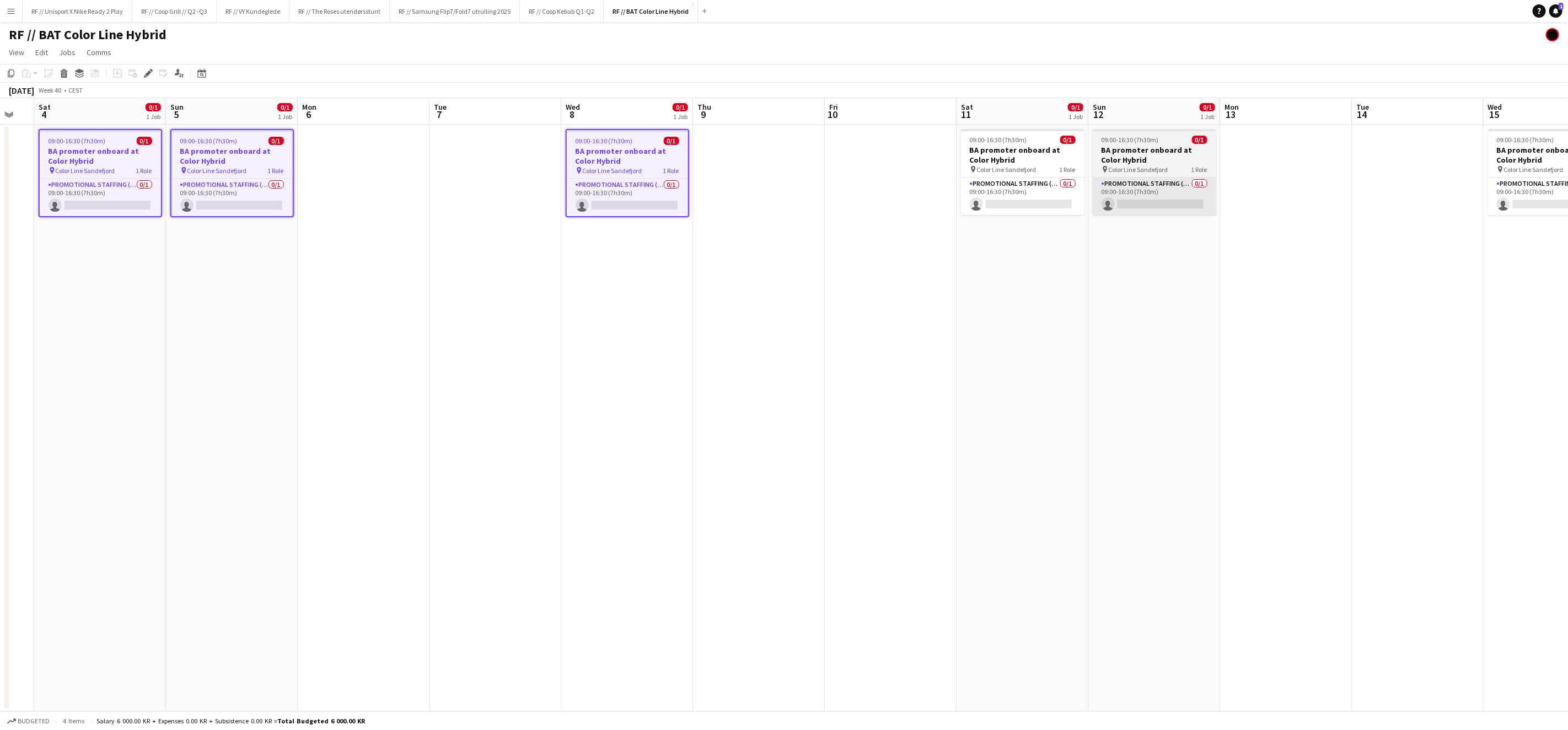
scroll to position [0, 406]
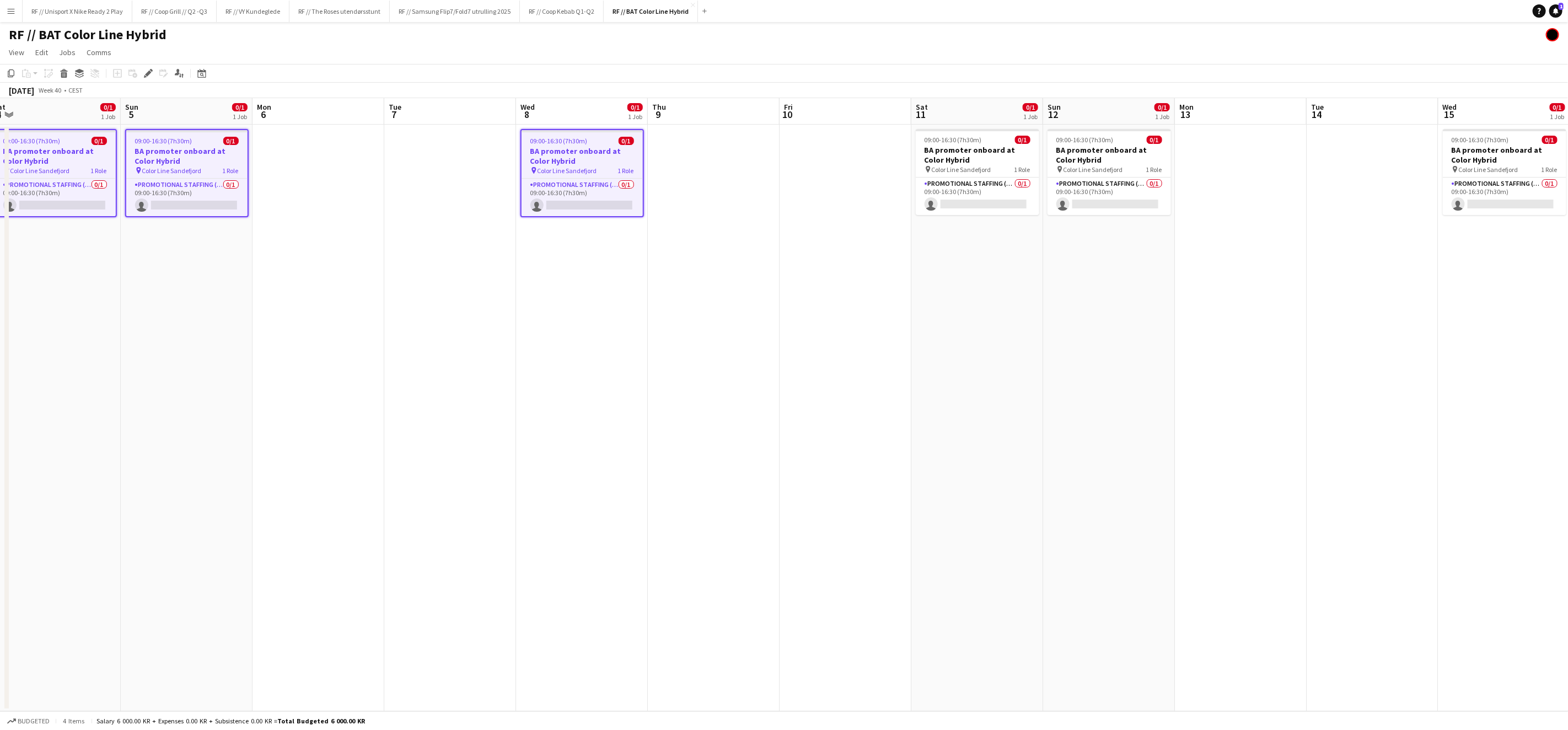
click at [1023, 122] on div "0/1 1 Job" at bounding box center [1030, 113] width 15 height 22
drag, startPoint x: 994, startPoint y: 148, endPoint x: 1189, endPoint y: 146, distance: 195.0
click at [994, 148] on h3 "BA promoter onboard at Color Hybrid" at bounding box center [978, 154] width 124 height 20
click at [1187, 146] on app-date-cell at bounding box center [1240, 418] width 132 height 587
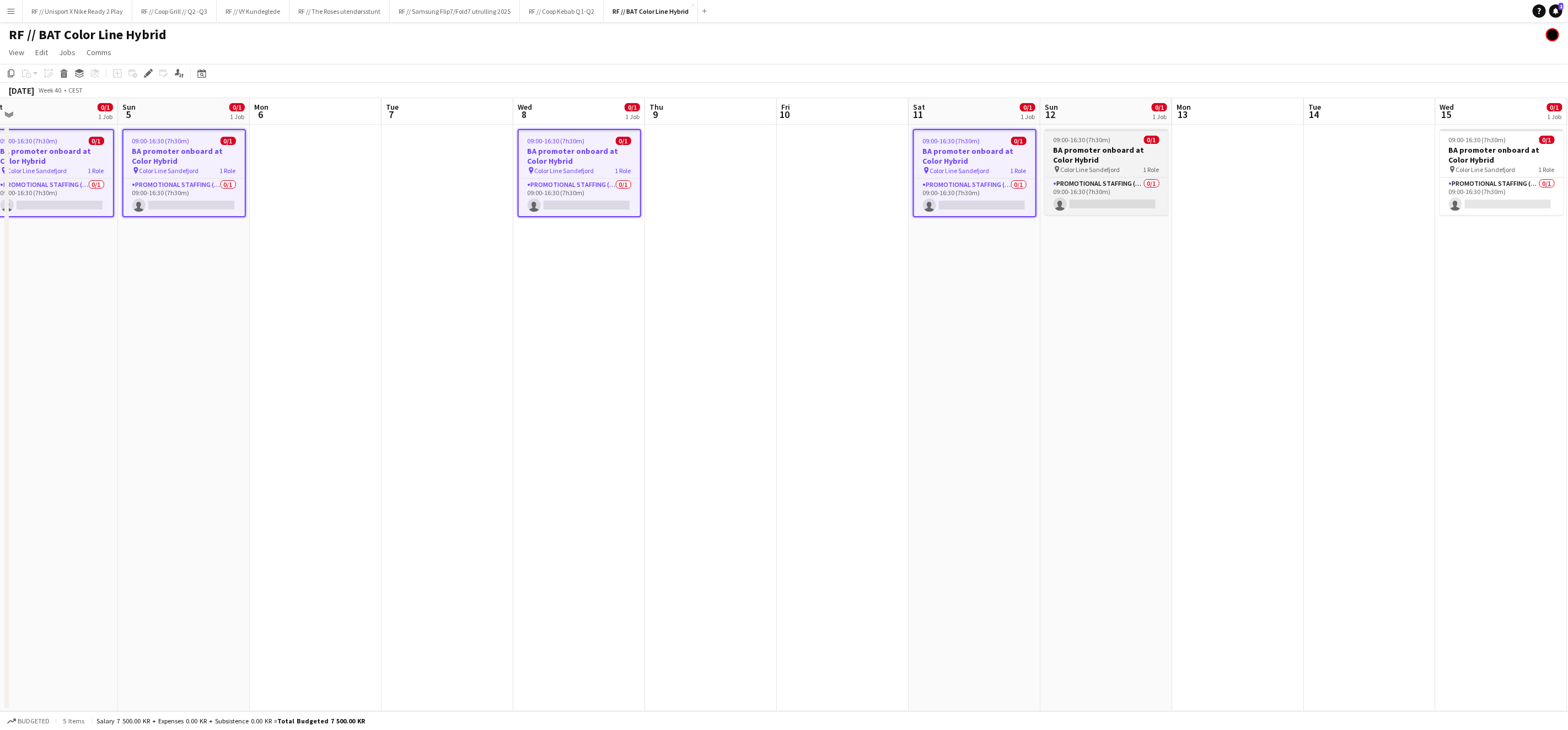
click at [1064, 159] on h3 "BA promoter onboard at Color Hybrid" at bounding box center [1106, 154] width 124 height 20
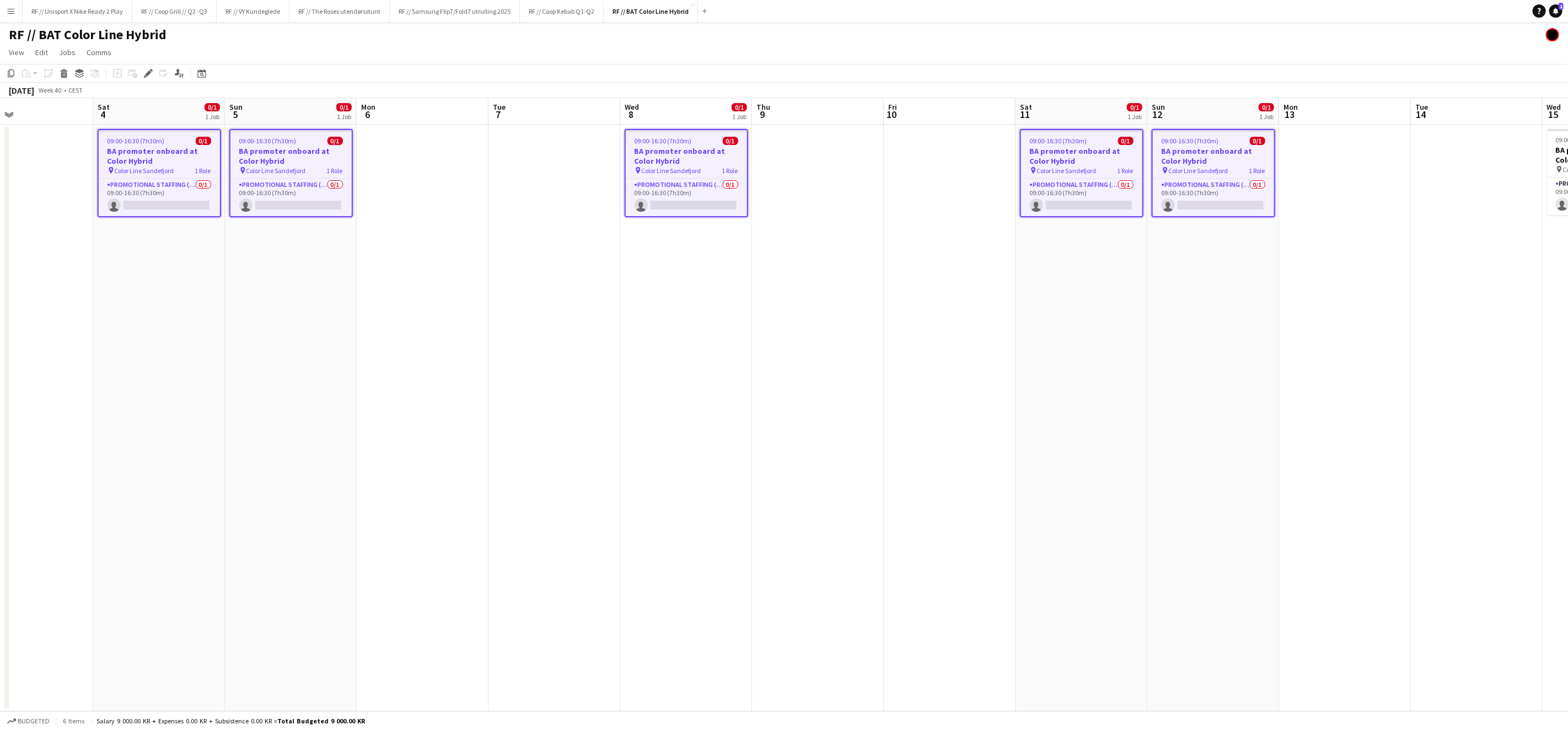
drag, startPoint x: 1028, startPoint y: 296, endPoint x: 912, endPoint y: 287, distance: 116.3
click at [953, 292] on app-calendar-viewport "Wed 1 0/1 1 Job Thu 2 Fri 3 Sat 4 0/1 1 Job Sun 5 0/1 1 Job Mon 6 Tue 7 Wed 8 0…" at bounding box center [784, 405] width 1568 height 613
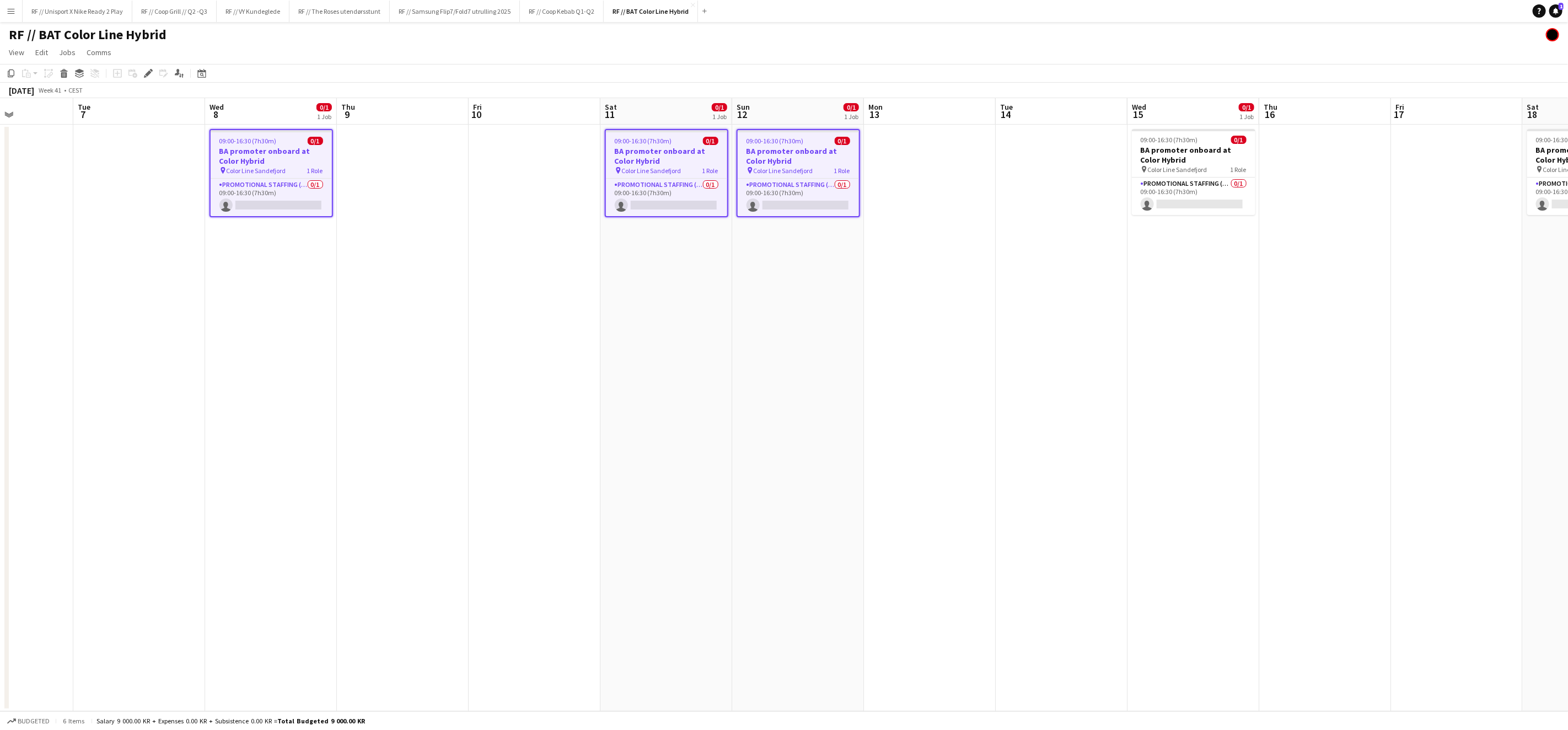
click at [1192, 171] on span "Color Line Sandefjord" at bounding box center [1178, 169] width 60 height 8
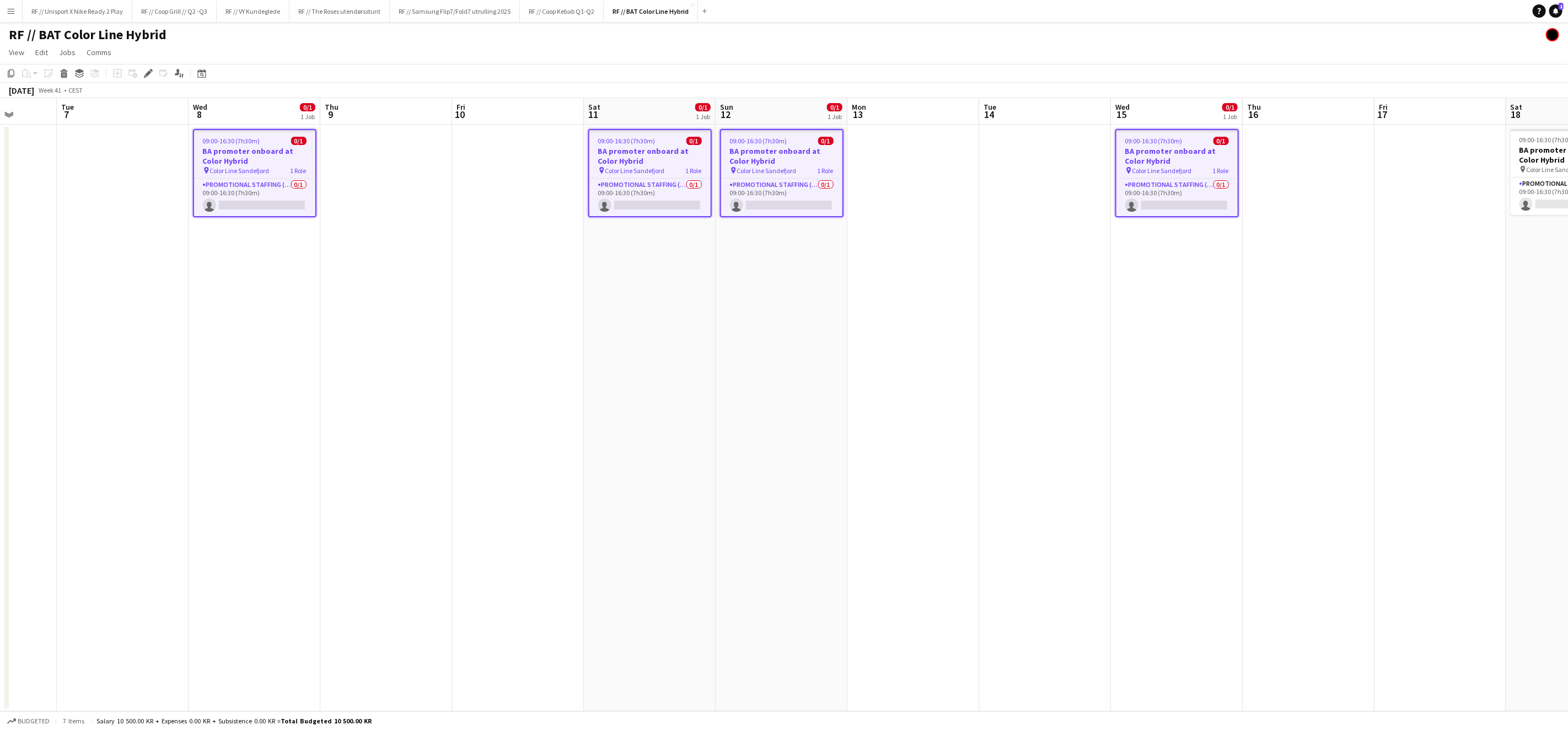
drag, startPoint x: 1248, startPoint y: 322, endPoint x: 1021, endPoint y: 271, distance: 232.7
click at [745, 340] on app-calendar-viewport "Sat 4 0/1 1 Job Sun 5 0/1 1 Job Mon 6 Tue 7 Wed 8 0/1 1 Job Thu 9 Fri 10 Sat 11…" at bounding box center [784, 405] width 1568 height 613
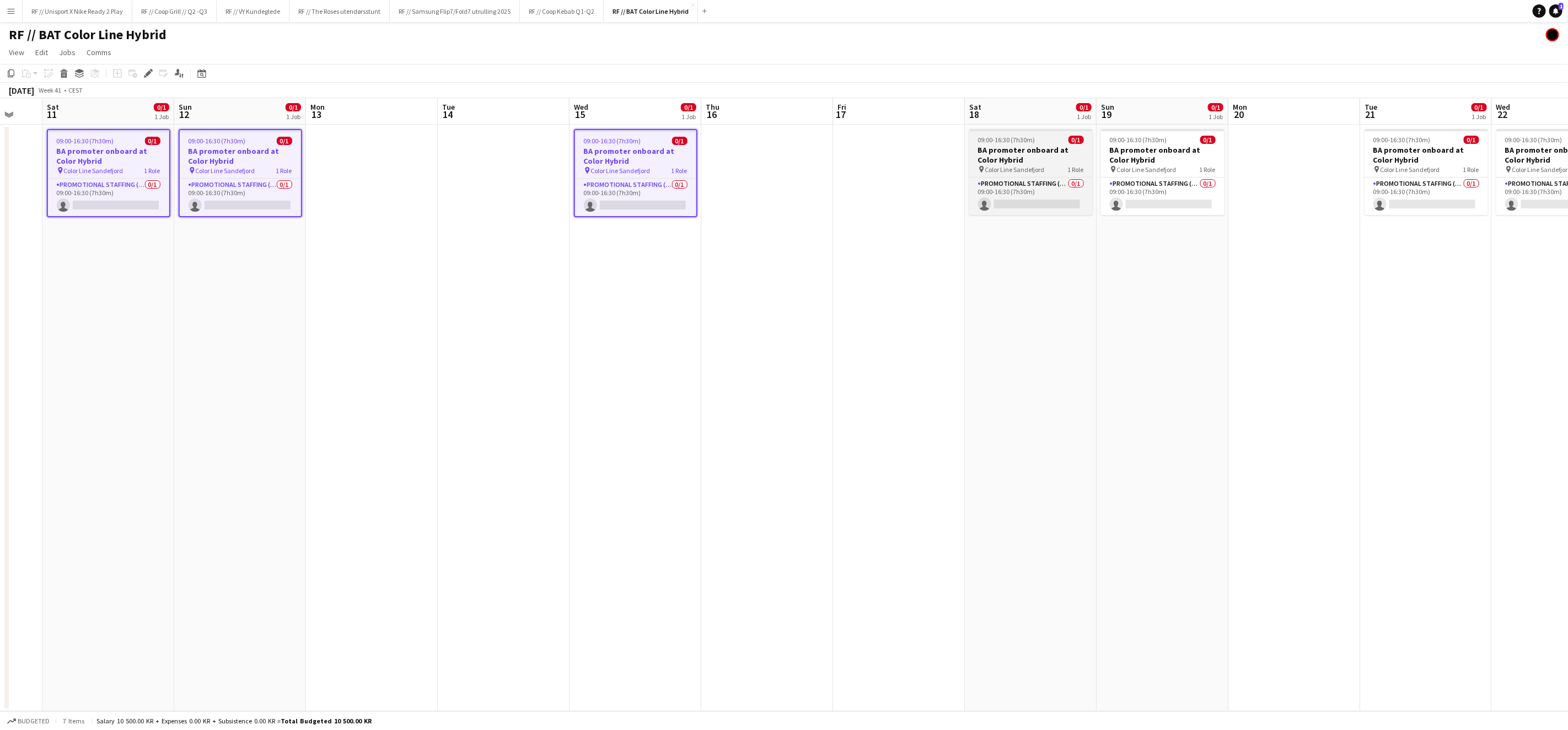
click at [1022, 142] on span "09:00-16:30 (7h30m)" at bounding box center [1007, 139] width 58 height 8
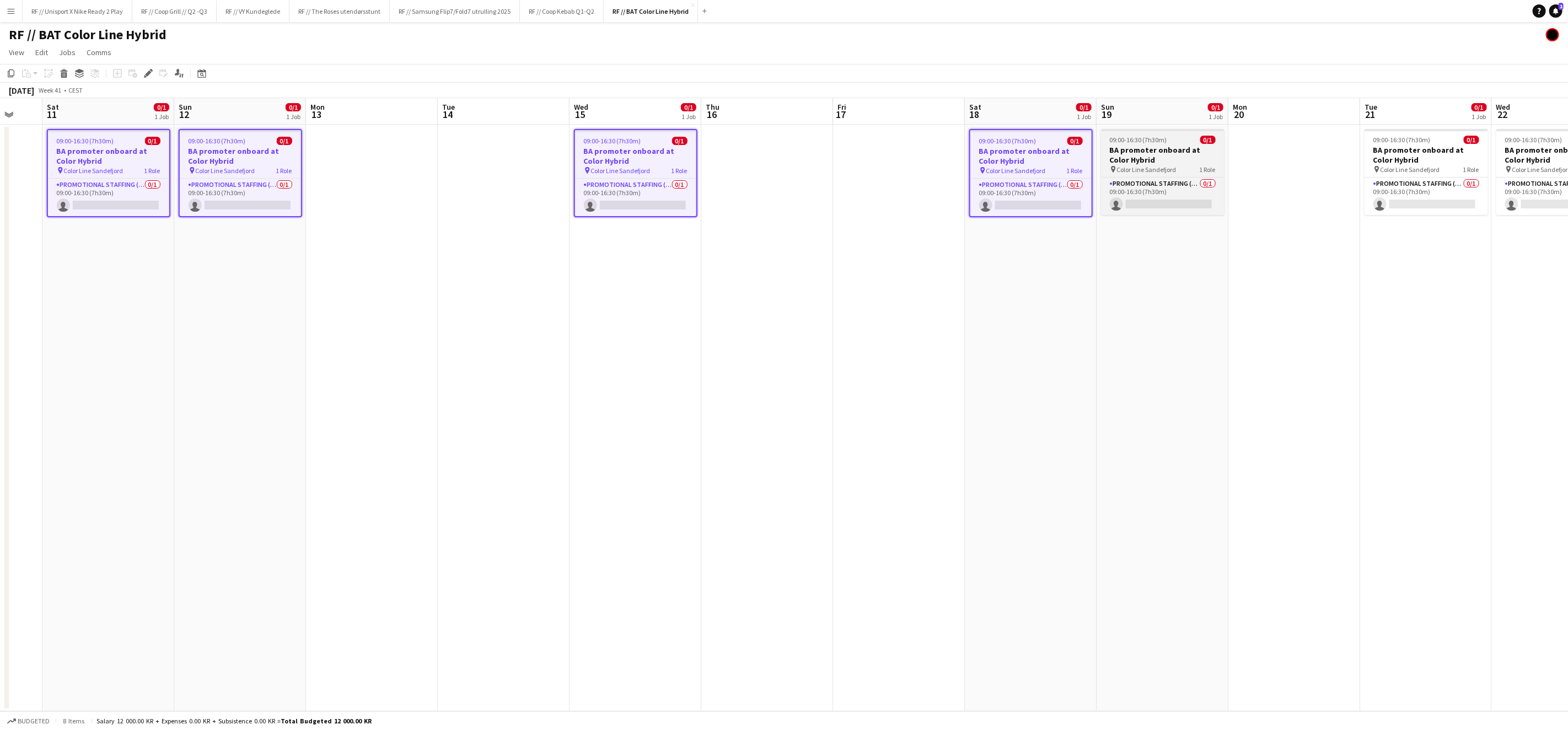
click at [1169, 146] on h3 "BA promoter onboard at Color Hybrid" at bounding box center [1163, 154] width 124 height 20
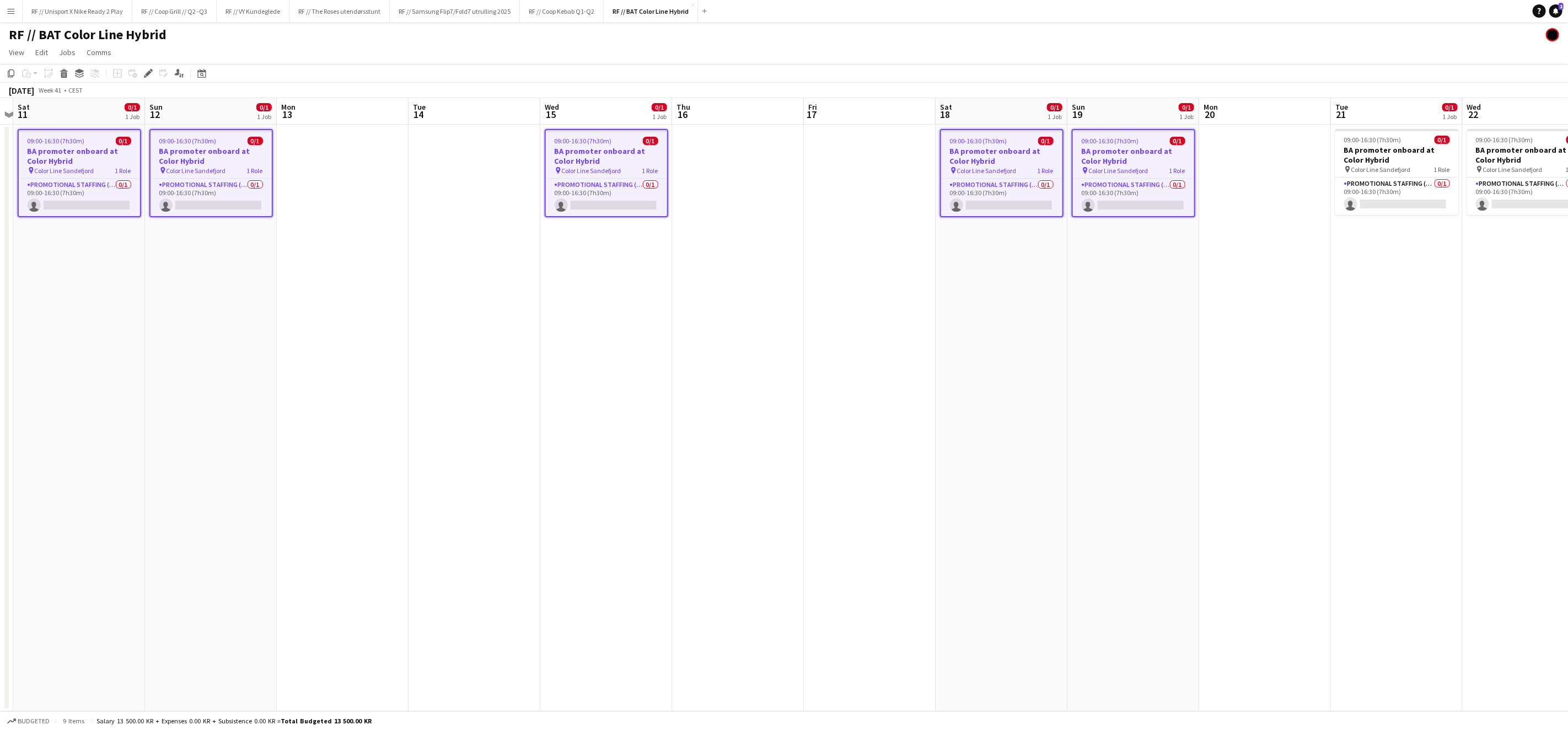
drag, startPoint x: 1253, startPoint y: 277, endPoint x: 908, endPoint y: 263, distance: 345.3
click at [927, 265] on app-calendar-viewport "Wed 8 0/1 1 Job Thu 9 Fri 10 Sat 11 0/1 1 Job Sun 12 0/1 1 Job Mon 13 Tue 14 We…" at bounding box center [784, 405] width 1568 height 613
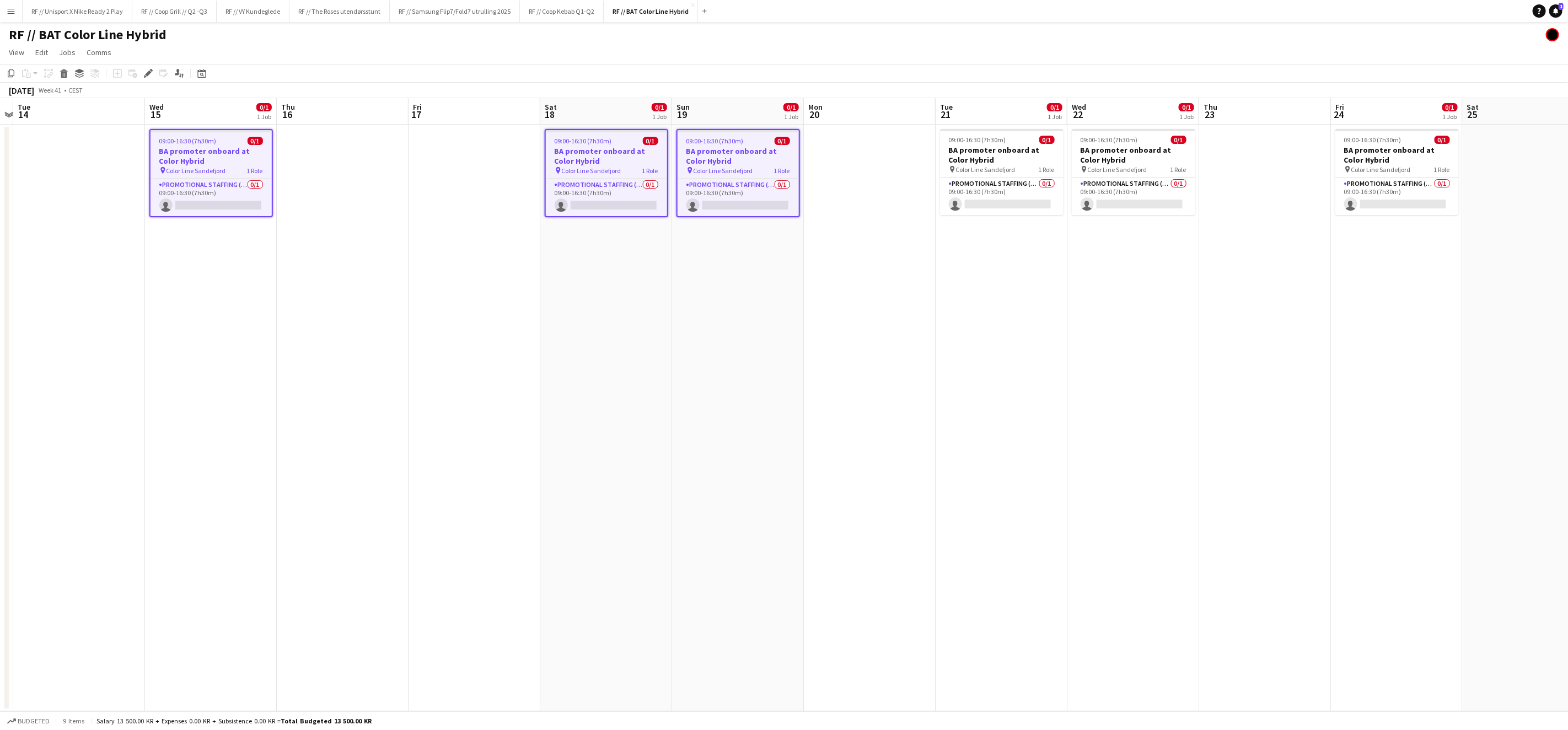
scroll to position [0, 373]
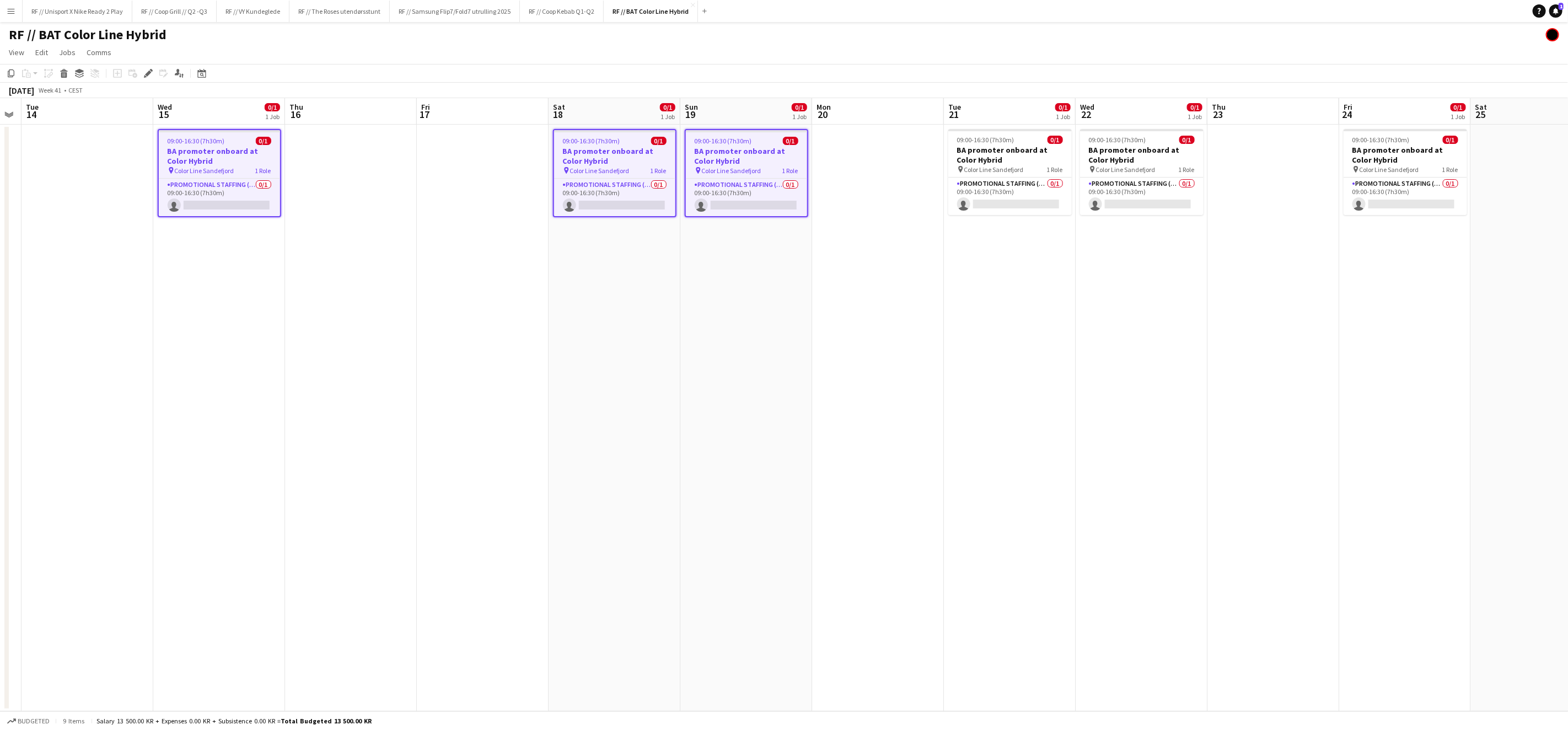
drag, startPoint x: 1038, startPoint y: 158, endPoint x: 1068, endPoint y: 159, distance: 30.0
click at [1038, 158] on h3 "BA promoter onboard at Color Hybrid" at bounding box center [1010, 154] width 124 height 20
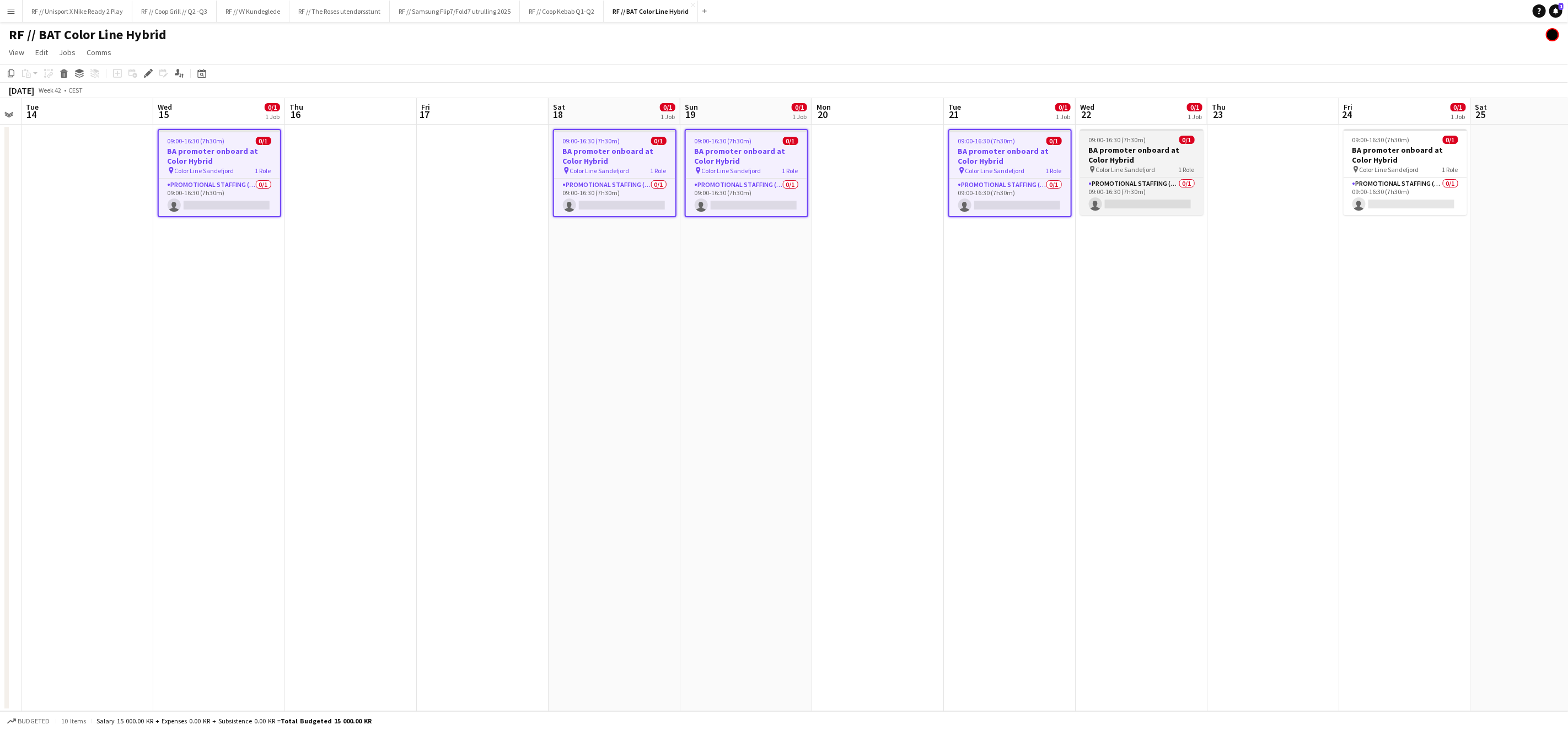
click at [1140, 159] on h3 "BA promoter onboard at Color Hybrid" at bounding box center [1142, 154] width 124 height 20
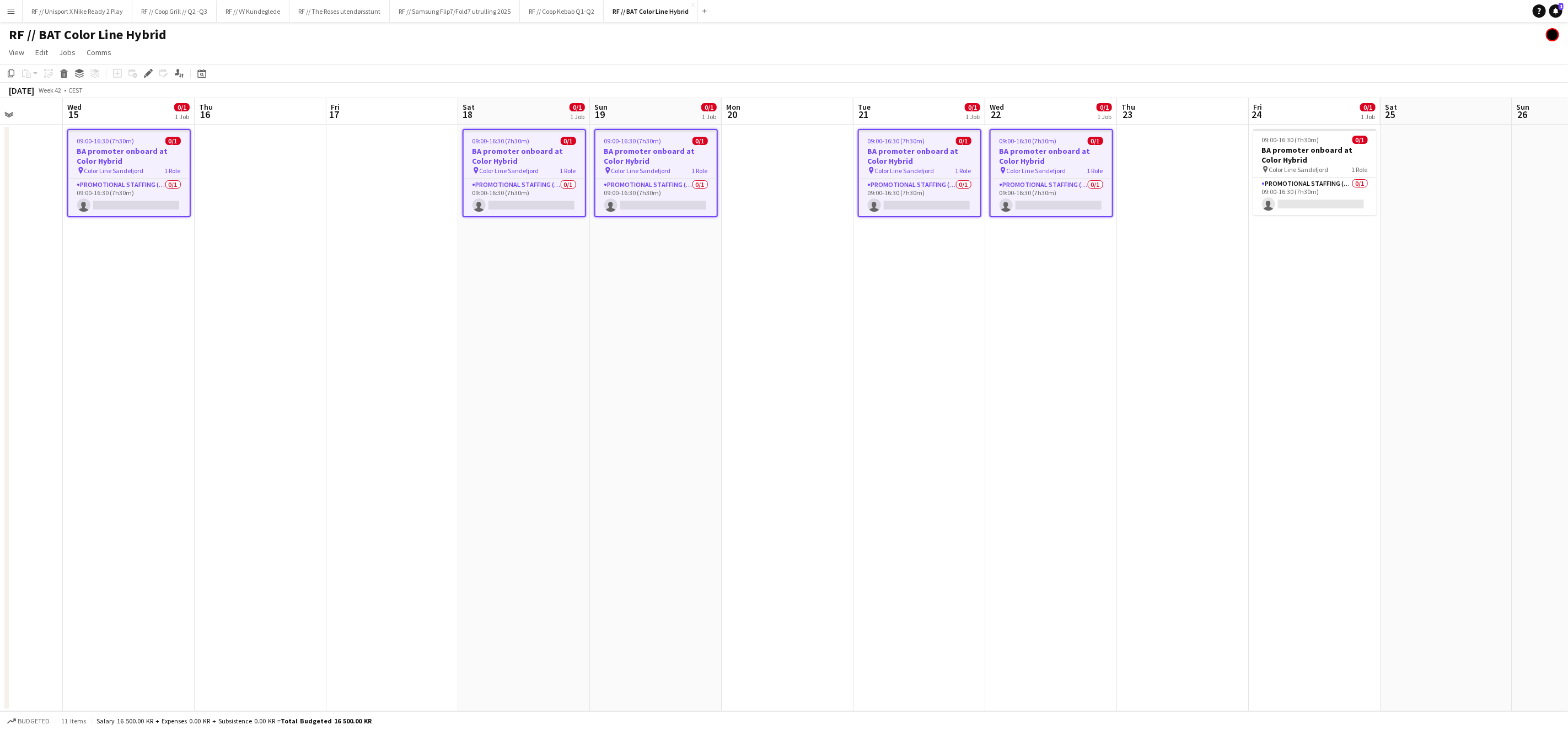
drag, startPoint x: 1262, startPoint y: 237, endPoint x: 1121, endPoint y: 229, distance: 141.2
click at [1139, 240] on app-calendar-viewport "Sun 12 0/1 1 Job Mon 13 Tue 14 Wed 15 0/1 1 Job Thu 16 Fri 17 Sat 18 0/1 1 Job …" at bounding box center [784, 405] width 1568 height 613
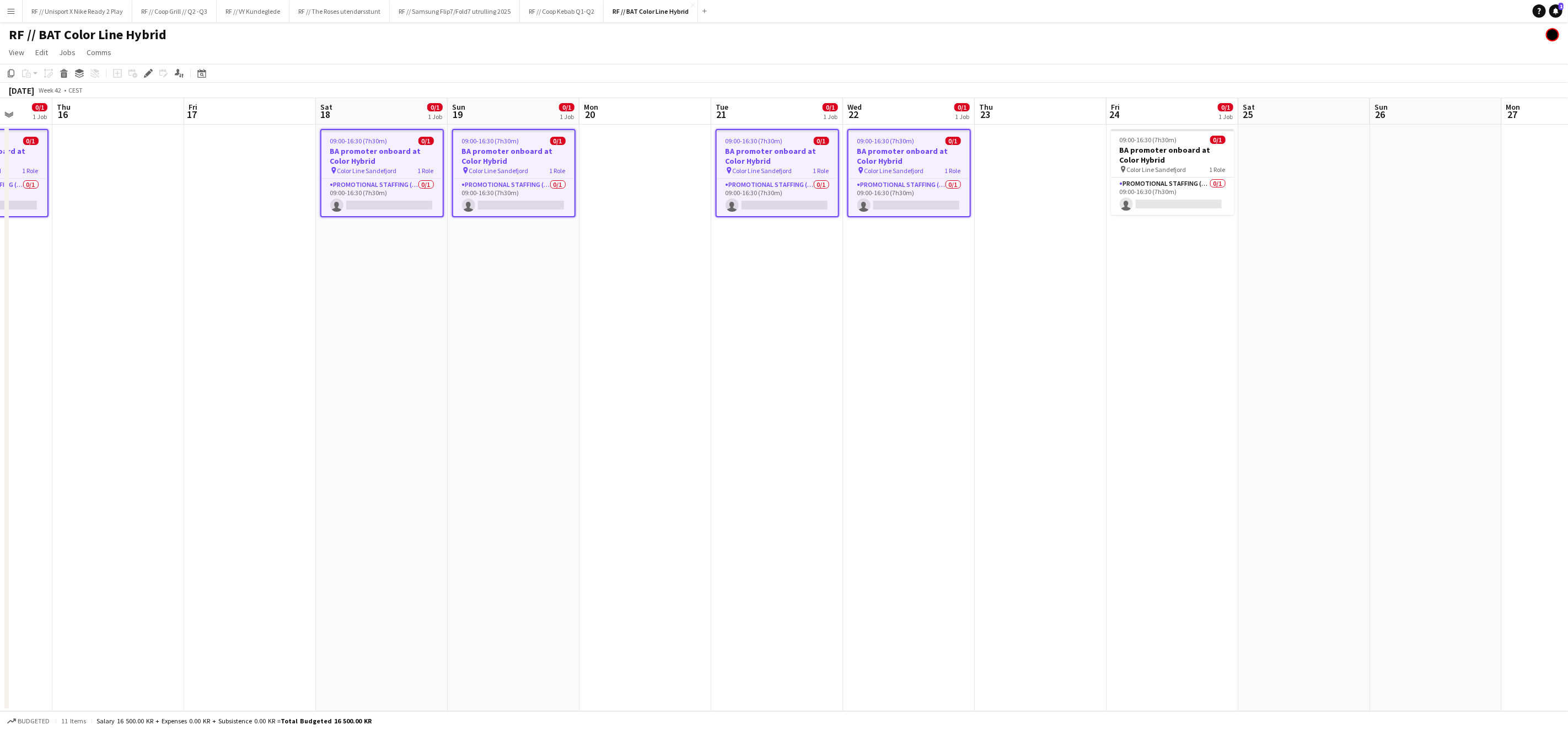
click at [1185, 159] on h3 "BA promoter onboard at Color Hybrid" at bounding box center [1173, 154] width 124 height 20
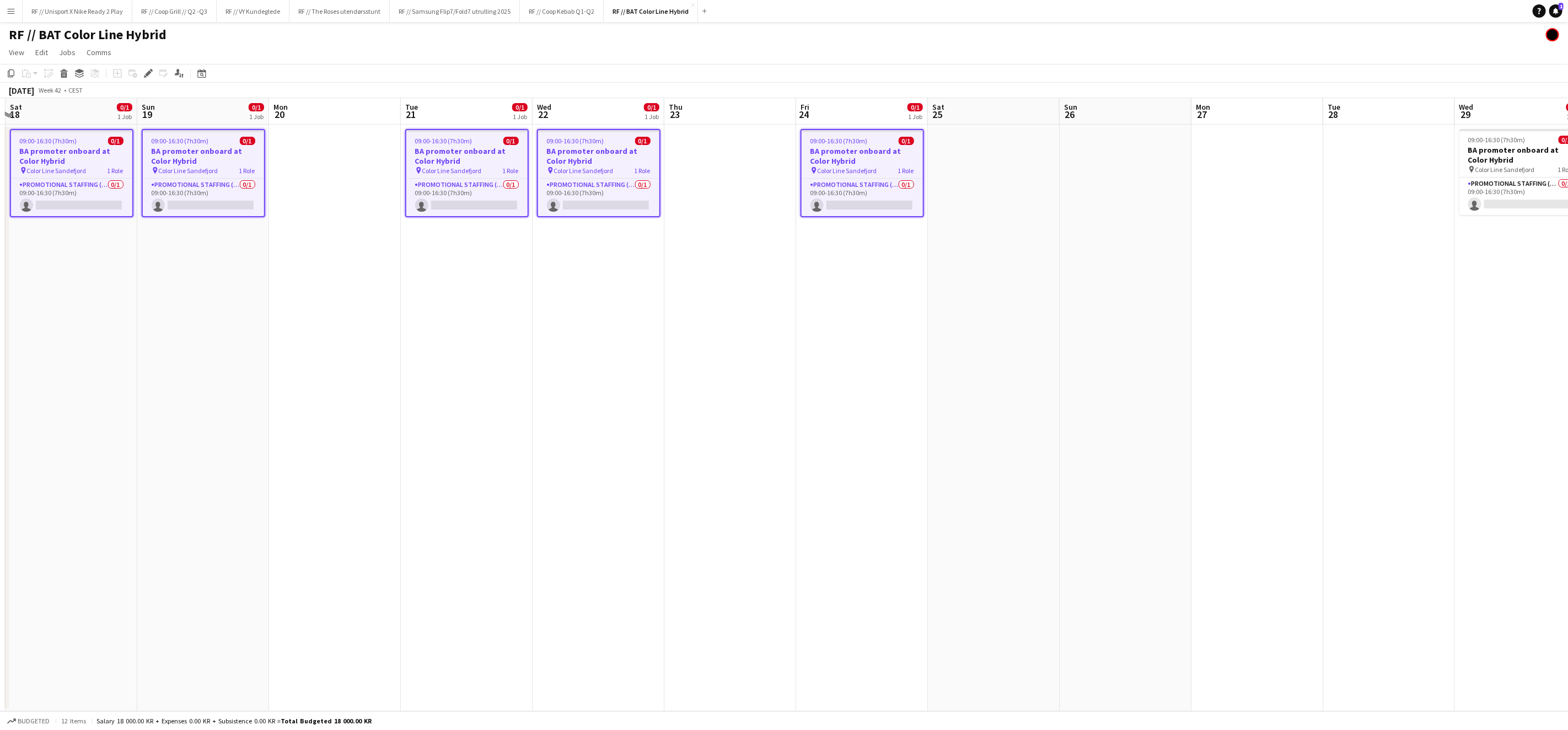
drag, startPoint x: 1179, startPoint y: 319, endPoint x: 1014, endPoint y: 306, distance: 165.5
click at [974, 323] on app-calendar-viewport "Wed 15 0/1 1 Job Thu 16 Fri 17 Sat 18 0/1 1 Job Sun 19 0/1 1 Job Mon 20 Tue 21 …" at bounding box center [784, 405] width 1568 height 613
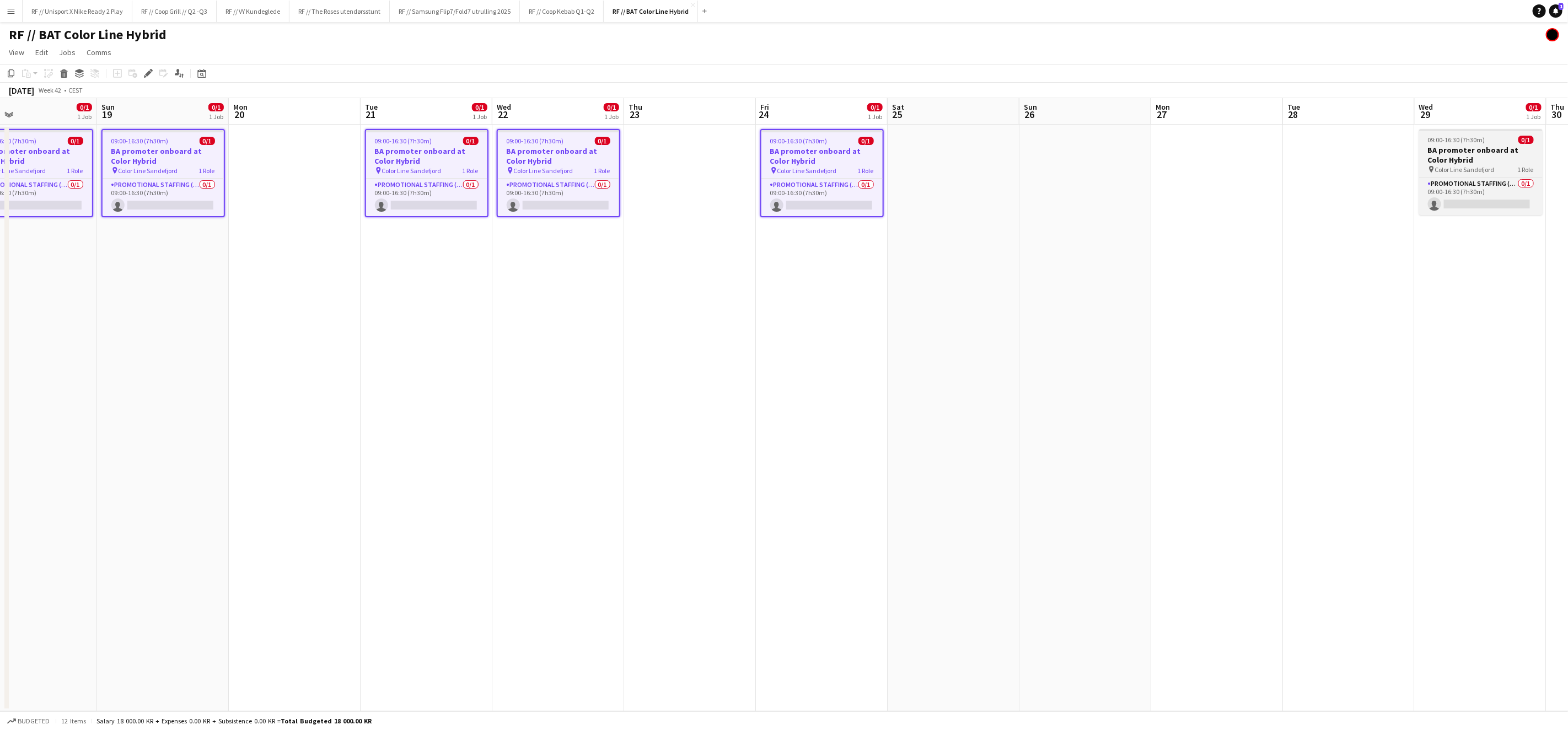
click at [1470, 165] on span "Color Line Sandefjord" at bounding box center [1465, 169] width 60 height 8
click at [152, 74] on div "Edit" at bounding box center [149, 74] width 13 height 13
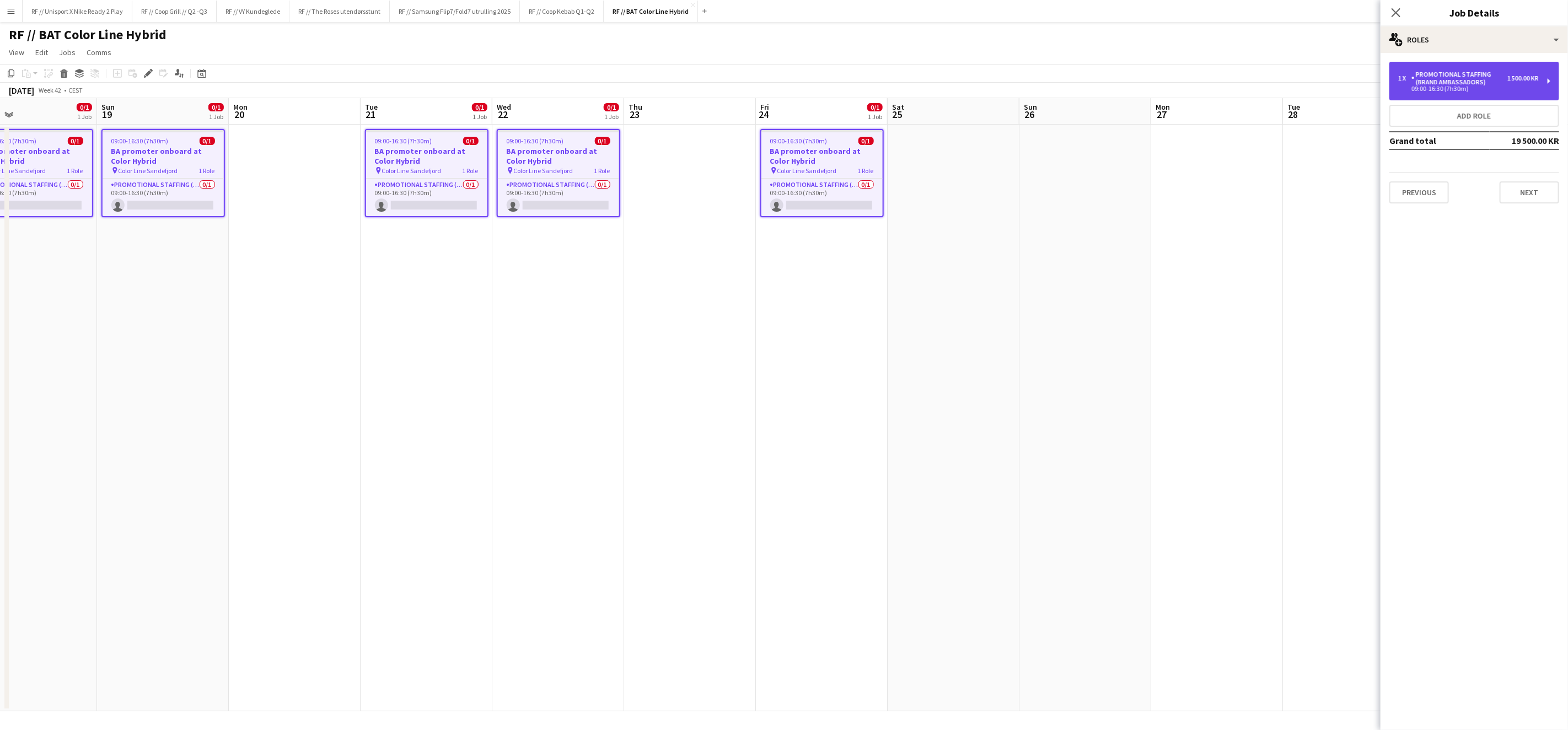
click at [1484, 88] on div "09:00-16:30 (7h30m)" at bounding box center [1468, 89] width 140 height 6
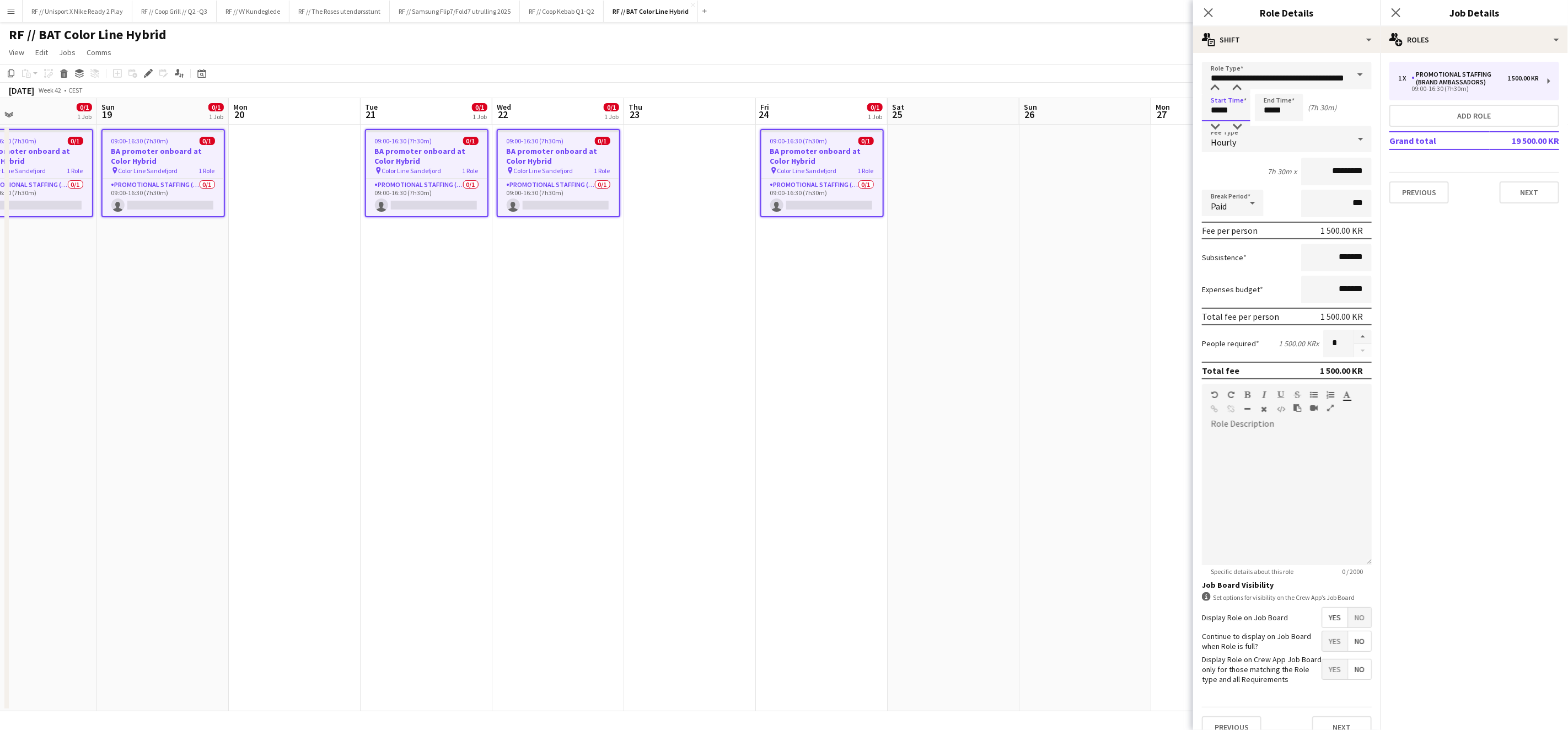
click at [1225, 108] on input "*****" at bounding box center [1226, 108] width 49 height 28
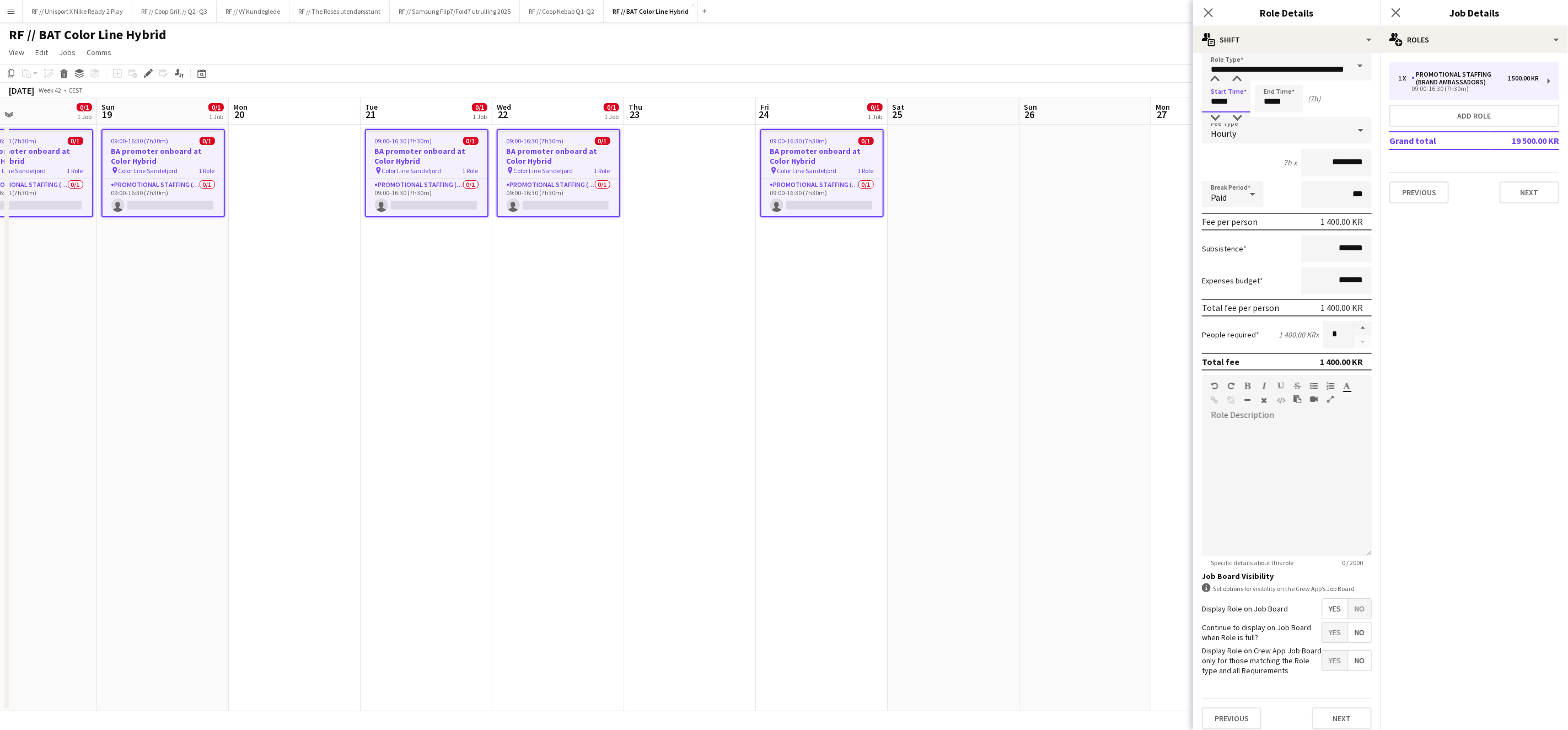
scroll to position [12, 0]
type input "*****"
click at [1335, 716] on button "Next" at bounding box center [1342, 715] width 60 height 22
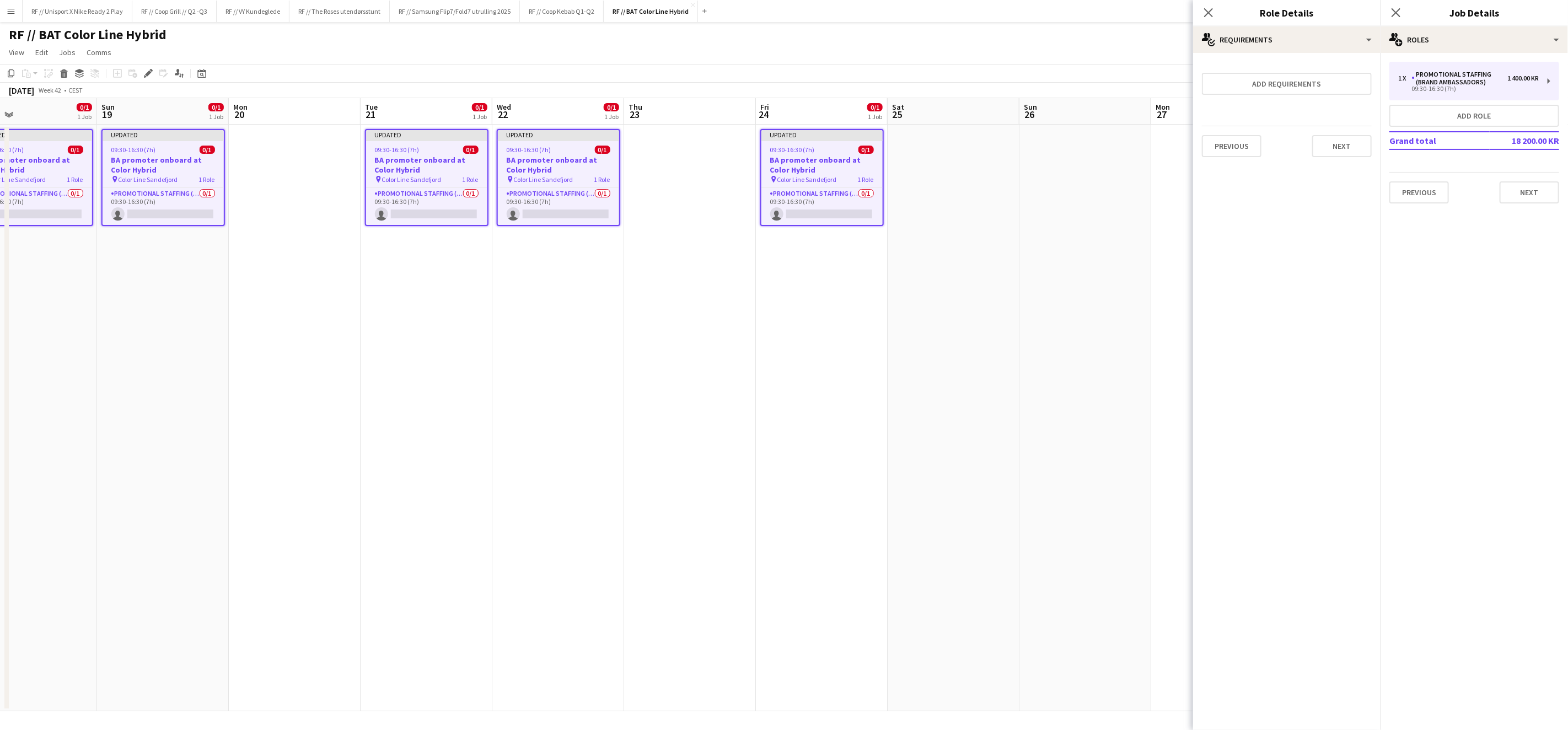
drag, startPoint x: 1035, startPoint y: 415, endPoint x: 1119, endPoint y: 347, distance: 108.1
click at [1035, 415] on app-date-cell at bounding box center [1085, 418] width 132 height 587
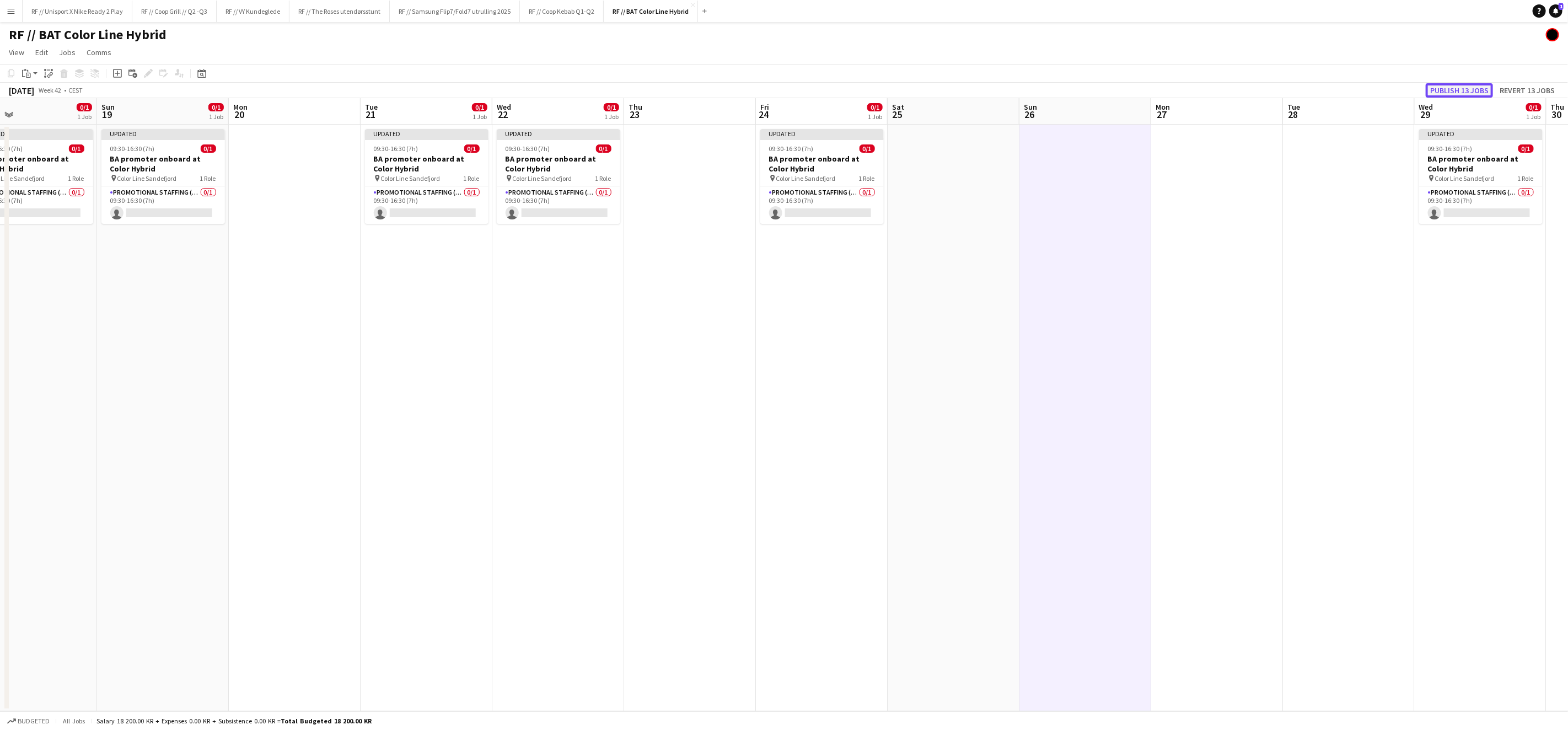
click at [1460, 92] on button "Publish 13 jobs" at bounding box center [1460, 90] width 67 height 15
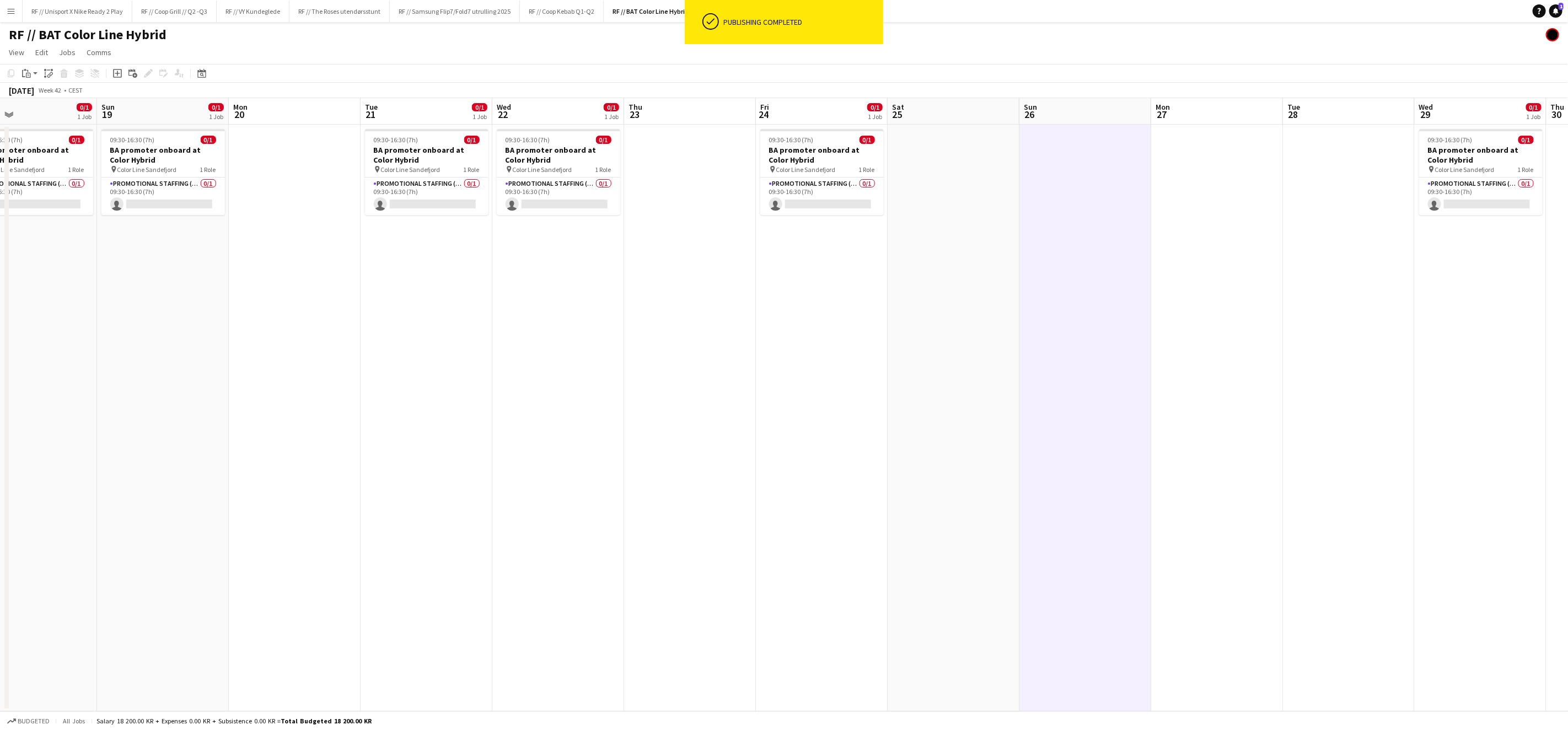
drag, startPoint x: 305, startPoint y: 274, endPoint x: 480, endPoint y: 285, distance: 175.3
click at [472, 282] on app-calendar-viewport "Wed 15 0/1 1 Job Thu 16 Fri 17 Sat 18 0/1 1 Job Sun 19 0/1 1 Job Mon 20 Tue 21 …" at bounding box center [784, 405] width 1568 height 613
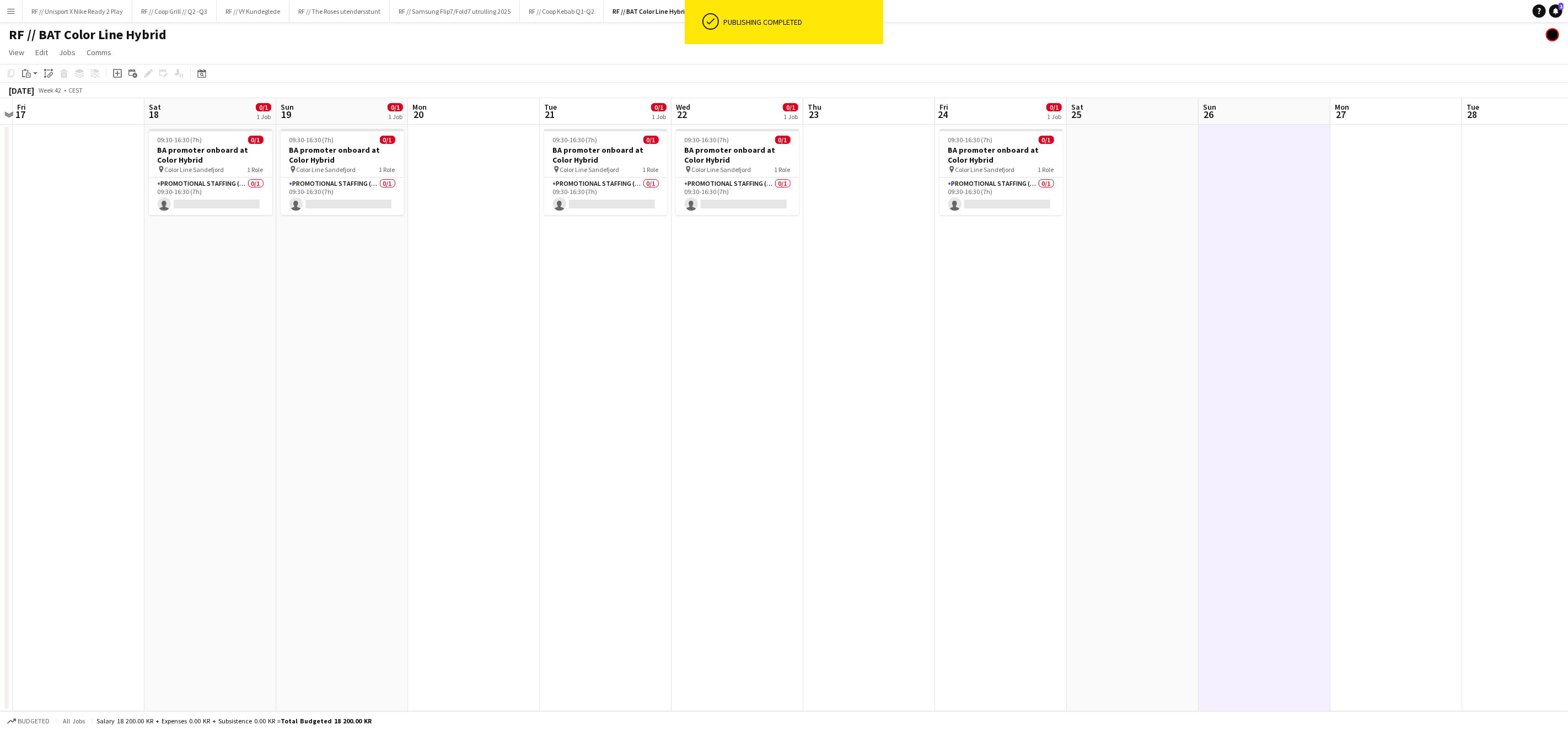
drag, startPoint x: 585, startPoint y: 301, endPoint x: 596, endPoint y: 313, distance: 16.3
click at [616, 306] on app-calendar-viewport "Wed 15 0/1 1 Job Thu 16 Fri 17 Sat 18 0/1 1 Job Sun 19 0/1 1 Job Mon 20 Tue 21 …" at bounding box center [784, 405] width 1568 height 613
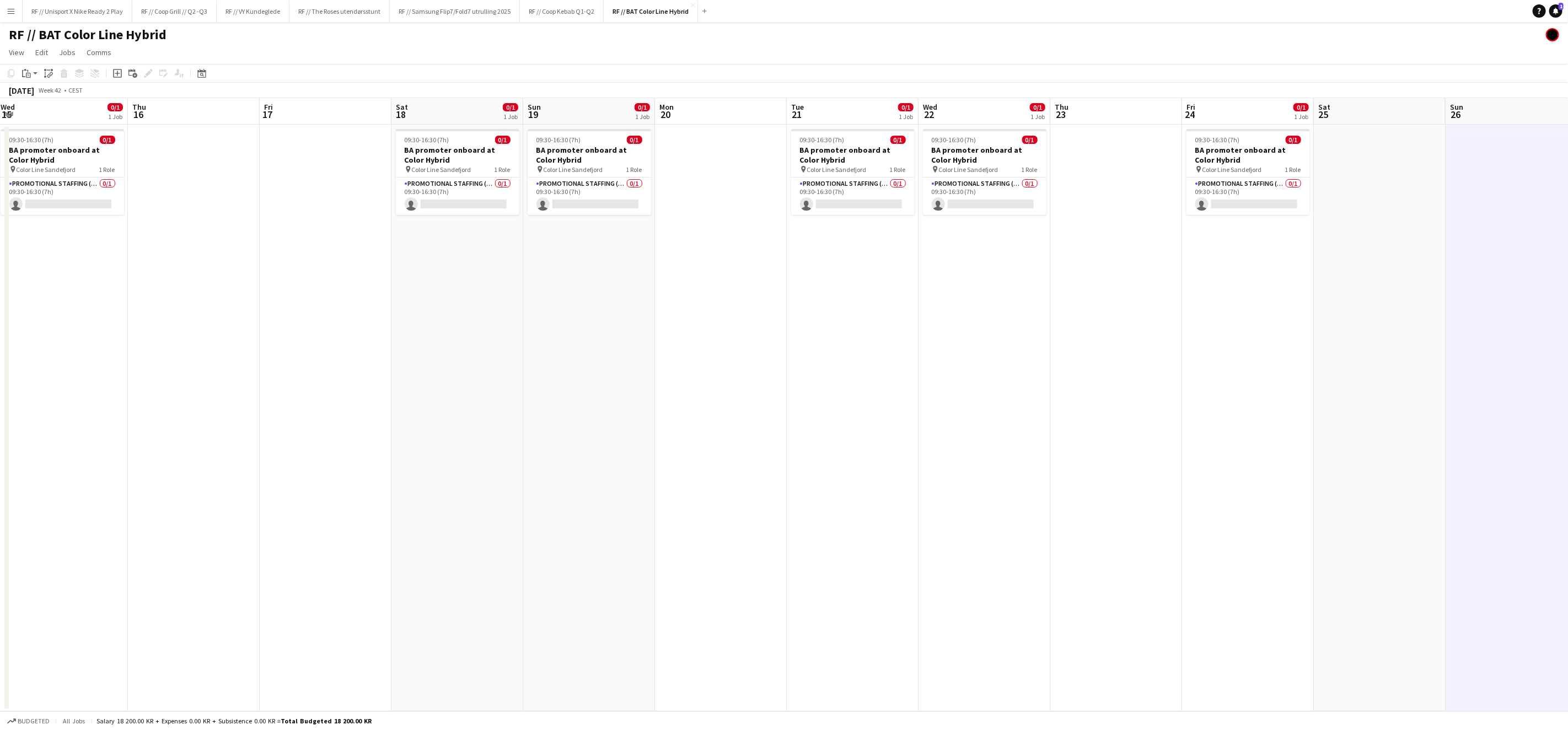
drag, startPoint x: 531, startPoint y: 416, endPoint x: 857, endPoint y: 400, distance: 326.4
click at [857, 400] on app-calendar-viewport "Mon 13 Tue 14 Wed 15 0/1 1 Job Thu 16 Fri 17 Sat 18 0/1 1 Job Sun 19 0/1 1 Job …" at bounding box center [784, 405] width 1568 height 613
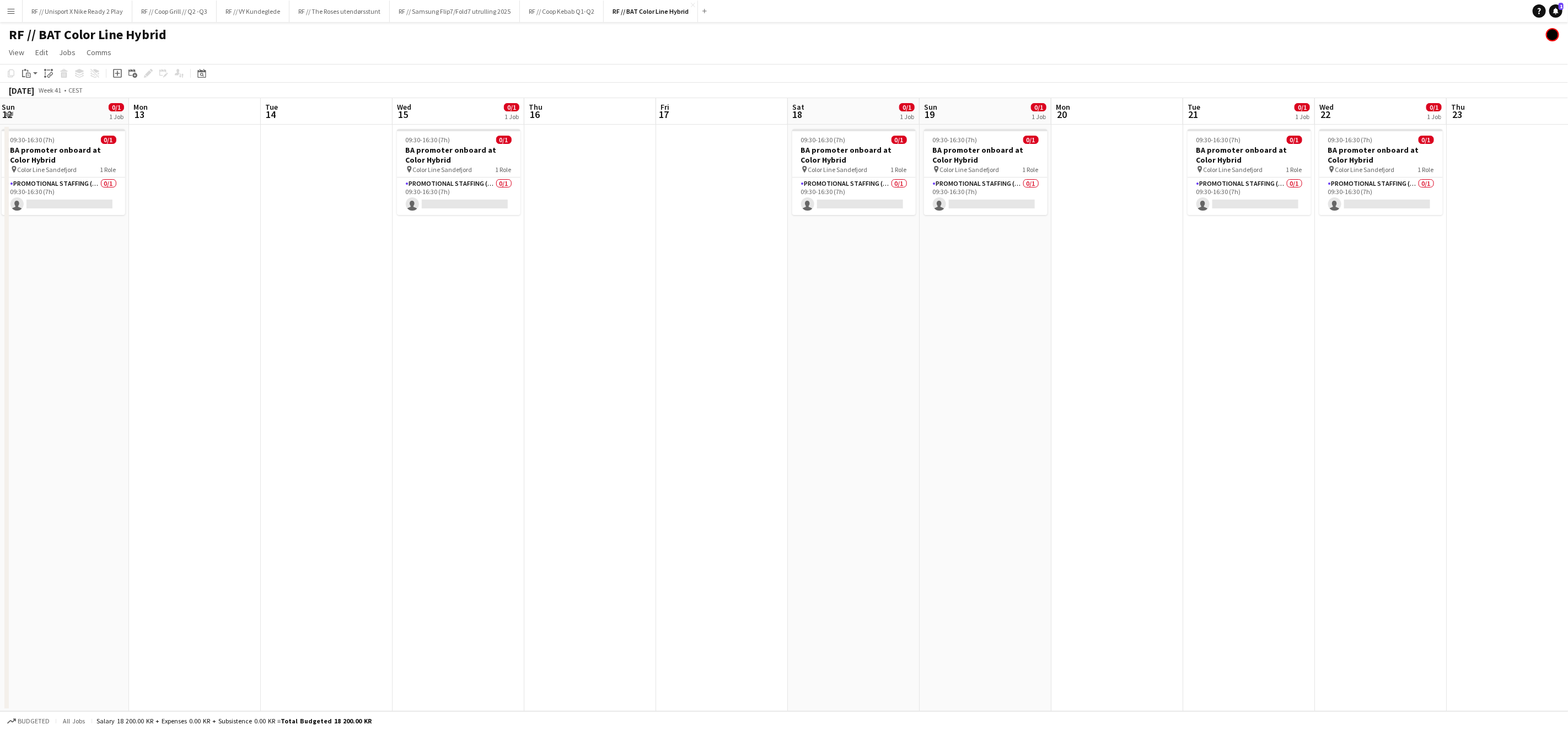
drag, startPoint x: 723, startPoint y: 400, endPoint x: 742, endPoint y: 403, distance: 19.2
click at [815, 397] on app-calendar-viewport "Fri 10 Sat 11 0/1 1 Job Sun 12 0/1 1 Job Mon 13 Tue 14 Wed 15 0/1 1 Job Thu 16 …" at bounding box center [784, 405] width 1568 height 613
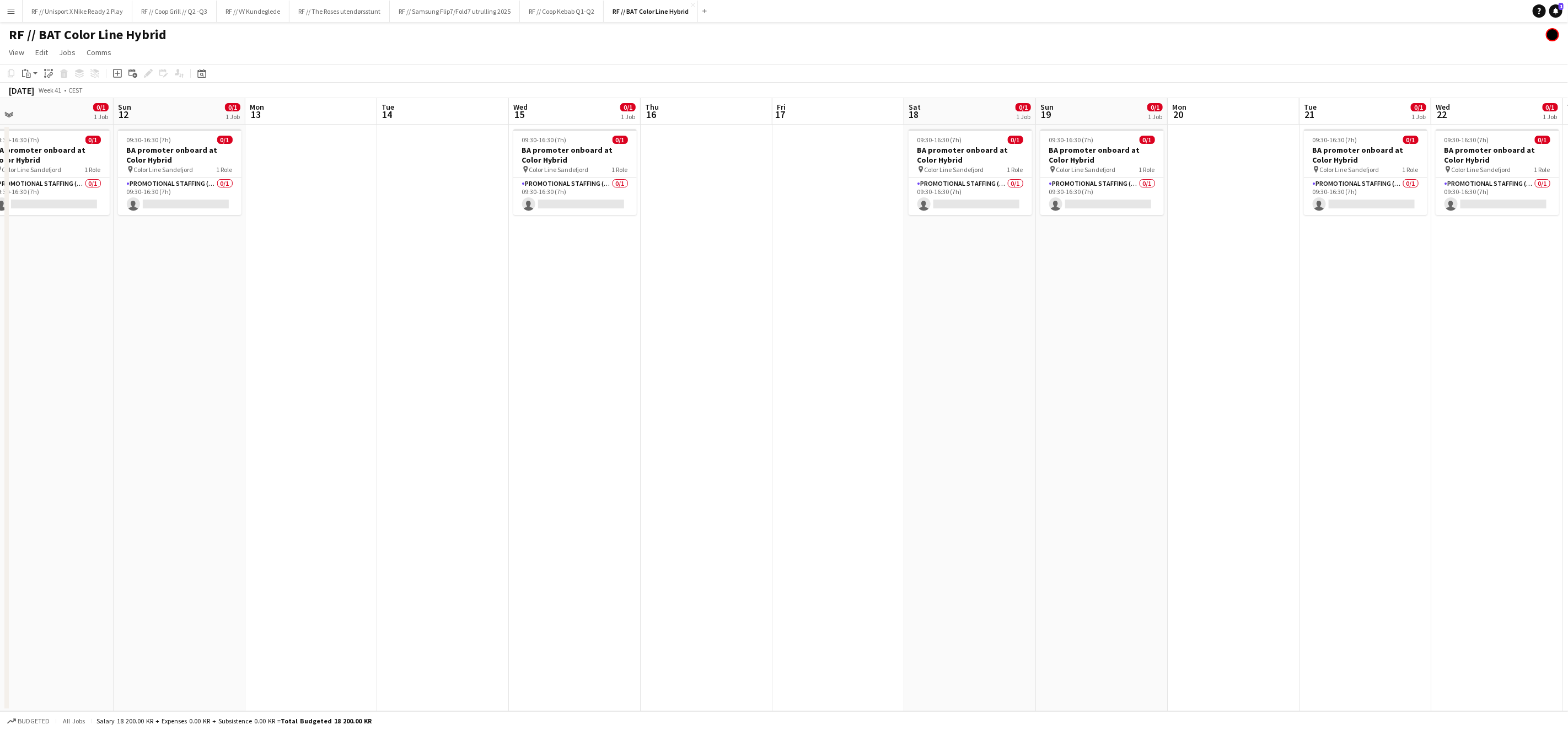
drag, startPoint x: 665, startPoint y: 397, endPoint x: 805, endPoint y: 395, distance: 140.0
click at [858, 386] on app-calendar-viewport "Thu 9 Fri 10 Sat 11 0/1 1 Job Sun 12 0/1 1 Job Mon 13 Tue 14 Wed 15 0/1 1 Job T…" at bounding box center [784, 405] width 1568 height 613
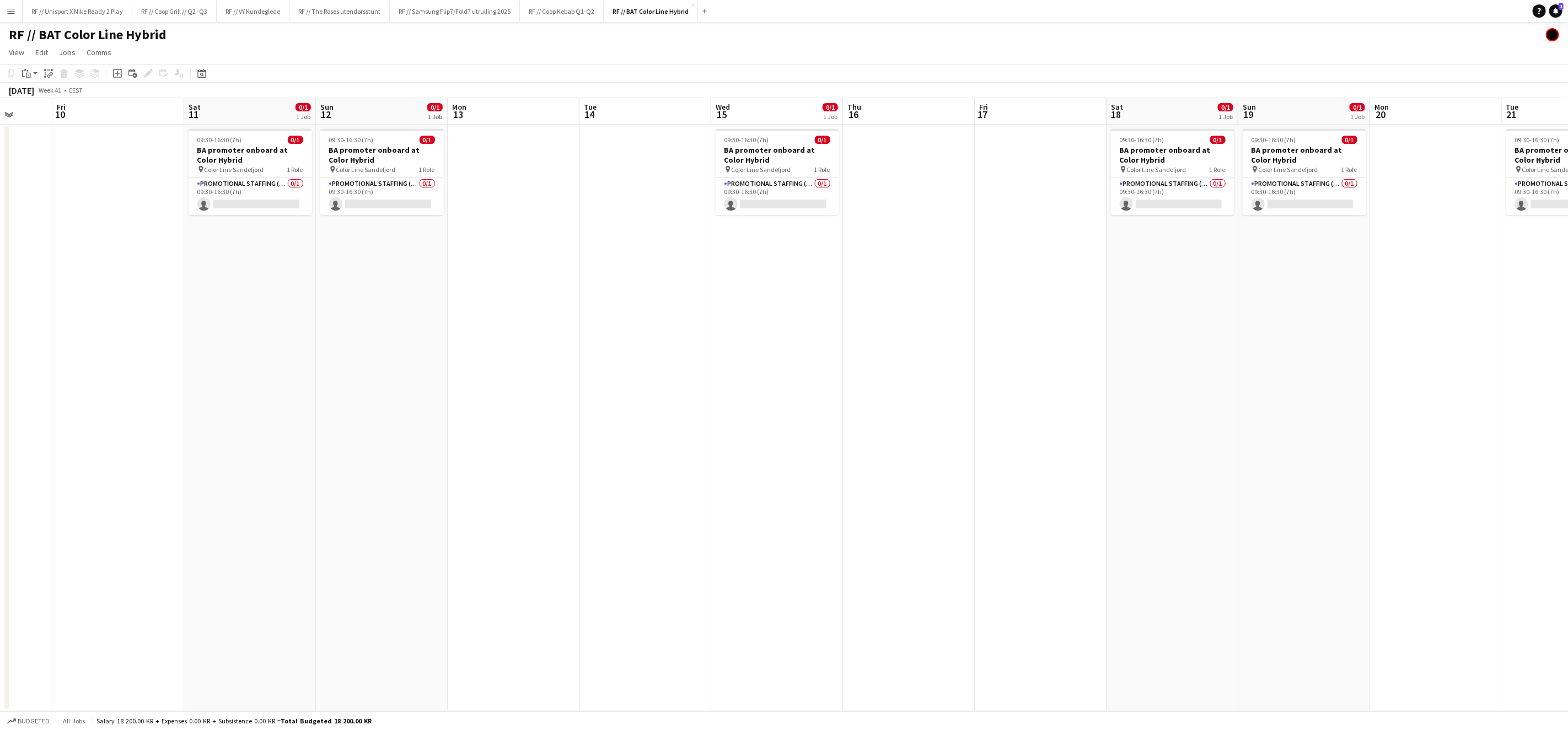
drag, startPoint x: 672, startPoint y: 395, endPoint x: 826, endPoint y: 391, distance: 154.1
click at [832, 389] on app-calendar-viewport "Tue 7 Wed 8 0/1 1 Job Thu 9 Fri 10 Sat 11 0/1 1 Job Sun 12 0/1 1 Job Mon 13 Tue…" at bounding box center [784, 405] width 1568 height 613
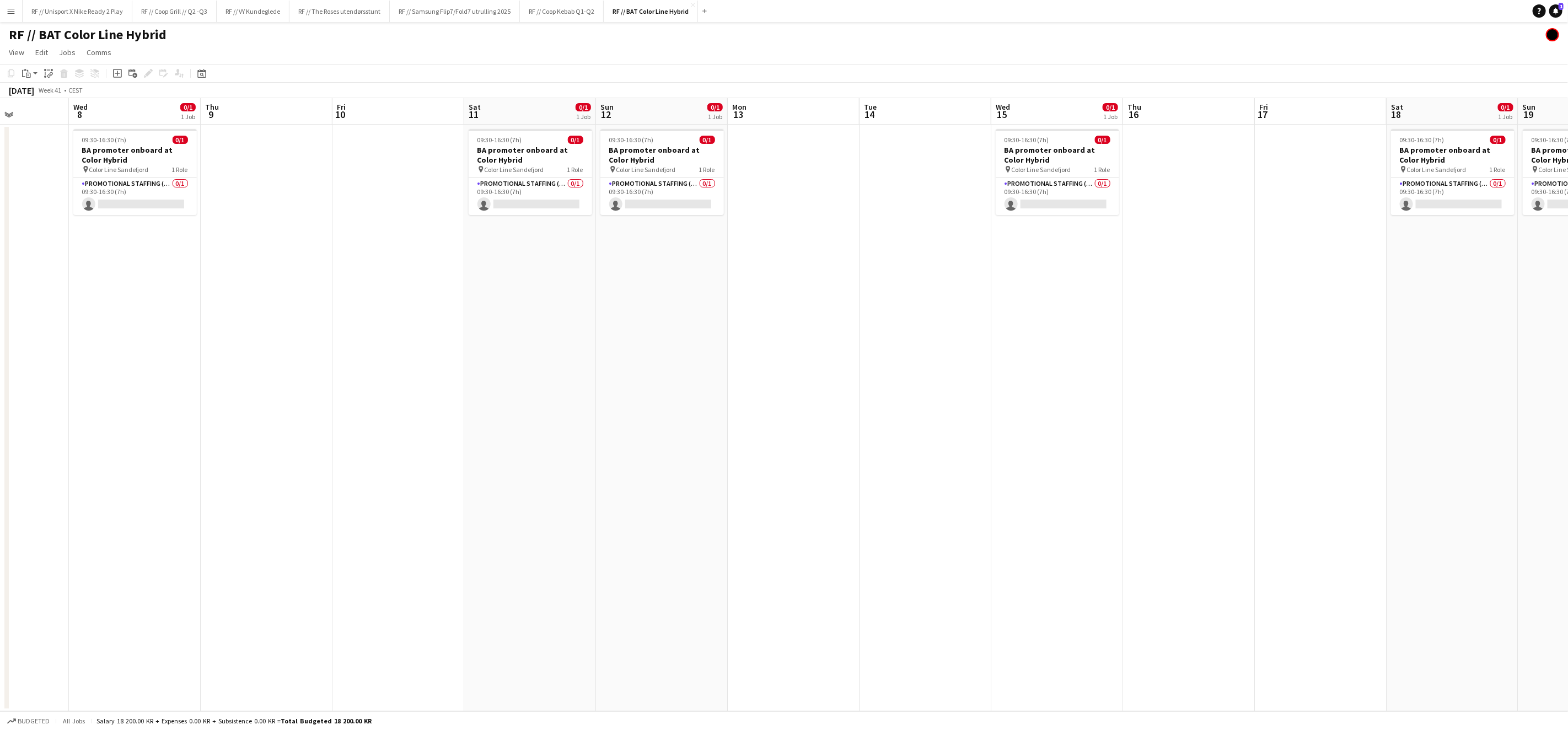
drag, startPoint x: 564, startPoint y: 398, endPoint x: 870, endPoint y: 376, distance: 306.8
click at [870, 376] on app-calendar-viewport "Sun 5 0/1 1 Job Mon 6 Tue 7 Wed 8 0/1 1 Job Thu 9 Fri 10 Sat 11 0/1 1 Job Sun 1…" at bounding box center [784, 405] width 1568 height 613
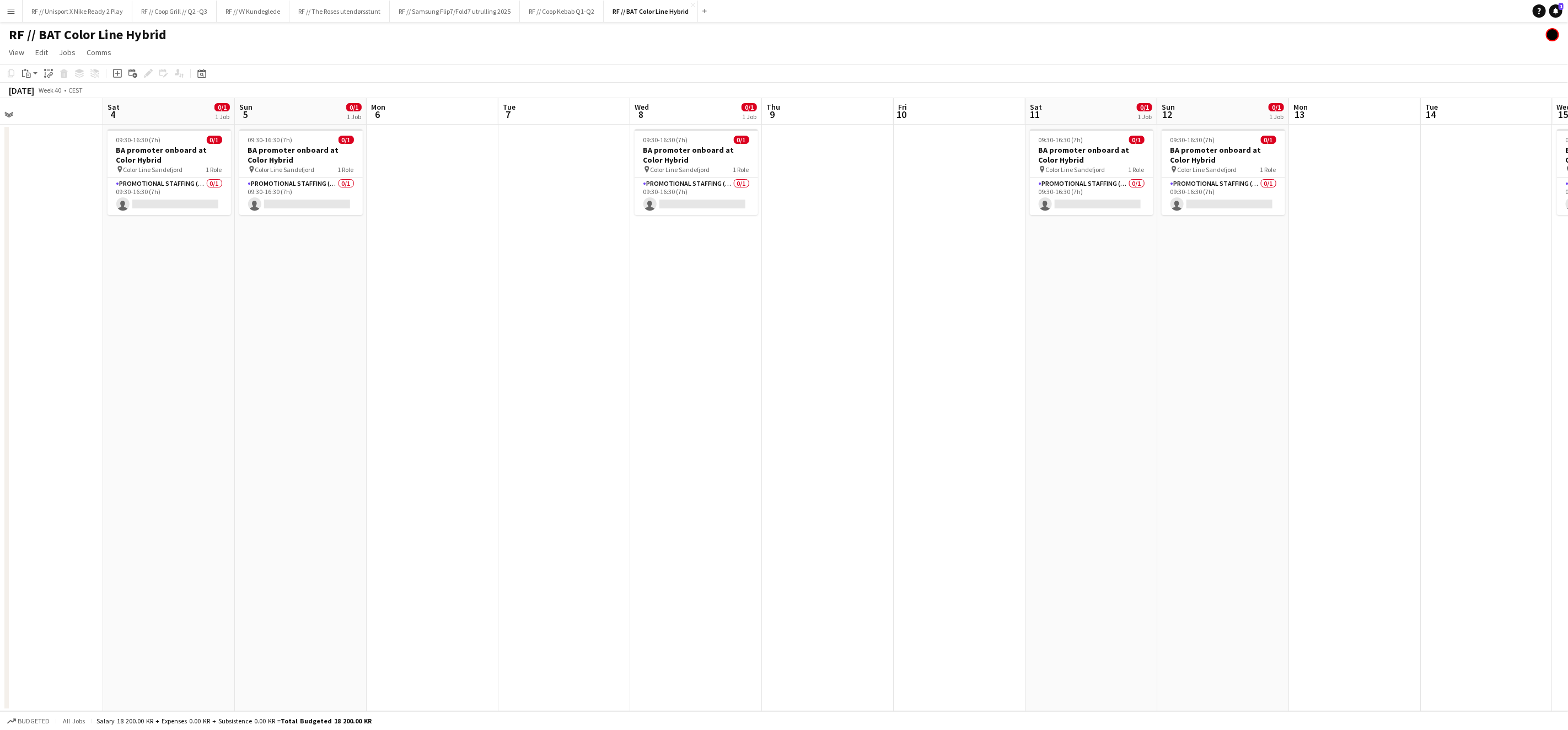
scroll to position [0, 234]
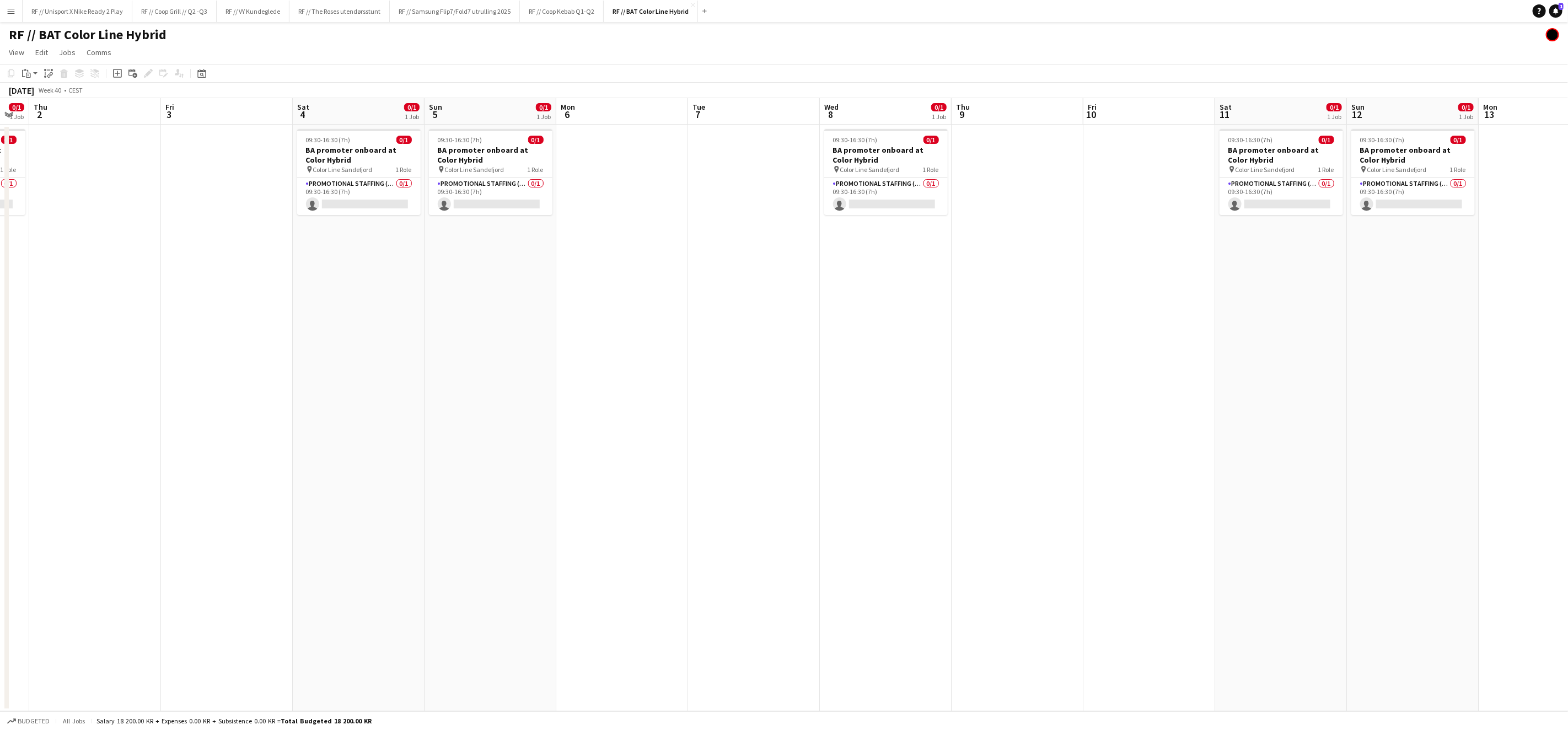
drag, startPoint x: 728, startPoint y: 378, endPoint x: 977, endPoint y: 376, distance: 249.0
click at [977, 376] on app-calendar-viewport "Tue 30 Wed 1 0/1 1 Job Thu 2 Fri 3 Sat 4 0/1 1 Job Sun 5 0/1 1 Job Mon 6 Tue 7 …" at bounding box center [784, 405] width 1568 height 613
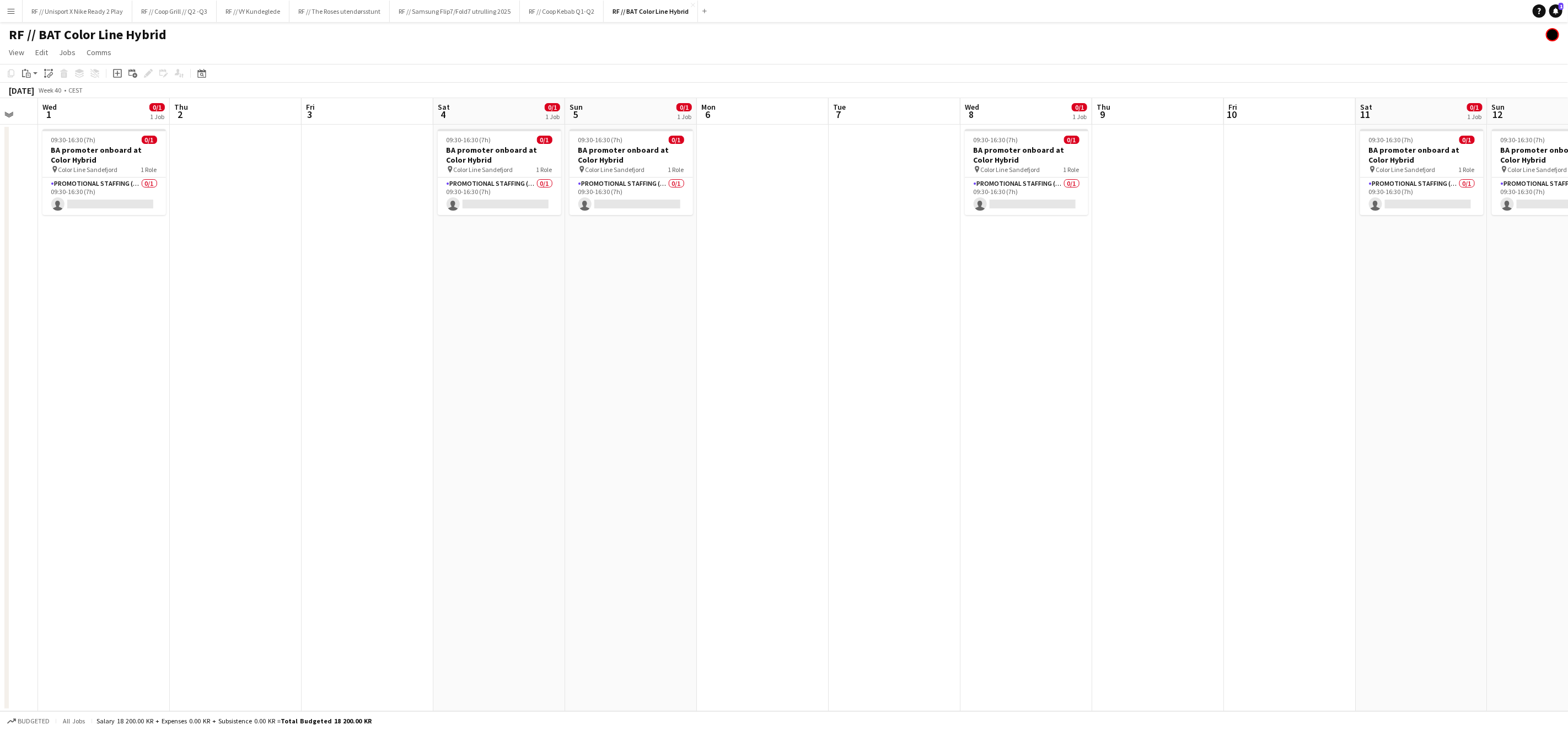
drag, startPoint x: 763, startPoint y: 378, endPoint x: 767, endPoint y: 320, distance: 58.1
click at [769, 374] on app-calendar-viewport "Sun 28 Mon 29 Tue 30 Wed 1 0/1 1 Job Thu 2 Fri 3 Sat 4 0/1 1 Job Sun 5 0/1 1 Jo…" at bounding box center [784, 405] width 1568 height 613
